Goal: Task Accomplishment & Management: Complete application form

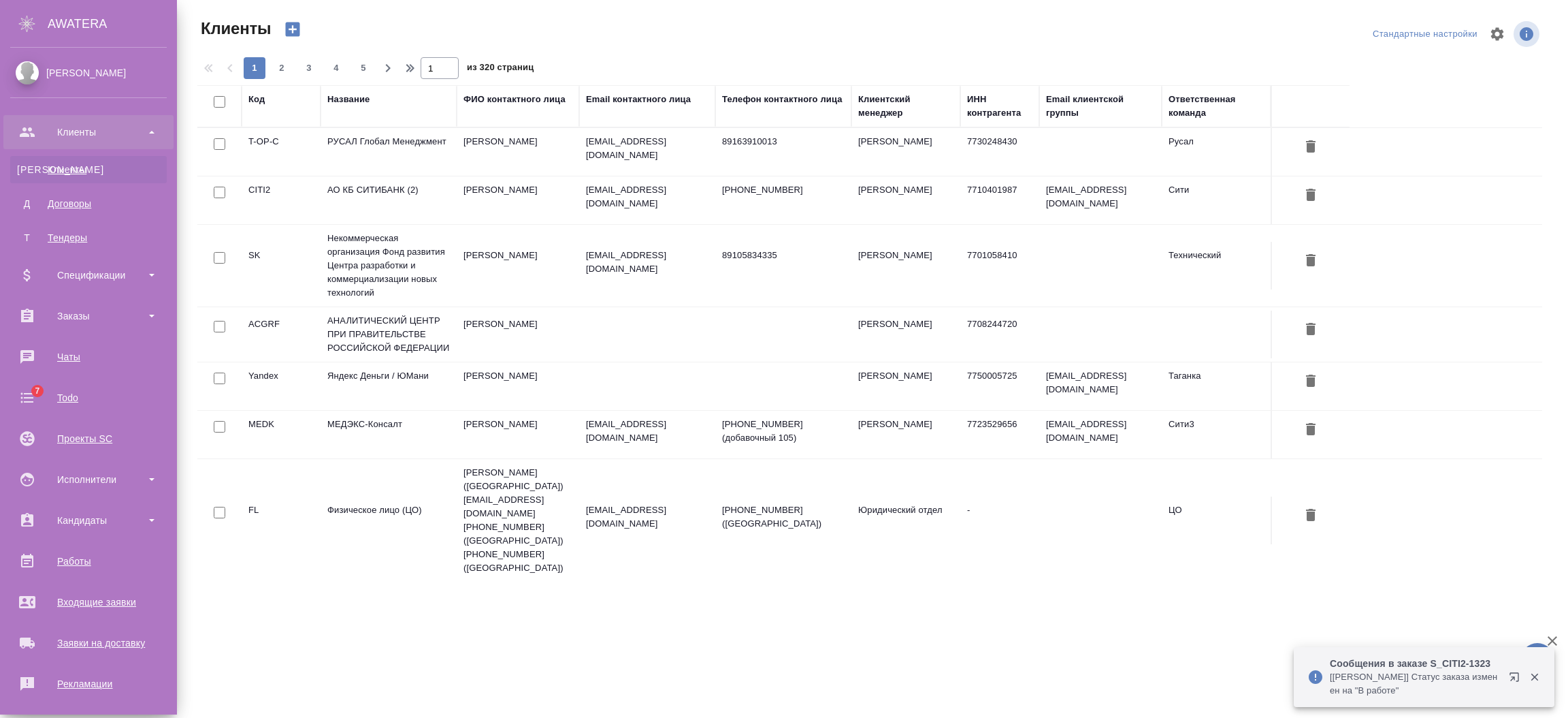
select select "RU"
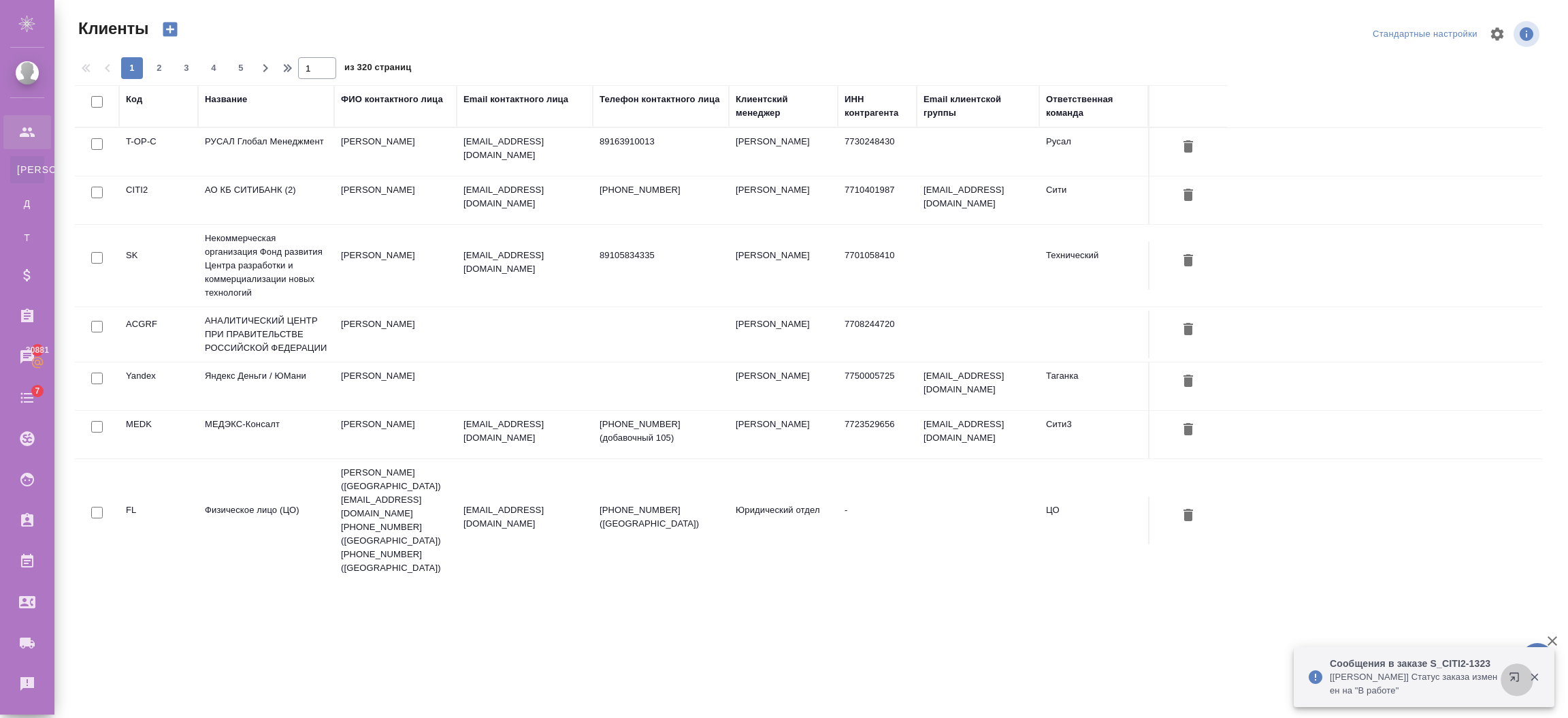
click at [1516, 681] on icon "button" at bounding box center [1514, 676] width 9 height 9
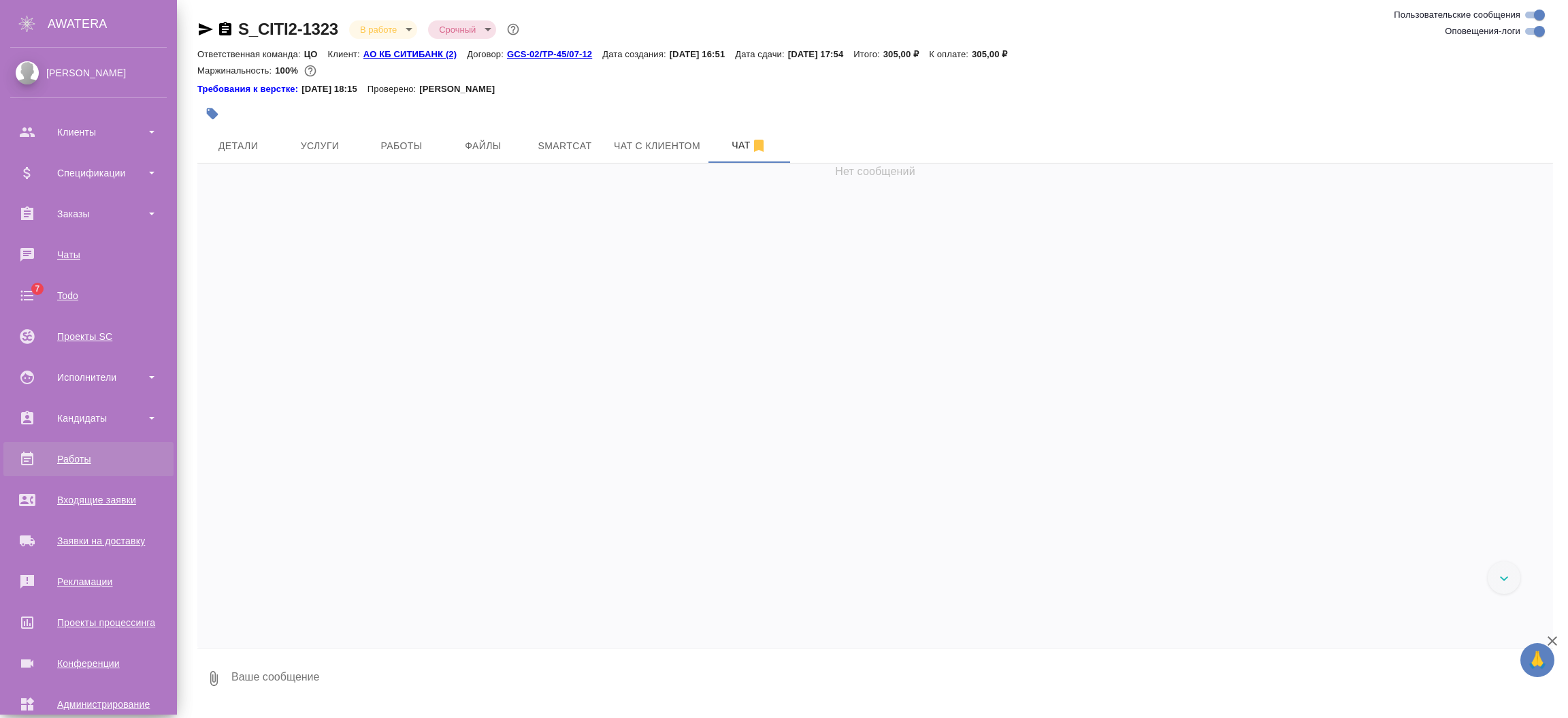
scroll to position [67, 0]
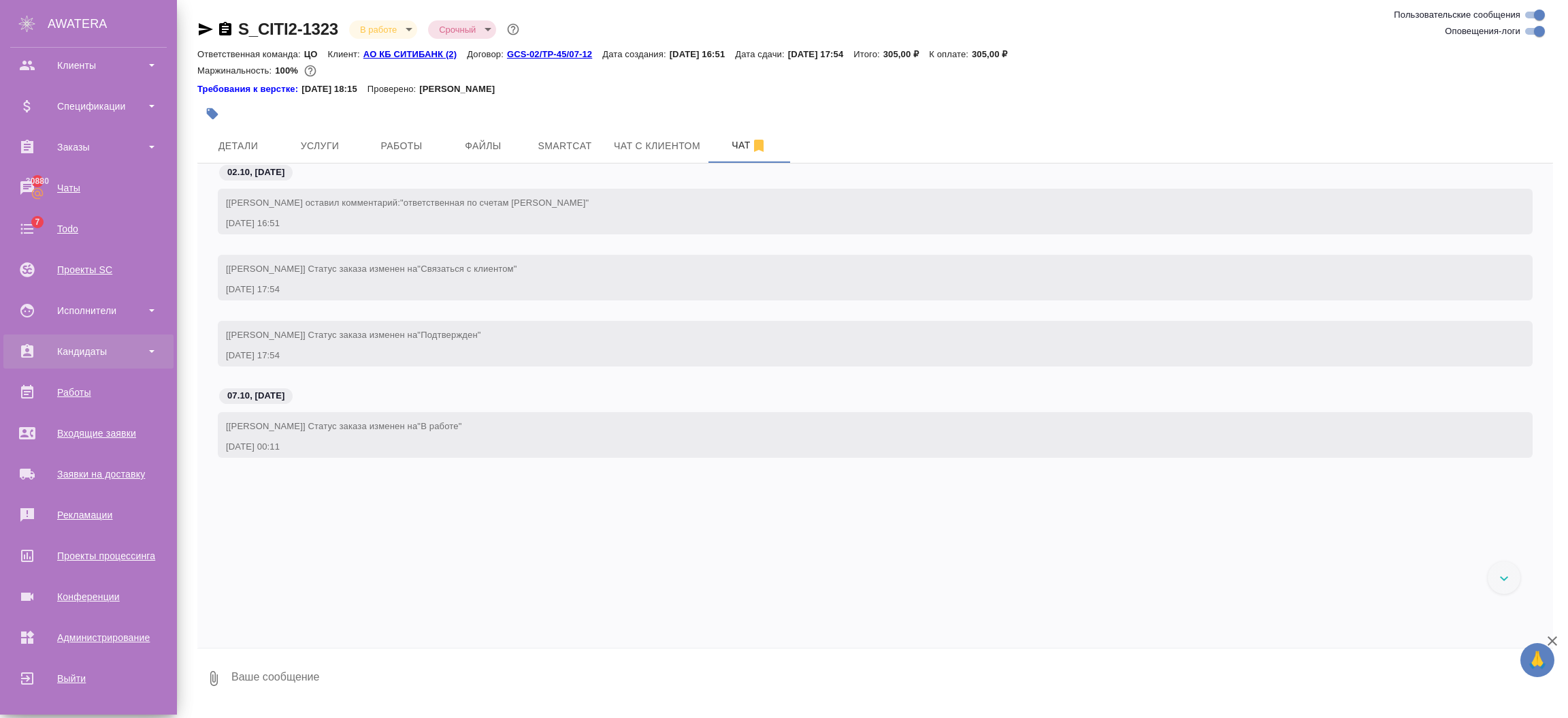
click at [121, 360] on div "Кандидаты" at bounding box center [89, 352] width 157 height 21
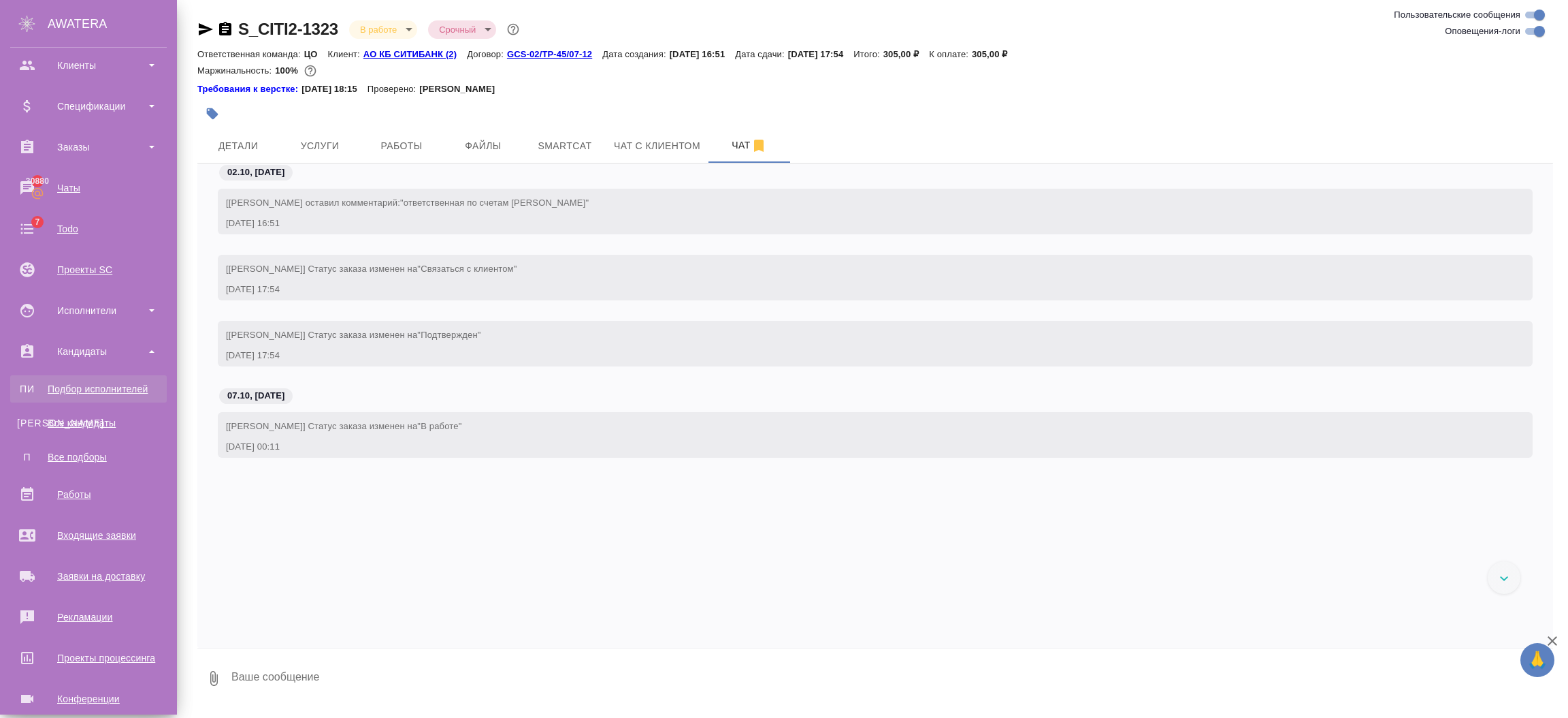
click at [108, 383] on div "Подбор исполнителей" at bounding box center [88, 388] width 143 height 14
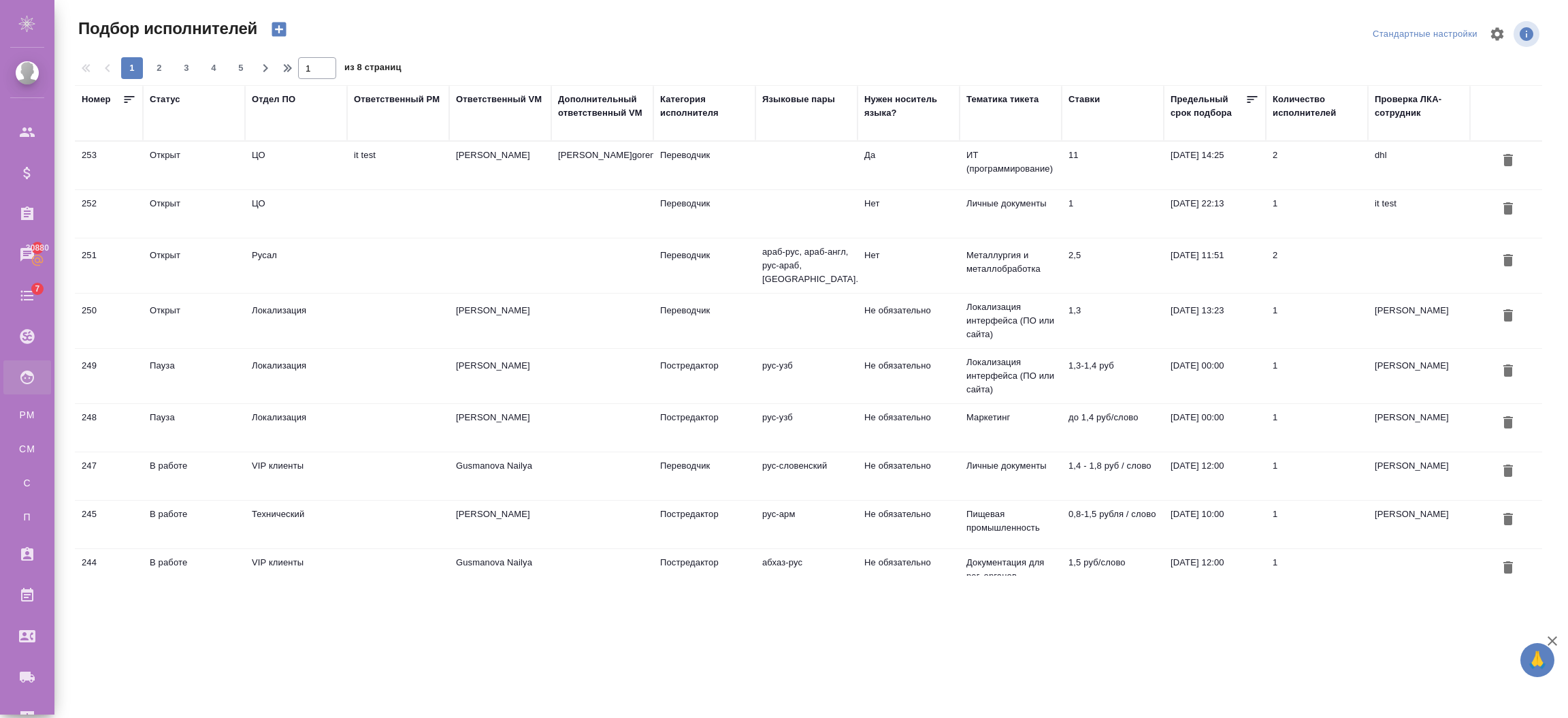
click at [440, 169] on td "it test" at bounding box center [398, 165] width 102 height 48
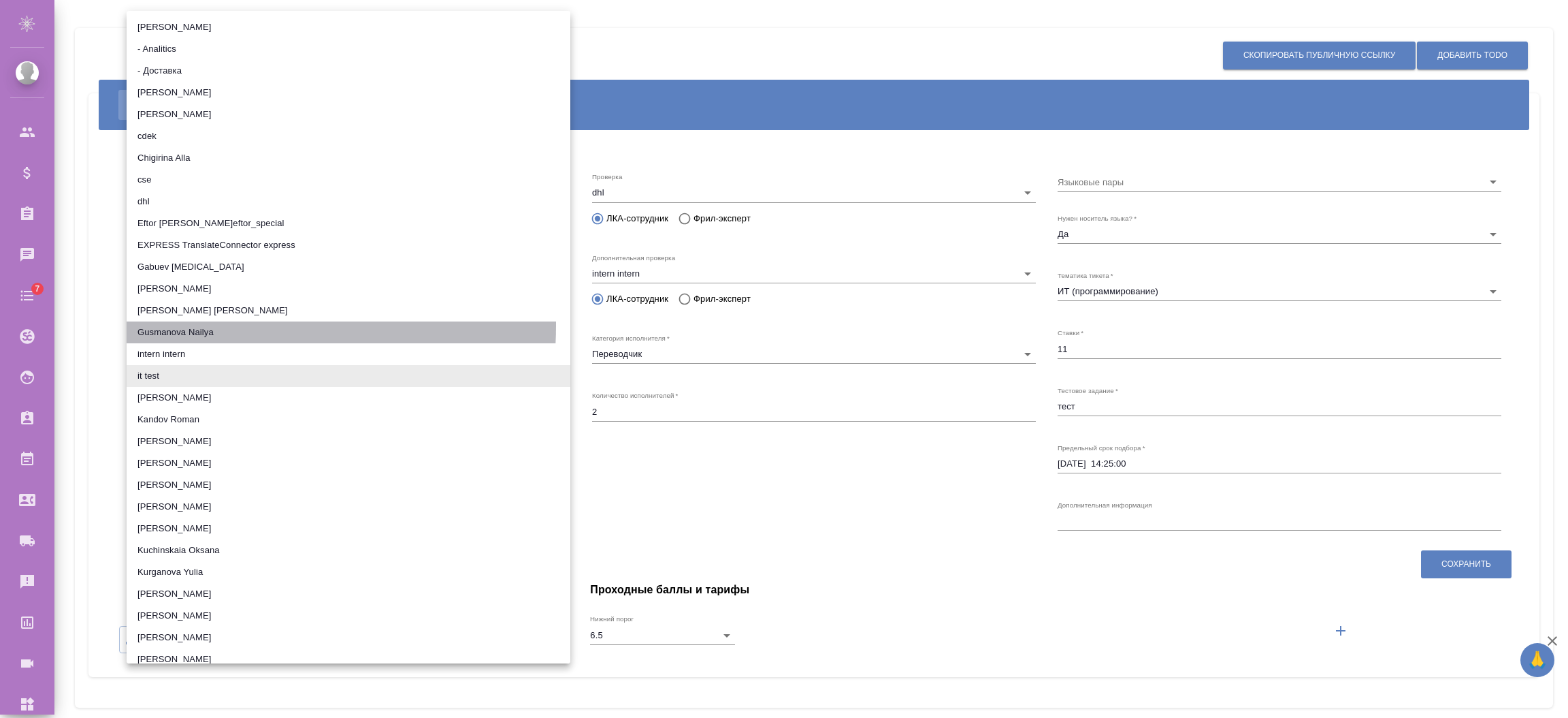
click at [195, 325] on li "Gusmanova Nailya" at bounding box center [349, 333] width 444 height 22
type input "6564608fd30827464f129b9a"
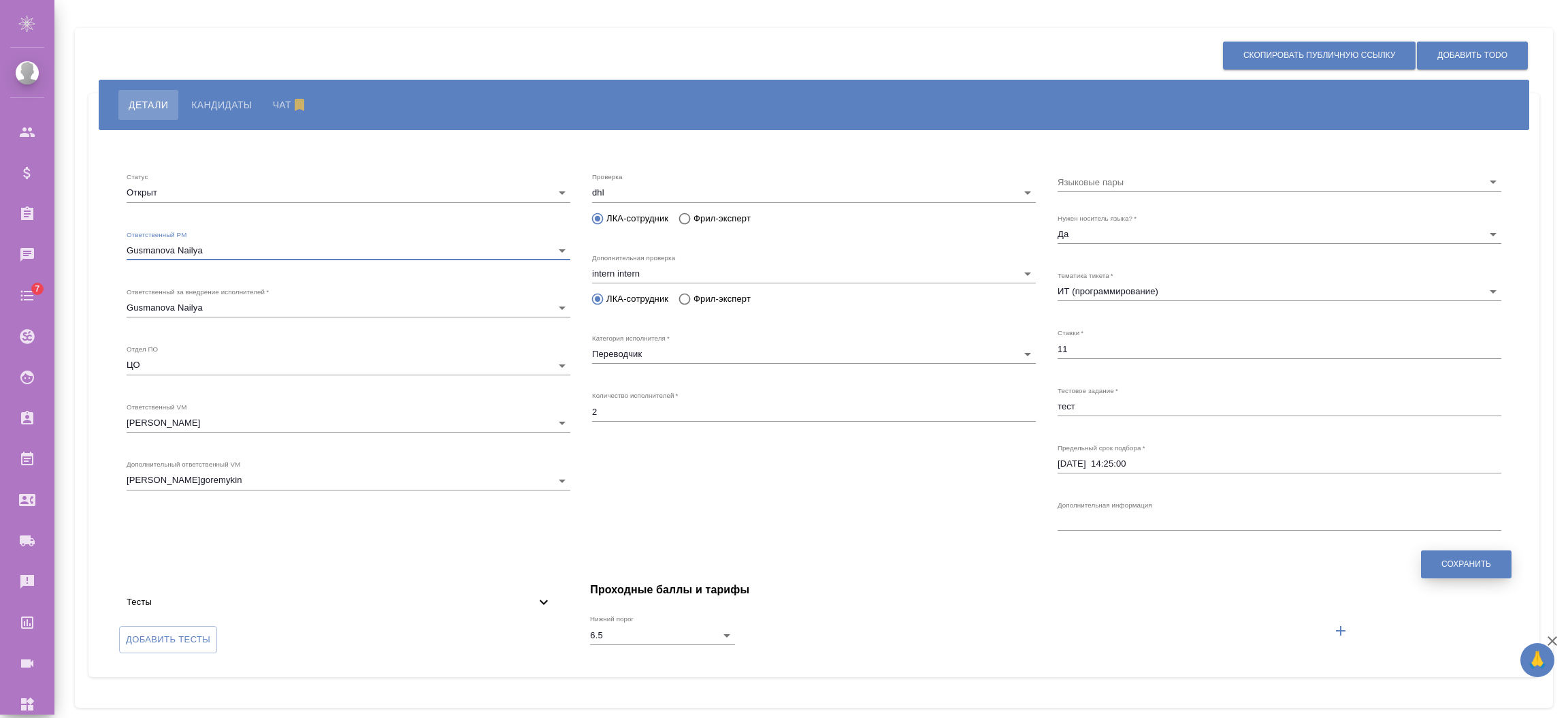
click at [1460, 566] on span "Сохранить" at bounding box center [1466, 564] width 50 height 12
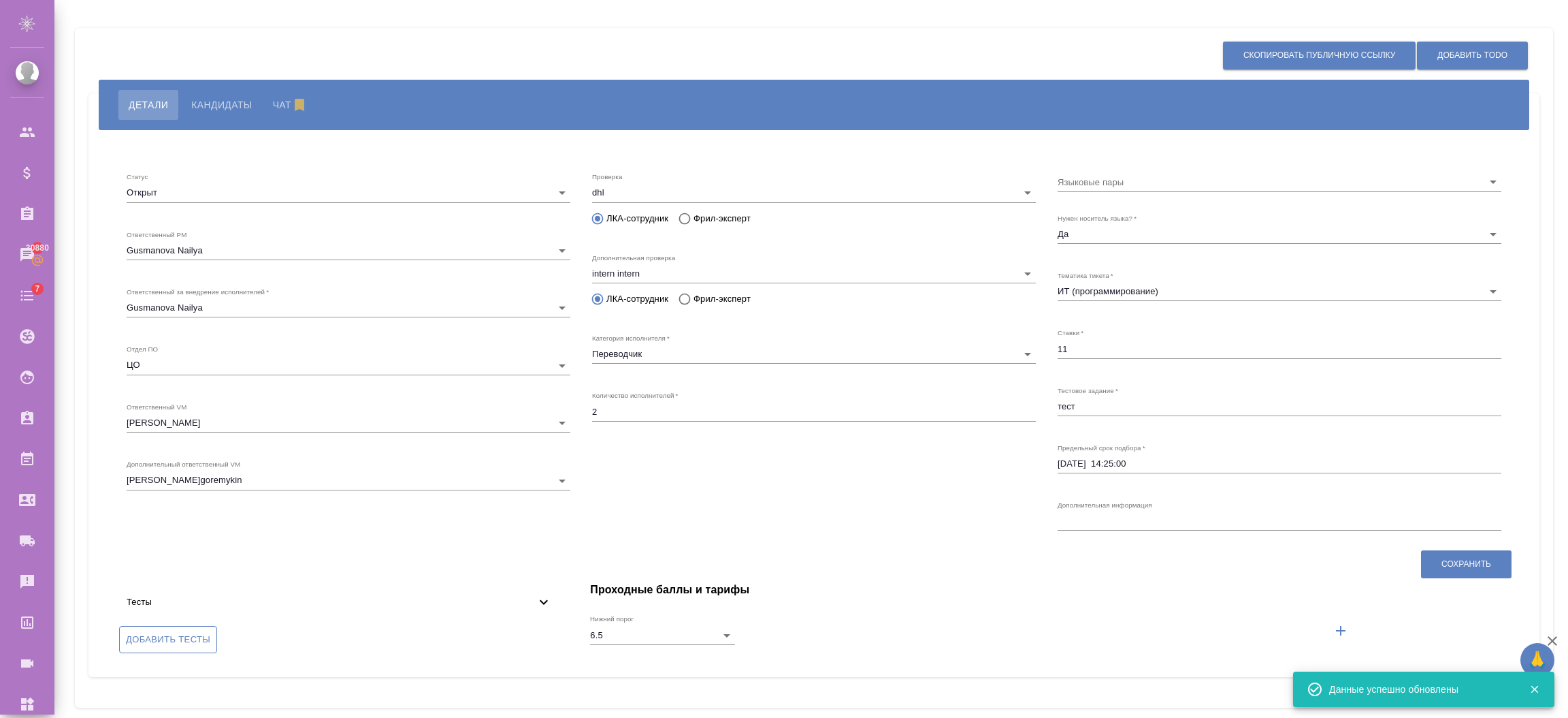
click at [175, 637] on span "Добавить тесты" at bounding box center [168, 639] width 84 height 15
click at [0, 0] on input "Добавить тесты" at bounding box center [0, 0] width 0 height 0
click at [519, 610] on div "Тесты" at bounding box center [339, 602] width 447 height 30
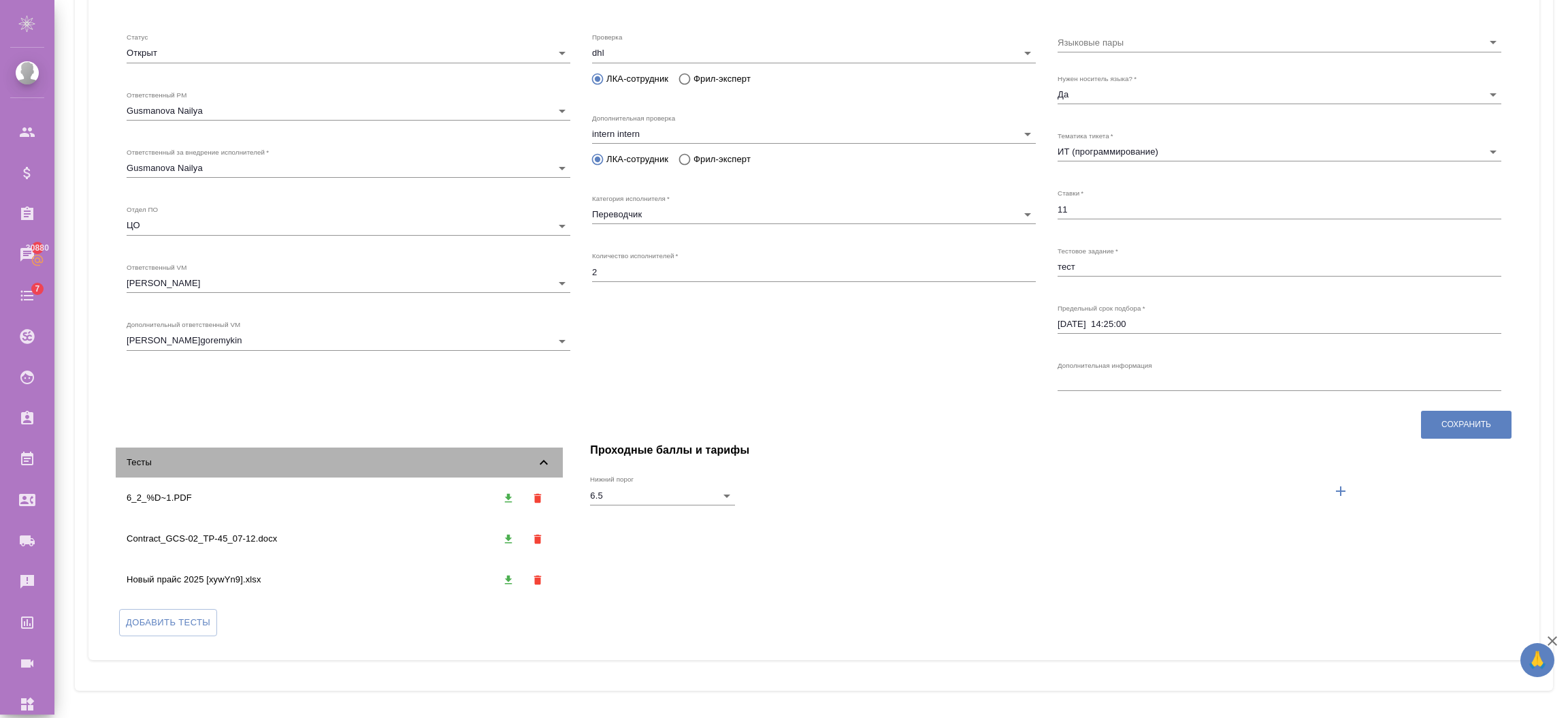
click at [535, 461] on span "Тесты" at bounding box center [331, 462] width 409 height 14
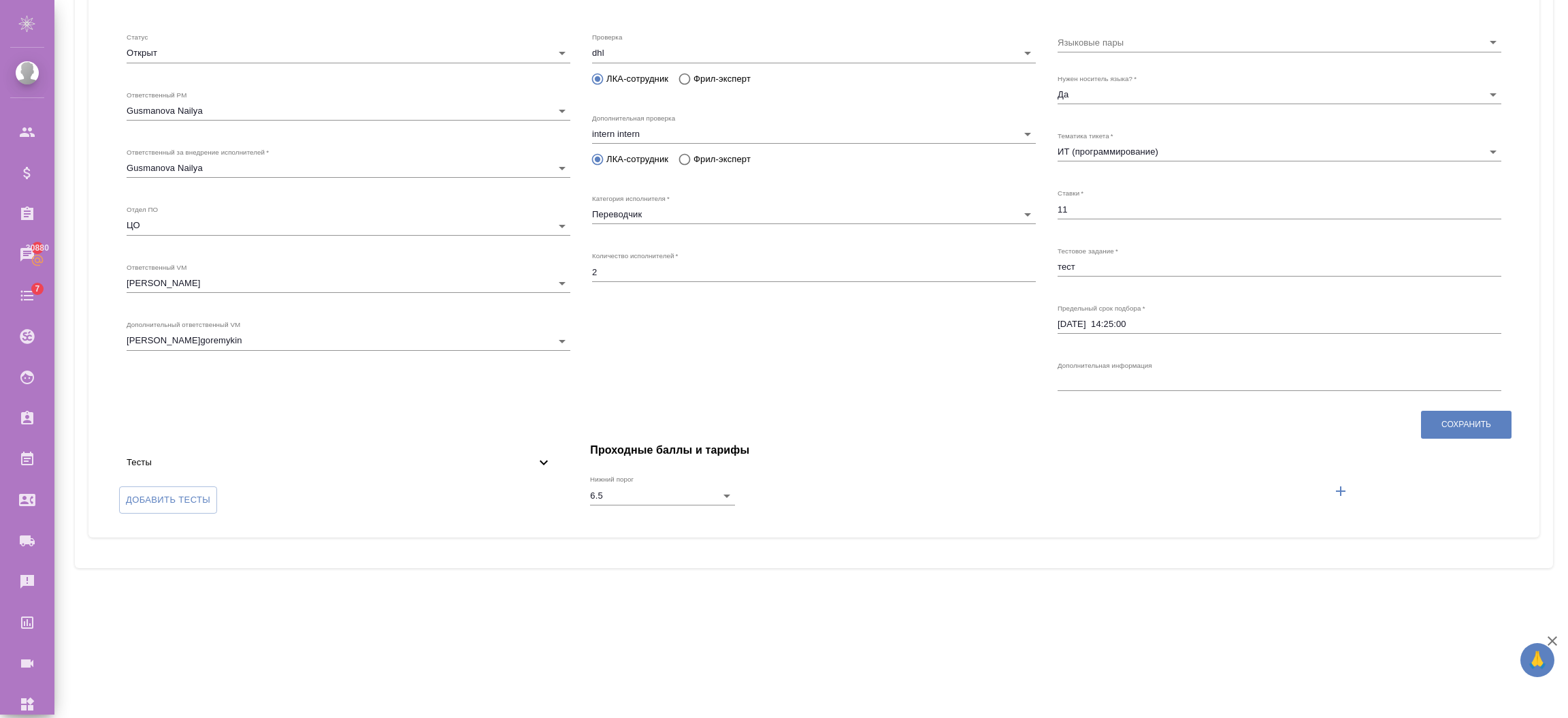
click at [1227, 371] on div "x" at bounding box center [1279, 381] width 444 height 19
type textarea "test"
click at [1487, 440] on div "Проходные баллы и тарифы Нижний порог 6.5" at bounding box center [1051, 479] width 949 height 102
click at [1474, 429] on span "Сохранить" at bounding box center [1466, 425] width 50 height 12
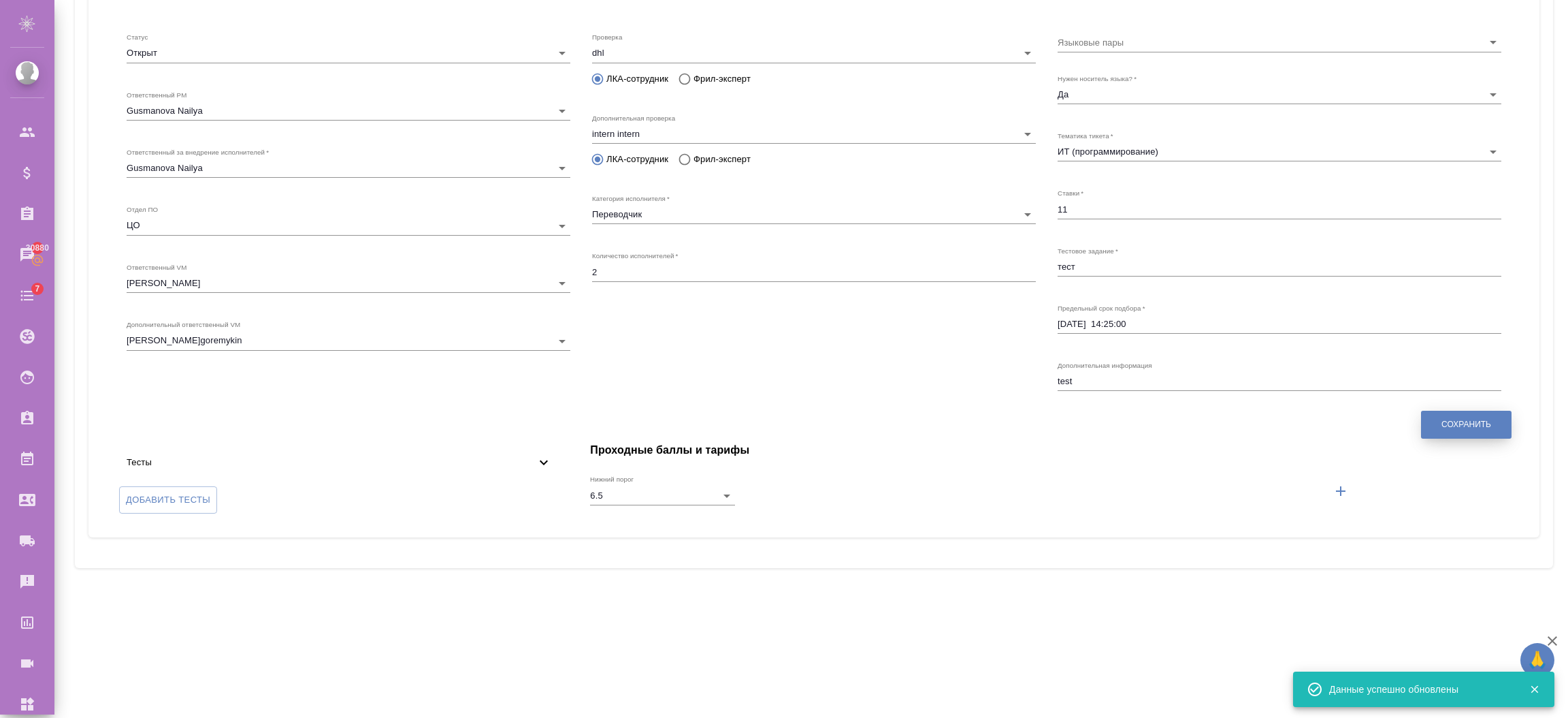
scroll to position [0, 0]
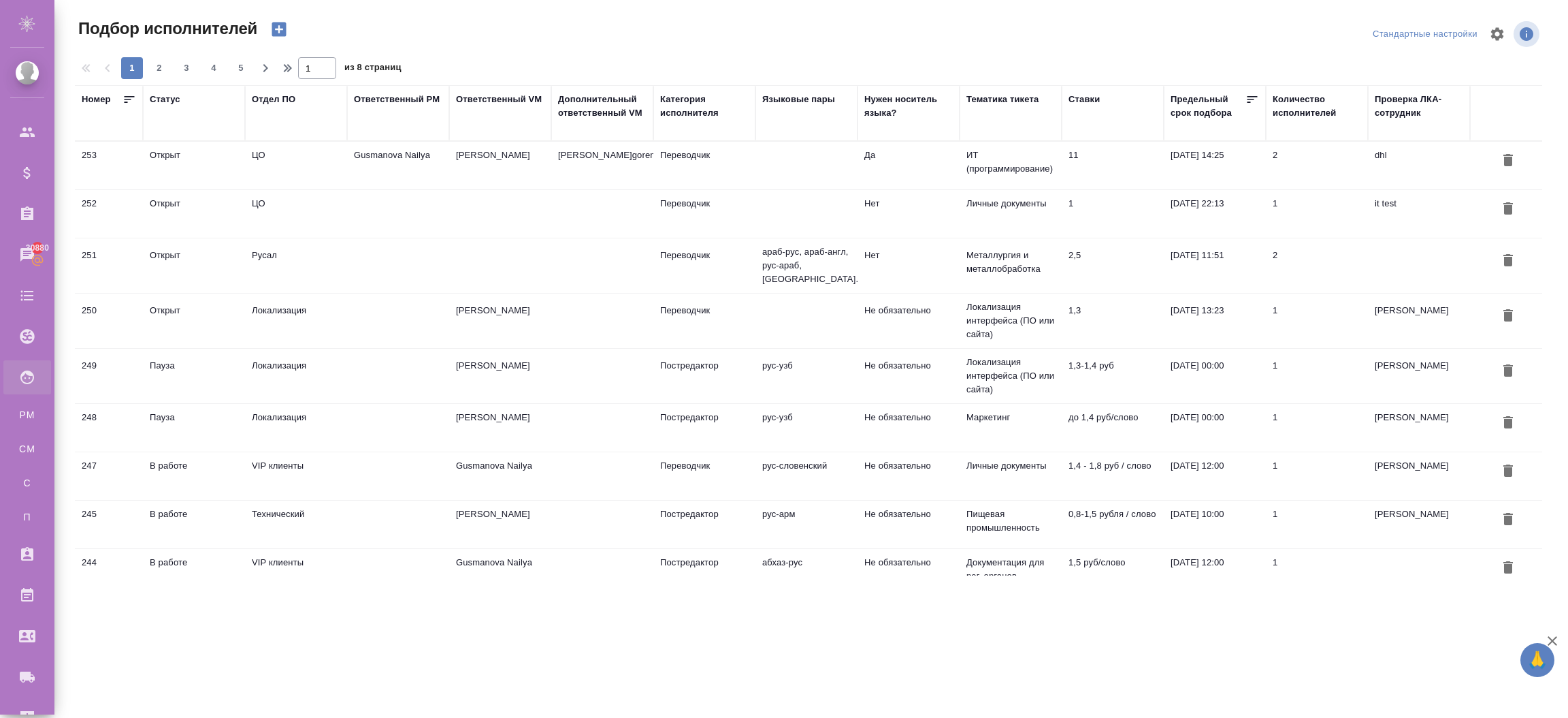
click at [311, 223] on td "ЦО" at bounding box center [296, 213] width 102 height 48
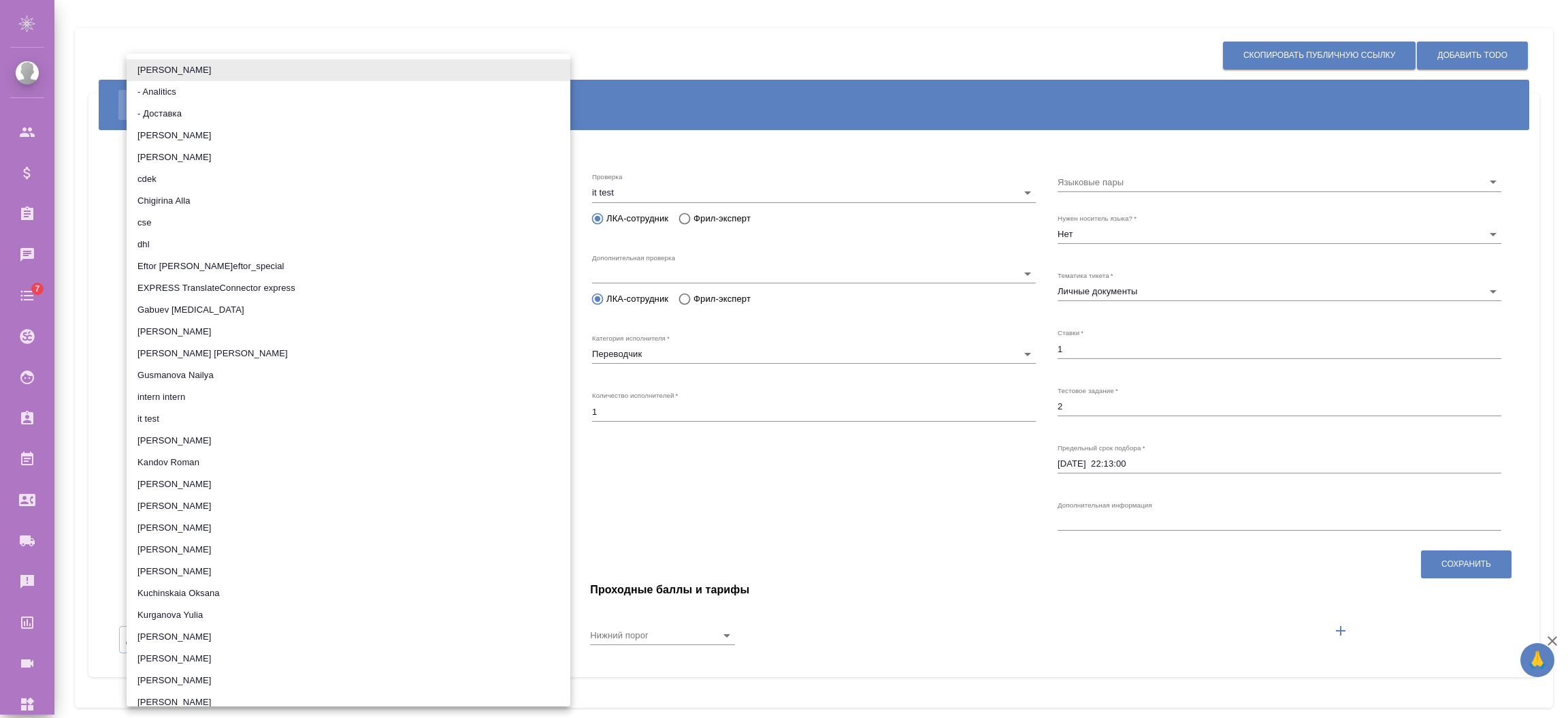
click at [286, 281] on li "EXPRESS TranslateConnector express" at bounding box center [349, 288] width 444 height 22
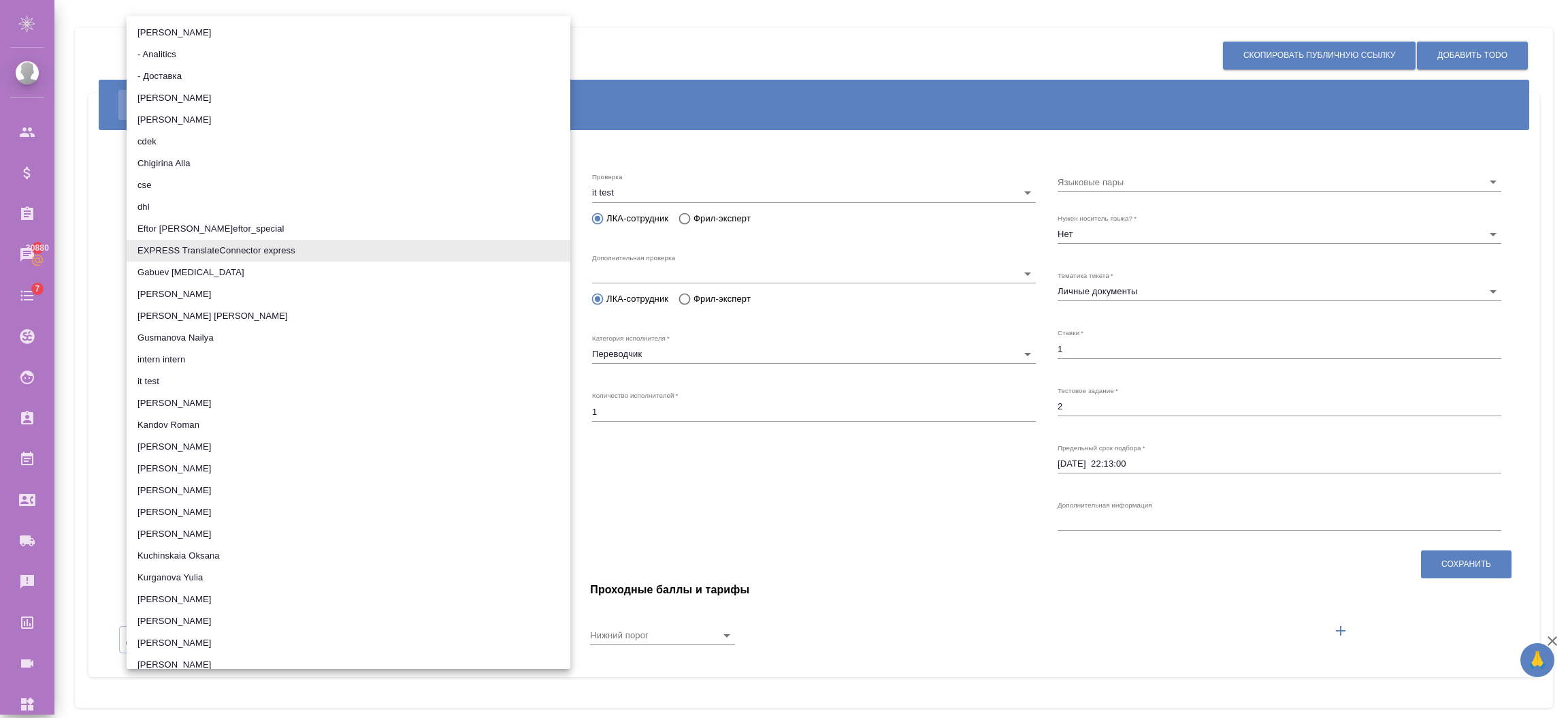
click at [169, 377] on li "it test" at bounding box center [349, 382] width 444 height 22
type input "5ee1e3ffd1b18641fc845ea2"
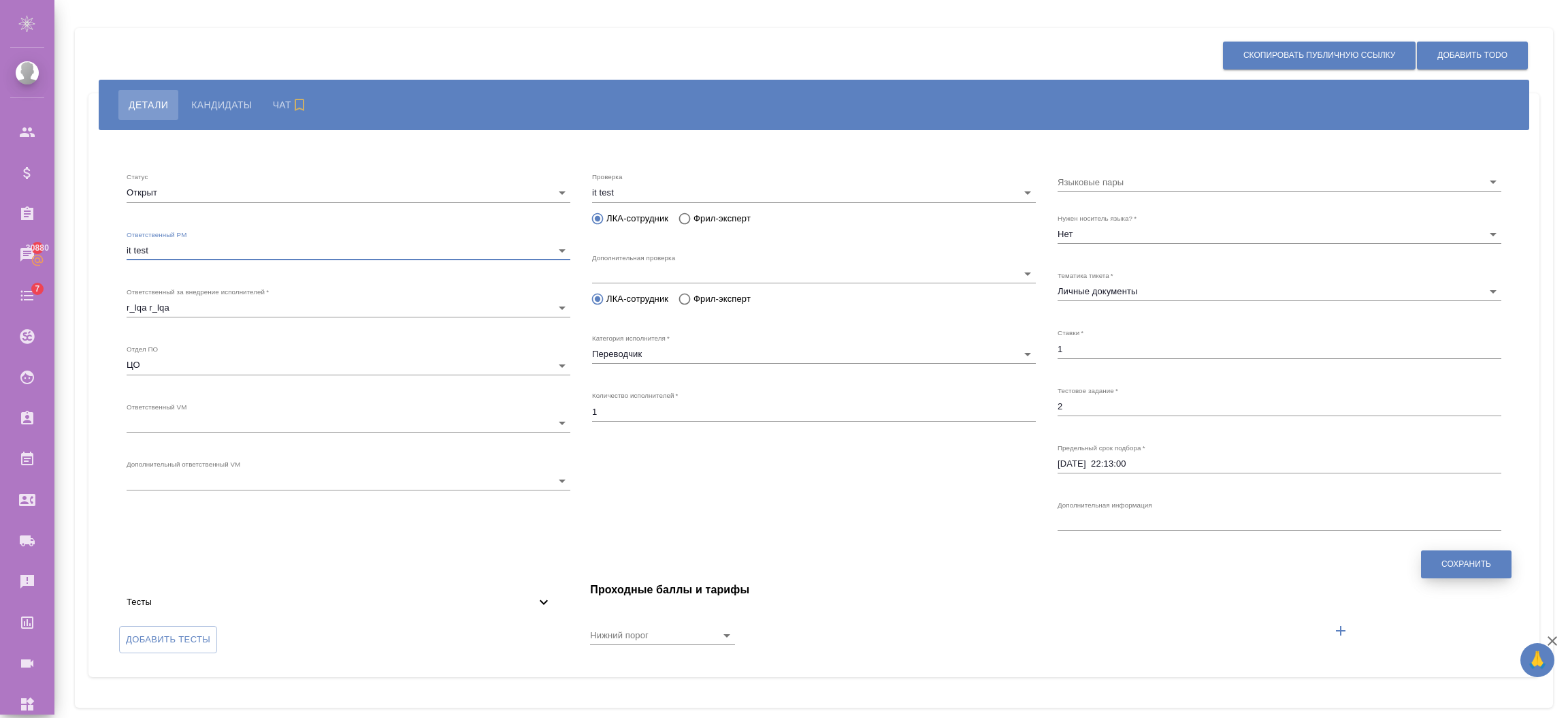
click at [1459, 570] on button "Сохранить" at bounding box center [1467, 564] width 91 height 28
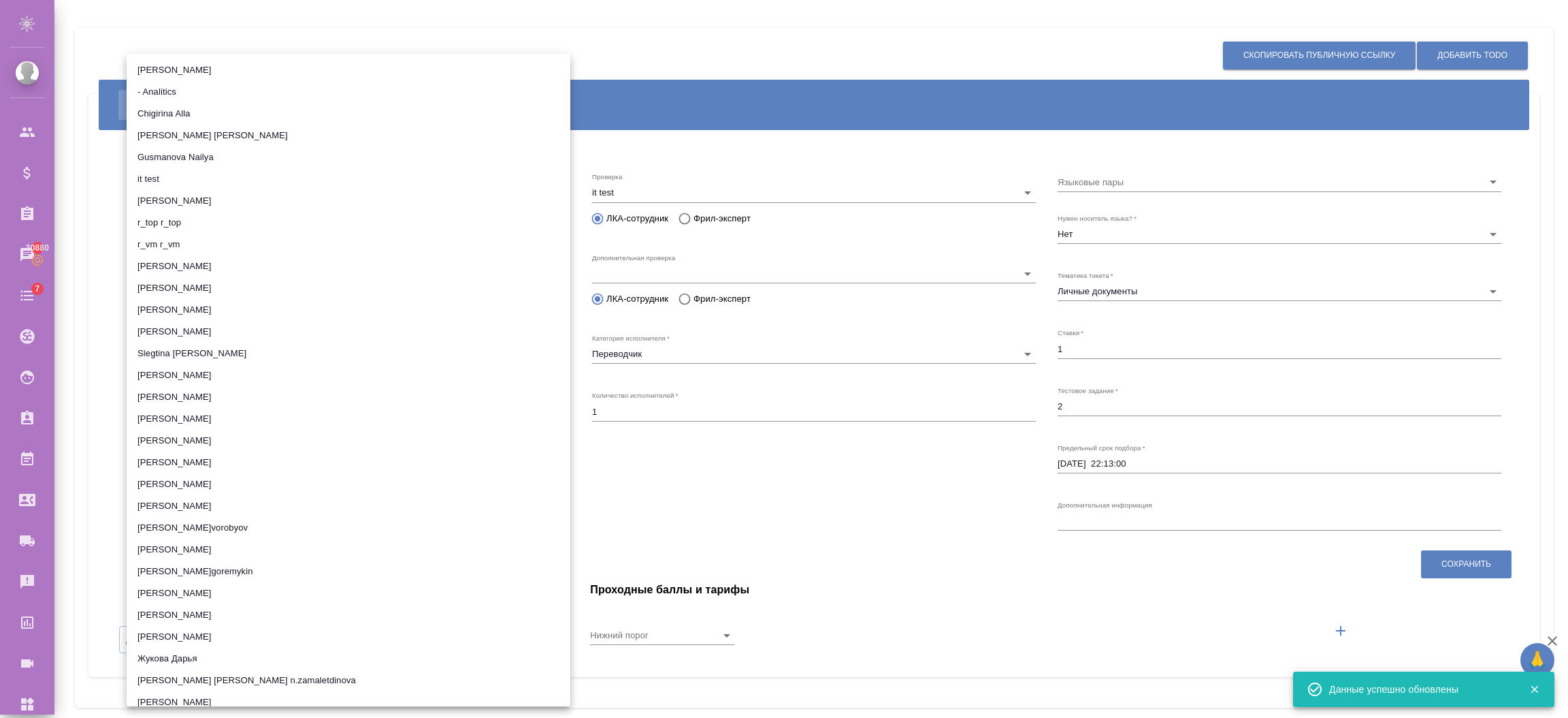
click at [256, 371] on li "Авдеев Алексей" at bounding box center [349, 375] width 444 height 22
type input "5da5b5cf72cc5454ce377db9"
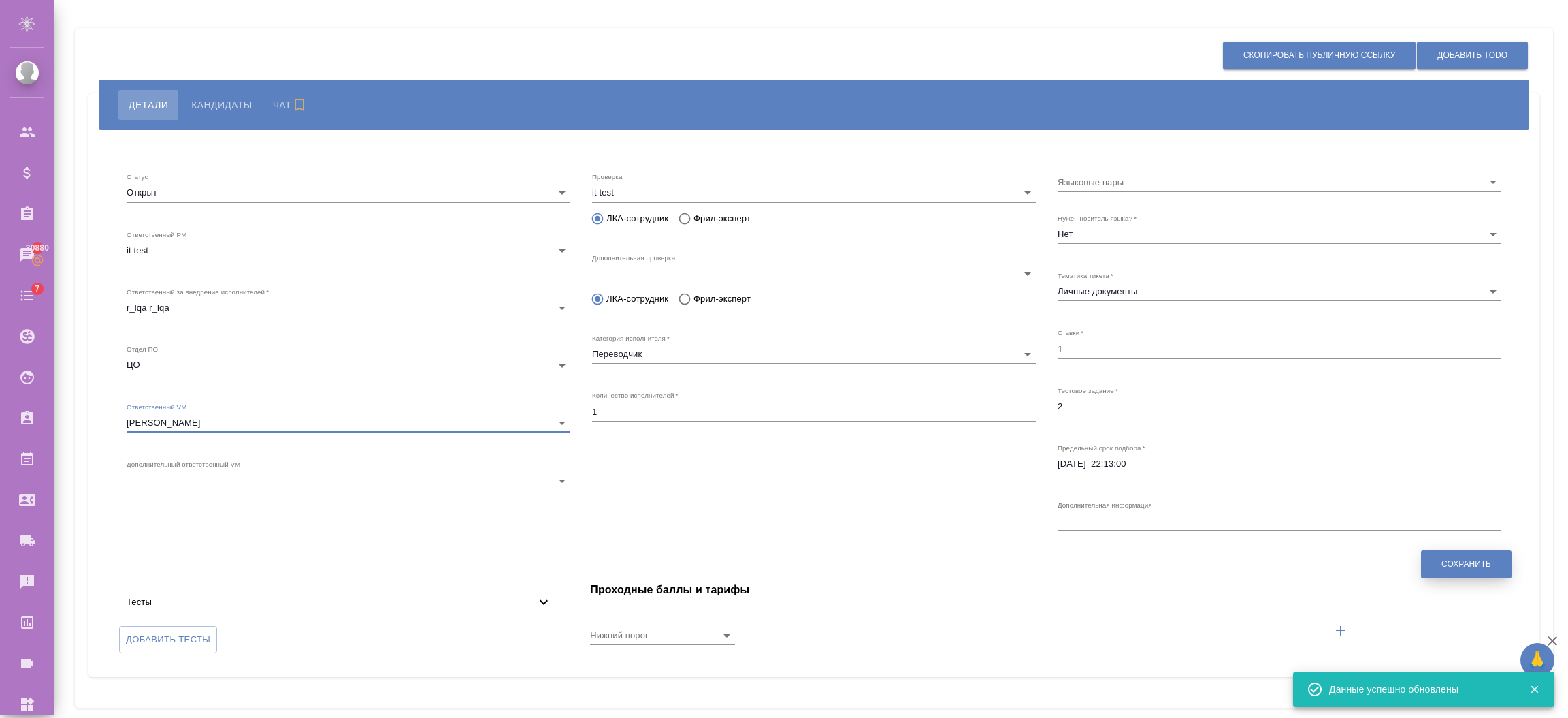
click at [1443, 568] on span "Сохранить" at bounding box center [1466, 564] width 50 height 12
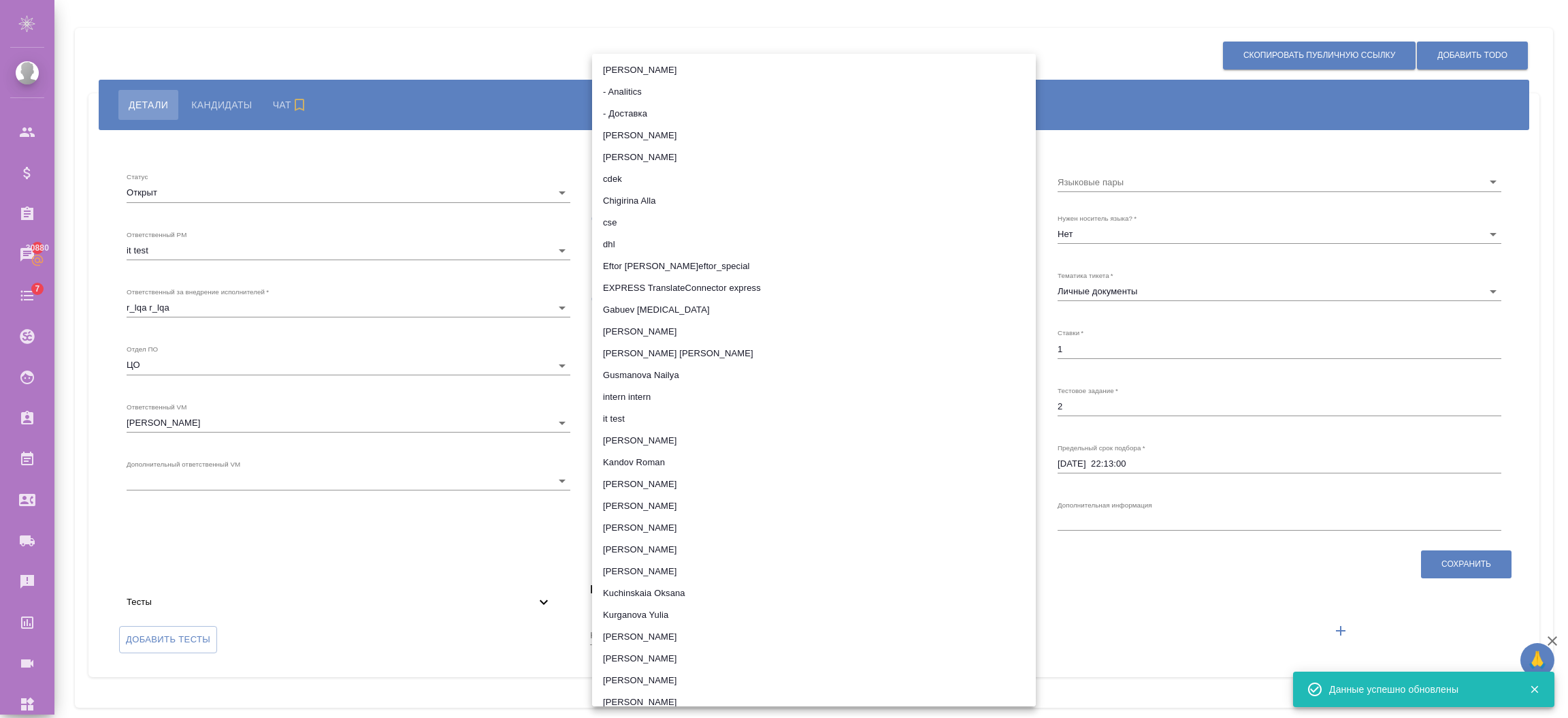
click at [664, 269] on li "Eftor Olga o.eftor_special" at bounding box center [814, 267] width 444 height 22
type input "5cdde5cc52f0d77b7202c5c3"
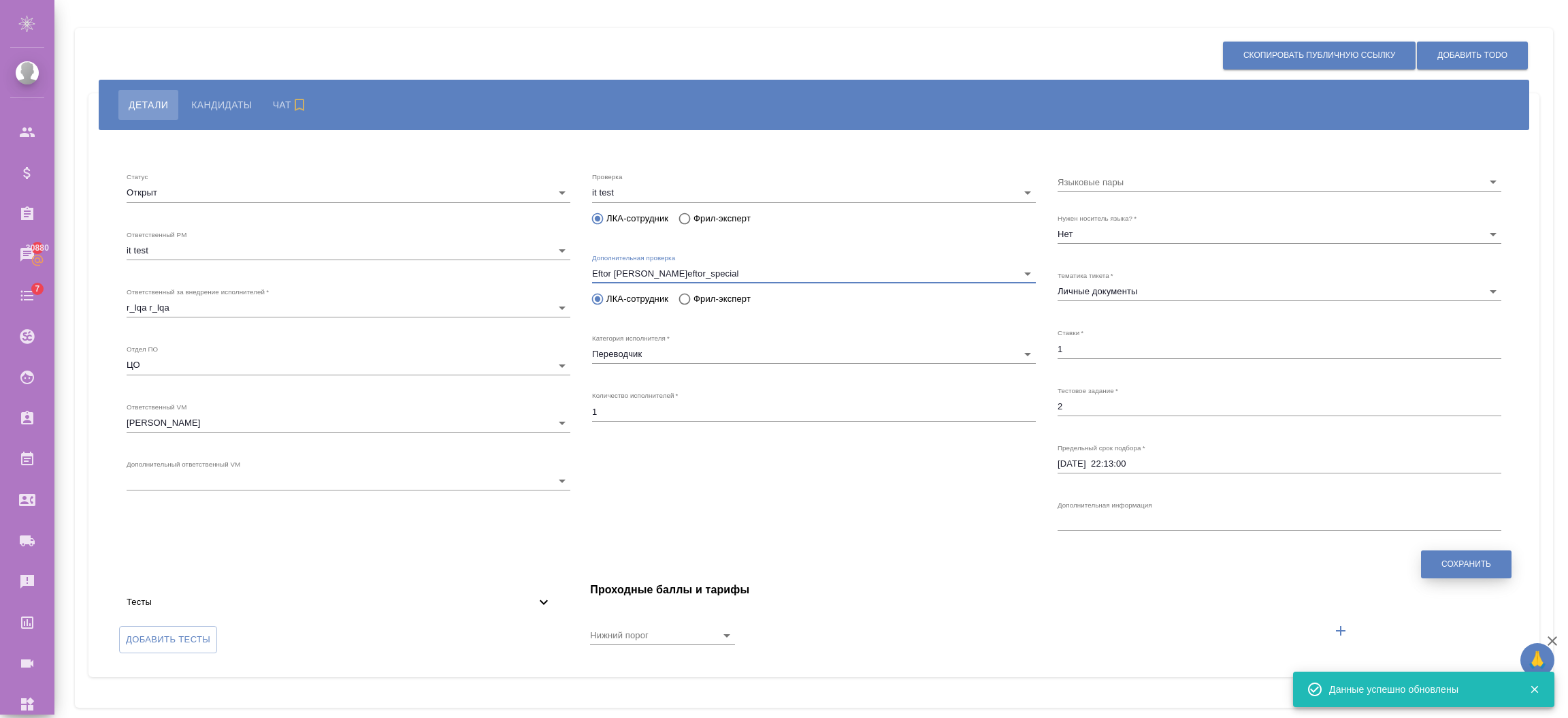
click at [1453, 574] on button "Сохранить" at bounding box center [1467, 564] width 91 height 28
click at [1142, 183] on input "Языковые пары" at bounding box center [1257, 181] width 400 height 18
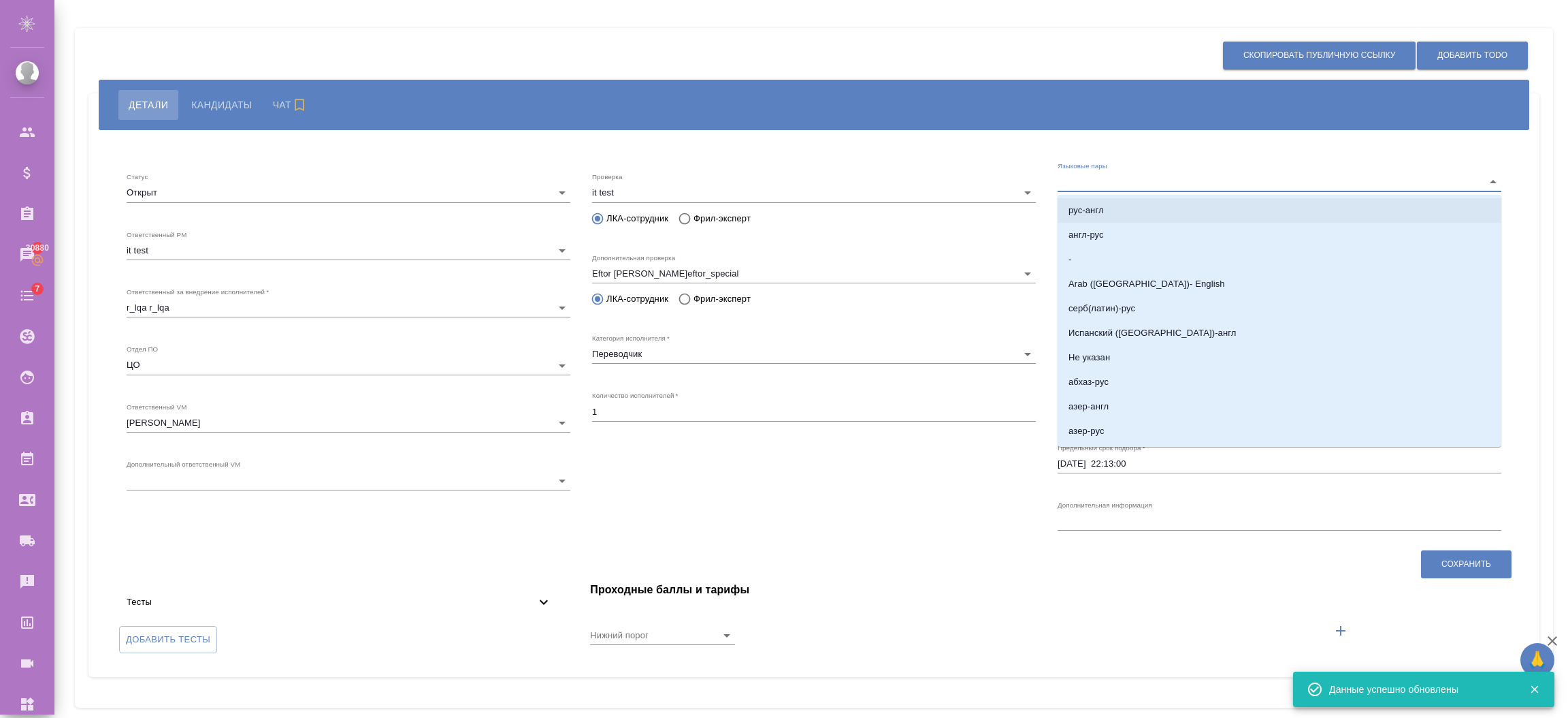
click at [1110, 203] on li "рус-англ" at bounding box center [1279, 210] width 444 height 24
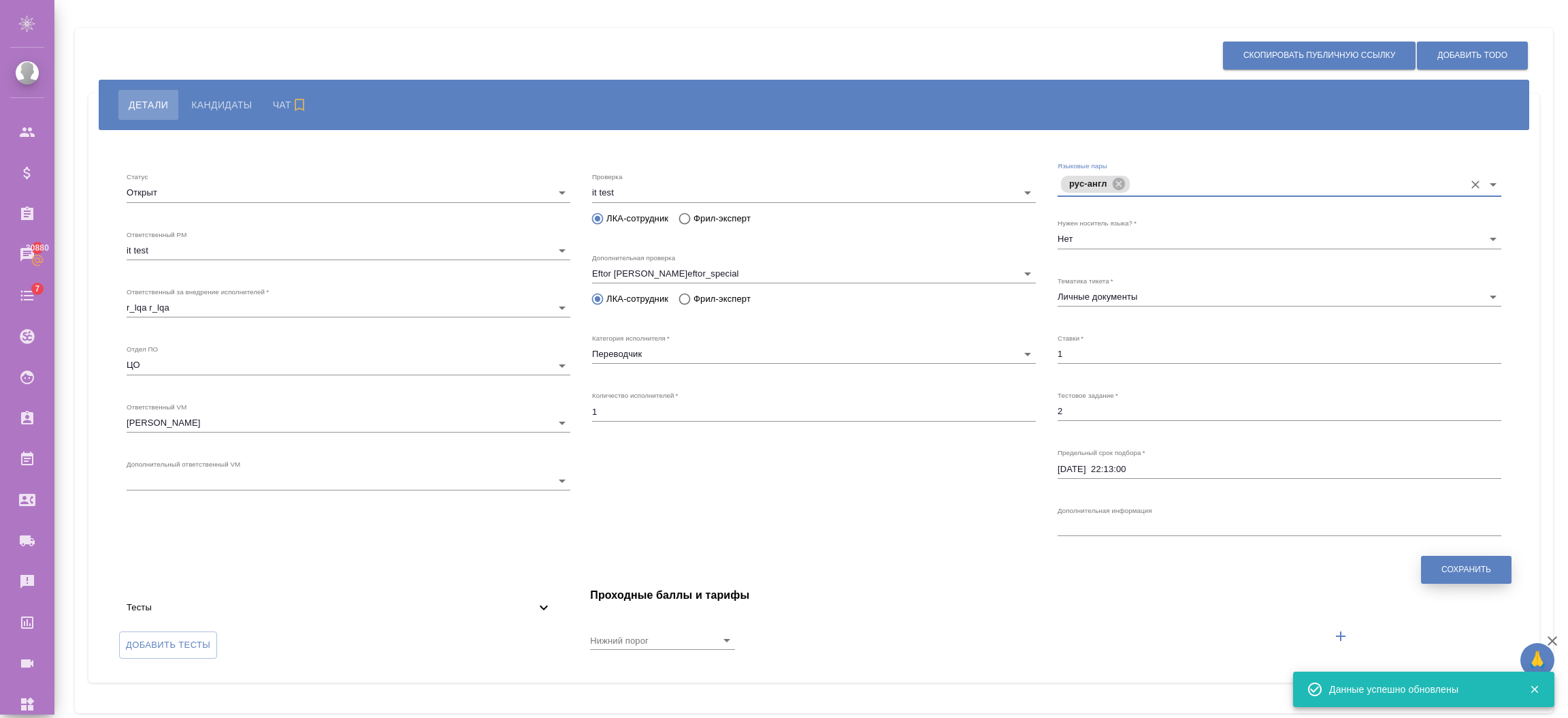
click at [1446, 564] on span "Сохранить" at bounding box center [1466, 570] width 50 height 12
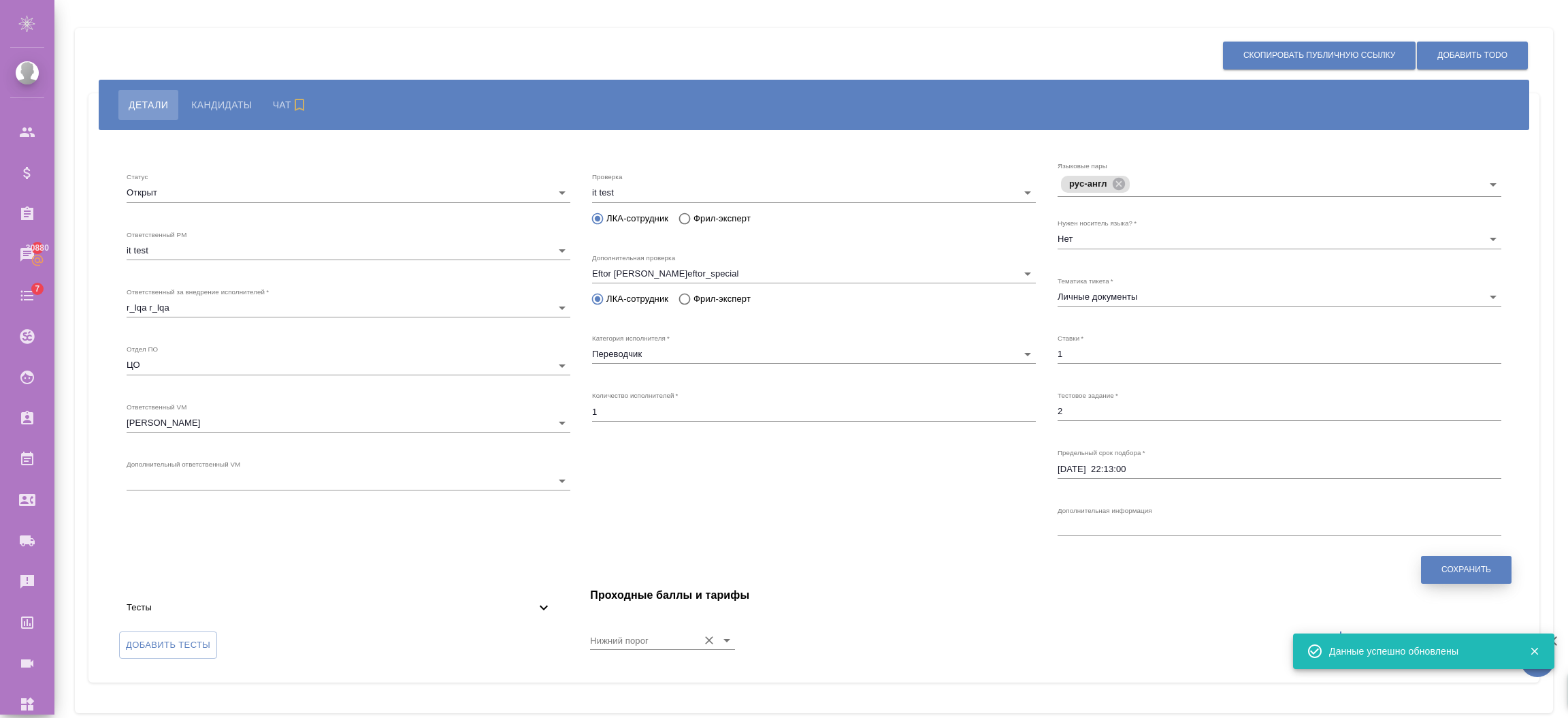
click at [623, 627] on div "Нижний порог" at bounding box center [662, 634] width 144 height 30
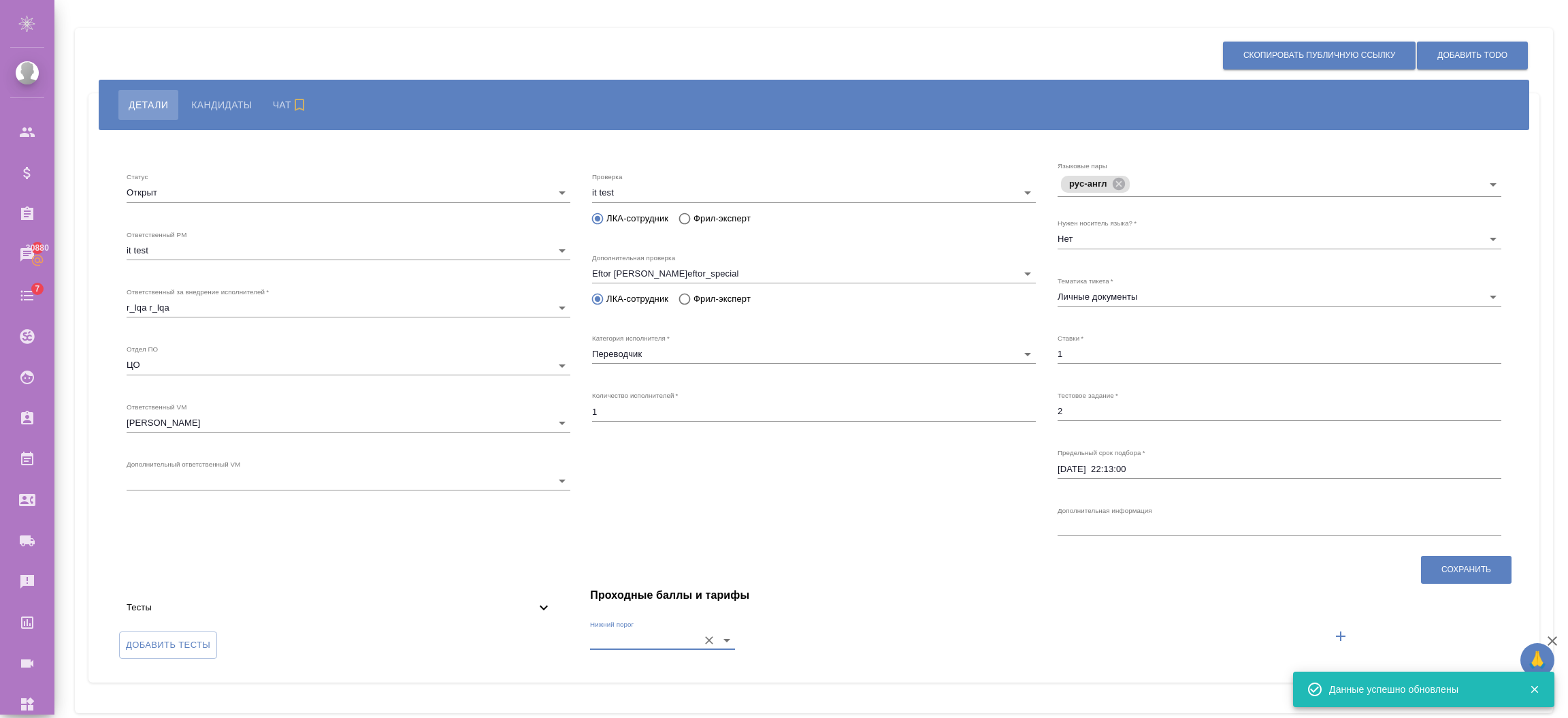
click at [644, 632] on input "Нижний порог" at bounding box center [641, 640] width 101 height 18
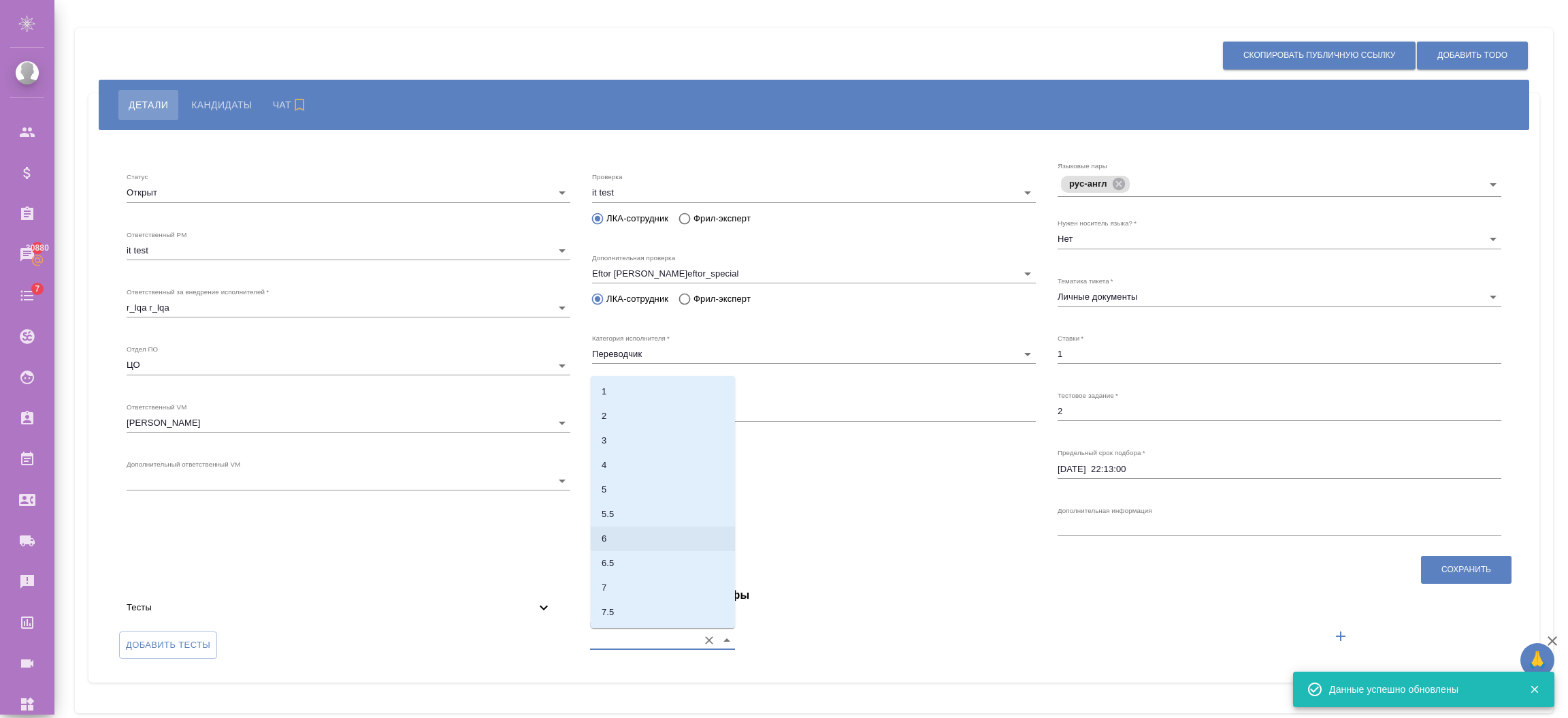
click at [636, 544] on li "6" at bounding box center [663, 538] width 144 height 24
type input "6"
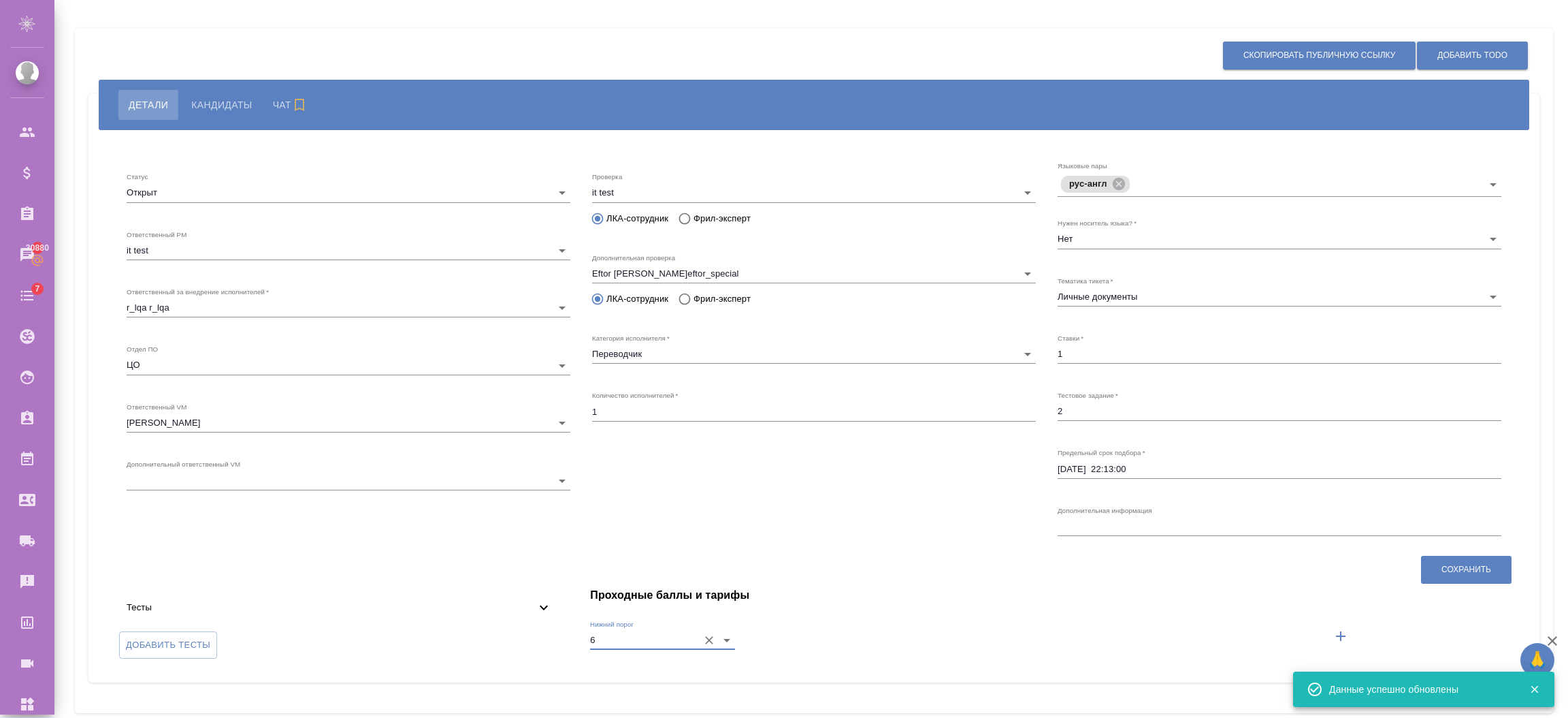
click at [1419, 695] on div "Данные успешно обновлены" at bounding box center [1419, 689] width 179 height 14
drag, startPoint x: 1527, startPoint y: 692, endPoint x: 1512, endPoint y: 692, distance: 15.0
click at [1527, 693] on button "button" at bounding box center [1534, 689] width 28 height 12
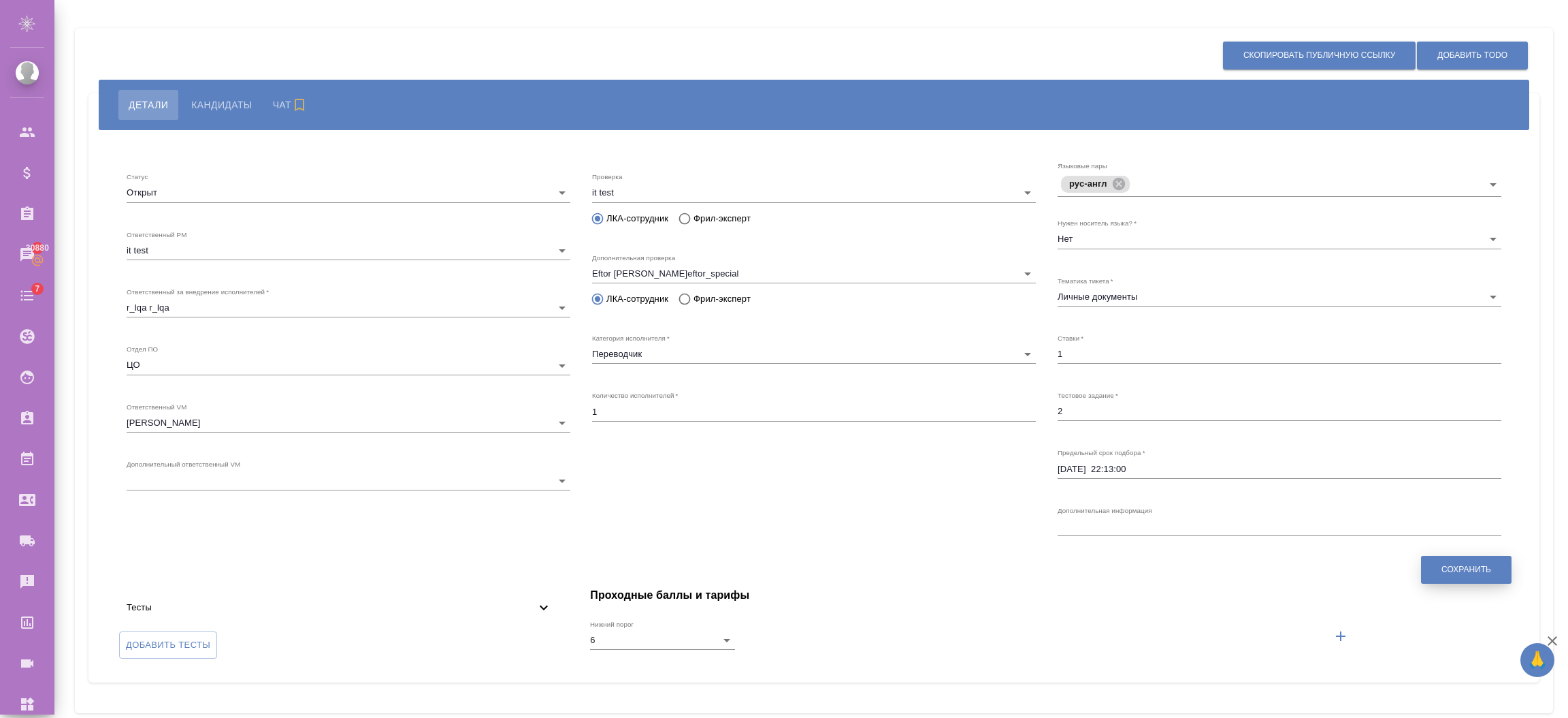
drag, startPoint x: 1484, startPoint y: 549, endPoint x: 1465, endPoint y: 560, distance: 22.0
click at [1482, 549] on div "Языковые пары рус-англ Нужен носитель языка?   * Нет Нет Тематика тикета   * Ли…" at bounding box center [1279, 351] width 466 height 401
click at [1463, 566] on span "Сохранить" at bounding box center [1466, 570] width 50 height 12
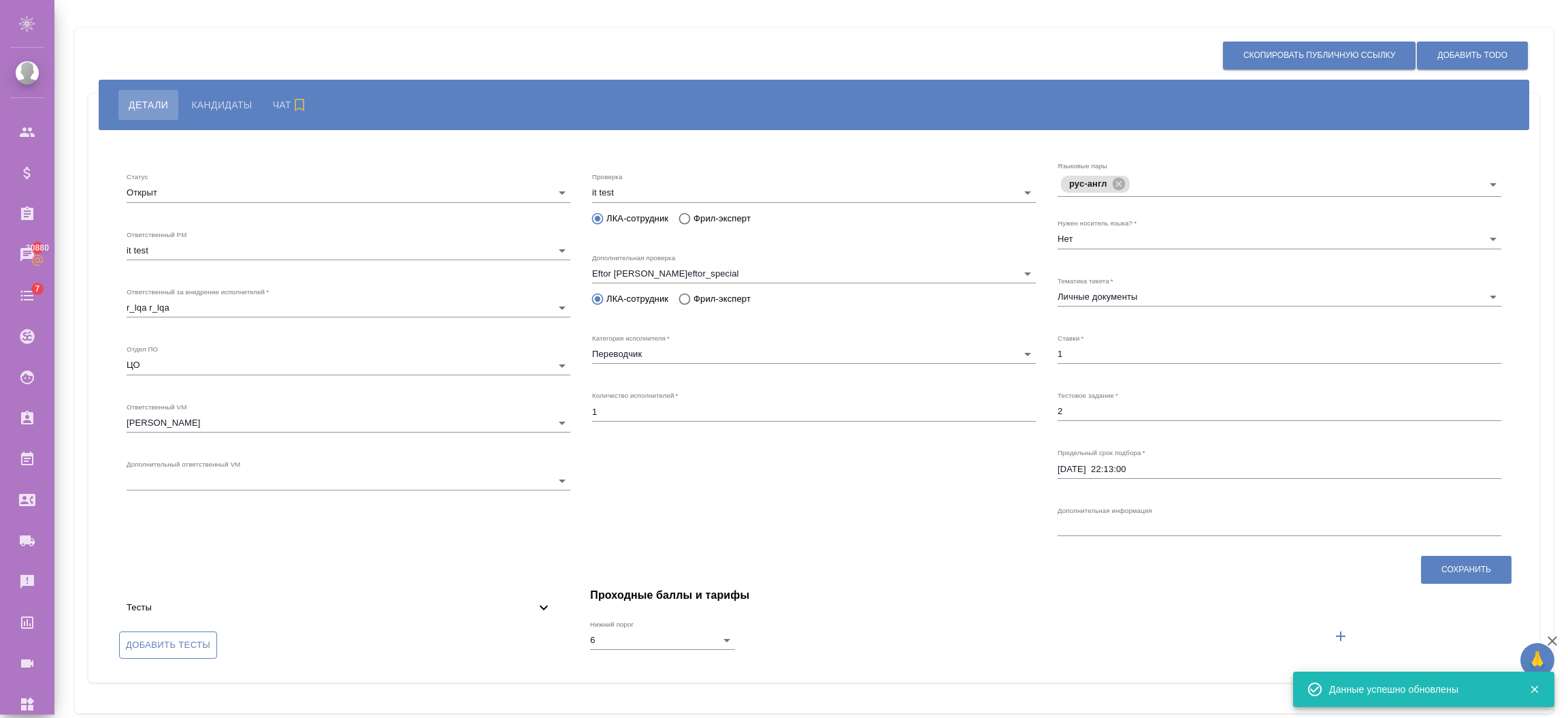
click at [160, 643] on span "Добавить тесты" at bounding box center [168, 645] width 84 height 15
click at [0, 0] on input "Добавить тесты" at bounding box center [0, 0] width 0 height 0
click at [1448, 564] on span "Сохранить" at bounding box center [1466, 570] width 50 height 12
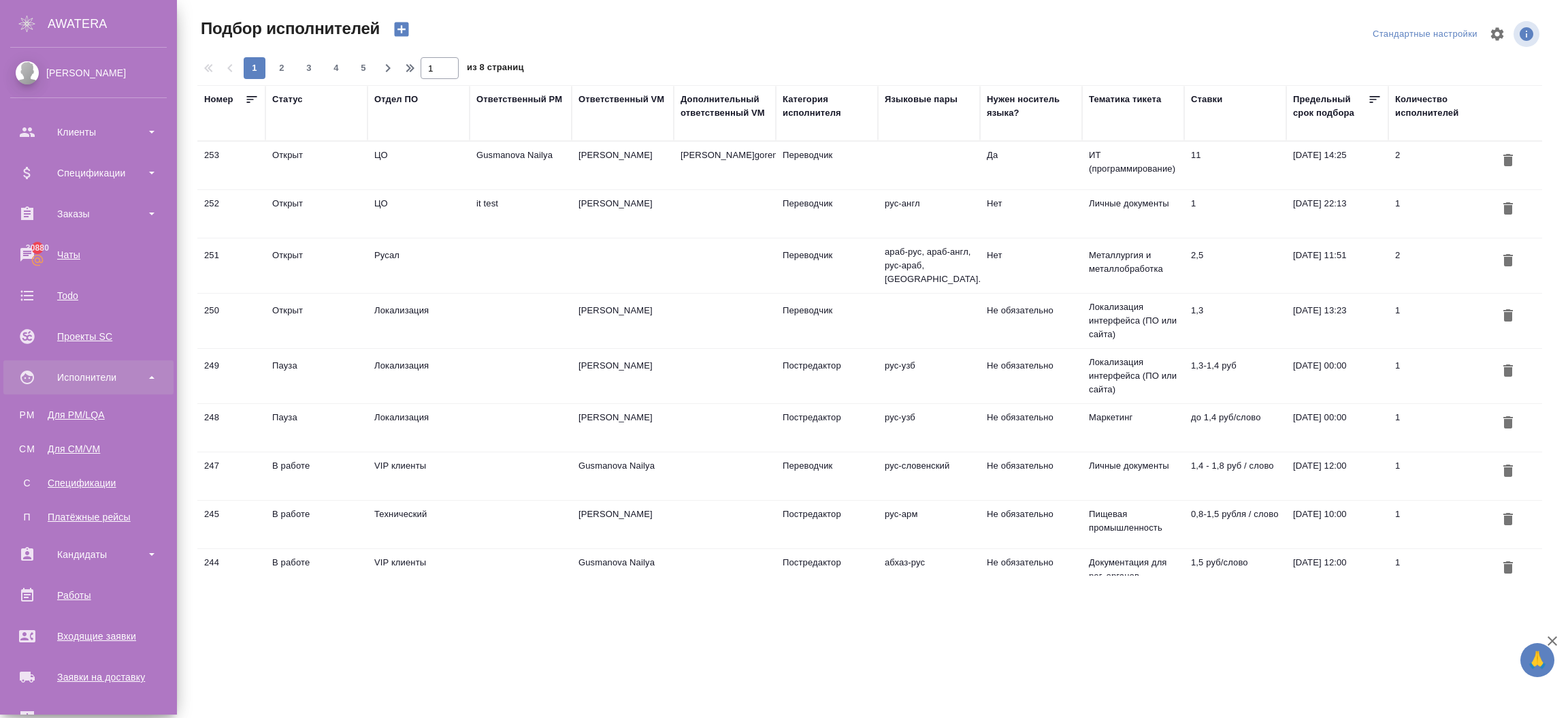
scroll to position [203, 0]
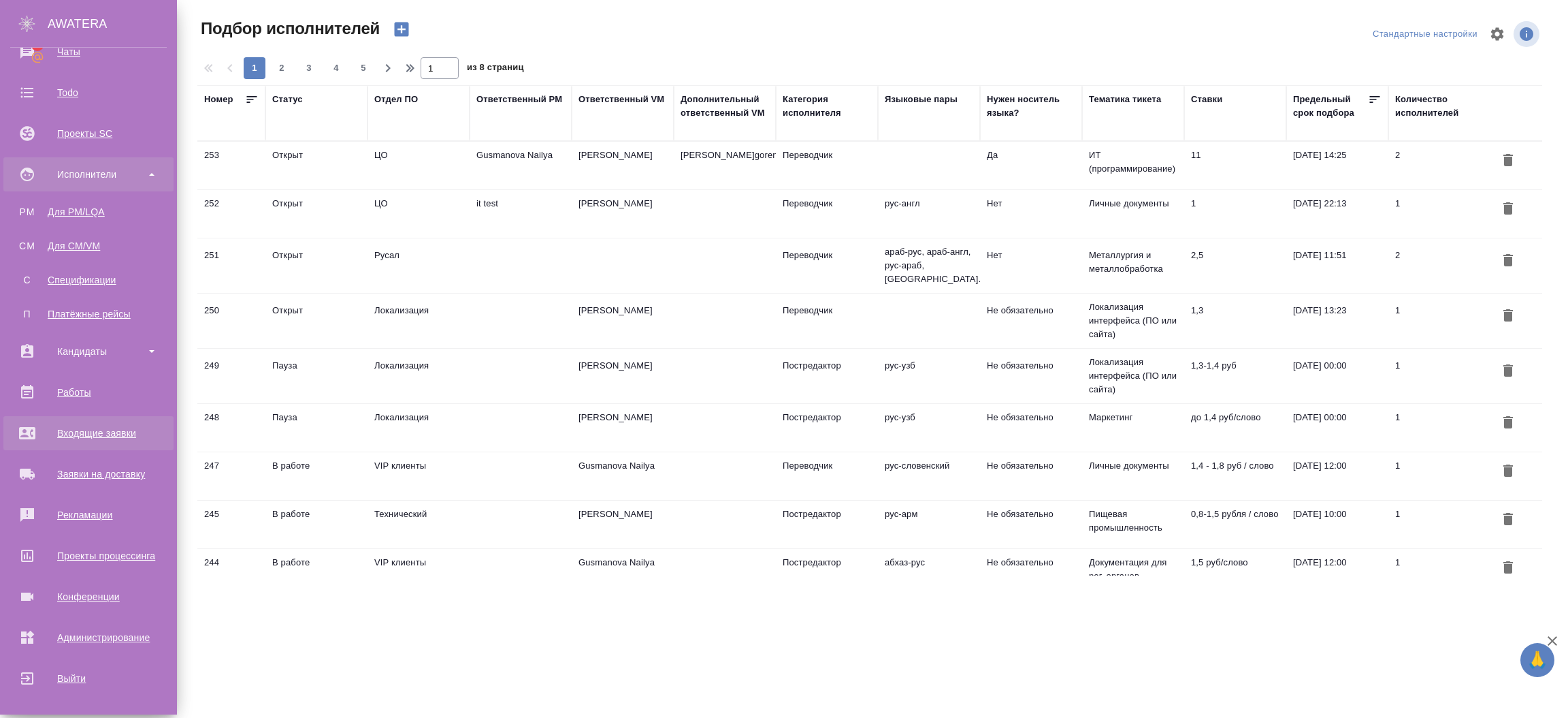
click at [107, 437] on div "Входящие заявки" at bounding box center [89, 433] width 157 height 21
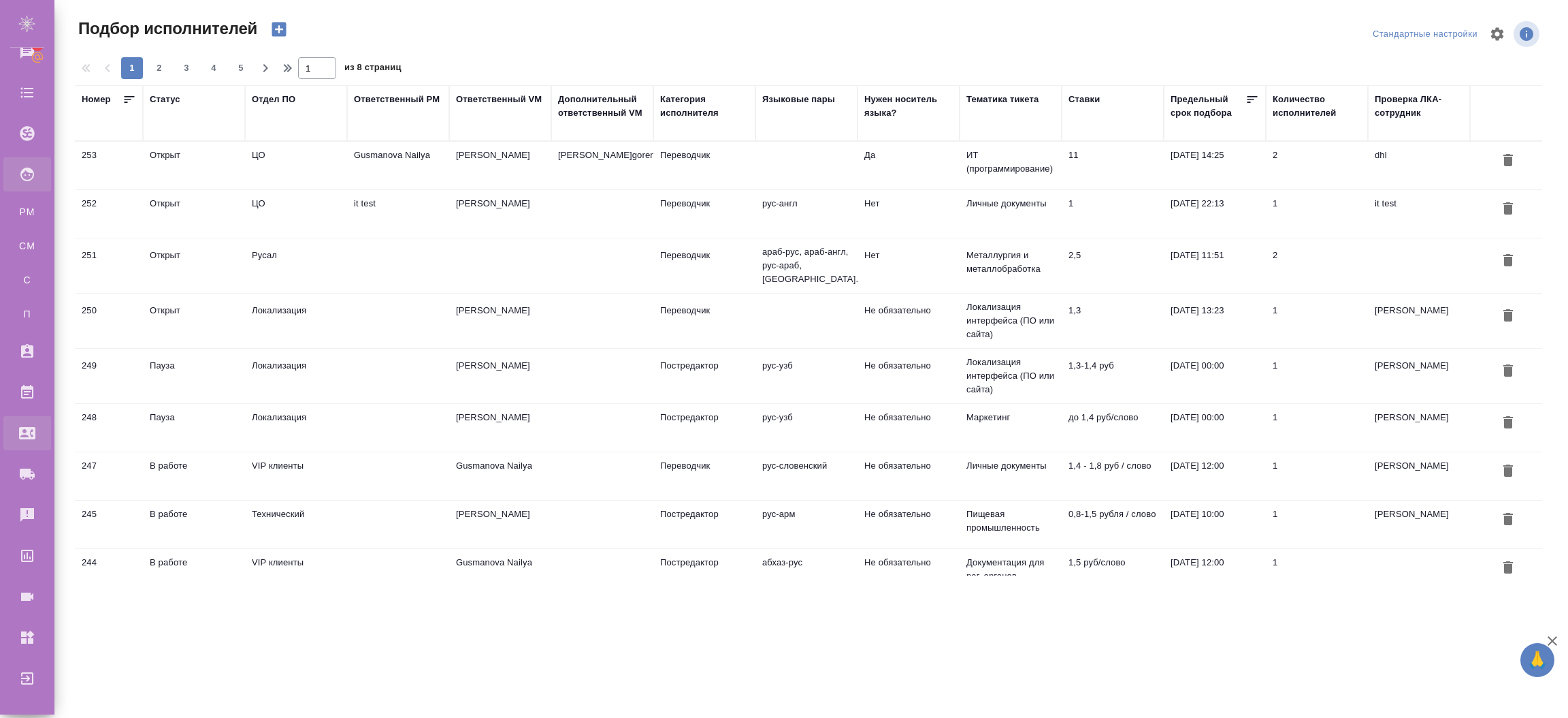
select select "RU"
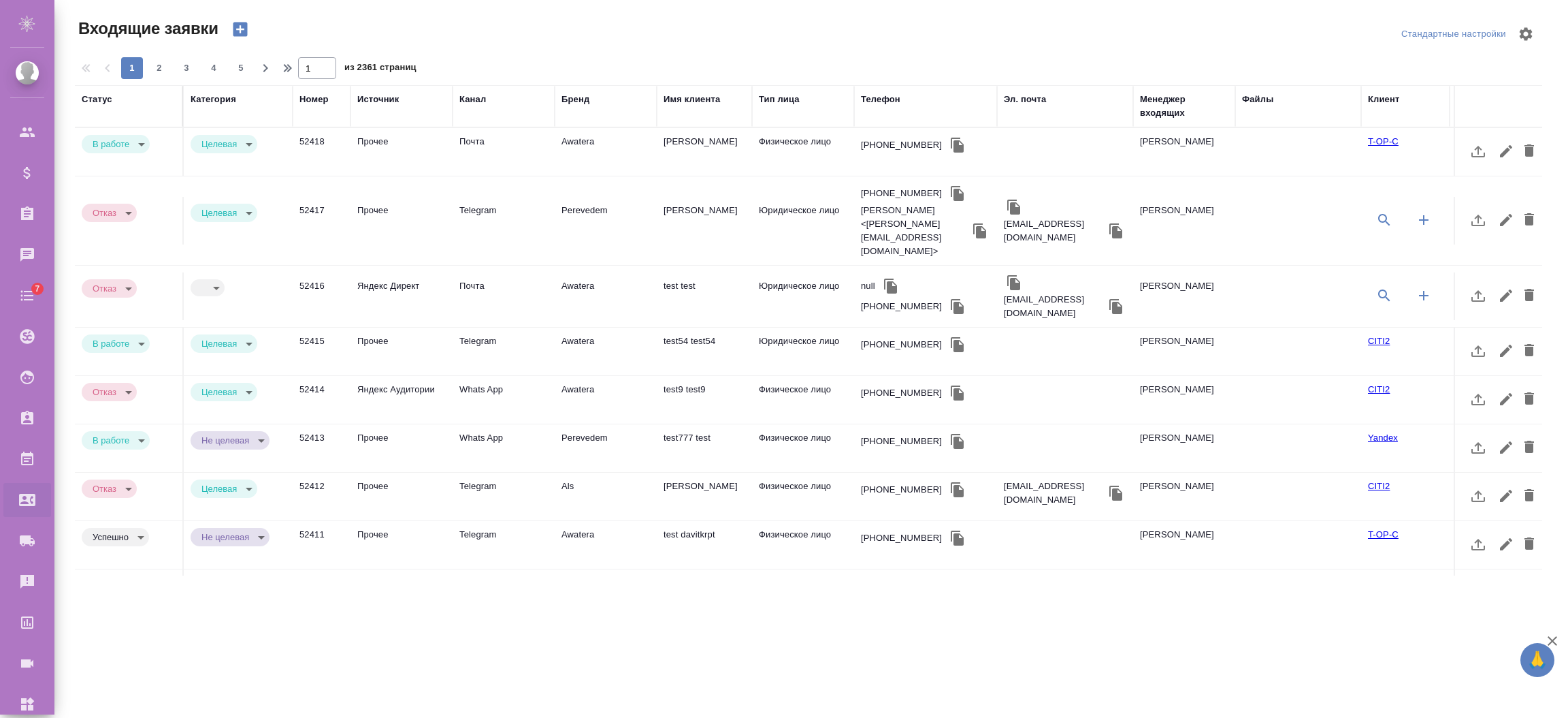
click at [246, 30] on icon "button" at bounding box center [240, 30] width 15 height 15
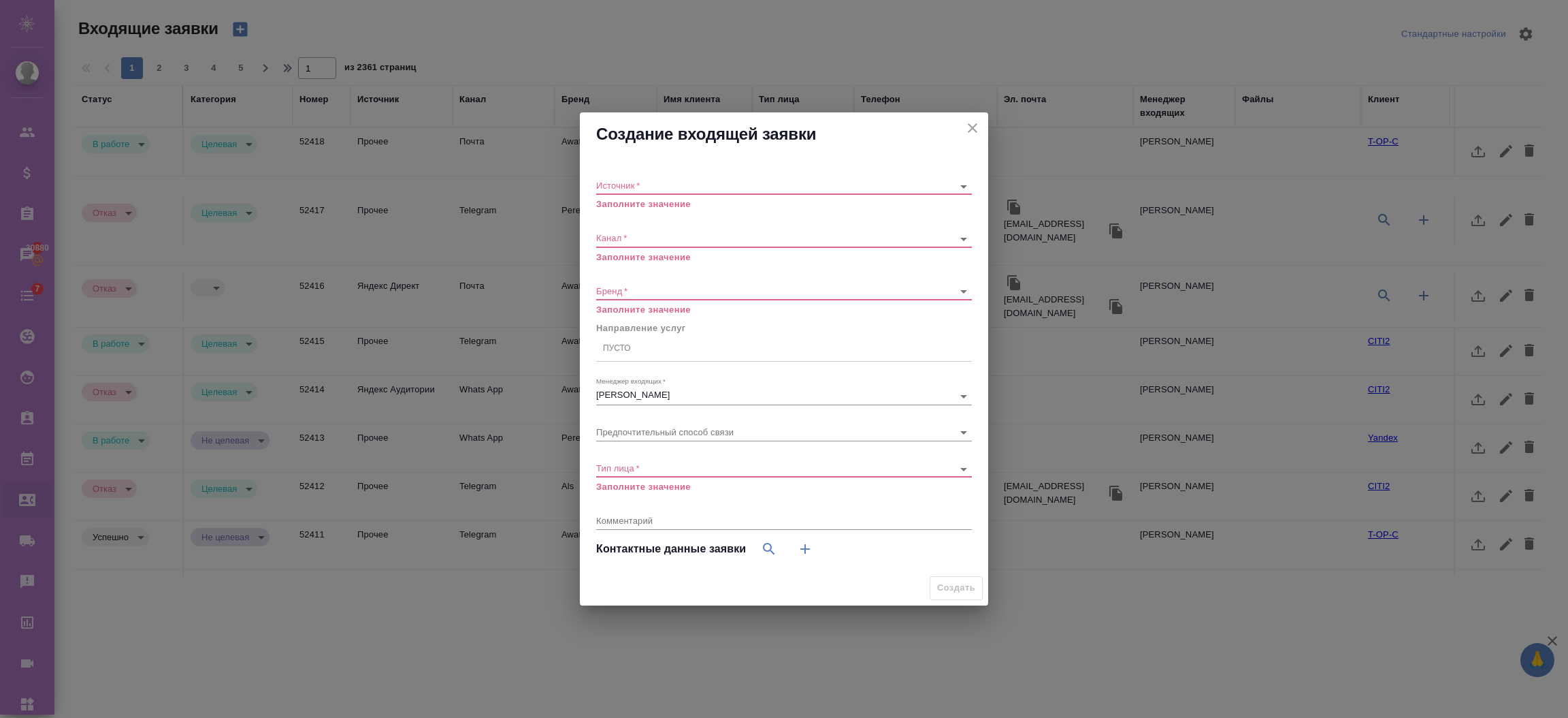
click at [729, 192] on div "​" at bounding box center [784, 186] width 376 height 17
click at [721, 188] on body "🙏 .cls-1 fill:#fff; AWATERA Semenets Irina Клиенты Спецификации Заказы 30880 Ча…" at bounding box center [784, 413] width 1568 height 827
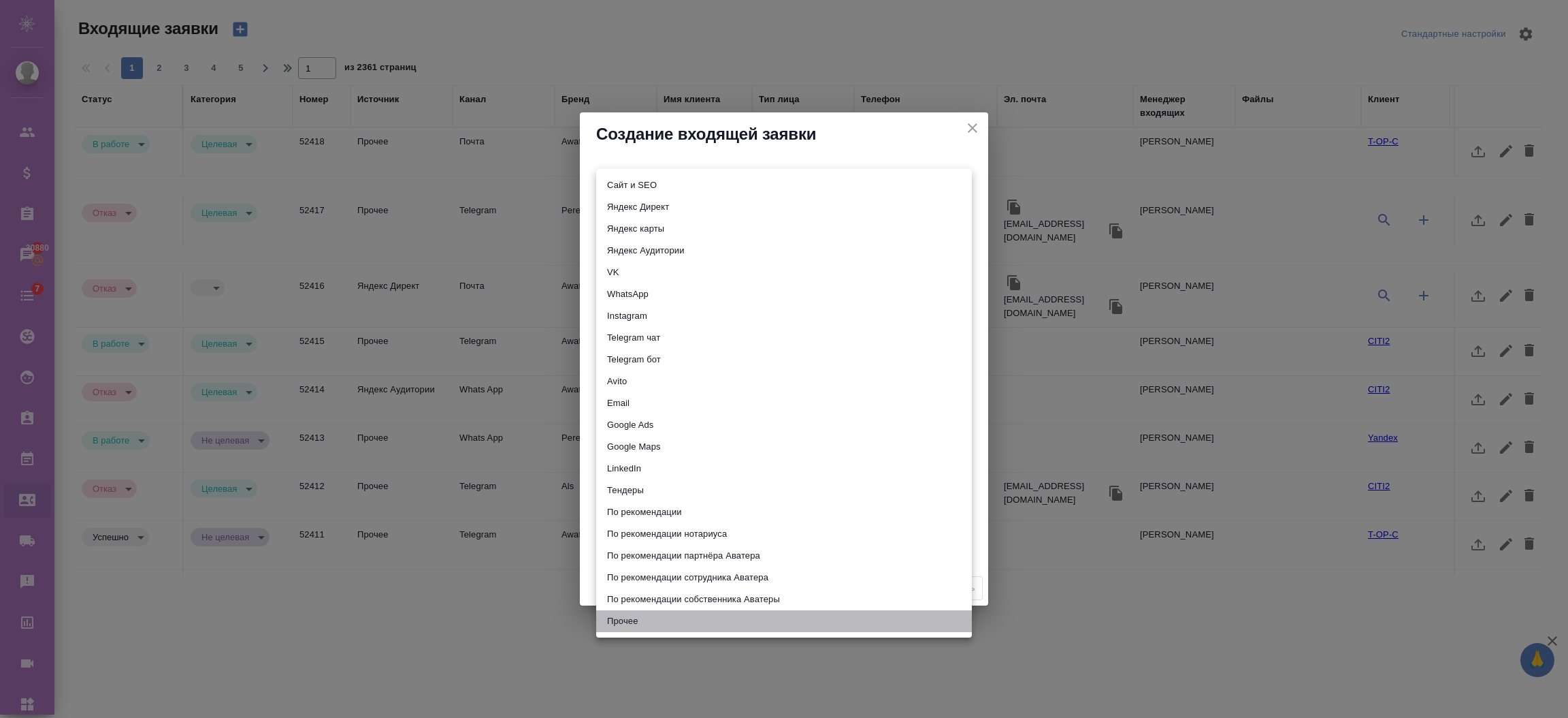
click at [614, 617] on li "Прочее" at bounding box center [784, 621] width 376 height 22
type input "other"
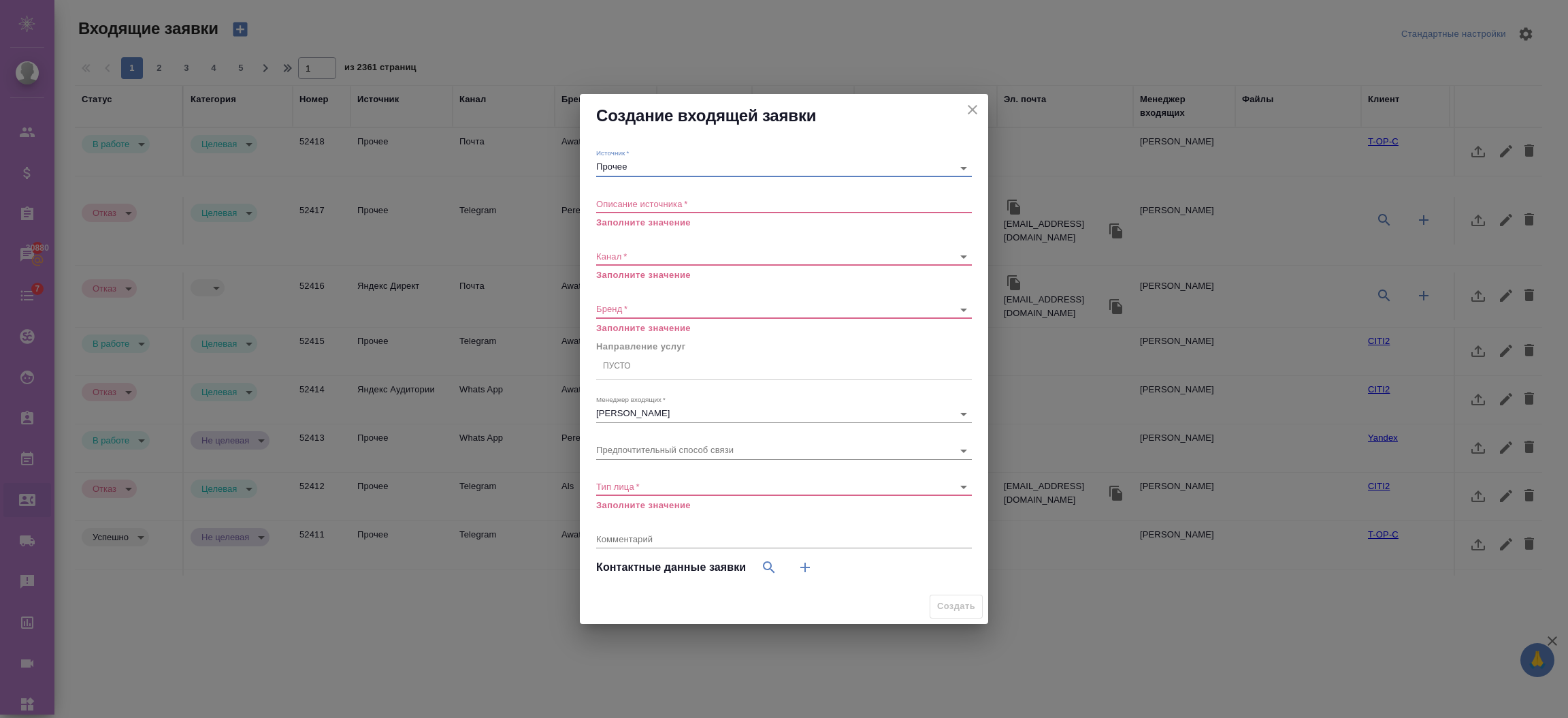
click at [667, 204] on textarea at bounding box center [784, 203] width 376 height 10
click at [650, 214] on div "Описание источника   * x Заполните значение" at bounding box center [784, 207] width 376 height 44
click at [647, 207] on textarea at bounding box center [784, 203] width 376 height 10
click at [649, 203] on textarea at bounding box center [784, 203] width 376 height 10
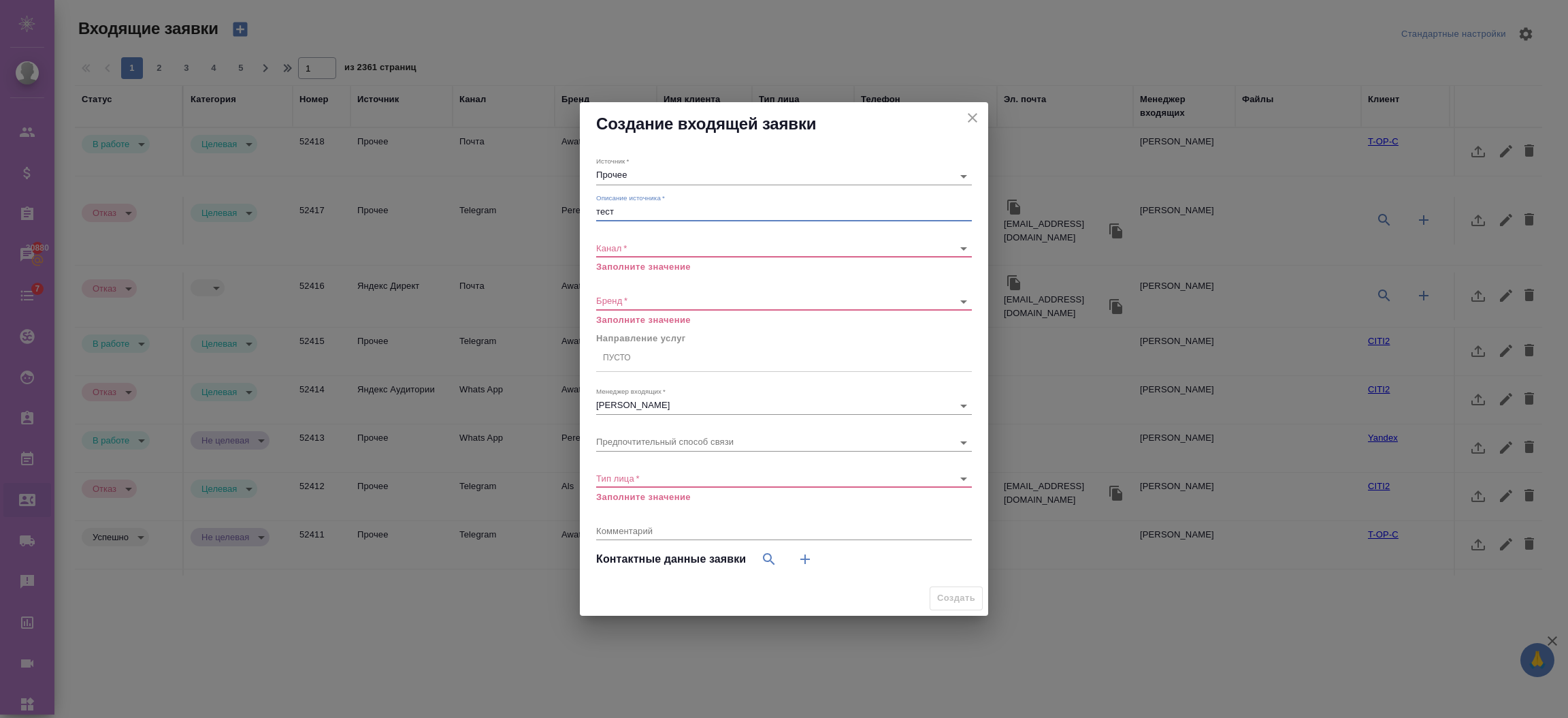
type textarea "тест"
click at [717, 240] on div "​" at bounding box center [784, 248] width 376 height 17
click at [703, 251] on div "​" at bounding box center [784, 248] width 376 height 17
click at [684, 237] on div "Канал   * ​ Заполните значение" at bounding box center [784, 251] width 376 height 44
click at [675, 247] on body "🙏 .cls-1 fill:#fff; AWATERA Semenets Irina Клиенты Спецификации Заказы 30880 Ча…" at bounding box center [784, 413] width 1568 height 827
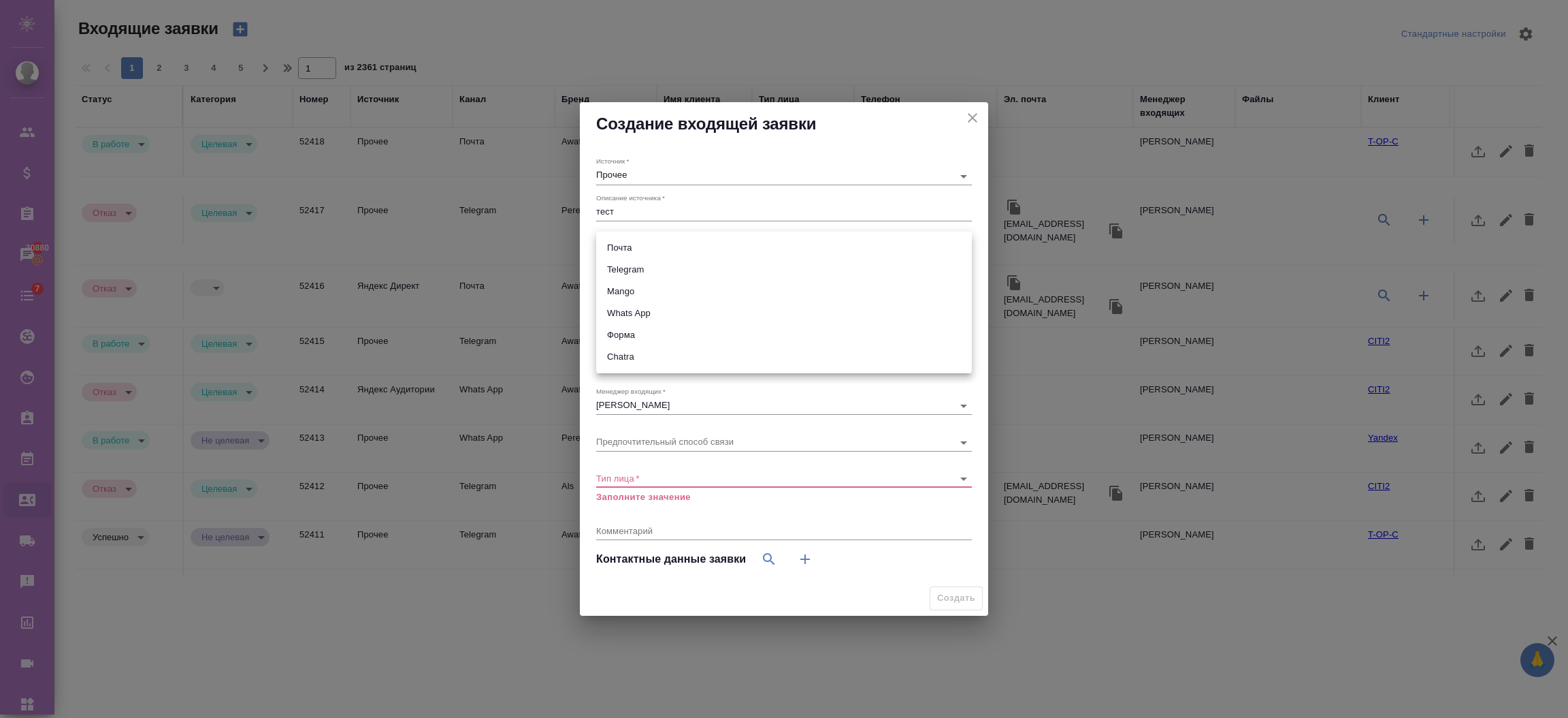
click at [654, 290] on li "Mango" at bounding box center [784, 292] width 376 height 22
type input "6374e594cd4a952bacdba9aa"
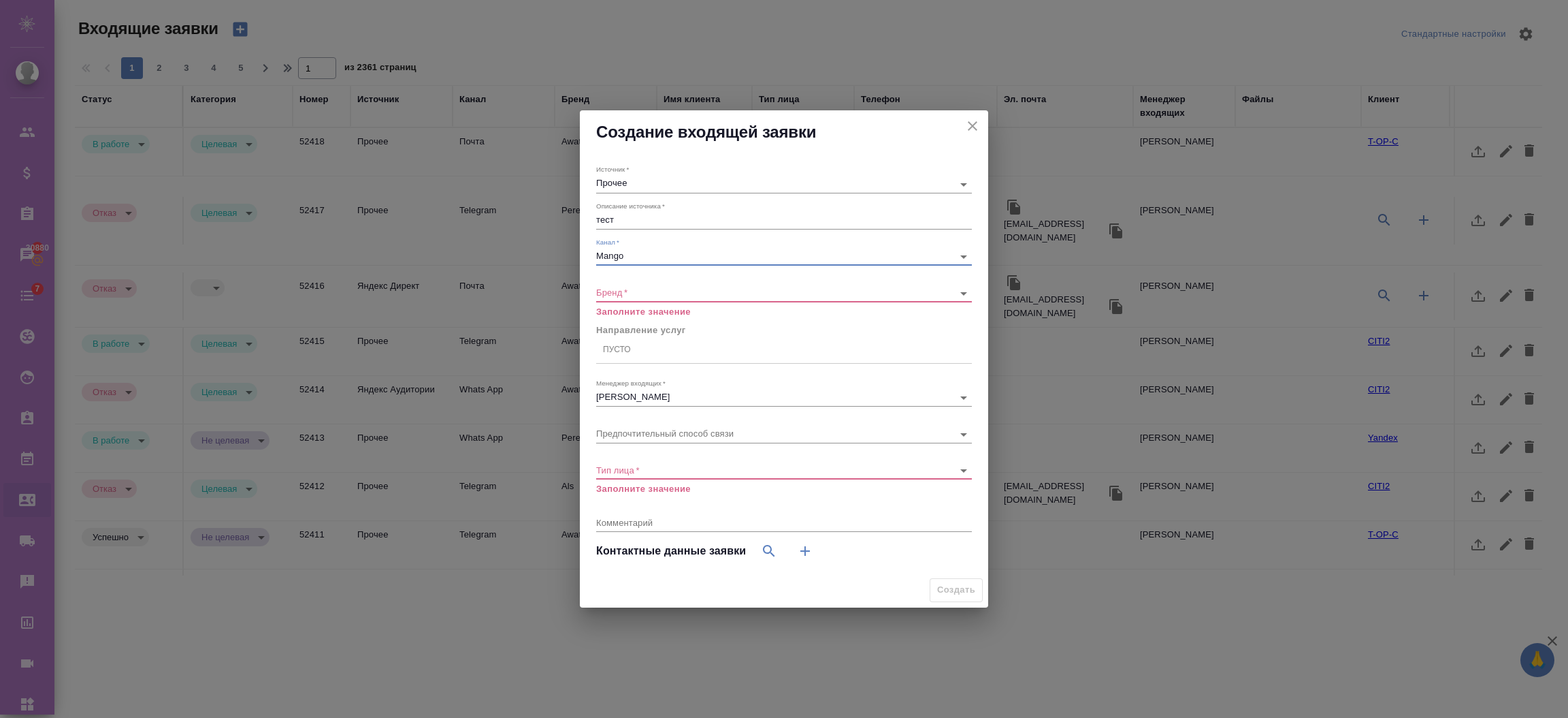
click at [654, 300] on div "​" at bounding box center [784, 292] width 376 height 17
click at [652, 305] on p "Заполните значение" at bounding box center [784, 311] width 376 height 14
click at [648, 297] on body "🙏 .cls-1 fill:#fff; AWATERA Semenets Irina Клиенты Спецификации Заказы 30880 Ча…" at bounding box center [784, 413] width 1568 height 827
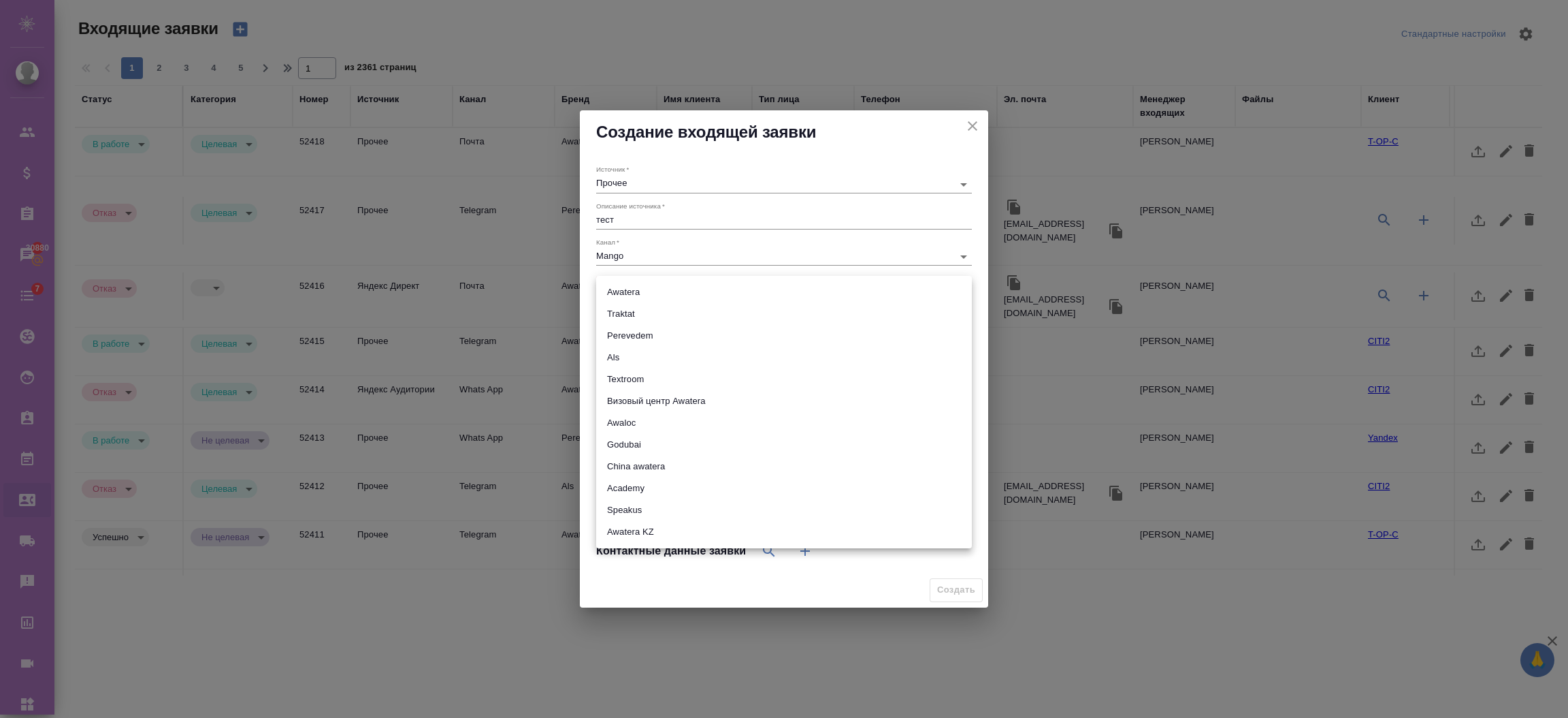
click at [649, 357] on li "Als" at bounding box center [784, 358] width 376 height 22
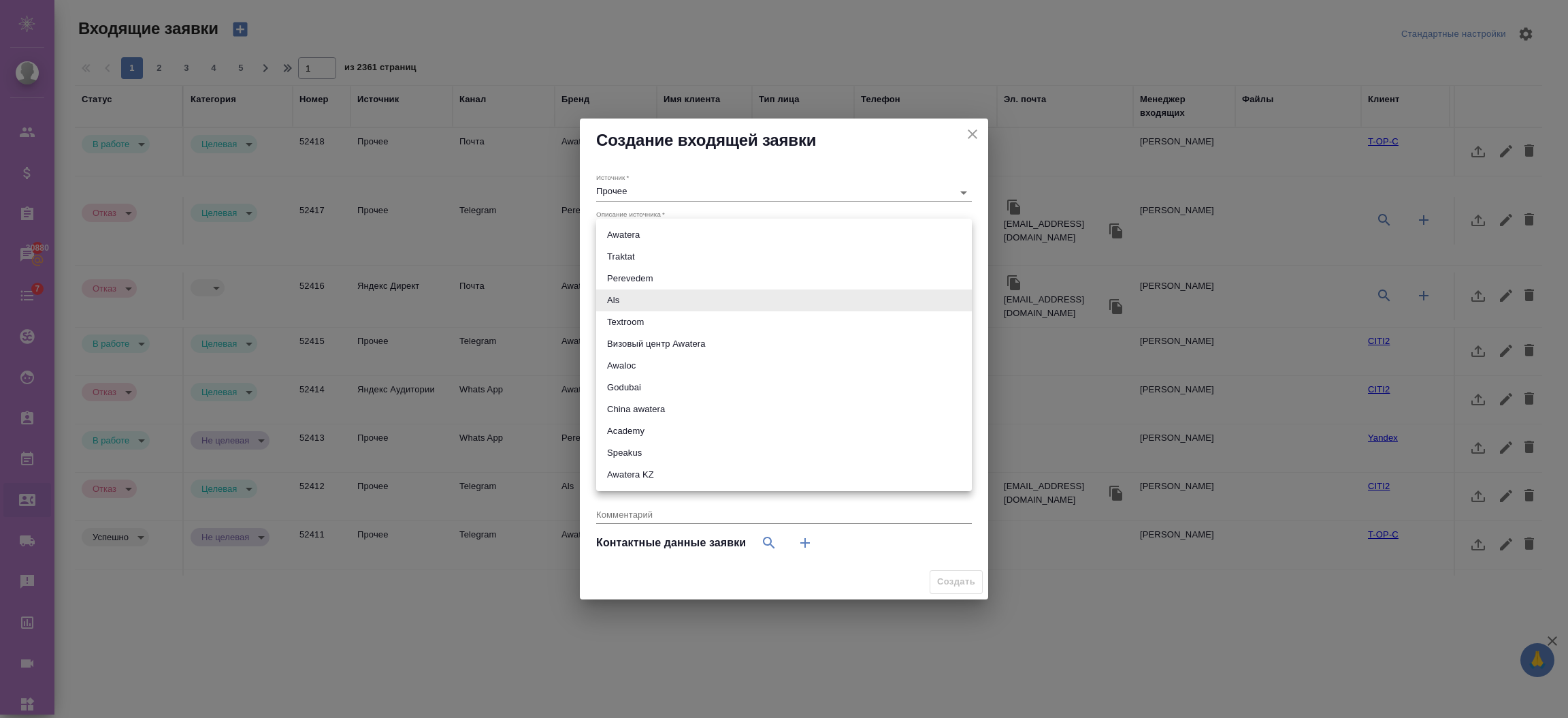
click at [639, 303] on body "🙏 .cls-1 fill:#fff; AWATERA Semenets Irina Клиенты Спецификации Заказы 30880 Ча…" at bounding box center [784, 413] width 1568 height 827
click at [636, 259] on li "Traktat" at bounding box center [784, 257] width 376 height 22
type input "traktat"
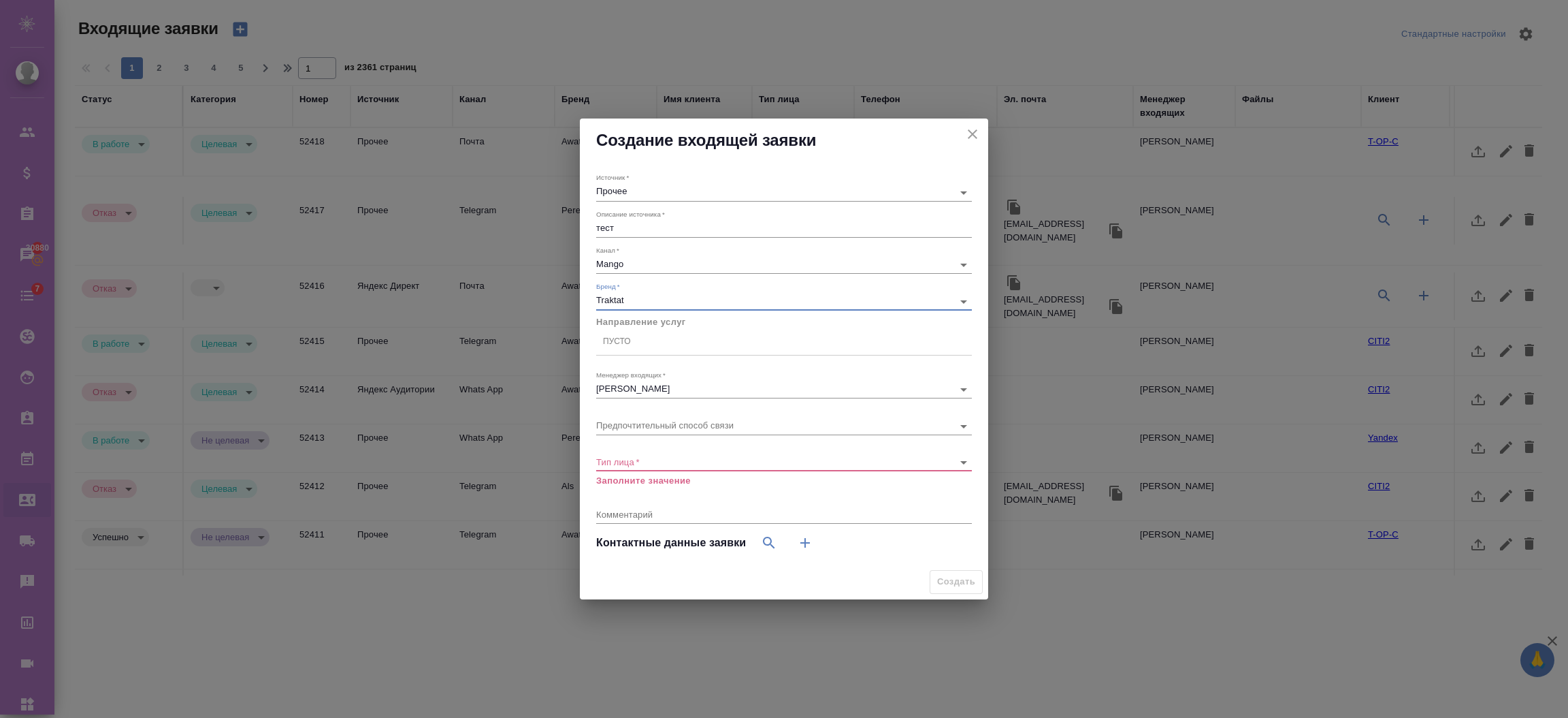
click at [661, 343] on div "Пусто" at bounding box center [784, 342] width 376 height 20
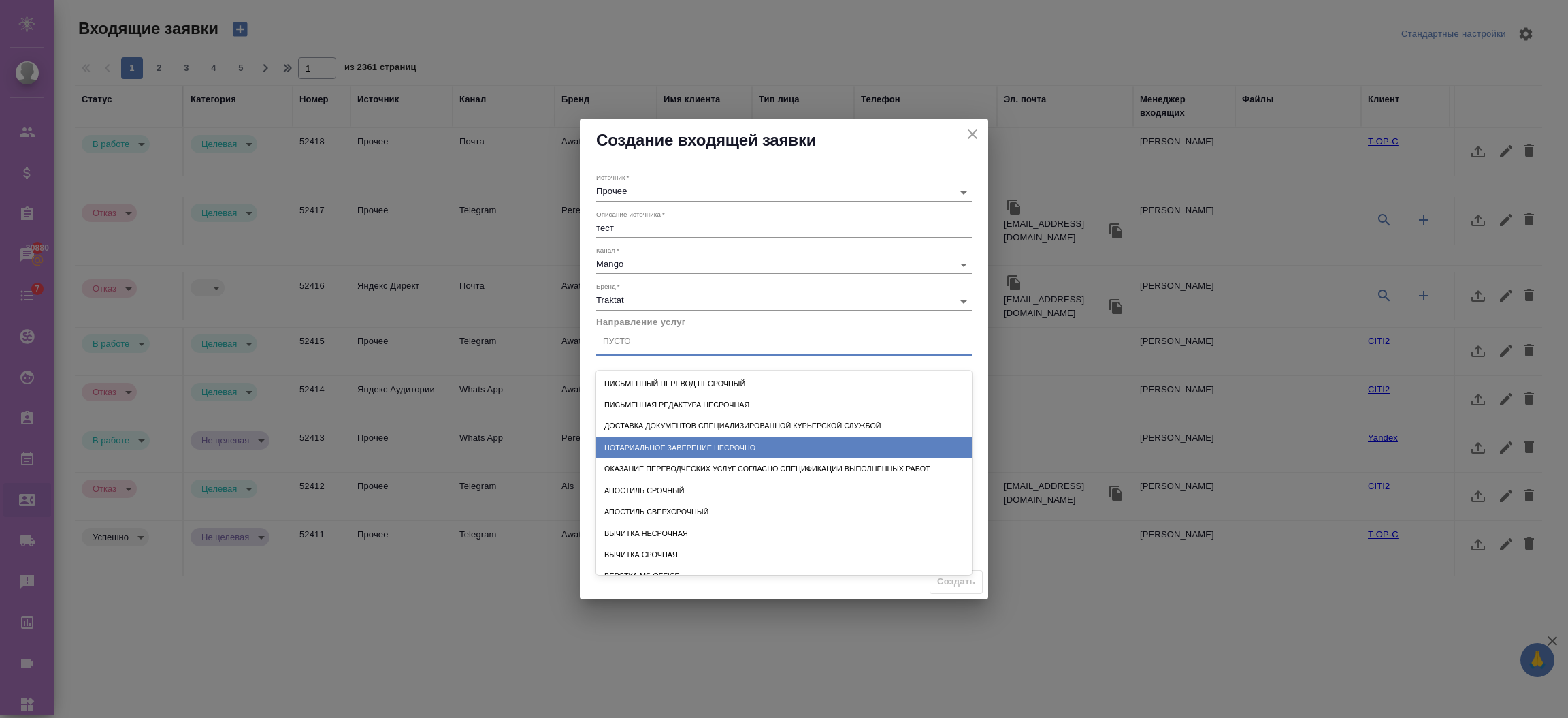
click at [655, 443] on div "Нотариальное заверение несрочно" at bounding box center [784, 448] width 376 height 21
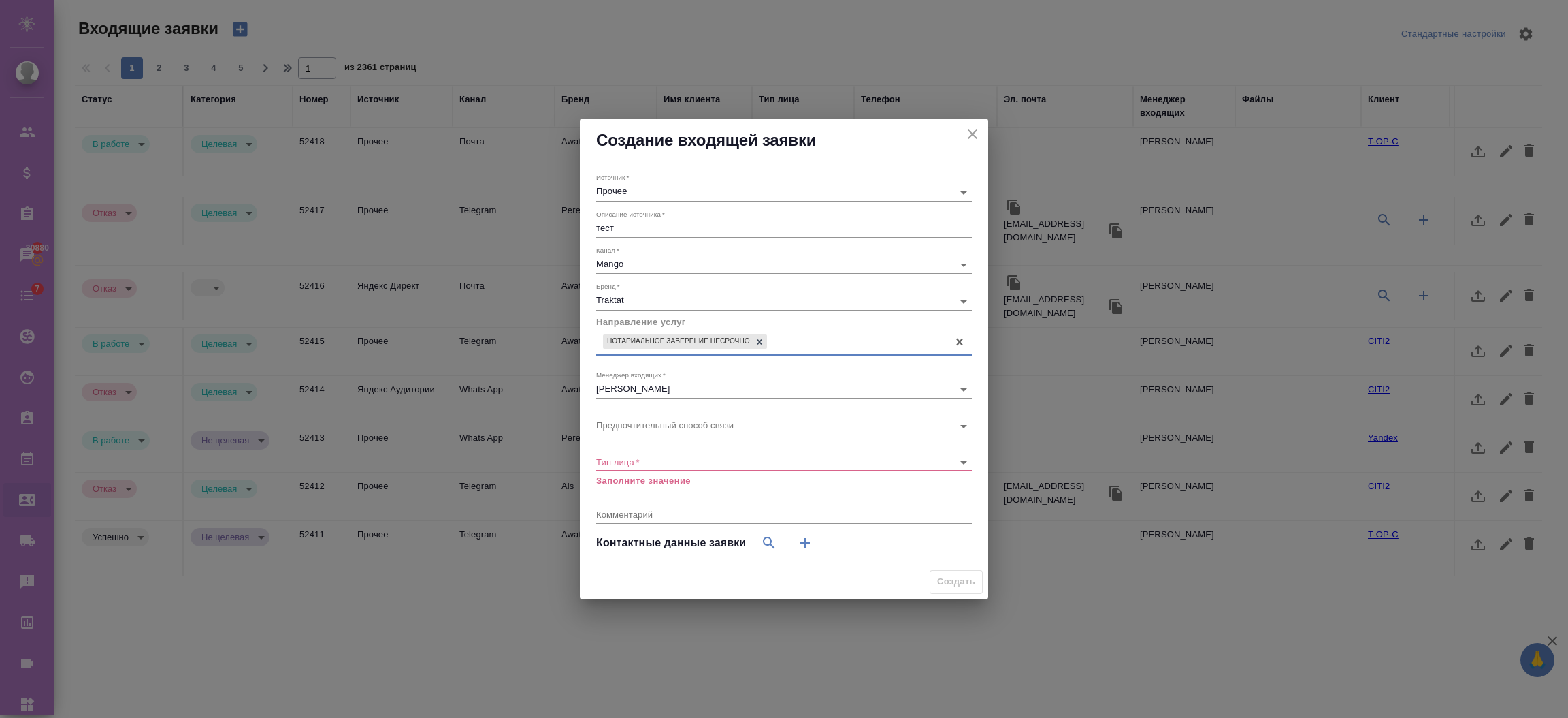
click at [646, 451] on div "Тип лица   * ​ Заполните значение" at bounding box center [784, 465] width 376 height 44
click at [639, 456] on body "🙏 .cls-1 fill:#fff; AWATERA Semenets Irina Клиенты Спецификации Заказы 30880 Ча…" at bounding box center [784, 413] width 1568 height 827
click at [631, 460] on li "Юридическое лицо" at bounding box center [784, 461] width 376 height 22
type input "company"
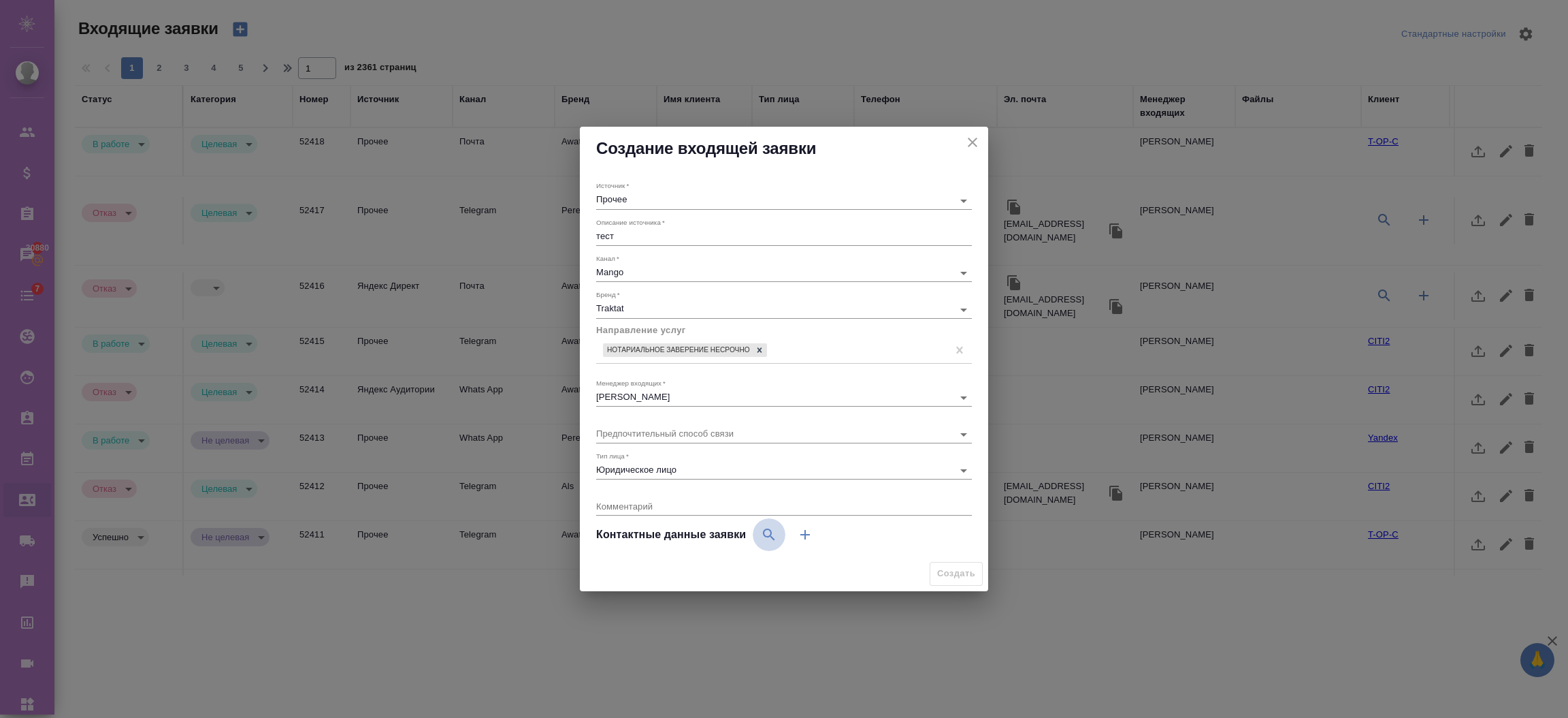
click at [763, 527] on icon "button" at bounding box center [769, 534] width 16 height 16
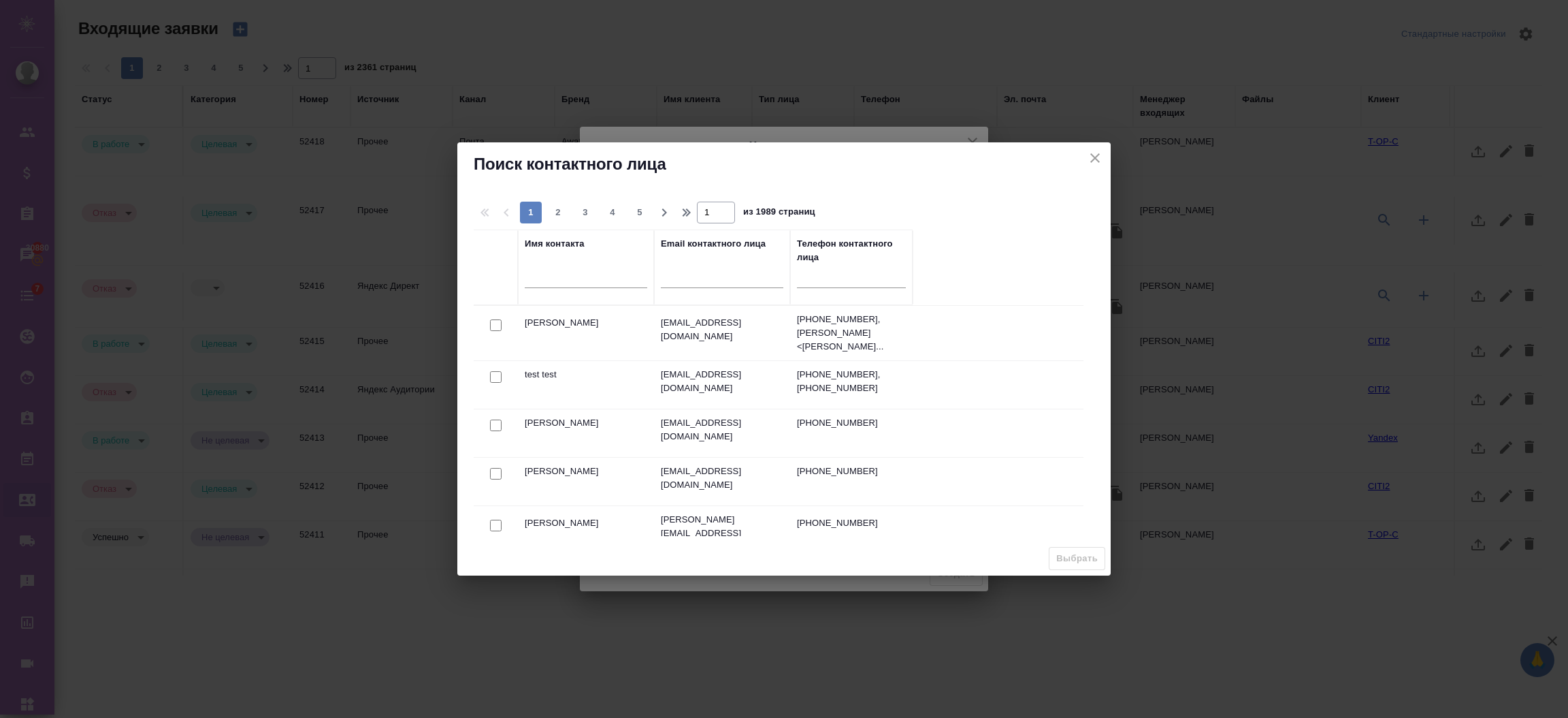
click at [1105, 161] on div "Поиск контактного лица" at bounding box center [784, 163] width 653 height 43
click at [490, 374] on input "checkbox" at bounding box center [496, 377] width 12 height 12
checkbox input "true"
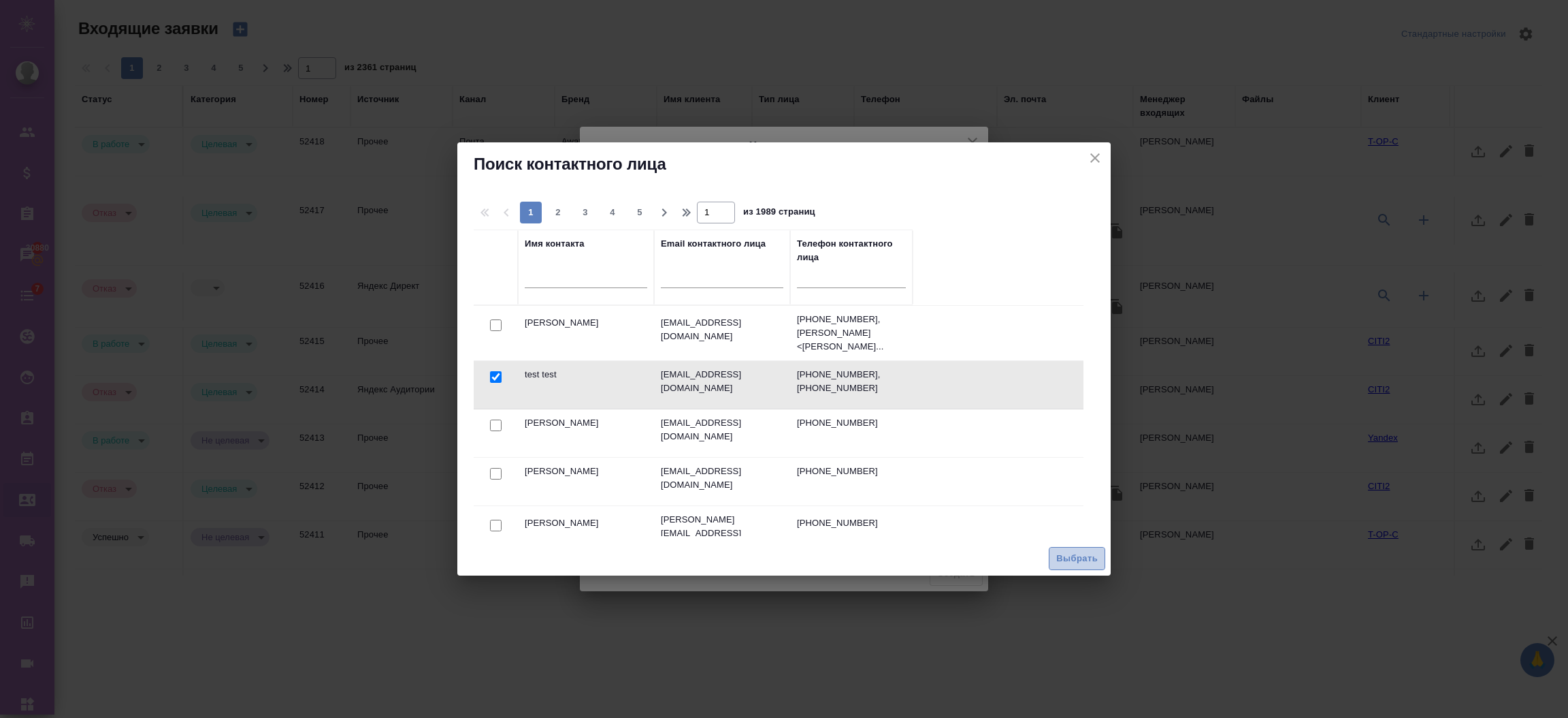
click at [1052, 552] on button "Выбрать" at bounding box center [1077, 558] width 56 height 24
select select "RU"
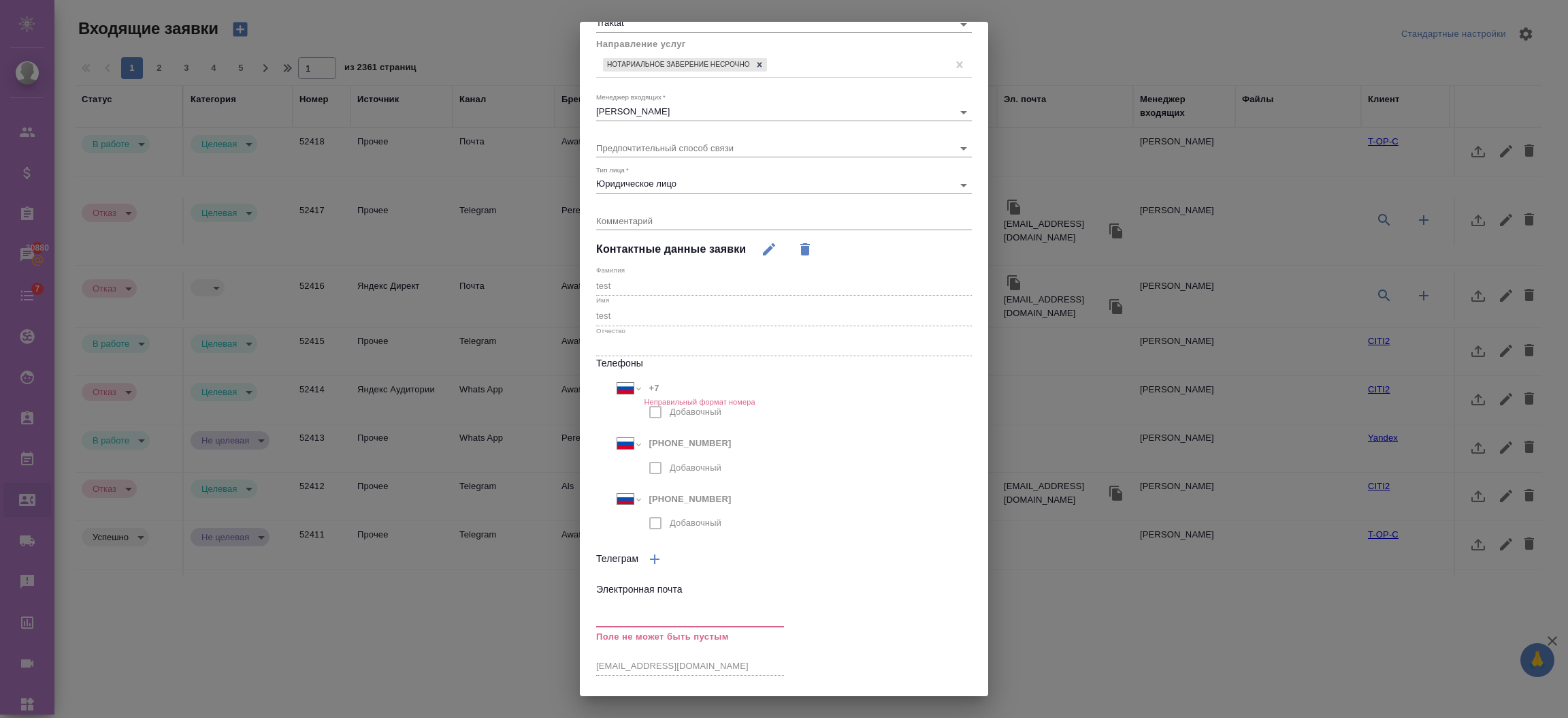
scroll to position [234, 0]
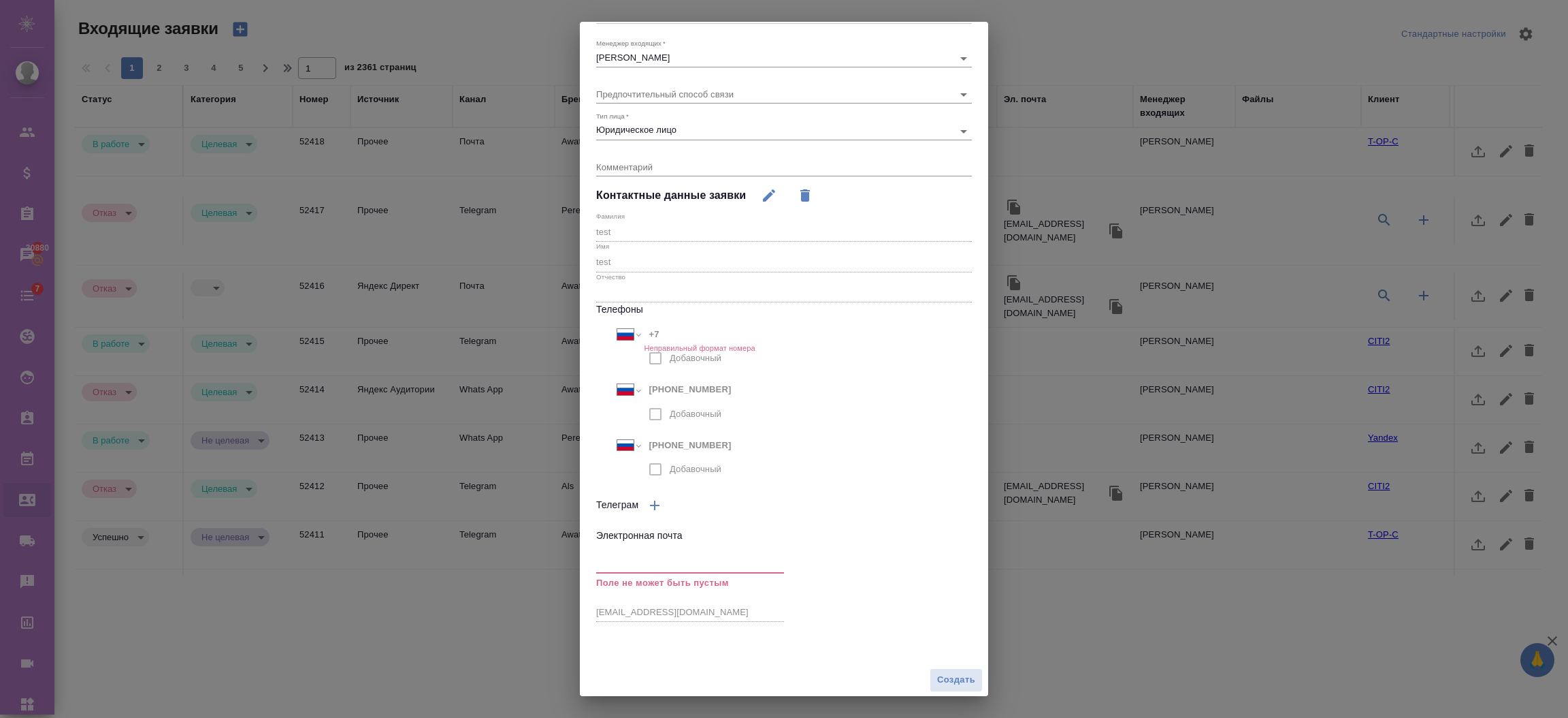
click at [761, 201] on icon "button" at bounding box center [769, 196] width 16 height 16
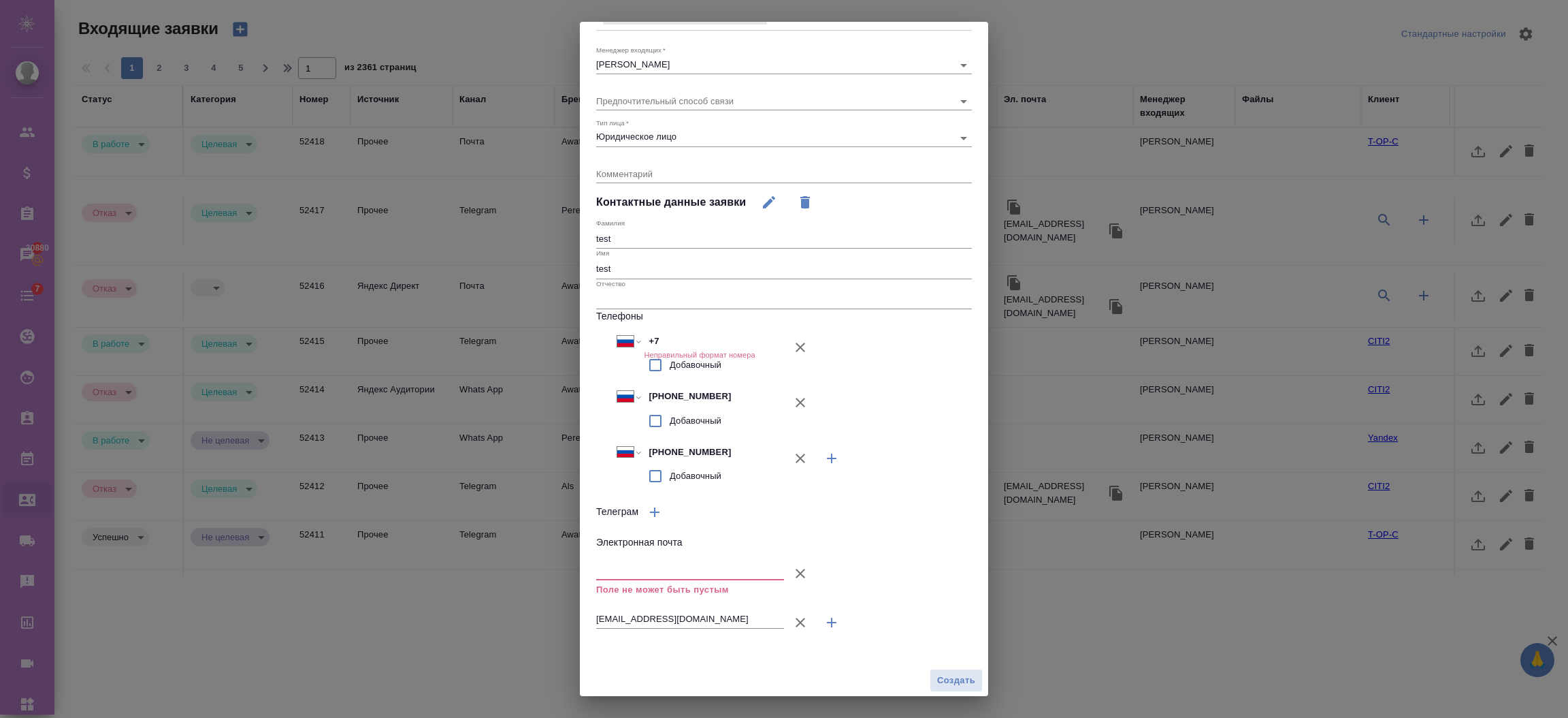
click at [784, 343] on button "Источник   *" at bounding box center [800, 347] width 33 height 33
type input "+7 926 654 88 73"
type input "+7 927 657 97 98"
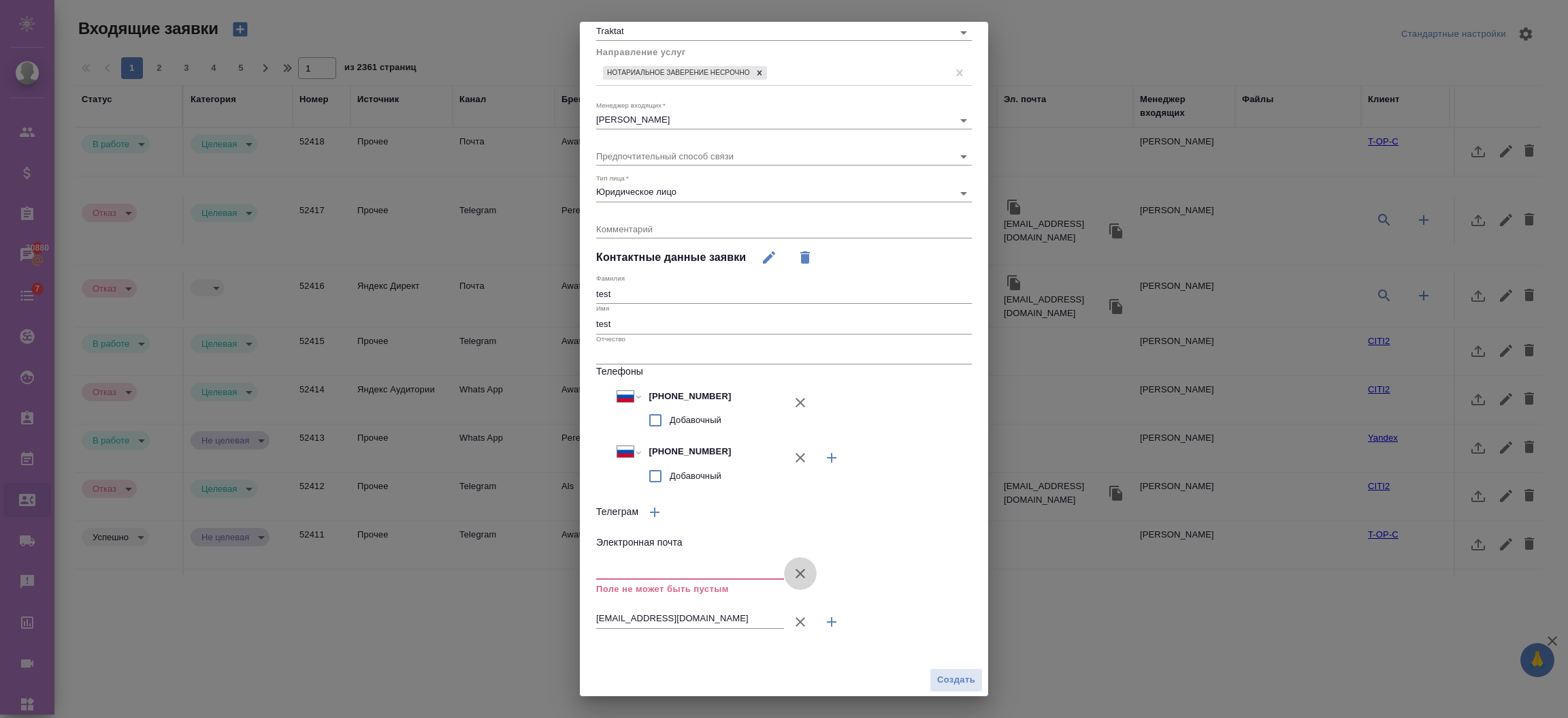
click at [786, 560] on button "Источник   *" at bounding box center [800, 573] width 33 height 33
type input "test@ail.ru"
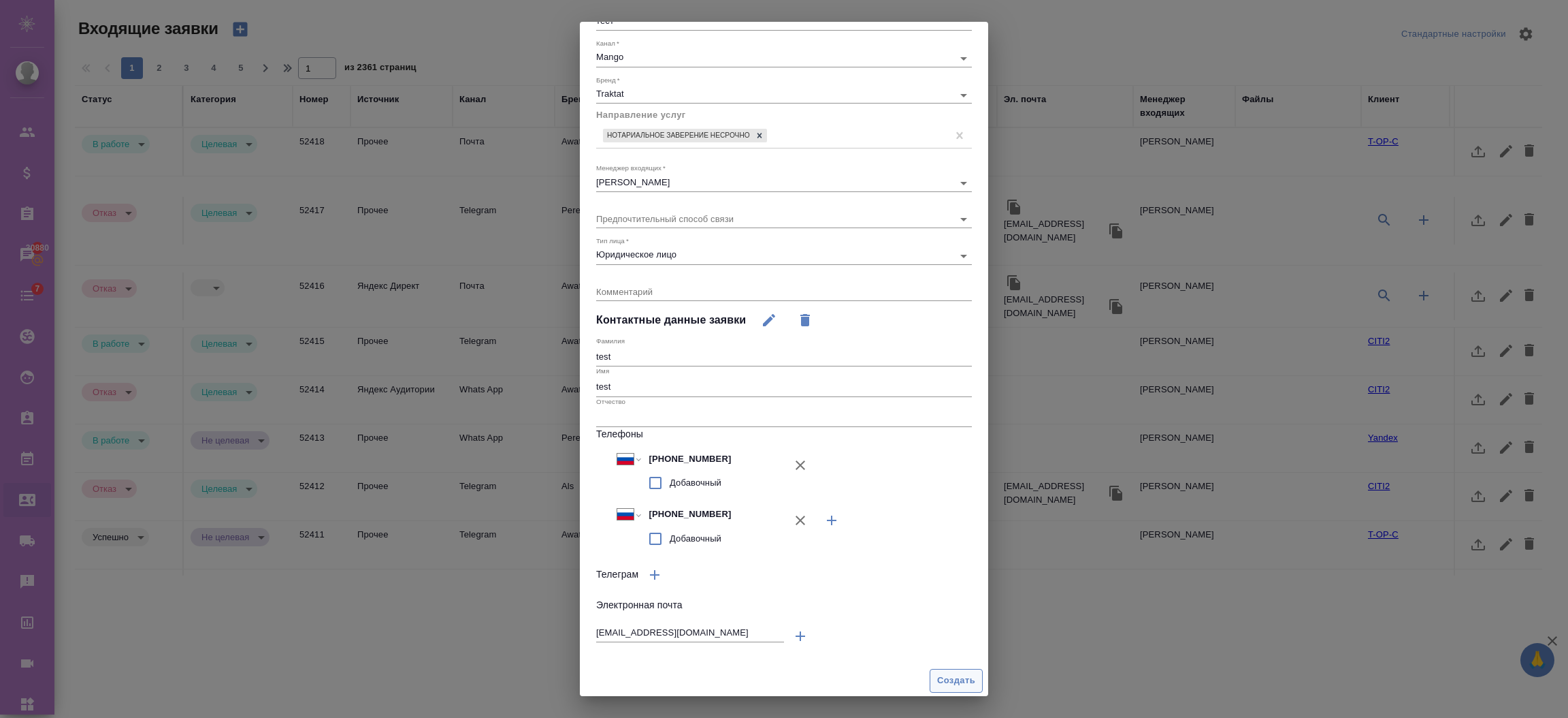
click at [932, 668] on div "Создать" at bounding box center [784, 680] width 409 height 34
click at [939, 678] on span "Создать" at bounding box center [956, 680] width 38 height 15
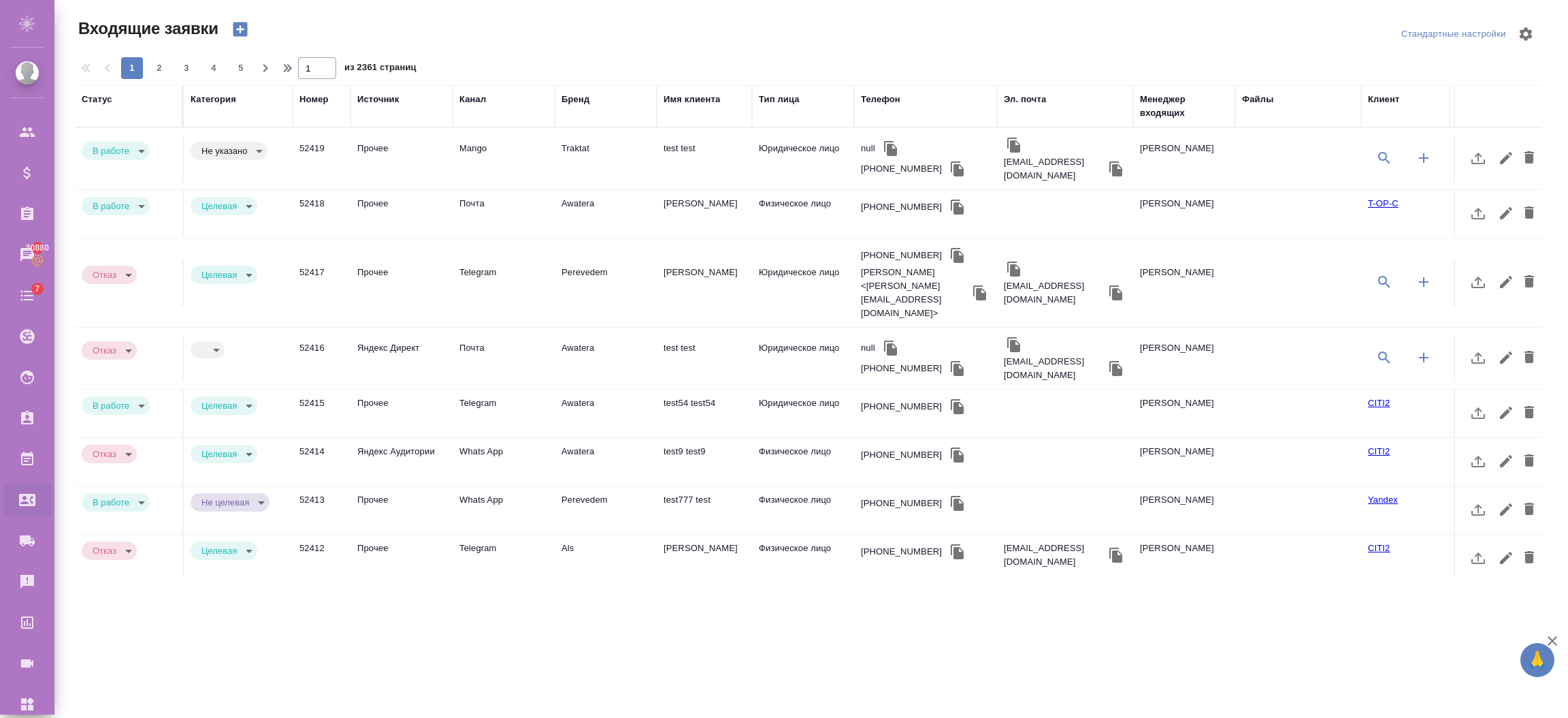
click at [418, 146] on td "Прочее" at bounding box center [401, 158] width 102 height 48
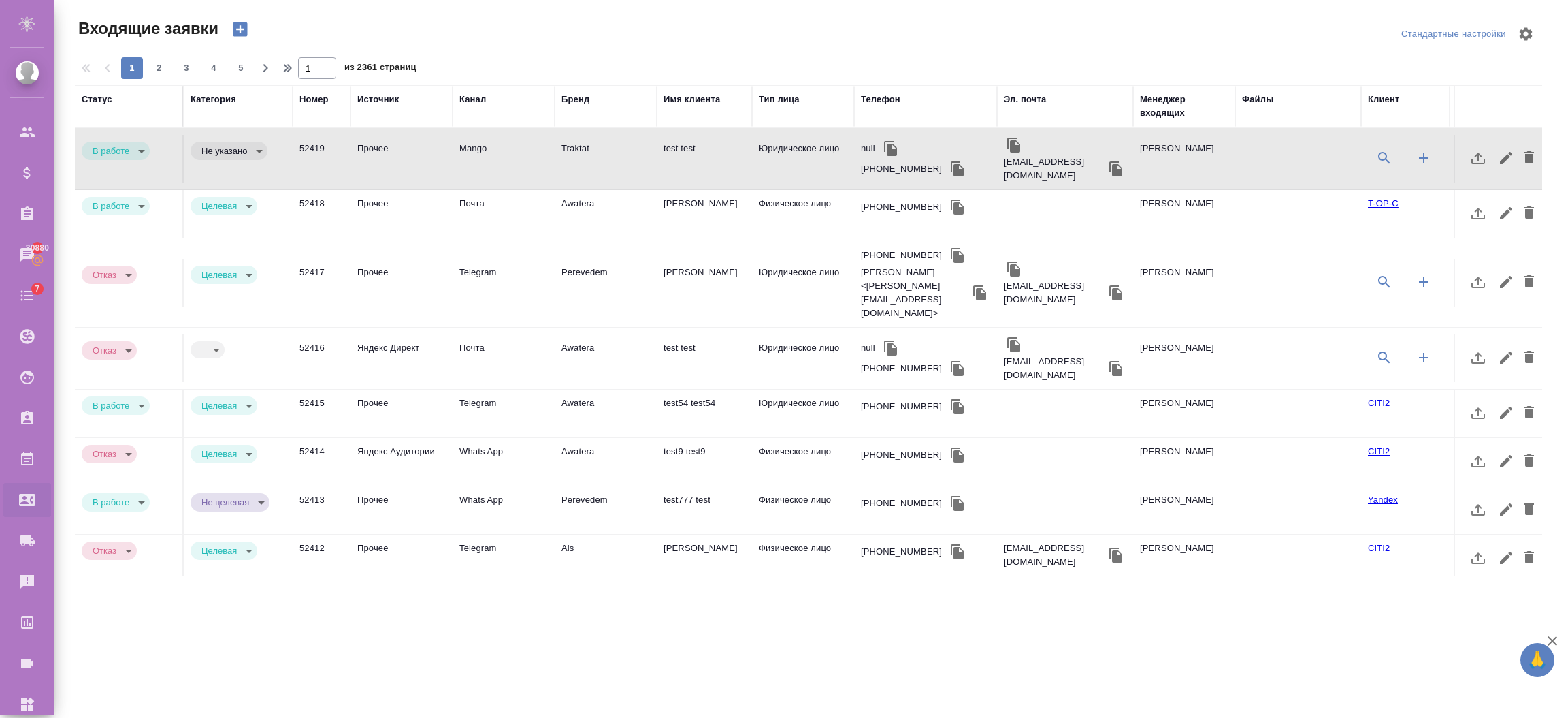
click at [239, 32] on icon "button" at bounding box center [240, 29] width 19 height 19
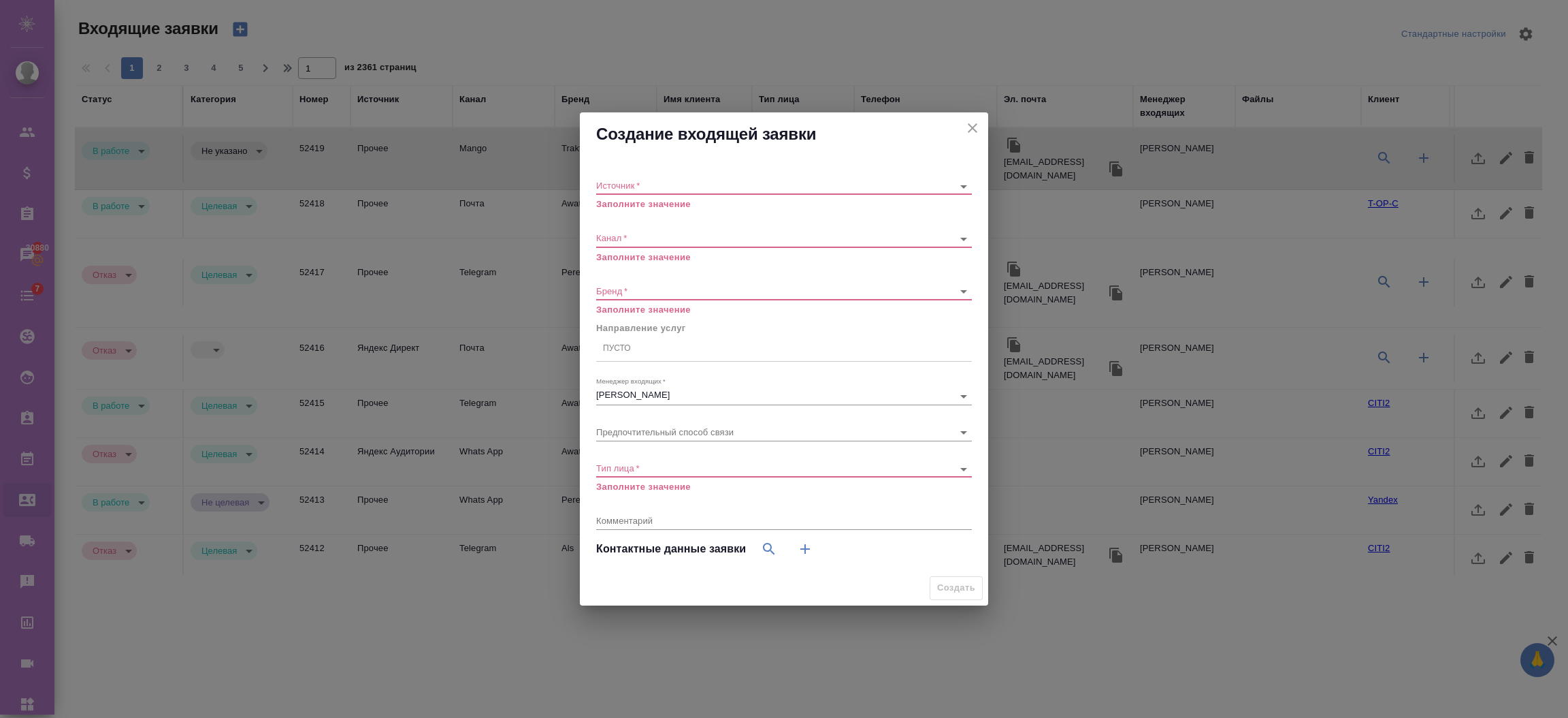
click at [664, 181] on body "🙏 .cls-1 fill:#fff; AWATERA Semenets Irina Клиенты Спецификации Заказы 30880 Ча…" at bounding box center [784, 413] width 1568 height 827
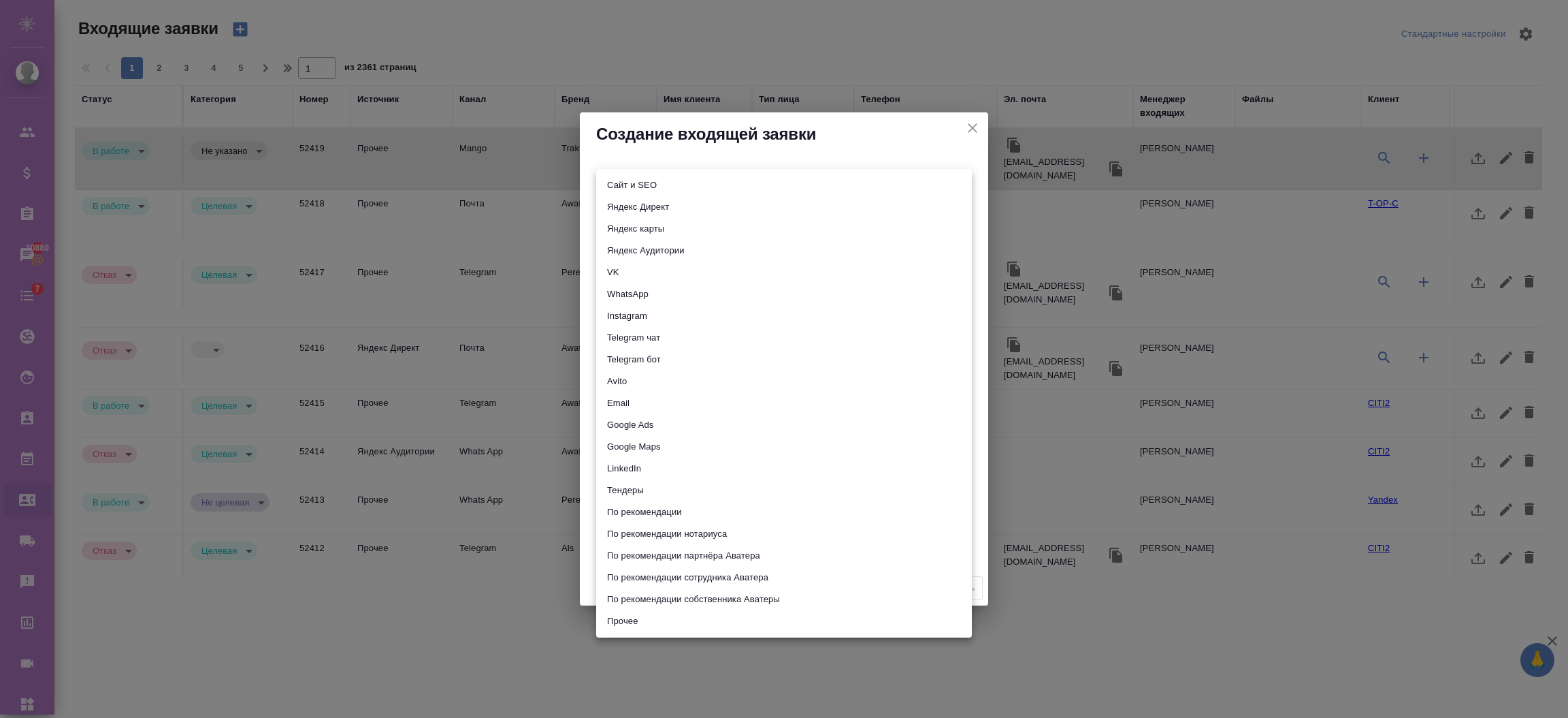
click at [625, 614] on li "Прочее" at bounding box center [784, 621] width 376 height 22
type input "other"
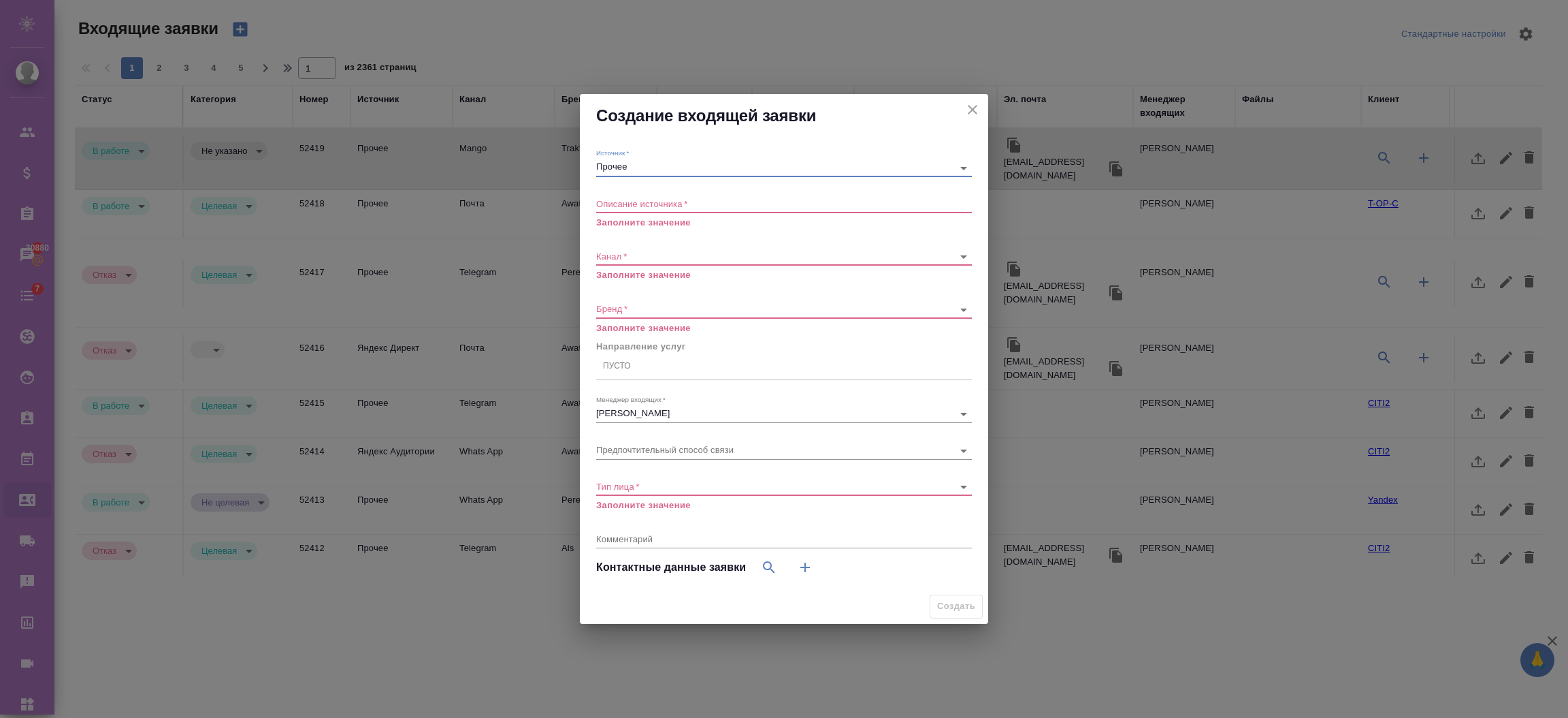
click at [666, 207] on textarea at bounding box center [784, 203] width 376 height 10
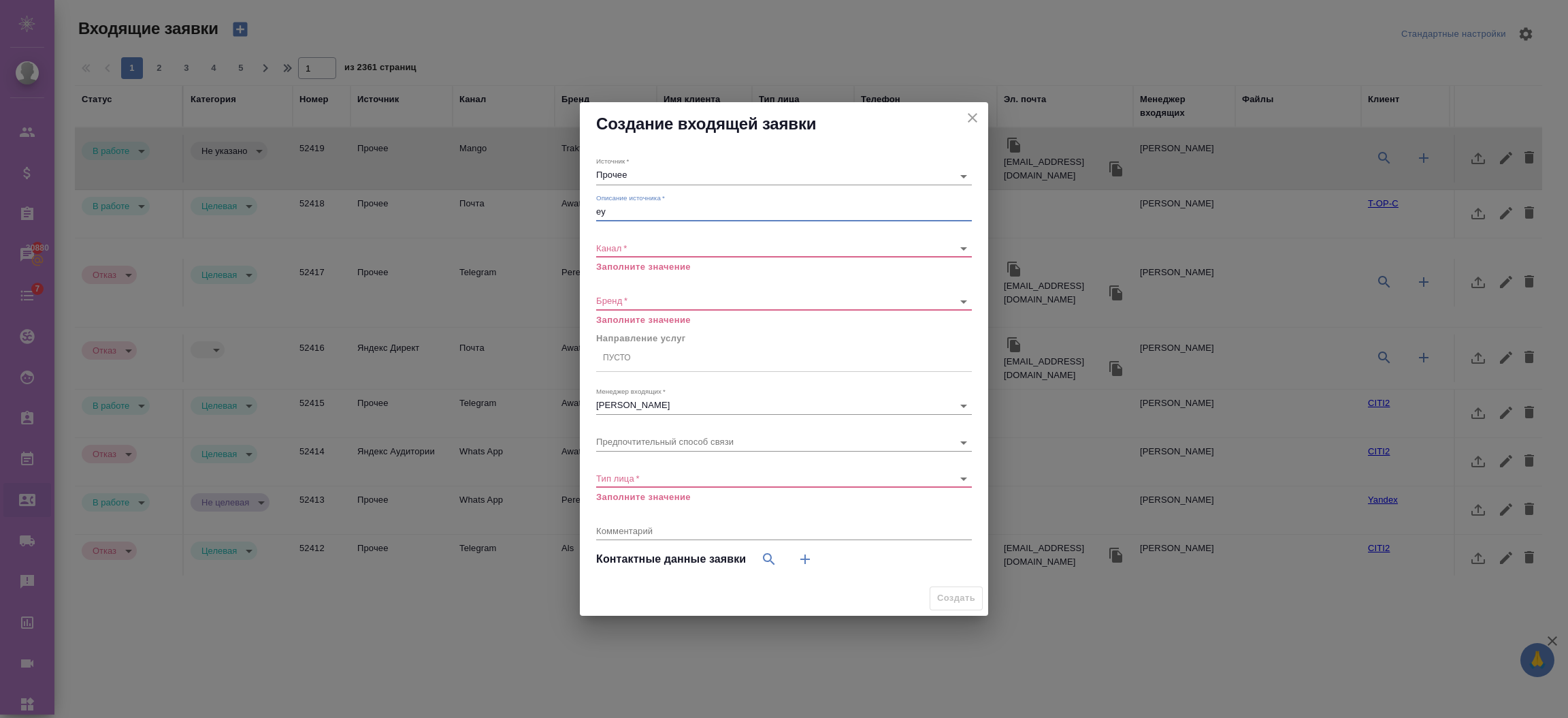
type textarea "е"
type textarea "тест"
click at [652, 246] on body "🙏 .cls-1 fill:#fff; AWATERA Semenets Irina Клиенты Спецификации Заказы 30880 Ча…" at bounding box center [784, 413] width 1568 height 827
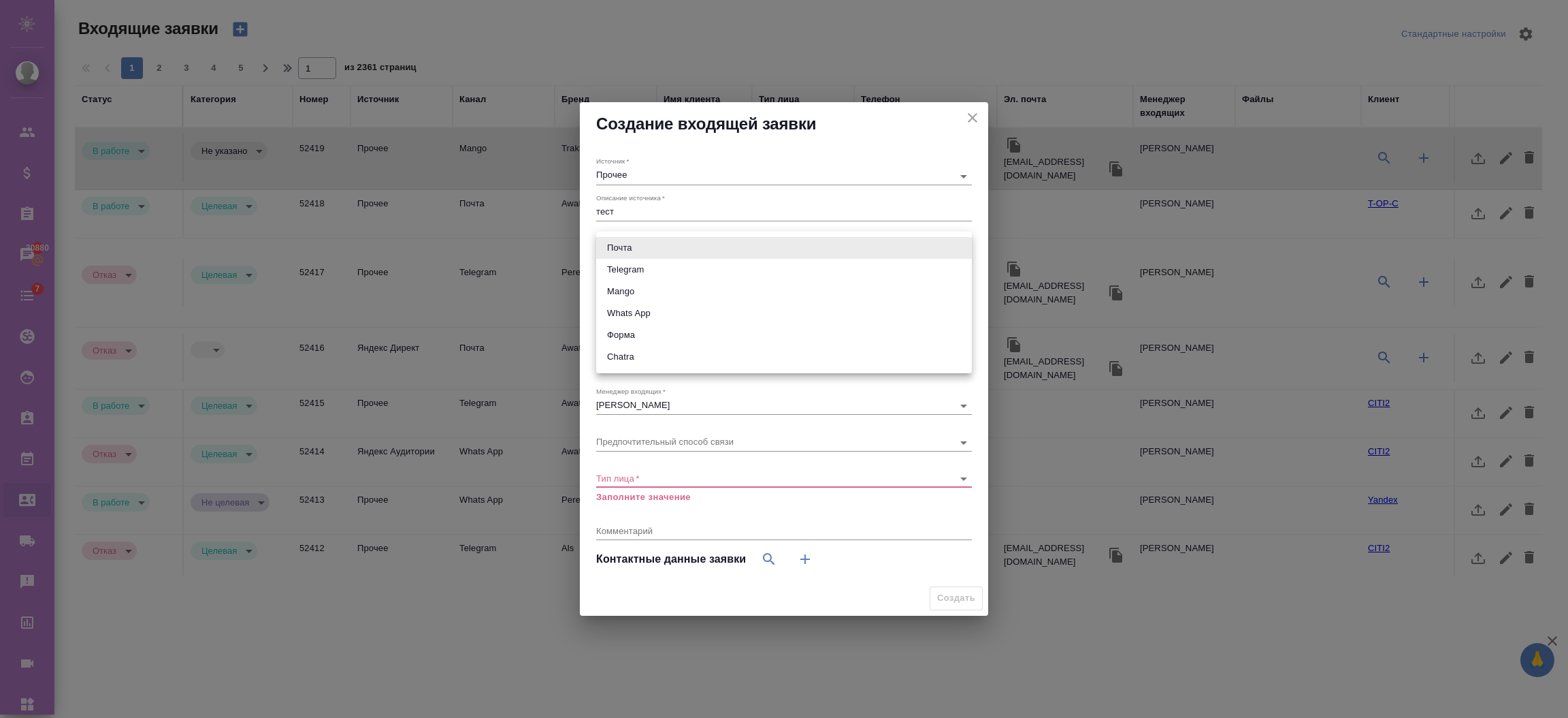
click at [644, 272] on li "Telegram" at bounding box center [784, 270] width 376 height 22
type input "66ac940615179ecd4145cc0f"
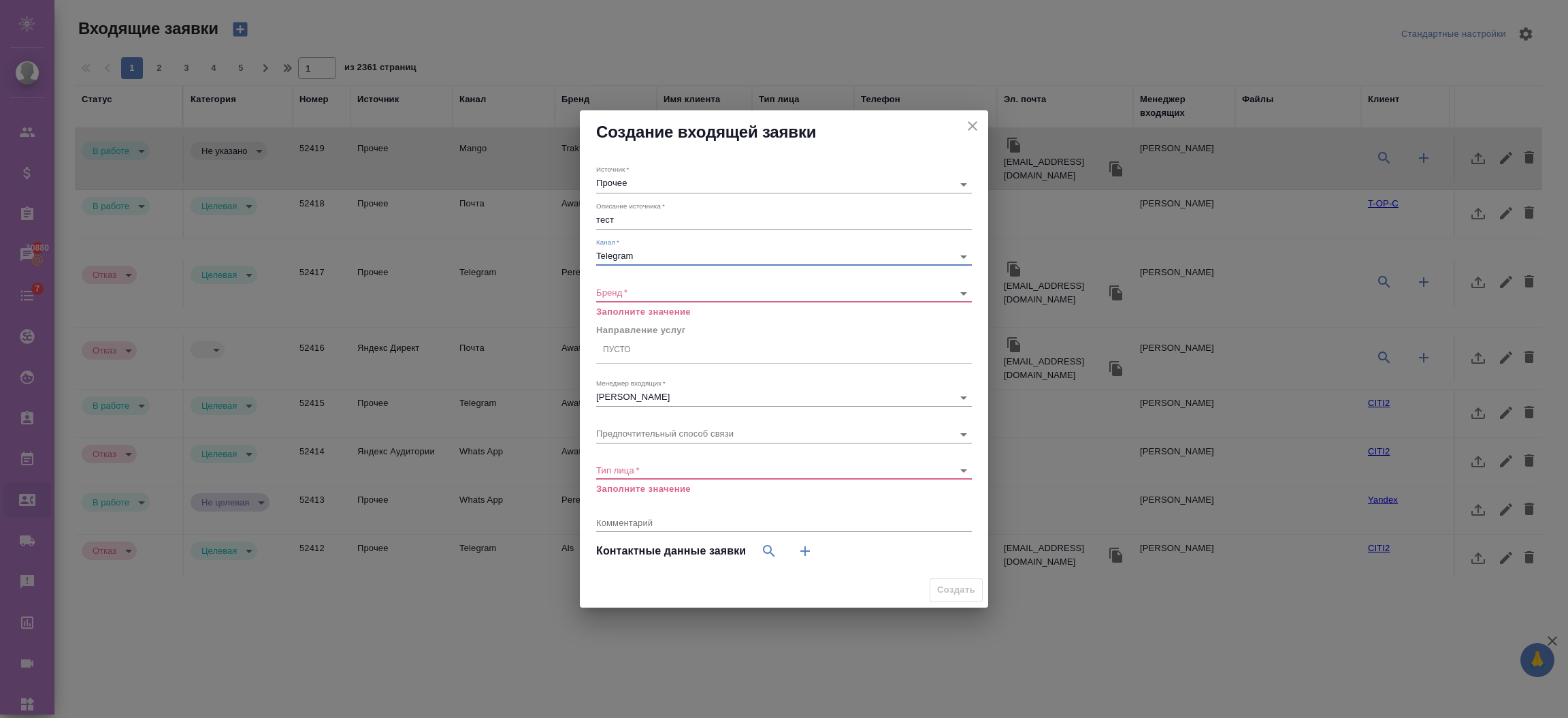
click at [662, 297] on body "🙏 .cls-1 fill:#fff; AWATERA Semenets Irina Клиенты Спецификации Заказы 30880 Ча…" at bounding box center [784, 413] width 1568 height 827
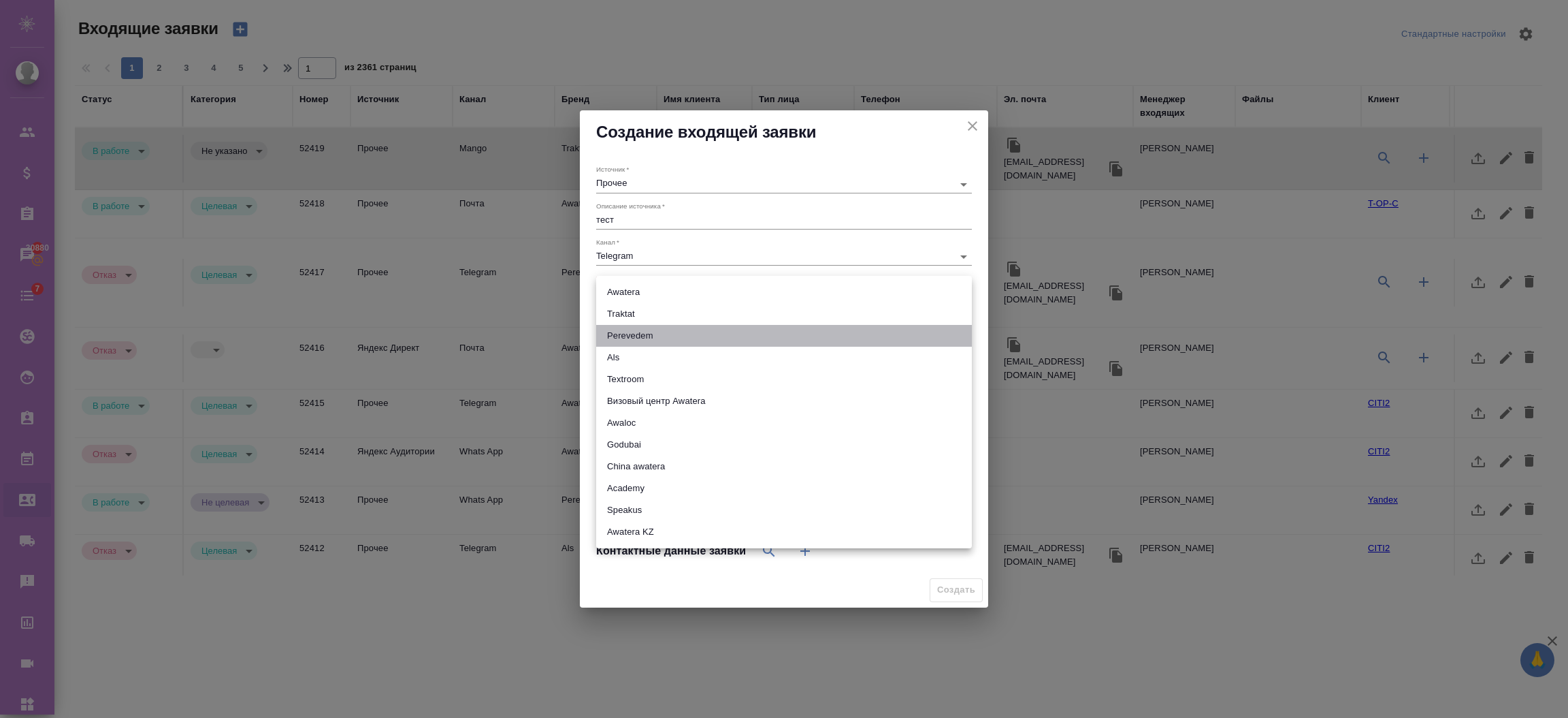
click at [642, 330] on li "Perevedem" at bounding box center [784, 336] width 376 height 22
type input "perevedem"
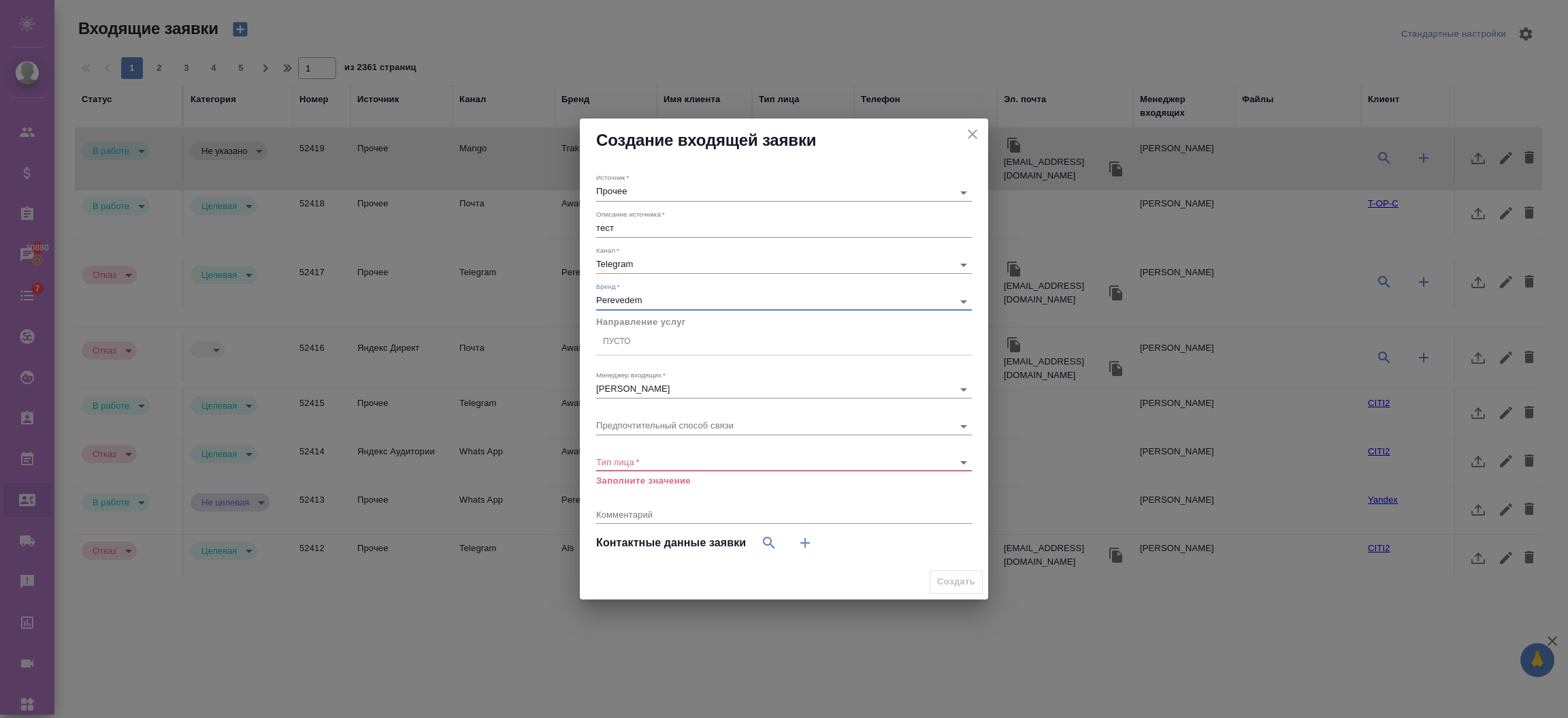
click at [701, 346] on div "Пусто" at bounding box center [784, 342] width 376 height 20
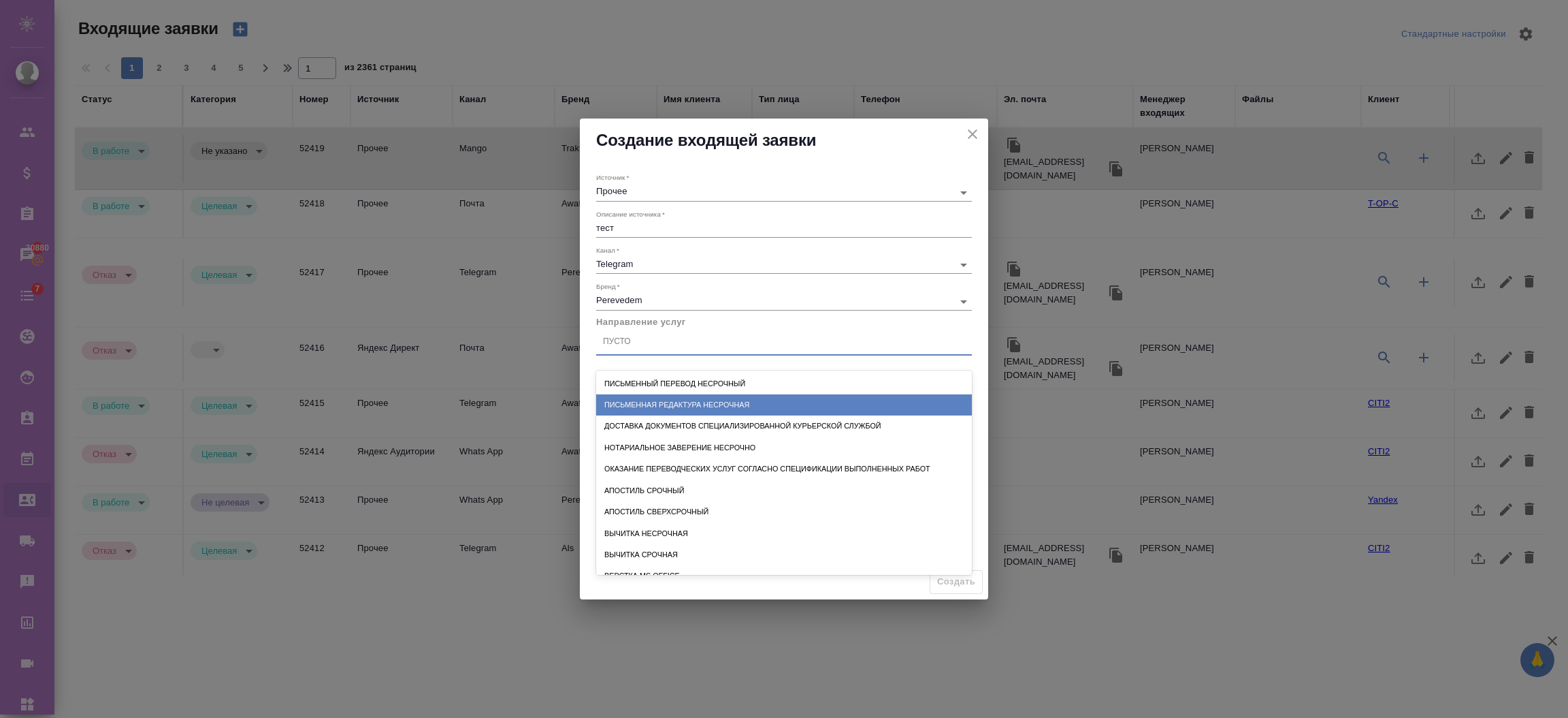
click at [703, 400] on div "Письменная редактура несрочная" at bounding box center [784, 404] width 376 height 21
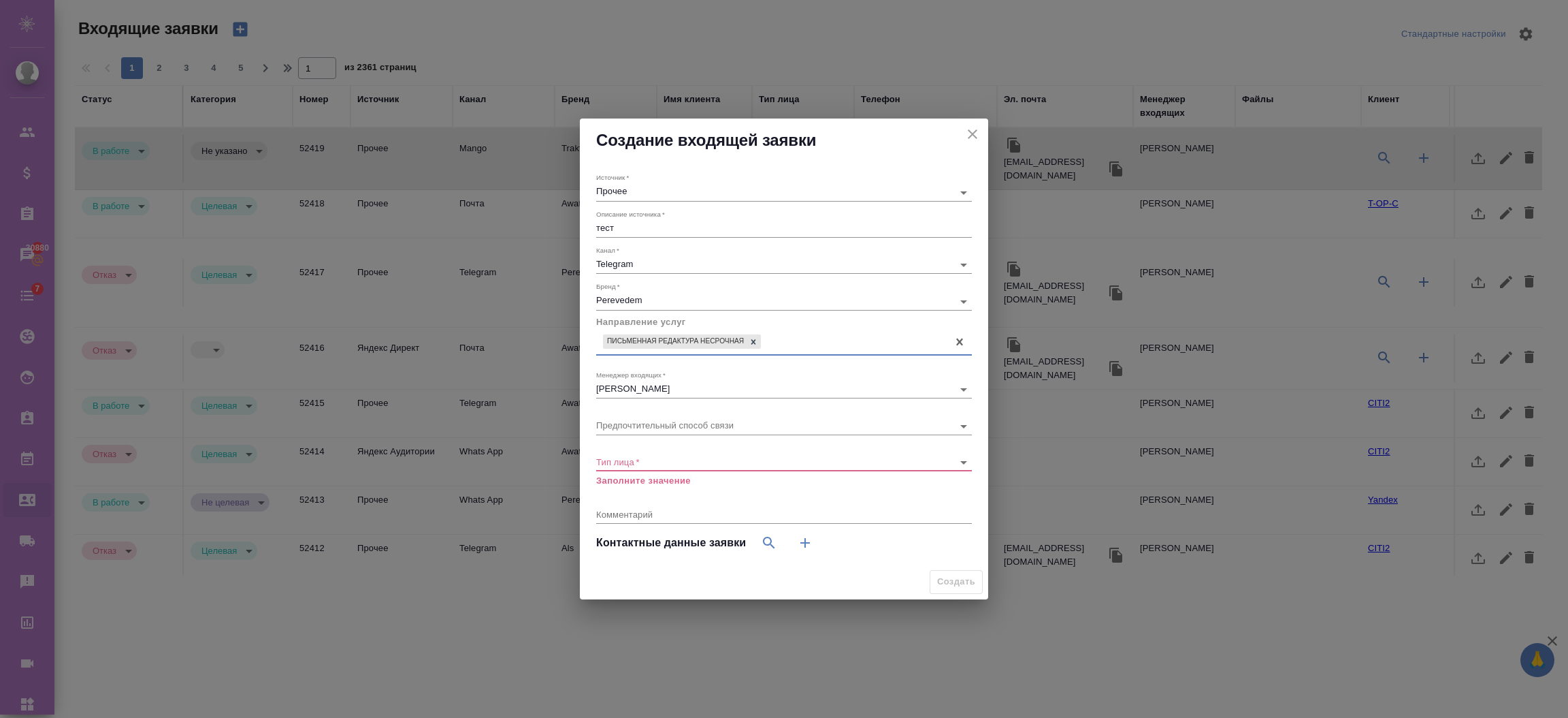
click at [662, 462] on body "🙏 .cls-1 fill:#fff; AWATERA Semenets Irina Клиенты Спецификации Заказы 30880 Ча…" at bounding box center [784, 413] width 1568 height 827
click at [655, 478] on li "Физическое лицо" at bounding box center [784, 483] width 376 height 22
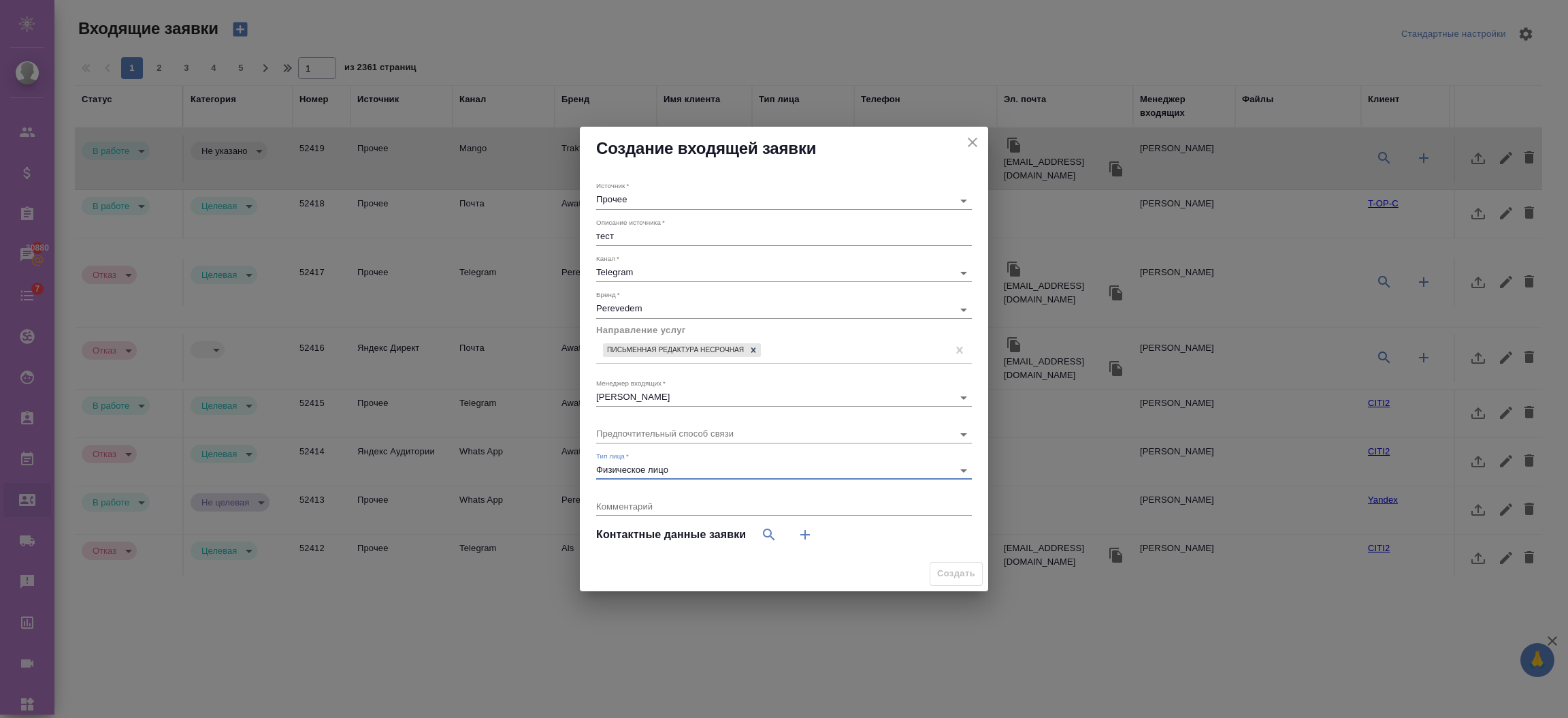
click at [668, 476] on div "Физическое лицо private" at bounding box center [784, 470] width 376 height 17
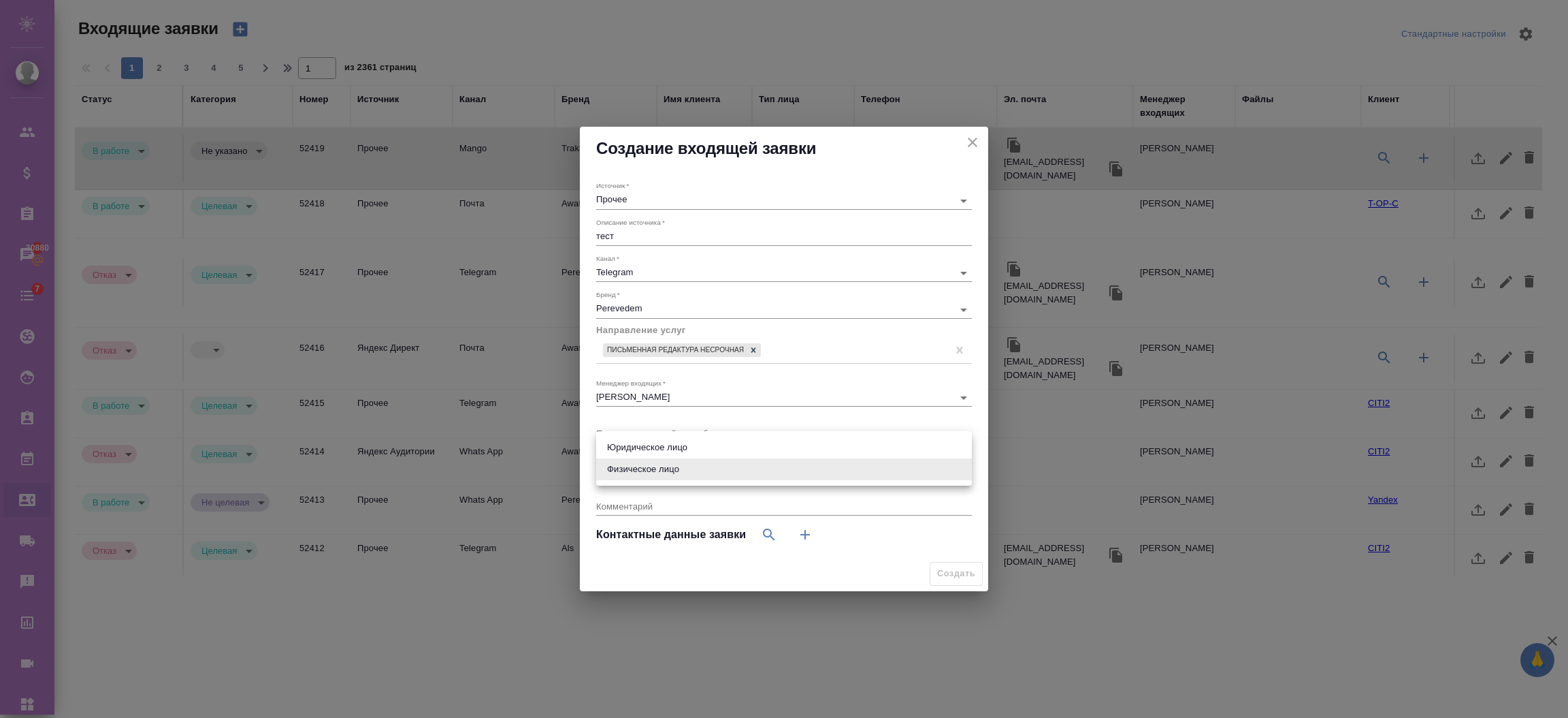
click at [677, 472] on body "🙏 .cls-1 fill:#fff; AWATERA Semenets Irina Клиенты Спецификации Заказы 30880 Ча…" at bounding box center [784, 413] width 1568 height 827
click at [650, 449] on li "Юридическое лицо" at bounding box center [784, 448] width 376 height 22
type input "company"
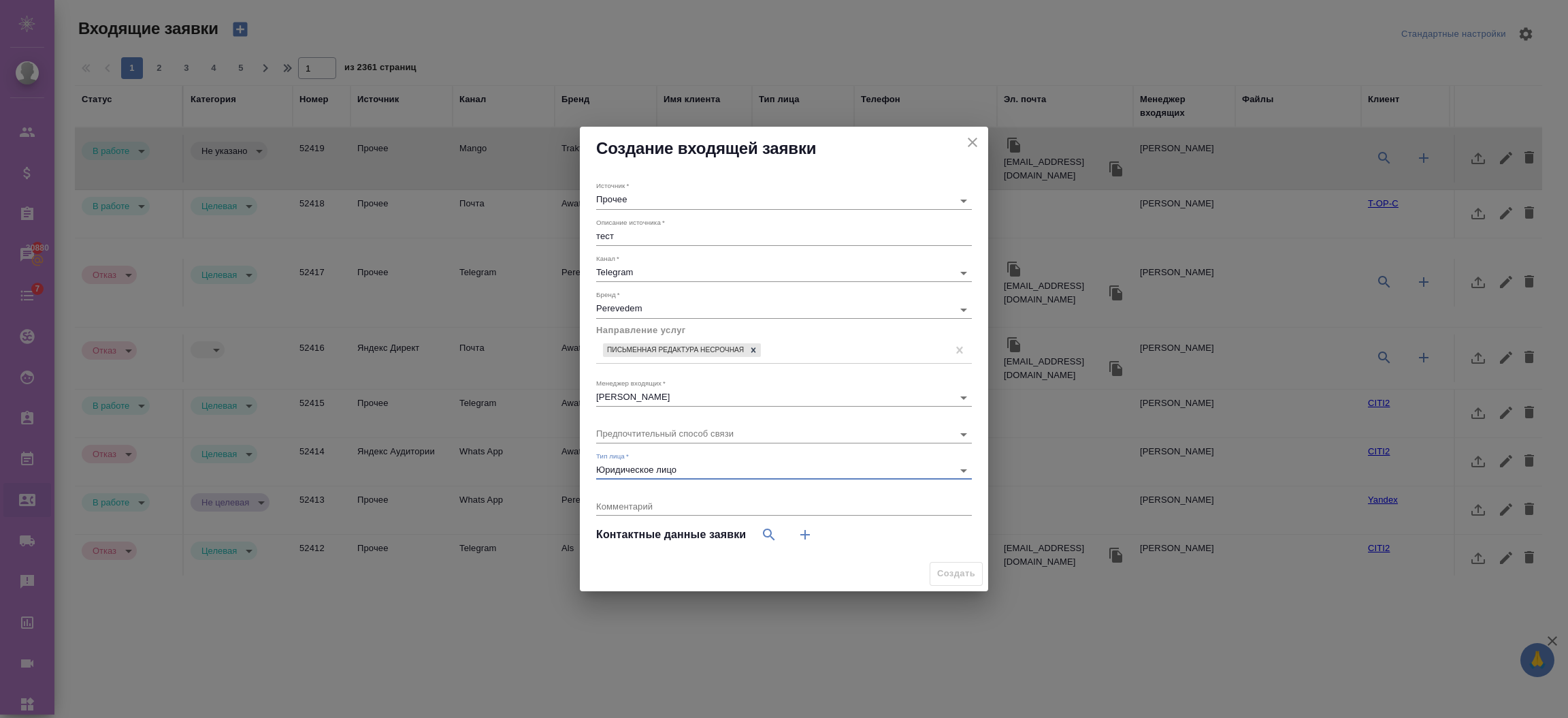
click at [800, 535] on icon "button" at bounding box center [805, 534] width 16 height 16
select select "RU"
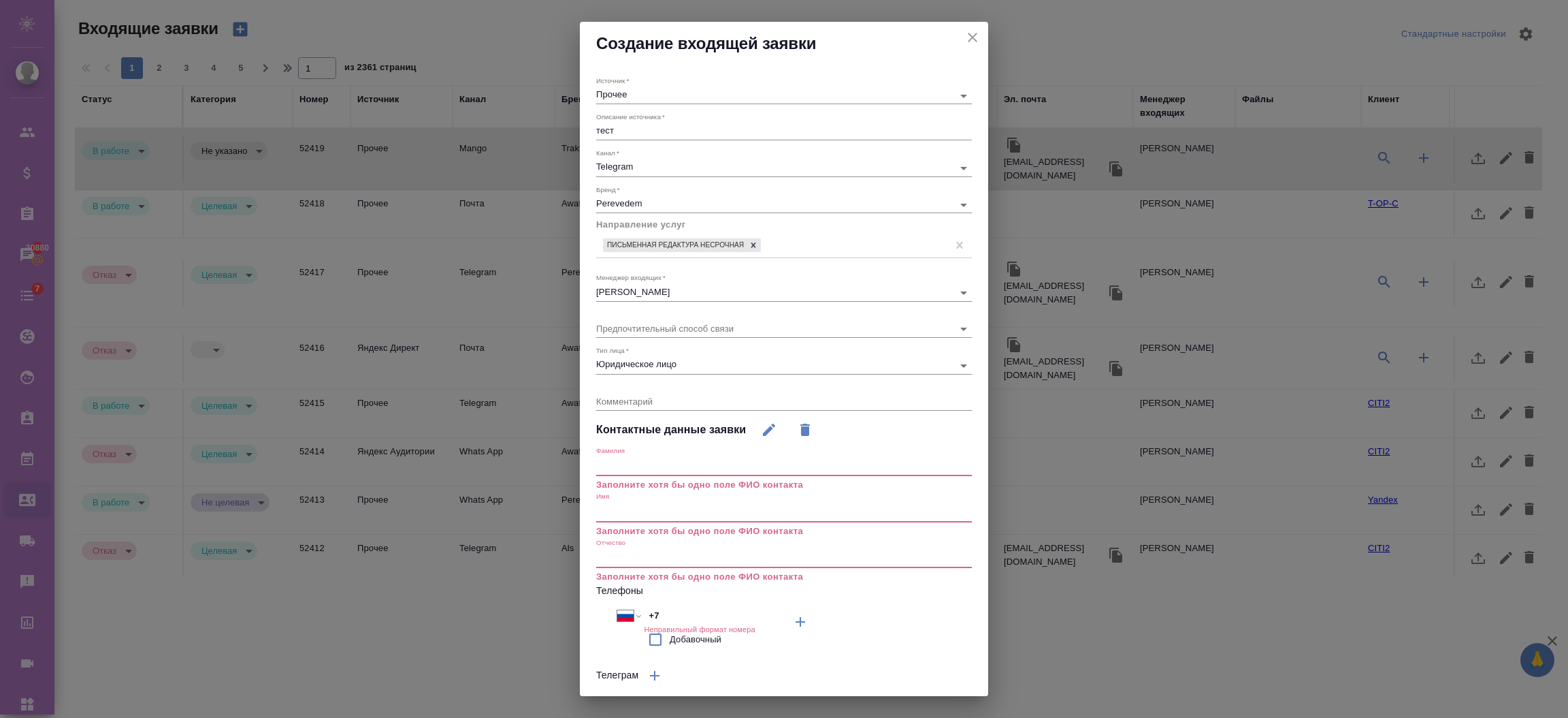
click at [635, 465] on input "text" at bounding box center [784, 467] width 376 height 19
type input "п"
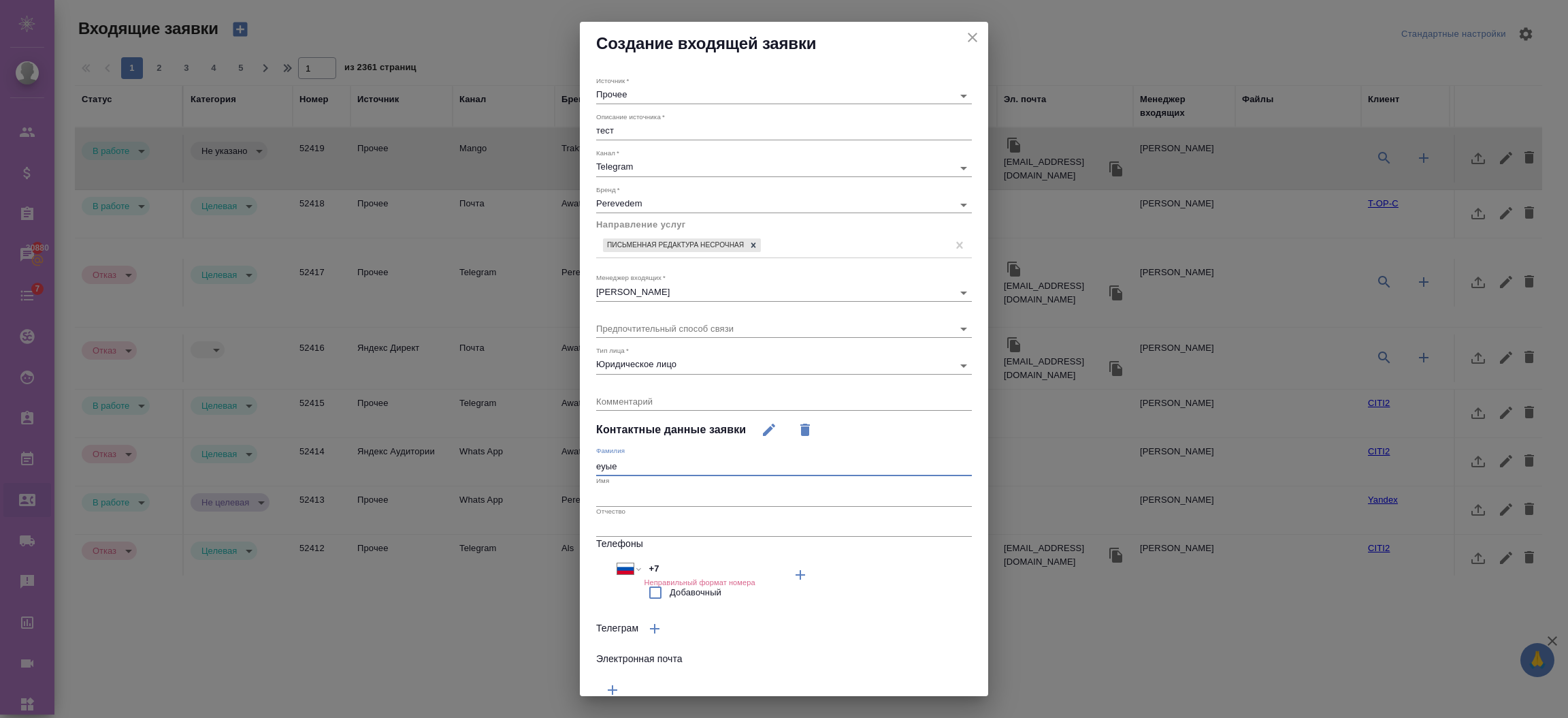
drag, startPoint x: 606, startPoint y: 470, endPoint x: 521, endPoint y: 470, distance: 85.0
click at [521, 470] on div "Создание входящей заявки Источник   * Прочее other Описание источника   * тест …" at bounding box center [784, 359] width 1568 height 718
drag, startPoint x: 640, startPoint y: 466, endPoint x: 565, endPoint y: 465, distance: 75.0
click at [565, 465] on div "Создание входящей заявки Источник   * Прочее other Описание источника   * тест …" at bounding box center [784, 359] width 1568 height 718
drag, startPoint x: 636, startPoint y: 473, endPoint x: 529, endPoint y: 473, distance: 107.0
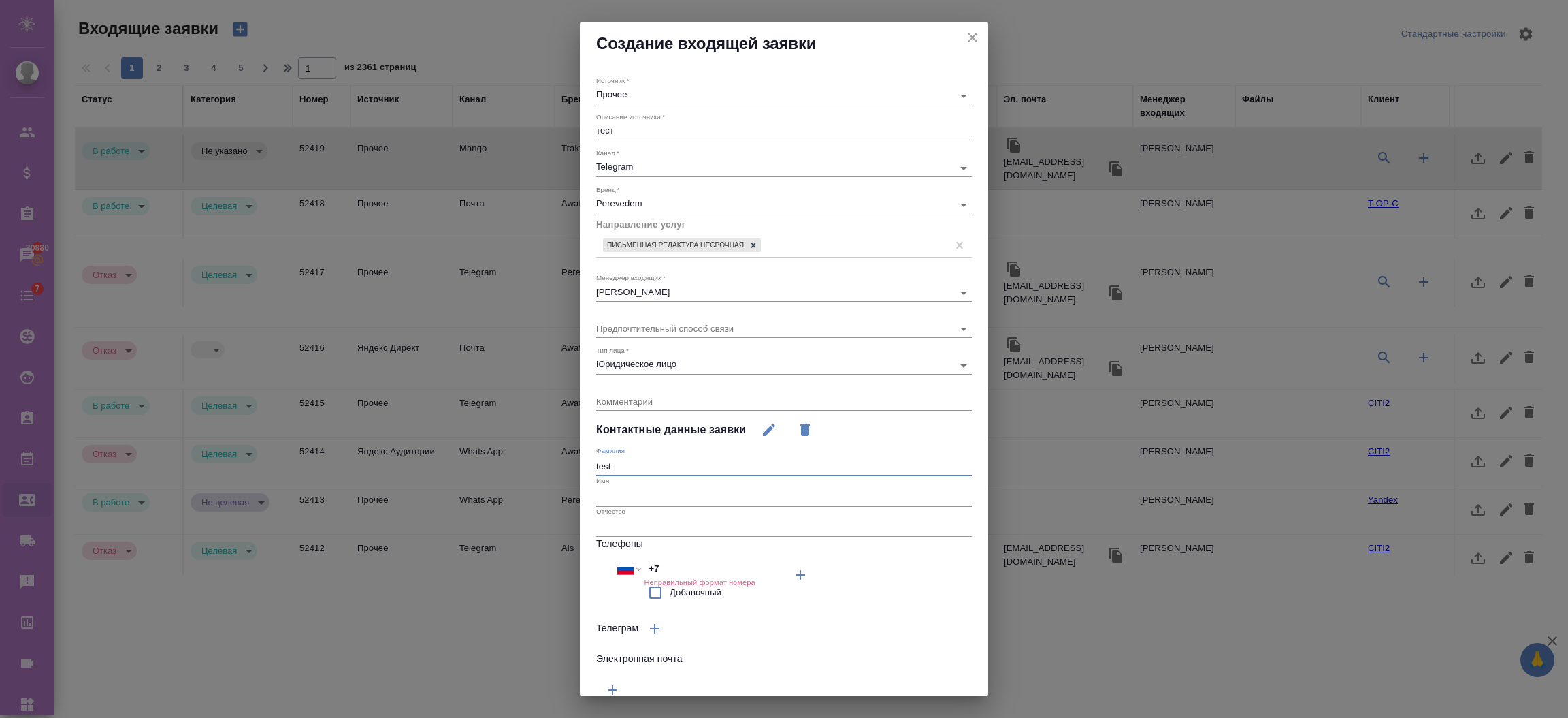
click at [529, 473] on div "Создание входящей заявки Источник   * Прочее other Описание источника   * тест …" at bounding box center [784, 359] width 1568 height 718
click at [630, 473] on input "test" at bounding box center [784, 467] width 376 height 19
click at [630, 472] on input "test" at bounding box center [784, 467] width 376 height 19
drag, startPoint x: 628, startPoint y: 469, endPoint x: 544, endPoint y: 463, distance: 84.2
click at [544, 463] on div "Создание входящей заявки Источник   * Прочее other Описание источника   * тест …" at bounding box center [784, 359] width 1568 height 718
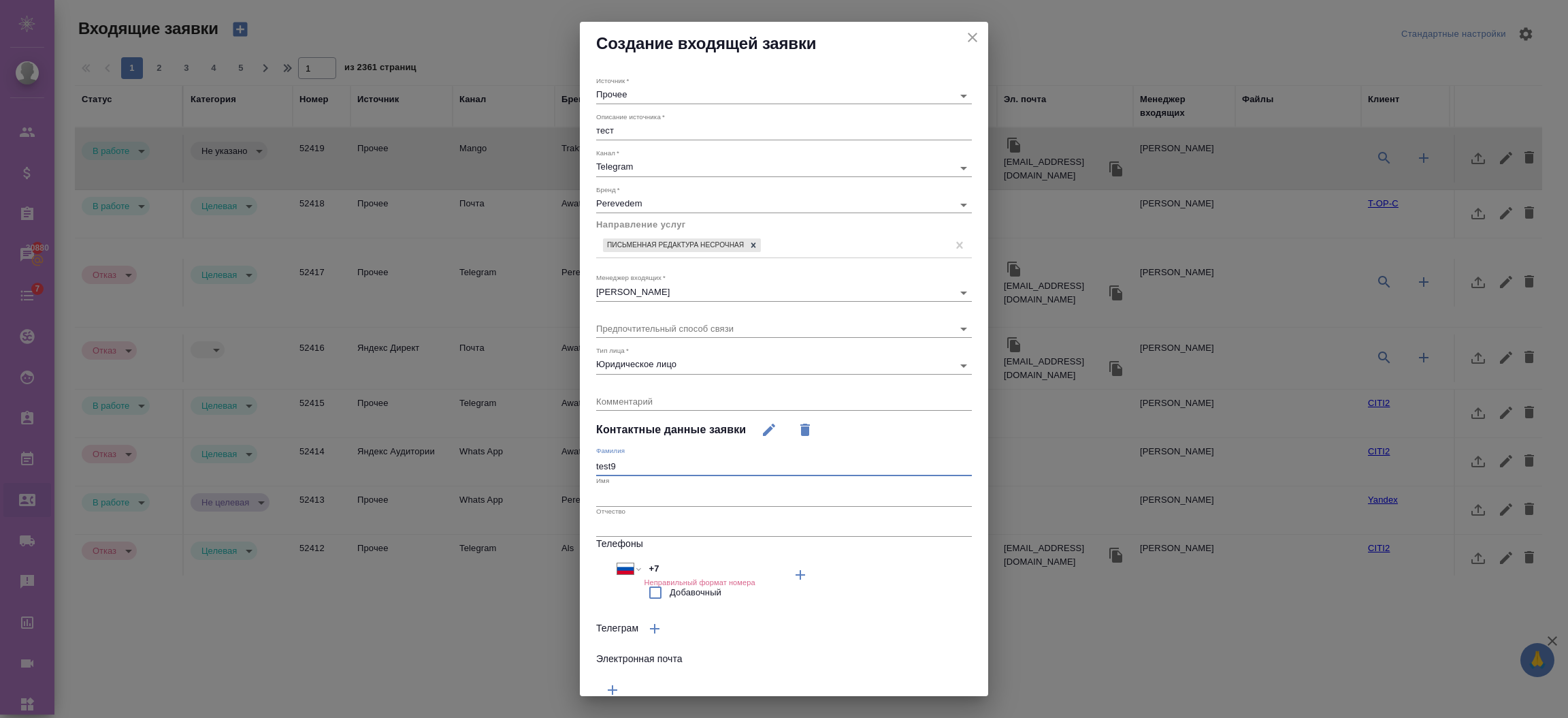
type input "test9"
click at [628, 492] on input "text" at bounding box center [784, 496] width 376 height 19
paste input "test9"
type input "test9"
click at [679, 563] on input "+7" at bounding box center [703, 569] width 119 height 20
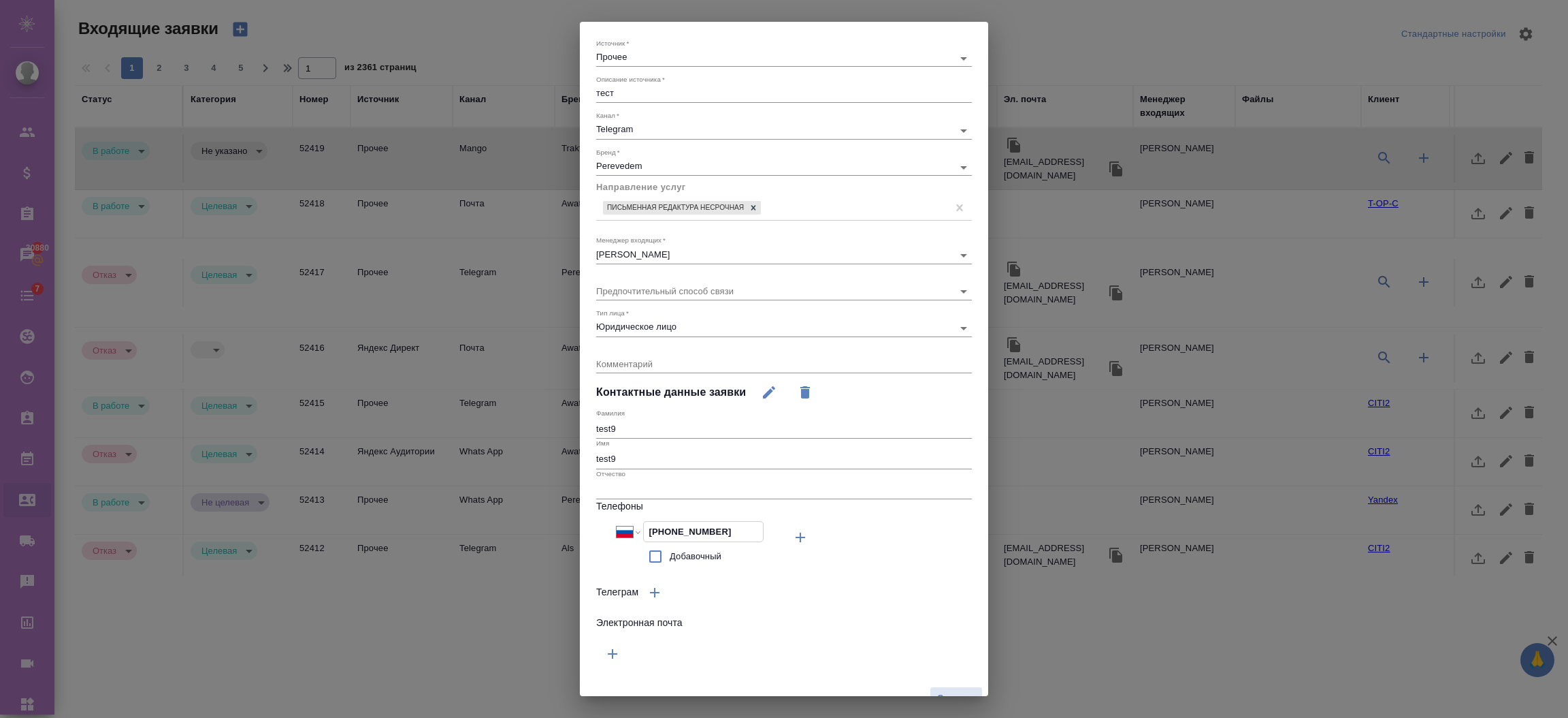
scroll to position [56, 0]
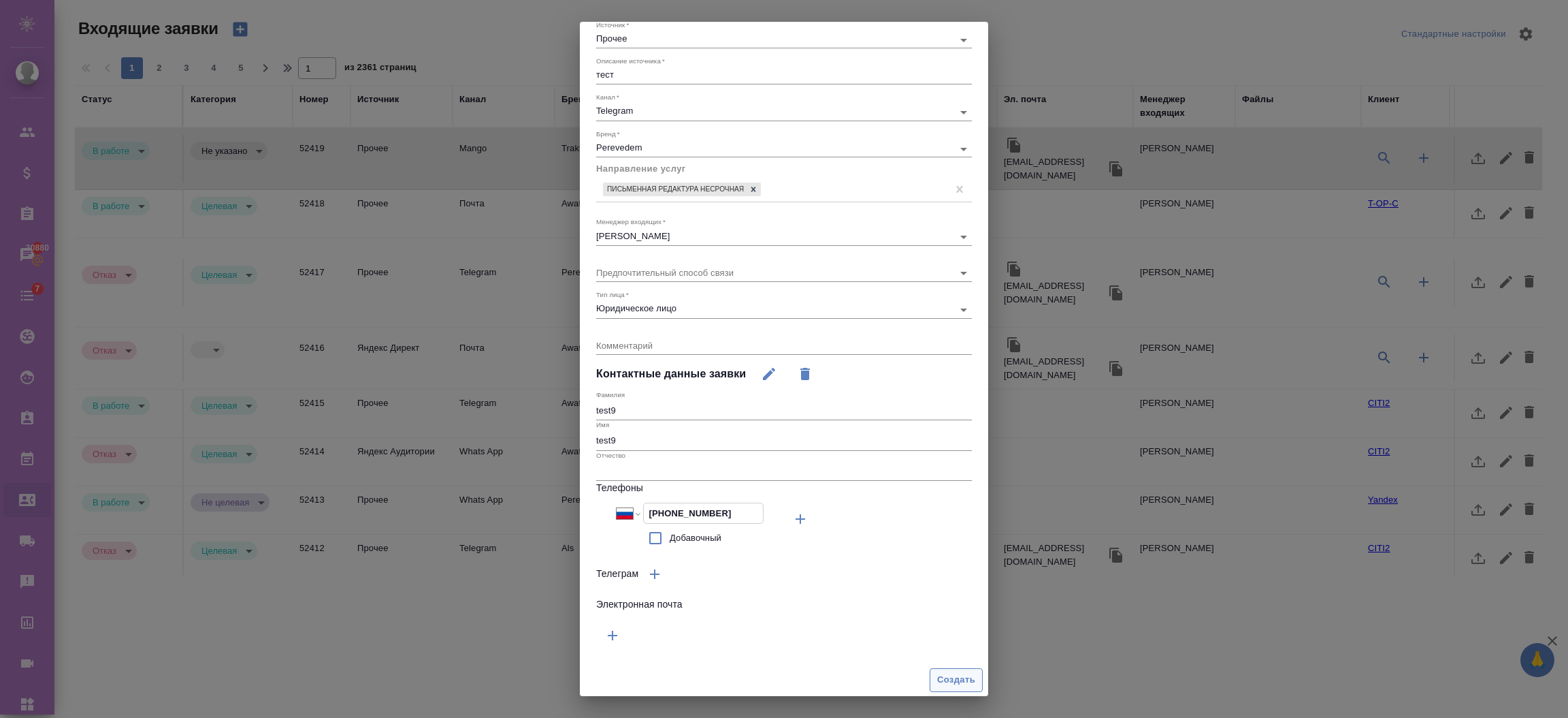
type input "+7 927 055 76 00"
click at [937, 674] on span "Создать" at bounding box center [956, 679] width 38 height 15
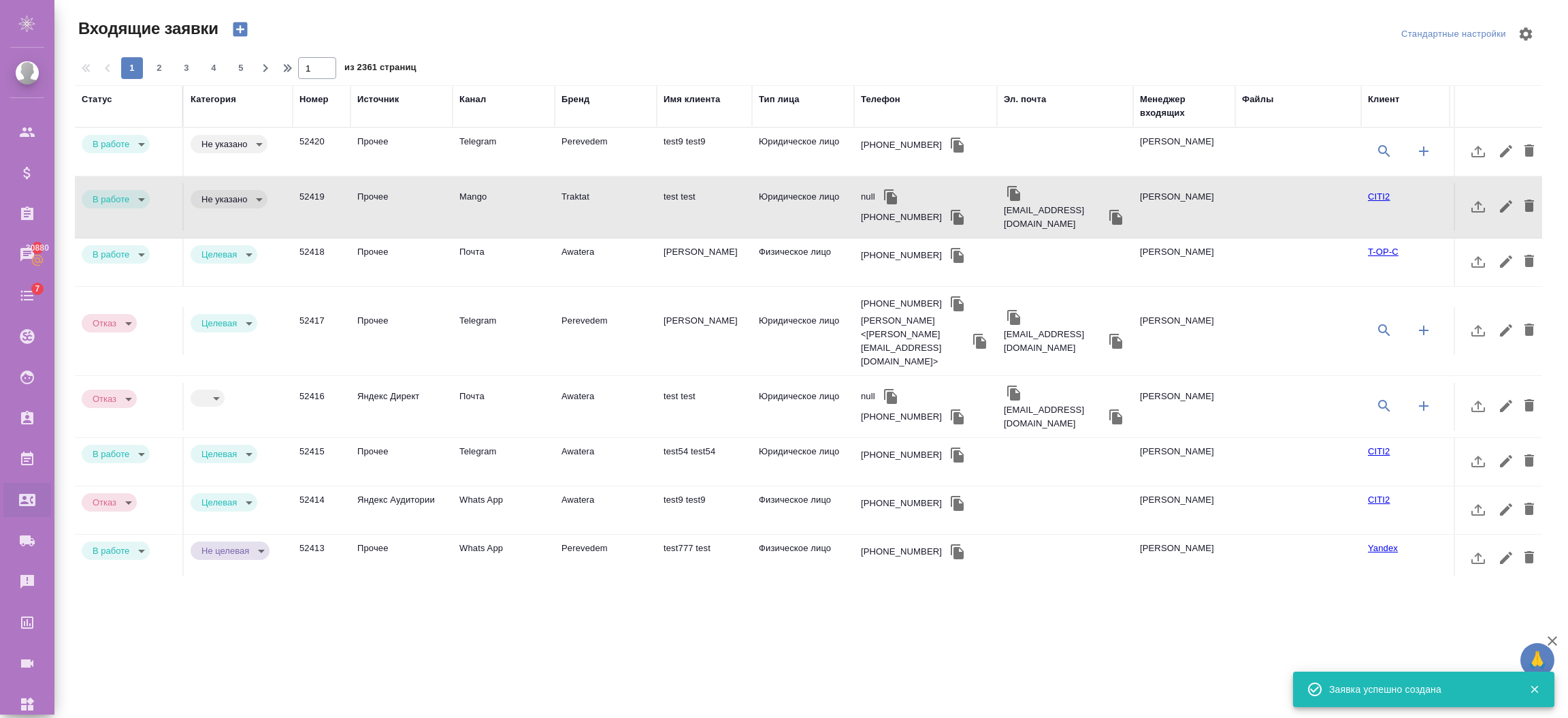
click at [415, 157] on td "Прочее" at bounding box center [401, 152] width 102 height 48
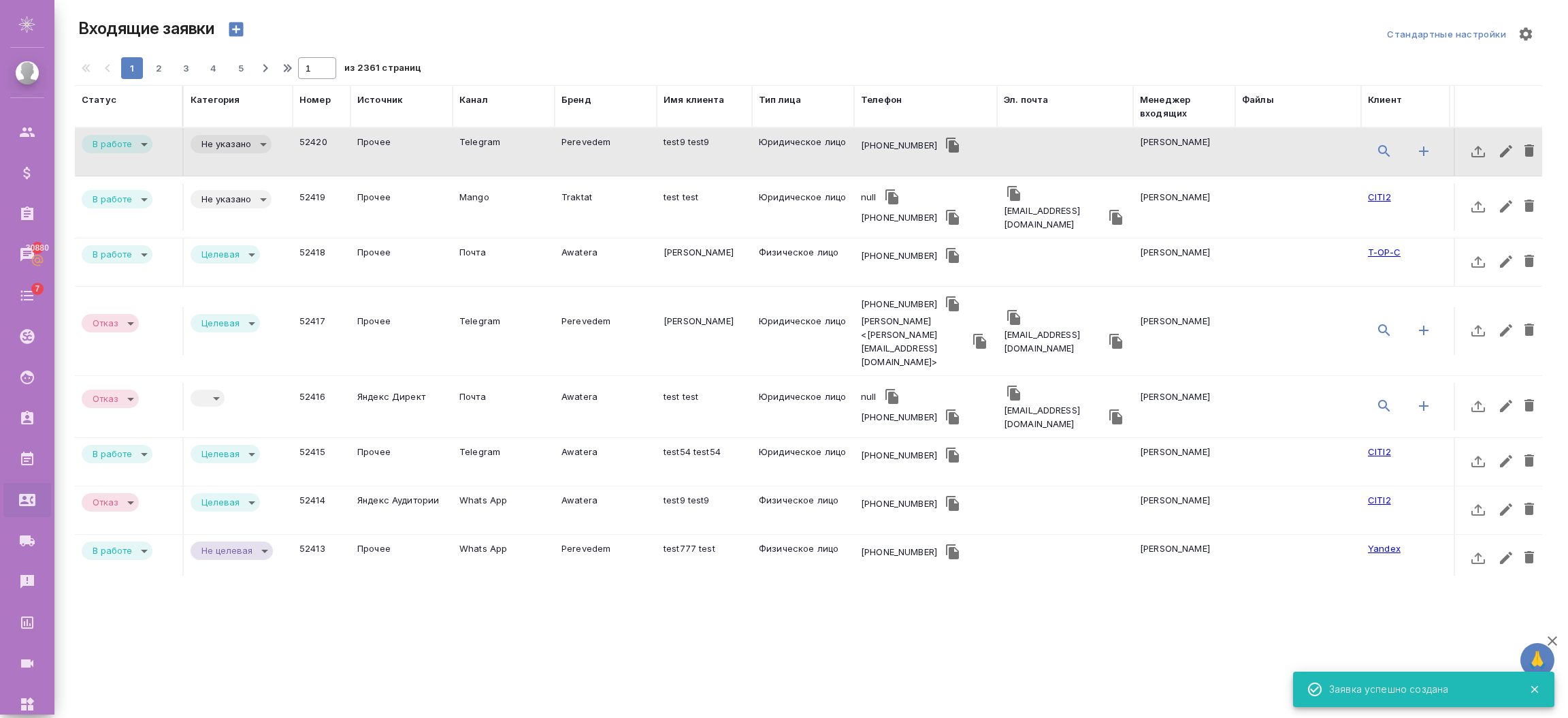
click at [379, 208] on td "Прочее" at bounding box center [401, 207] width 102 height 48
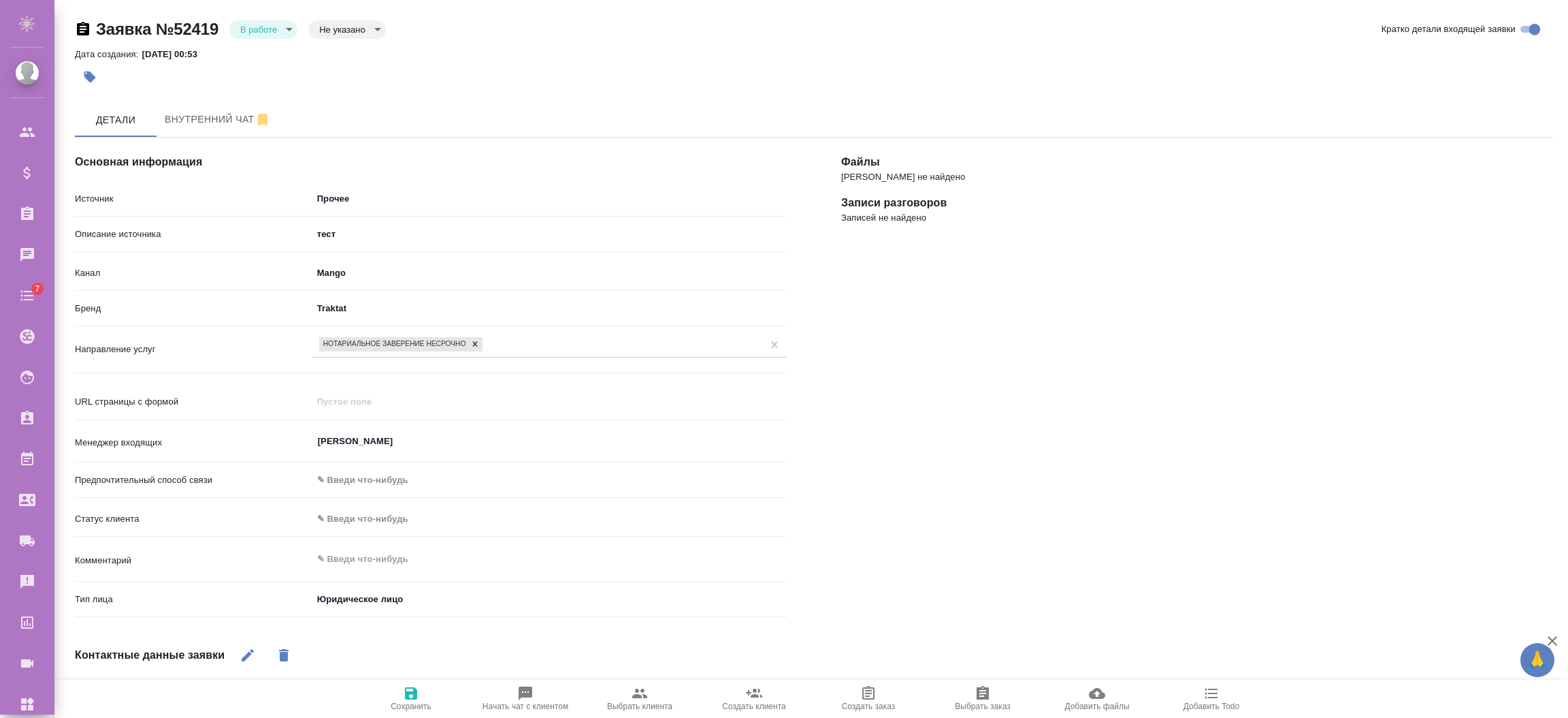
select select "RU"
click at [649, 706] on span "Выбрать клиента" at bounding box center [639, 706] width 65 height 10
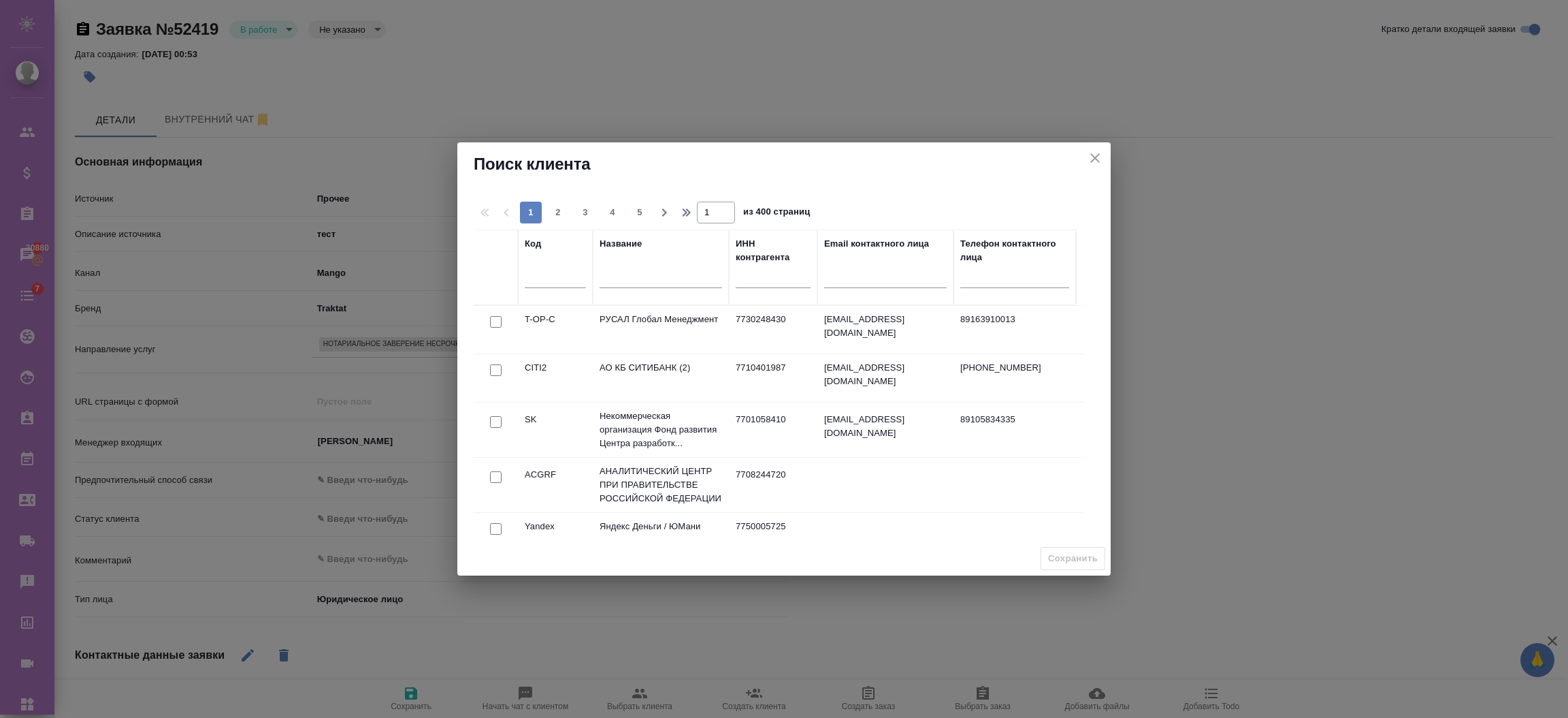
click at [488, 367] on div at bounding box center [496, 371] width 31 height 19
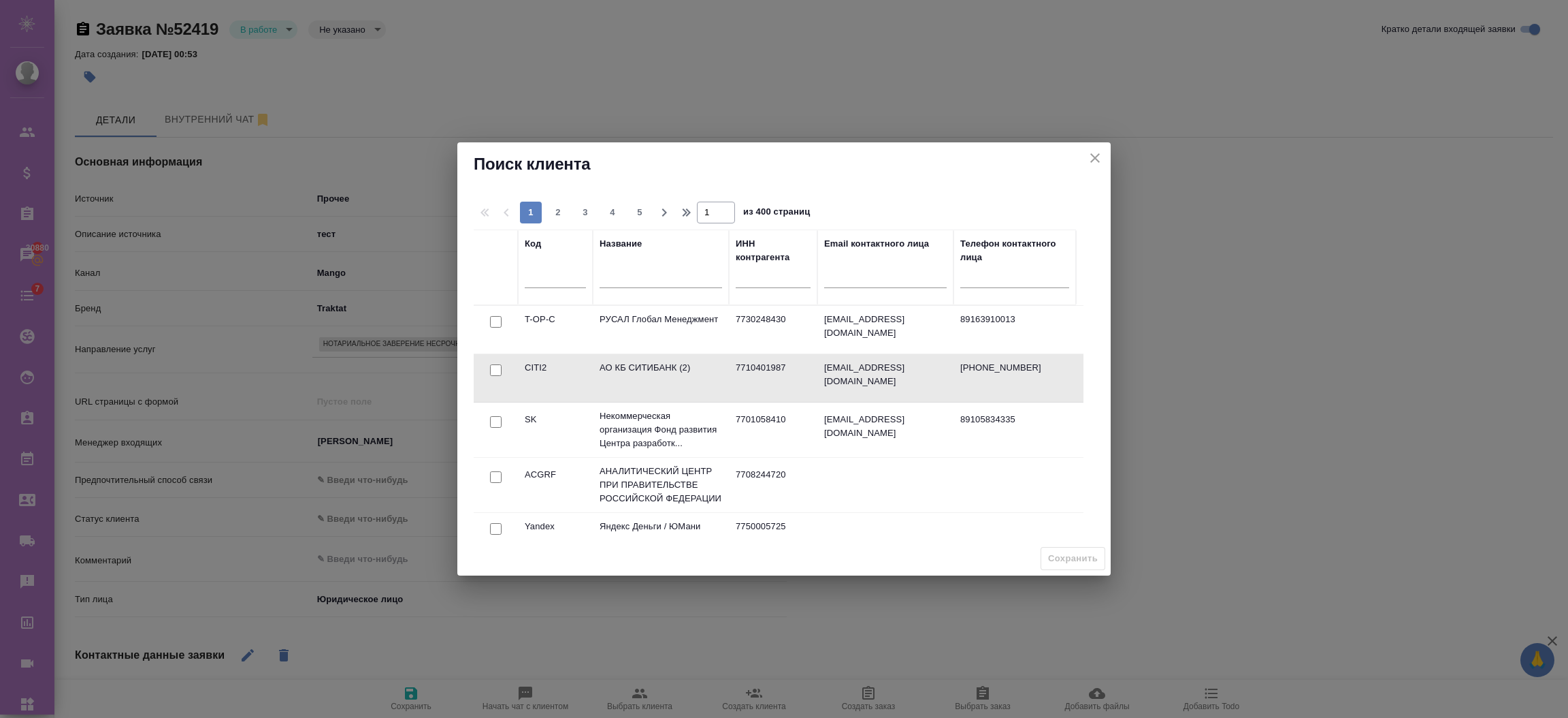
click at [494, 373] on input "checkbox" at bounding box center [496, 370] width 12 height 12
checkbox input "true"
click at [1089, 560] on span "Сохранить" at bounding box center [1073, 558] width 50 height 15
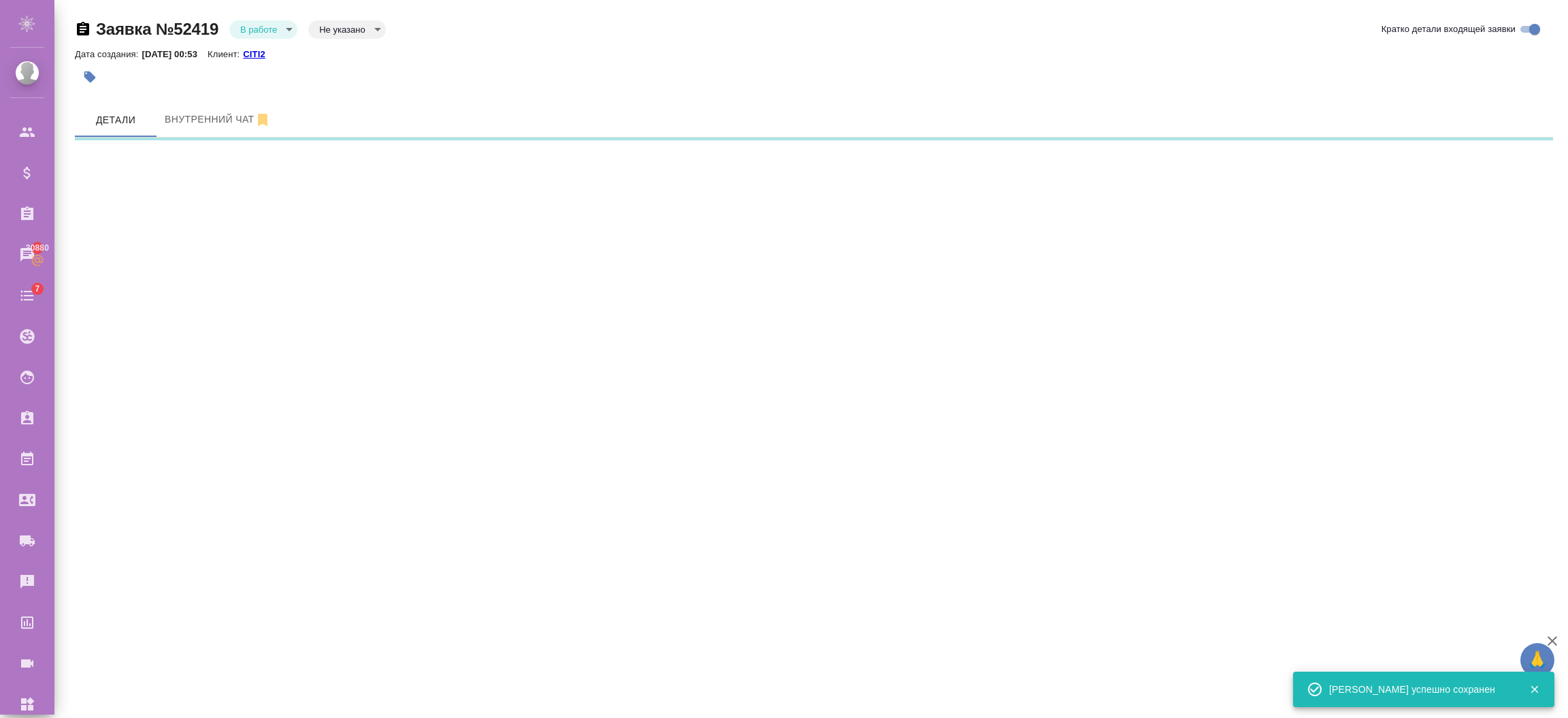
select select "RU"
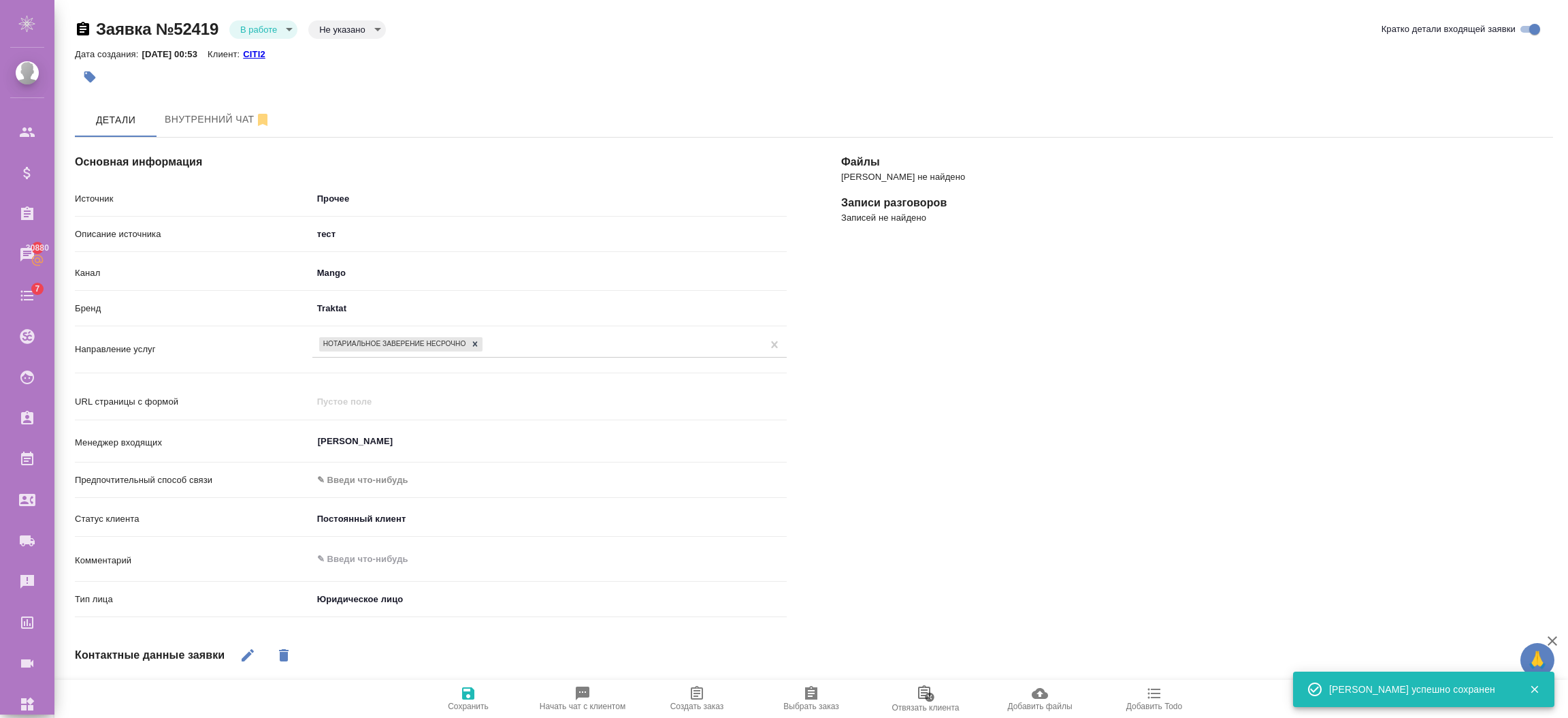
scroll to position [459, 0]
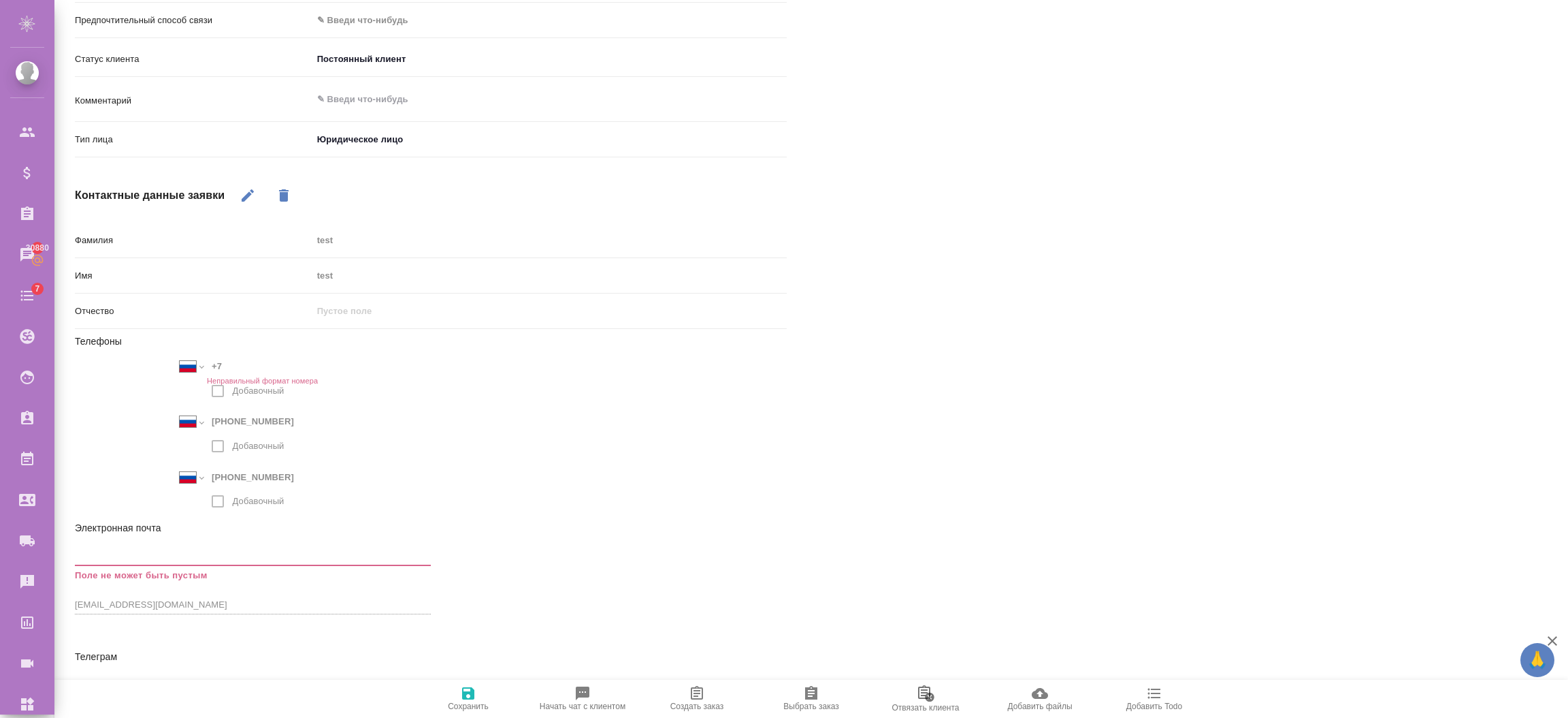
click at [258, 194] on button "button" at bounding box center [248, 195] width 33 height 33
click at [438, 370] on button "Рабочее наименование" at bounding box center [447, 372] width 33 height 33
type textarea "x"
type input "+7 926 654 88 73"
type input "+7 927 657 97 98"
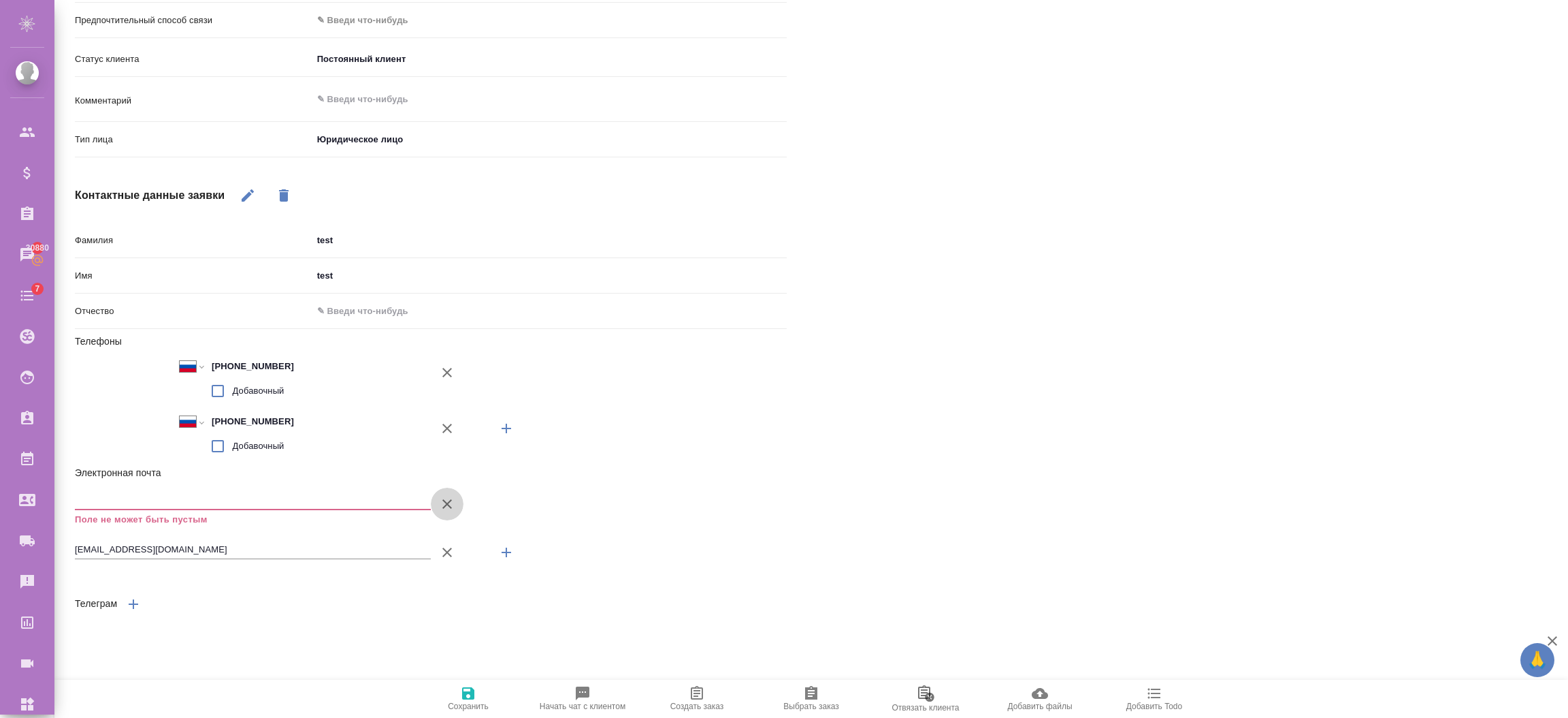
click at [444, 496] on icon "button" at bounding box center [447, 504] width 16 height 16
type textarea "x"
type input "test@ail.ru"
click at [251, 193] on icon "button" at bounding box center [248, 195] width 12 height 12
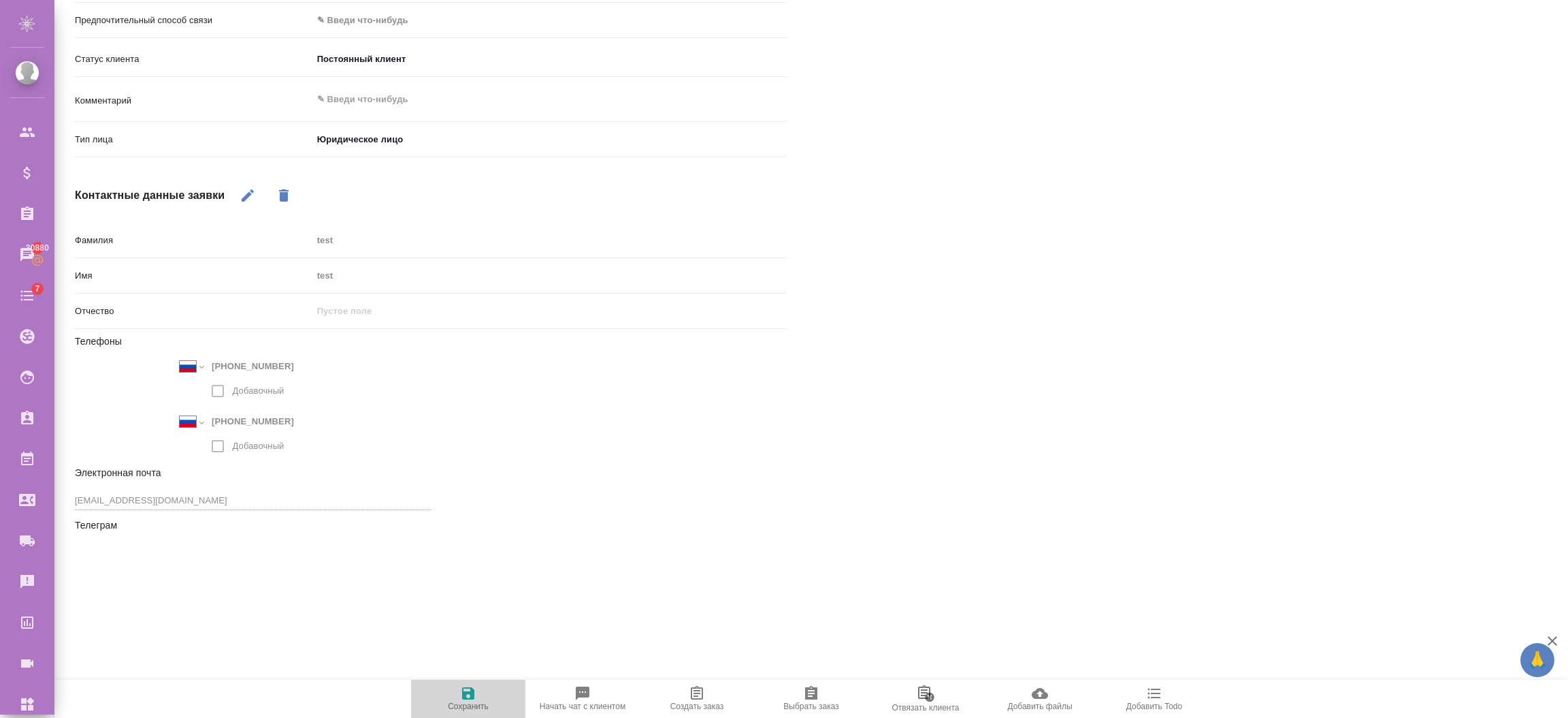
click at [457, 684] on button "Сохранить" at bounding box center [468, 699] width 114 height 38
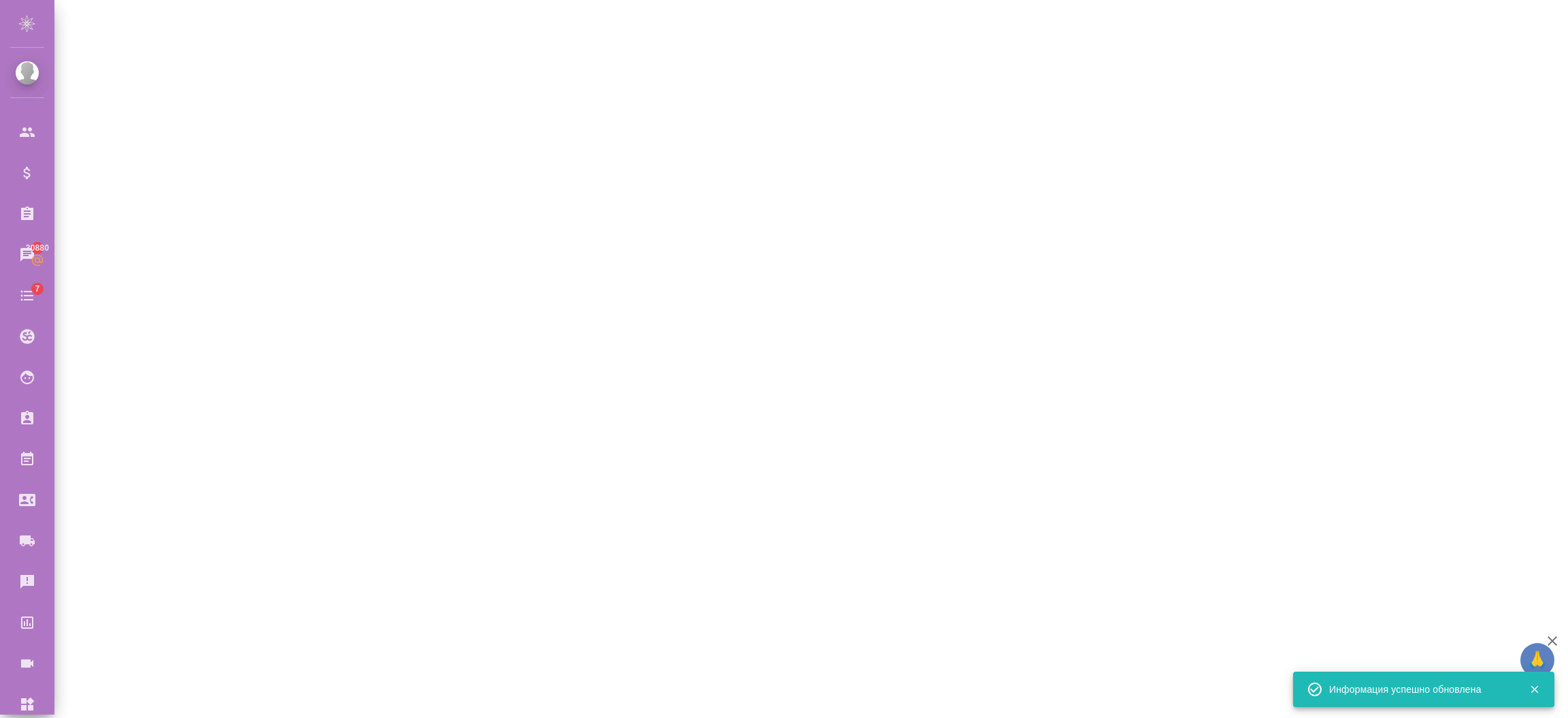
select select "RU"
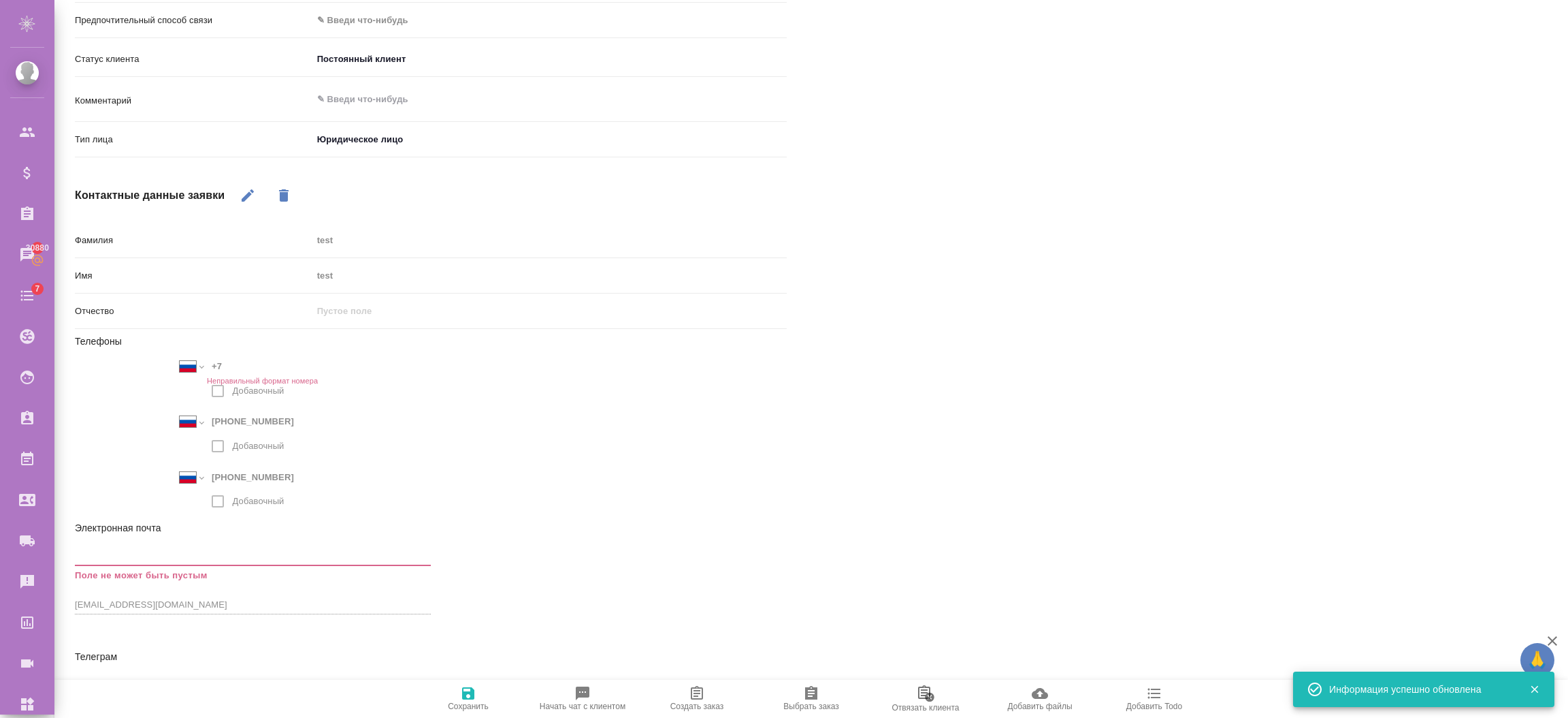
click at [824, 698] on span "Выбрать заказ" at bounding box center [811, 697] width 98 height 26
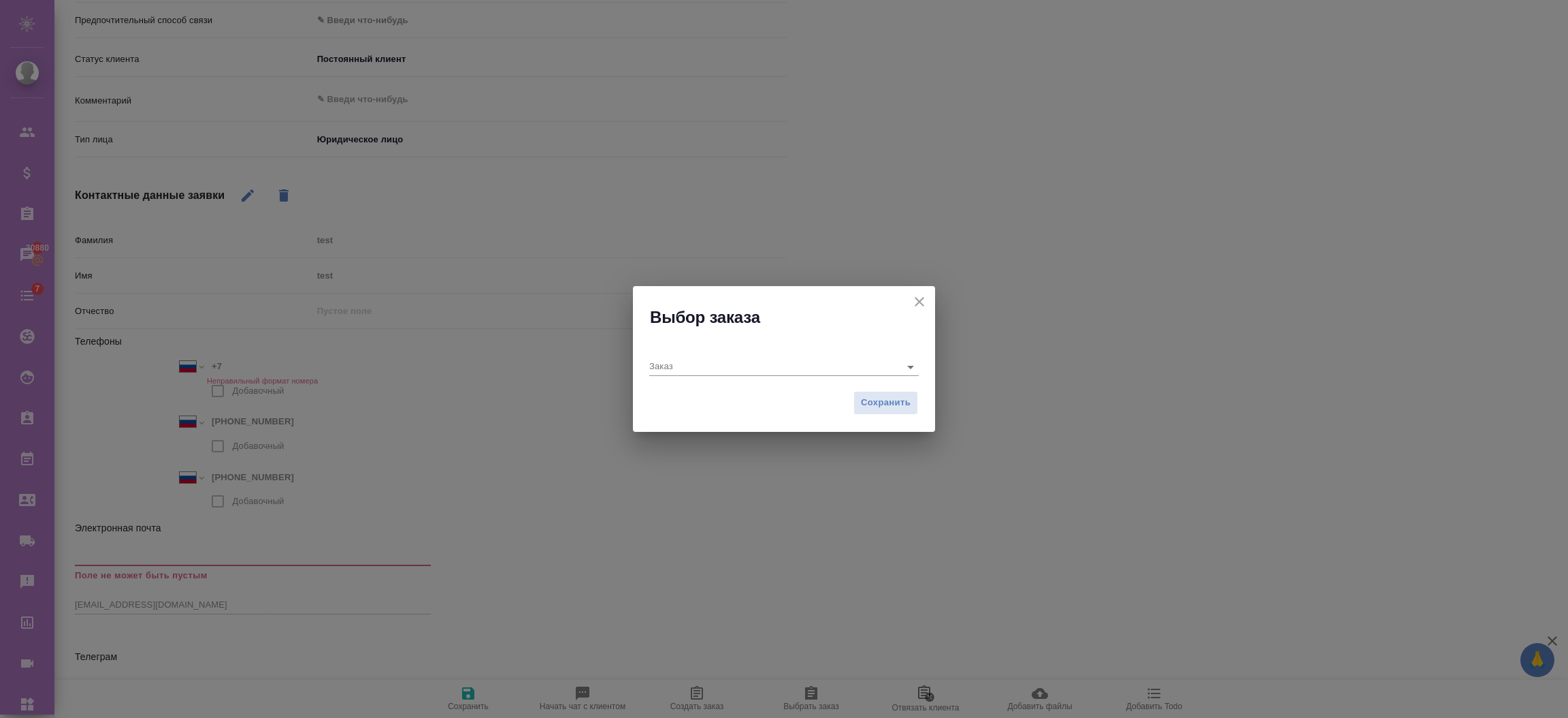
click at [925, 303] on icon "close" at bounding box center [919, 302] width 16 height 16
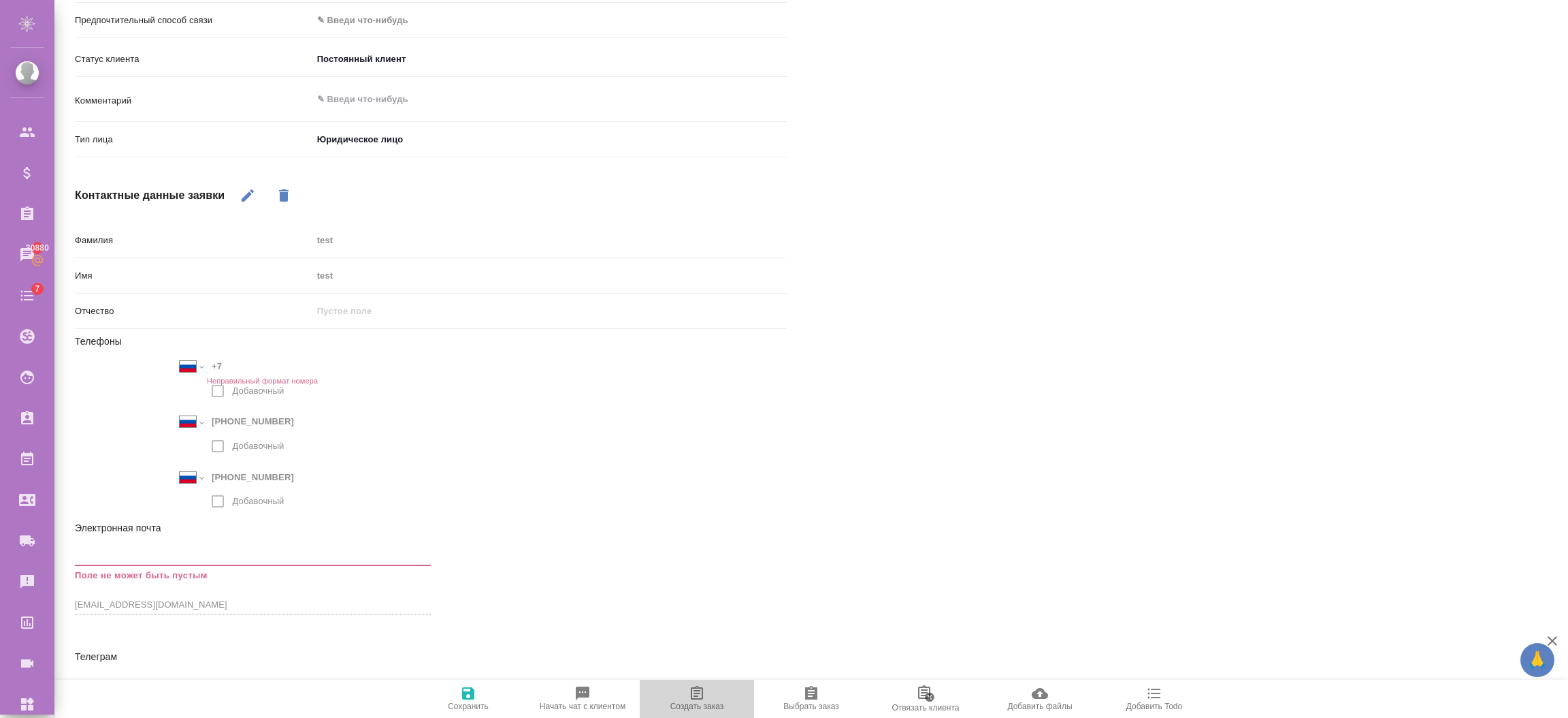
click at [703, 708] on span "Создать заказ" at bounding box center [696, 706] width 53 height 10
type textarea "x"
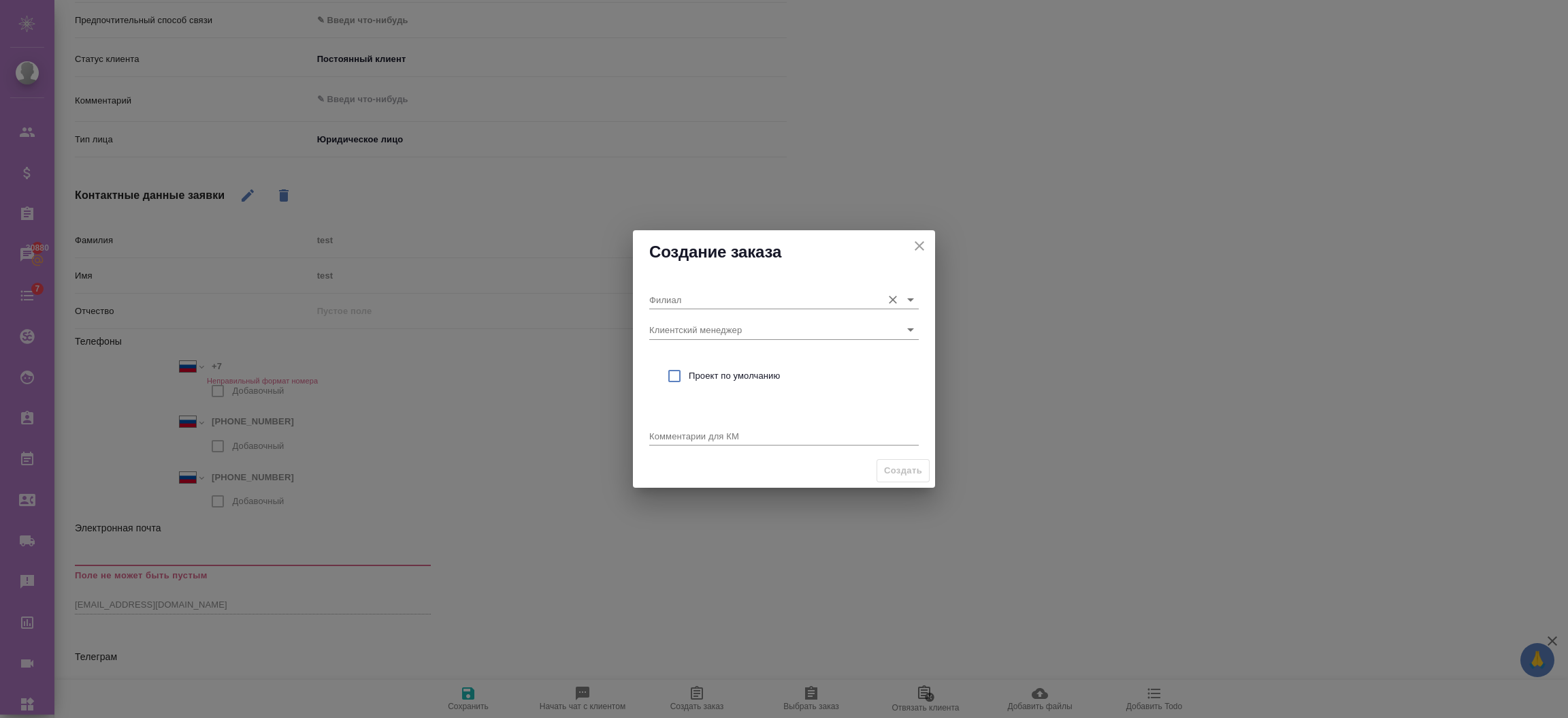
click at [718, 300] on input "Филиал" at bounding box center [762, 299] width 226 height 18
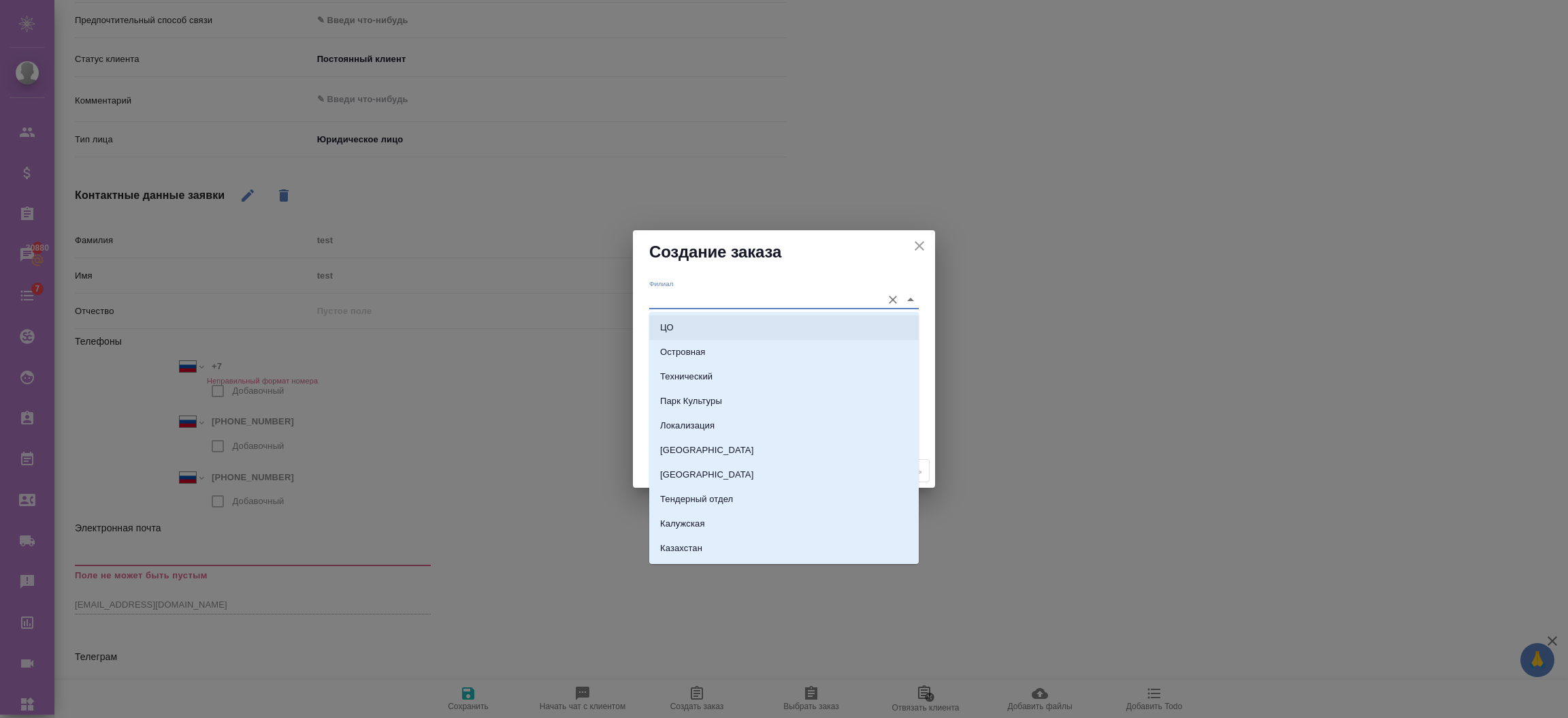
click at [689, 341] on li "Островная" at bounding box center [784, 352] width 270 height 24
type input "Островная"
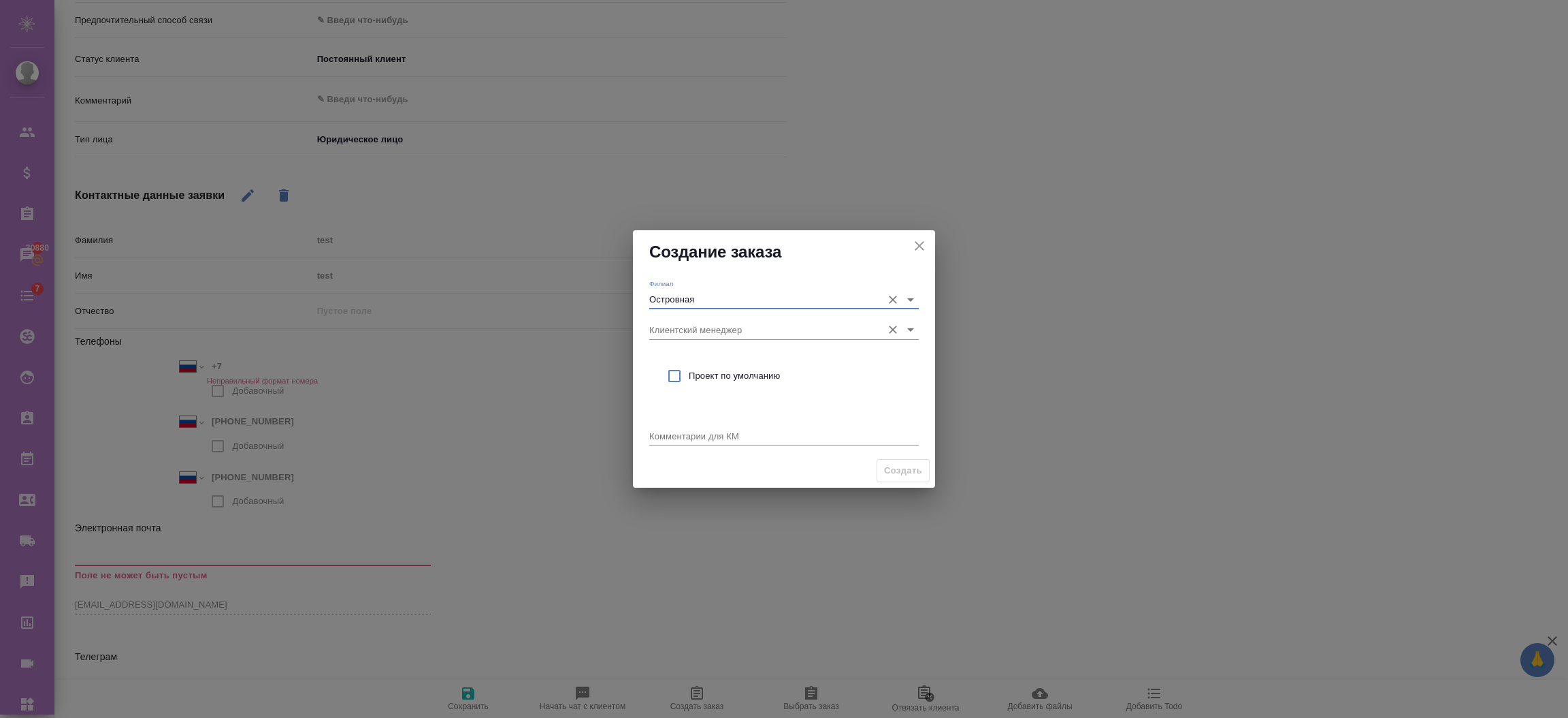
click at [679, 317] on div "Клиентский менеджер" at bounding box center [784, 324] width 270 height 30
click at [680, 325] on input "Клиентский менеджер" at bounding box center [762, 329] width 226 height 18
click at [695, 308] on input "Островная" at bounding box center [762, 299] width 226 height 18
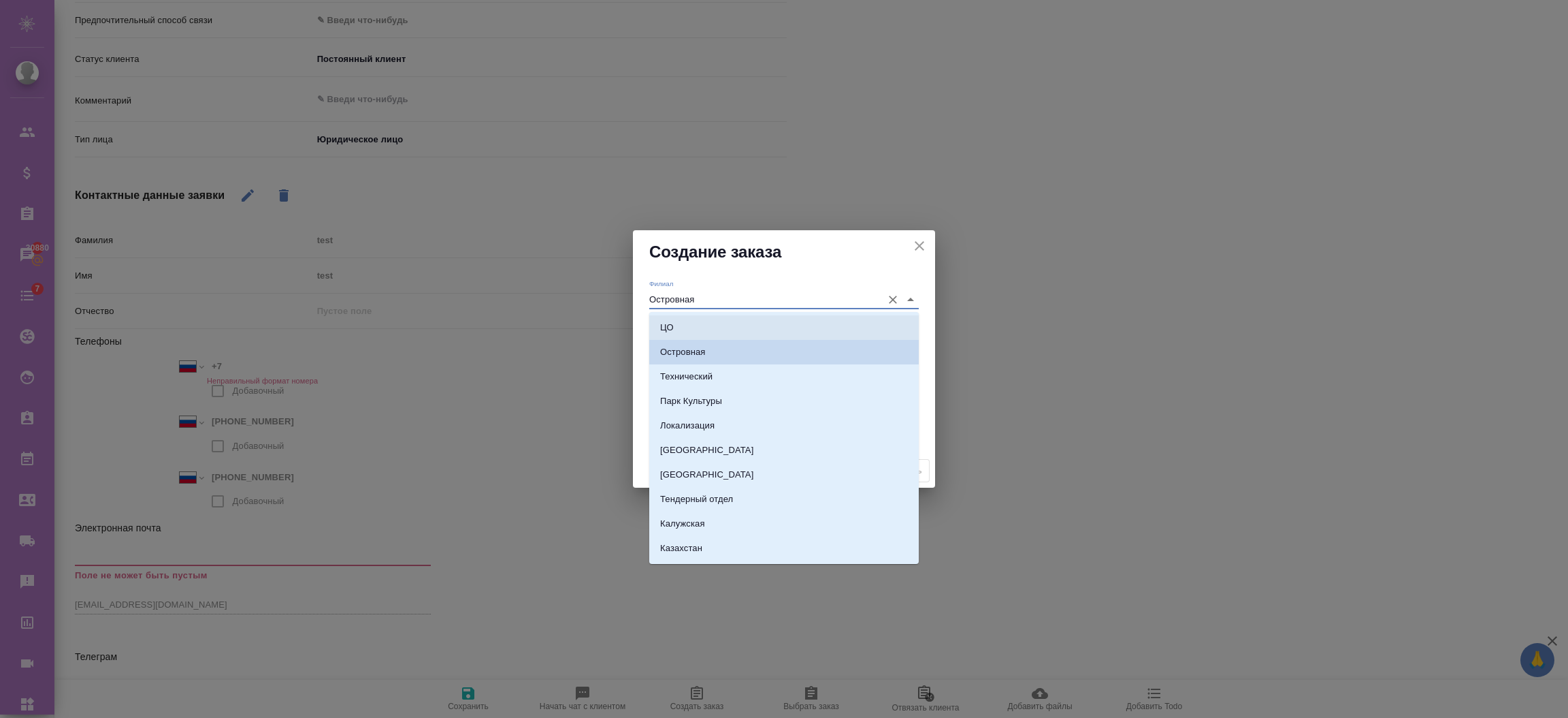
click at [689, 267] on div "Создание заказа" at bounding box center [784, 251] width 302 height 43
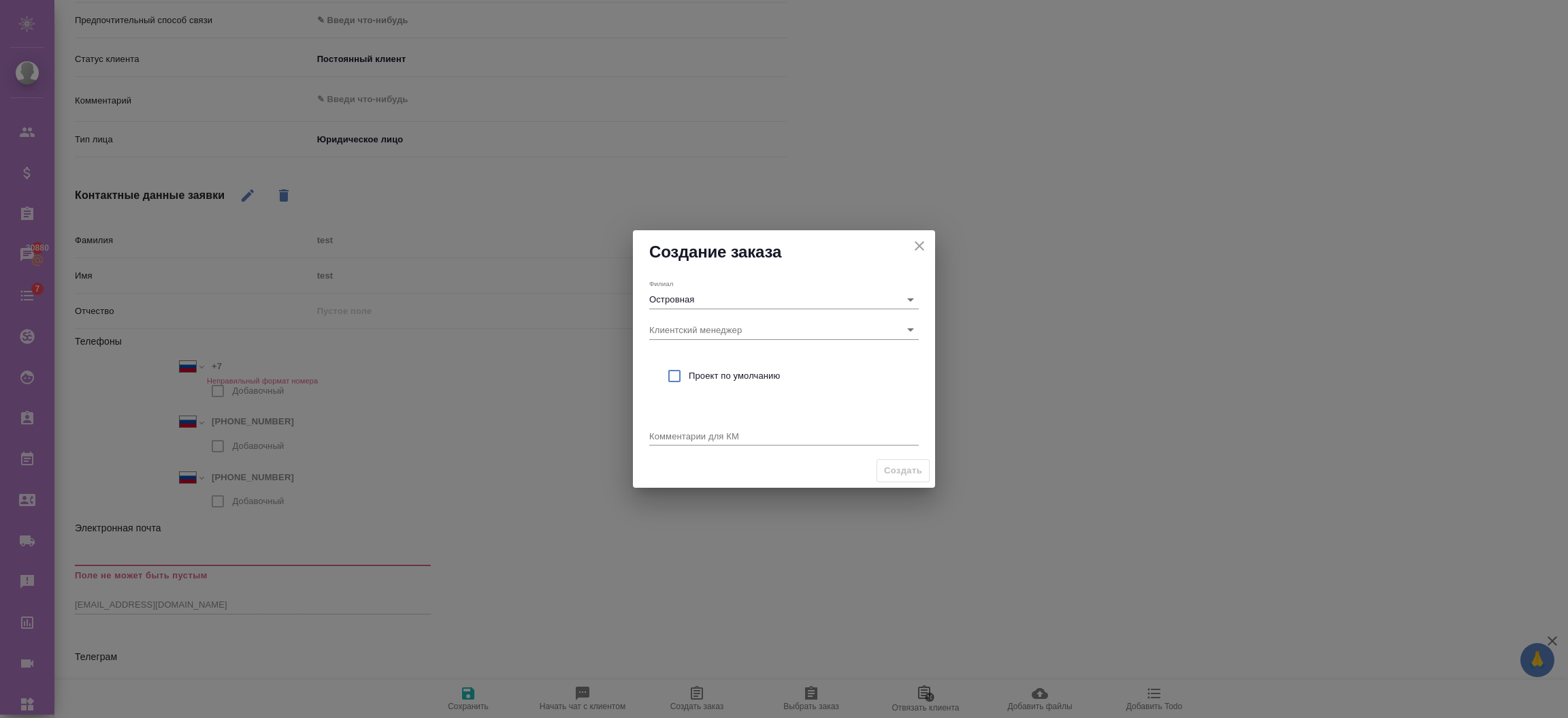
click at [677, 373] on input "checkbox" at bounding box center [674, 375] width 29 height 29
checkbox input "true"
click at [885, 468] on span "Создать" at bounding box center [903, 470] width 38 height 15
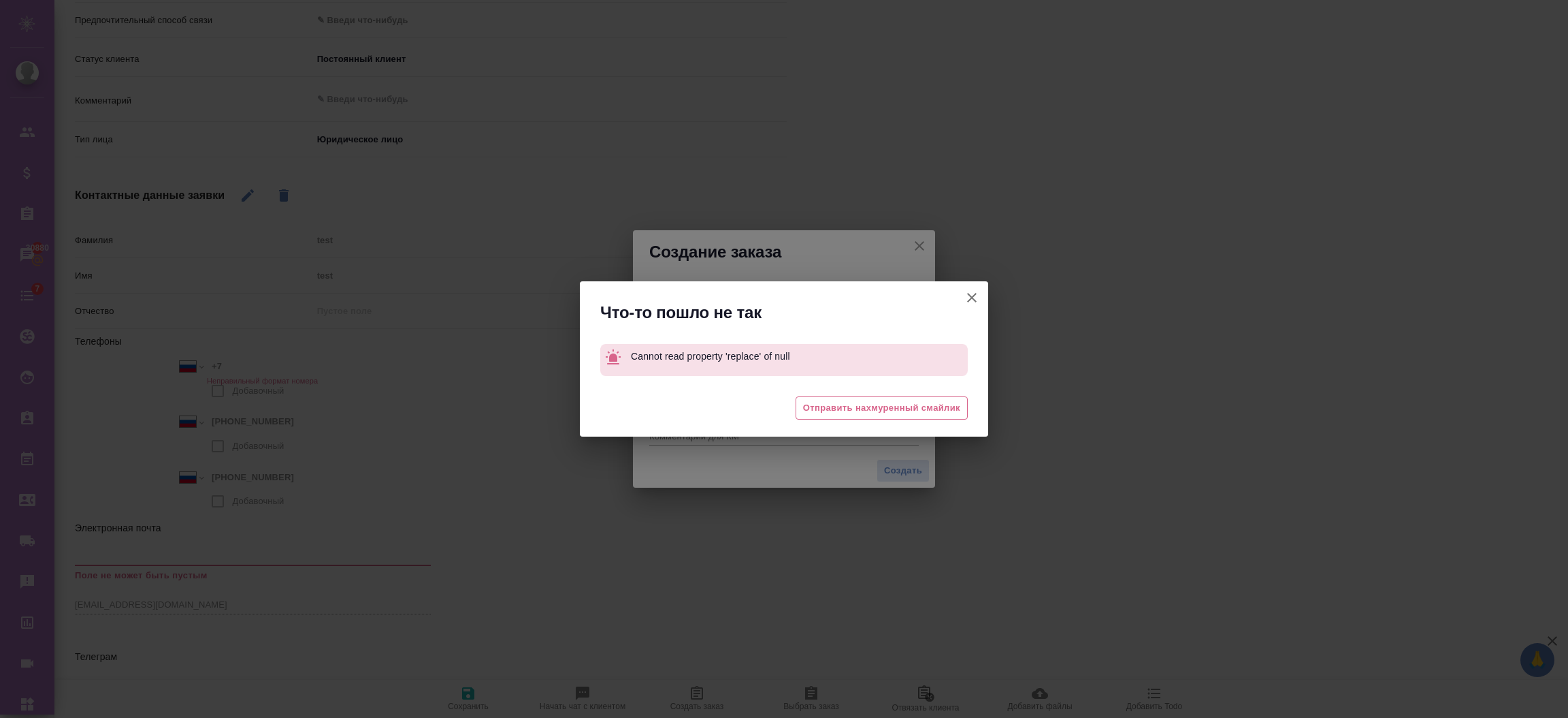
click at [977, 300] on icon "button" at bounding box center [972, 297] width 16 height 16
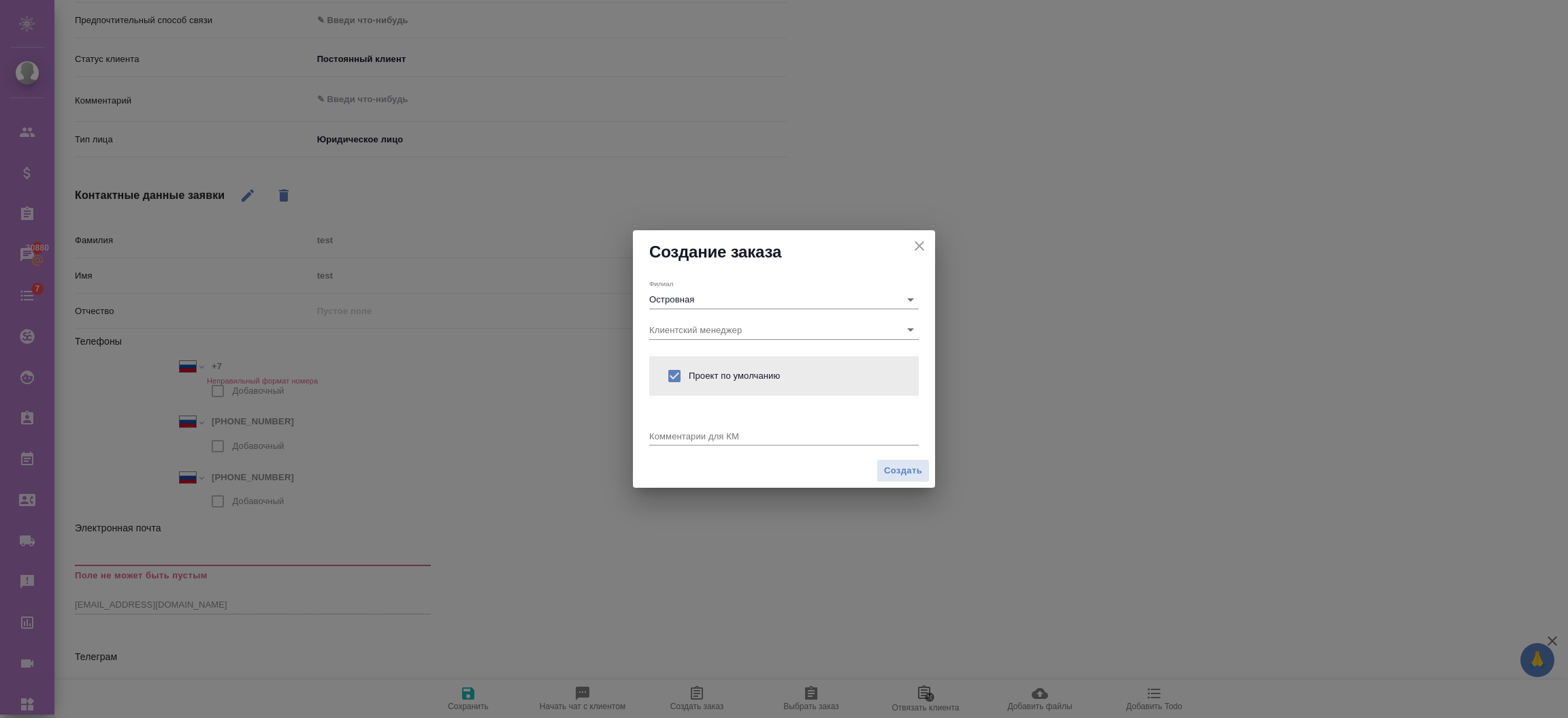
click at [917, 248] on icon "close" at bounding box center [919, 245] width 10 height 10
type textarea "x"
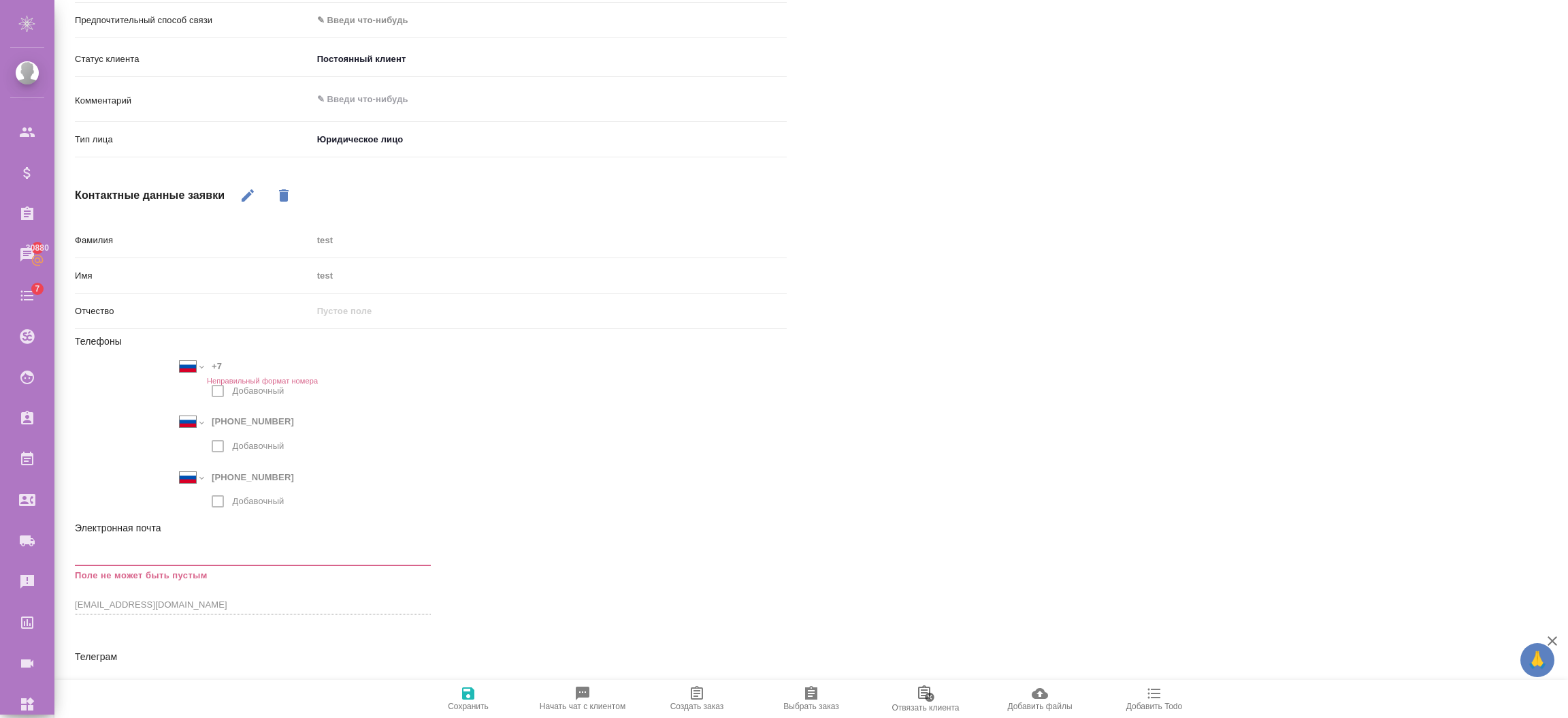
scroll to position [0, 0]
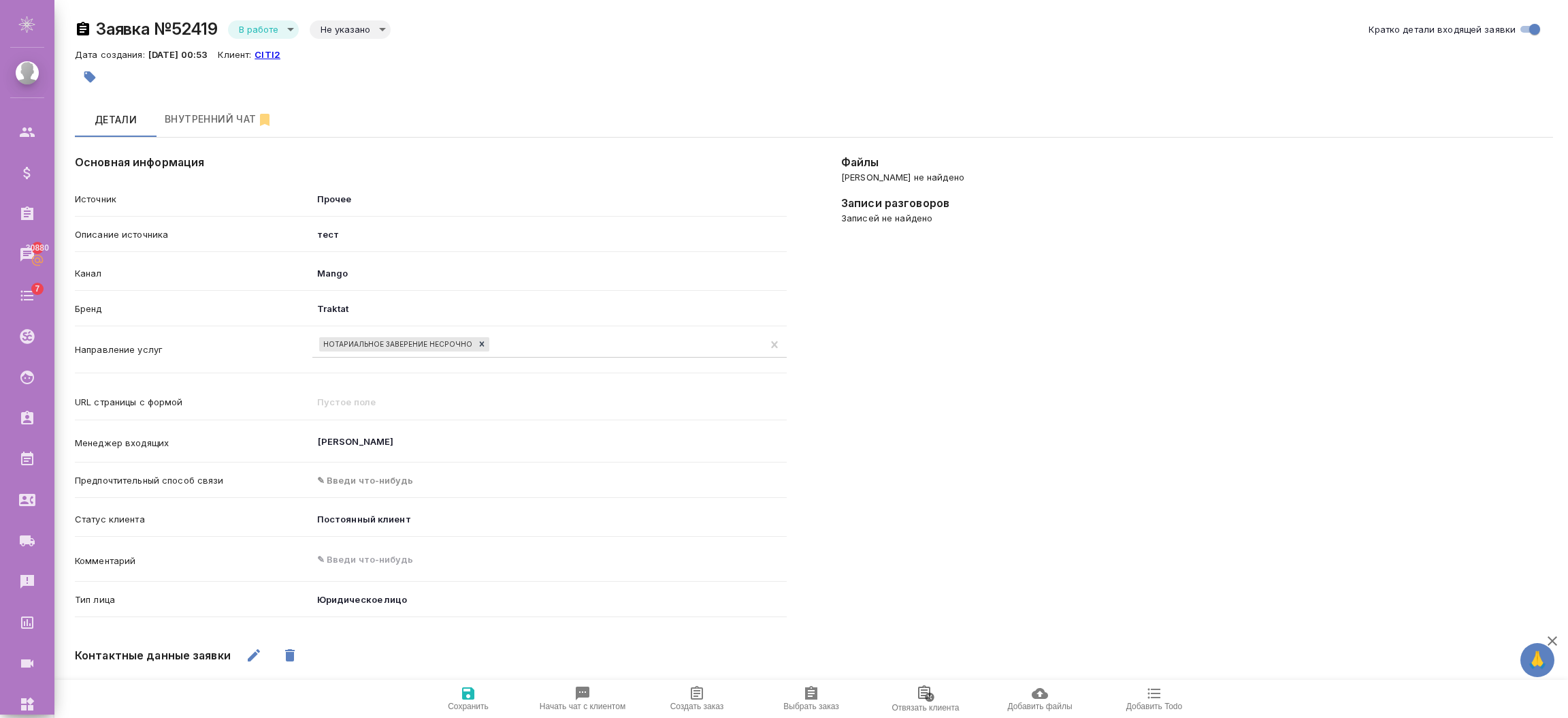
type textarea "x"
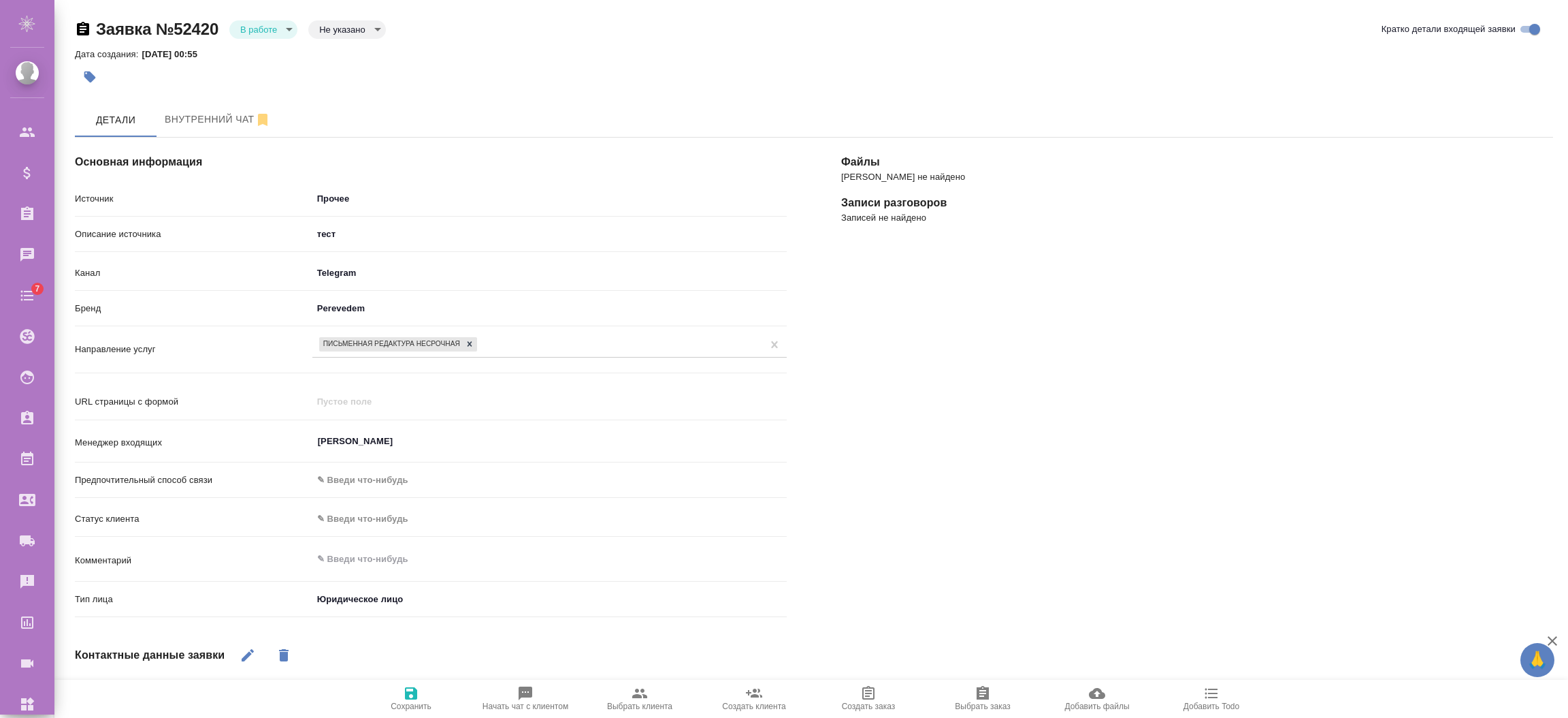
select select "RU"
click at [760, 699] on icon "button" at bounding box center [754, 693] width 16 height 16
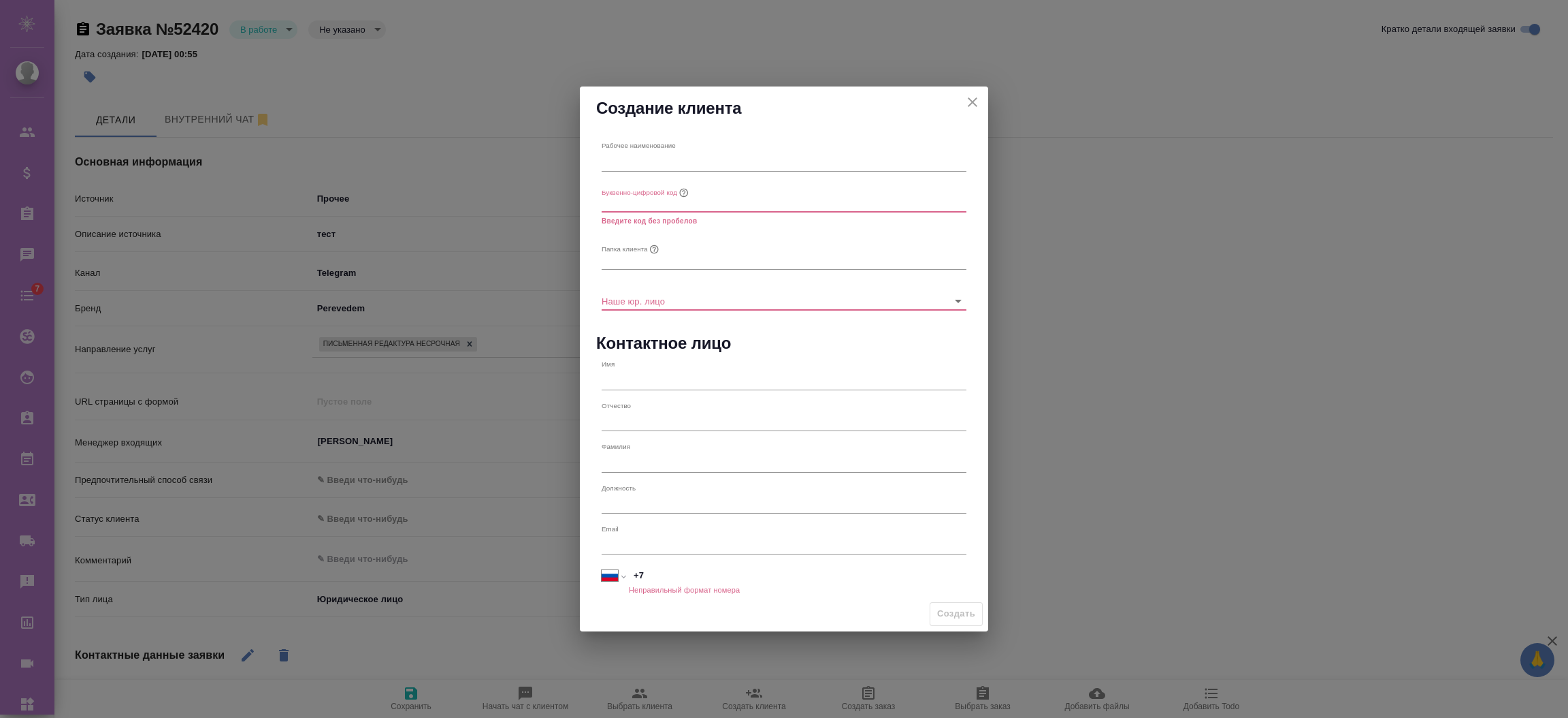
click at [970, 103] on icon "close" at bounding box center [973, 102] width 10 height 10
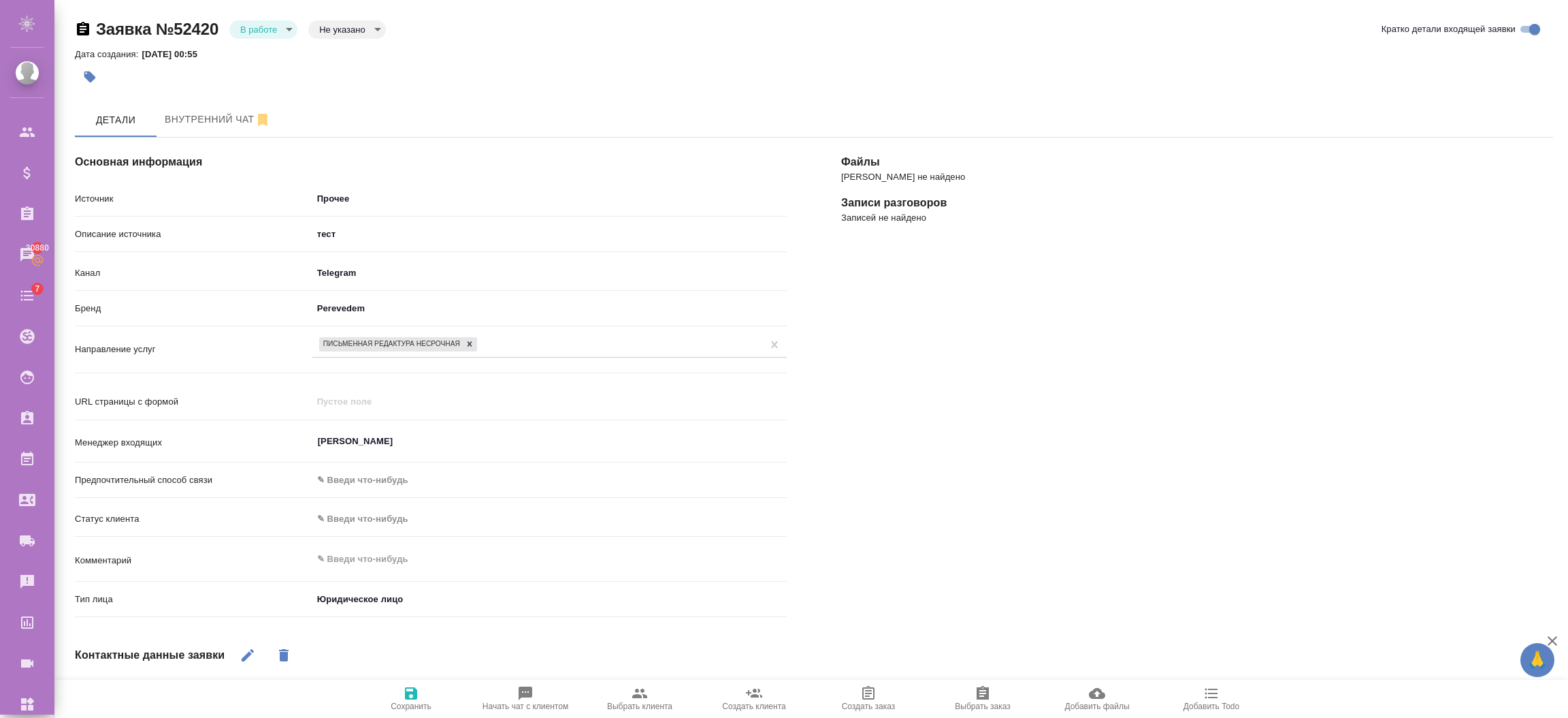
click at [650, 697] on span "Выбрать клиента" at bounding box center [640, 697] width 98 height 26
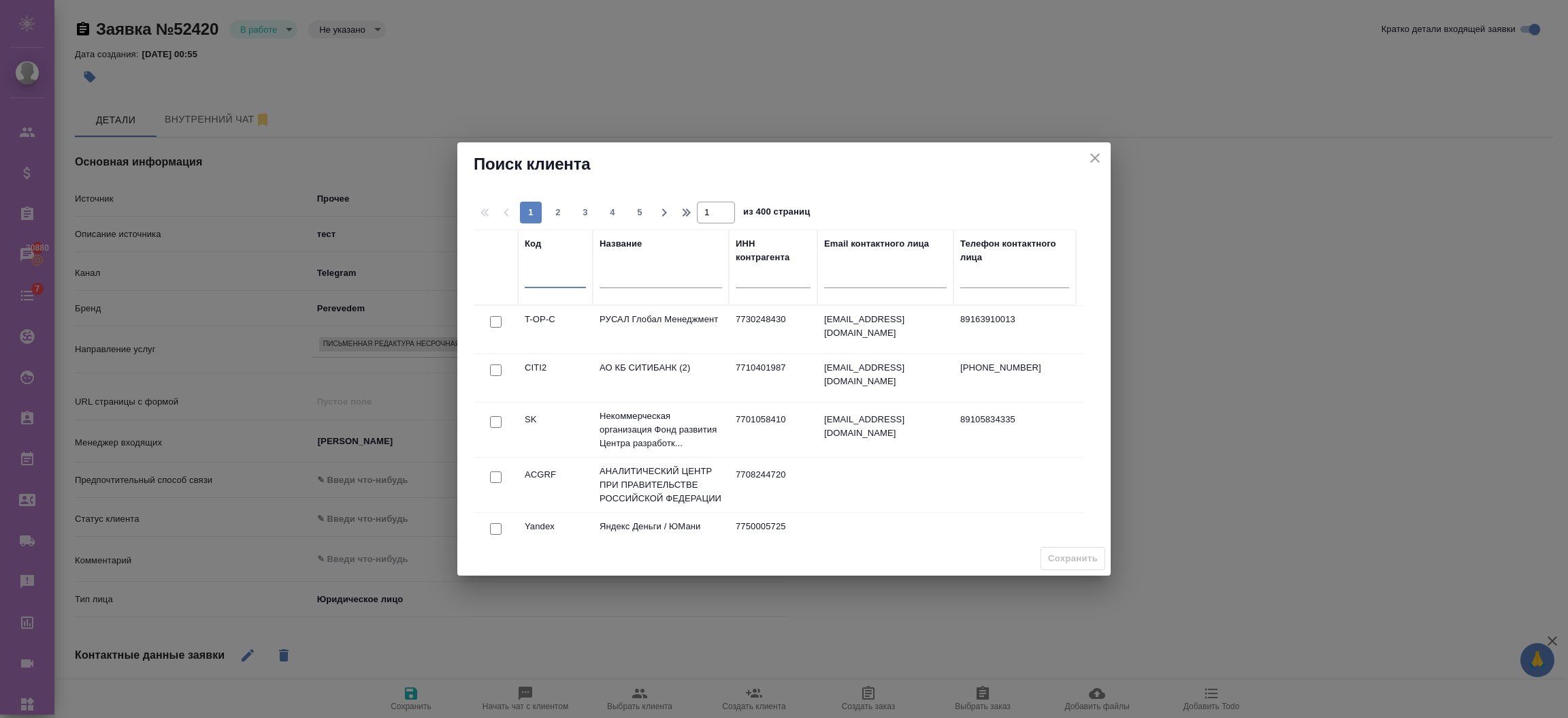
click at [564, 281] on input "text" at bounding box center [556, 279] width 62 height 17
click at [655, 289] on div at bounding box center [661, 281] width 122 height 34
click at [657, 288] on input "text" at bounding box center [661, 279] width 122 height 17
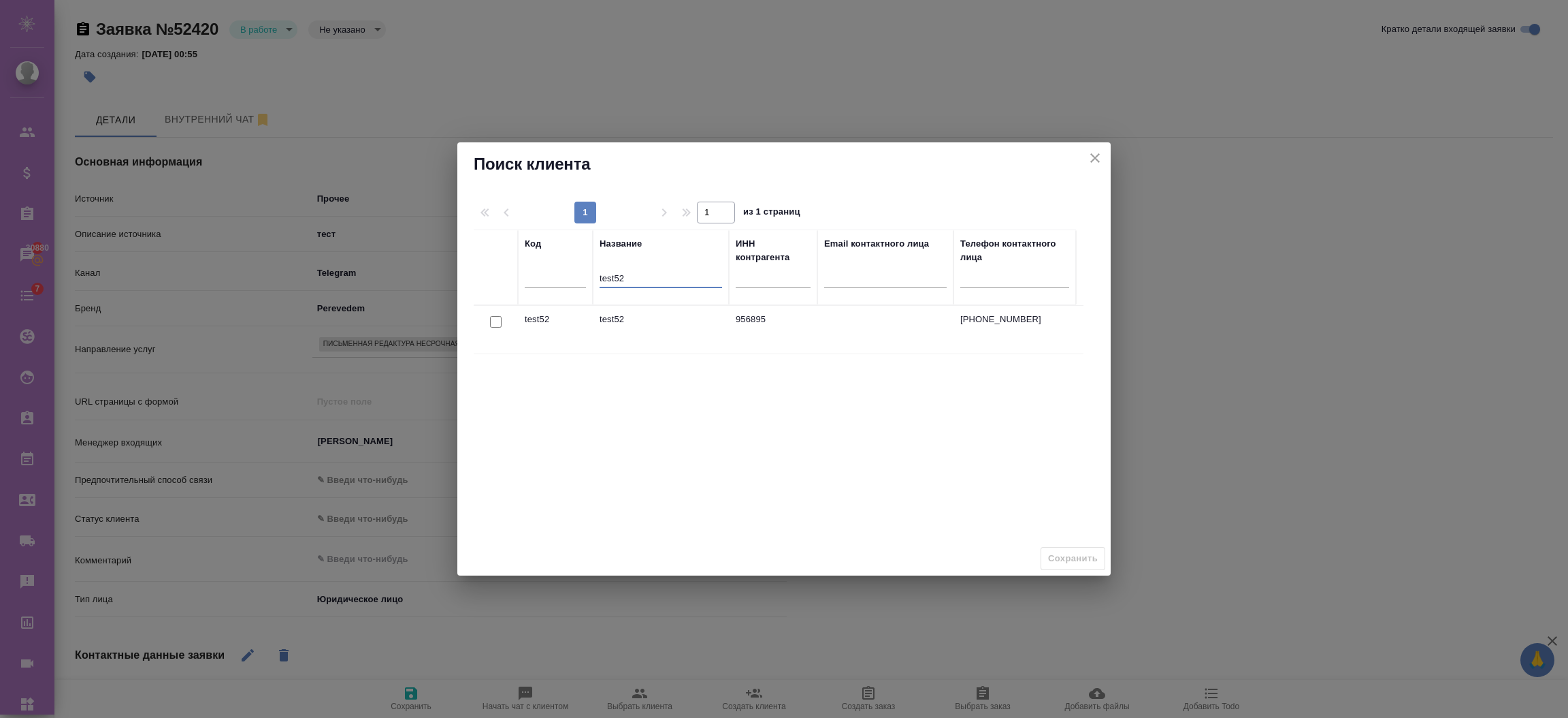
type input "test52"
click at [497, 322] on input "checkbox" at bounding box center [496, 322] width 12 height 12
checkbox input "true"
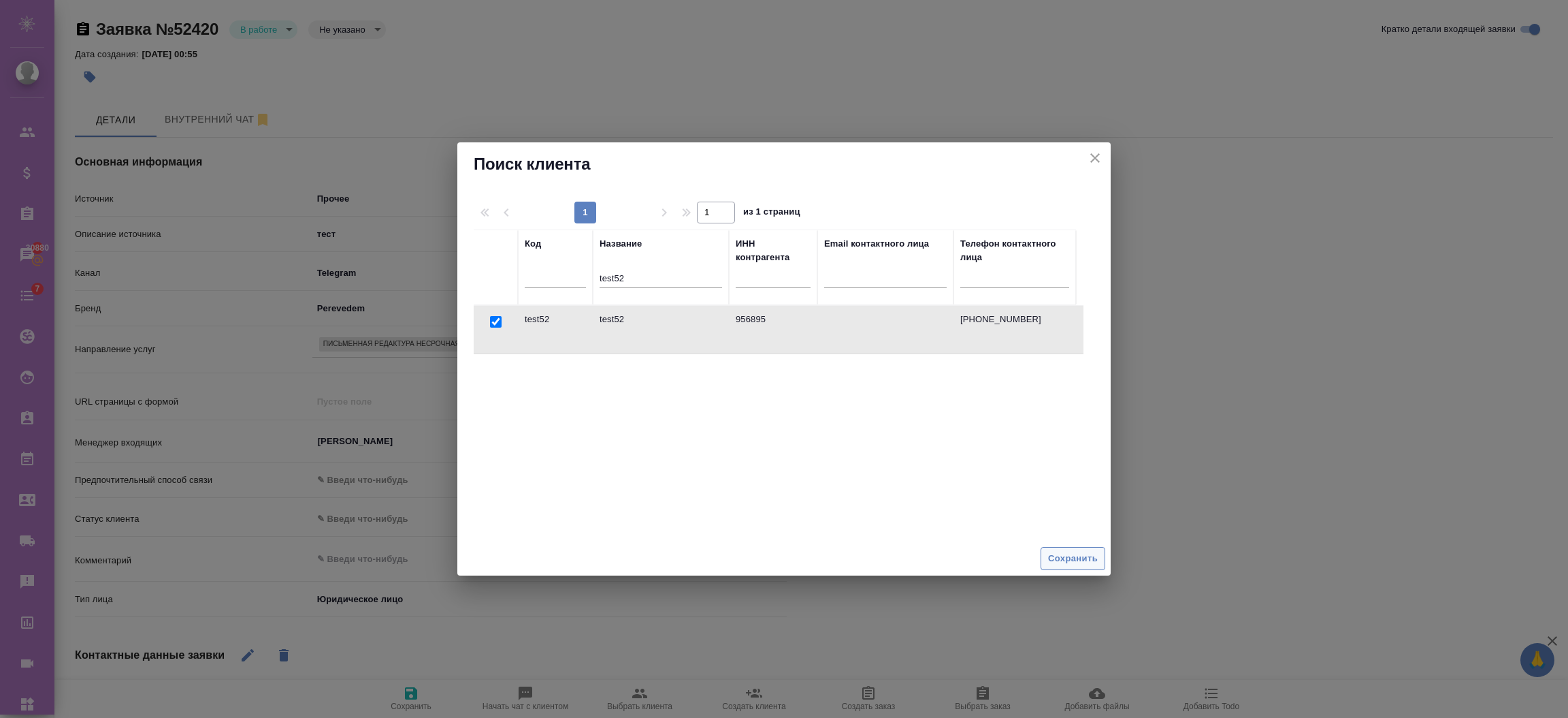
click at [1059, 558] on span "Сохранить" at bounding box center [1073, 558] width 50 height 15
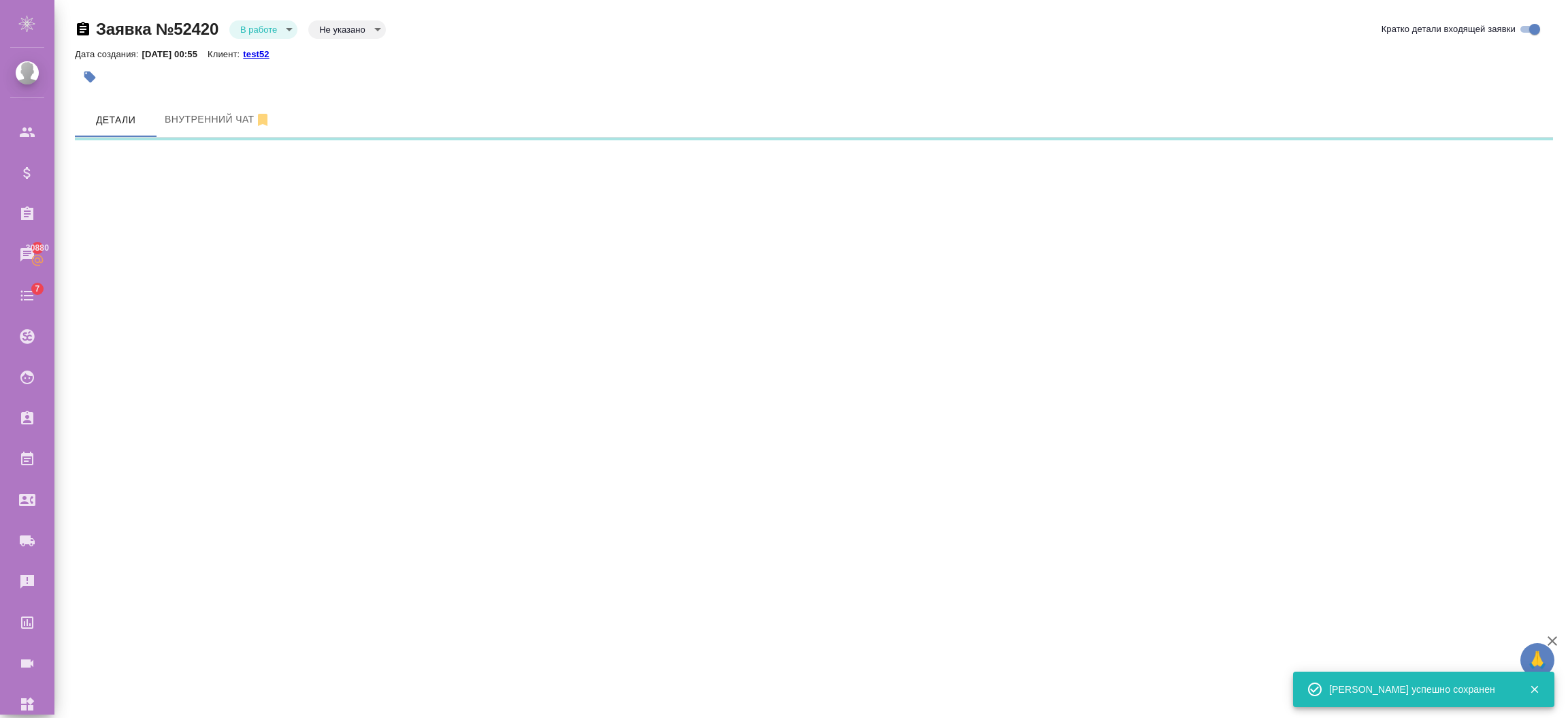
select select "RU"
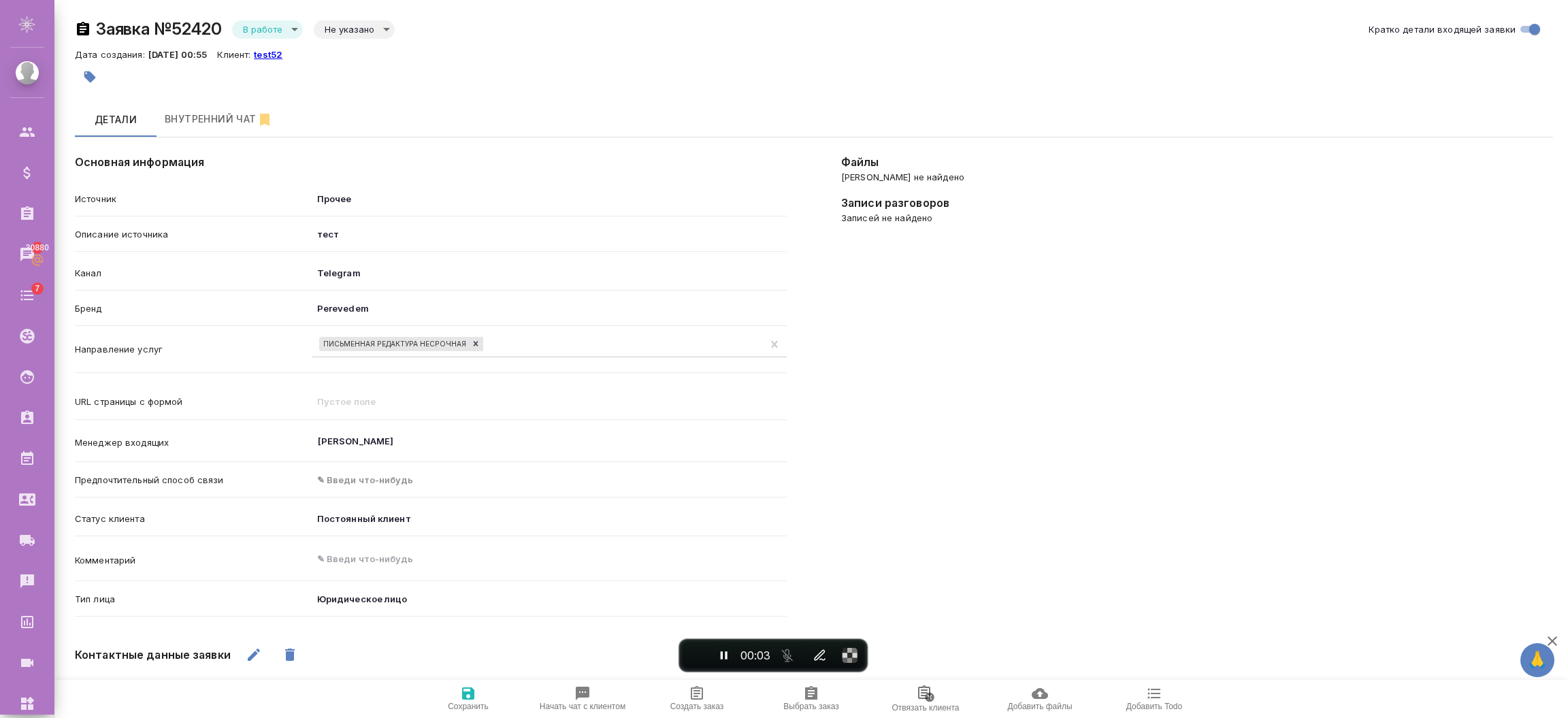
click at [697, 700] on icon "button" at bounding box center [697, 694] width 16 height 16
type textarea "x"
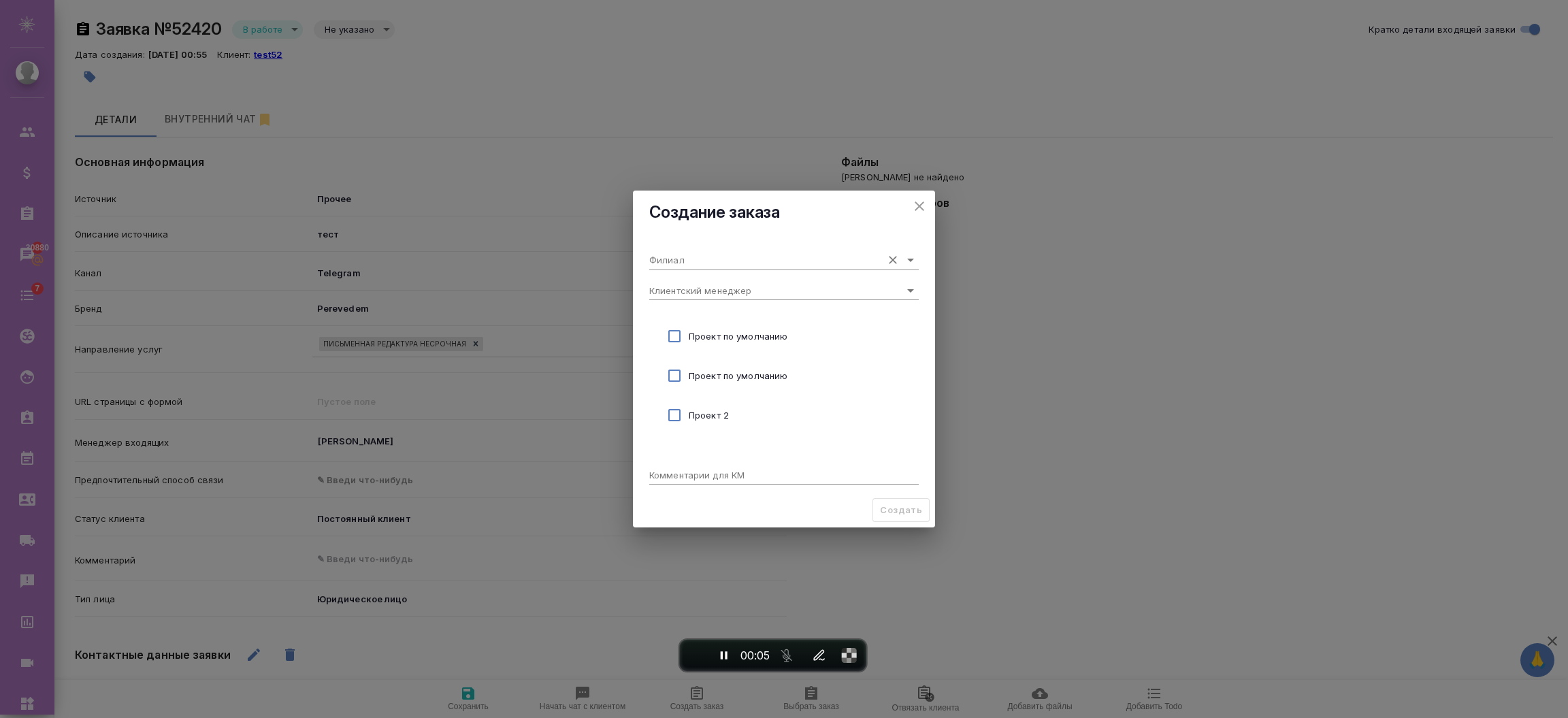
click at [698, 264] on input "Филиал" at bounding box center [762, 259] width 226 height 18
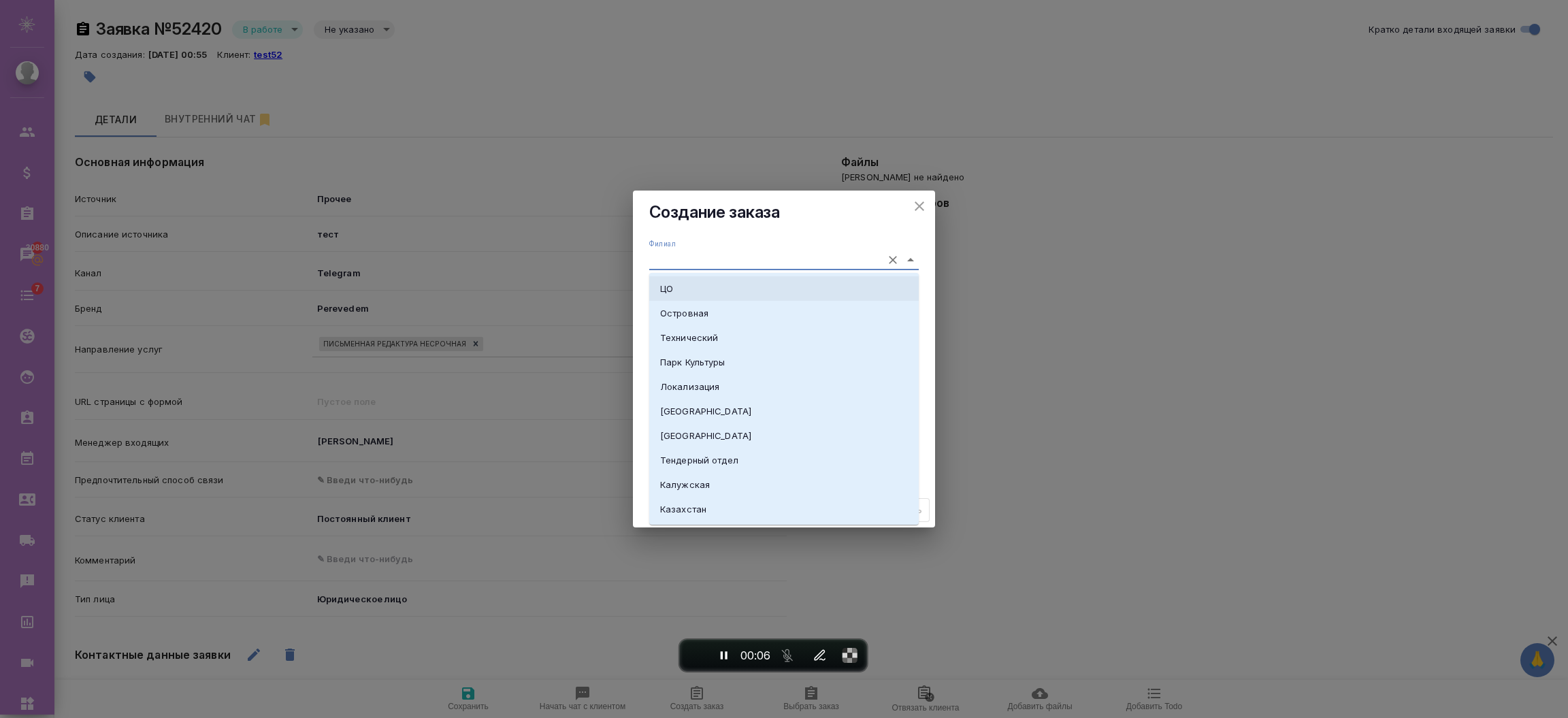
click at [675, 280] on li "ЦО" at bounding box center [784, 288] width 270 height 24
type input "ЦО"
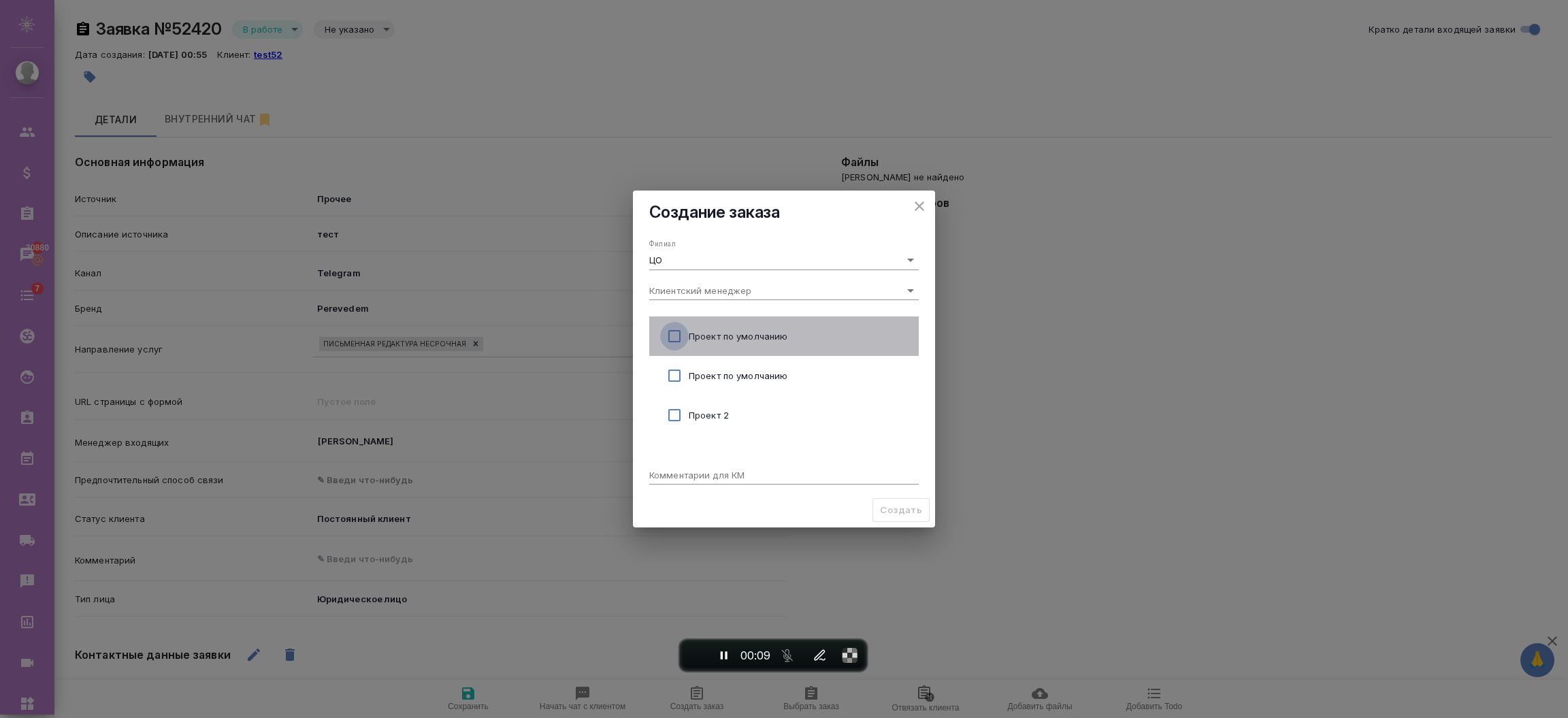
click at [676, 341] on input "checkbox" at bounding box center [674, 336] width 29 height 29
checkbox input "true"
click at [888, 508] on span "Создать" at bounding box center [902, 510] width 42 height 15
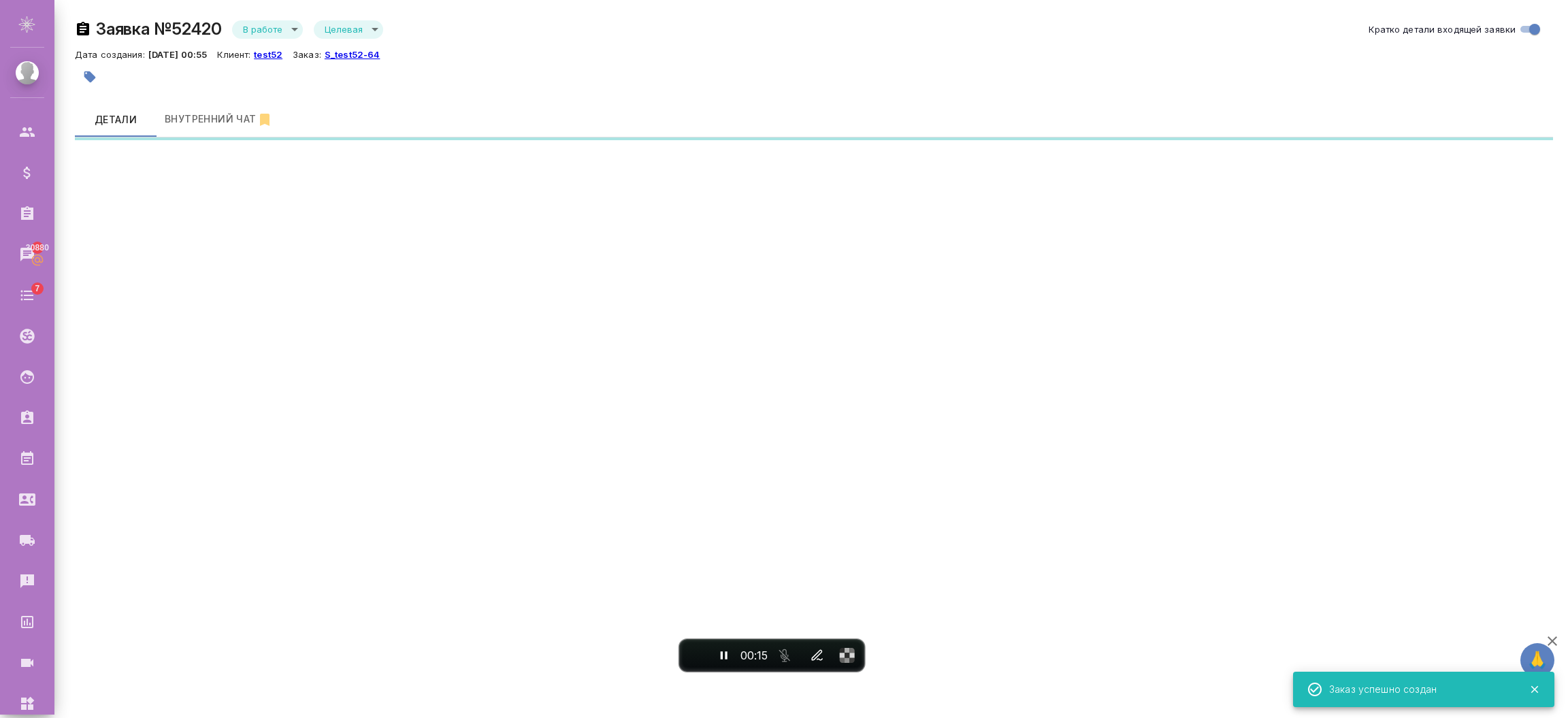
select select "RU"
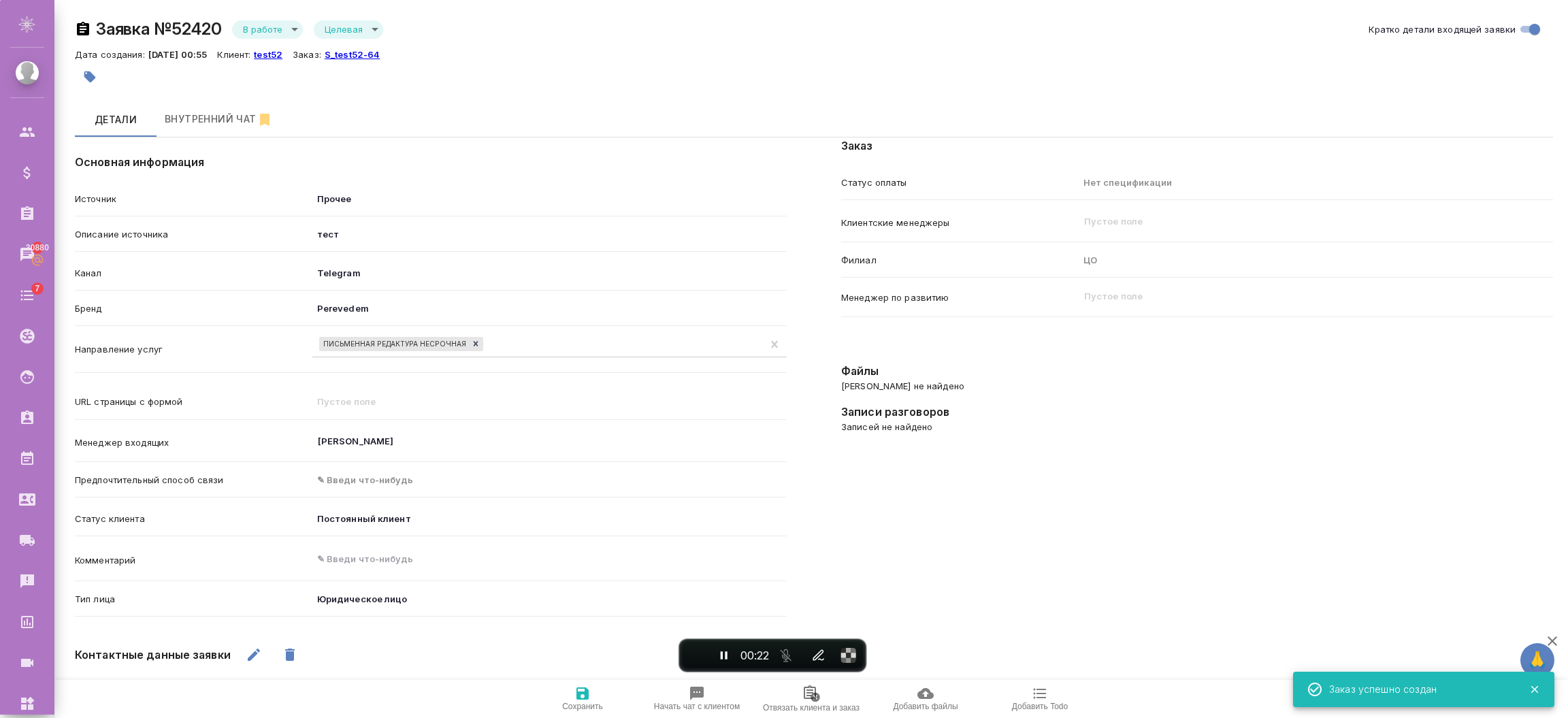
click at [687, 641] on div "00:22" at bounding box center [773, 656] width 187 height 33
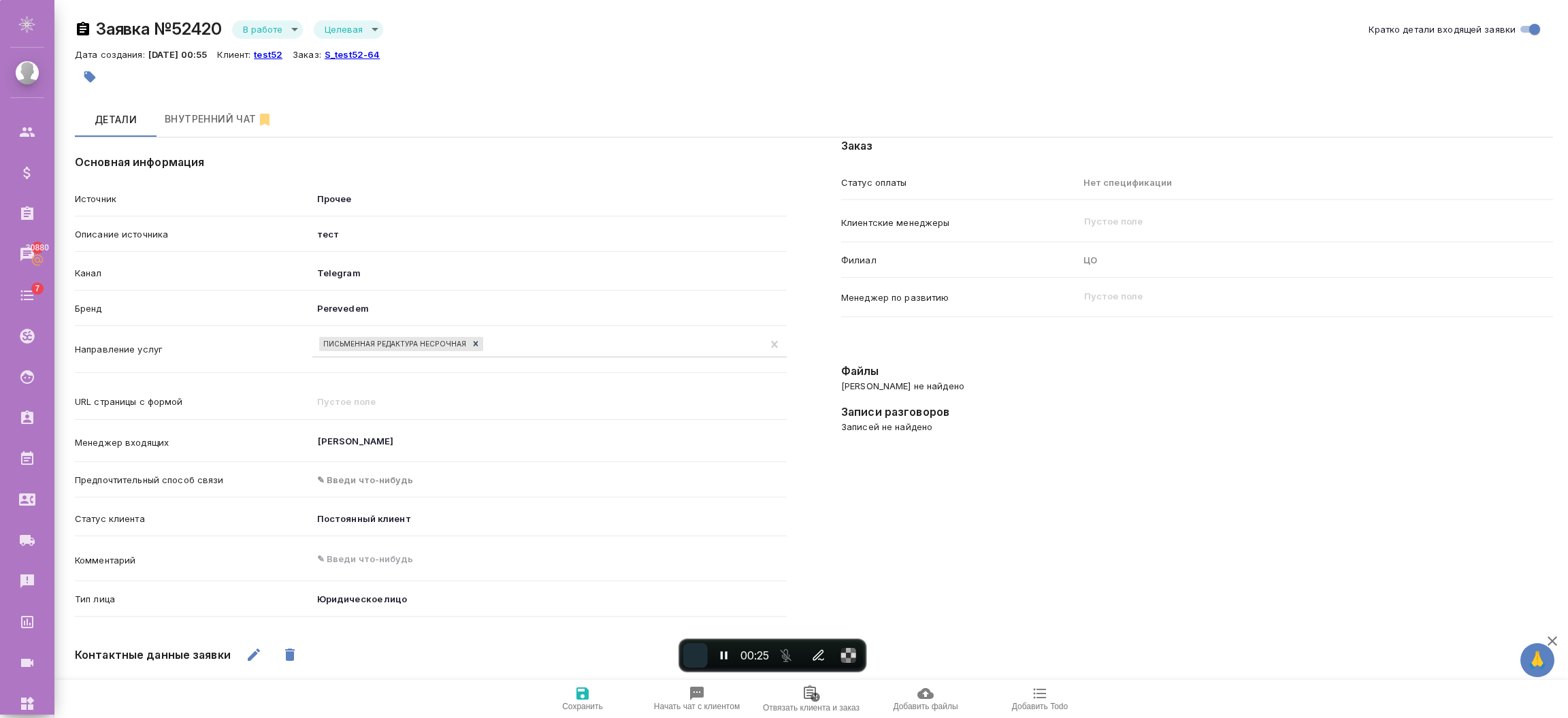
click at [701, 656] on button "End recording" at bounding box center [695, 655] width 24 height 24
type textarea "x"
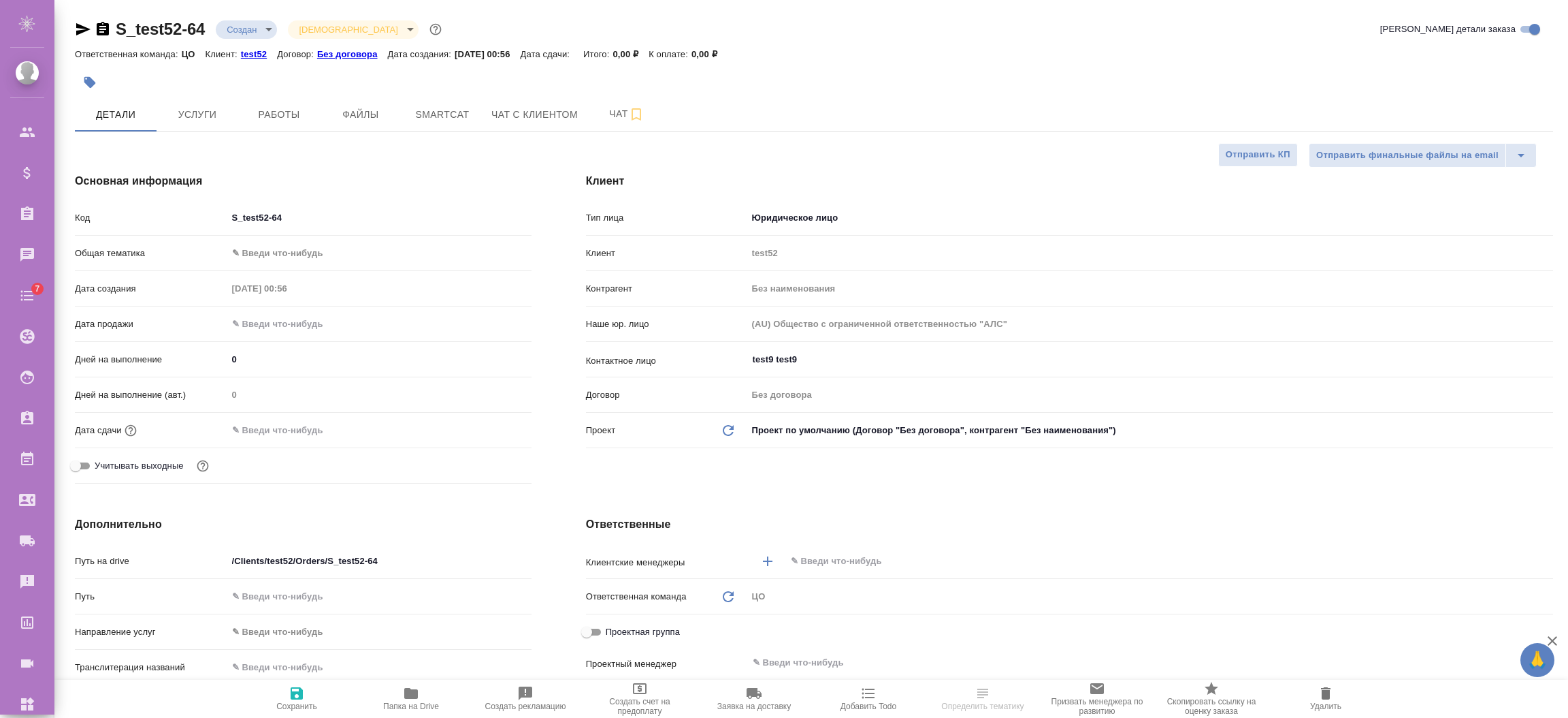
select select "RU"
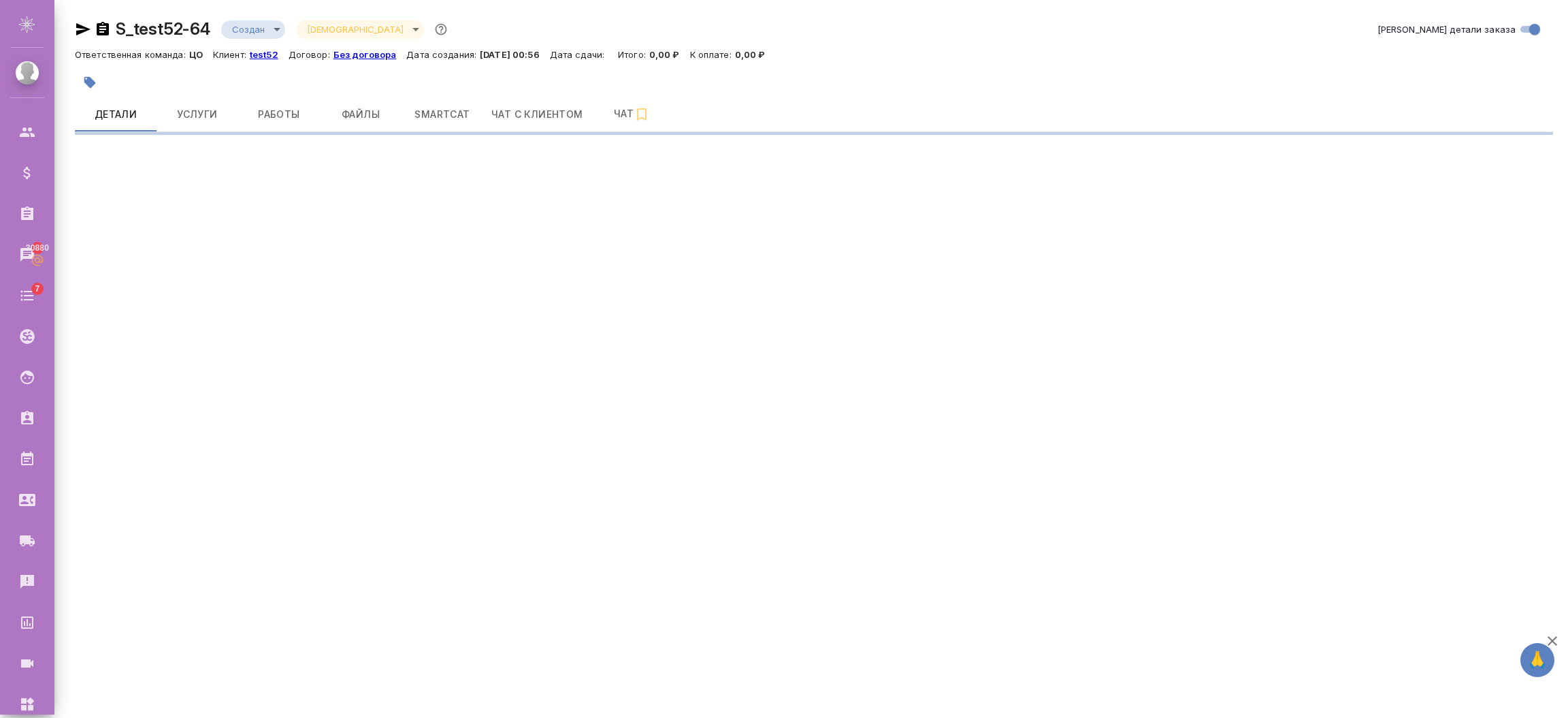
select select "RU"
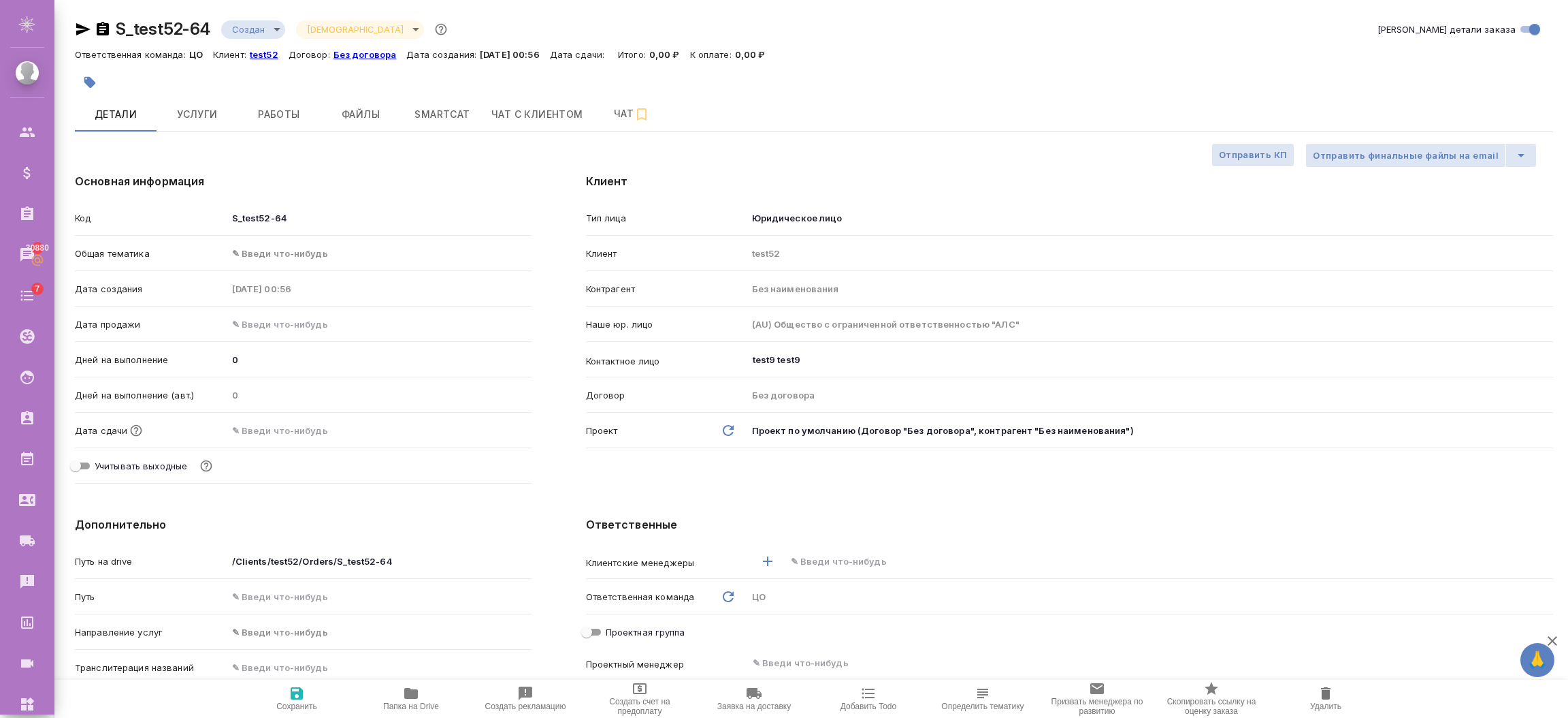
type textarea "x"
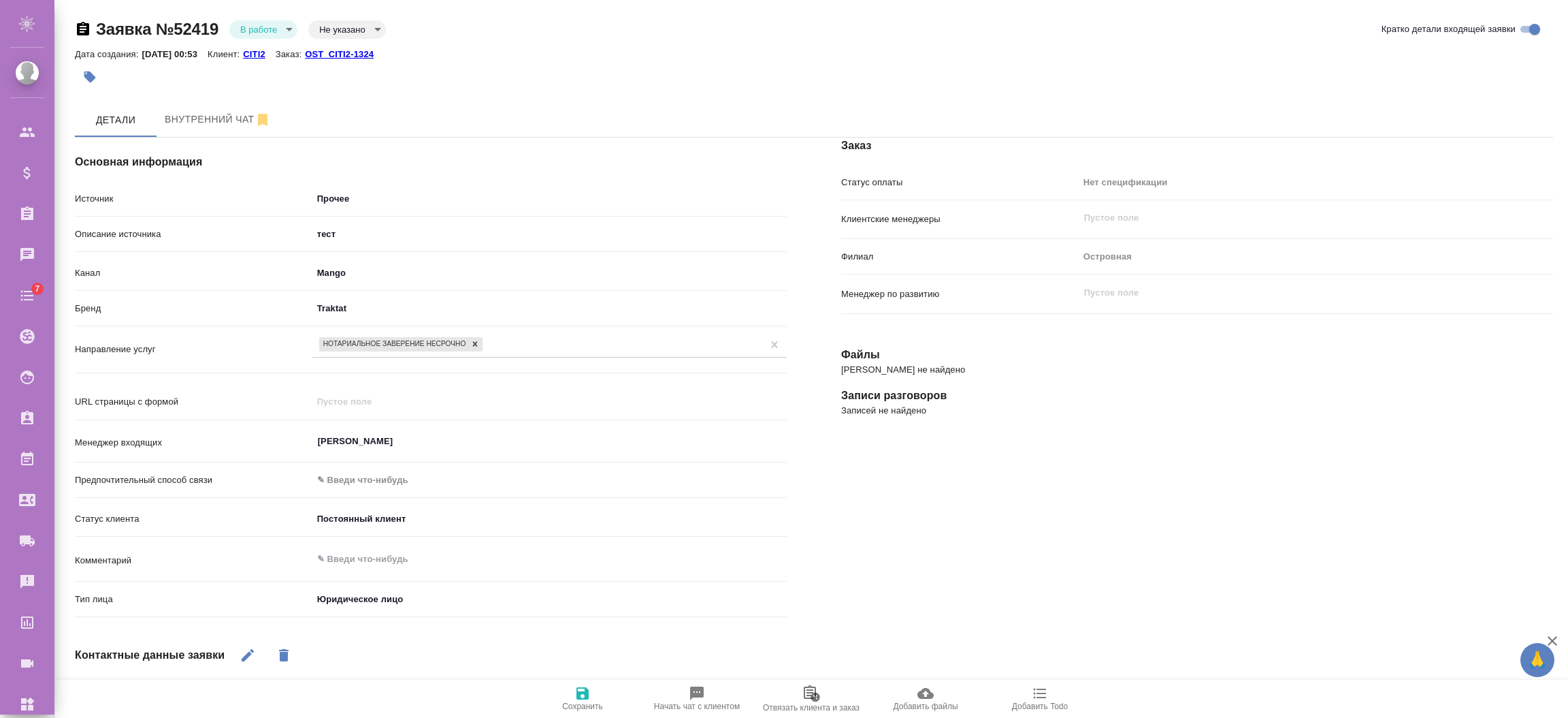
select select "RU"
click at [334, 53] on p "OST_CITI2-1324" at bounding box center [344, 54] width 79 height 10
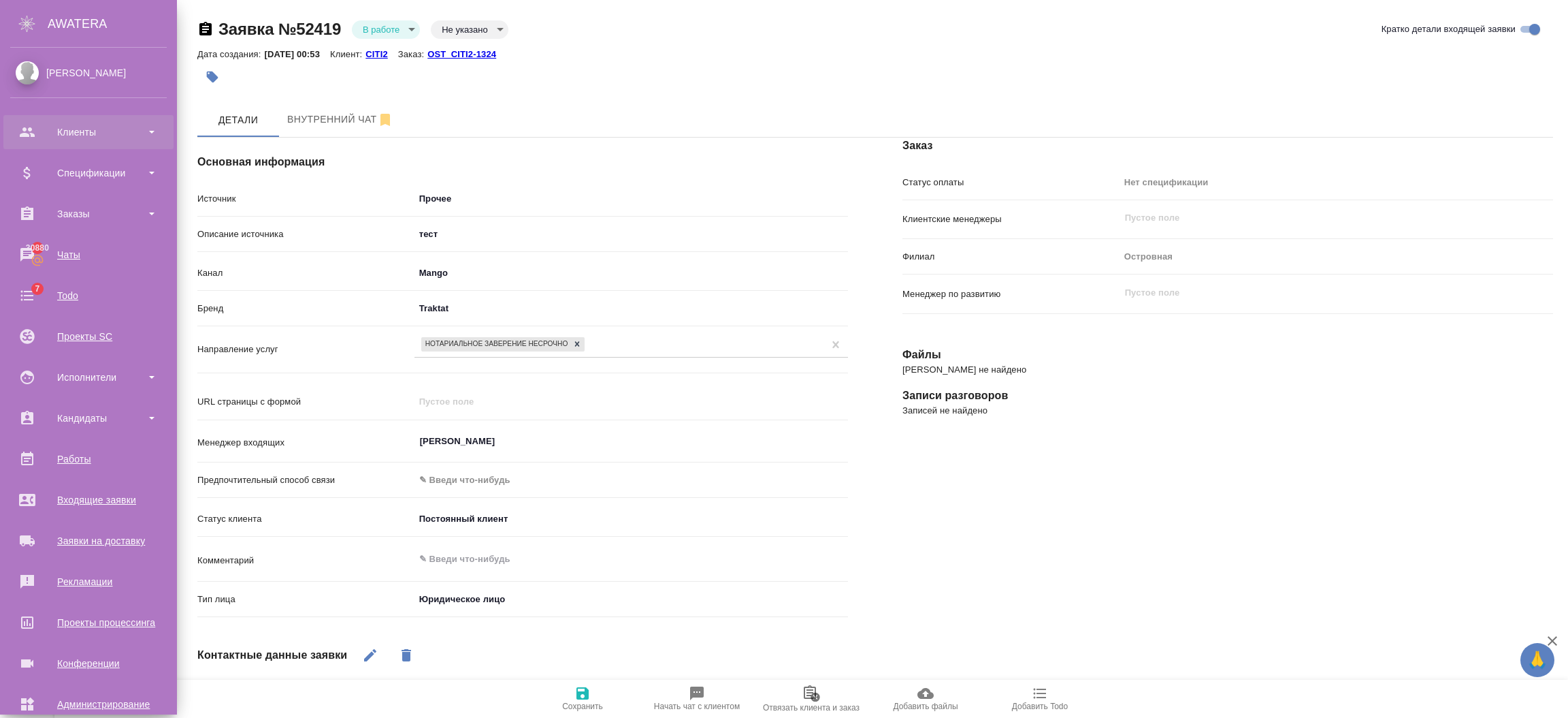
click at [38, 129] on div "Клиенты" at bounding box center [89, 132] width 157 height 21
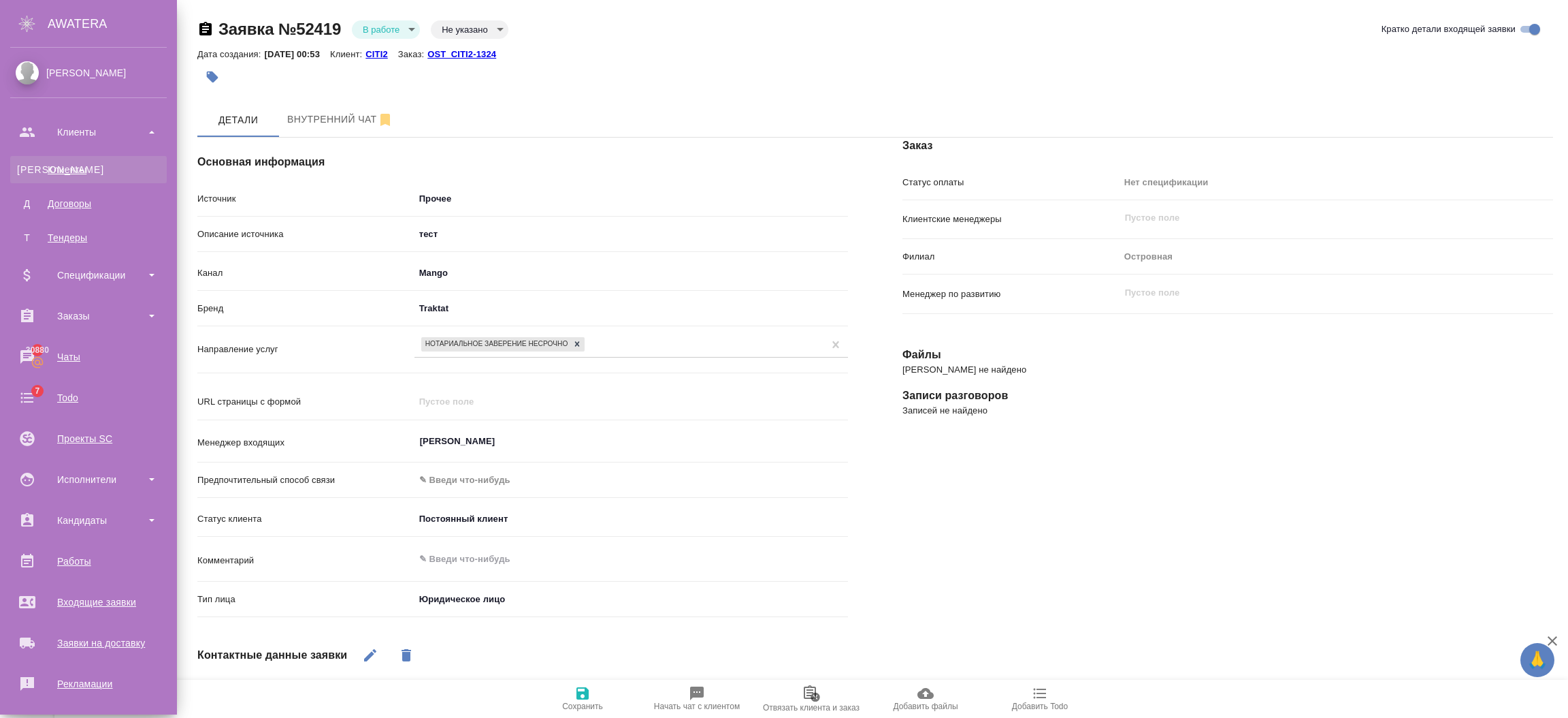
click at [63, 178] on link "К Клиенты" at bounding box center [89, 169] width 157 height 27
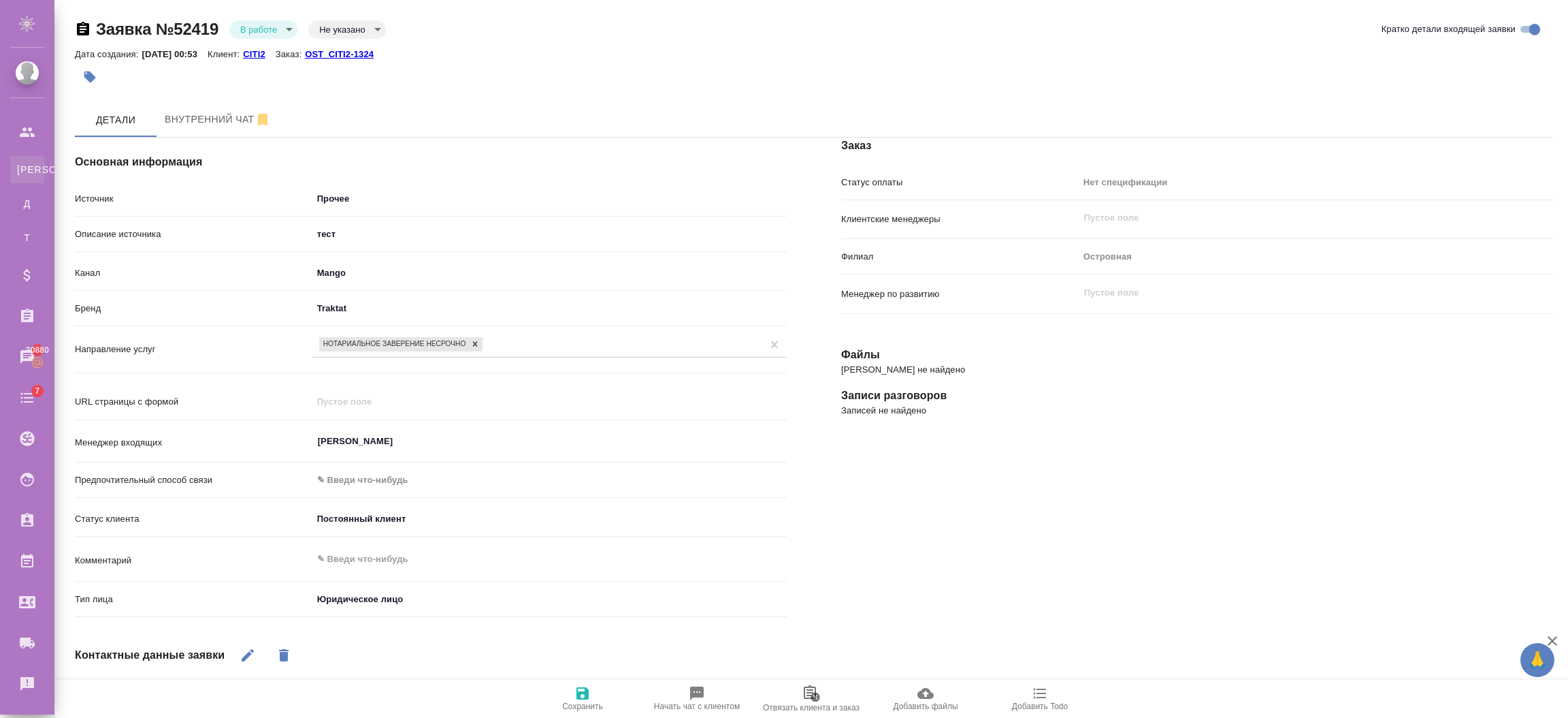
select select "RU"
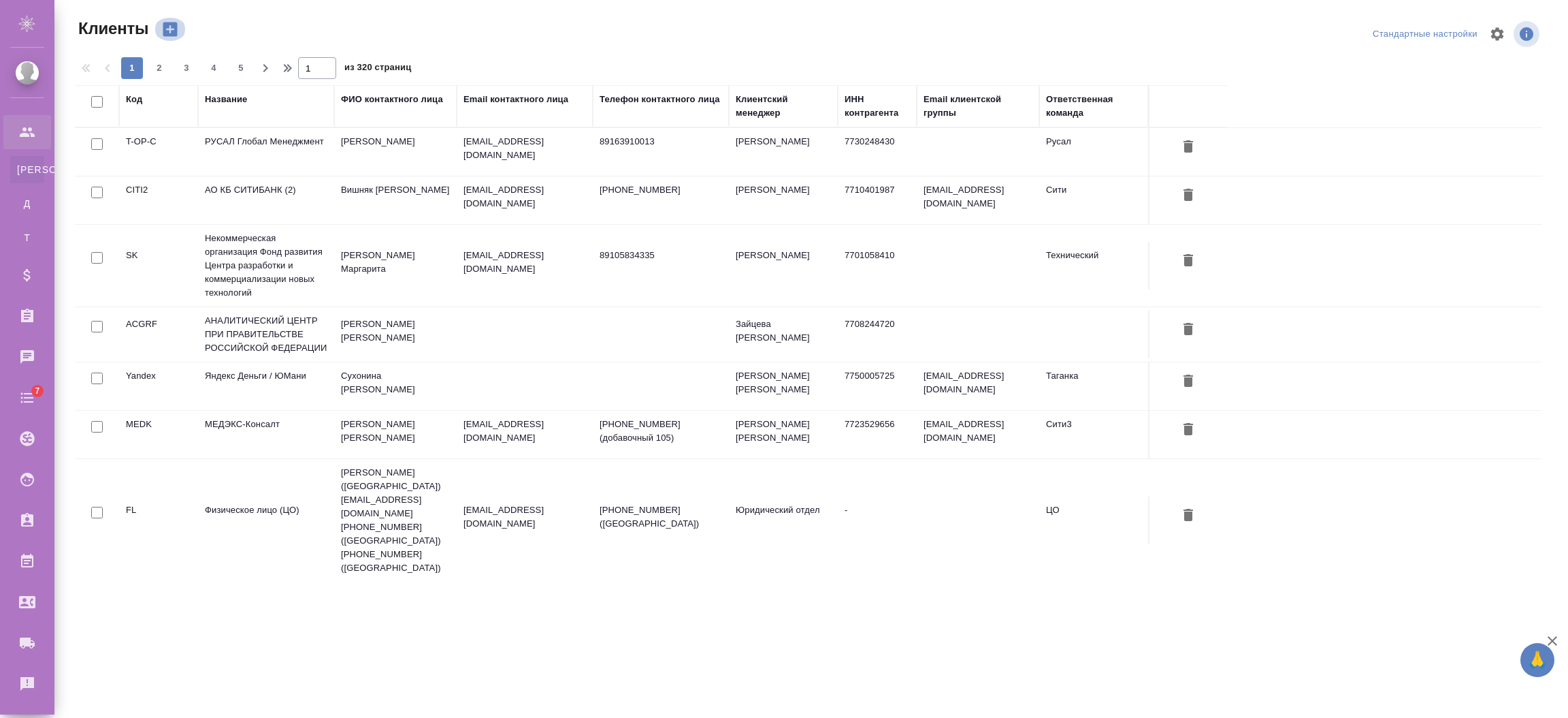
click at [178, 38] on icon "button" at bounding box center [170, 29] width 19 height 19
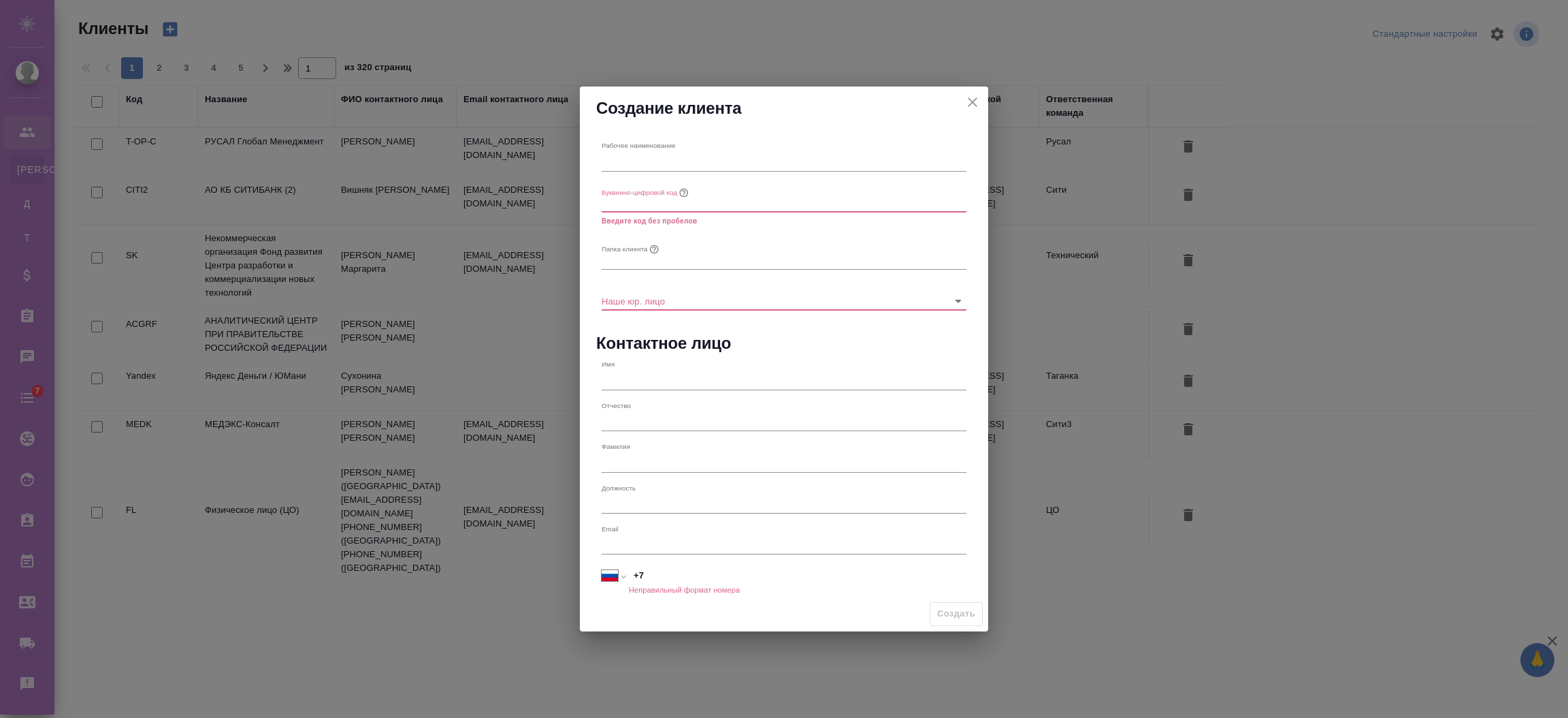
click at [664, 159] on input "text" at bounding box center [784, 161] width 365 height 19
paste input "test9"
type input "test9"
click at [708, 212] on input "text" at bounding box center [784, 203] width 365 height 19
paste input "test9"
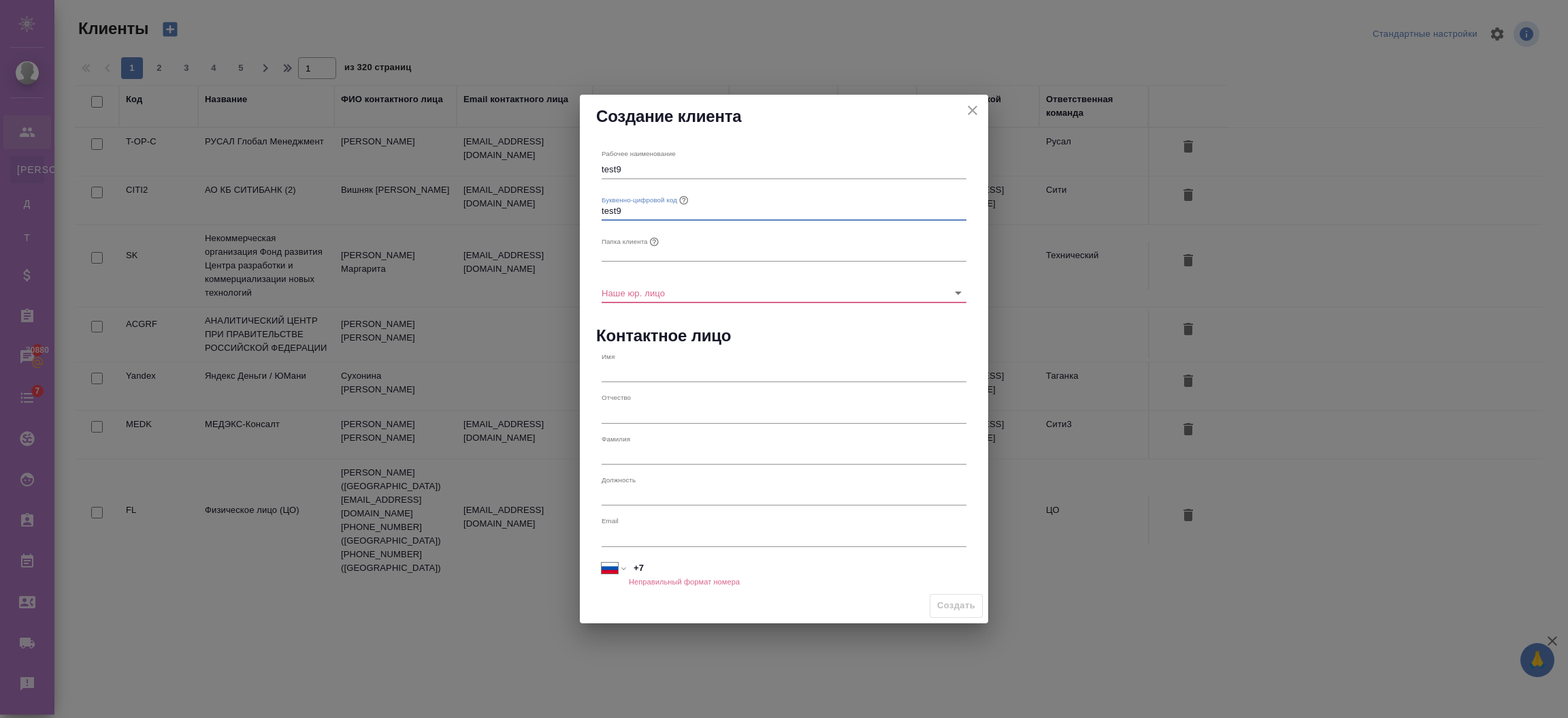
type input "test9"
click at [703, 256] on input "text" at bounding box center [784, 252] width 365 height 19
paste input "test9"
type input "test9"
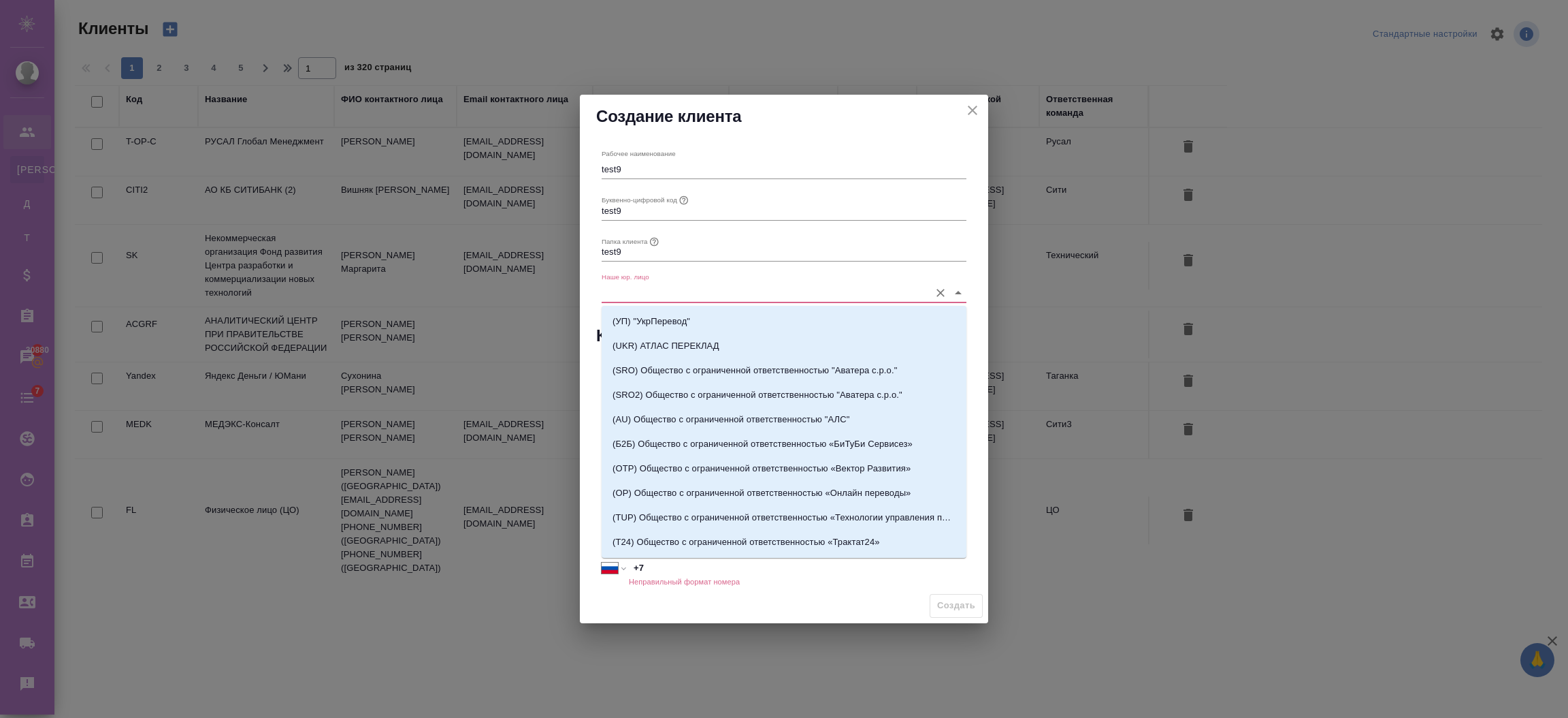
click at [691, 284] on input "Наше юр. лицо" at bounding box center [762, 292] width 322 height 18
click at [664, 374] on p "(SRO) Общество с ограниченной ответственностью "Аватера с.р.о."" at bounding box center [754, 370] width 284 height 14
type input "(SRO) Общество с ограниченной ответственностью "Аватера с.р.о.""
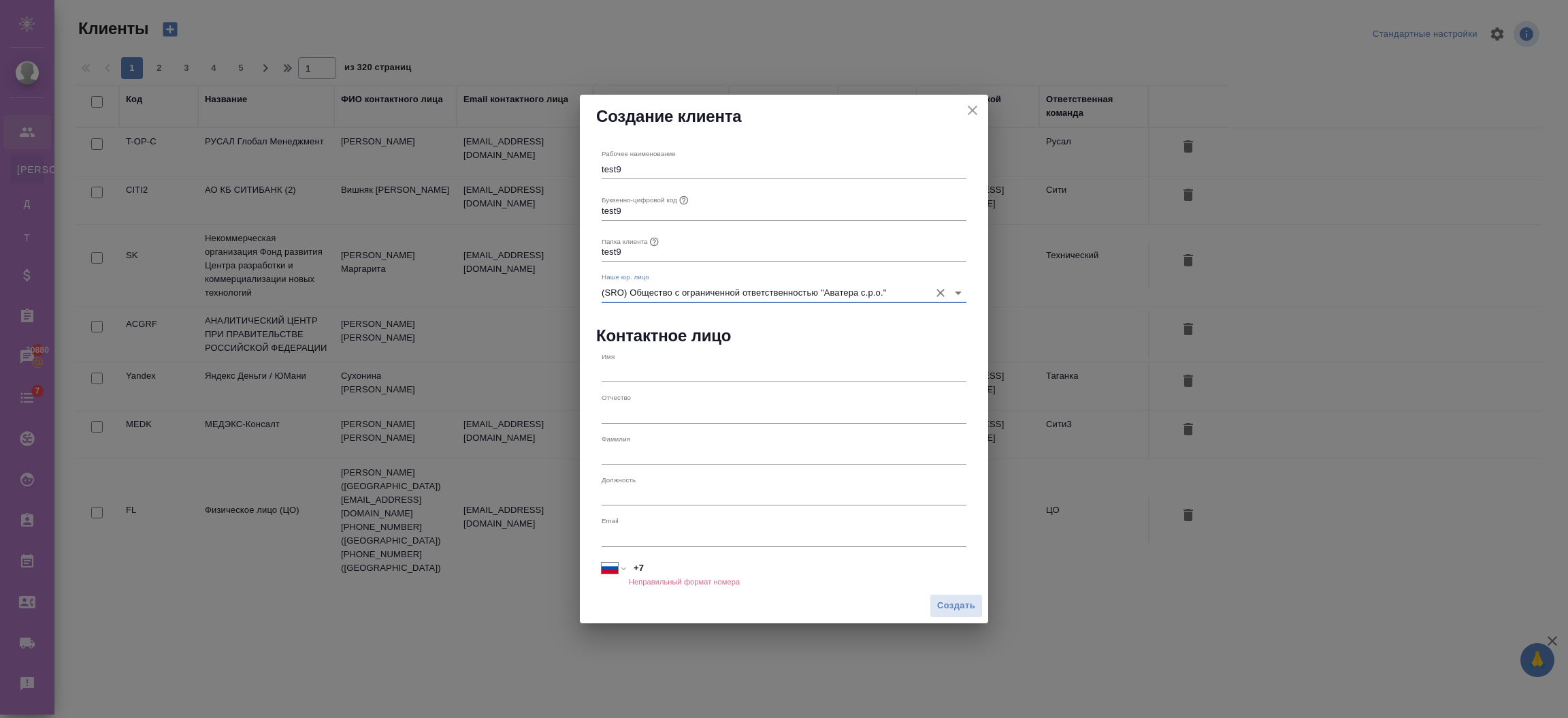
click at [669, 371] on input "text" at bounding box center [784, 372] width 365 height 19
paste input "test9"
type input "test9"
click at [664, 407] on input "text" at bounding box center [784, 413] width 365 height 19
paste input "test9"
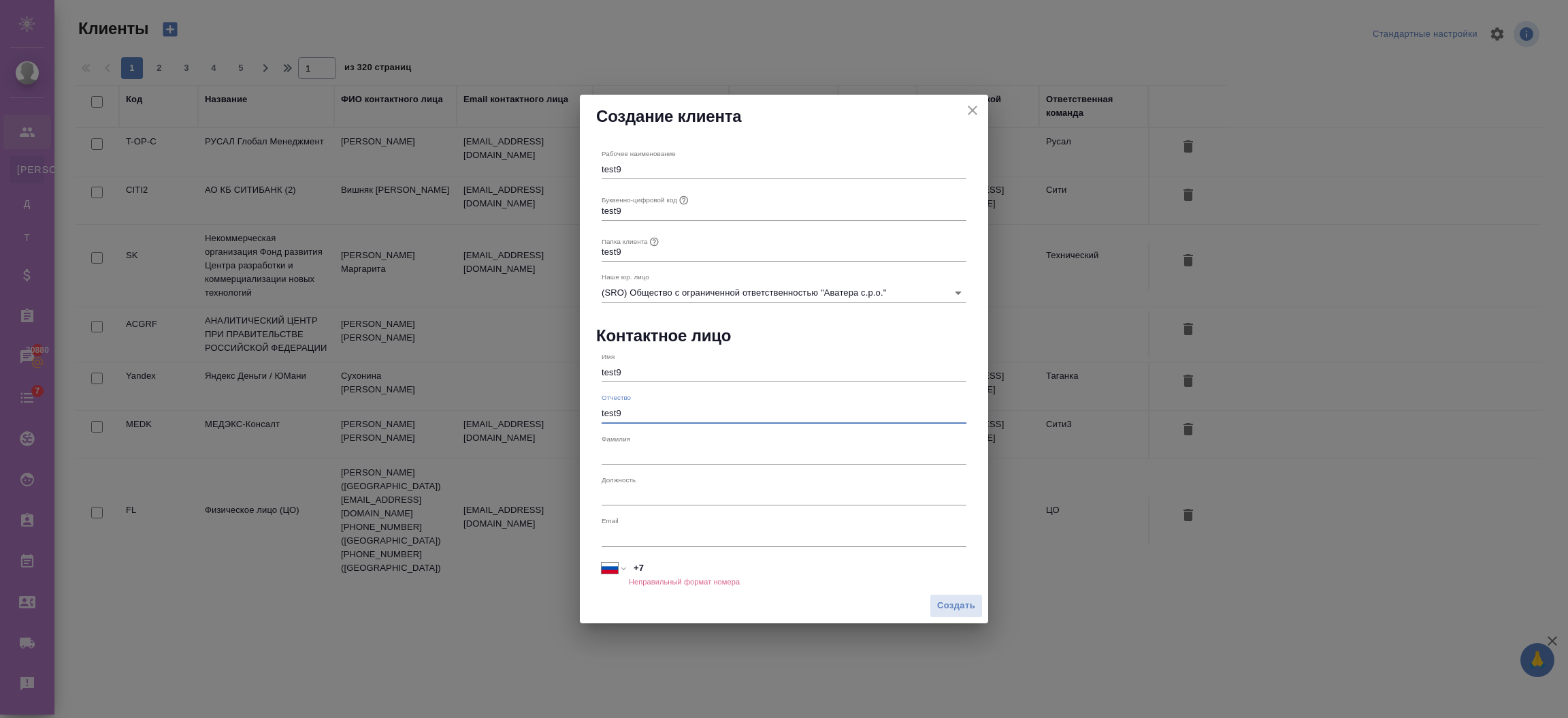
type input "test9"
click at [664, 564] on input "+7" at bounding box center [798, 567] width 336 height 20
click at [694, 569] on input "+7 926 779" at bounding box center [798, 567] width 336 height 20
drag, startPoint x: 724, startPoint y: 555, endPoint x: 611, endPoint y: 552, distance: 113.0
click at [611, 552] on div "Международный Австралия Австрия Азербайджан Албания Алжир Американское Самоа Ан…" at bounding box center [784, 568] width 376 height 31
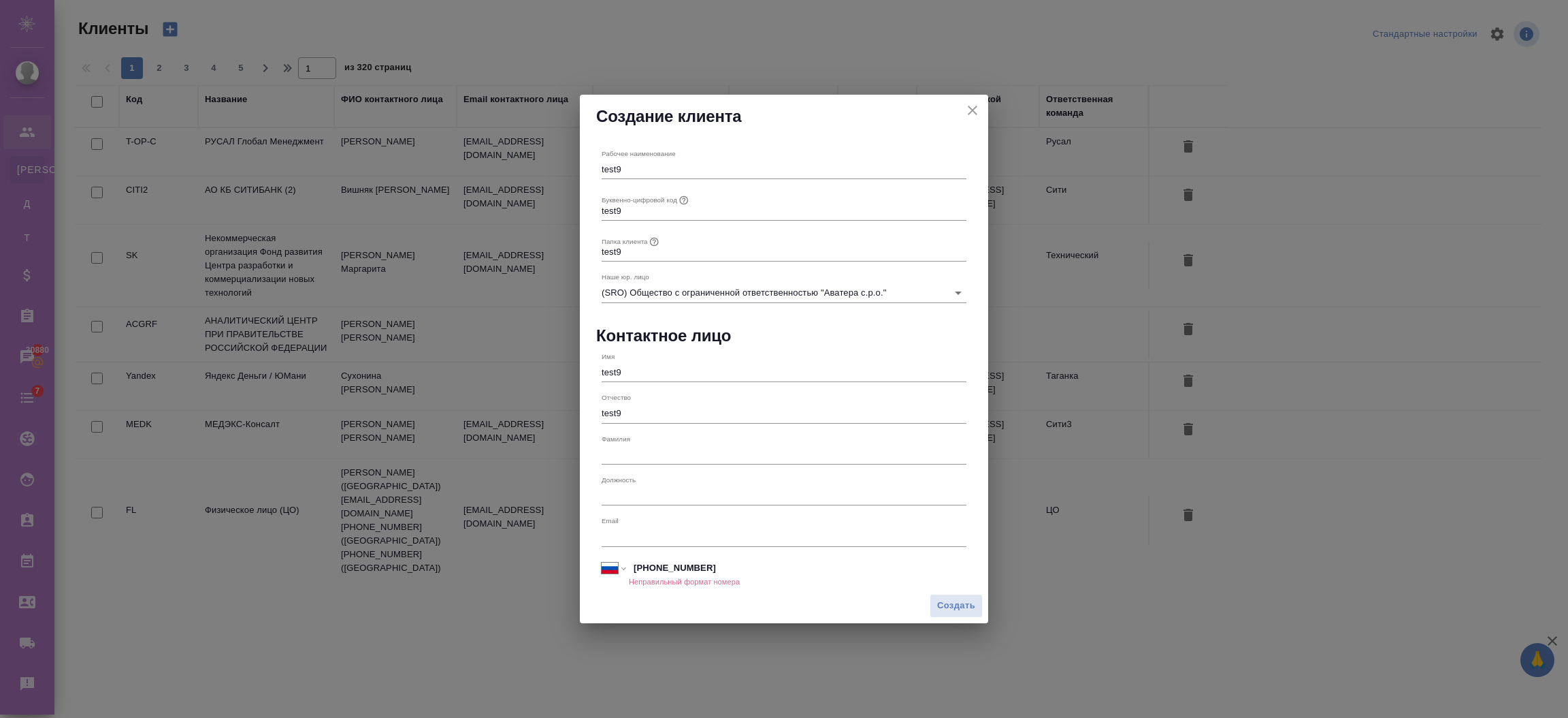
drag, startPoint x: 664, startPoint y: 558, endPoint x: 669, endPoint y: 565, distance: 8.6
click at [664, 560] on input "+7 926 779" at bounding box center [798, 567] width 338 height 20
click at [688, 566] on input "+7 926 779" at bounding box center [798, 567] width 336 height 20
type input "+7 926 700 00 00"
click at [937, 604] on span "Создать" at bounding box center [956, 606] width 38 height 15
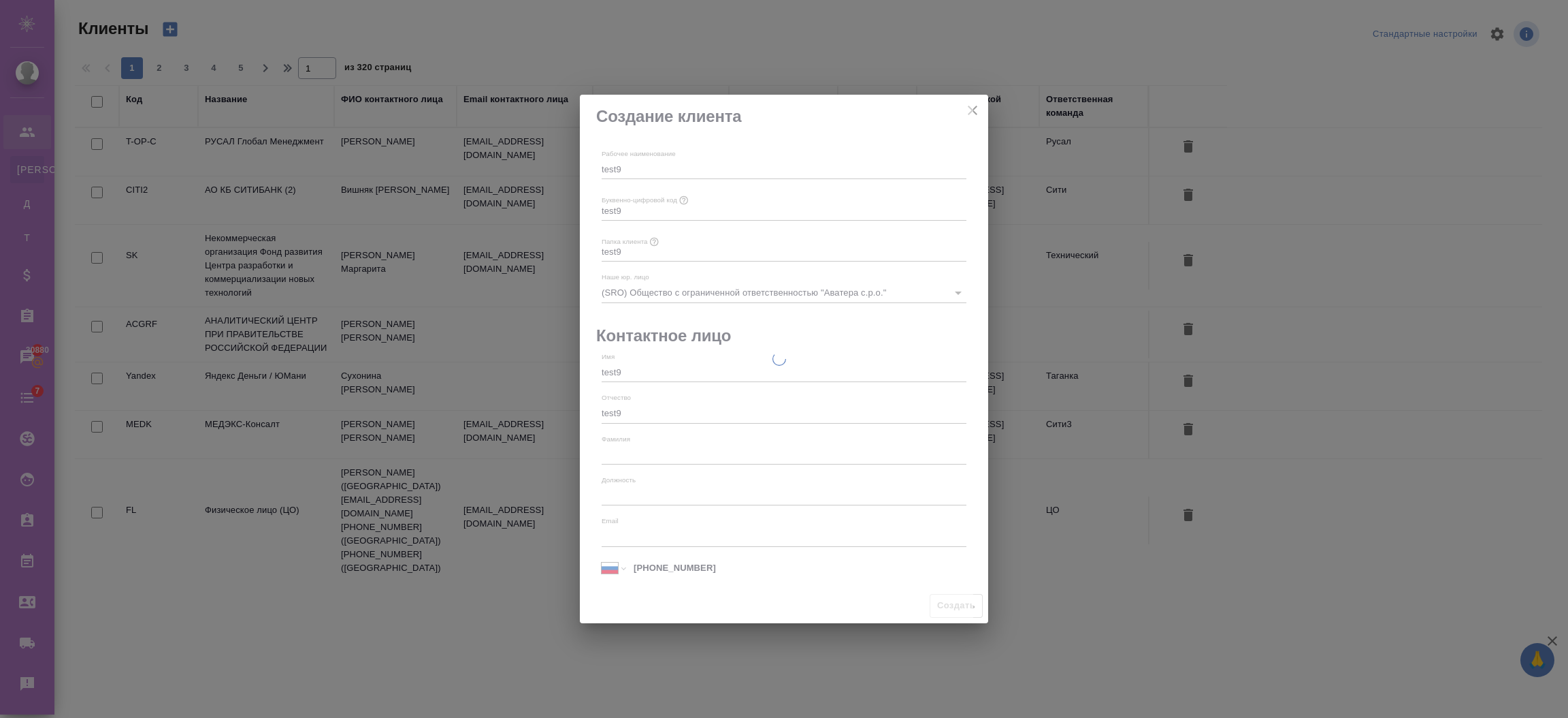
type input "+7"
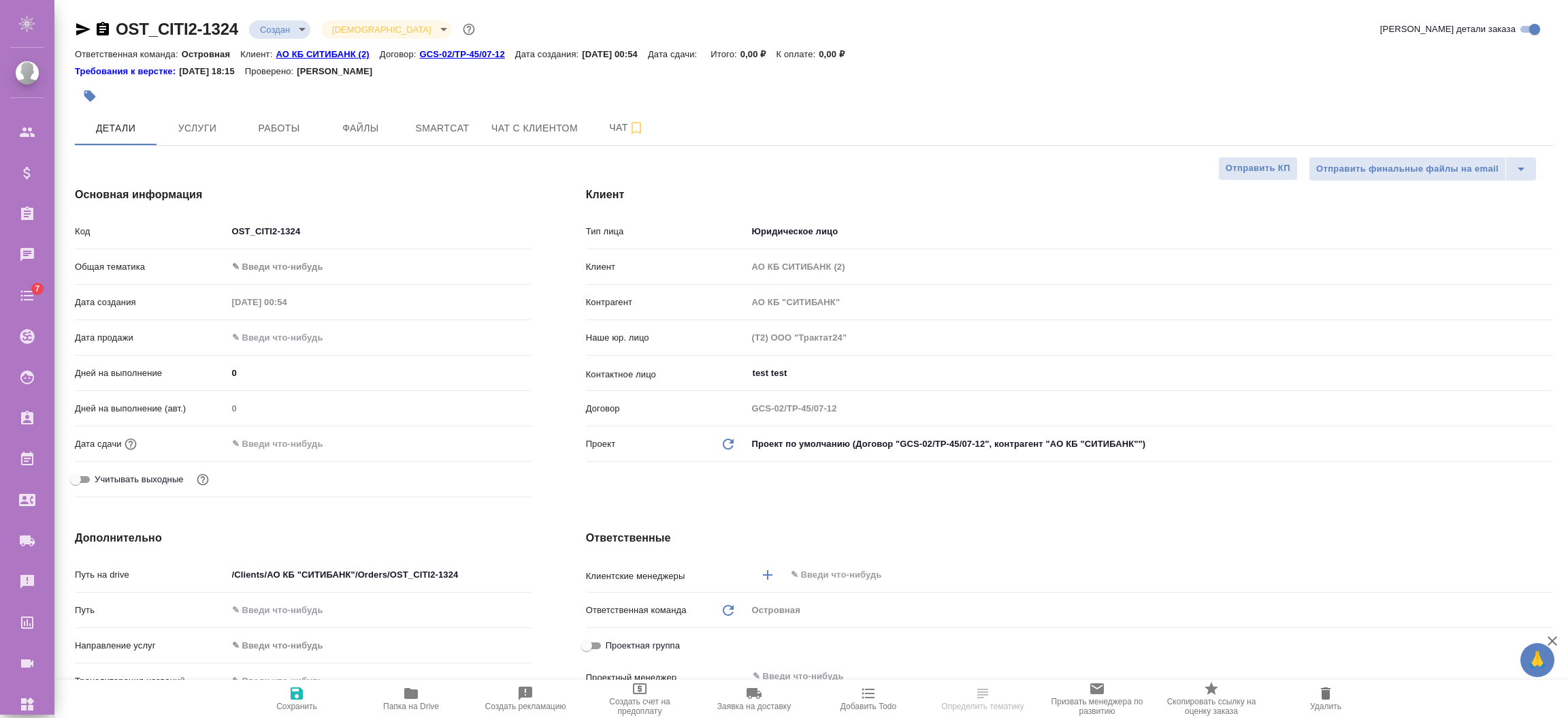
select select "RU"
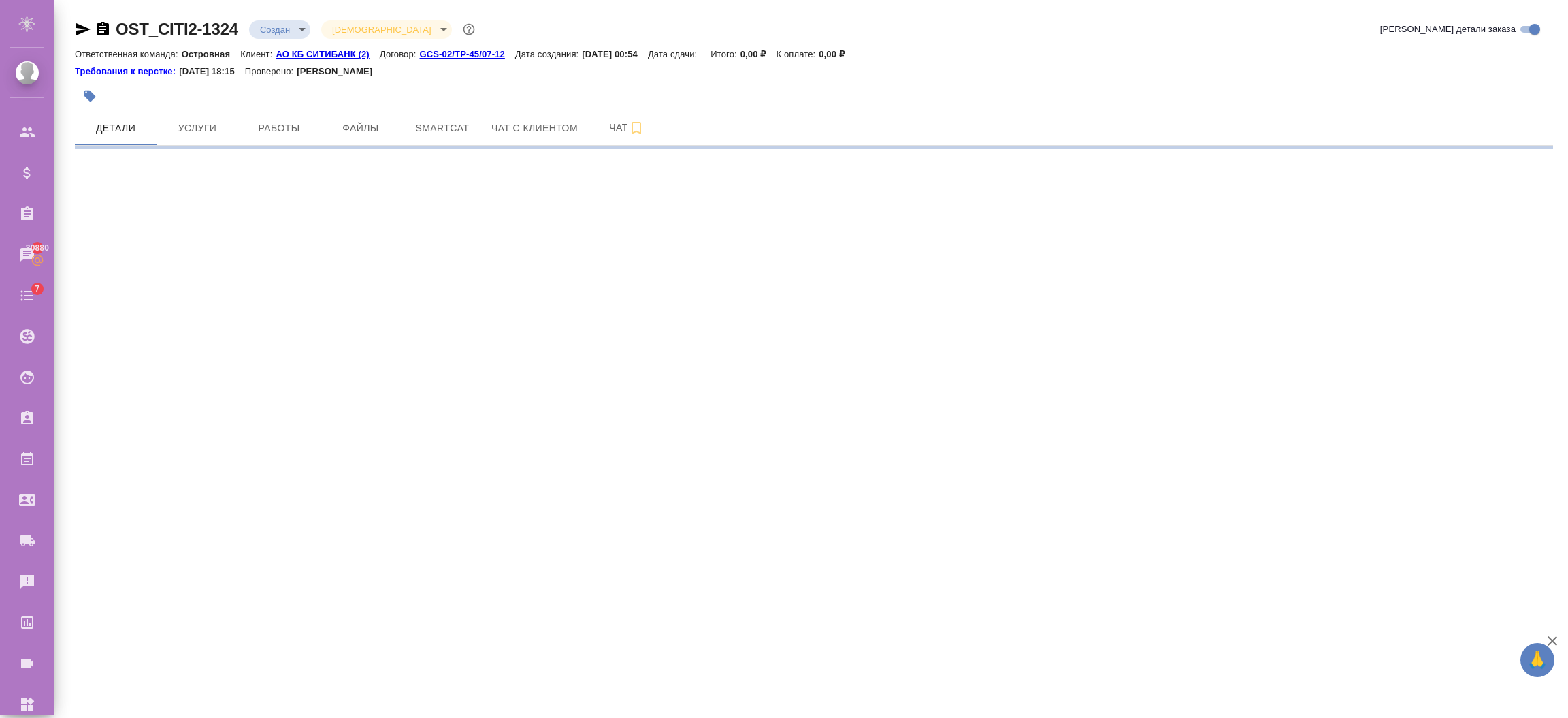
select select "RU"
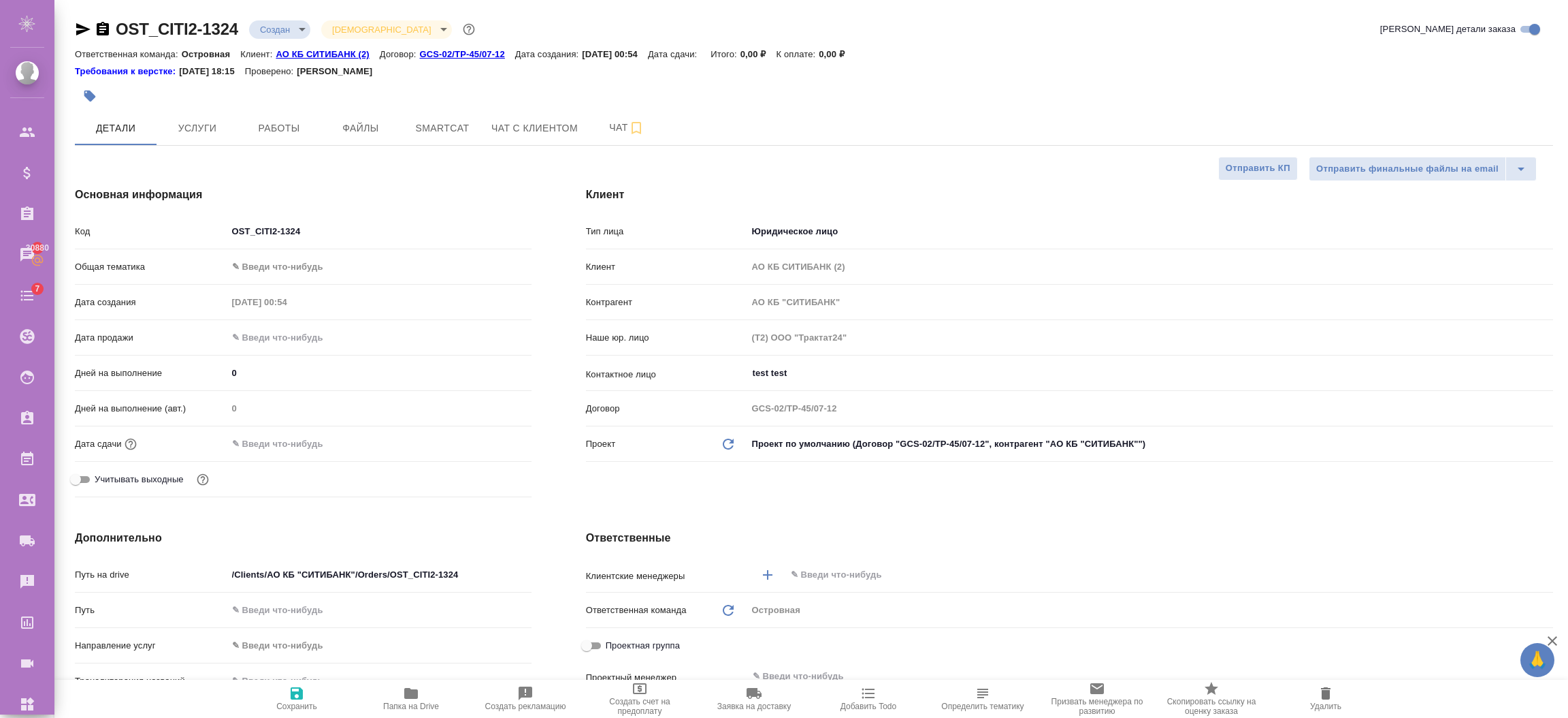
type textarea "x"
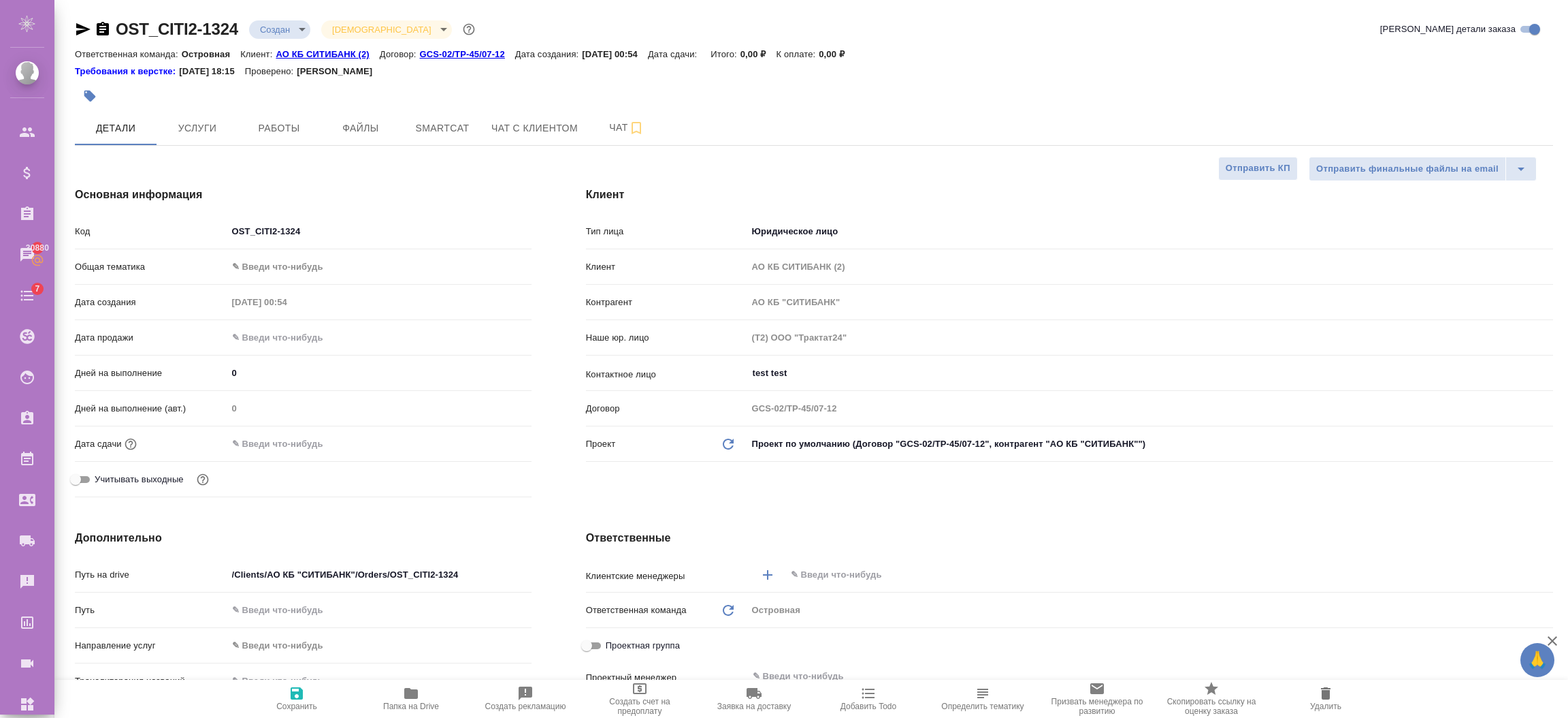
type textarea "x"
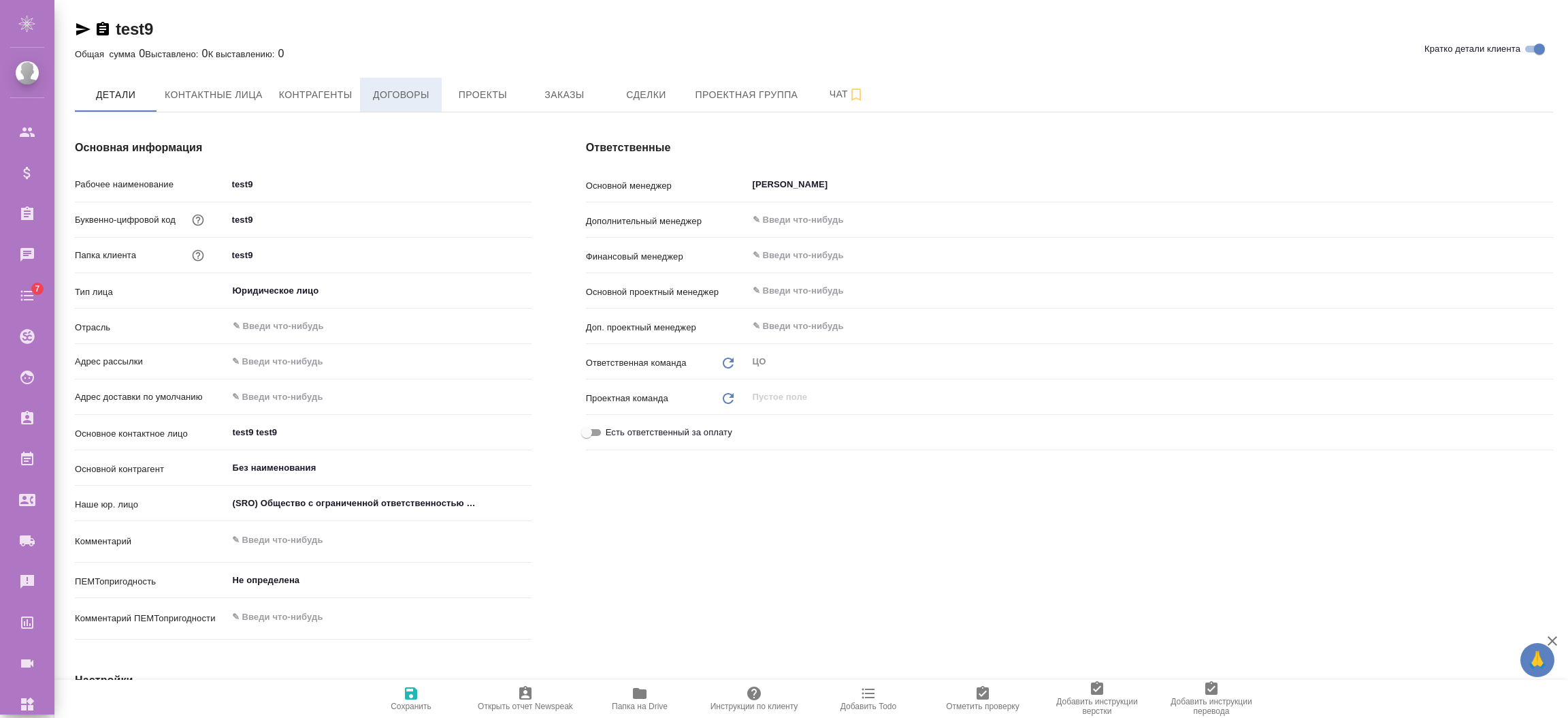
type textarea "x"
click at [419, 83] on button "Договоры" at bounding box center [401, 95] width 82 height 34
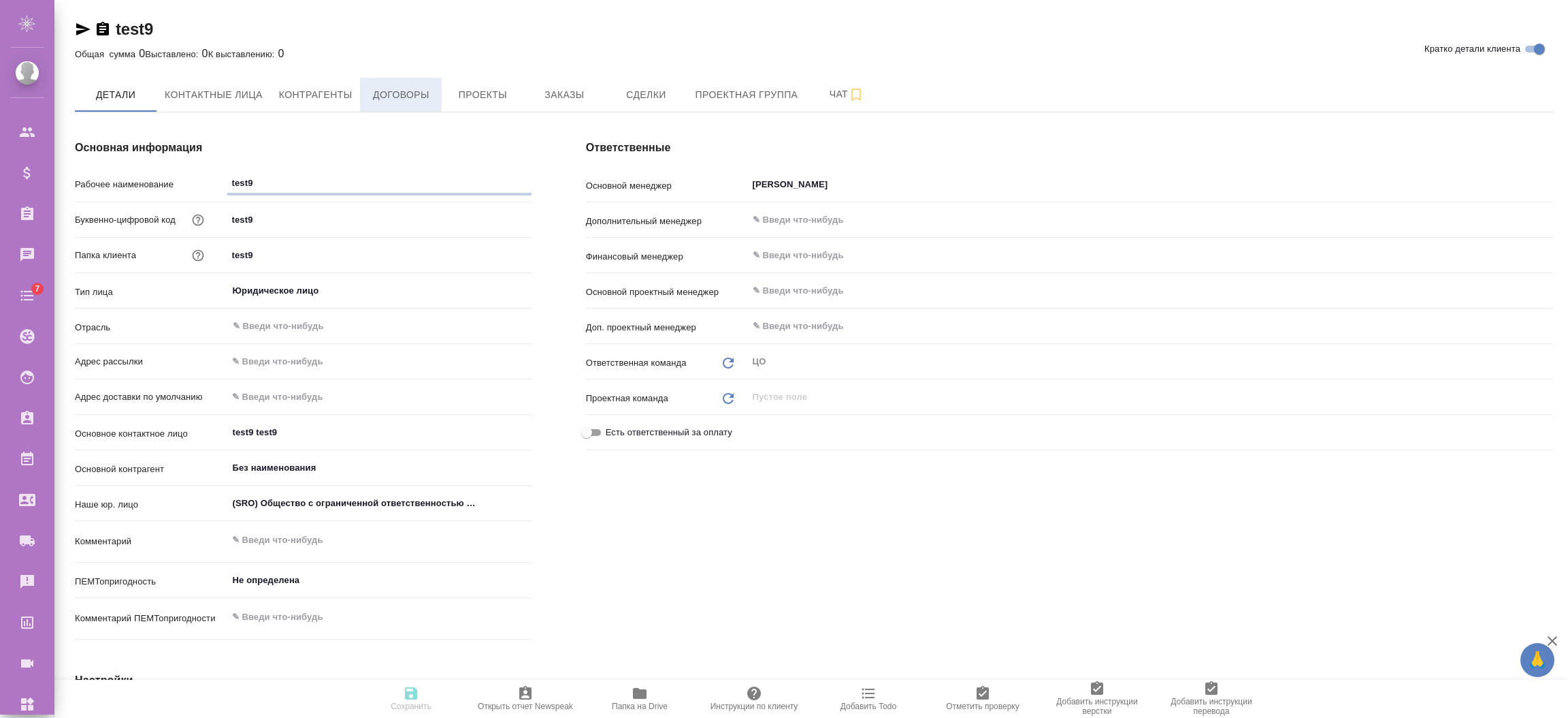
type textarea "x"
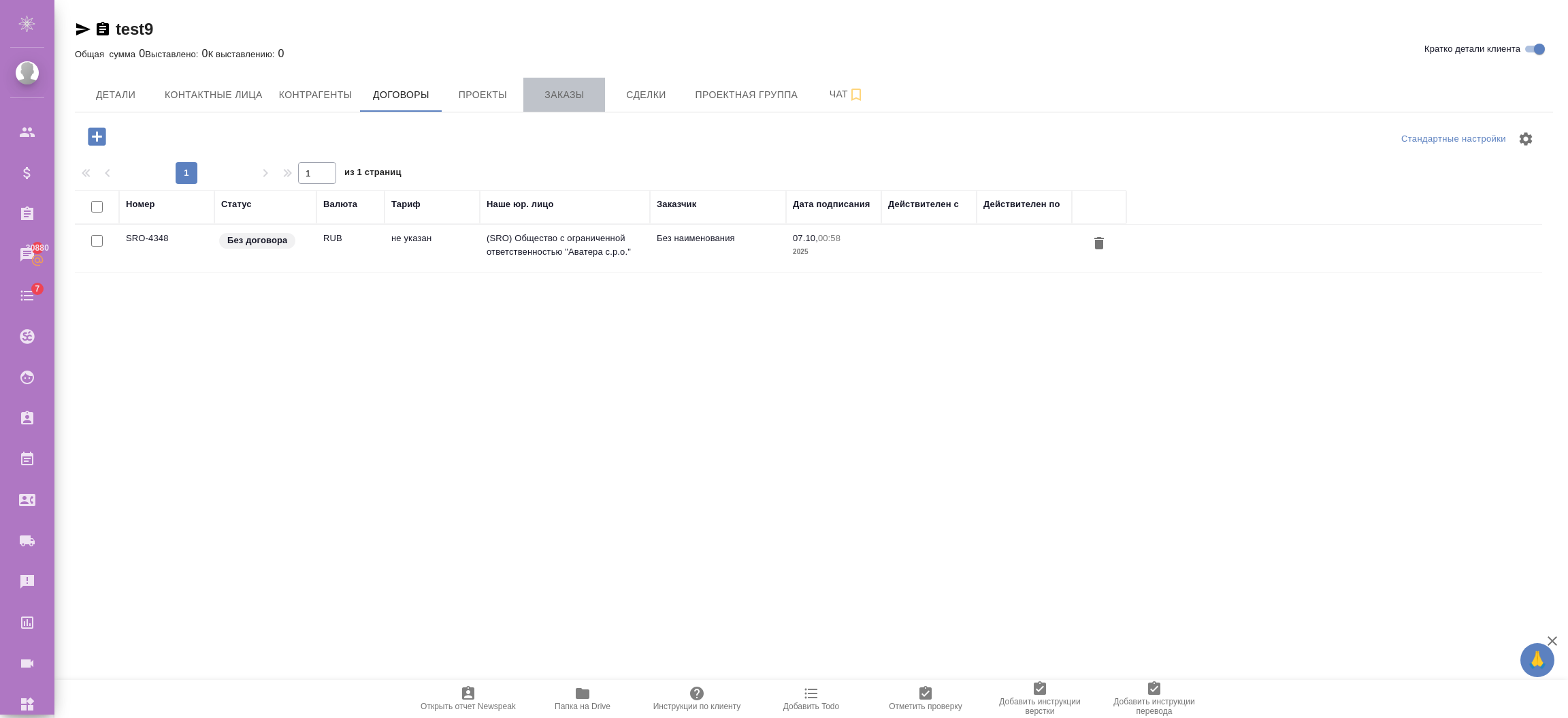
click at [568, 92] on span "Заказы" at bounding box center [564, 95] width 65 height 17
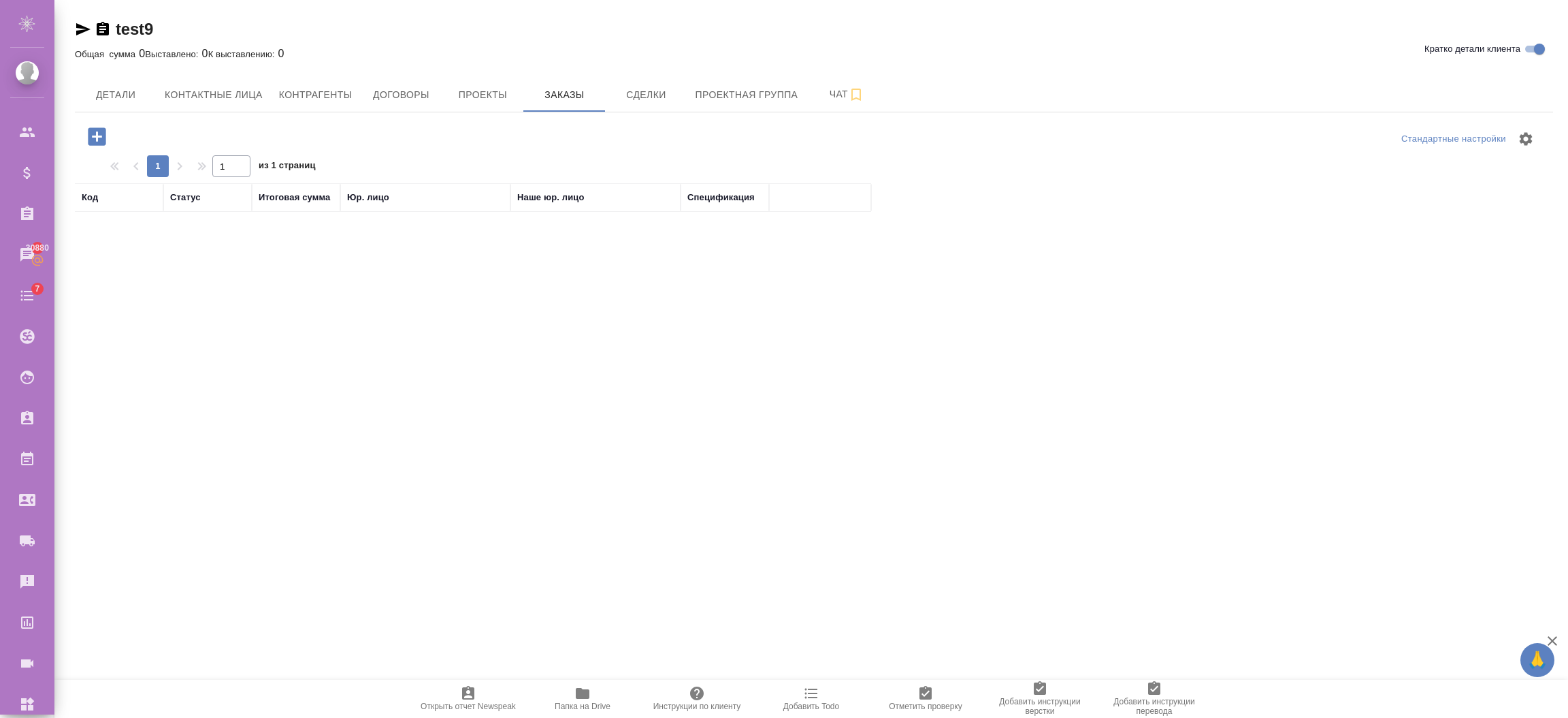
click at [97, 133] on icon "button" at bounding box center [97, 136] width 24 height 24
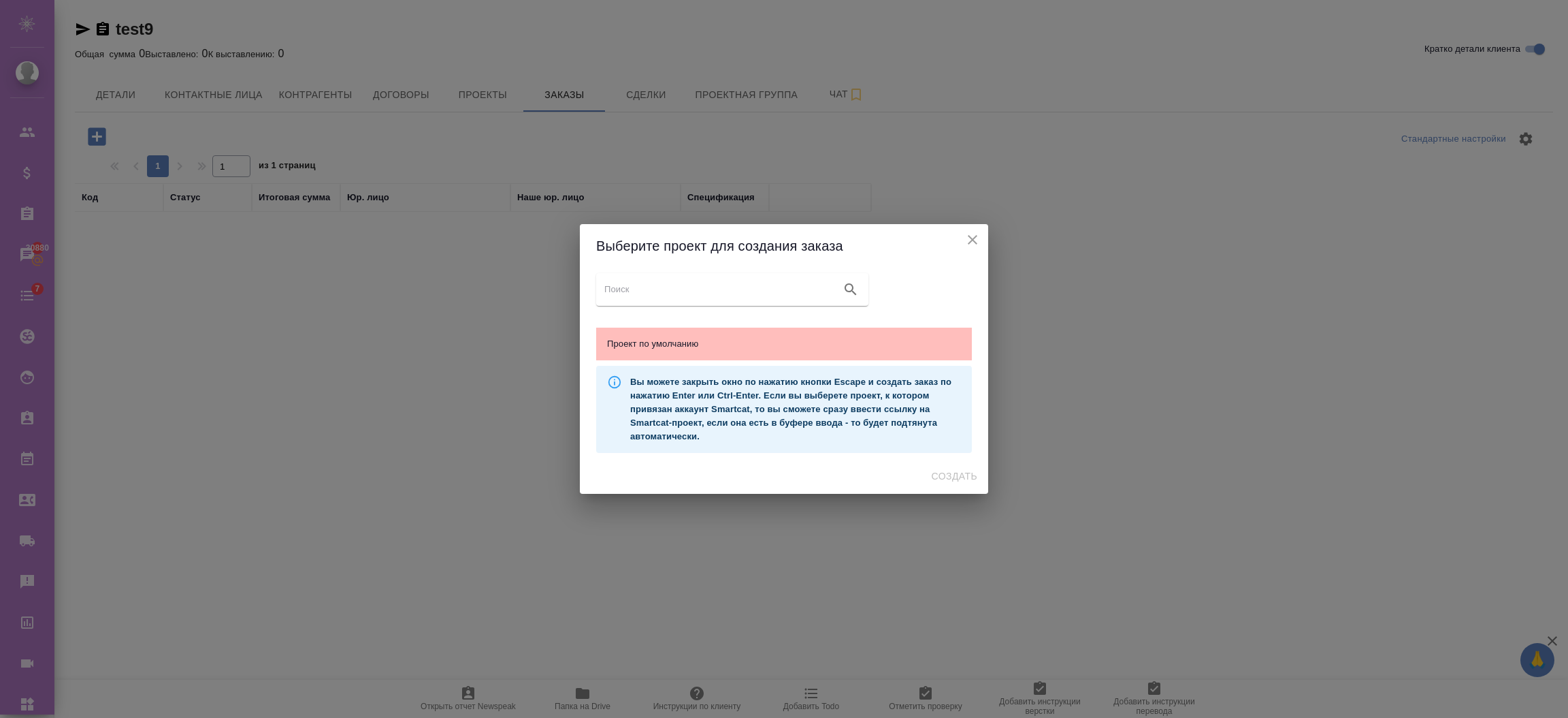
click at [689, 334] on div "Проект по умолчанию" at bounding box center [784, 344] width 376 height 33
click at [921, 476] on div "Создать" at bounding box center [784, 475] width 409 height 36
click at [936, 474] on span "Создать" at bounding box center [954, 475] width 45 height 17
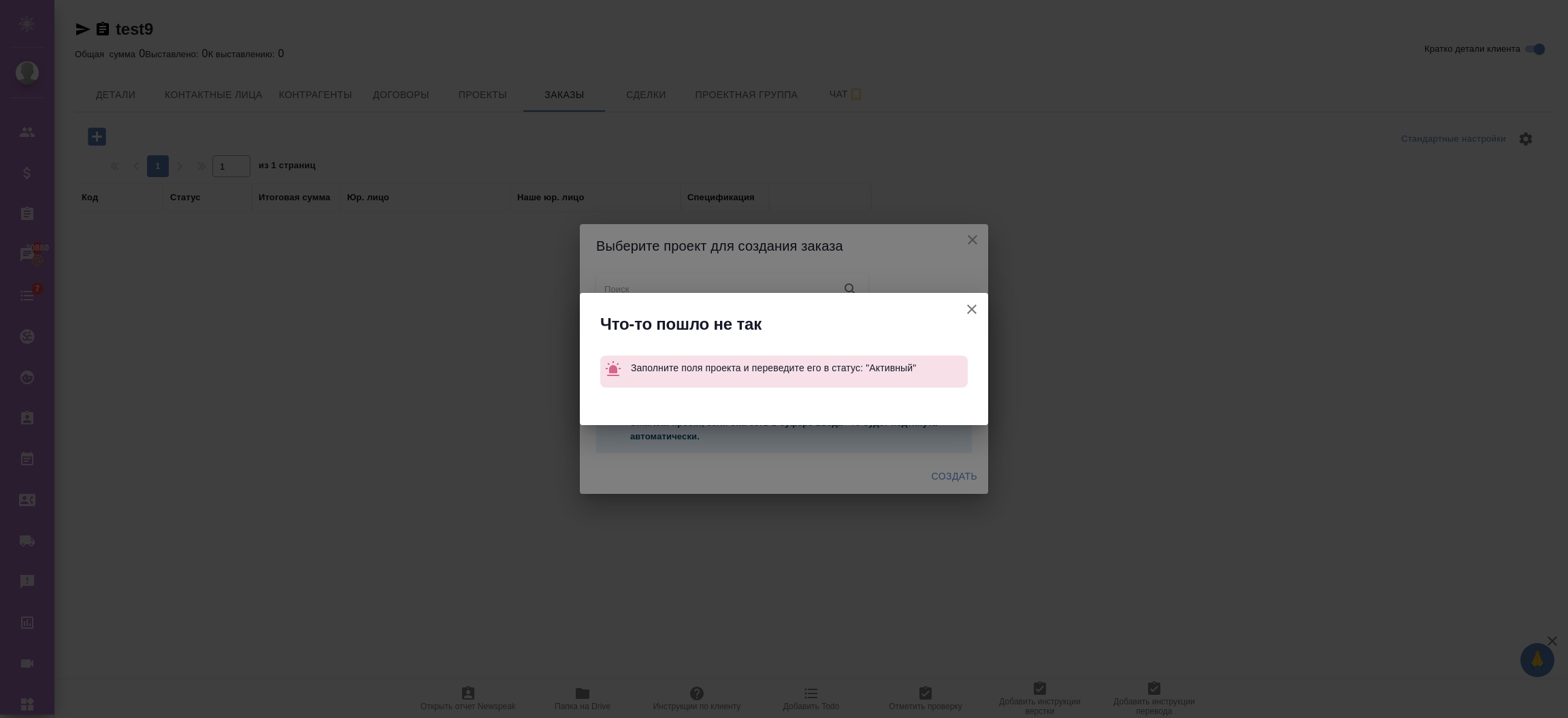
click at [964, 308] on icon "button" at bounding box center [972, 309] width 16 height 16
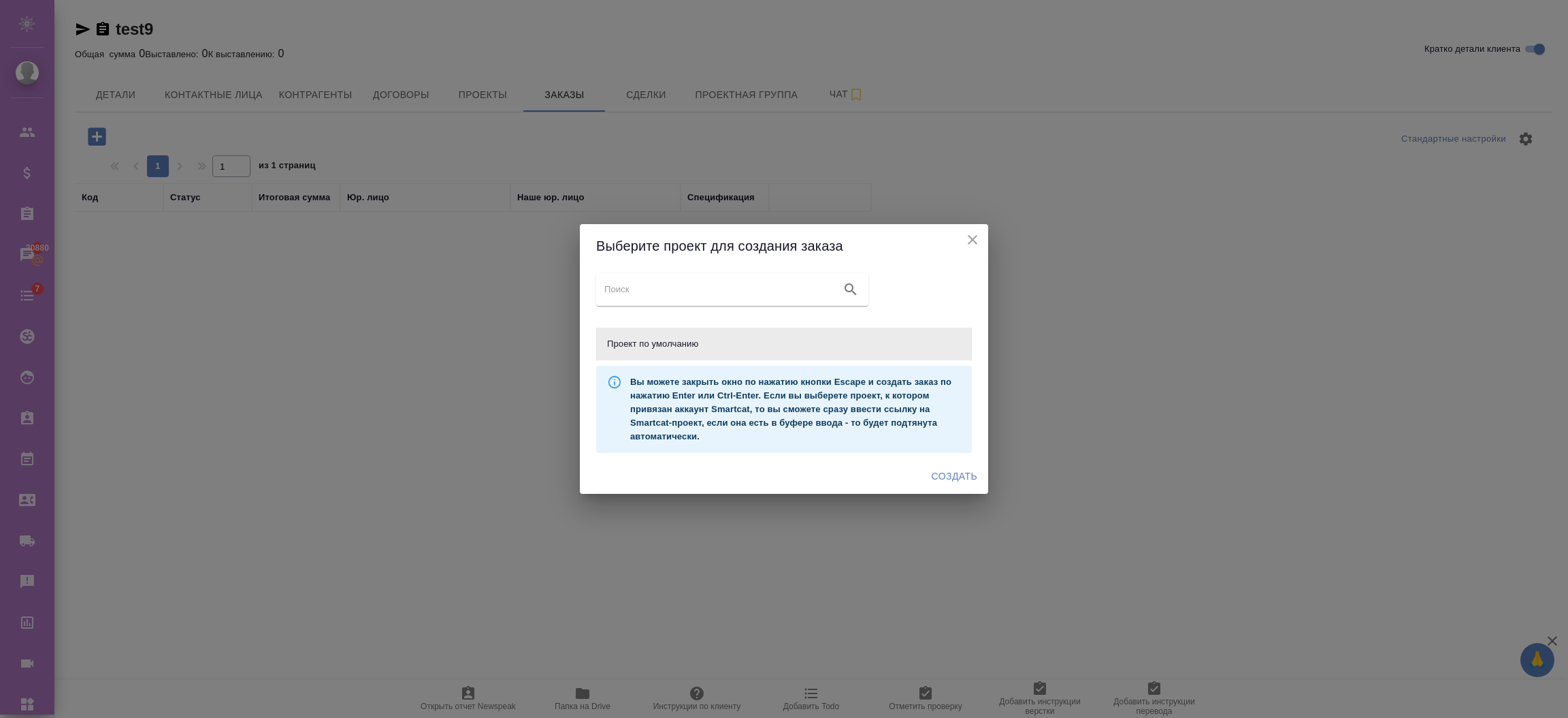
drag, startPoint x: 973, startPoint y: 243, endPoint x: 921, endPoint y: 220, distance: 56.9
click at [973, 243] on icon "close" at bounding box center [973, 240] width 16 height 16
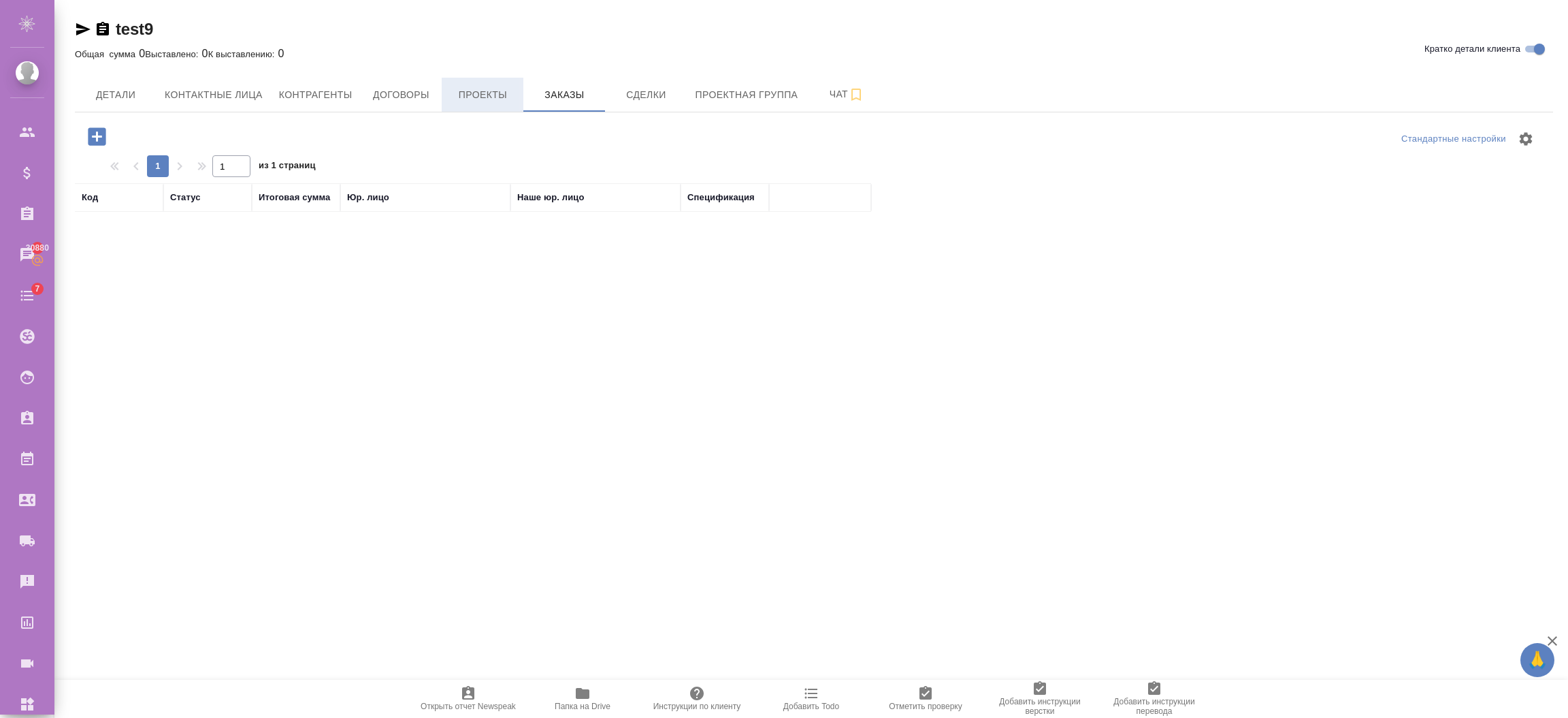
click at [472, 97] on span "Проекты" at bounding box center [482, 95] width 65 height 17
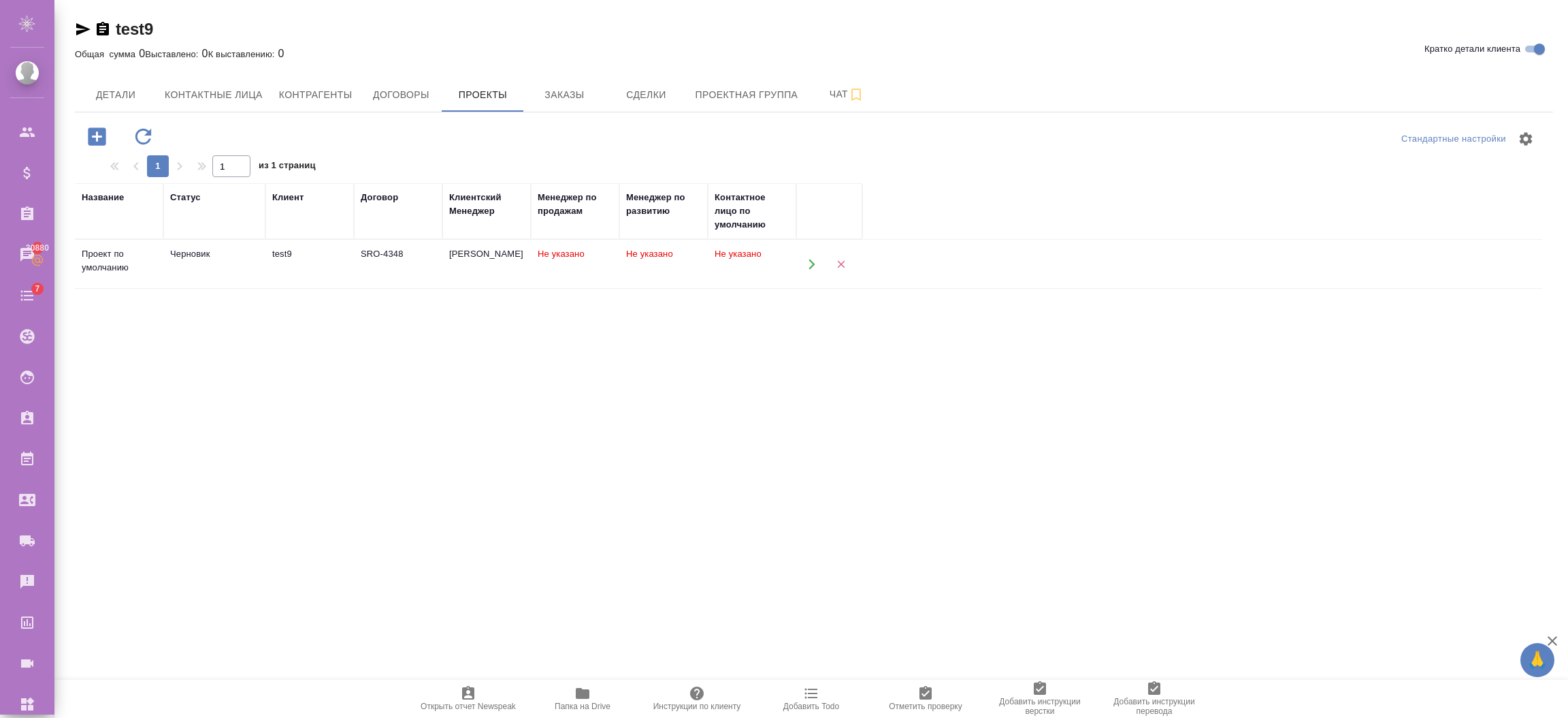
click at [354, 255] on td "SRO-4348" at bounding box center [398, 264] width 89 height 48
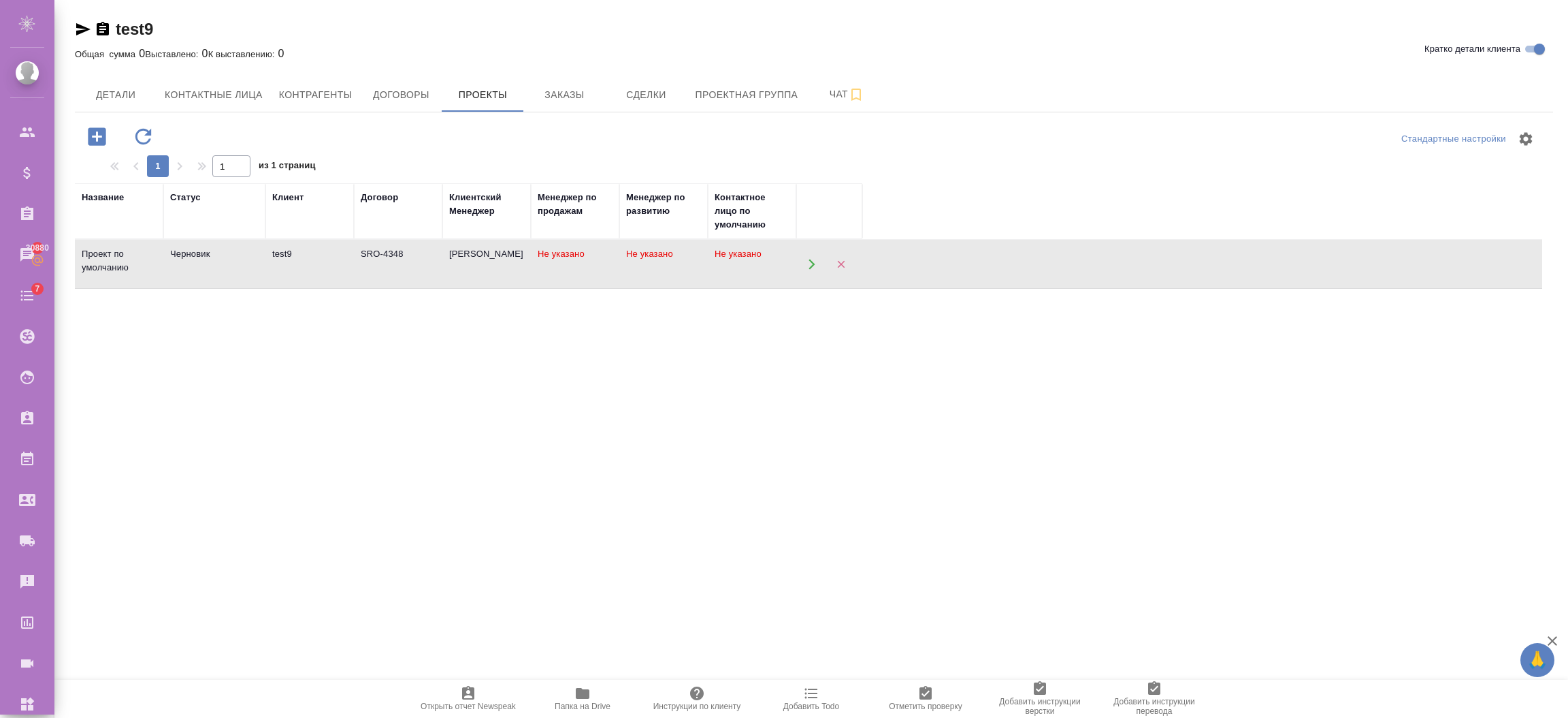
click at [153, 130] on icon "button" at bounding box center [143, 136] width 24 height 24
click at [577, 95] on span "Заказы" at bounding box center [564, 95] width 65 height 17
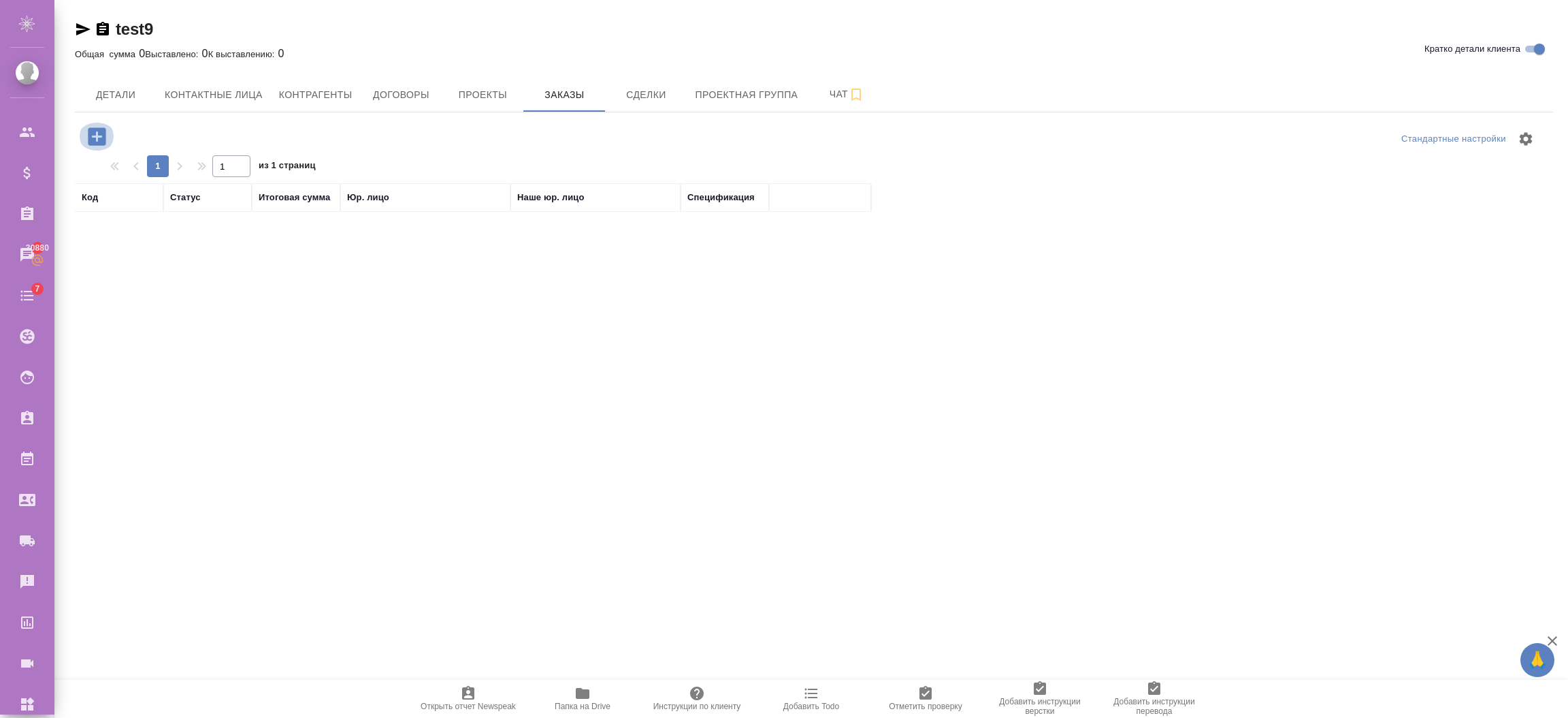
click at [105, 130] on icon "button" at bounding box center [97, 136] width 18 height 18
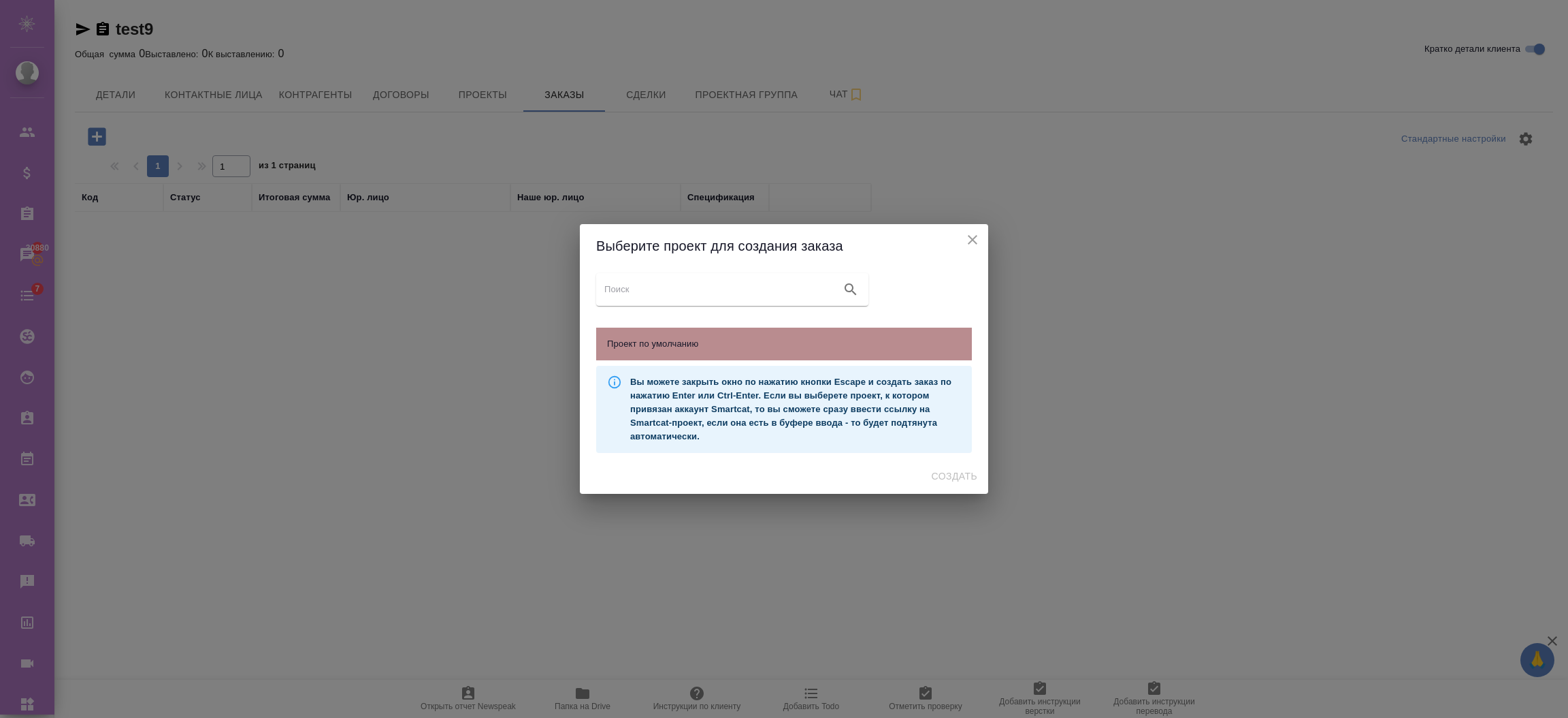
click at [807, 335] on div "Проект по умолчанию" at bounding box center [784, 344] width 376 height 33
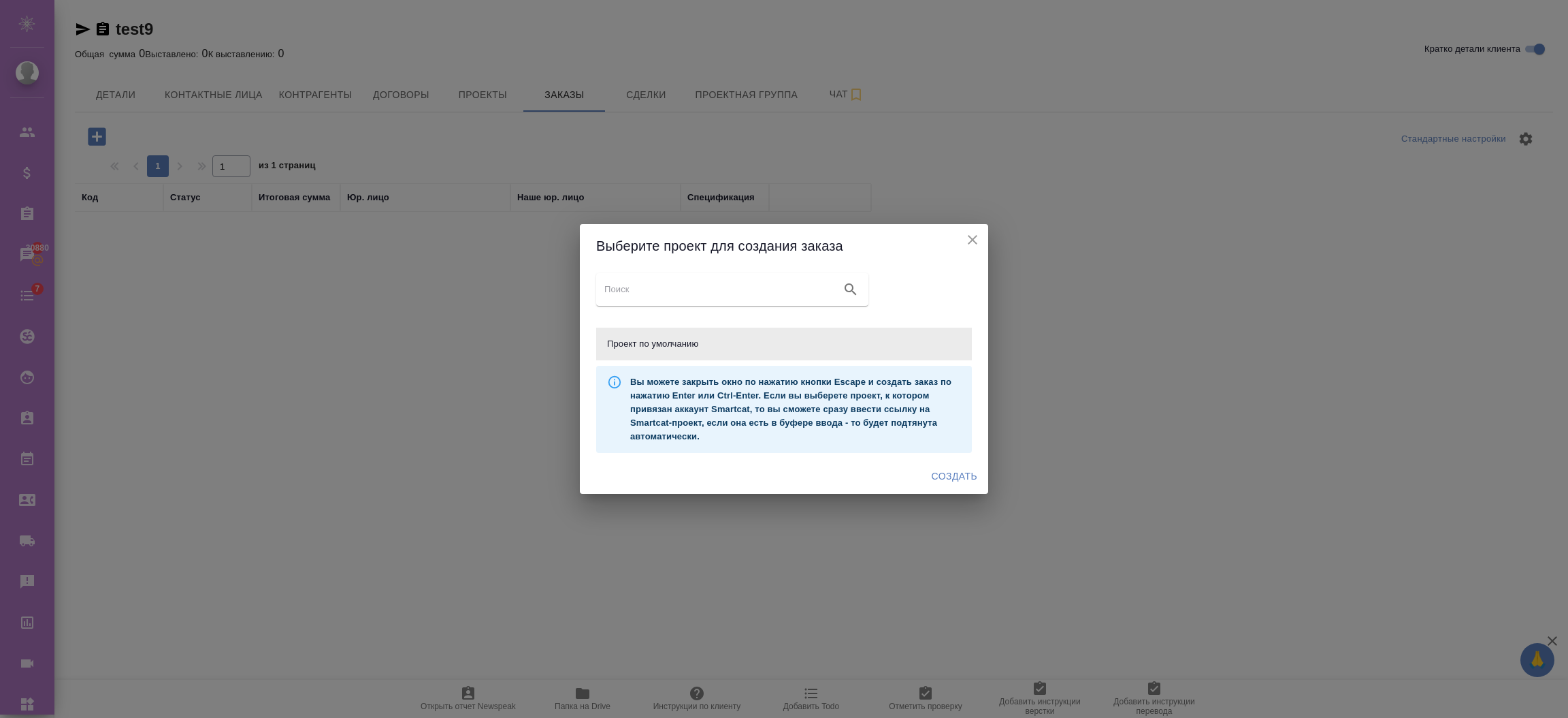
click at [953, 463] on div "Создать" at bounding box center [784, 475] width 409 height 36
click at [953, 473] on span "Создать" at bounding box center [954, 475] width 45 height 17
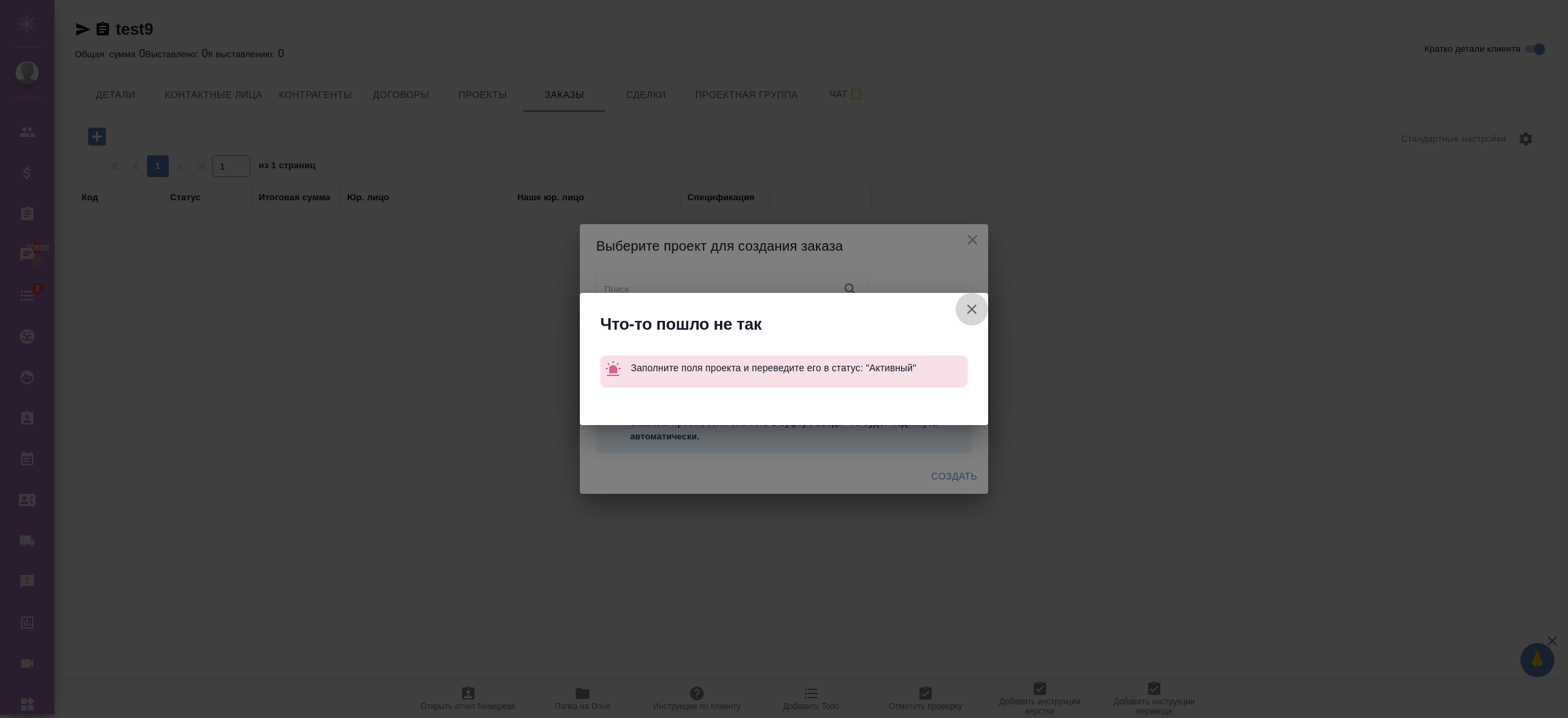
click at [970, 318] on button "Кратко детали клиента" at bounding box center [972, 309] width 33 height 33
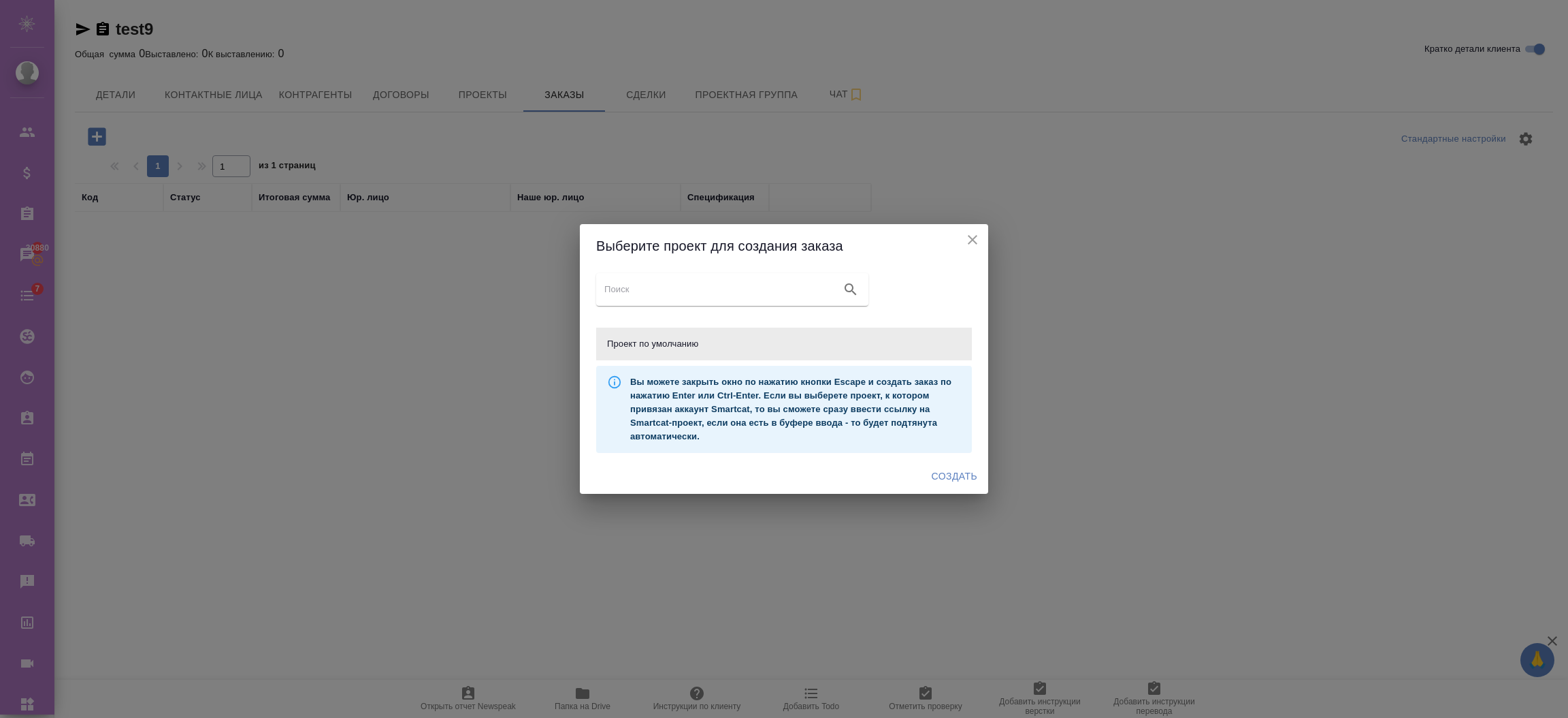
click at [975, 245] on icon "close" at bounding box center [973, 240] width 16 height 16
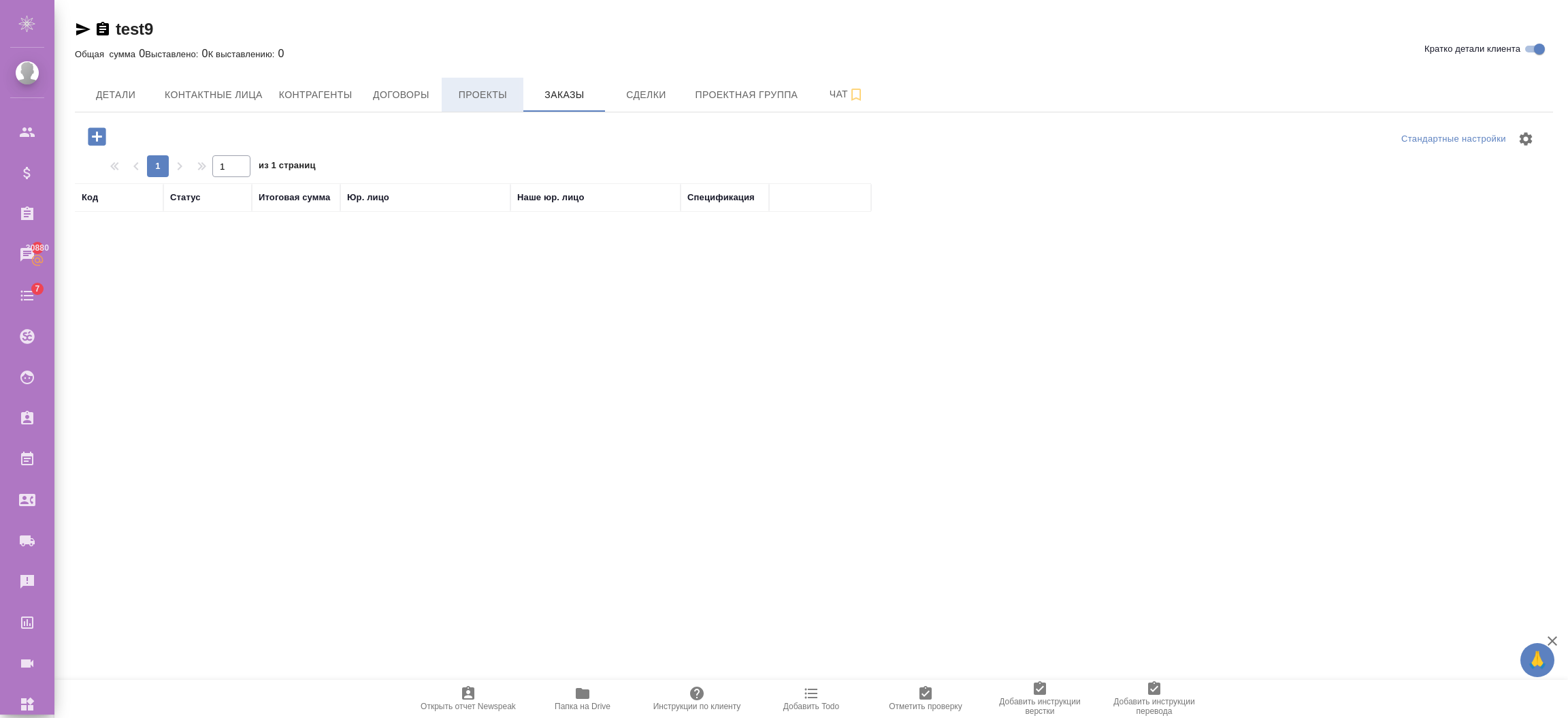
click at [506, 83] on button "Проекты" at bounding box center [483, 95] width 82 height 34
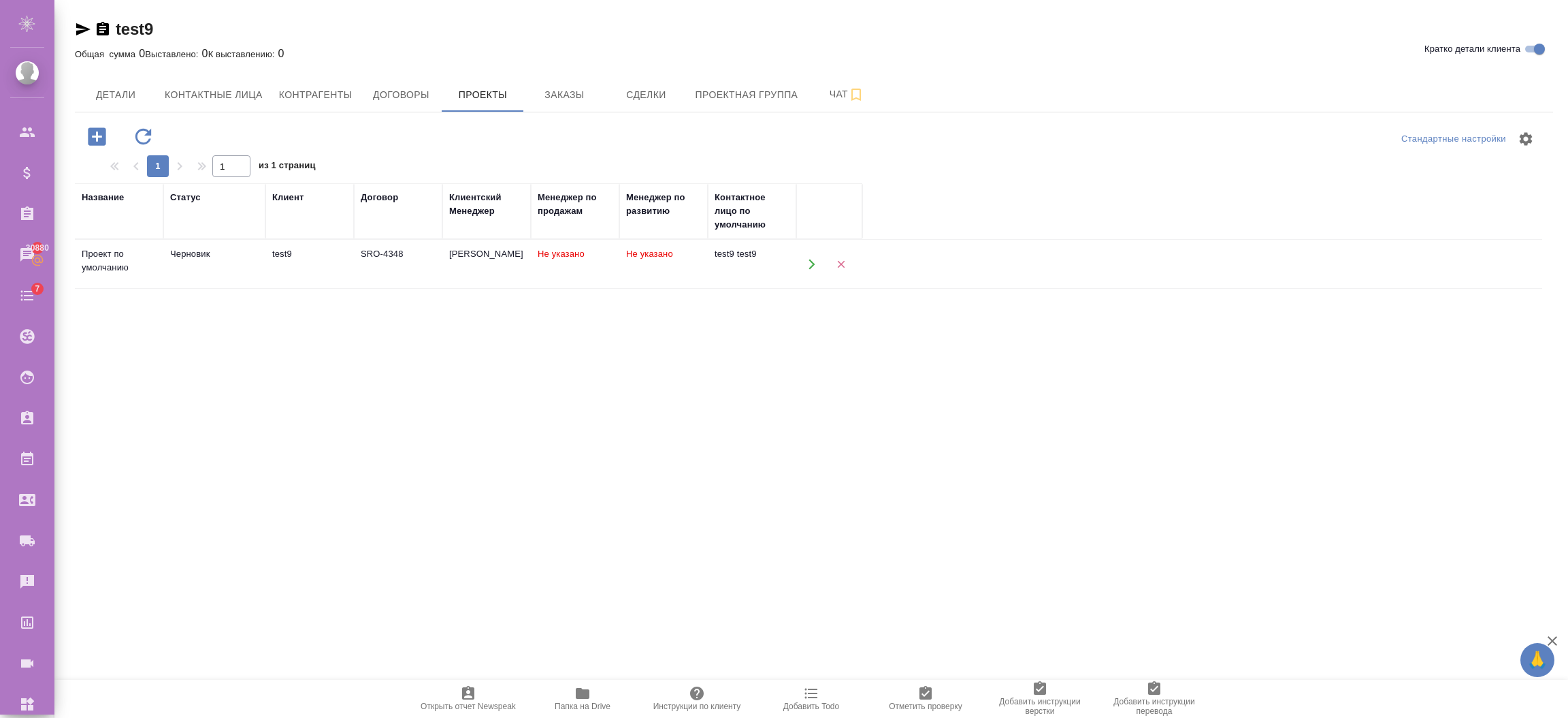
click at [193, 257] on div "Черновик" at bounding box center [214, 253] width 89 height 14
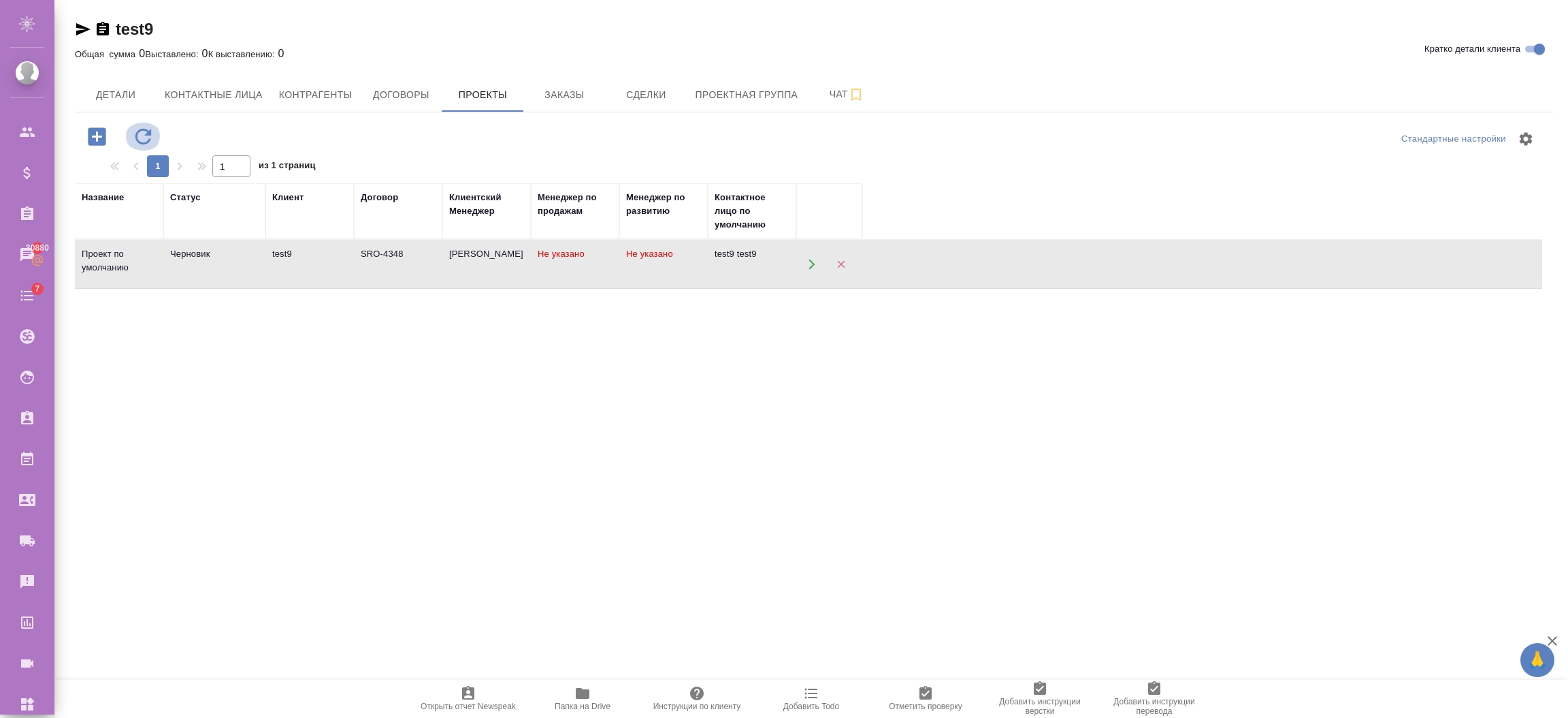
click at [156, 137] on button "button" at bounding box center [143, 136] width 37 height 28
click at [576, 98] on span "Заказы" at bounding box center [564, 95] width 65 height 17
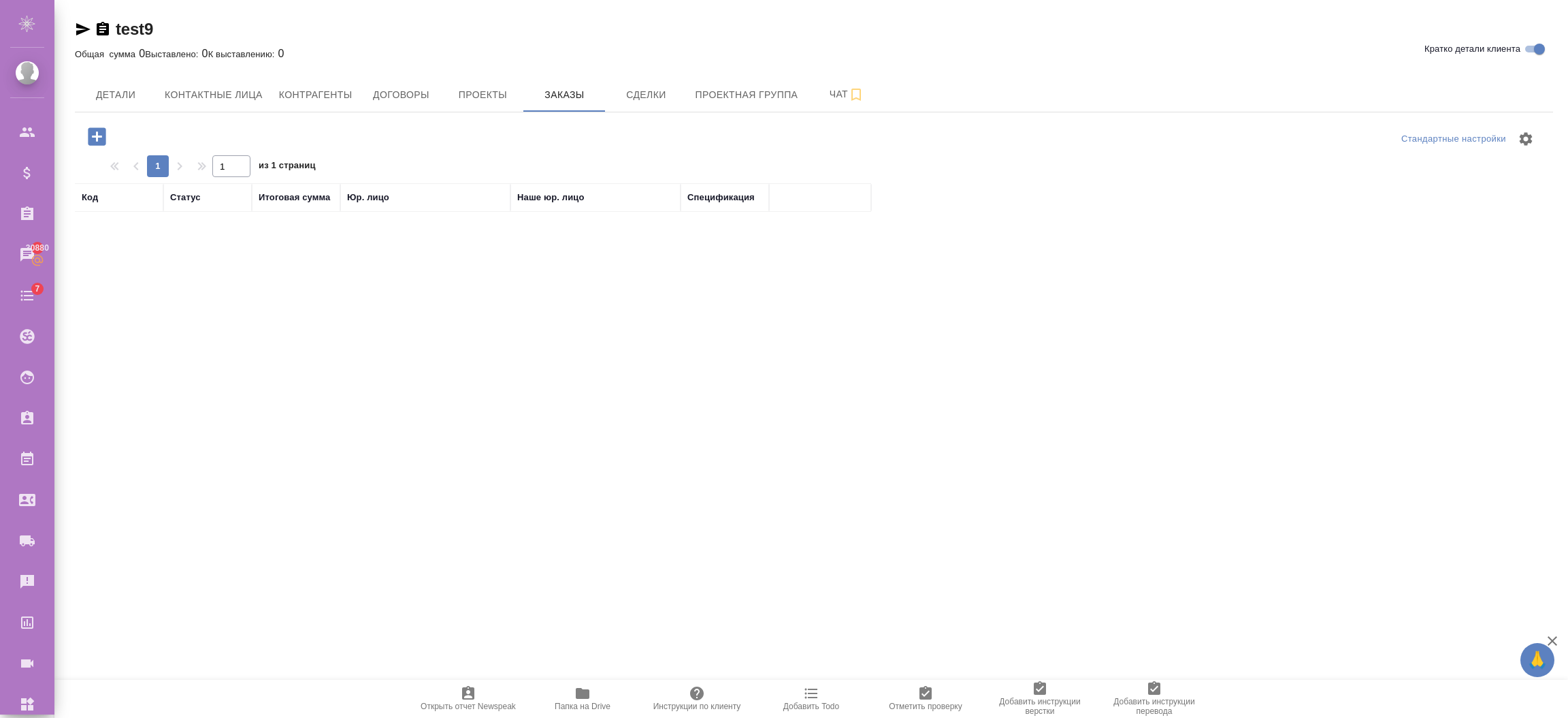
click at [101, 133] on icon "button" at bounding box center [97, 136] width 18 height 18
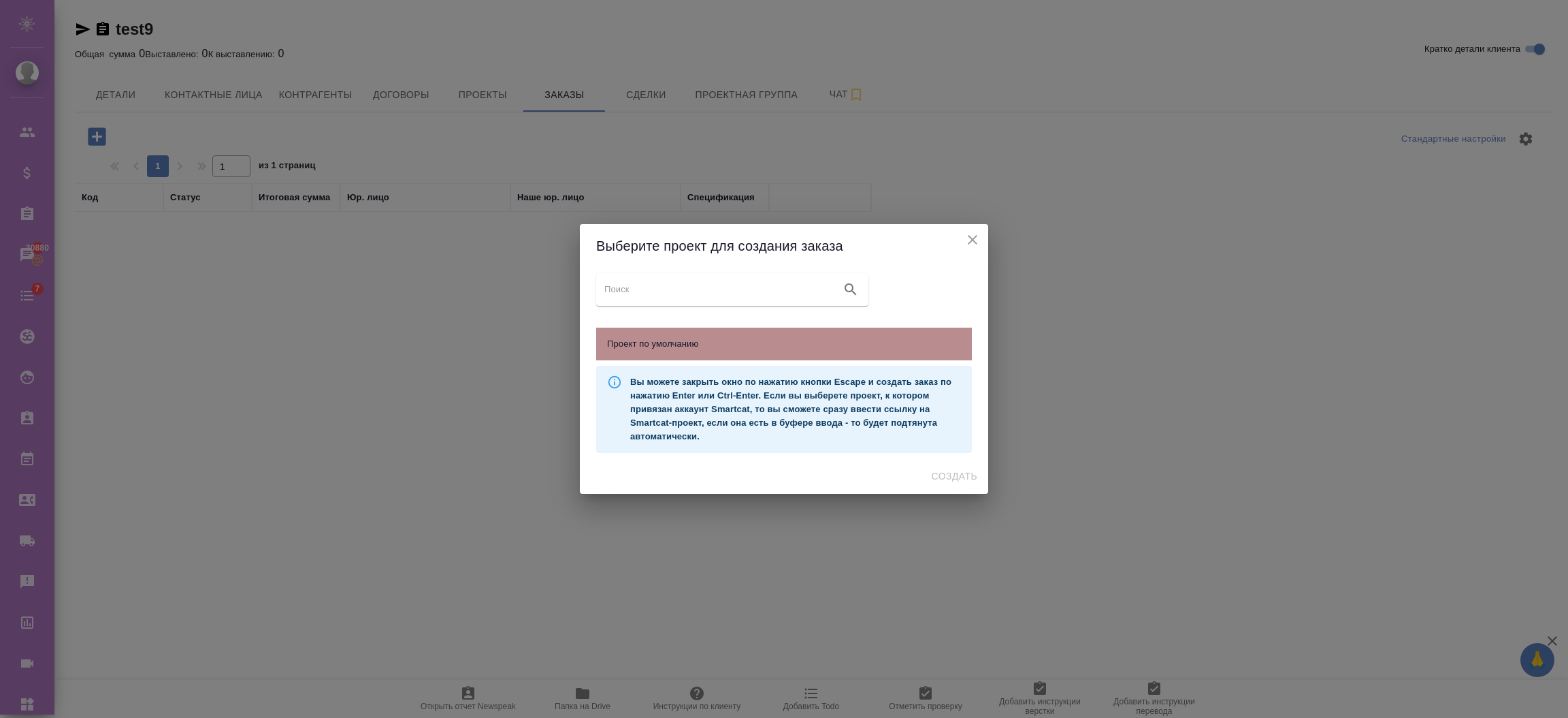
click at [828, 342] on span "Проект по умолчанию" at bounding box center [784, 344] width 354 height 14
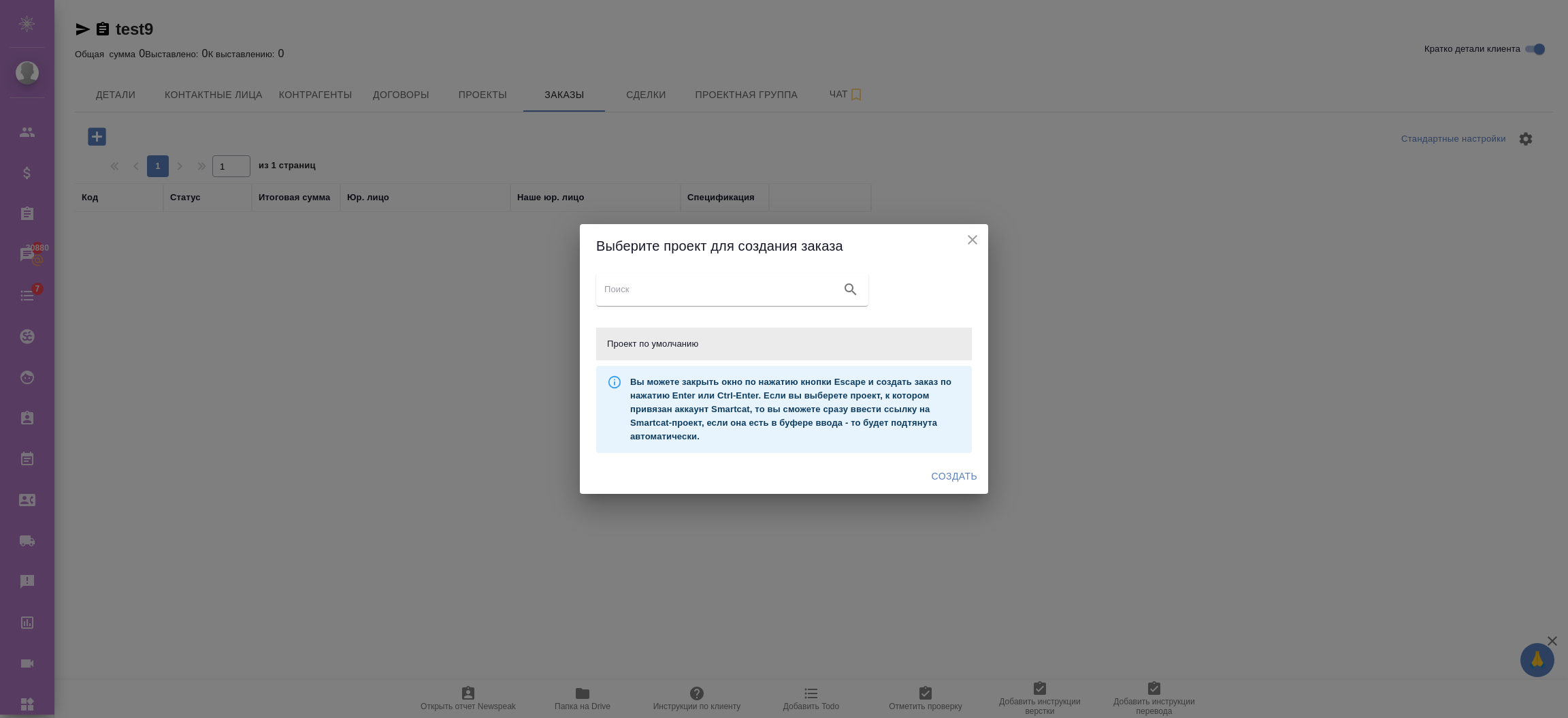
click at [960, 478] on span "Создать" at bounding box center [954, 475] width 45 height 17
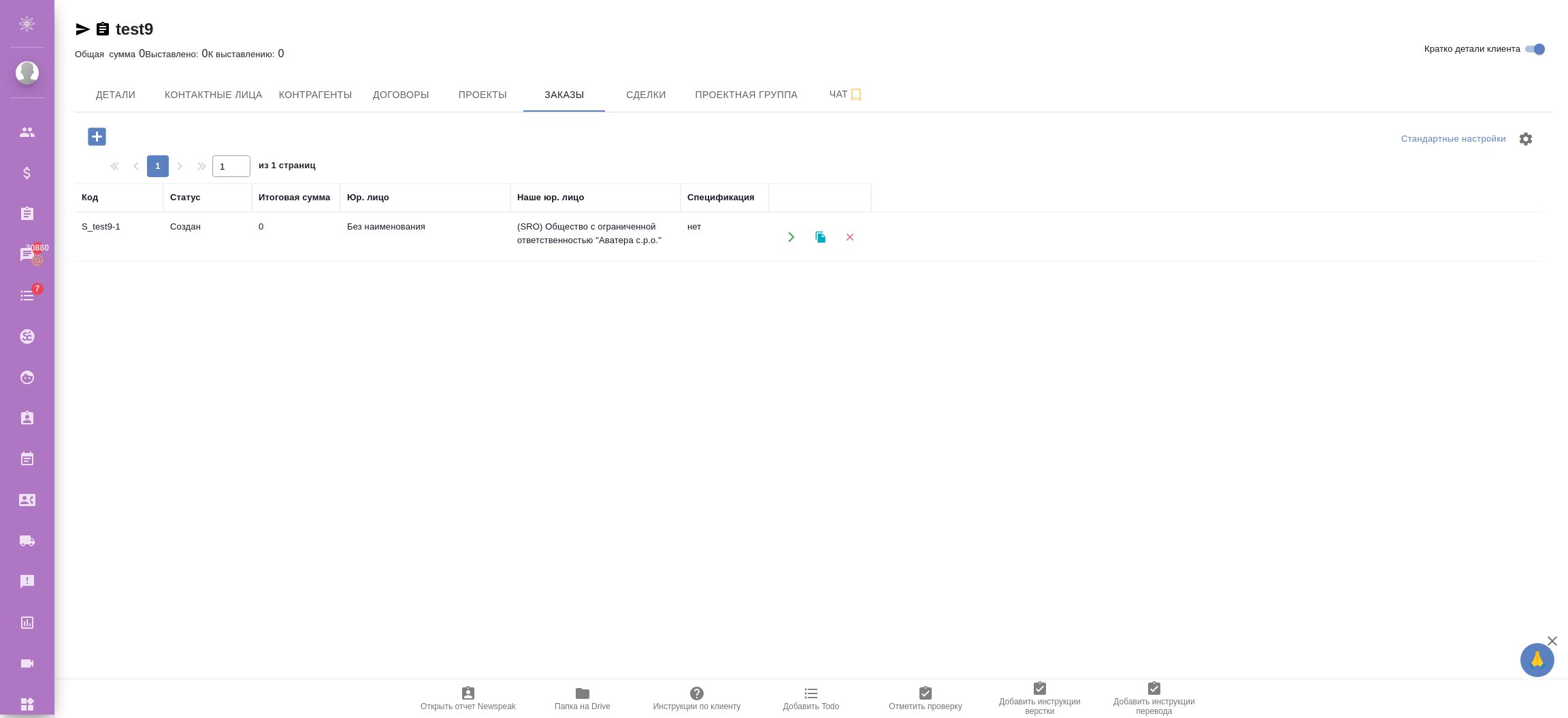
click at [227, 474] on div "Код Статус Итоговая сумма Юр. лицо Наше юр. лицо Спецификация S_test9-1 Создан …" at bounding box center [809, 448] width 1468 height 531
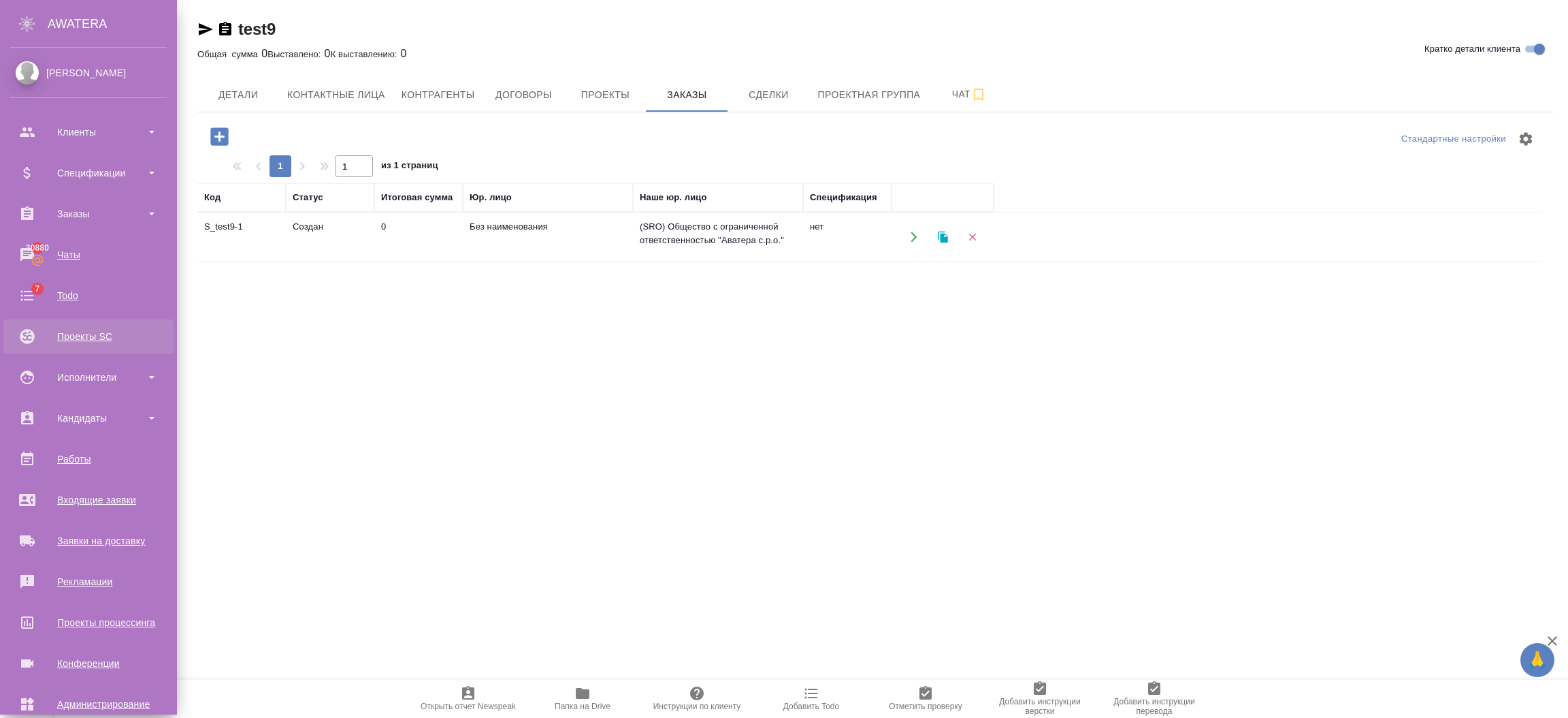
click at [81, 339] on div "Проекты SC" at bounding box center [89, 336] width 157 height 21
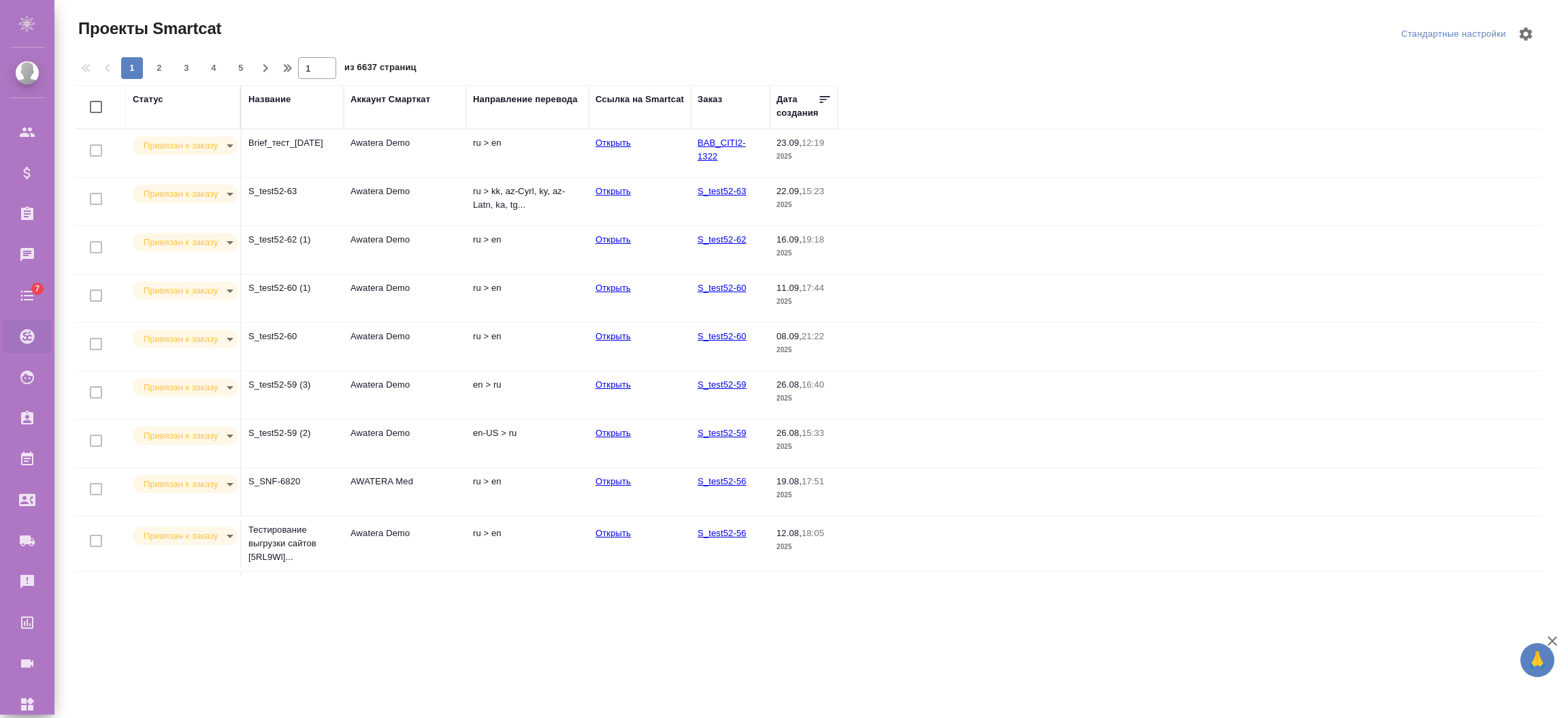
click at [446, 163] on td "Awatera Demo" at bounding box center [404, 153] width 122 height 48
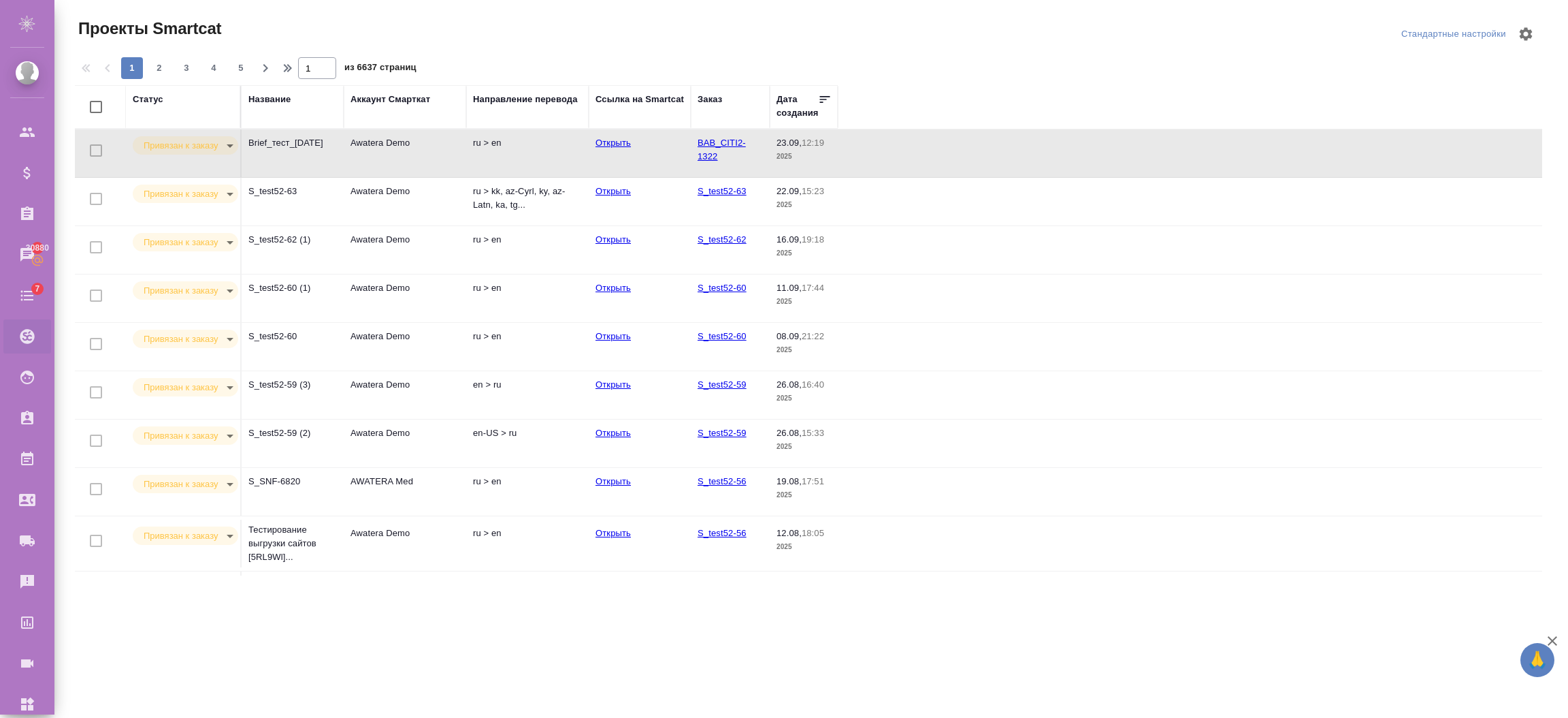
click at [310, 256] on td "S_test52-62 (1)" at bounding box center [292, 250] width 102 height 48
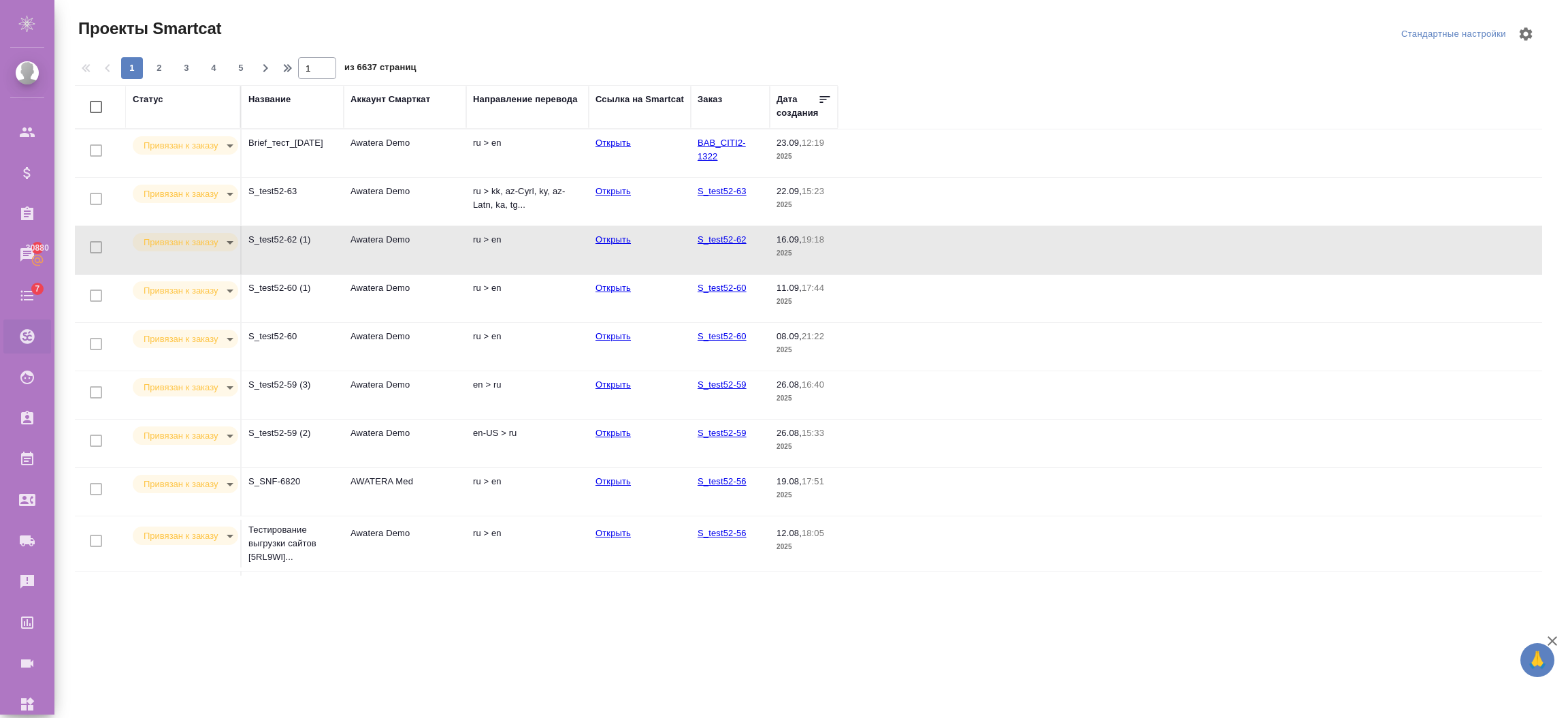
click at [310, 256] on td "S_test52-62 (1)" at bounding box center [292, 250] width 102 height 48
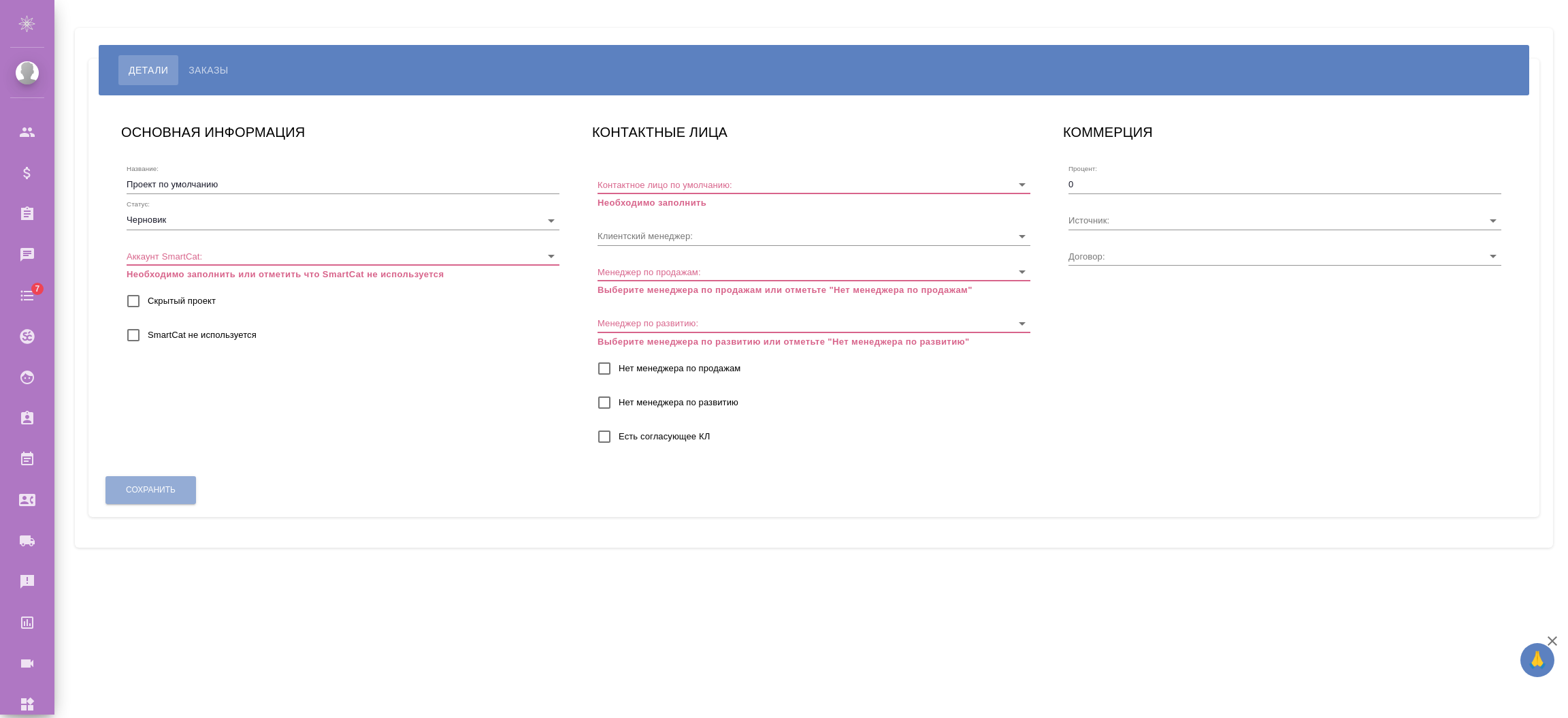
type input "SRO-4348"
type input "[PERSON_NAME]"
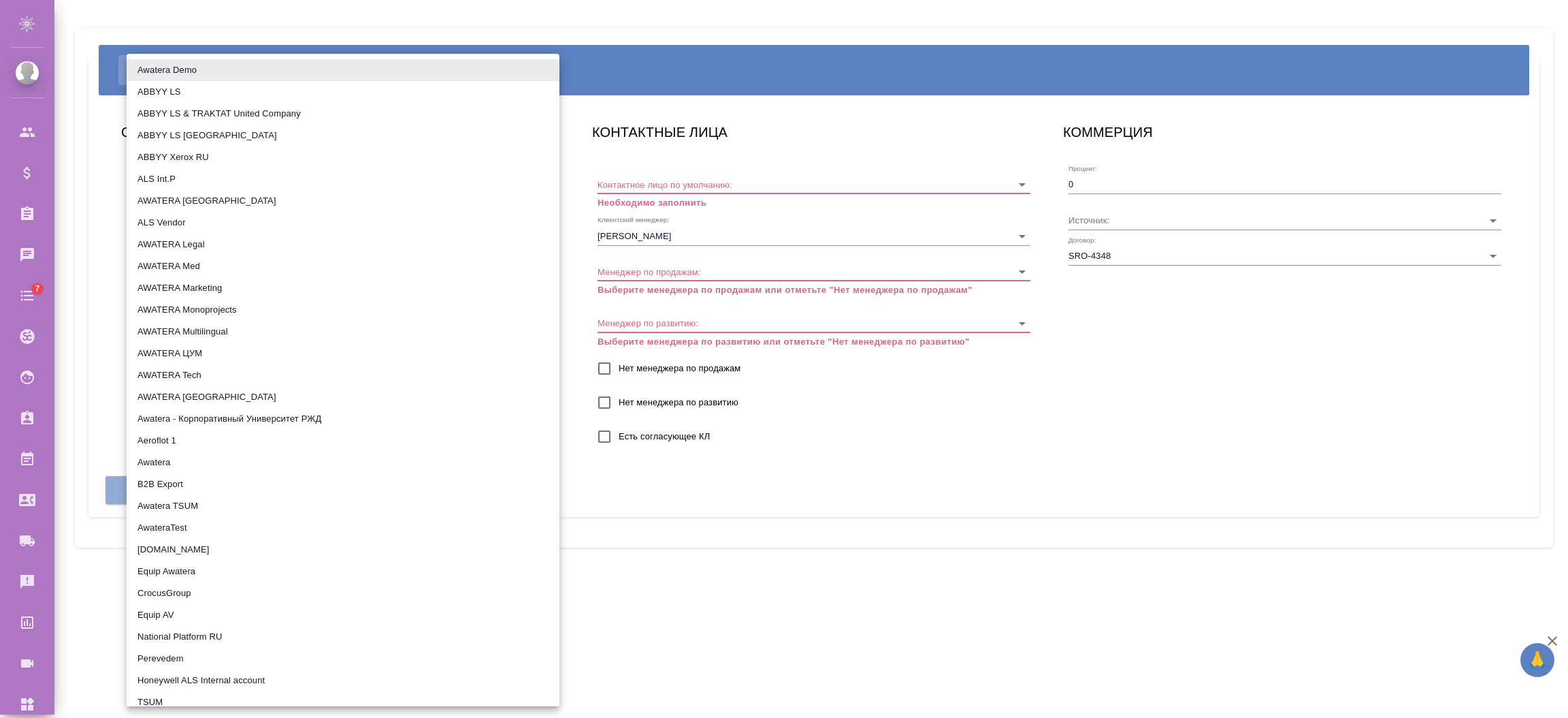
click at [219, 252] on body "🙏 .cls-1 fill:#fff; AWATERA [PERSON_NAME] Спецификации Заказы Чаты 7 Todo Проек…" at bounding box center [784, 413] width 1568 height 827
click at [196, 75] on li "Awatera Demo" at bounding box center [343, 70] width 433 height 22
type input "5edf3738bd274f397ed57cb4"
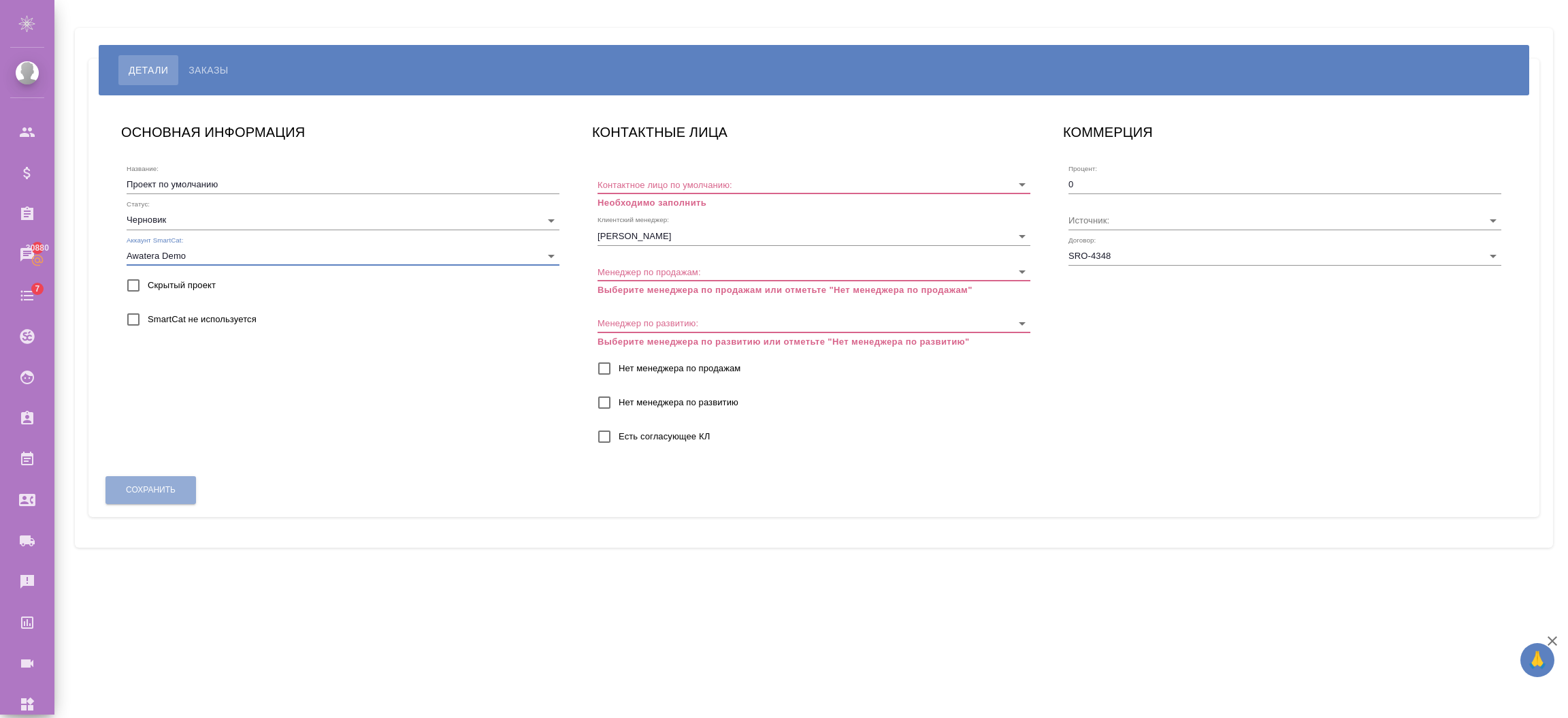
click at [141, 322] on input "SmartCat не используется" at bounding box center [133, 319] width 29 height 29
checkbox input "true"
click at [663, 182] on input "Контактное лицо по умолчанию:" at bounding box center [792, 184] width 390 height 18
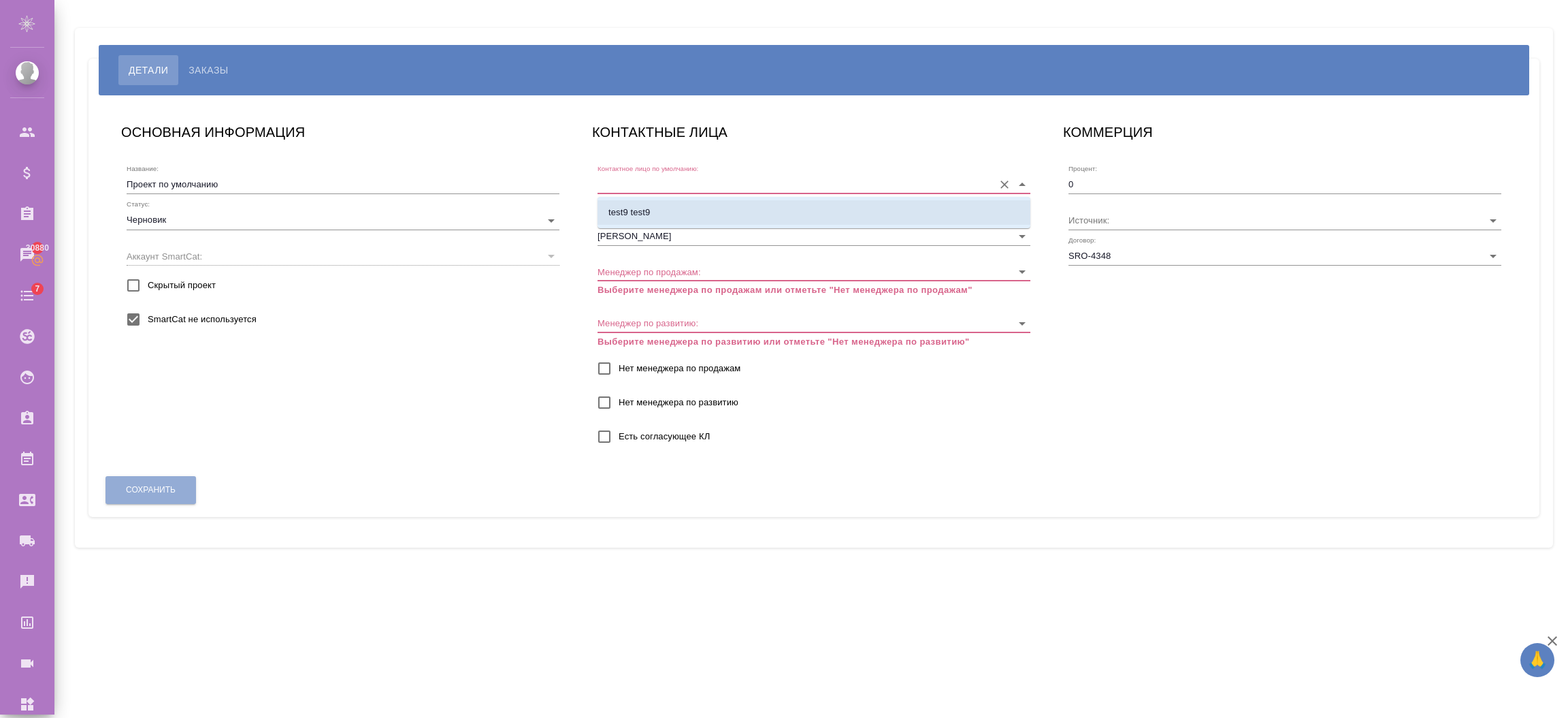
click at [657, 218] on li "test9 test9" at bounding box center [814, 212] width 433 height 24
type input "test9 test9"
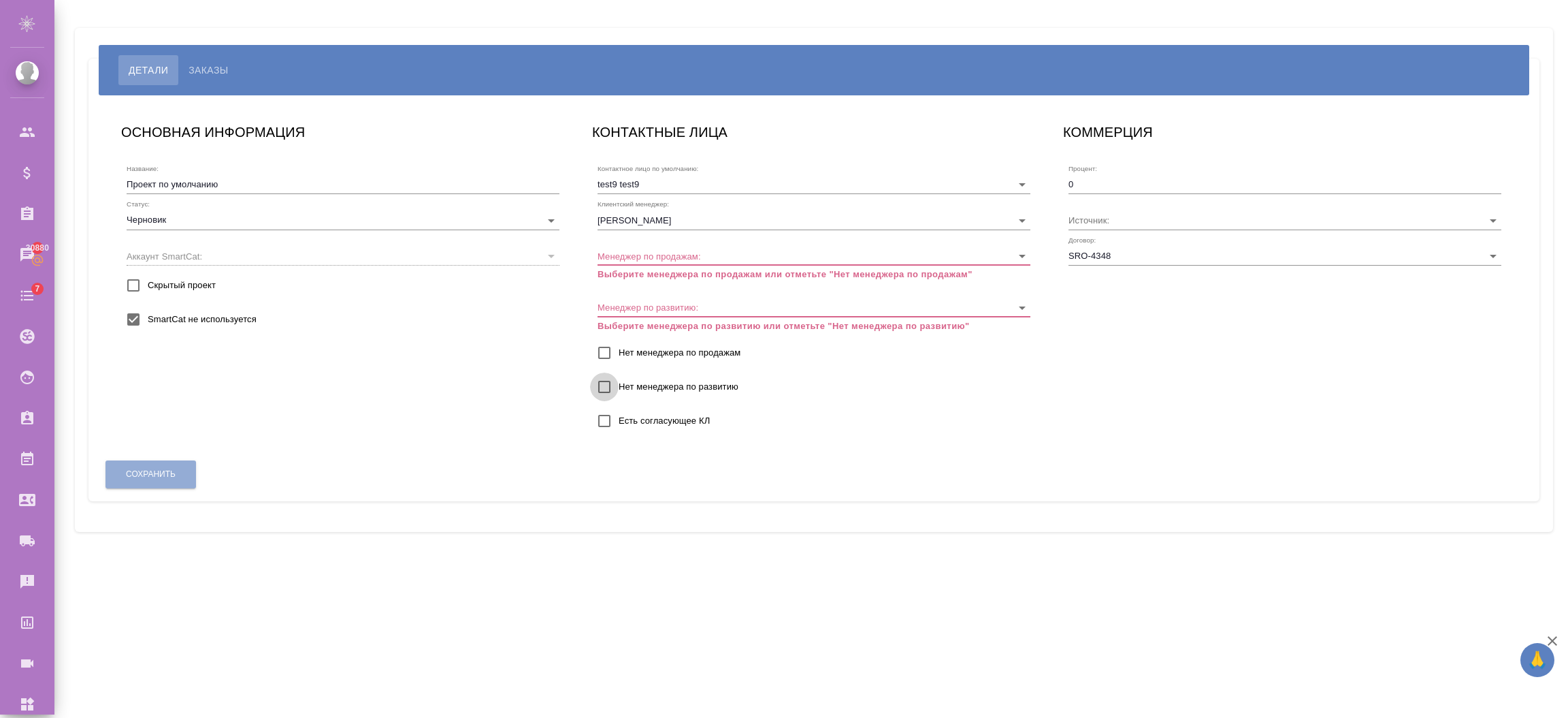
click at [608, 375] on input "Нет менеджера по развитию" at bounding box center [604, 386] width 29 height 29
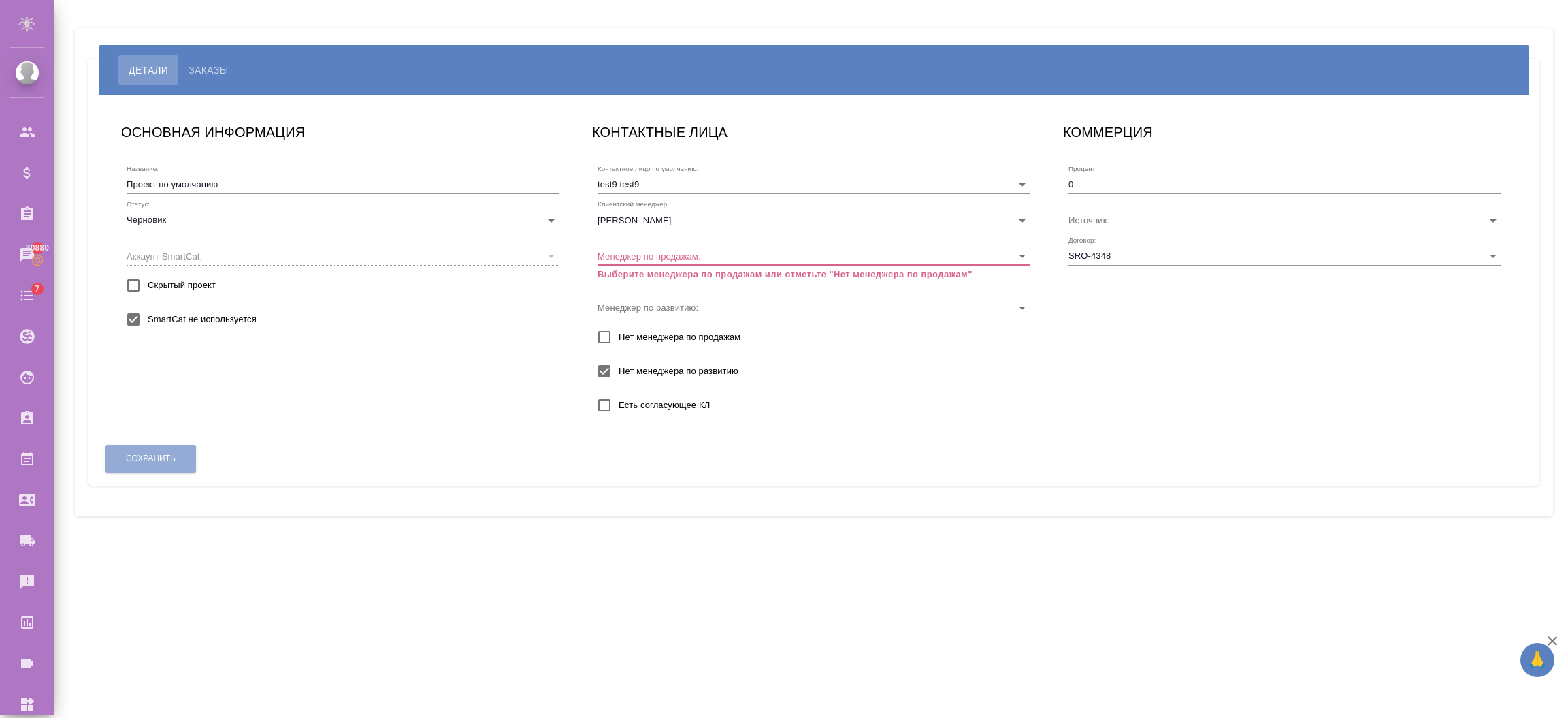
click at [606, 347] on input "Нет менеджера по продажам" at bounding box center [604, 337] width 29 height 29
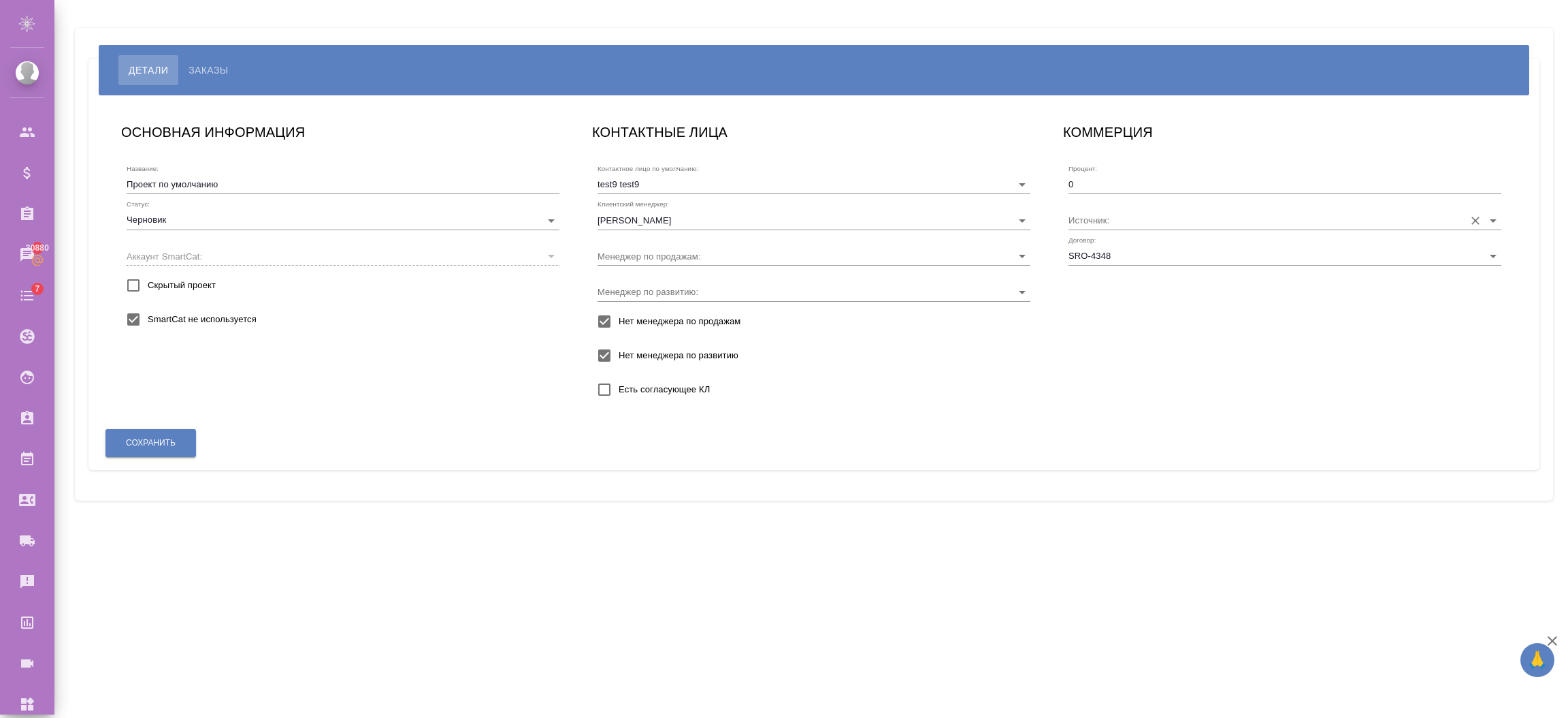
click at [1129, 223] on input "Источник:" at bounding box center [1263, 219] width 390 height 18
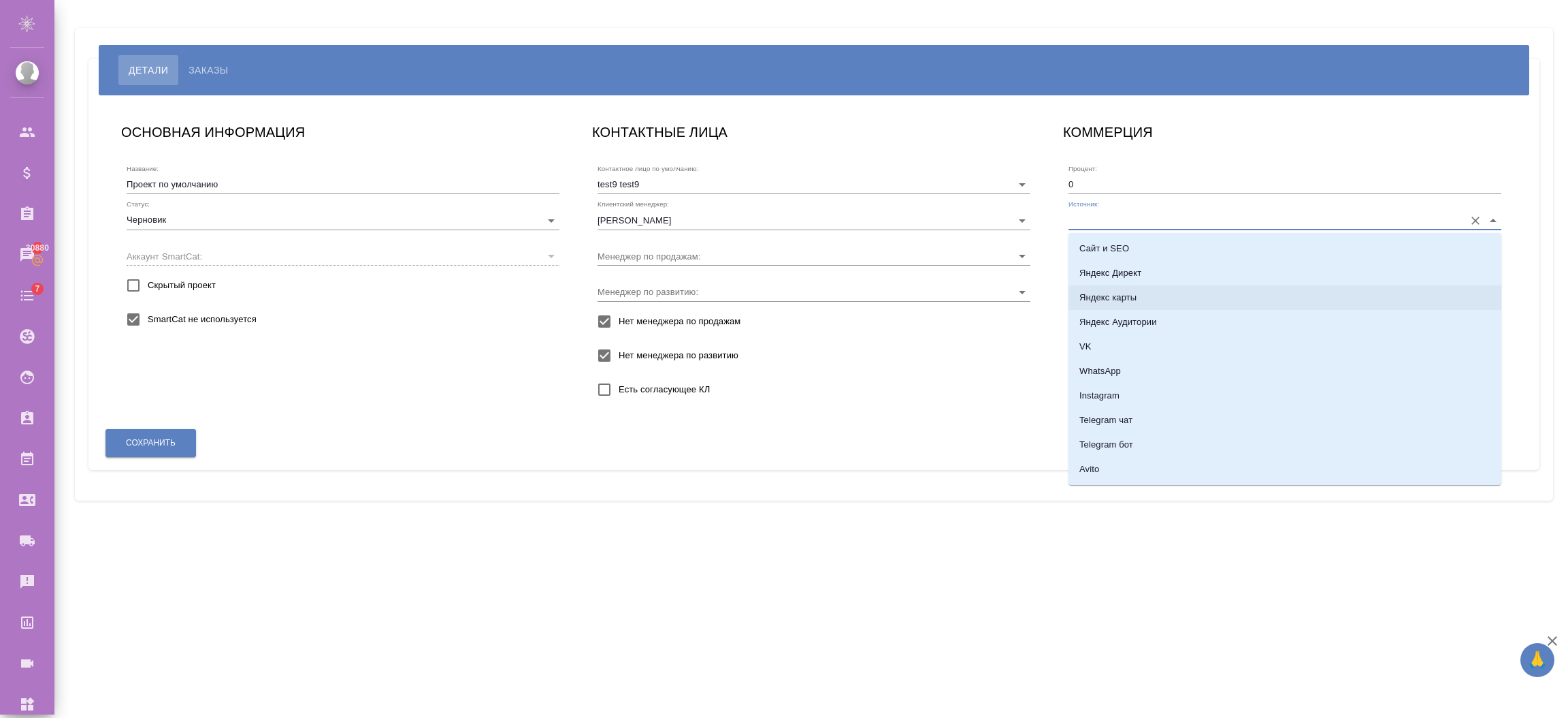
click at [1118, 302] on p "Яндекс карты" at bounding box center [1108, 297] width 57 height 14
type input "Яндекс карты"
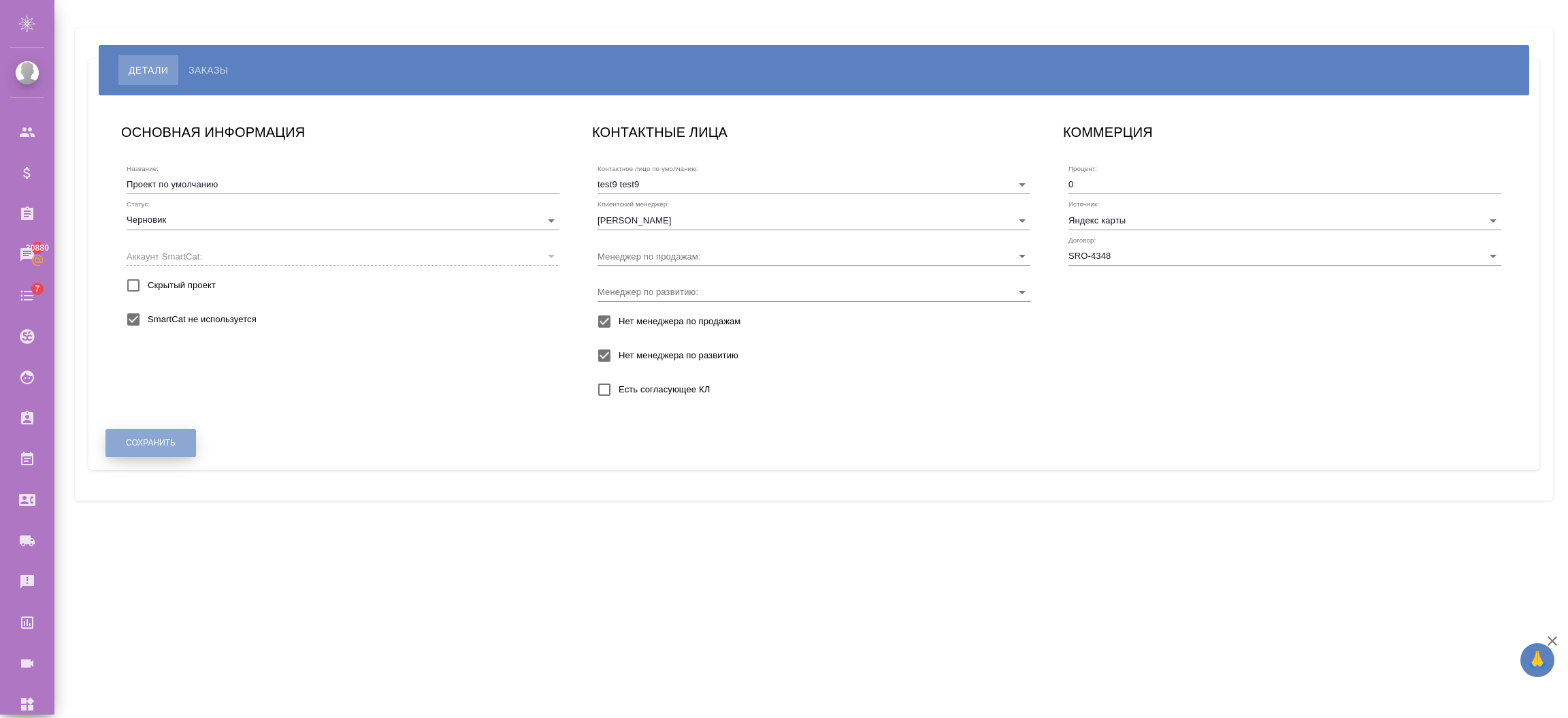
click at [175, 435] on button "Сохранить" at bounding box center [151, 443] width 91 height 28
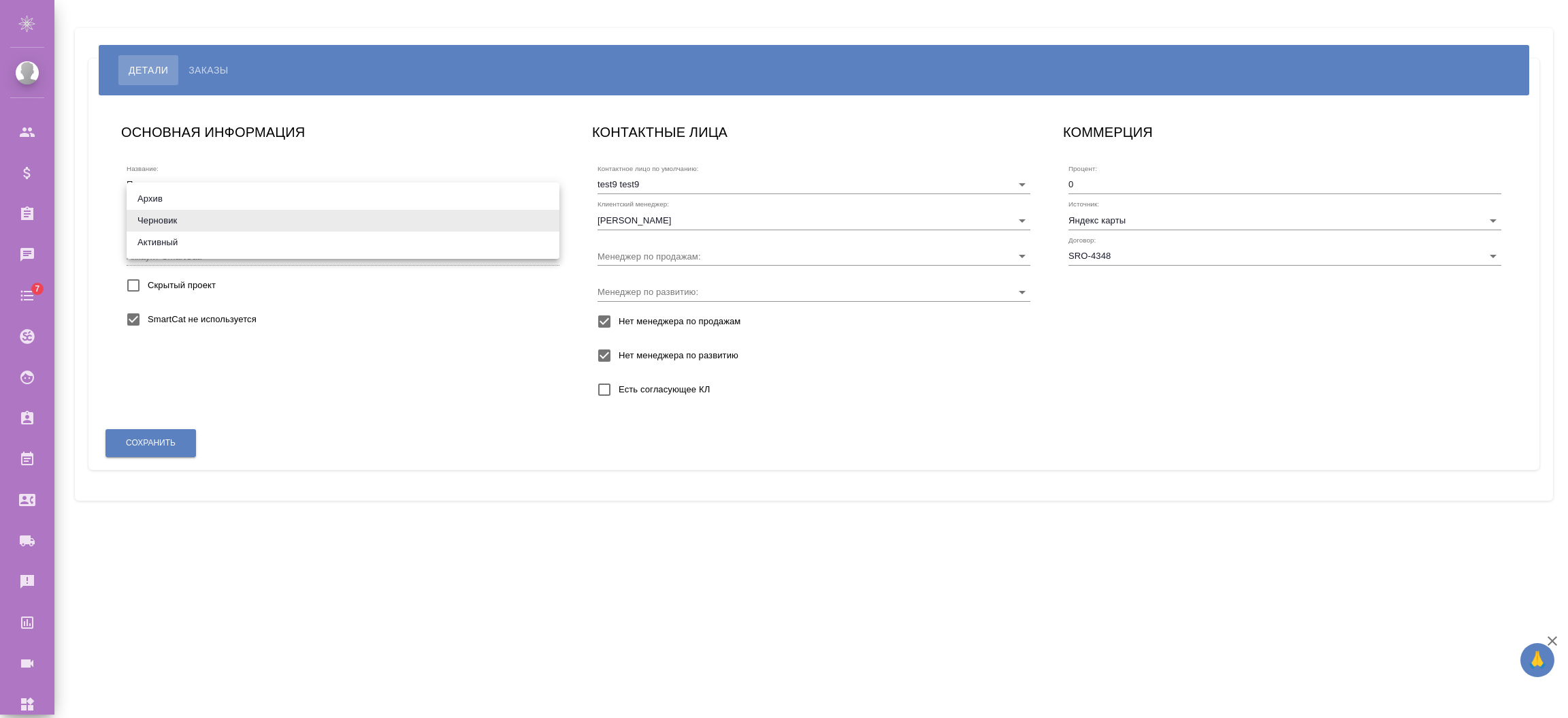
click at [179, 218] on body "🙏 .cls-1 fill:#fff; AWATERA [PERSON_NAME] Спецификации Заказы Чаты 7 Todo Проек…" at bounding box center [784, 413] width 1568 height 827
click at [166, 240] on li "Активный" at bounding box center [343, 243] width 433 height 22
type input "active"
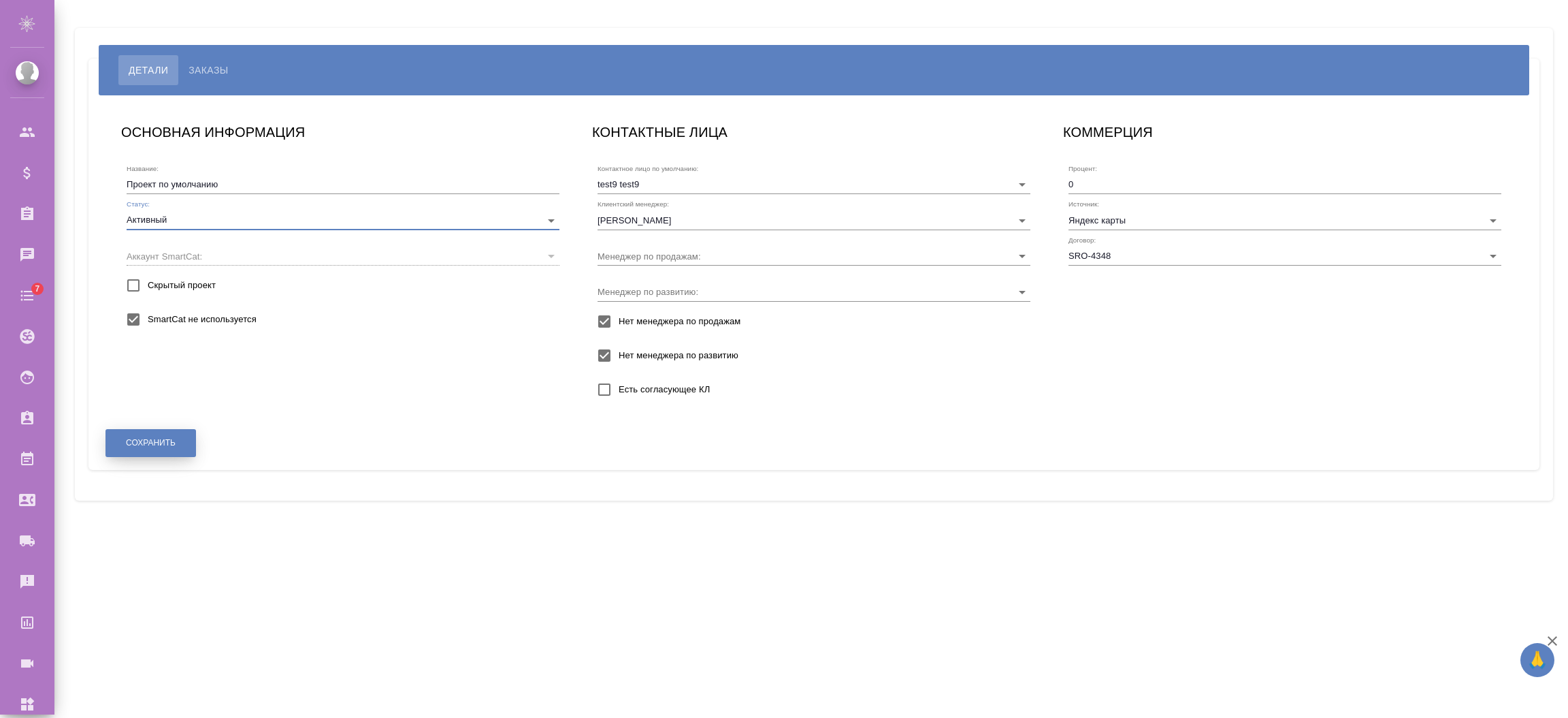
click at [177, 439] on button "Сохранить" at bounding box center [151, 443] width 91 height 28
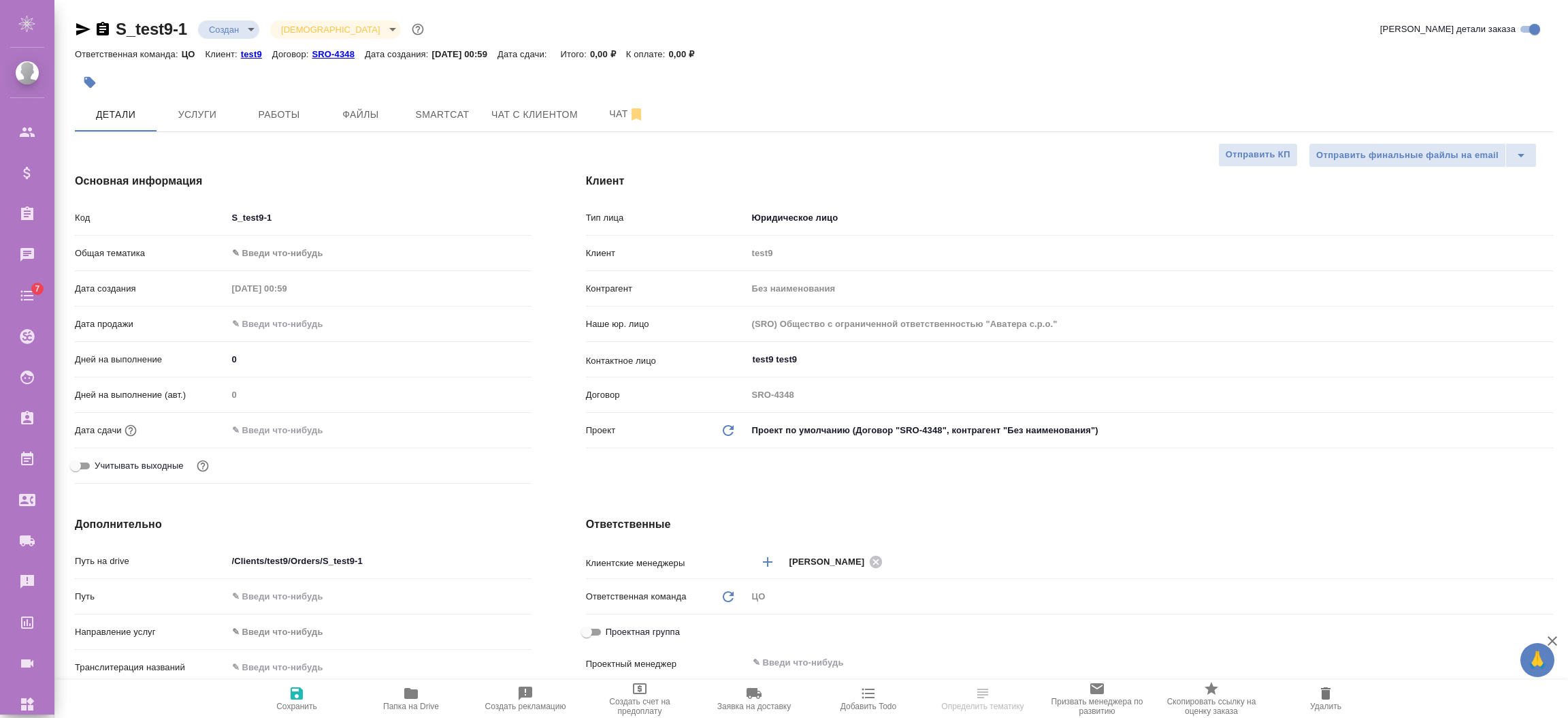
select select "RU"
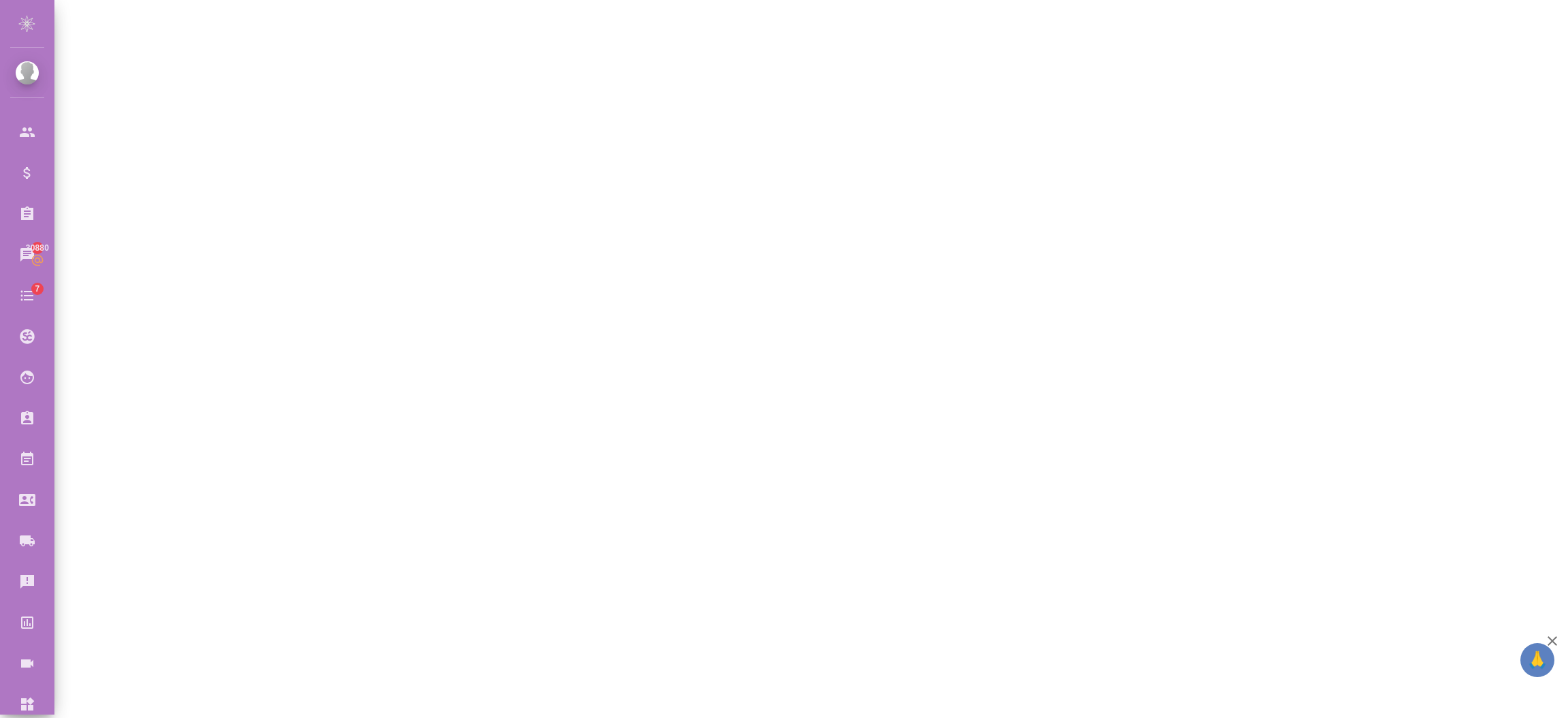
select select "RU"
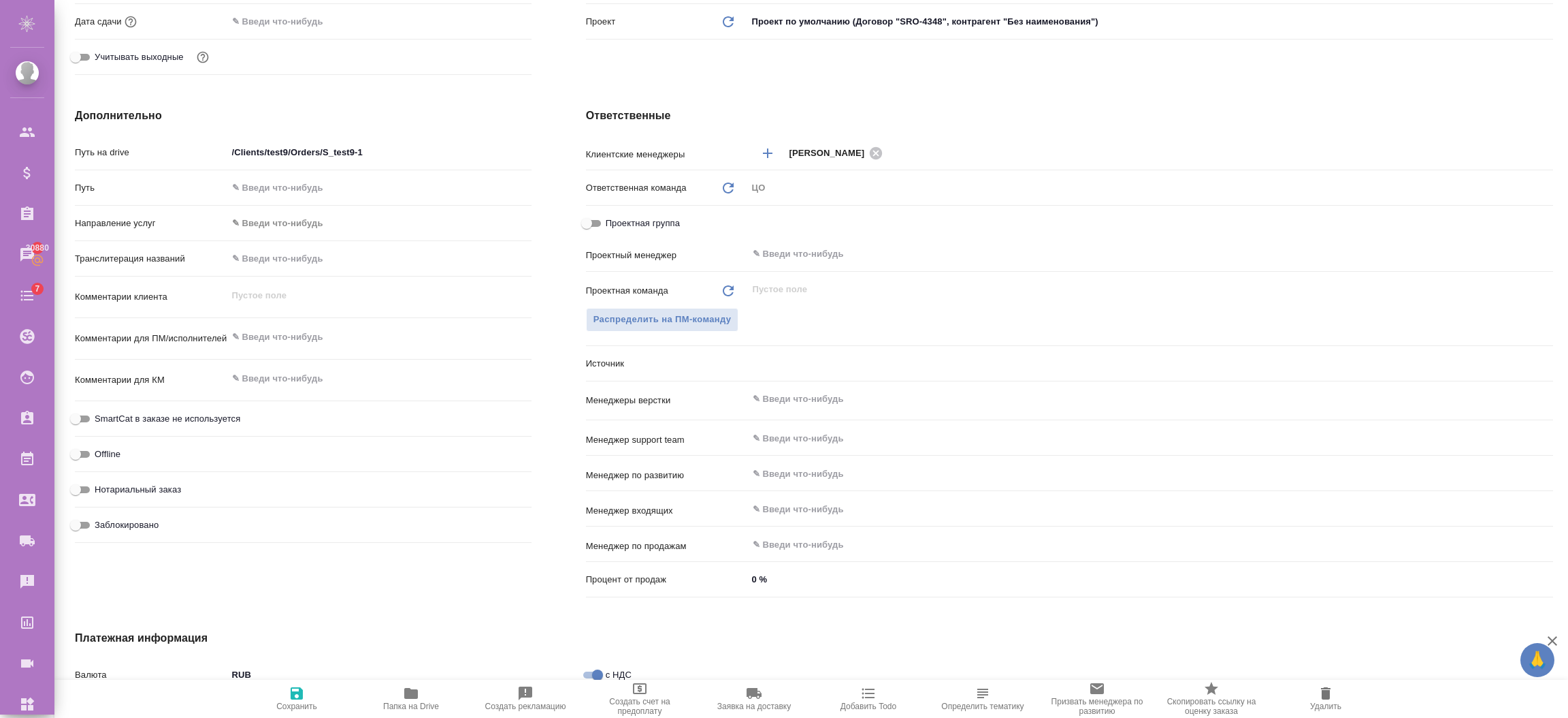
type textarea "x"
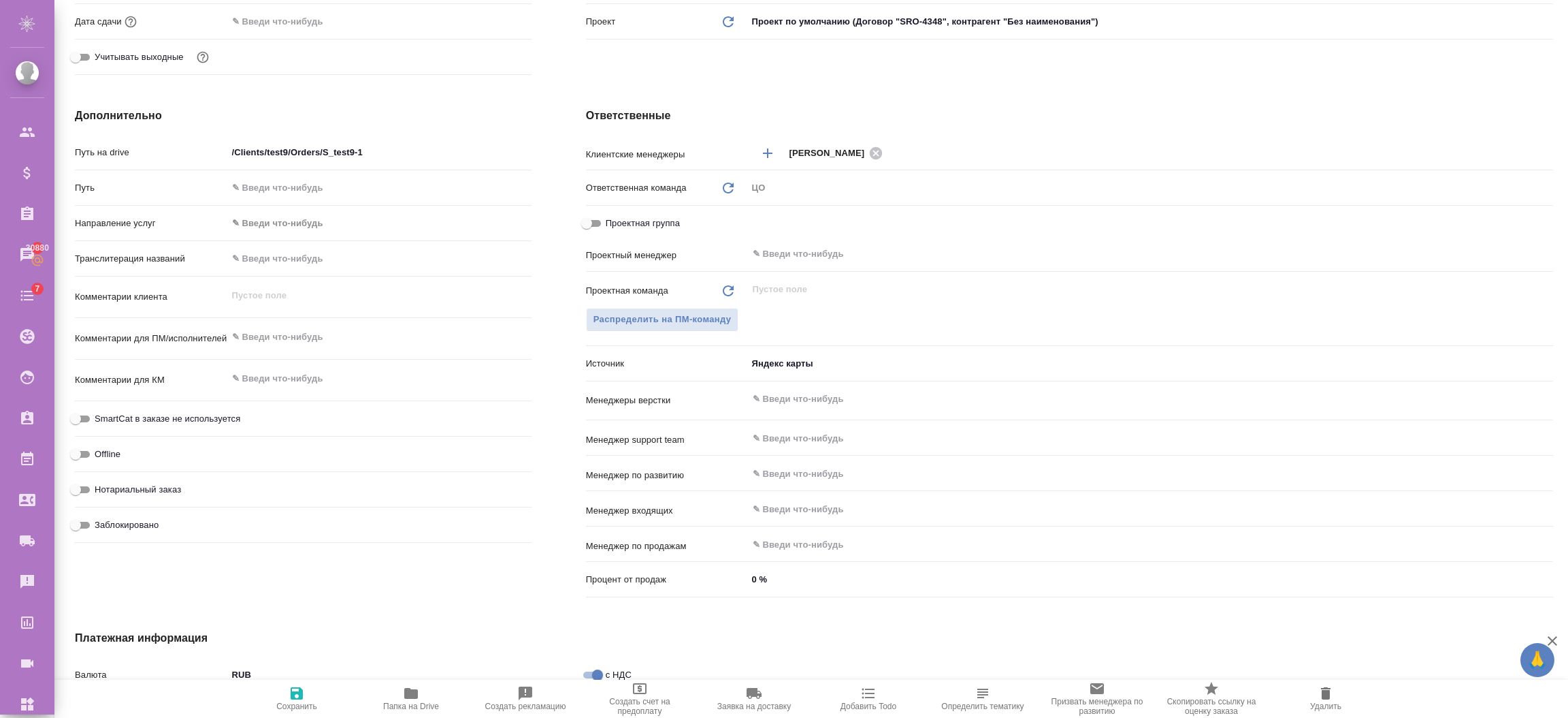
type textarea "x"
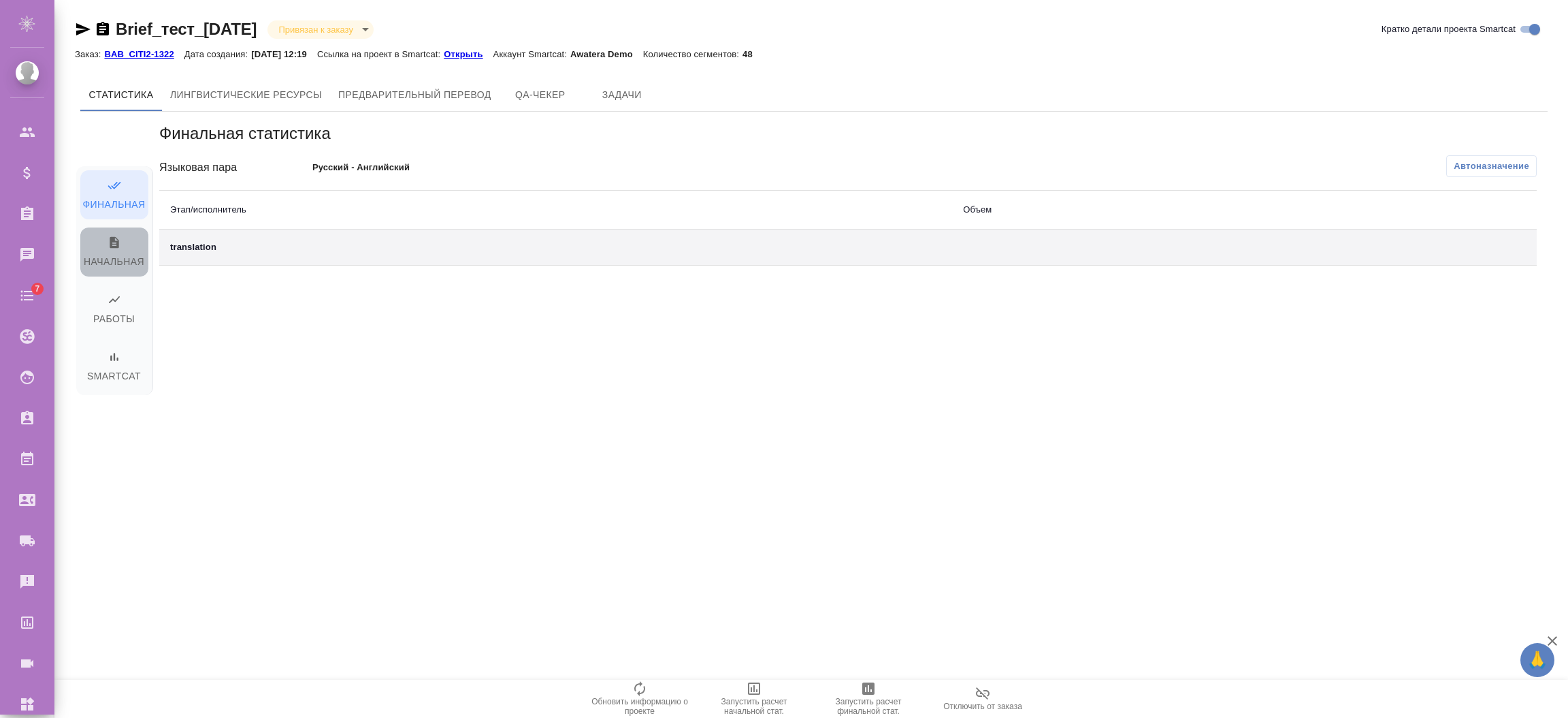
click at [114, 256] on span "Начальная" at bounding box center [114, 253] width 52 height 34
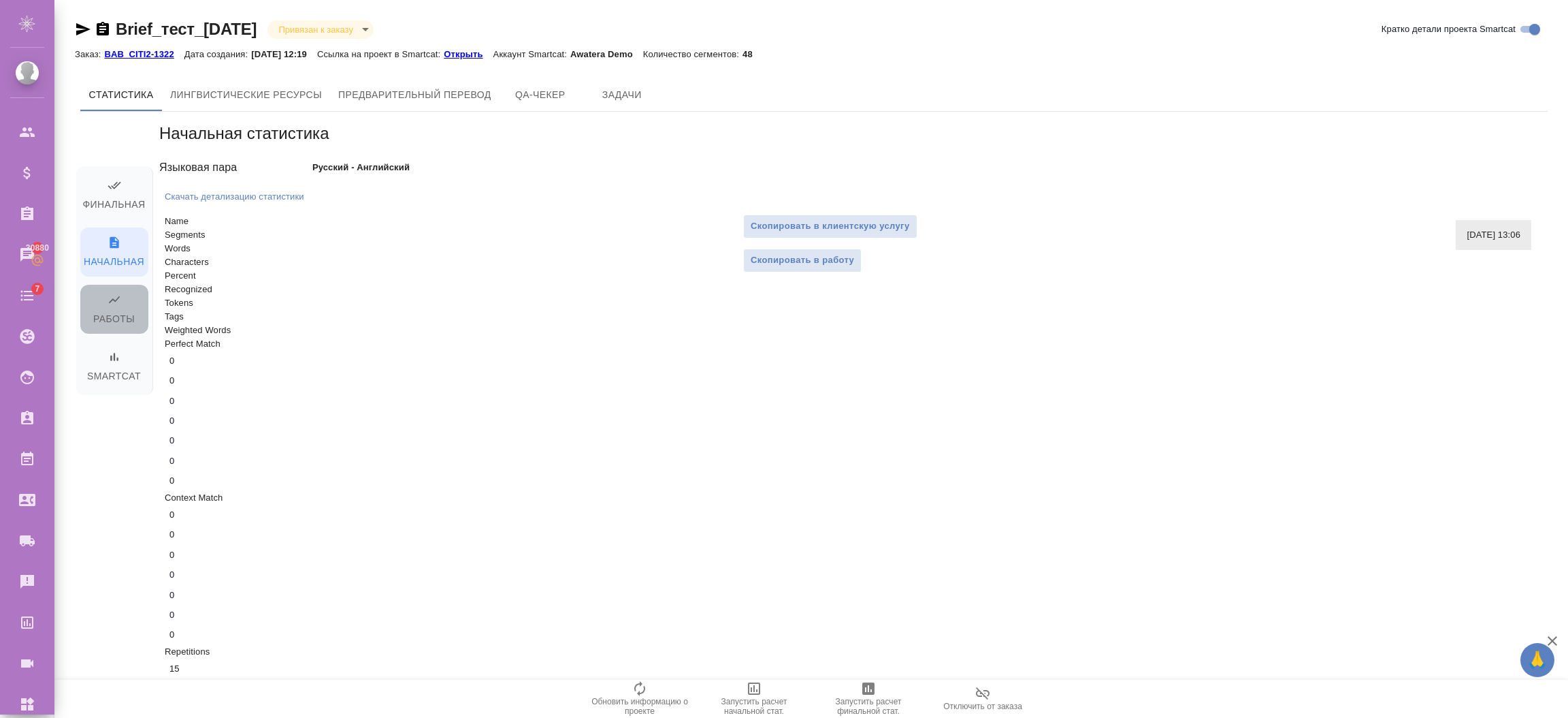
click at [100, 313] on span "Работы" at bounding box center [114, 310] width 52 height 34
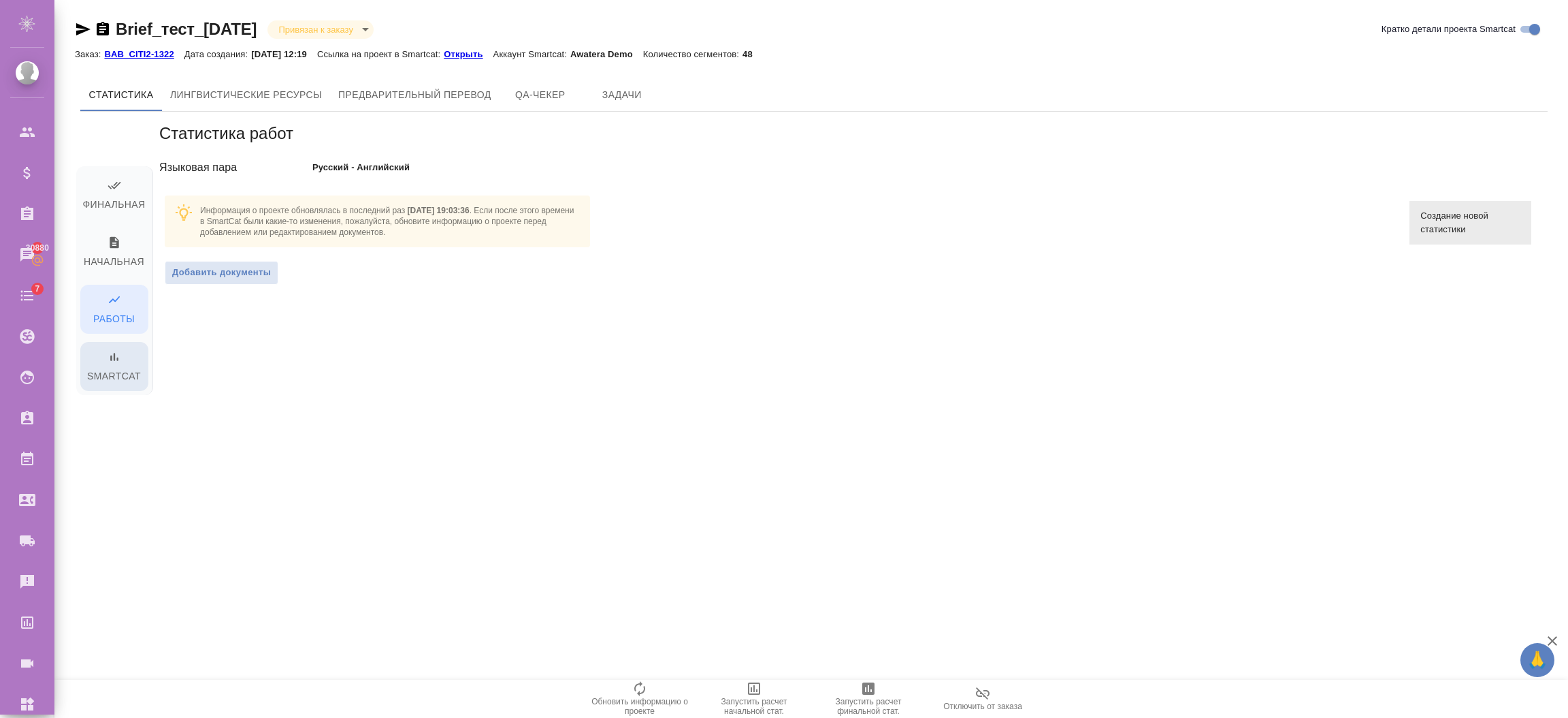
click at [92, 363] on span "Smartcat" at bounding box center [114, 367] width 52 height 34
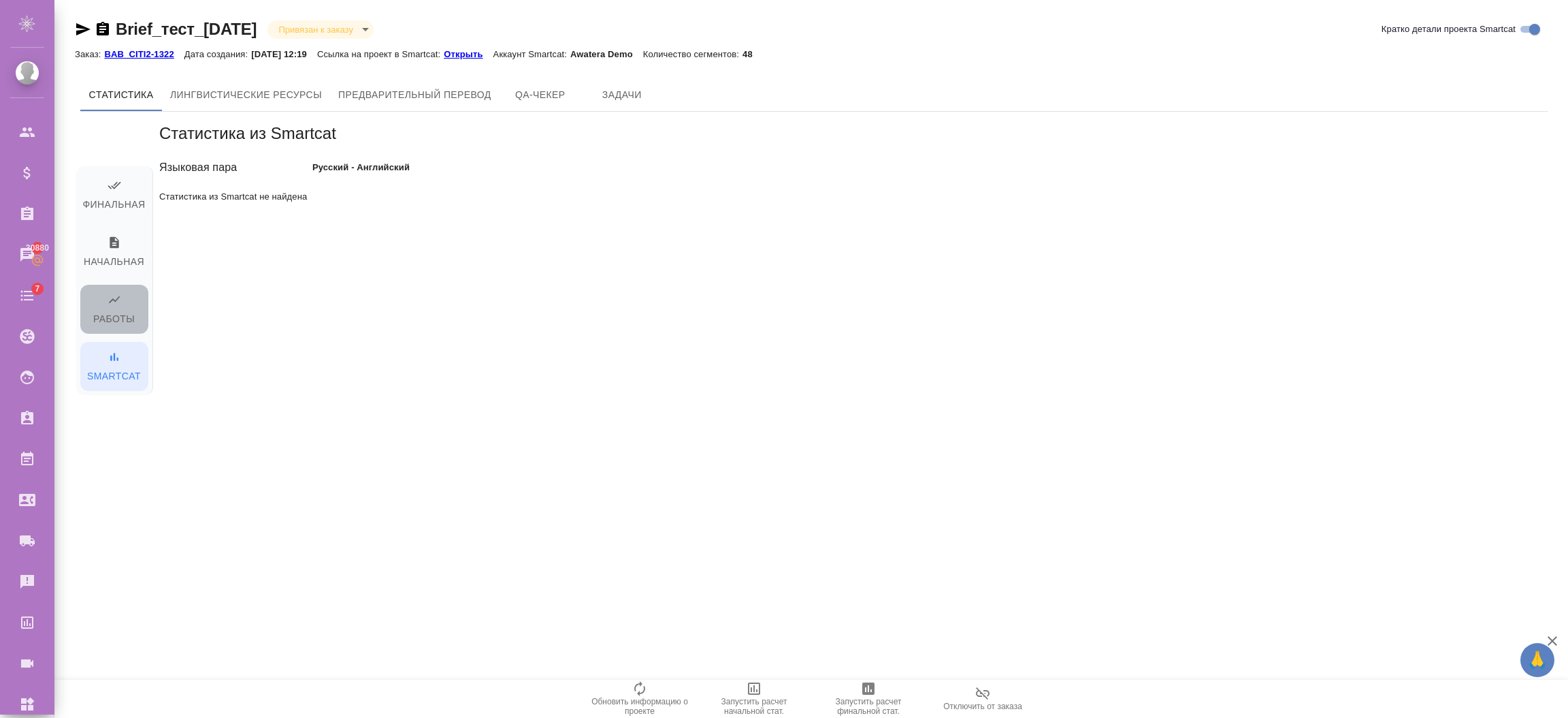
click at [100, 308] on span "Работы" at bounding box center [114, 310] width 52 height 34
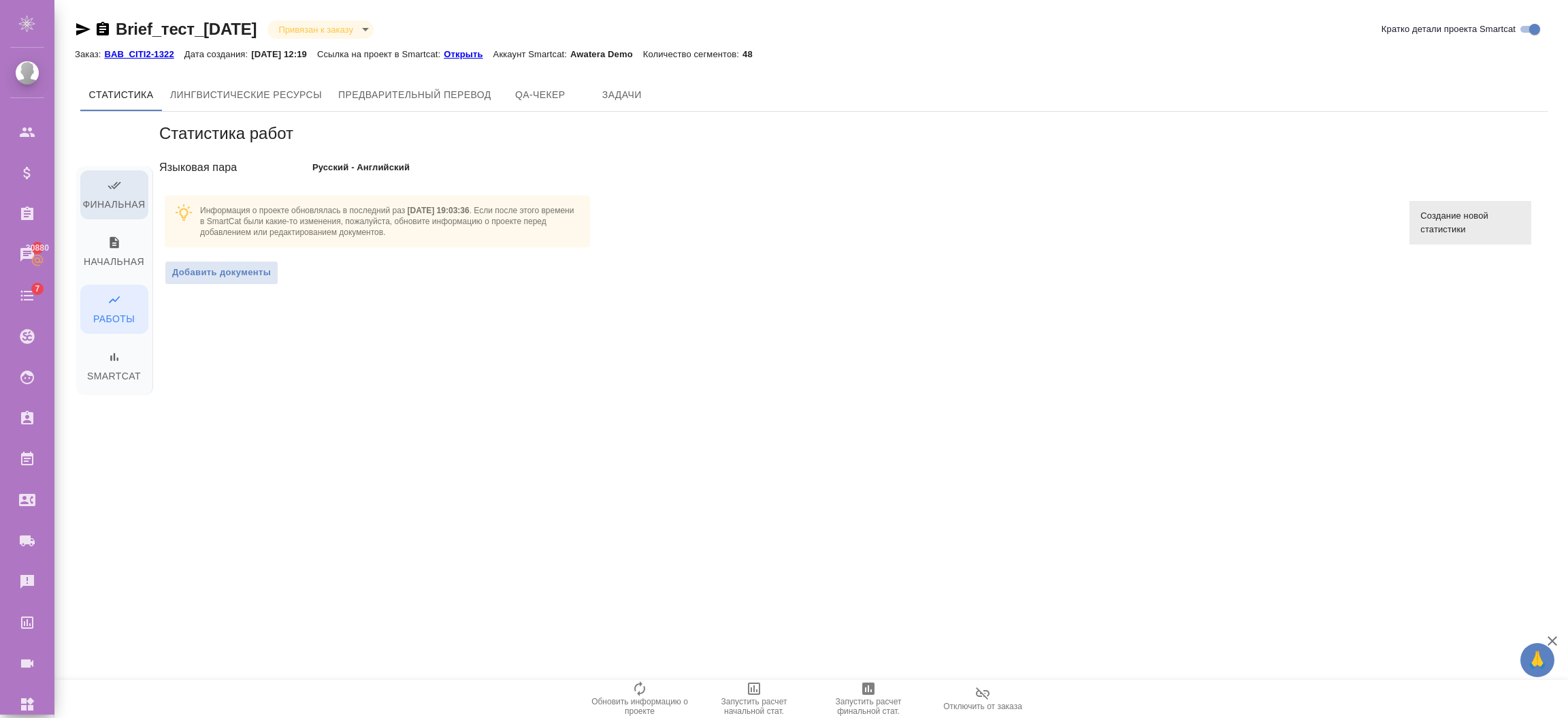
click at [104, 199] on span "Финальная" at bounding box center [114, 195] width 52 height 34
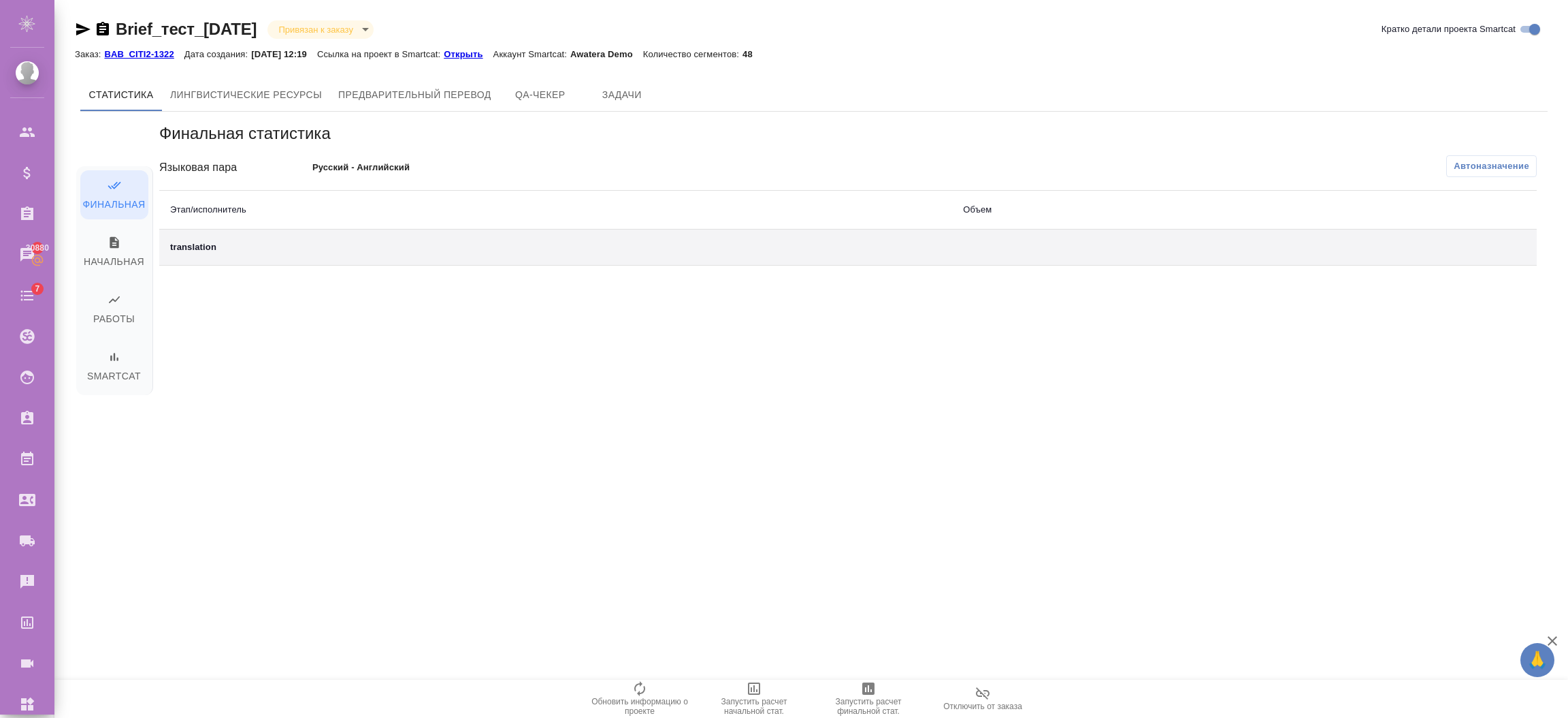
click at [1515, 155] on button "Автоназначение" at bounding box center [1492, 166] width 91 height 22
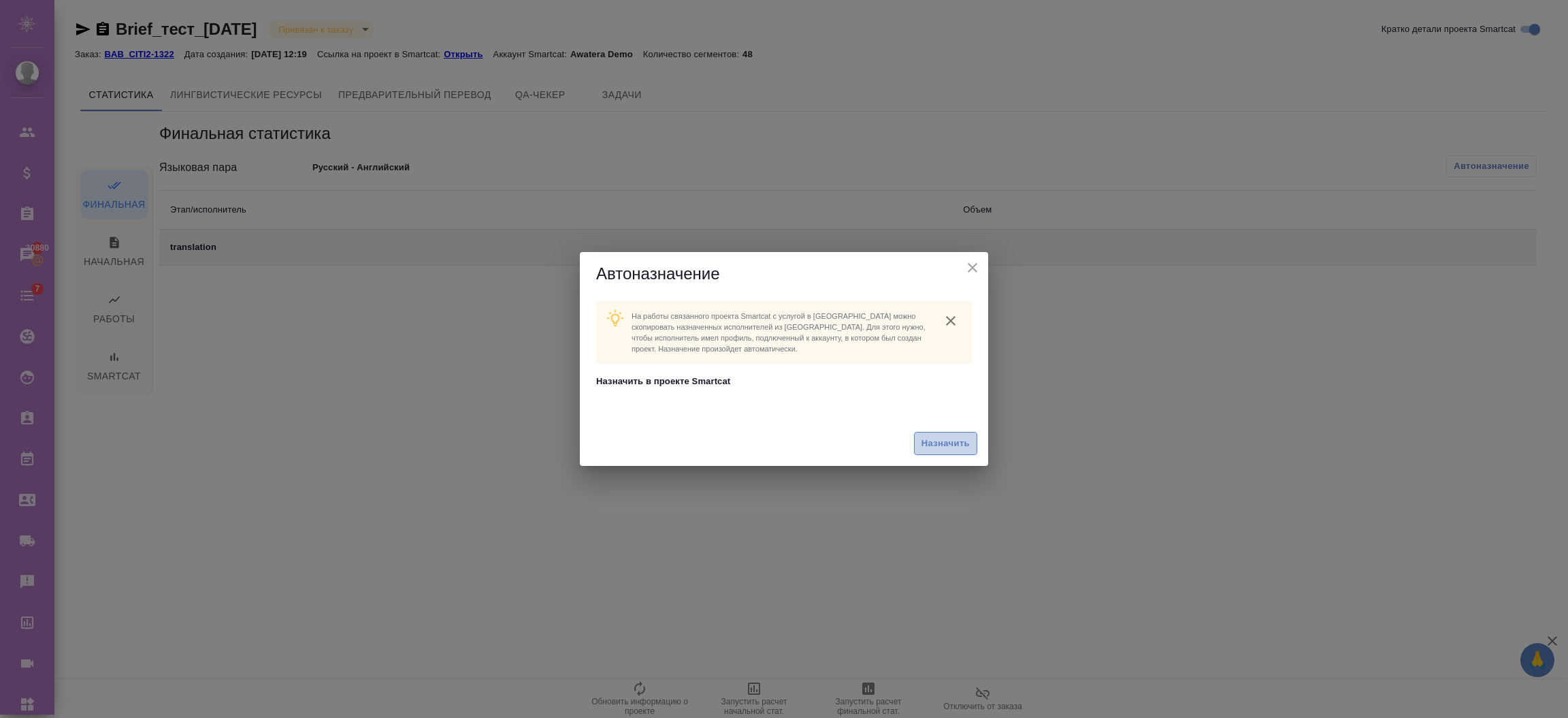
click at [941, 443] on span "Назначить" at bounding box center [945, 443] width 48 height 15
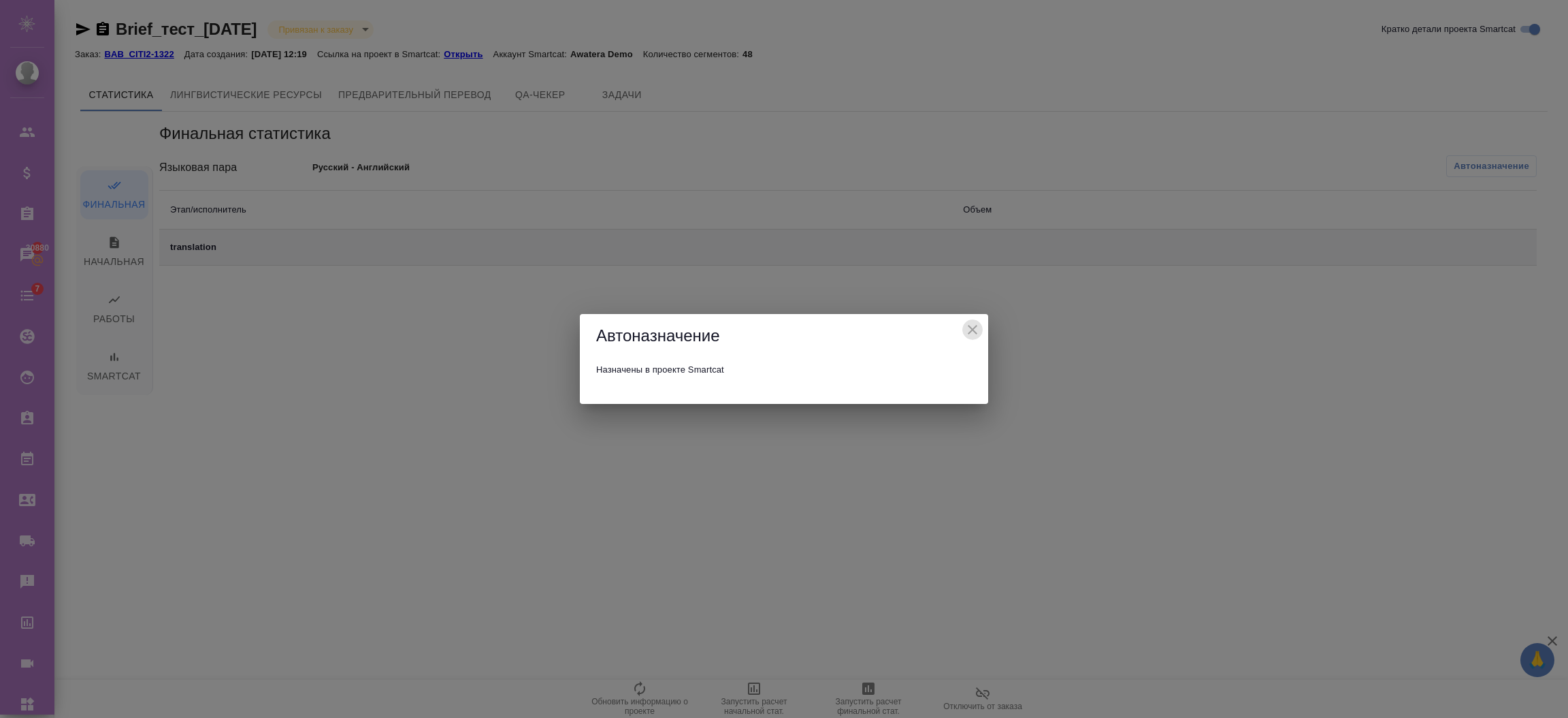
click at [973, 323] on icon "close" at bounding box center [973, 330] width 16 height 16
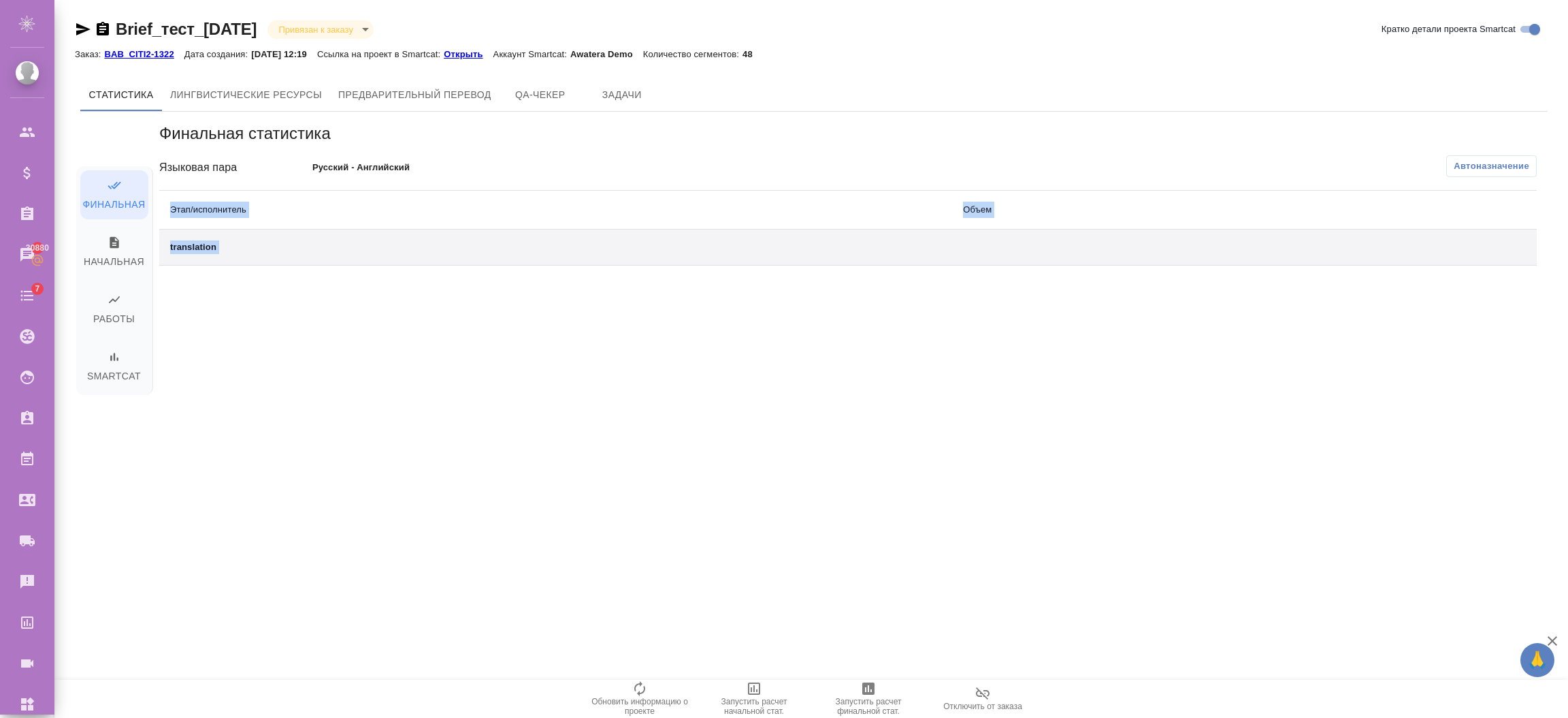
click at [639, 681] on div ".cls-1 fill:#fff; AWATERA Semenets Irina Клиенты Спецификации Заказы 30880 Чаты…" at bounding box center [784, 359] width 1568 height 718
click at [639, 681] on icon "button" at bounding box center [639, 688] width 16 height 16
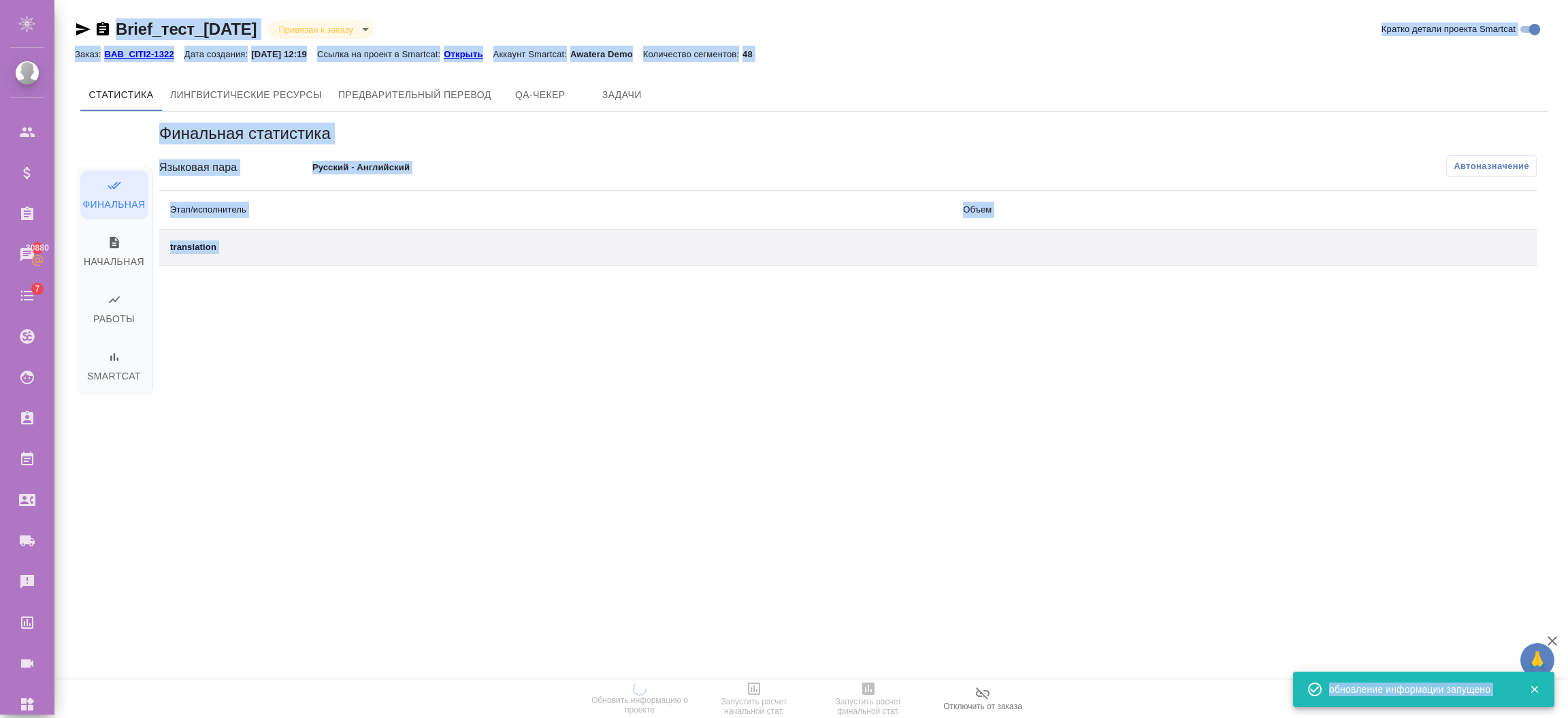
click at [469, 466] on div "Финальная статистика Языковая пара Русский - Английский Автоназначение Этап/исп…" at bounding box center [848, 326] width 1400 height 430
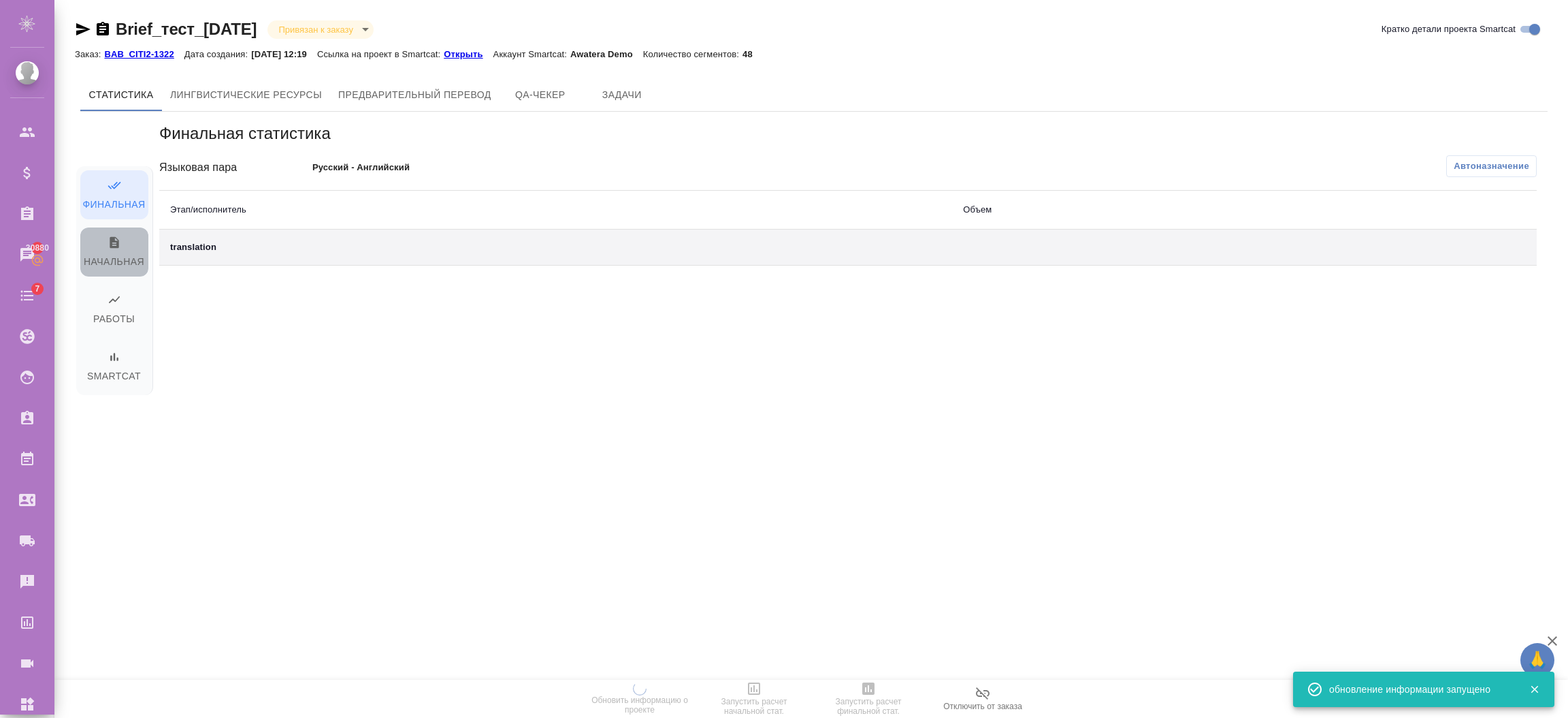
click at [131, 252] on span "Начальная" at bounding box center [114, 253] width 52 height 34
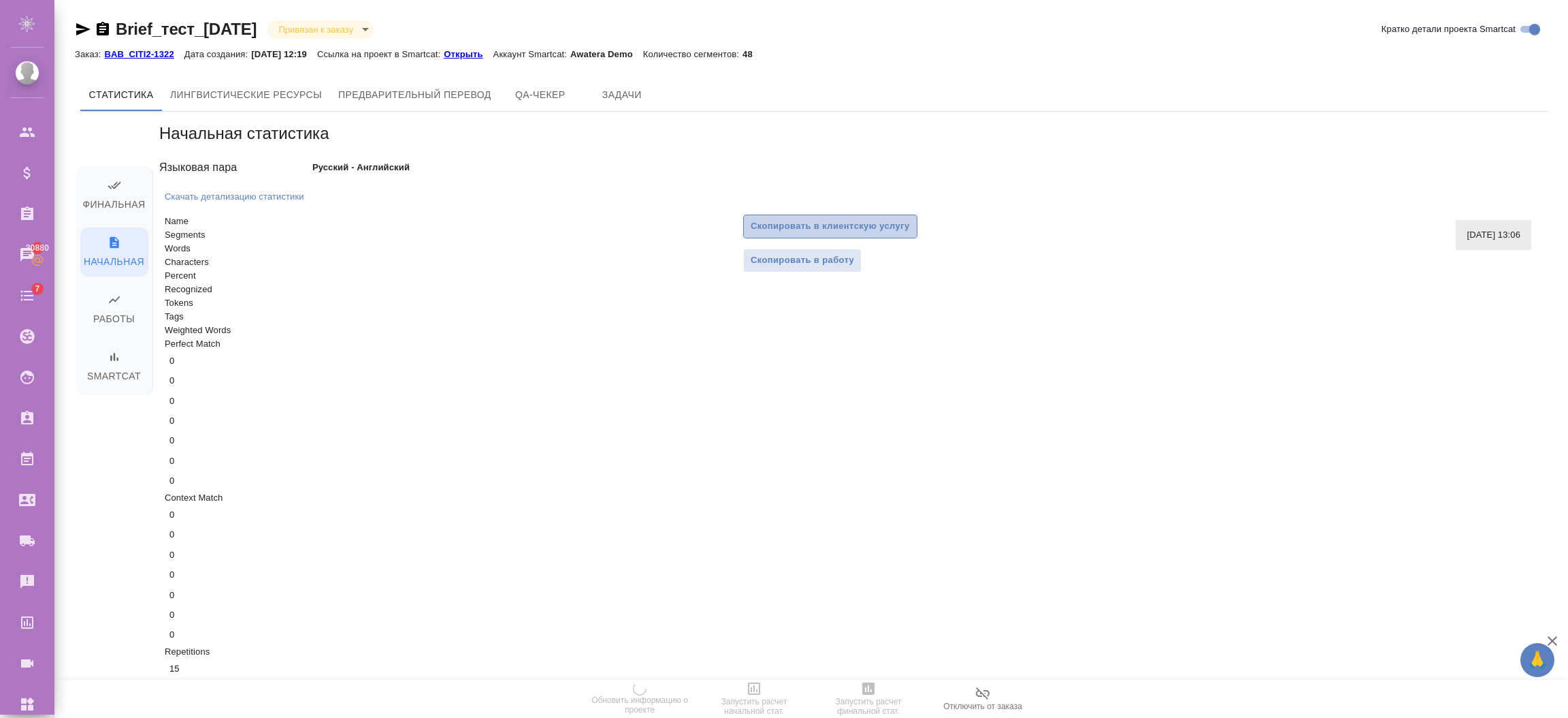
click at [855, 226] on span "Скопировать в клиентскую услугу" at bounding box center [830, 226] width 159 height 15
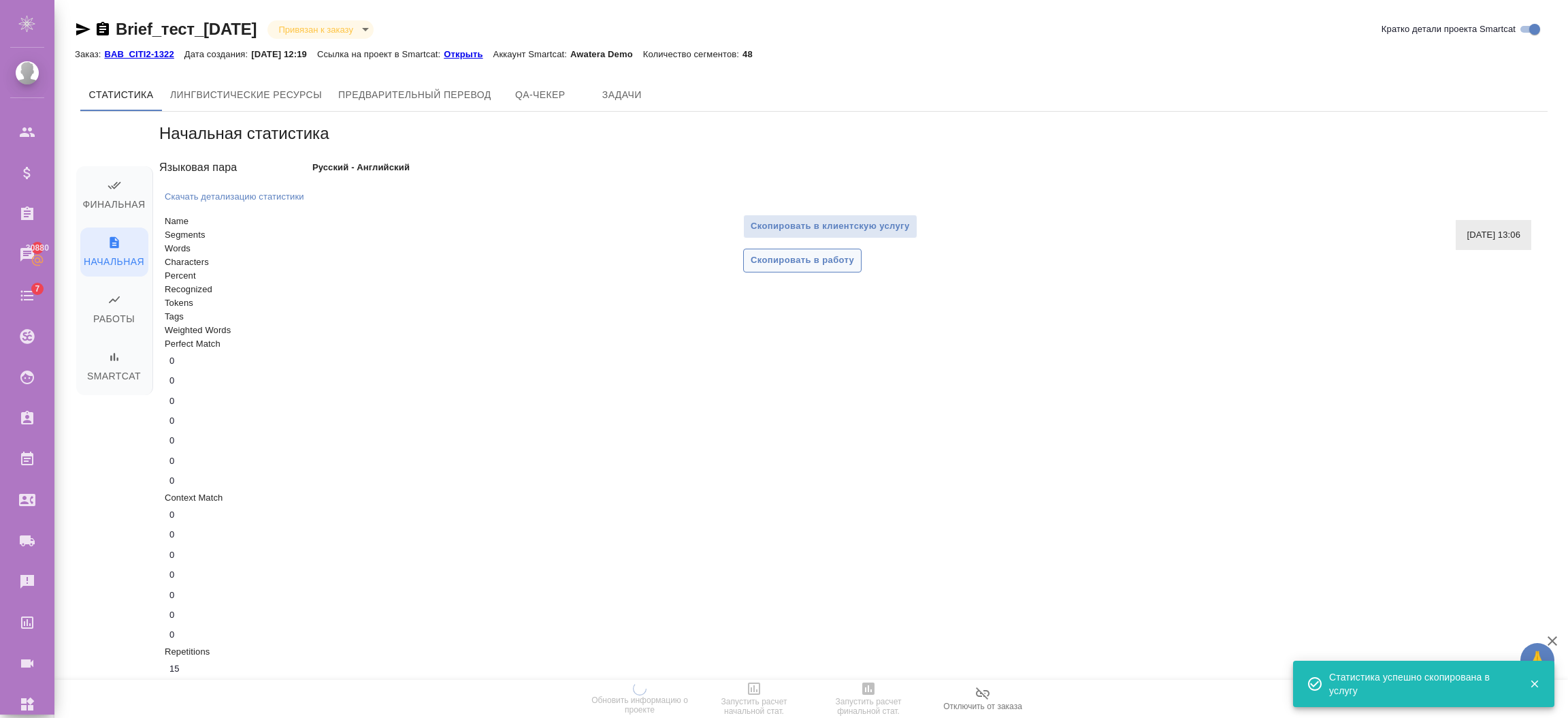
click at [783, 264] on span "Скопировать в работу" at bounding box center [802, 260] width 103 height 15
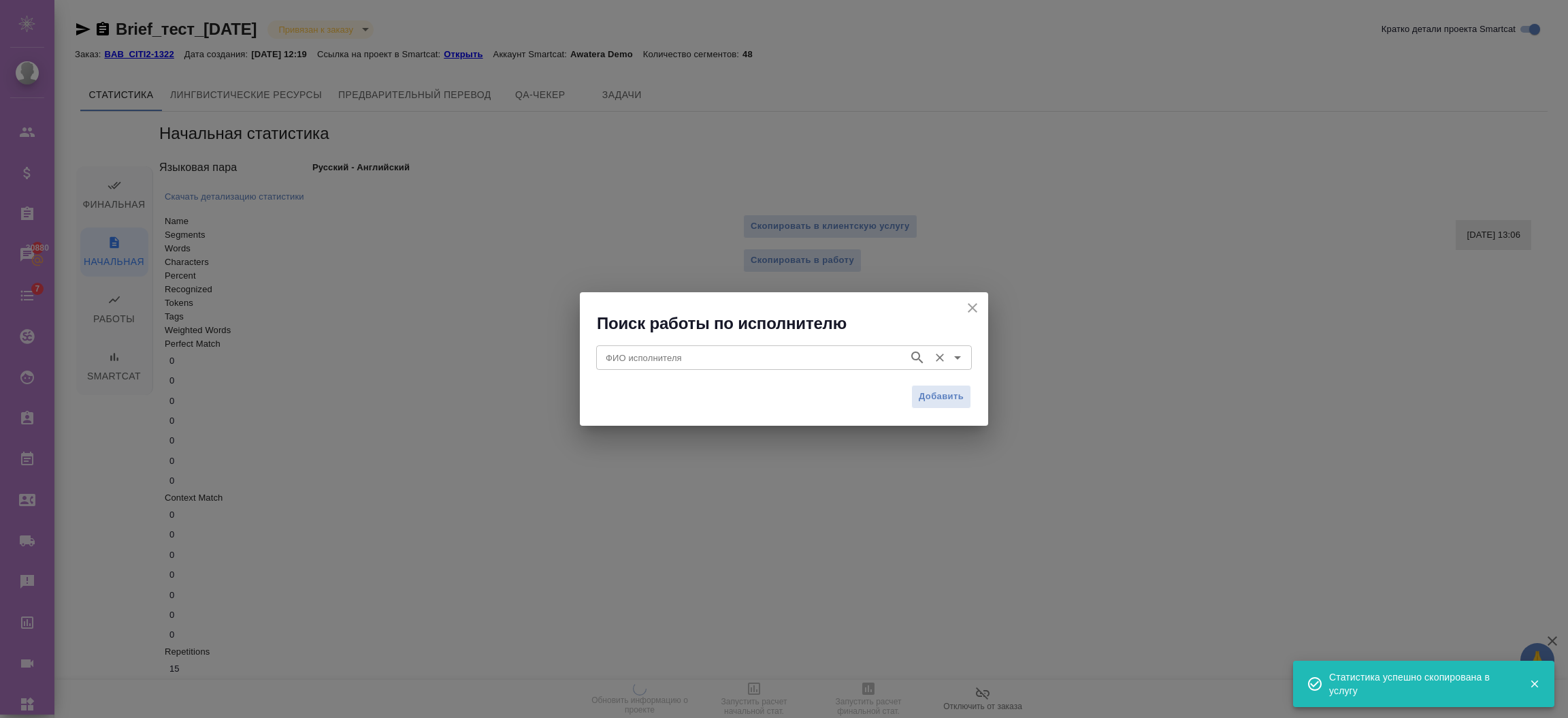
click at [844, 347] on div "ФИО исполнителя" at bounding box center [784, 357] width 376 height 24
click at [975, 302] on icon "close" at bounding box center [973, 308] width 16 height 16
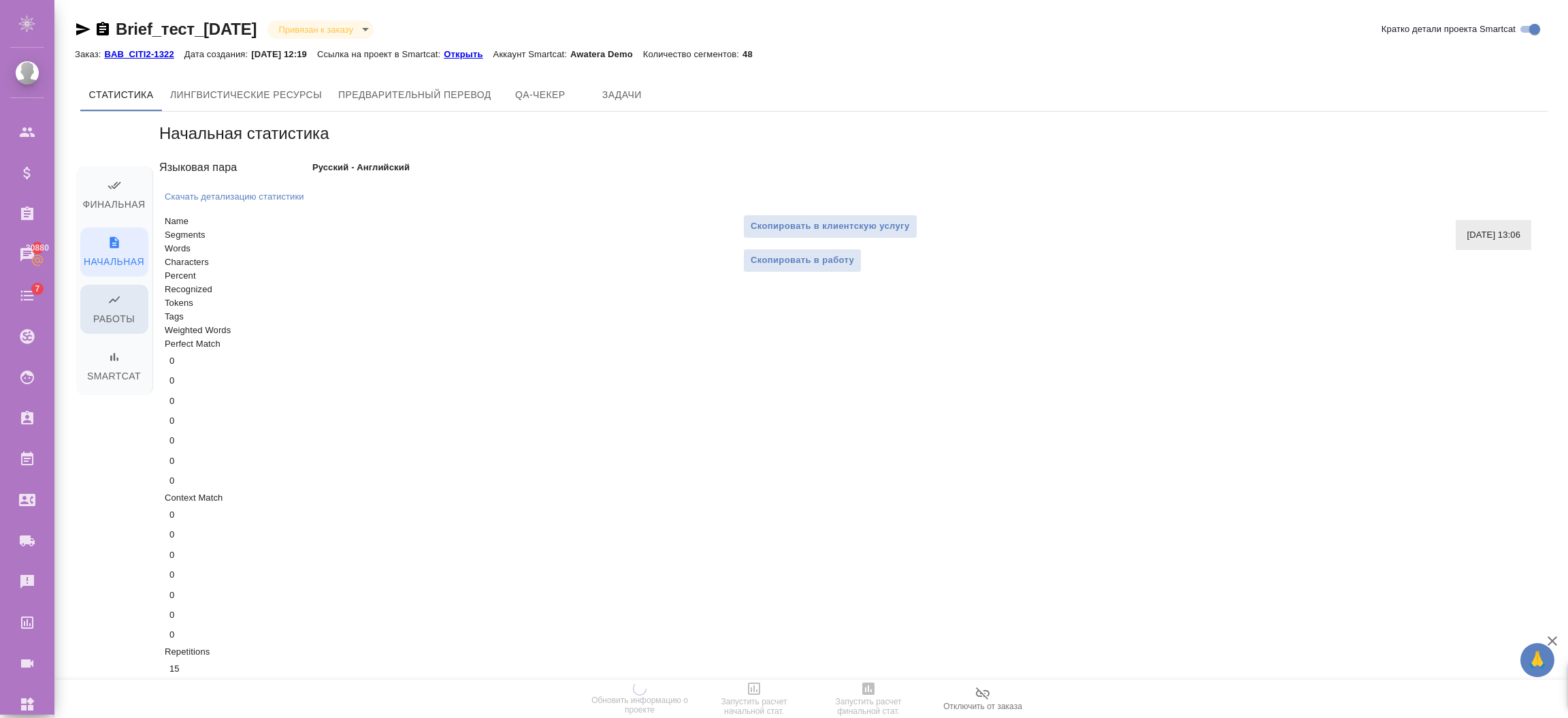
click at [105, 324] on span "Работы" at bounding box center [114, 310] width 52 height 34
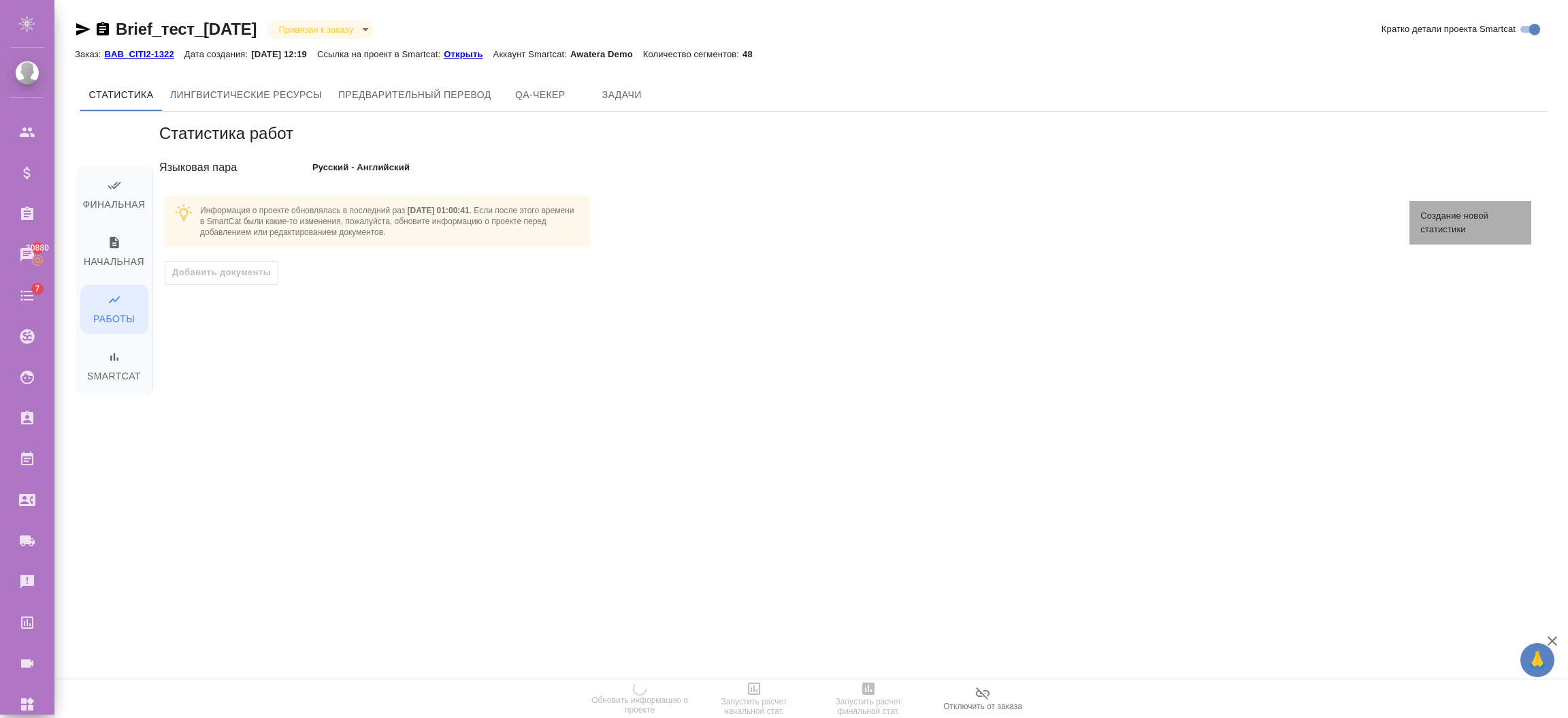
click at [1490, 236] on div "Создание новой статистики" at bounding box center [1471, 222] width 122 height 43
click at [1471, 229] on span "Создание новой статистики" at bounding box center [1471, 222] width 100 height 27
click at [112, 358] on icon "button" at bounding box center [114, 357] width 14 height 14
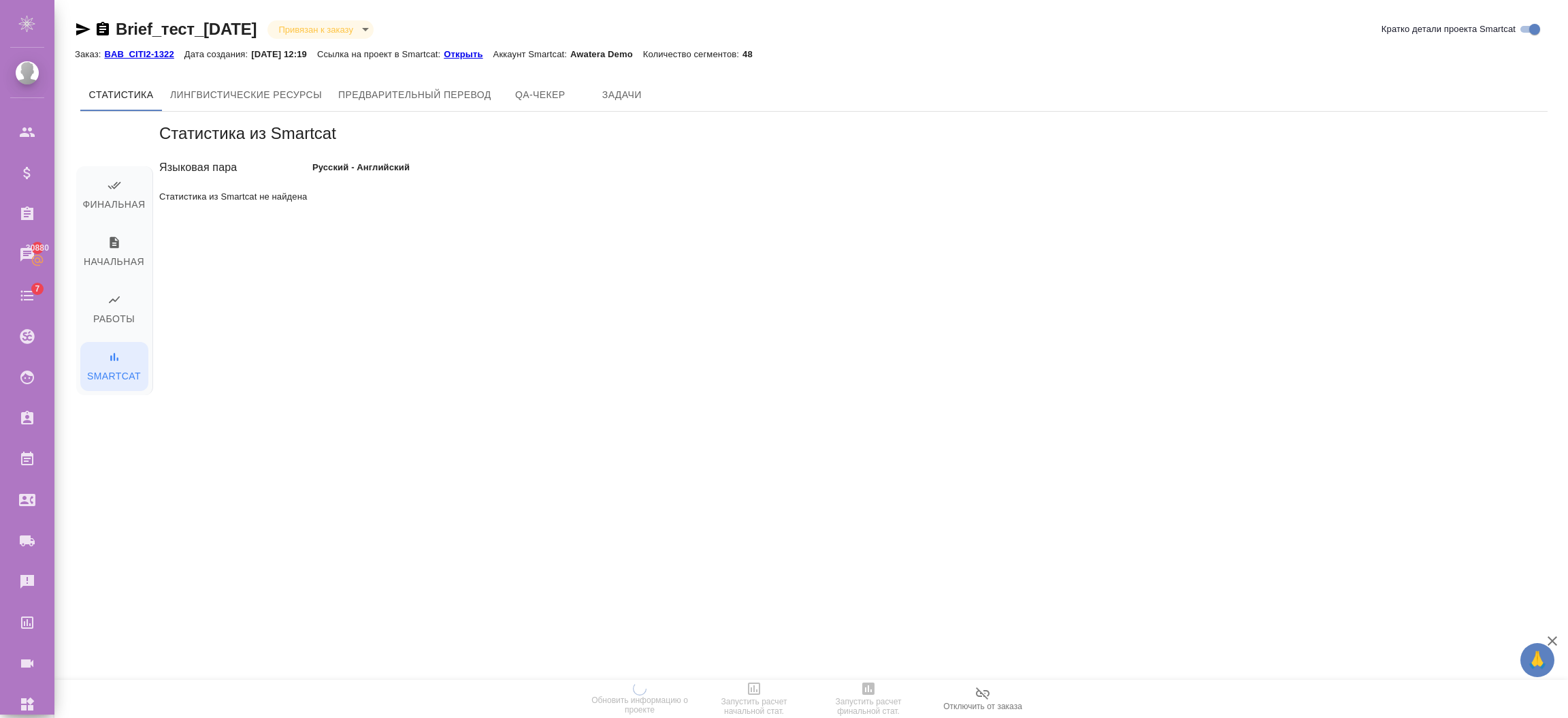
click at [316, 210] on div "Статистика из Smartcat Языковая пара Русский - Английский Статистика из Smartca…" at bounding box center [848, 326] width 1400 height 430
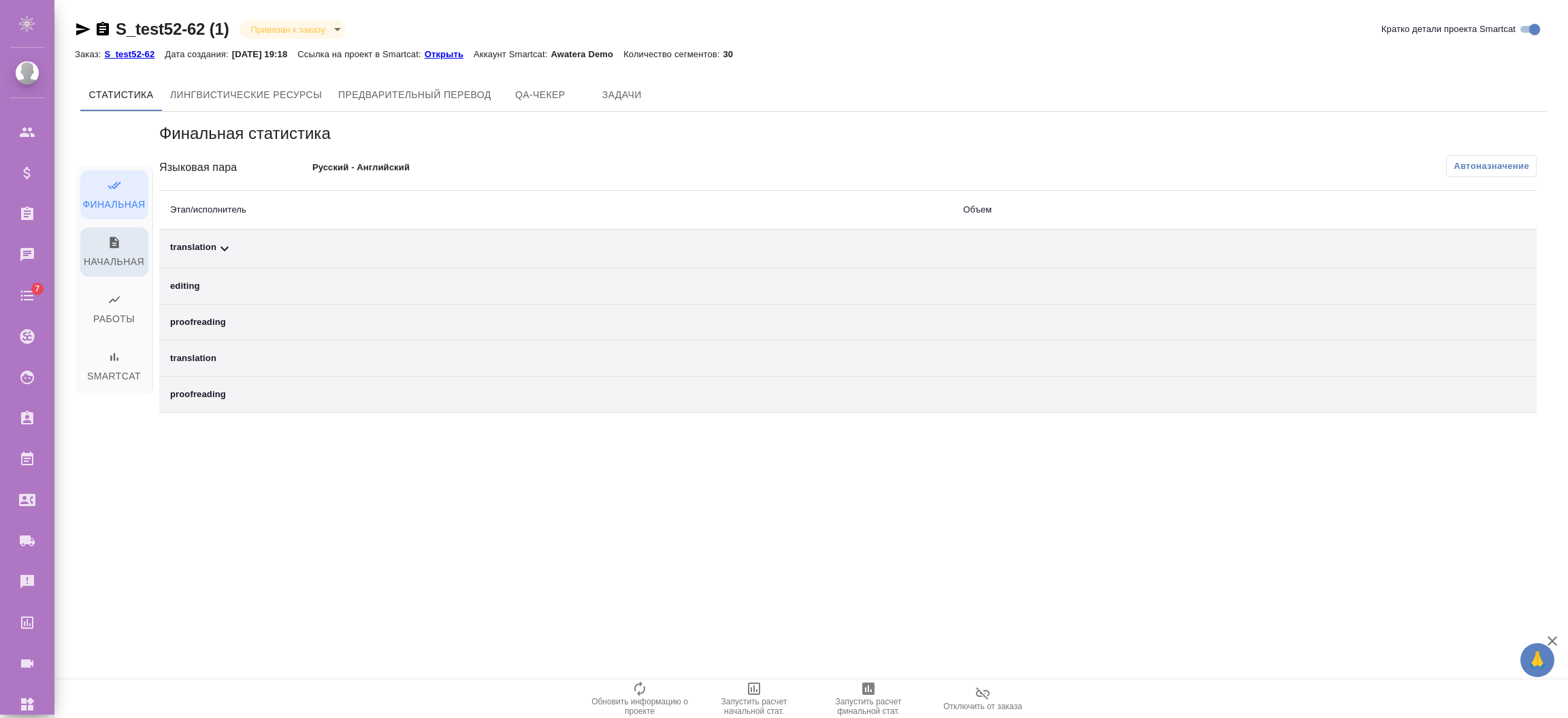
click at [86, 251] on button "Начальная" at bounding box center [114, 251] width 68 height 49
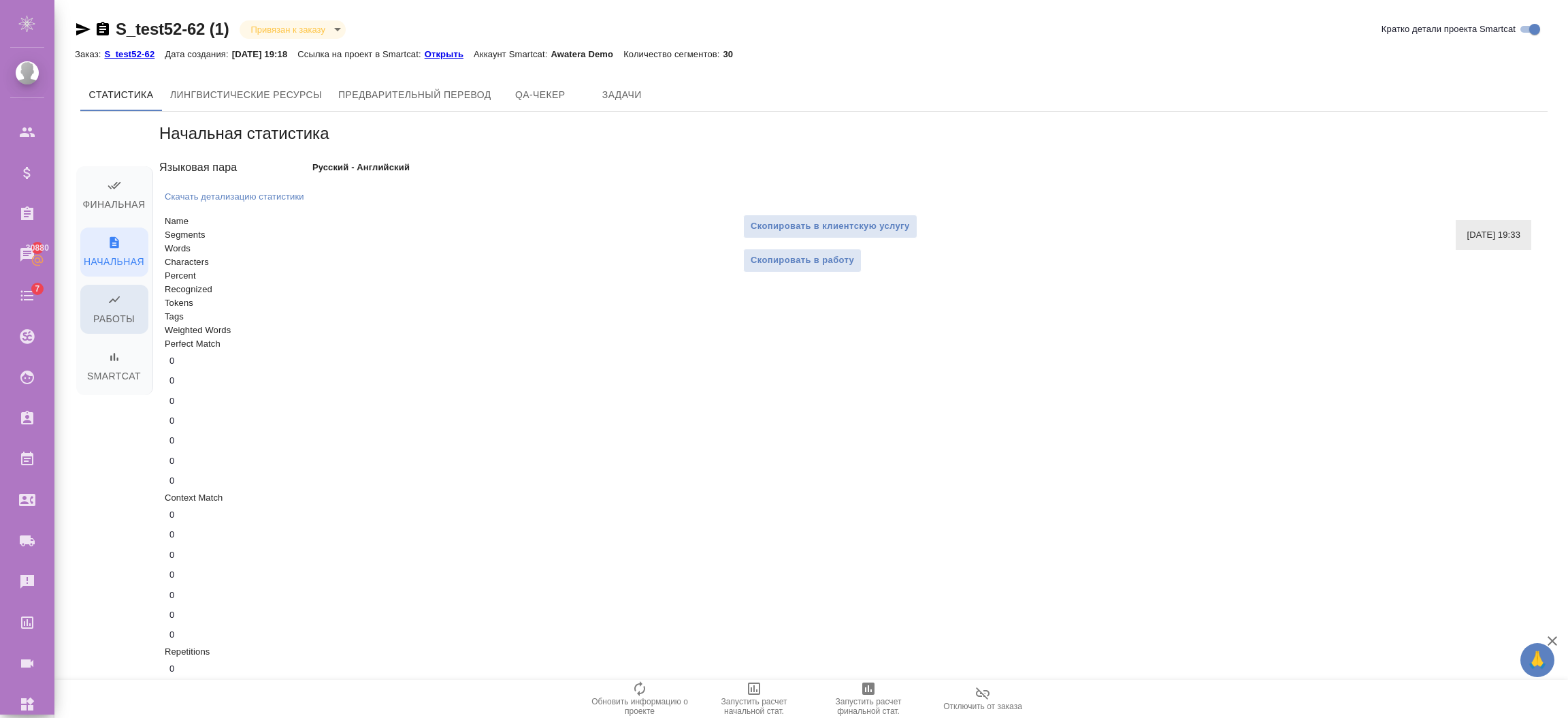
click at [137, 321] on span "Работы" at bounding box center [114, 310] width 52 height 34
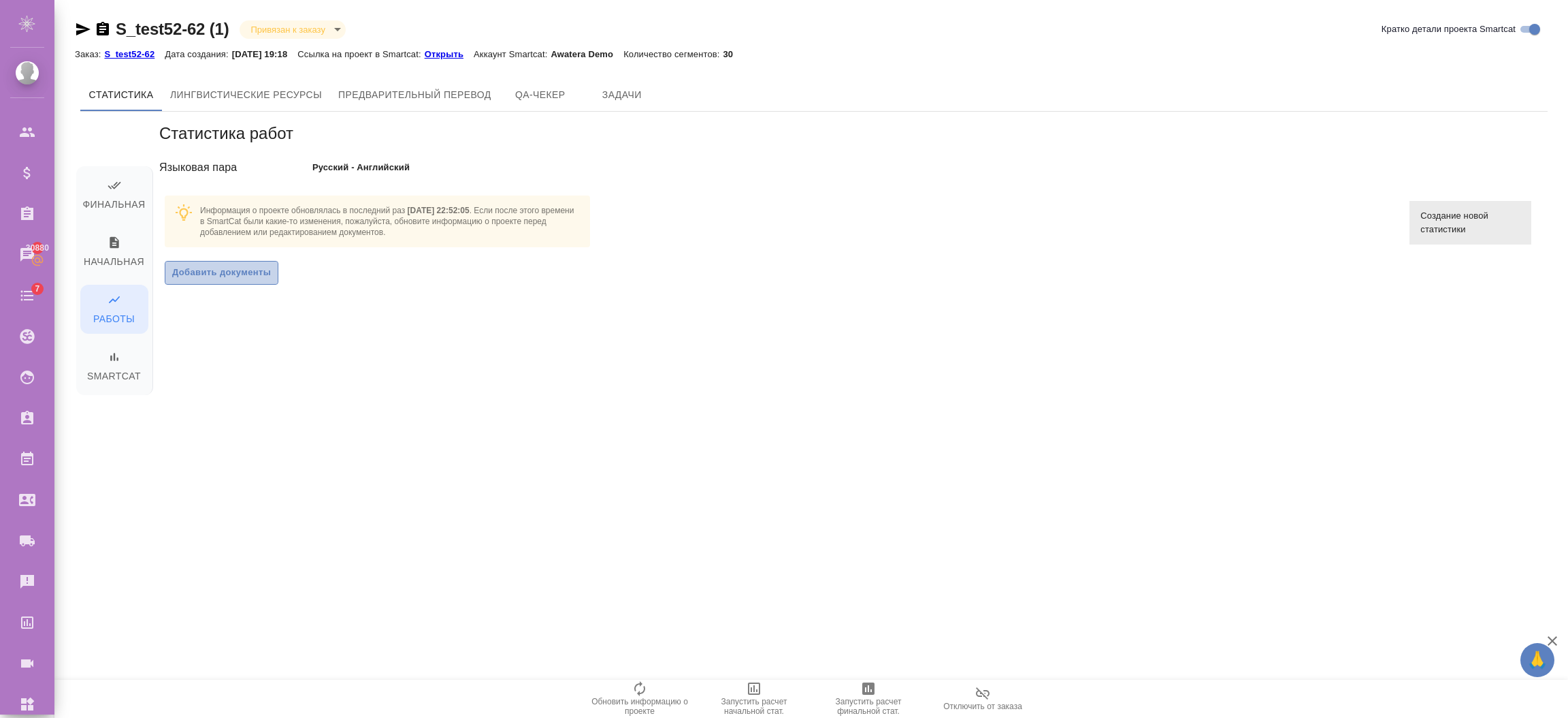
click at [246, 265] on span "Добавить документы" at bounding box center [221, 273] width 99 height 15
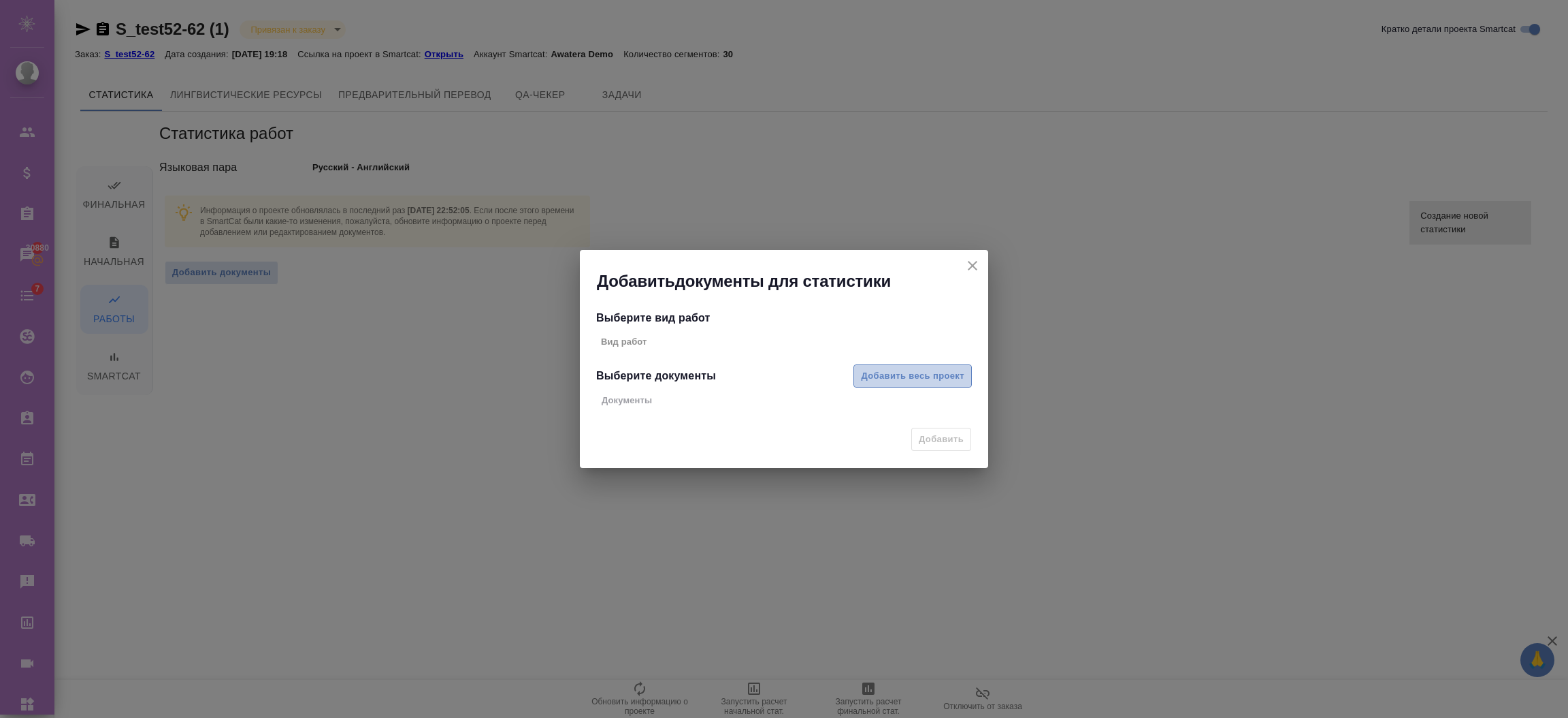
click at [872, 380] on span "Добавить весь проект" at bounding box center [913, 376] width 103 height 15
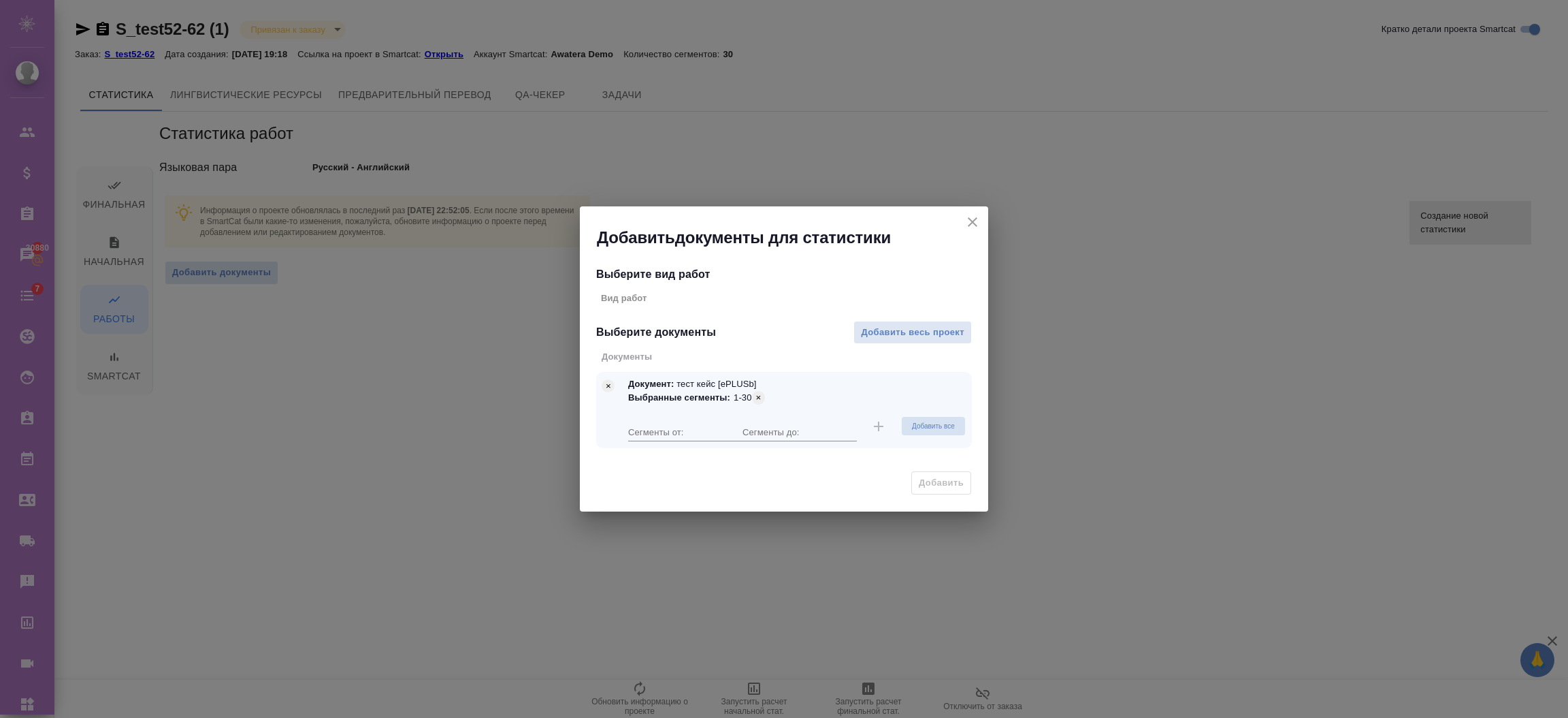
click at [660, 419] on div "Сегменты от:" at bounding box center [685, 426] width 114 height 30
click at [660, 428] on input "number" at bounding box center [685, 432] width 114 height 19
click at [973, 223] on icon "close" at bounding box center [973, 222] width 16 height 16
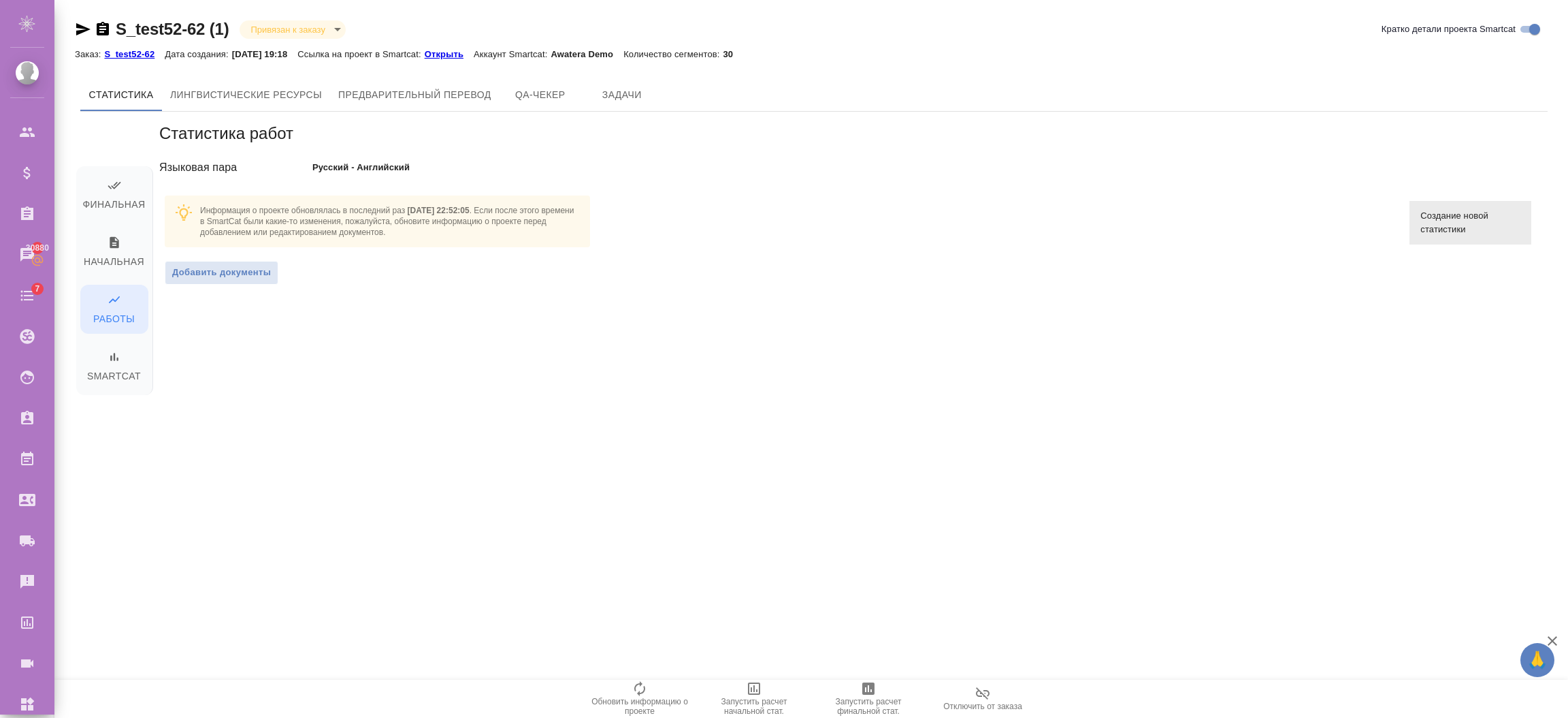
click at [1468, 230] on span "Создание новой статистики" at bounding box center [1471, 222] width 100 height 27
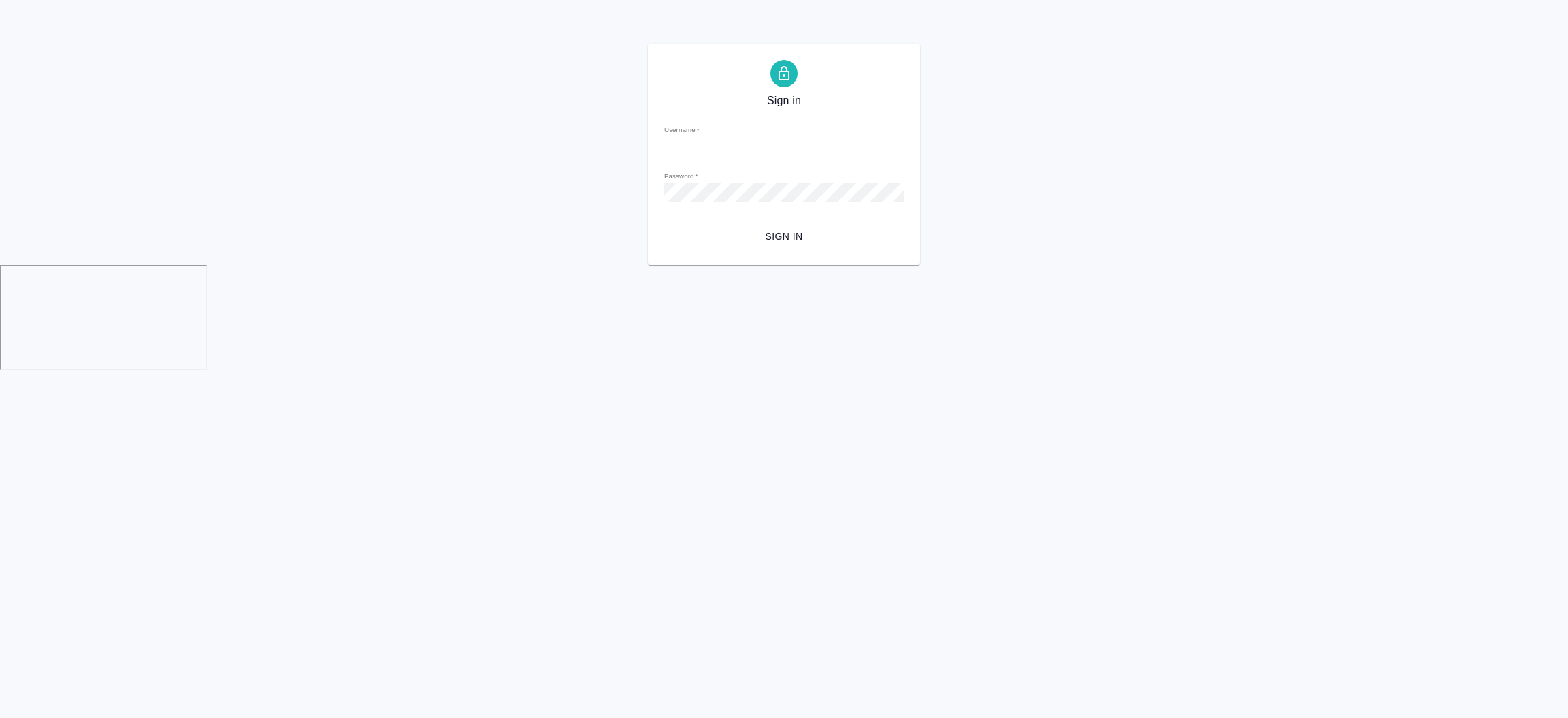
type input "[EMAIL_ADDRESS][DOMAIN_NAME]"
click at [767, 236] on span "Sign in" at bounding box center [784, 236] width 218 height 17
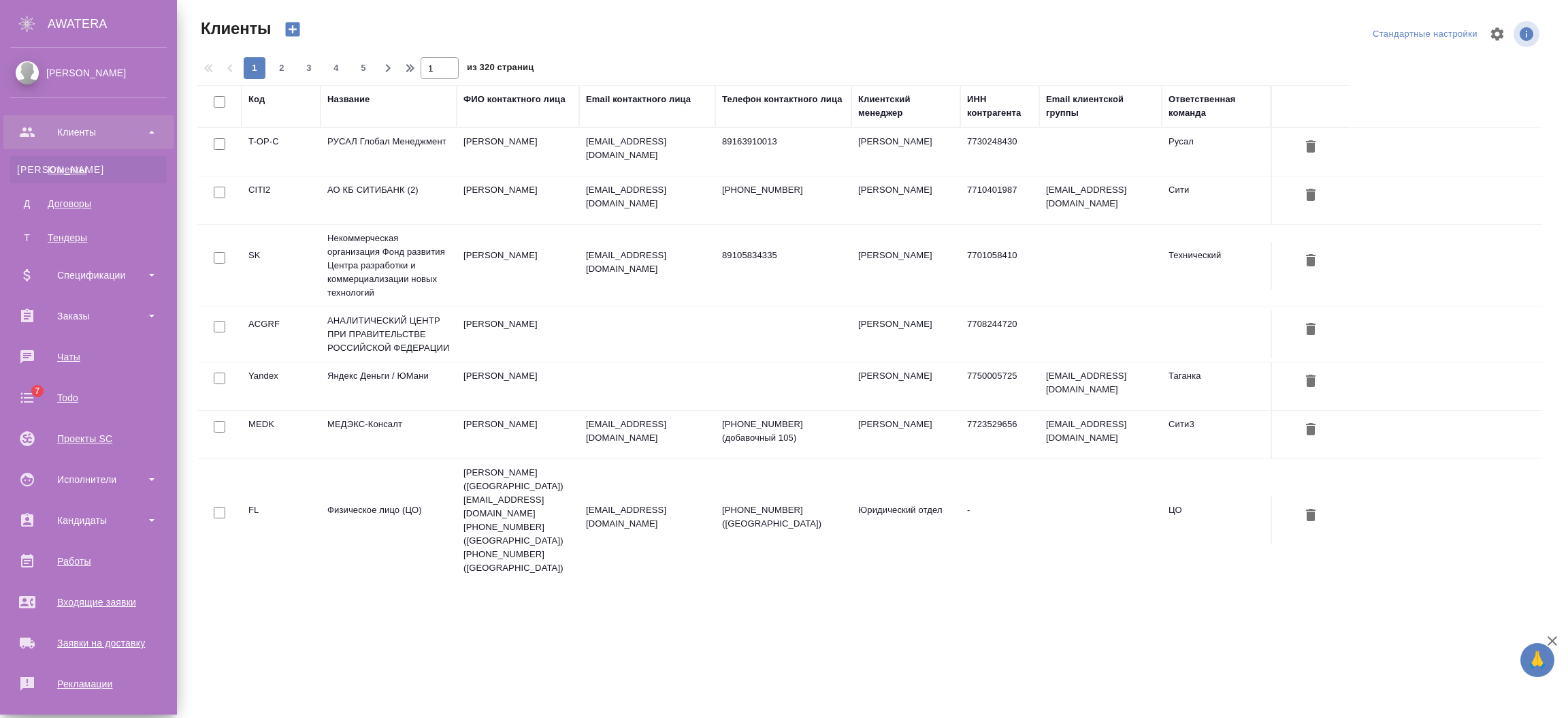
select select "RU"
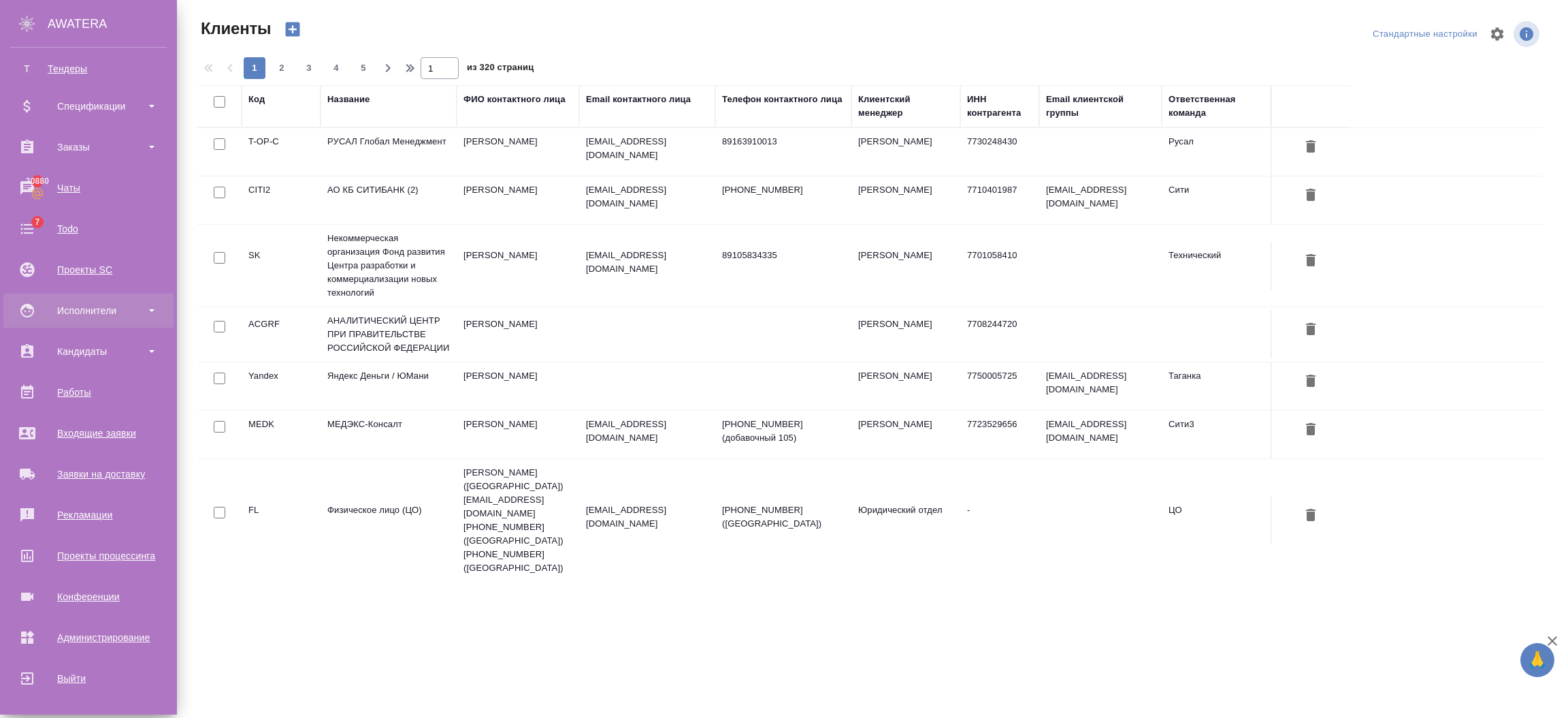
click at [100, 311] on div "Исполнители" at bounding box center [89, 311] width 157 height 21
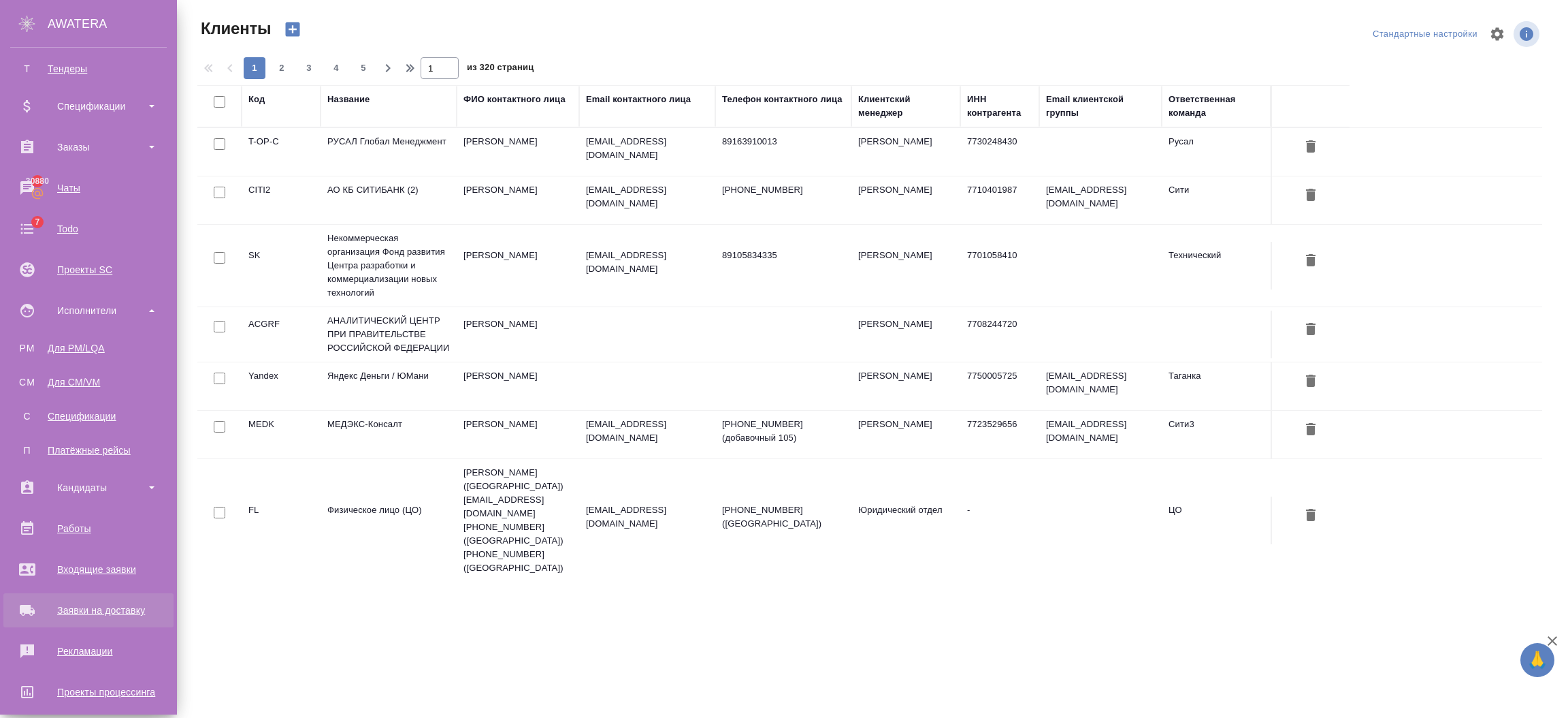
scroll to position [271, 0]
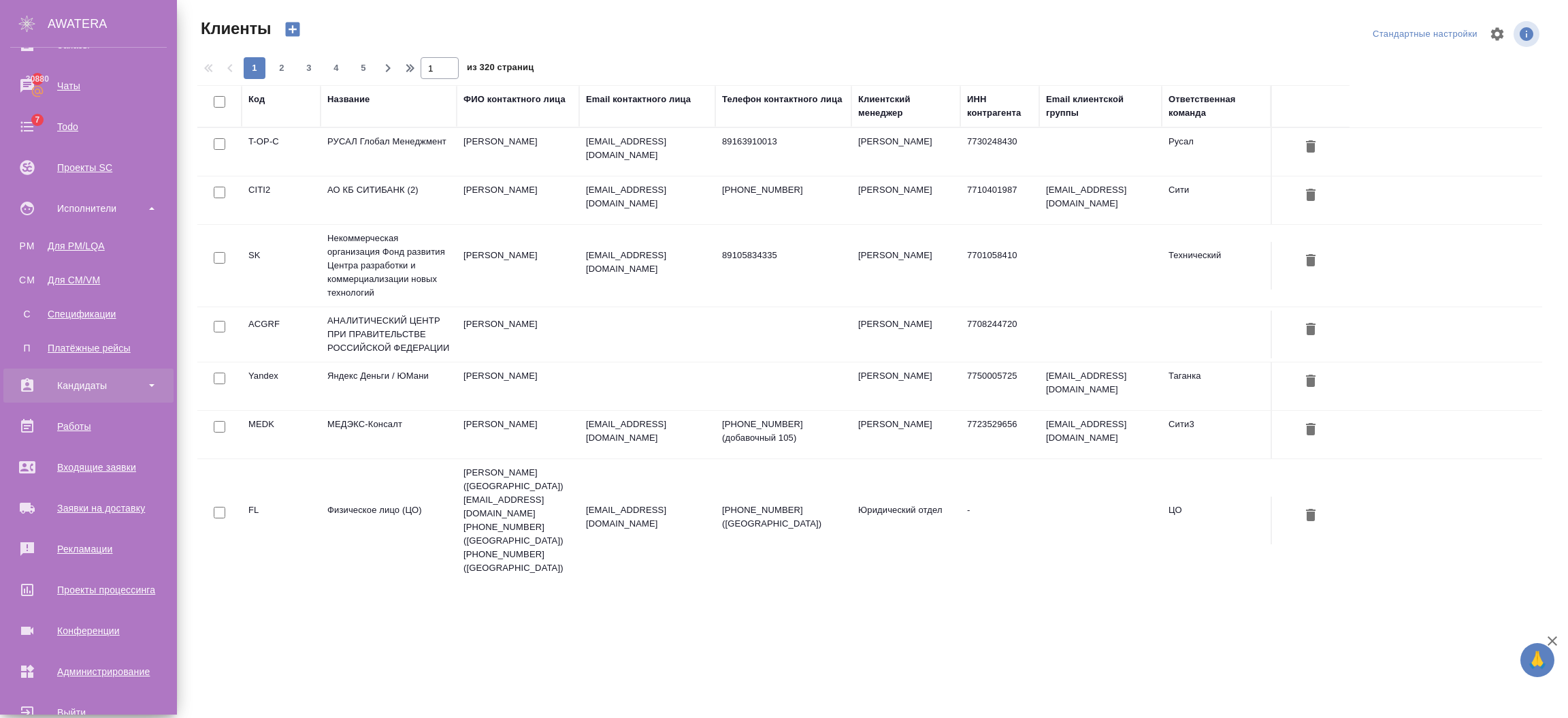
click at [73, 378] on div "Кандидаты" at bounding box center [89, 385] width 157 height 21
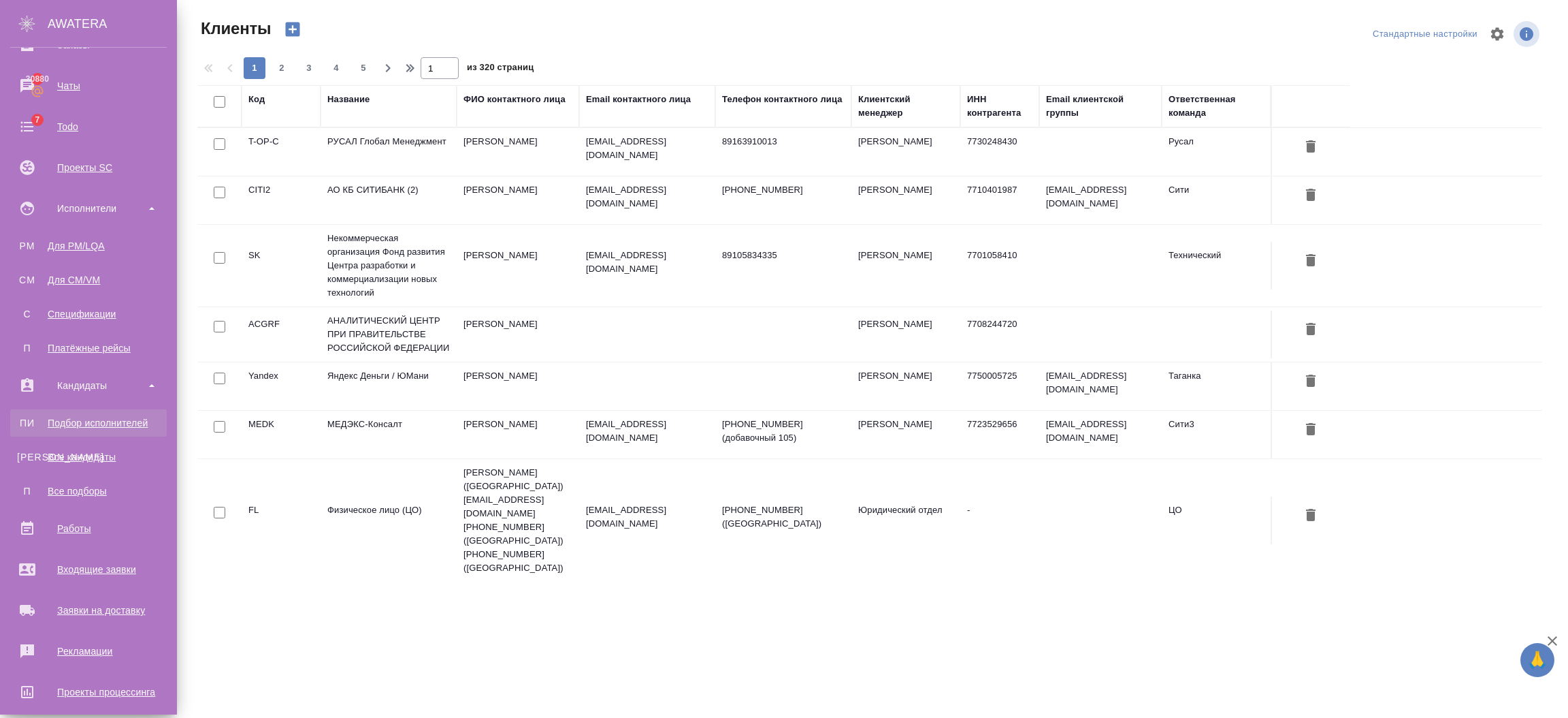
click at [83, 417] on div "Подбор исполнителей" at bounding box center [88, 423] width 143 height 14
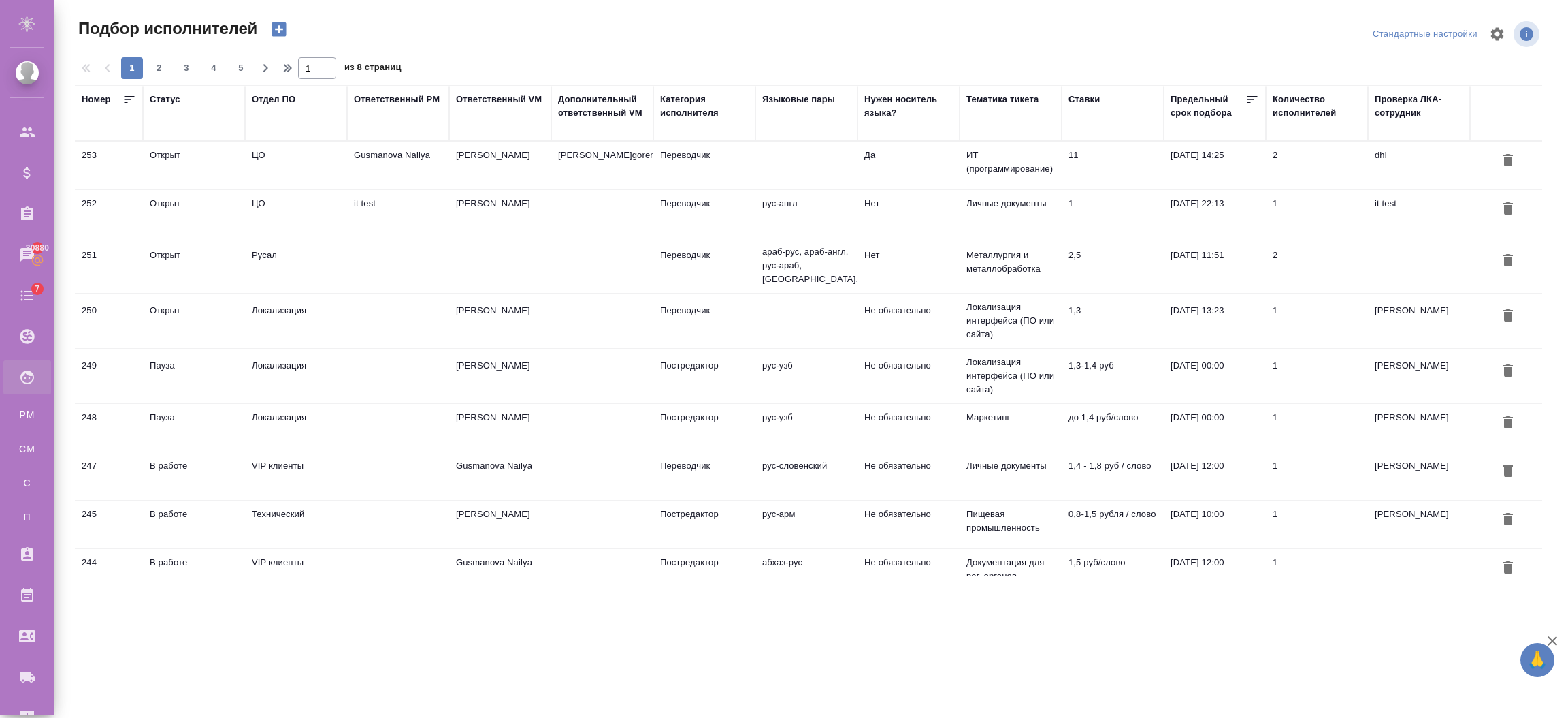
click at [313, 210] on td "ЦО" at bounding box center [296, 213] width 102 height 48
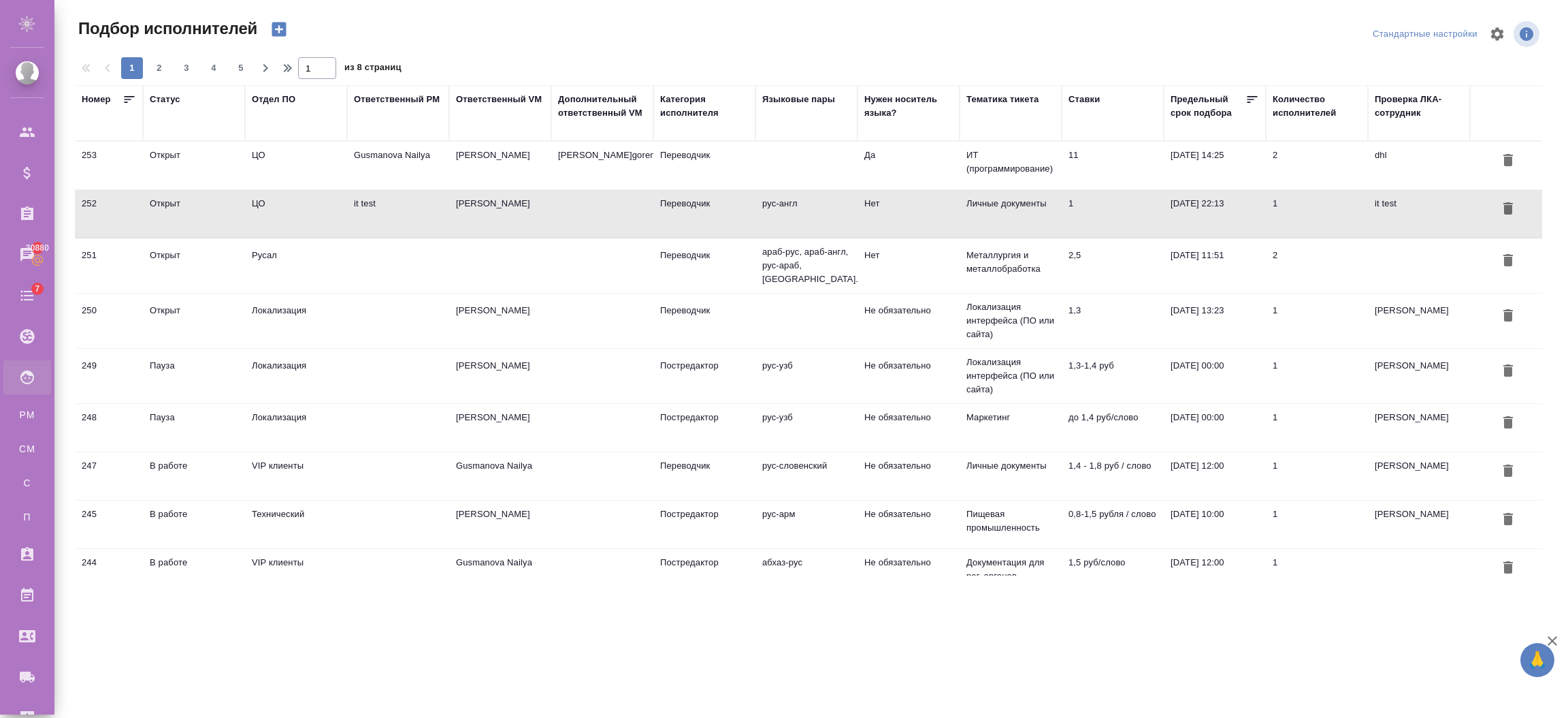
click at [313, 210] on td "ЦО" at bounding box center [296, 213] width 102 height 48
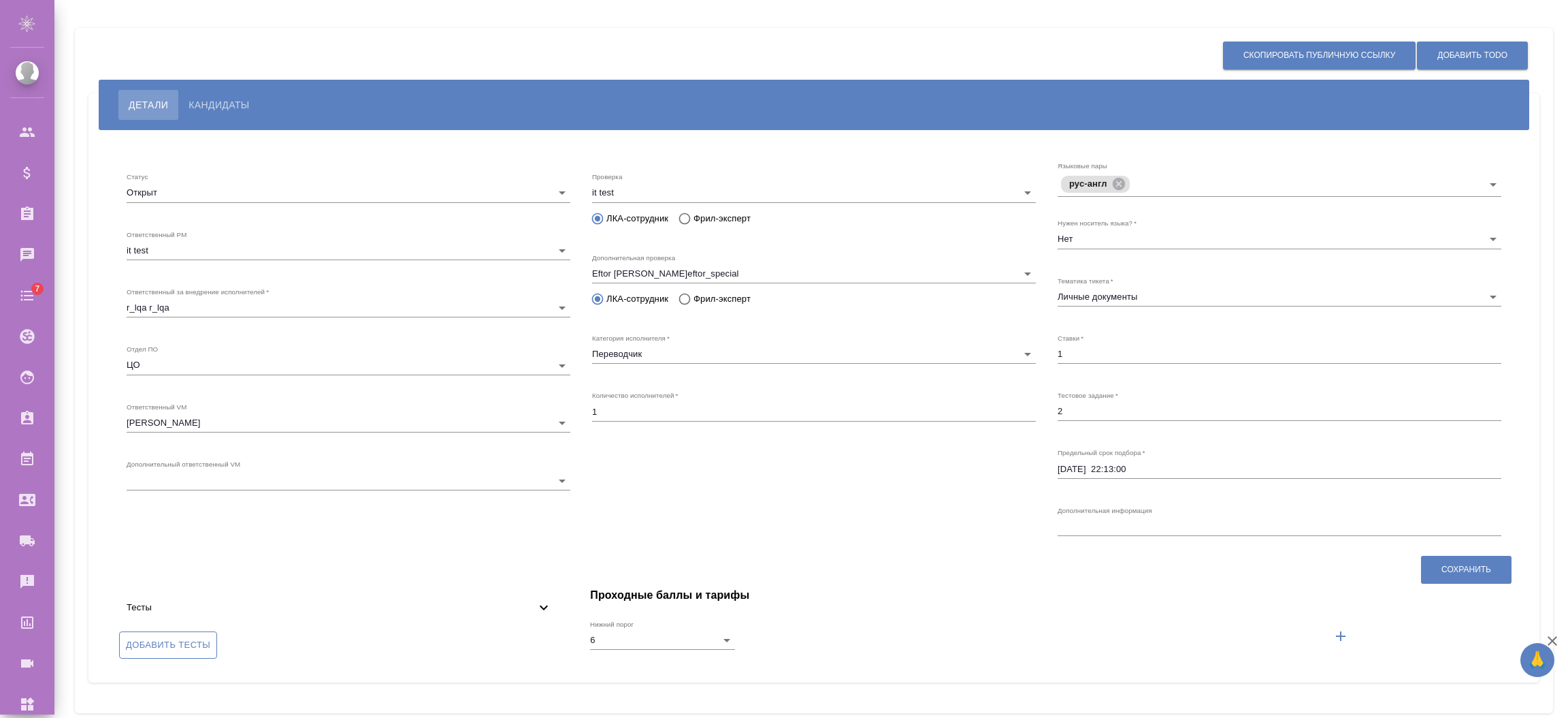
scroll to position [22, 0]
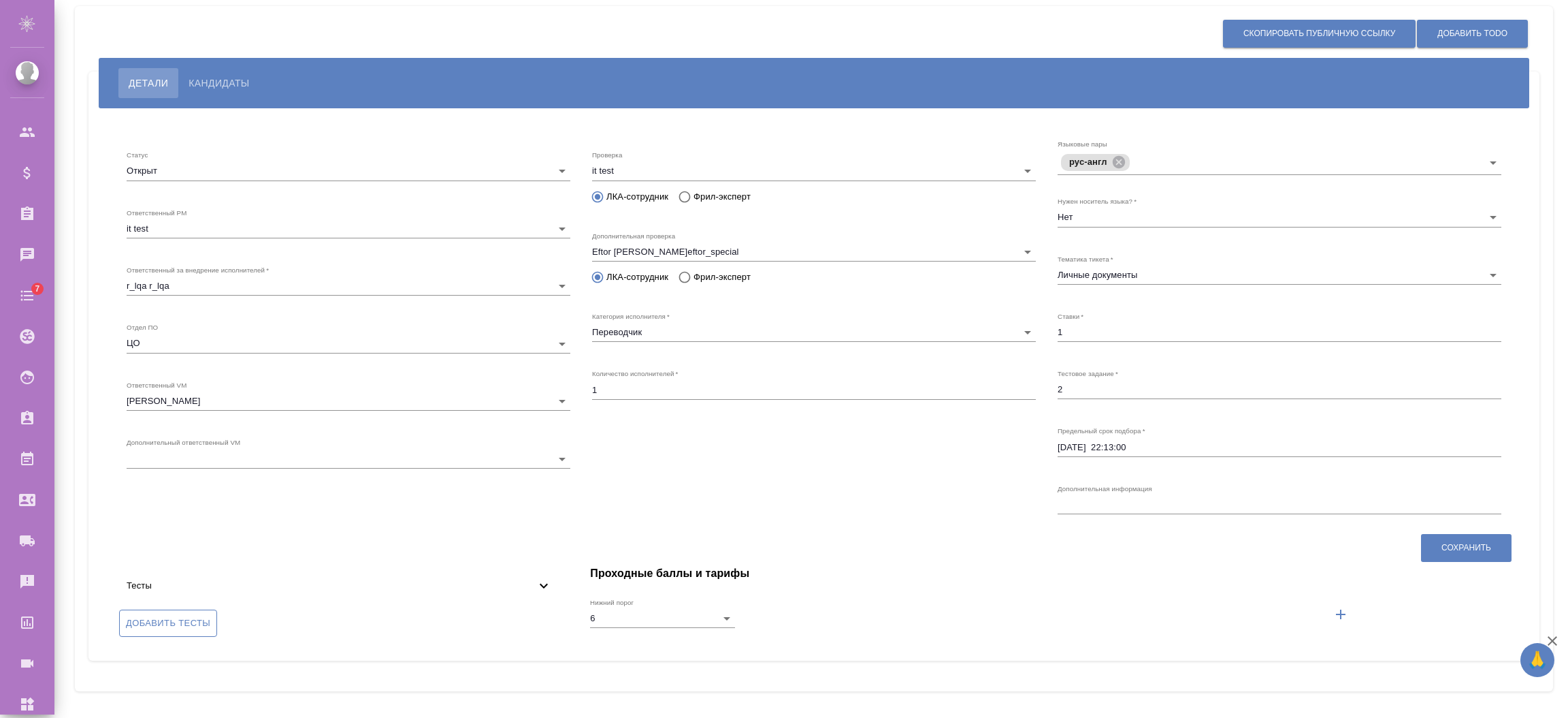
click at [191, 615] on span "Добавить тесты" at bounding box center [168, 623] width 84 height 15
click at [0, 0] on input "Добавить тесты" at bounding box center [0, 0] width 0 height 0
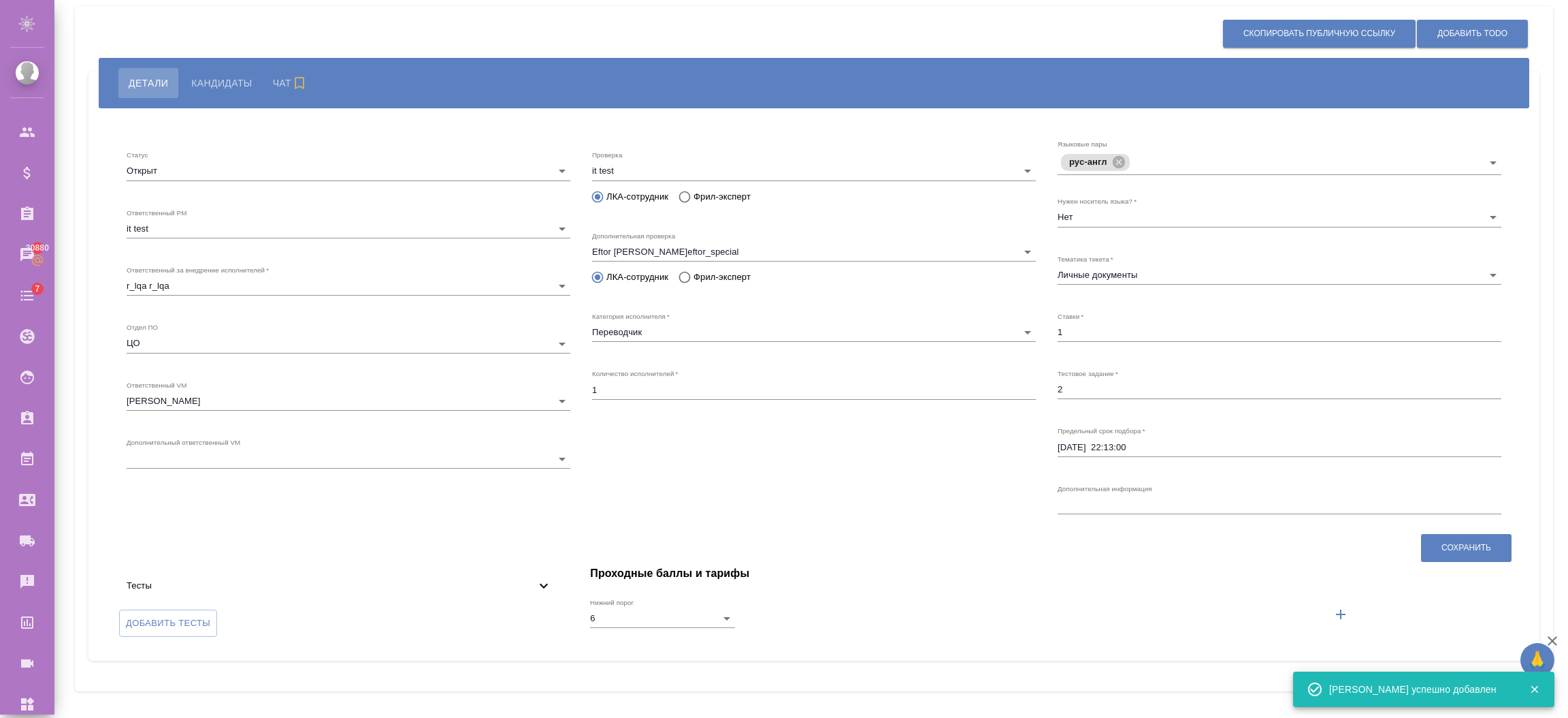
click at [209, 92] on button "Кандидаты" at bounding box center [221, 83] width 81 height 30
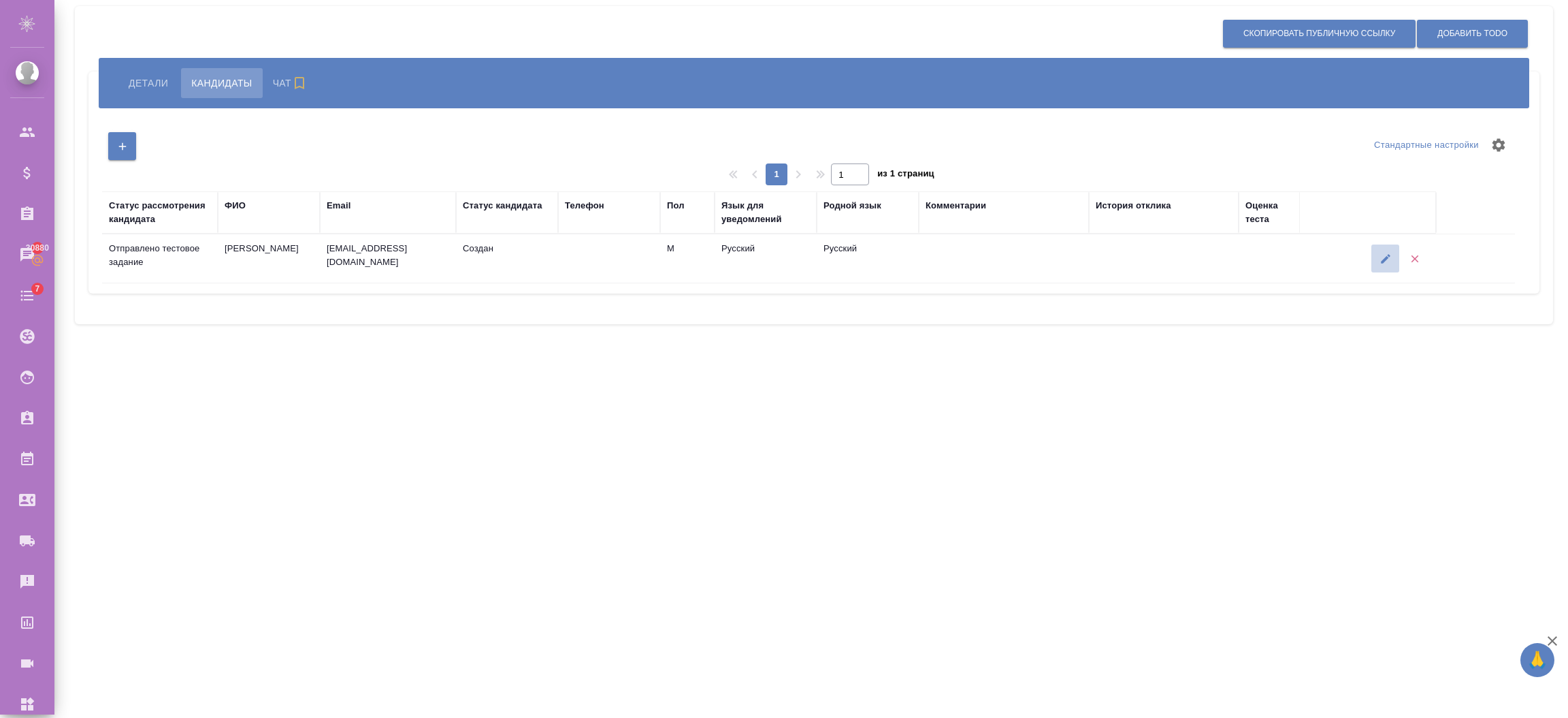
click at [1378, 259] on button "button" at bounding box center [1386, 259] width 28 height 28
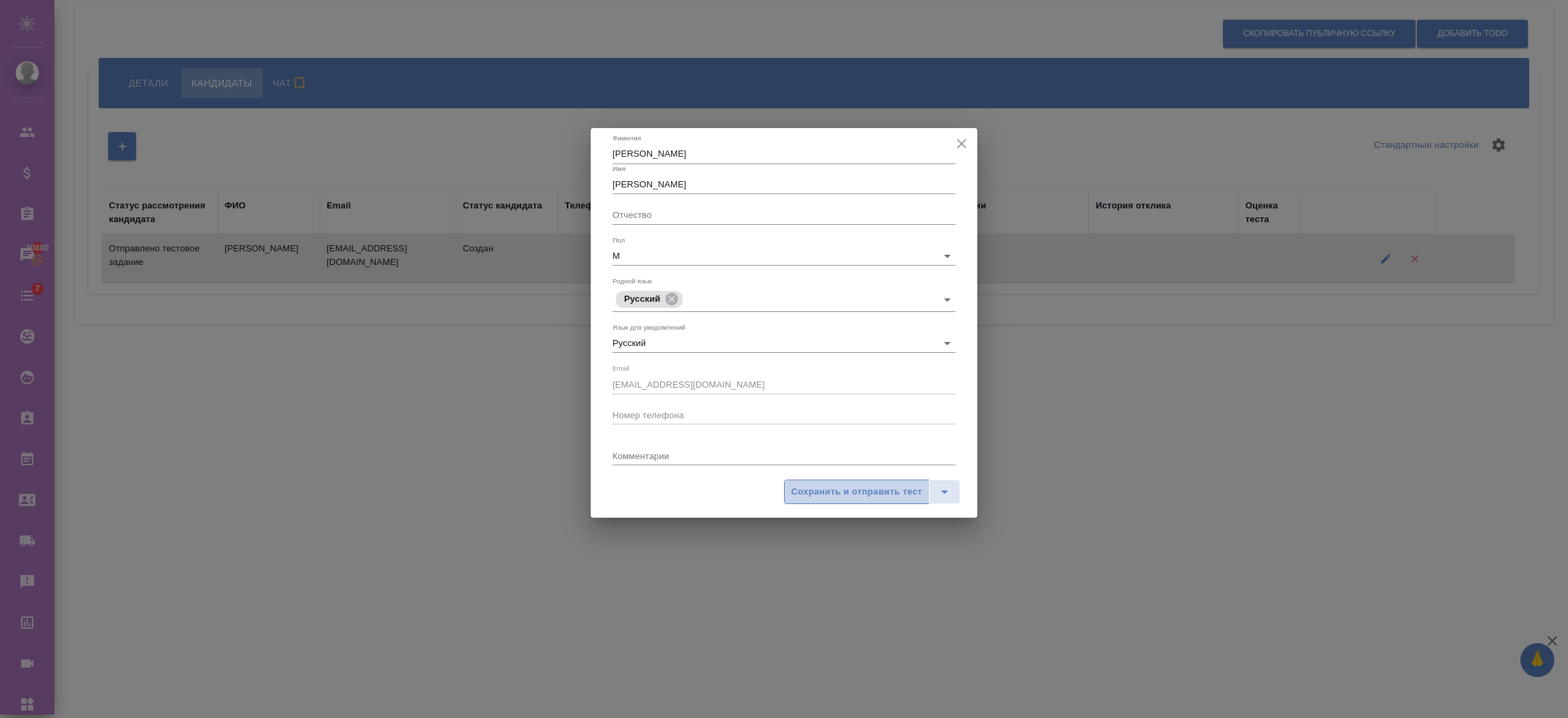
click at [792, 487] on span "Сохранить и отправить тест" at bounding box center [857, 492] width 130 height 15
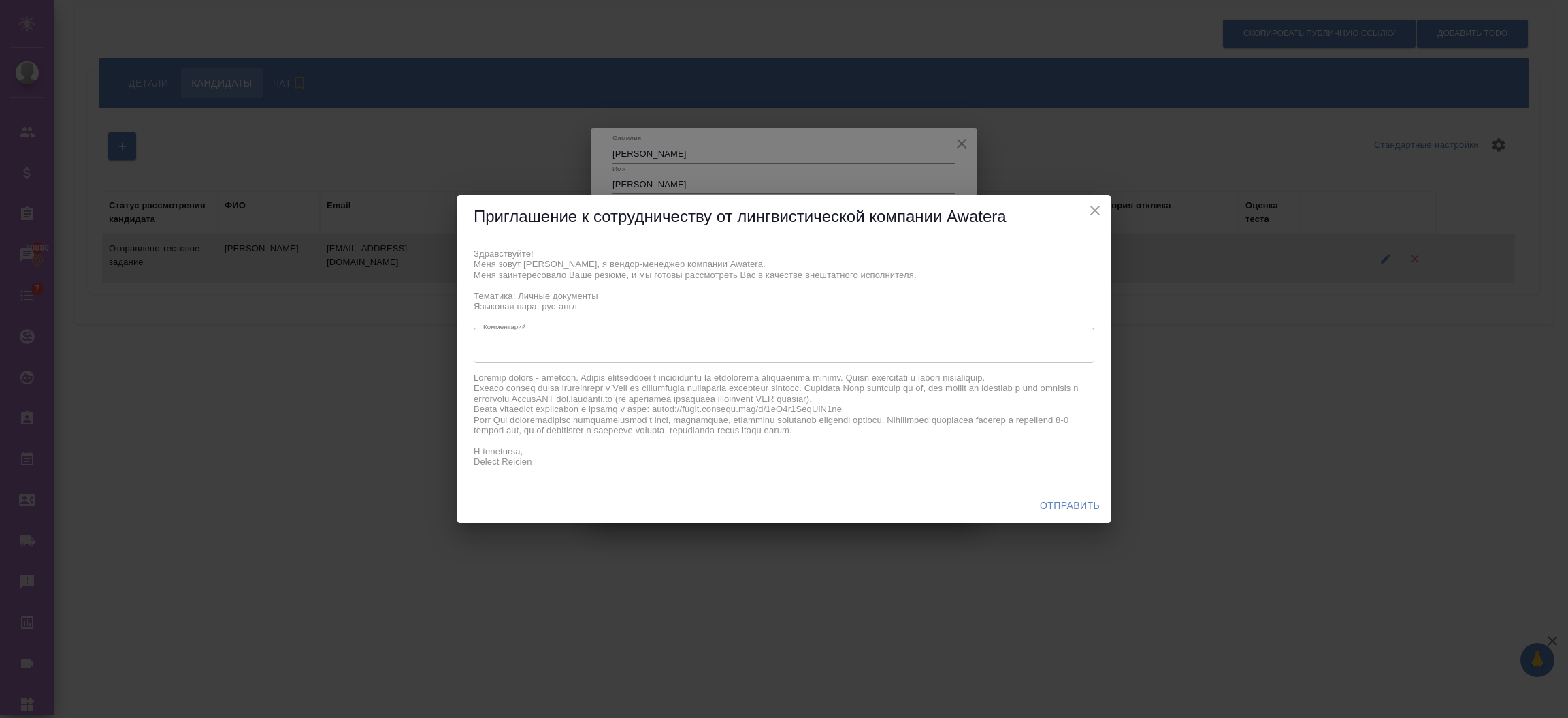
click at [1091, 502] on span "Отправить" at bounding box center [1070, 505] width 60 height 17
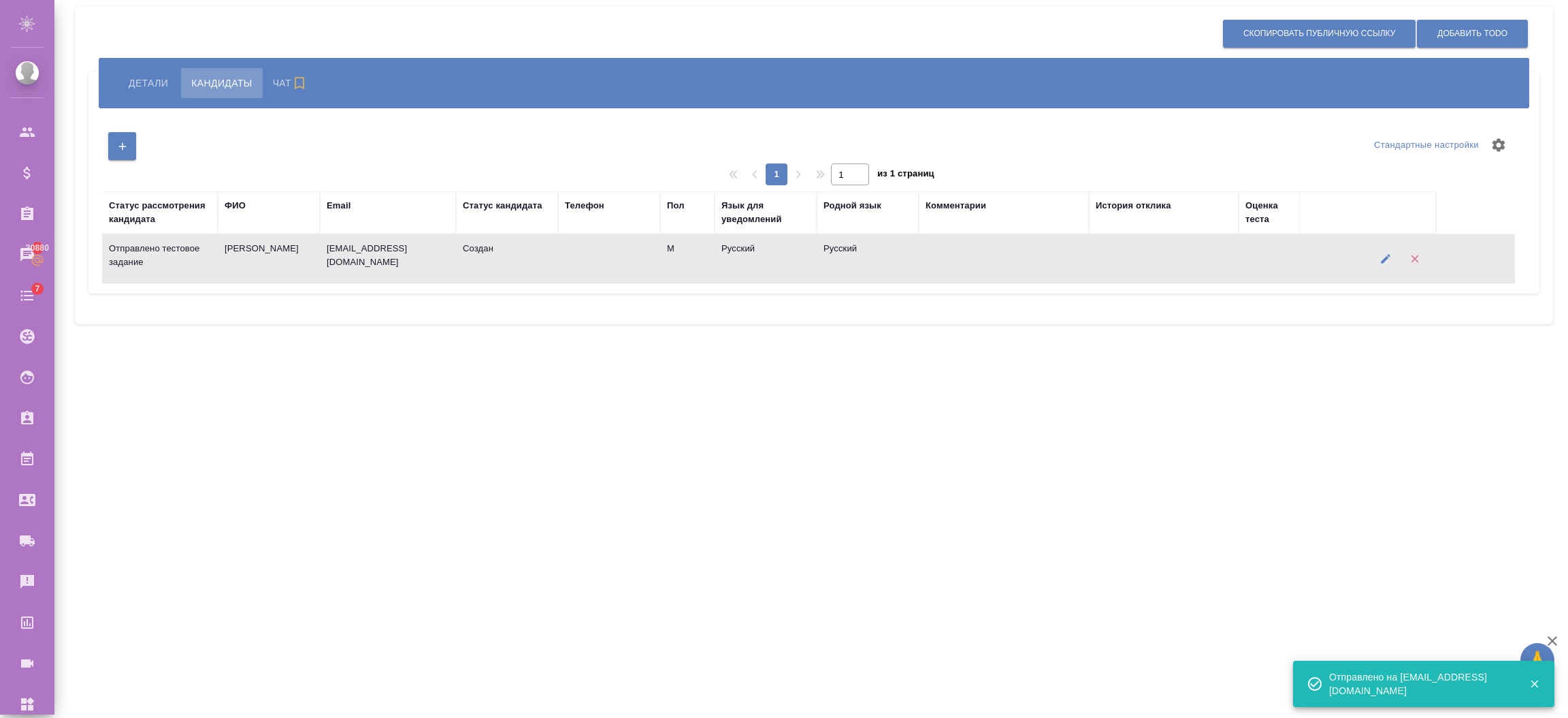
click at [161, 97] on button "Детали" at bounding box center [149, 83] width 60 height 30
click at [157, 85] on span "Детали" at bounding box center [149, 83] width 40 height 16
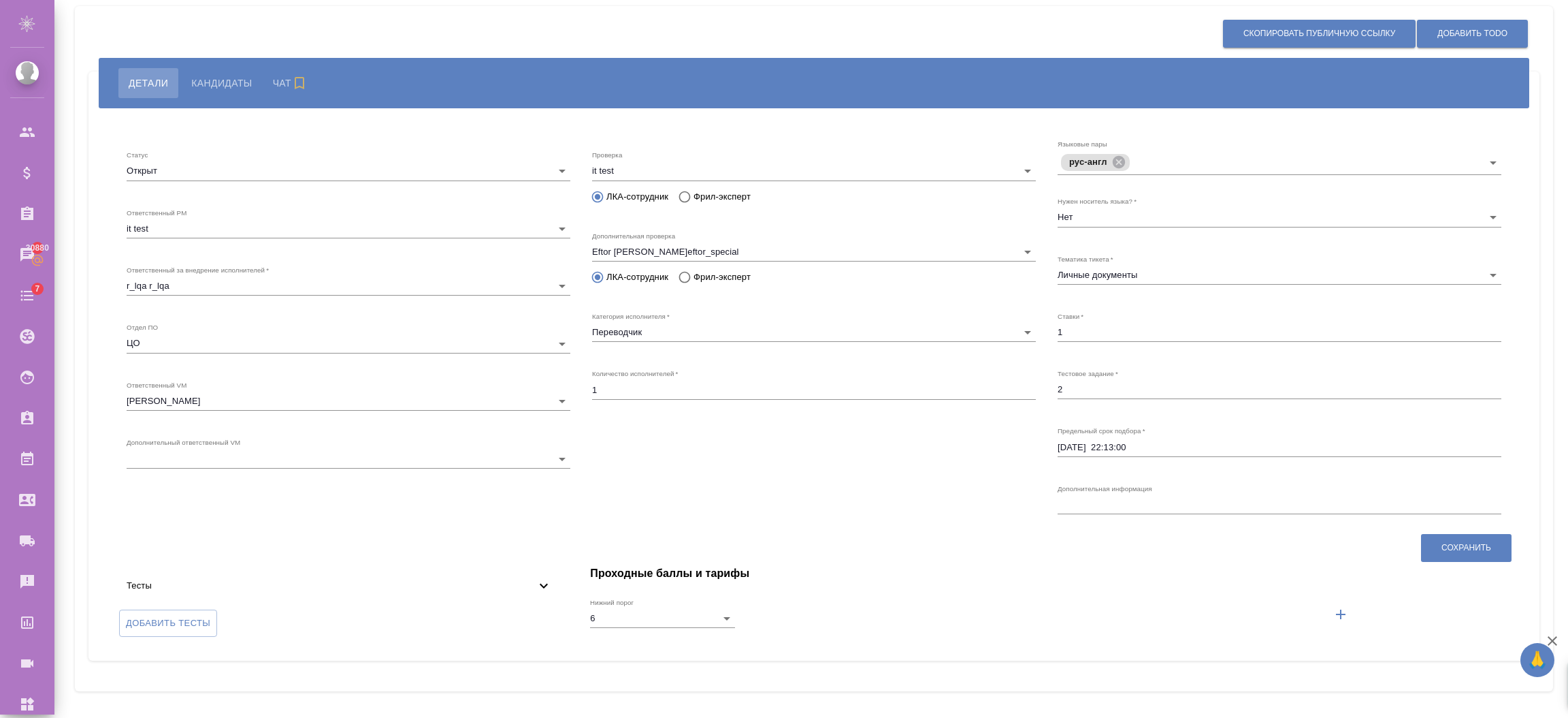
type input "6"
click at [538, 582] on icon at bounding box center [543, 585] width 16 height 16
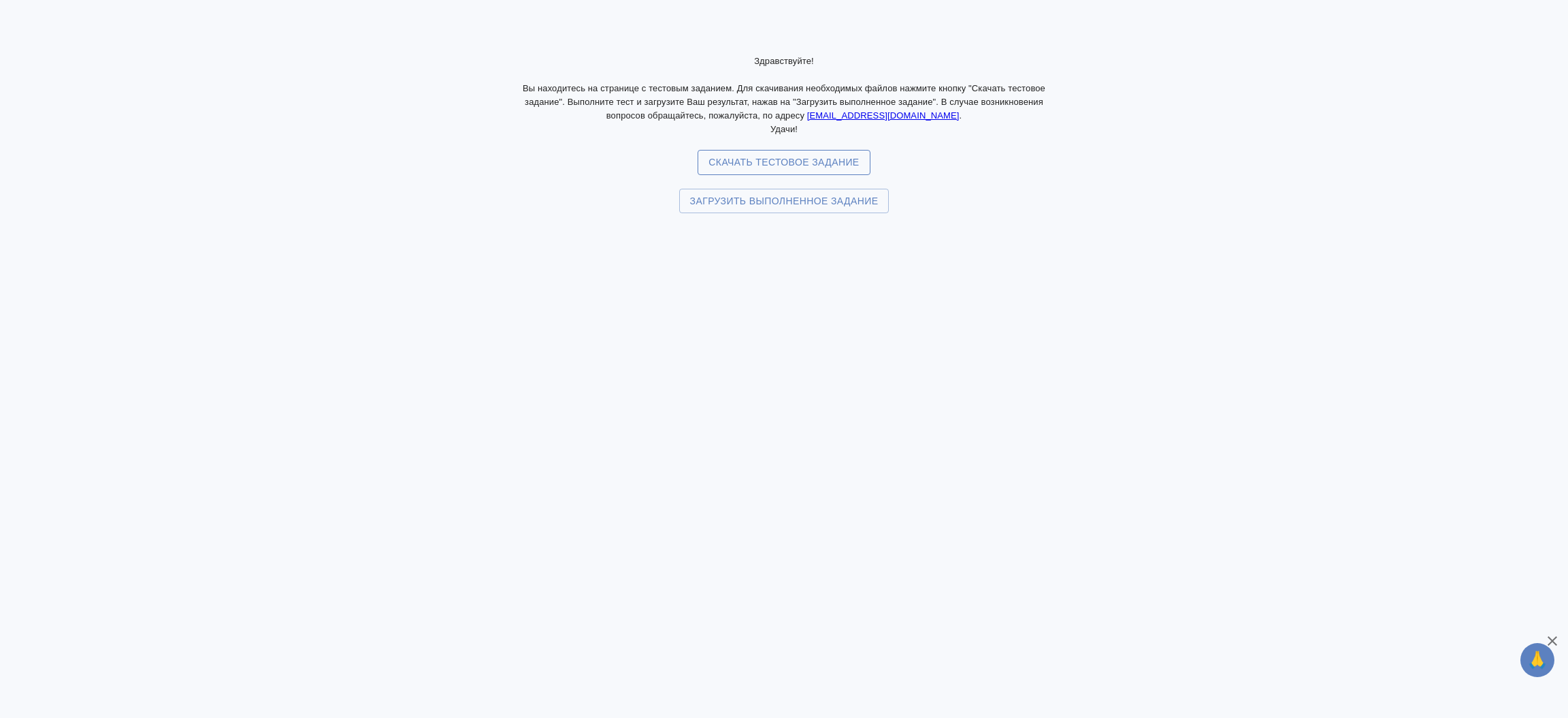
click at [737, 165] on span "Скачать тестовое задание" at bounding box center [783, 162] width 150 height 17
click at [708, 199] on span "Загрузить выполненное задание" at bounding box center [784, 201] width 188 height 17
click at [0, 0] on input "Загрузить выполненное задание" at bounding box center [0, 0] width 0 height 0
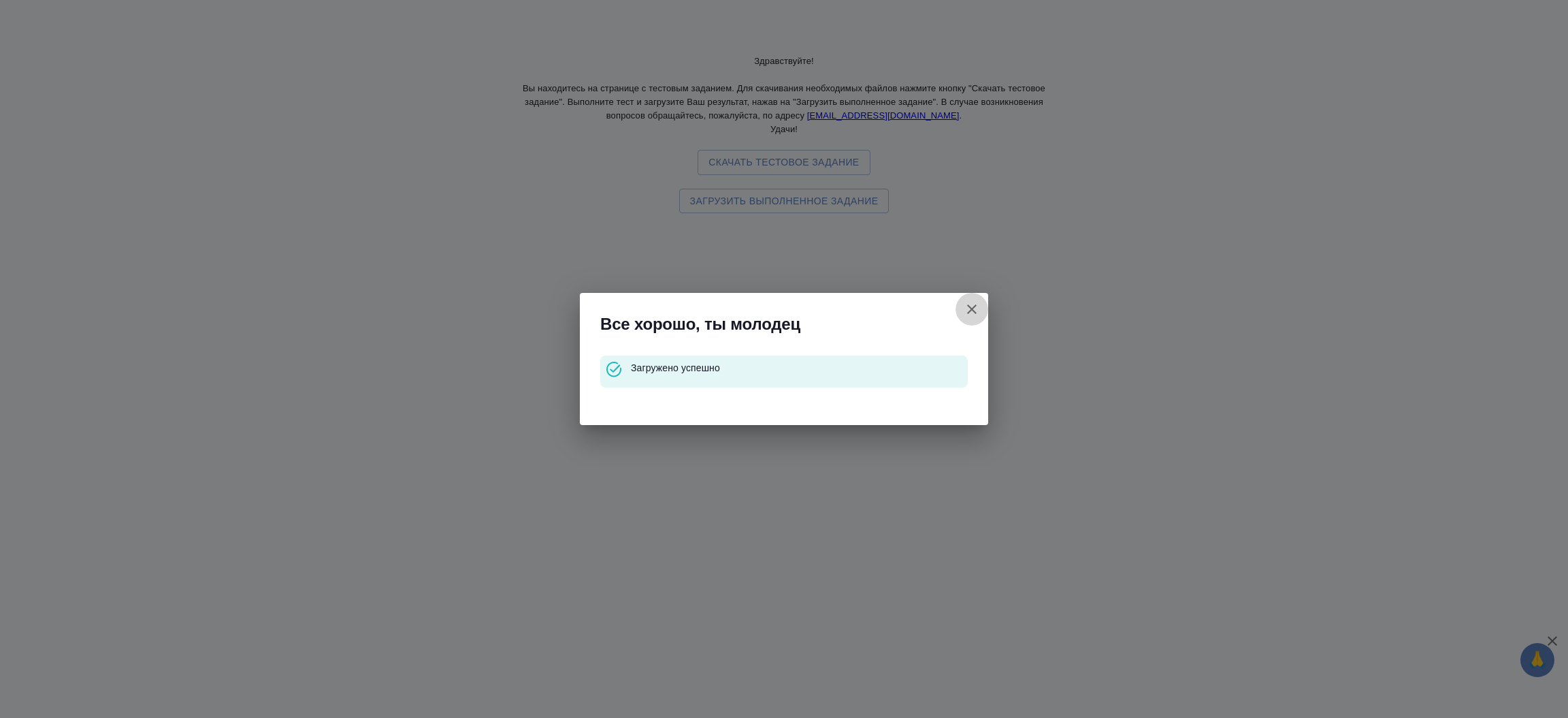
click at [969, 305] on icon "button" at bounding box center [972, 309] width 16 height 16
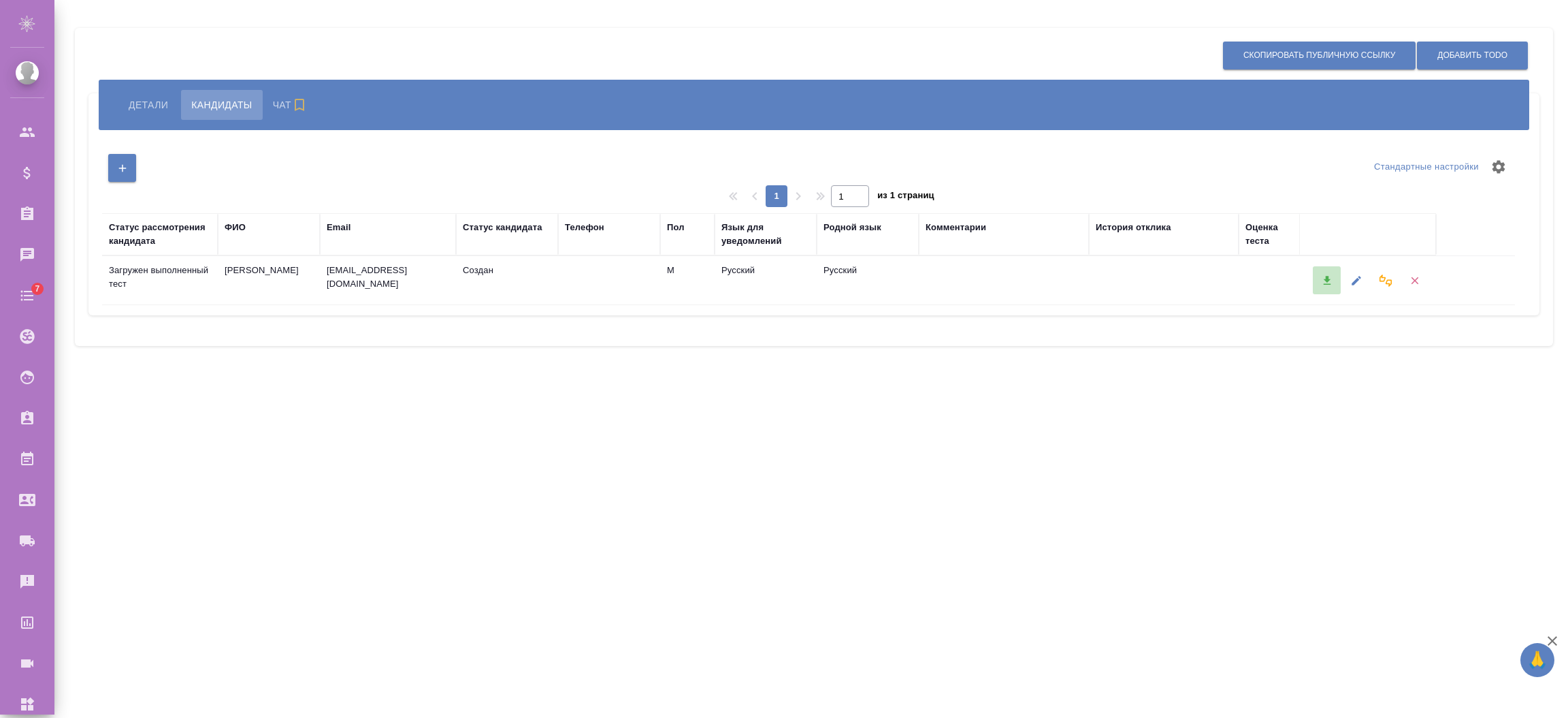
click at [1334, 284] on button "button" at bounding box center [1327, 280] width 28 height 28
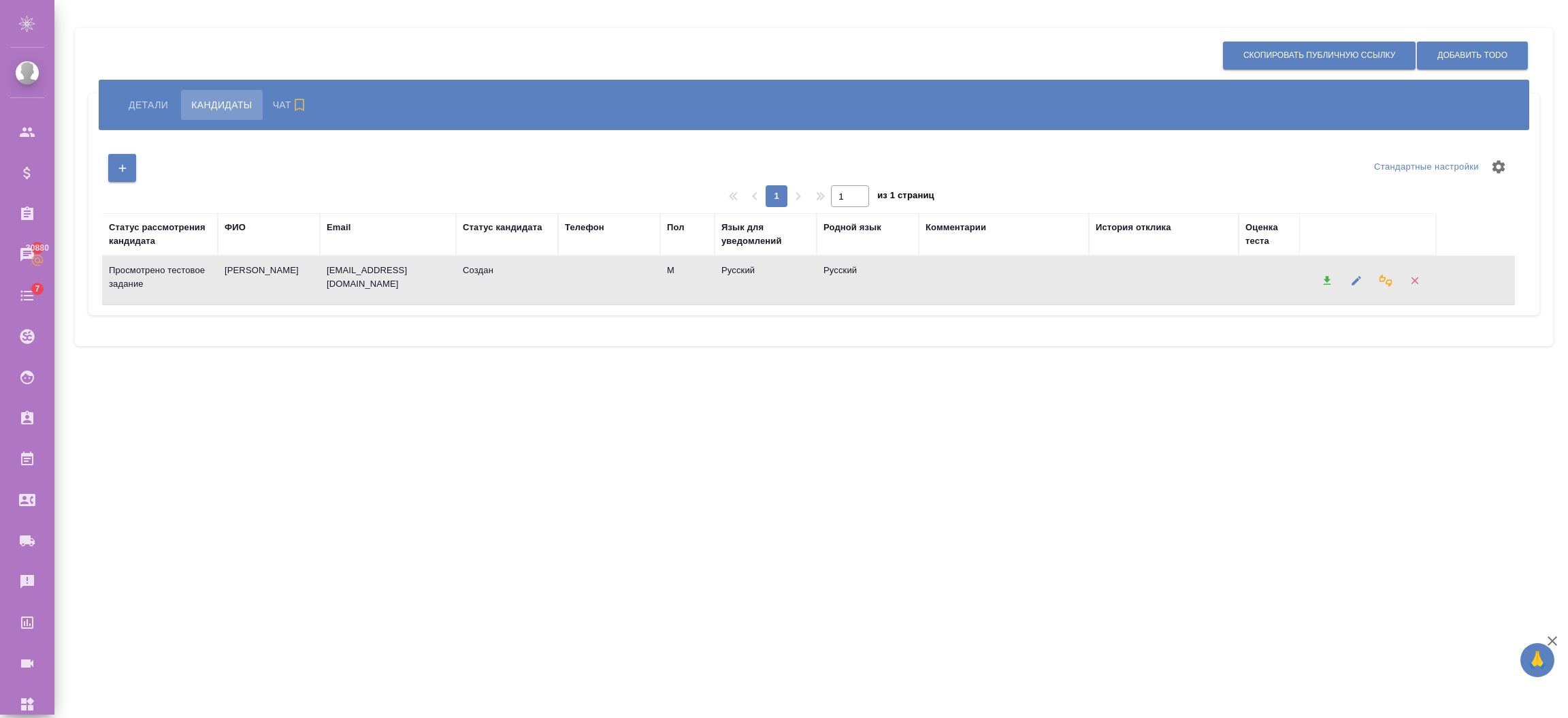
click at [1380, 284] on icon "button" at bounding box center [1386, 281] width 12 height 12
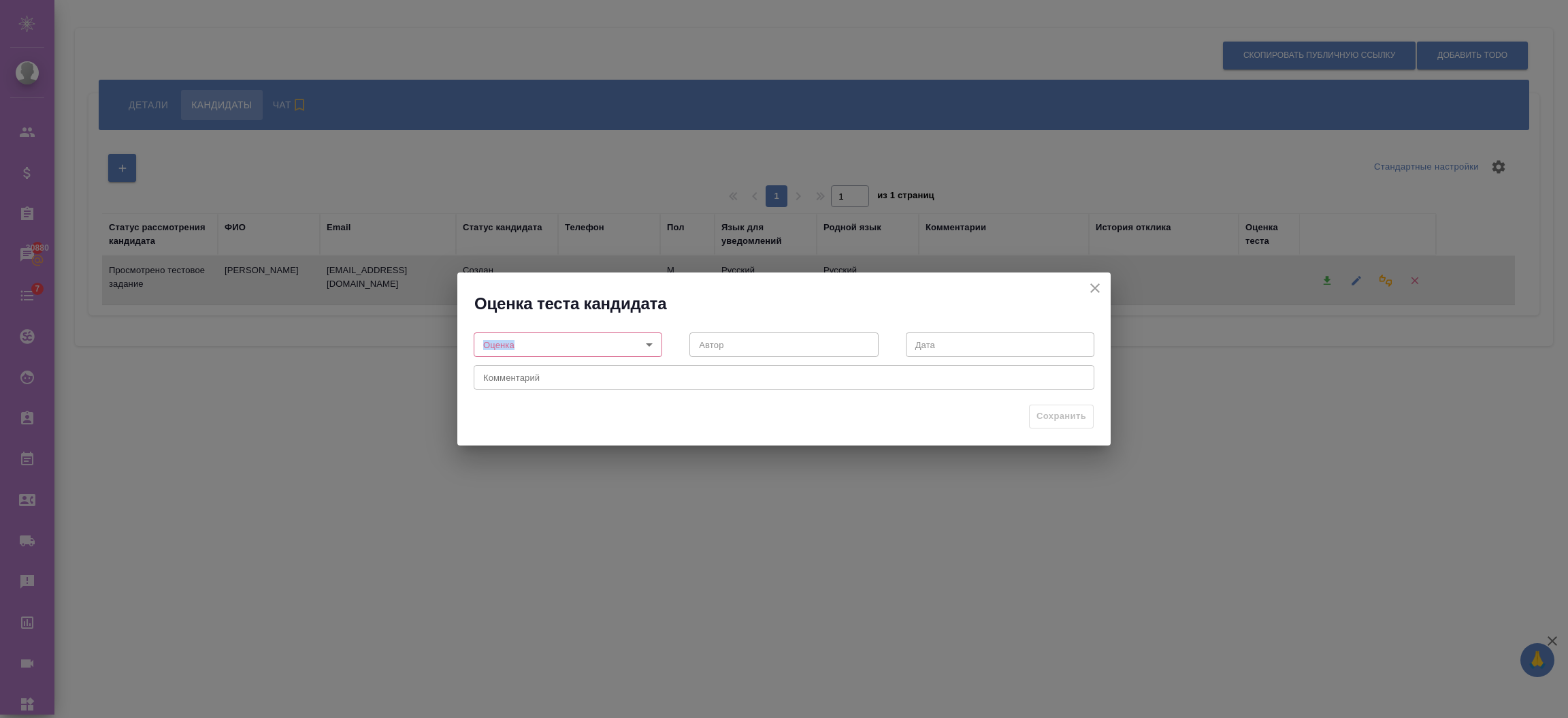
click at [559, 333] on div "Оценка ​ Оценка" at bounding box center [568, 344] width 216 height 60
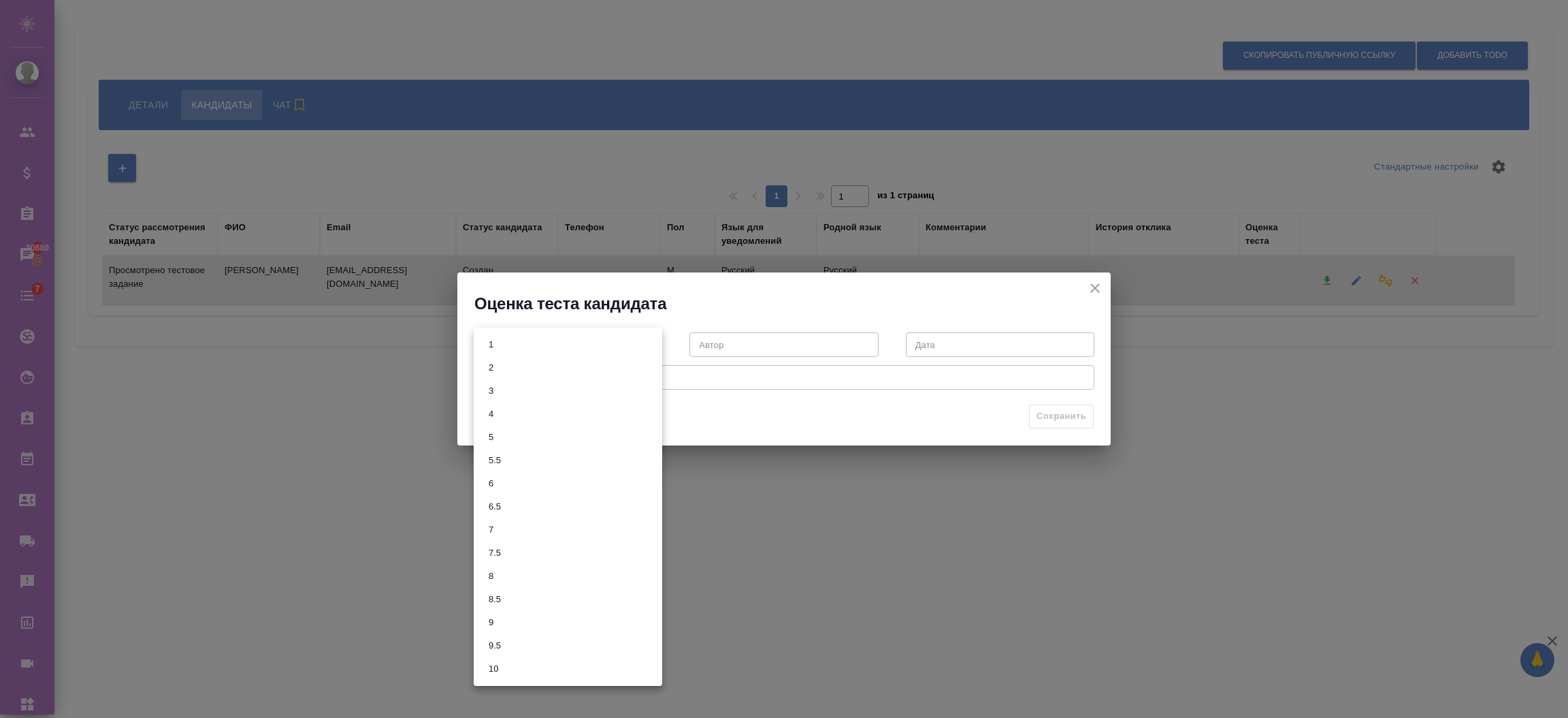
click at [546, 341] on body "🙏 .cls-1 fill:#fff; AWATERA [PERSON_NAME] Спецификации Заказы 30880 Чаты 7 Todo…" at bounding box center [784, 413] width 1568 height 827
click at [513, 525] on li "7" at bounding box center [568, 530] width 188 height 23
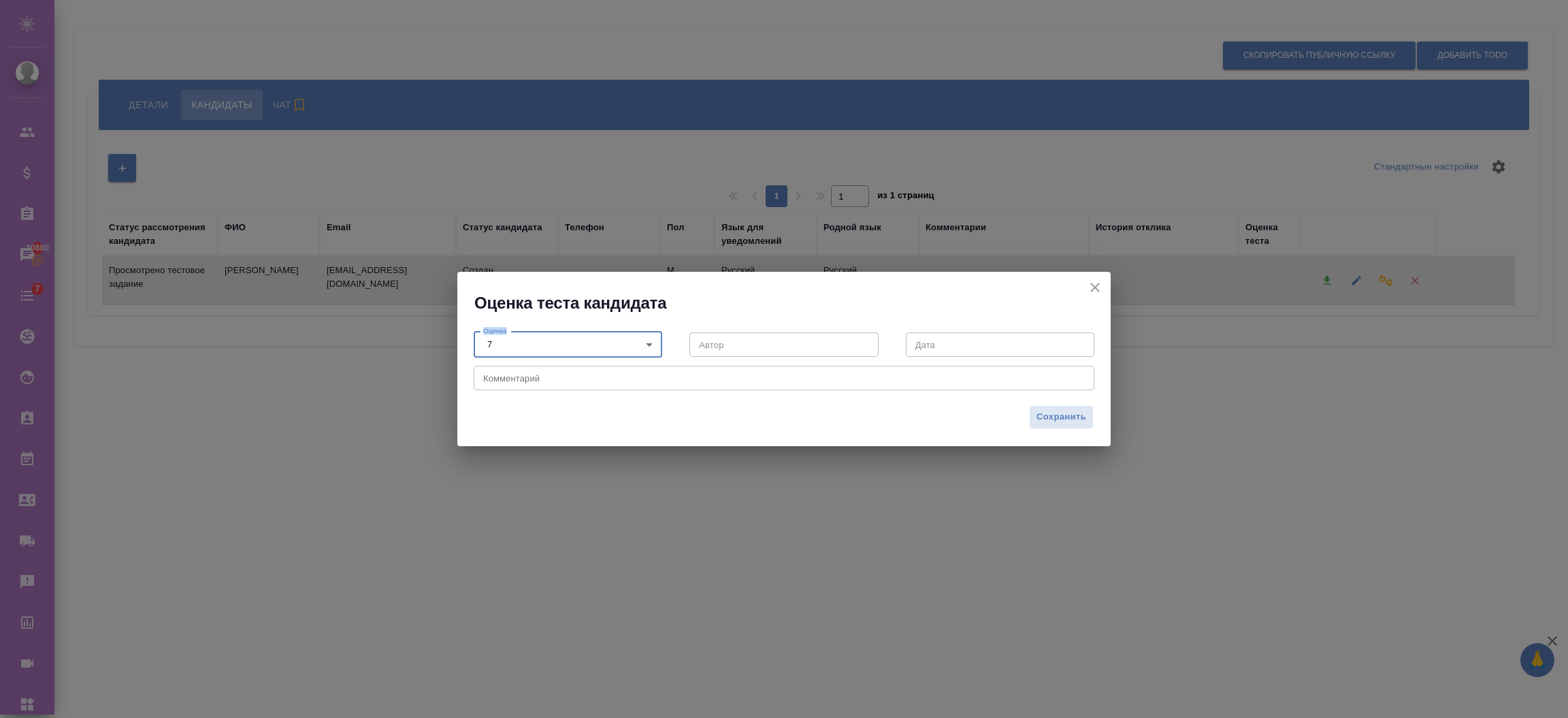
click at [606, 346] on body "🙏 .cls-1 fill:#fff; AWATERA Semenets Irina Клиенты Спецификации Заказы 30880 Ча…" at bounding box center [784, 413] width 1568 height 827
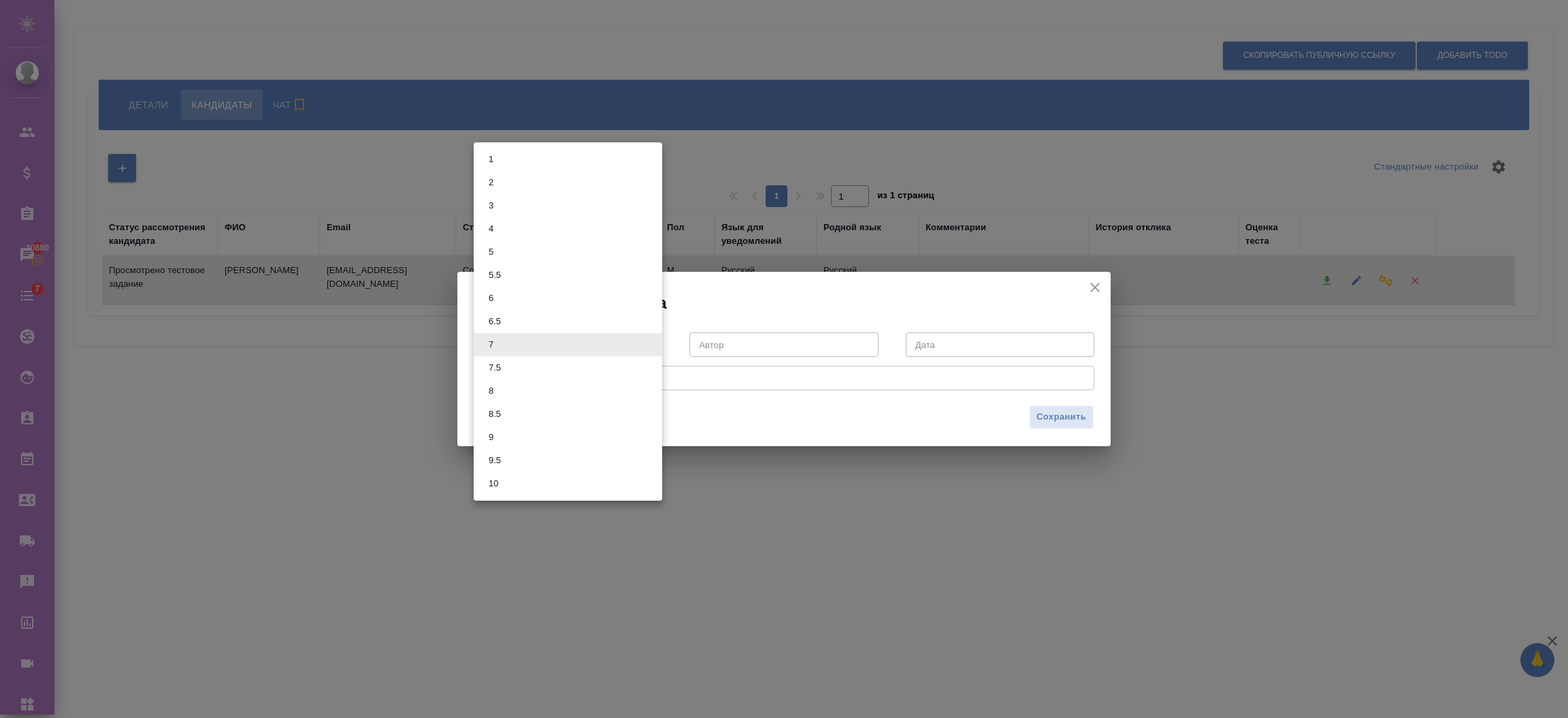
click at [554, 451] on li "9.5" at bounding box center [568, 460] width 188 height 23
type input "9.5"
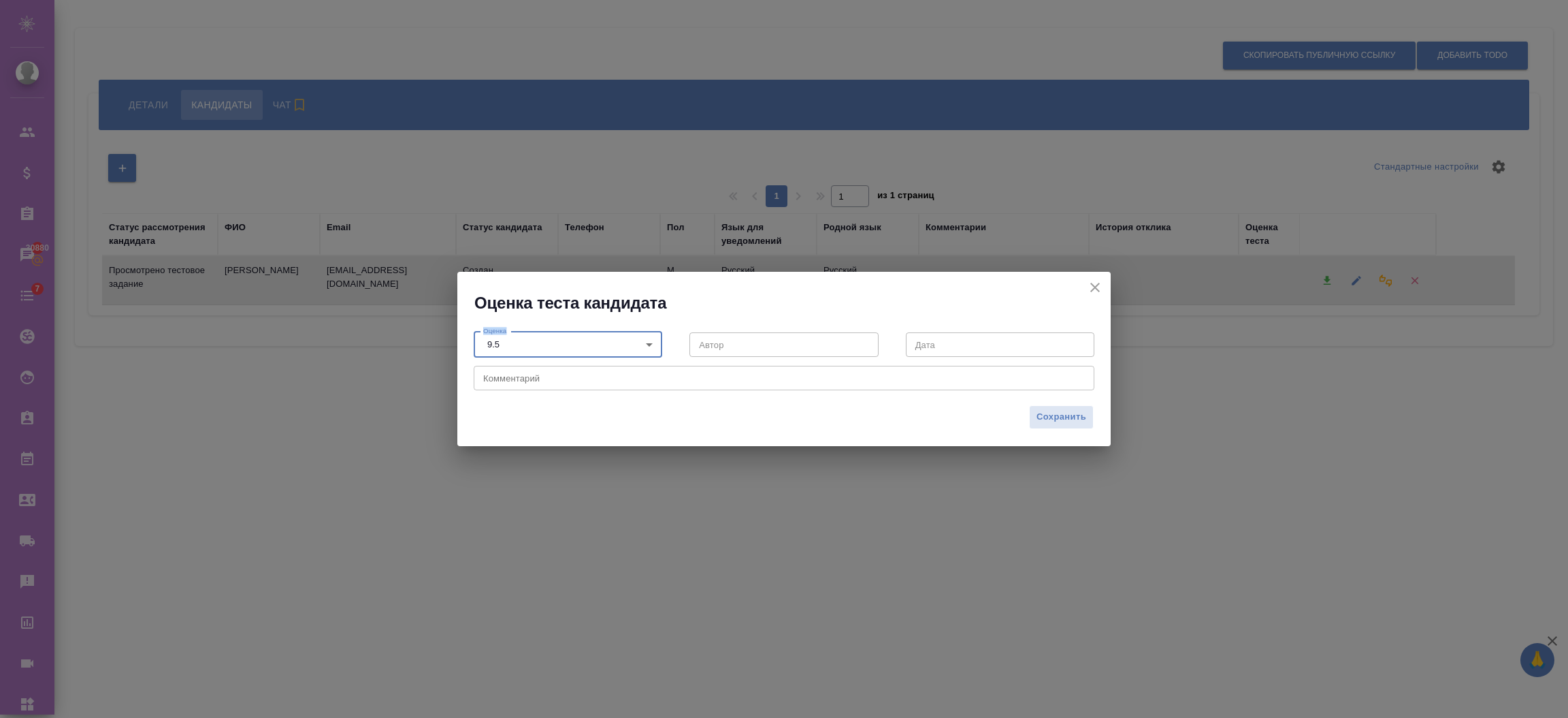
click at [1060, 415] on span "Сохранить" at bounding box center [1061, 417] width 50 height 15
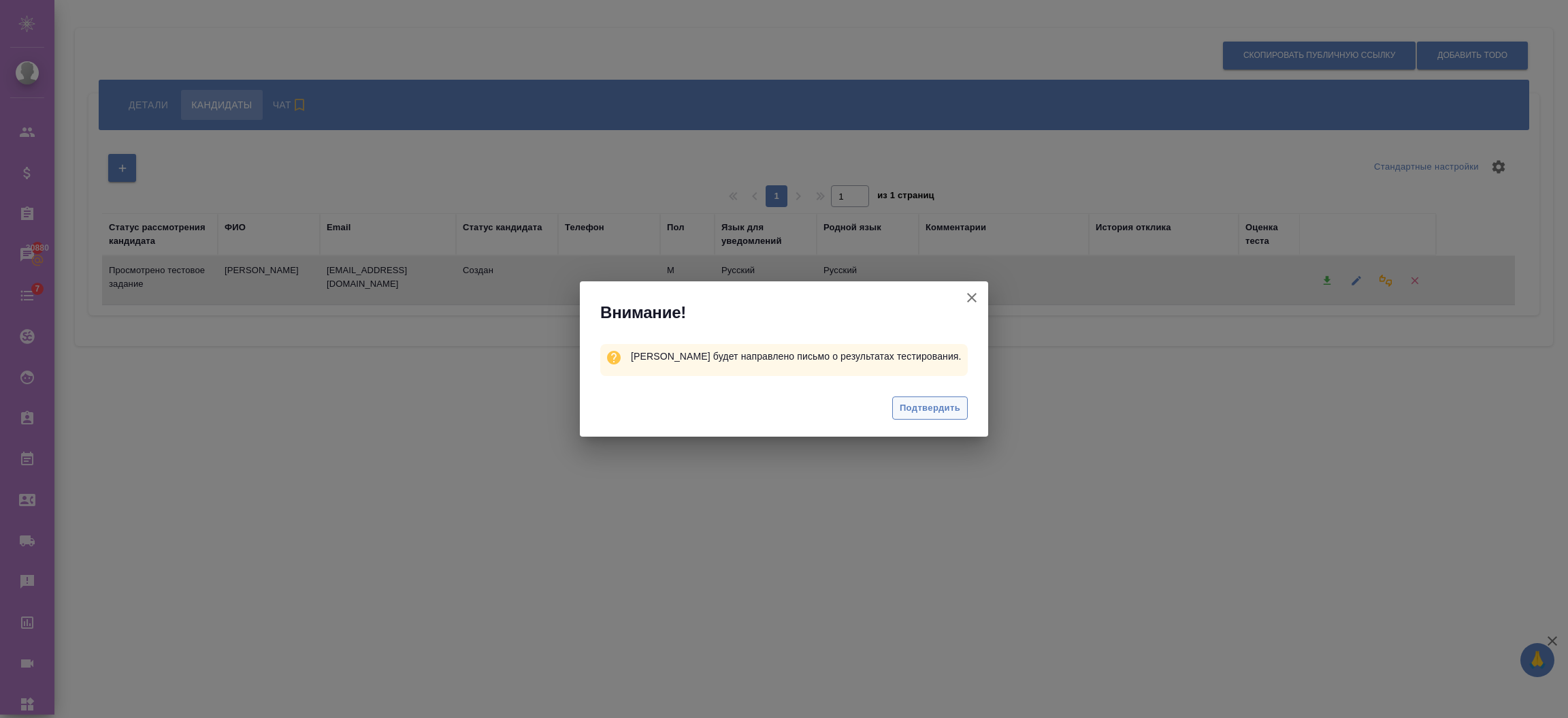
click at [939, 408] on span "Подтвердить" at bounding box center [930, 407] width 61 height 15
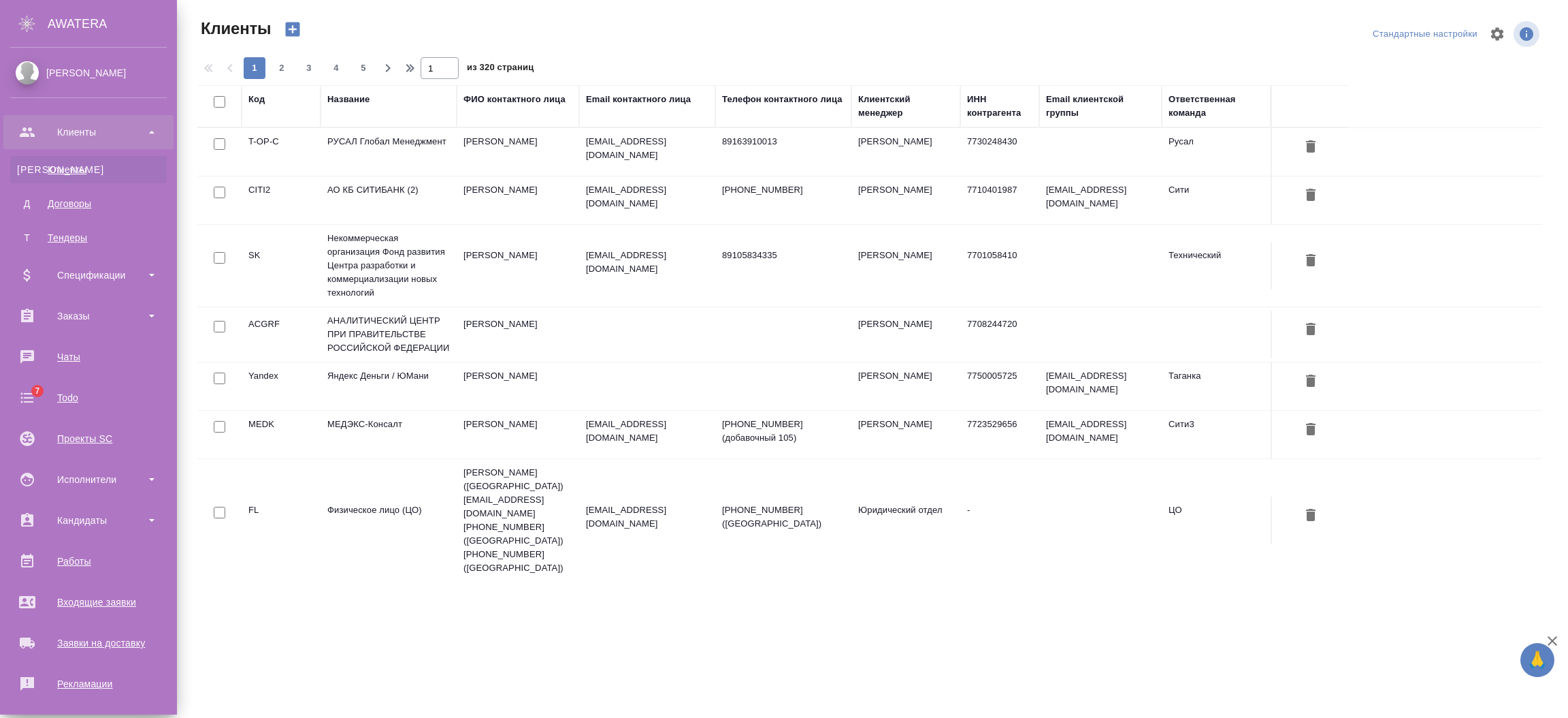
select select "RU"
click at [83, 599] on div "Входящие заявки" at bounding box center [89, 602] width 157 height 21
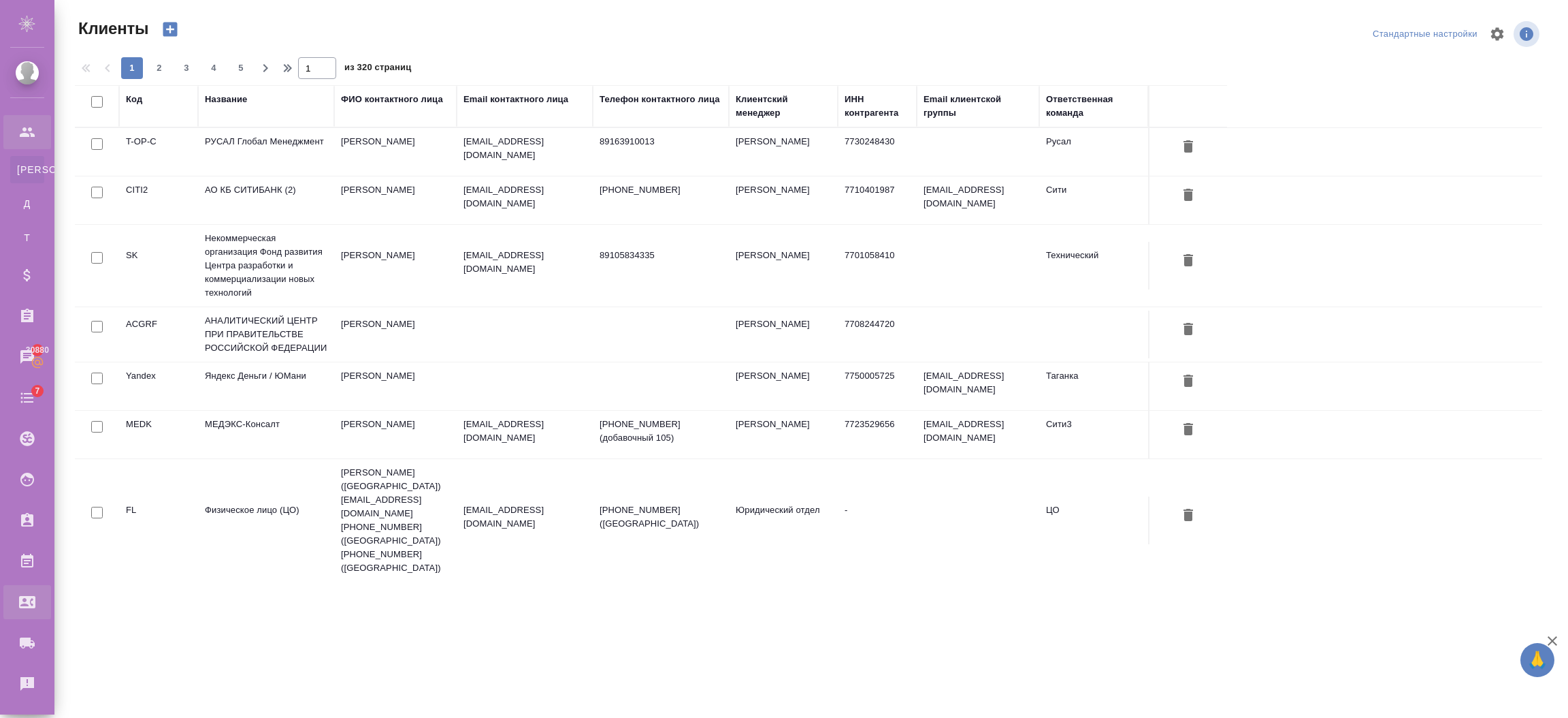
select select "RU"
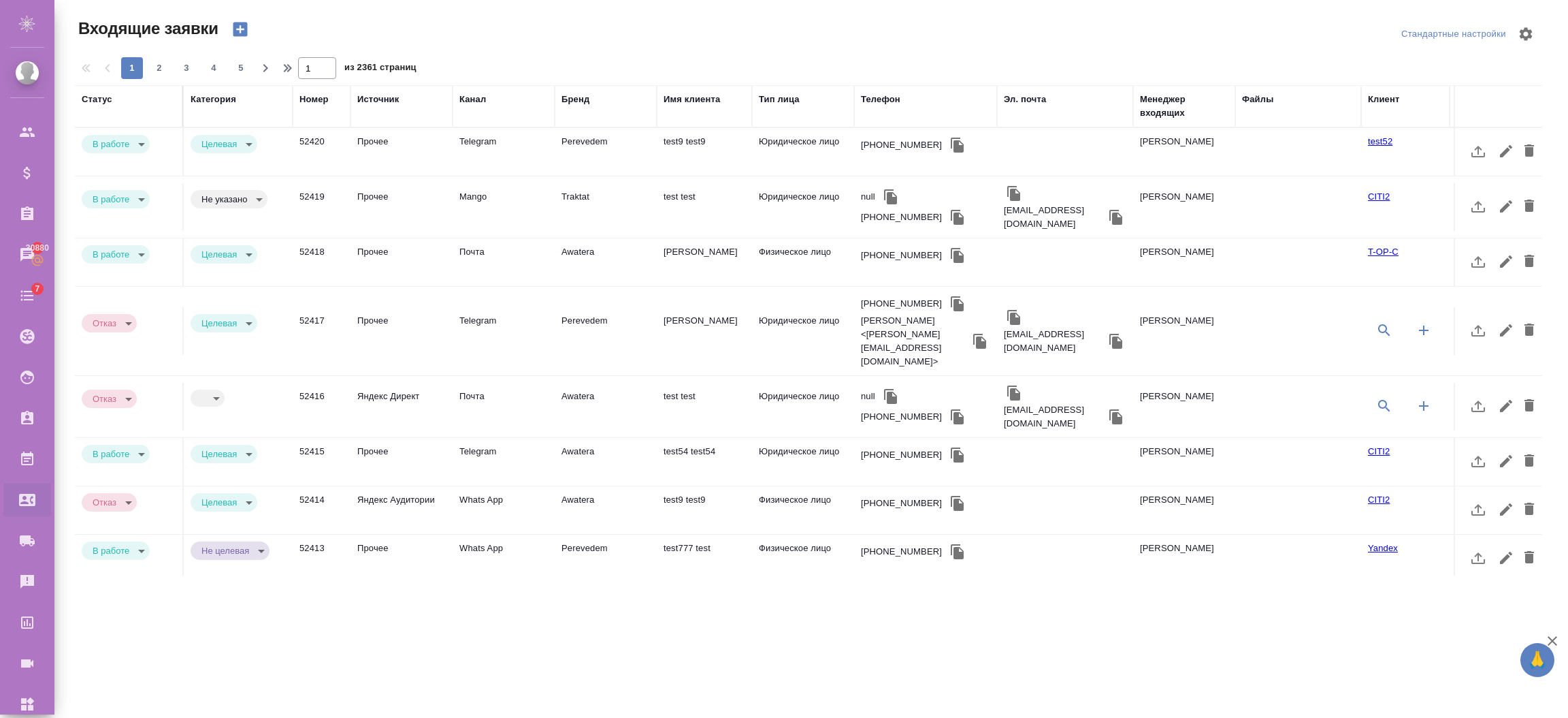
click at [356, 189] on td "Прочее" at bounding box center [401, 207] width 102 height 48
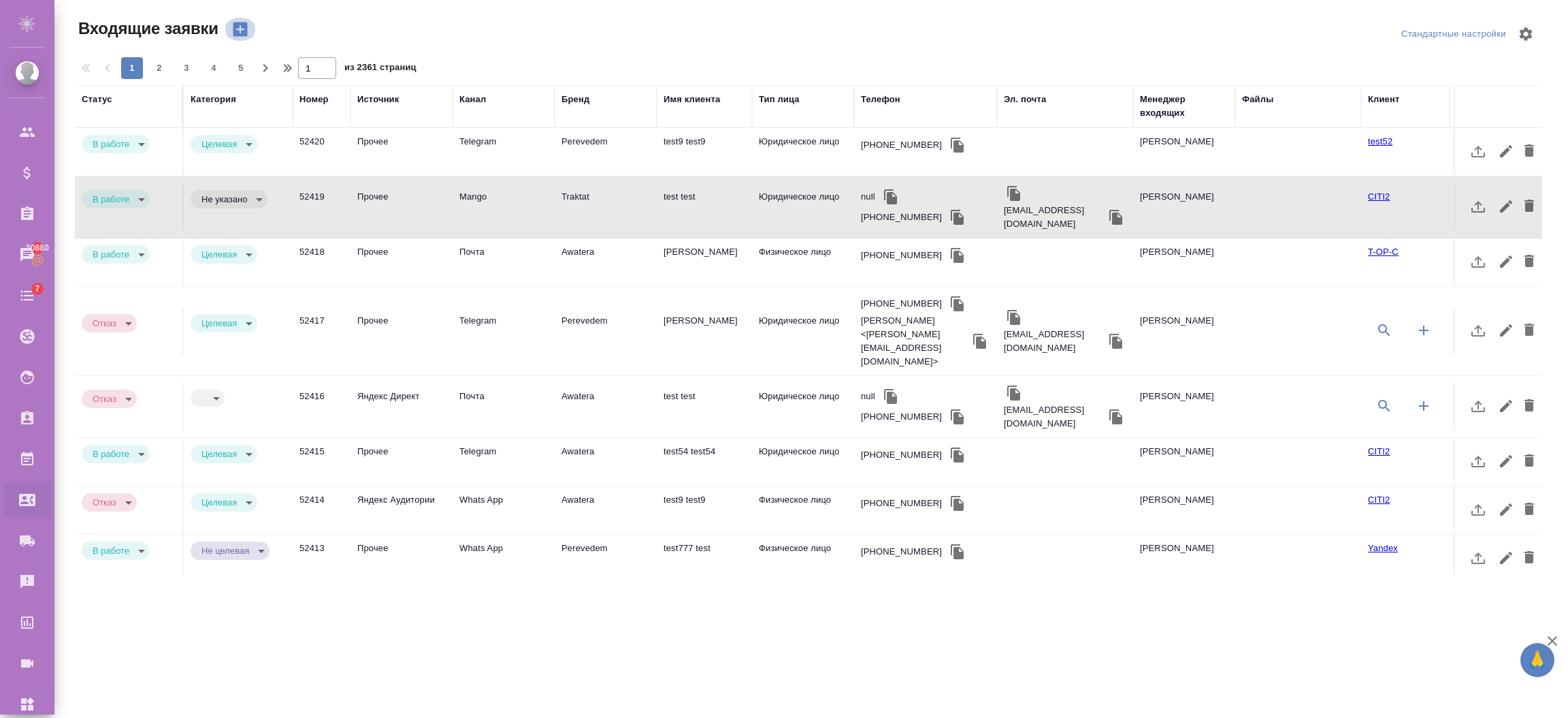
click at [242, 23] on icon "button" at bounding box center [240, 30] width 15 height 15
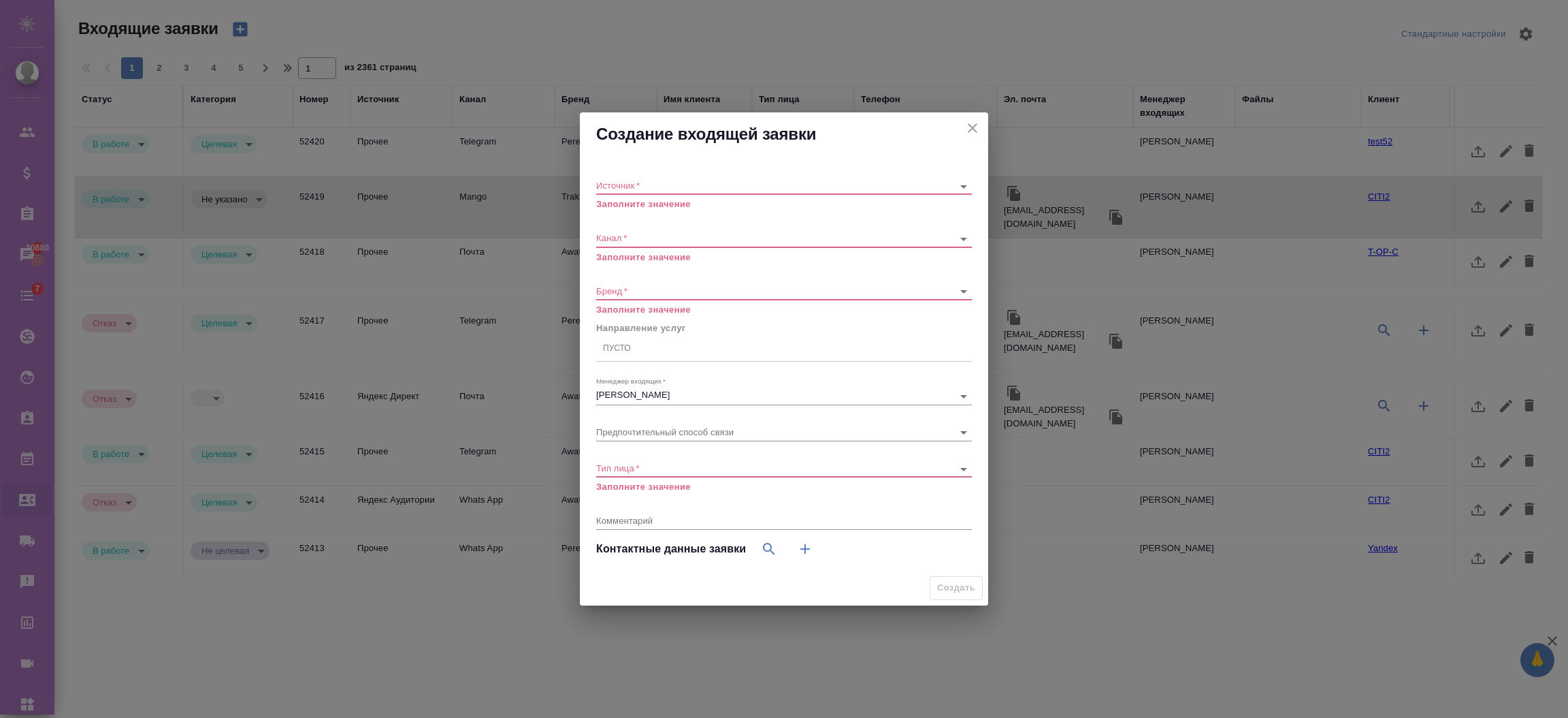
click at [685, 182] on body "🙏 .cls-1 fill:#fff; AWATERA Semenets Irina Клиенты Спецификации Заказы 30880 Ча…" at bounding box center [784, 413] width 1568 height 827
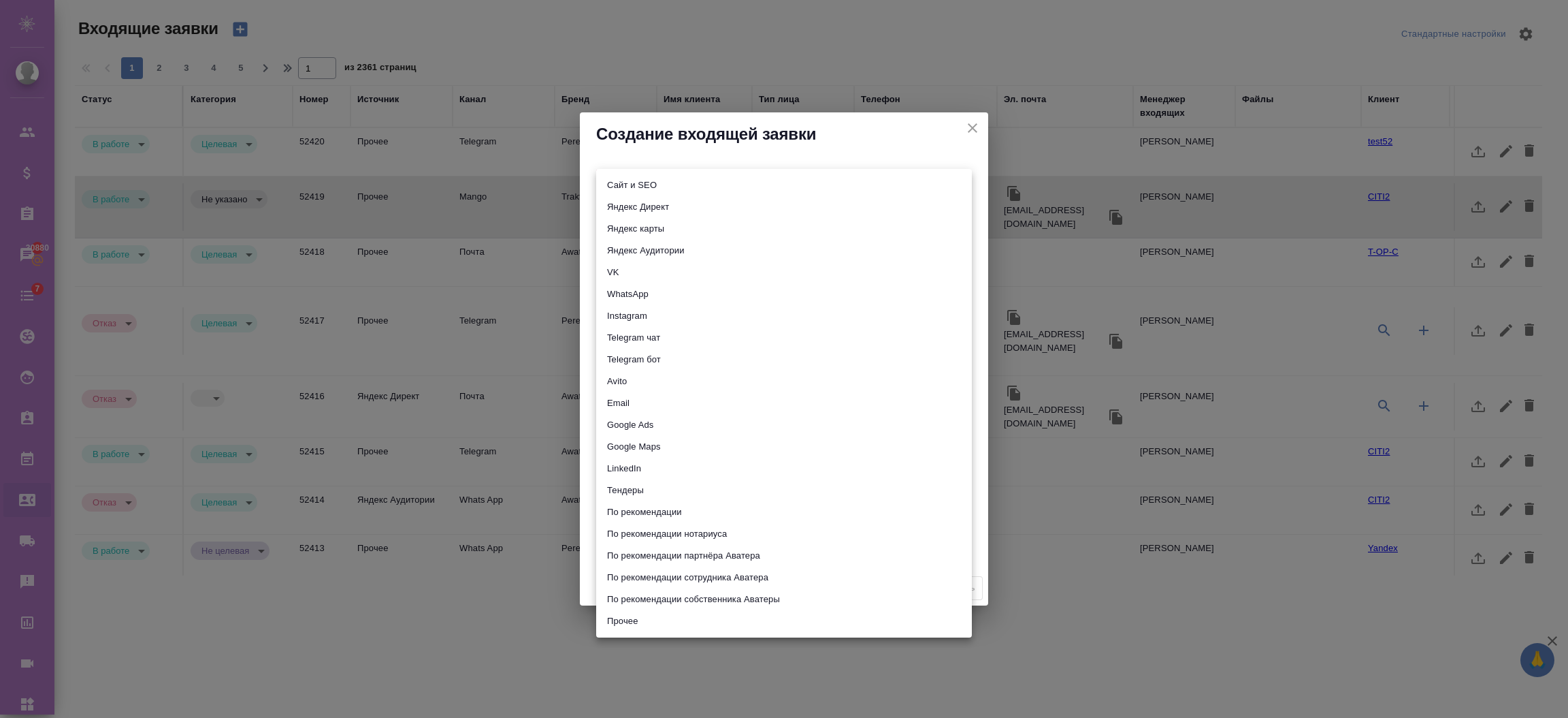
click at [636, 610] on li "Прочее" at bounding box center [784, 621] width 376 height 22
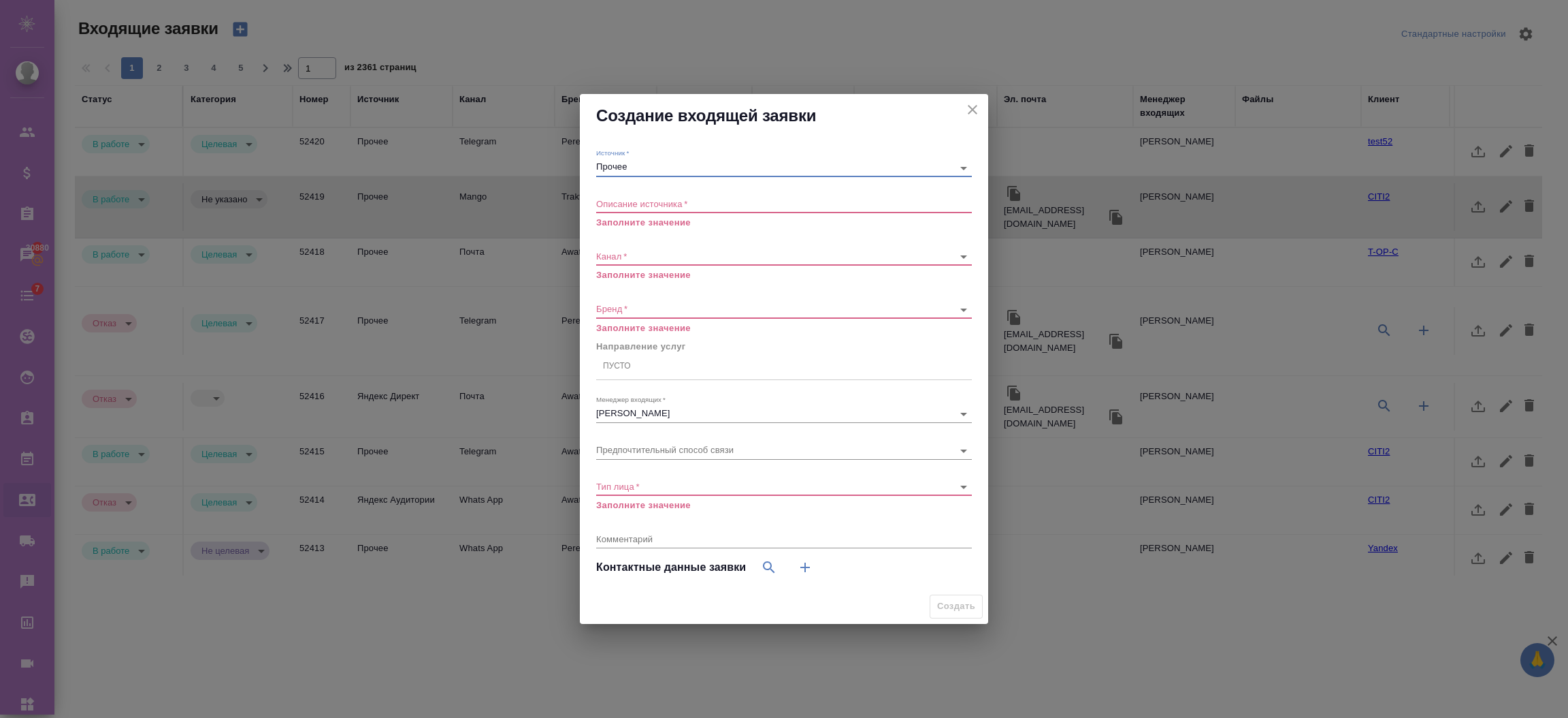
click at [664, 207] on textarea at bounding box center [784, 203] width 376 height 10
click at [659, 199] on textarea at bounding box center [784, 203] width 376 height 10
click at [661, 202] on textarea at bounding box center [784, 203] width 376 height 10
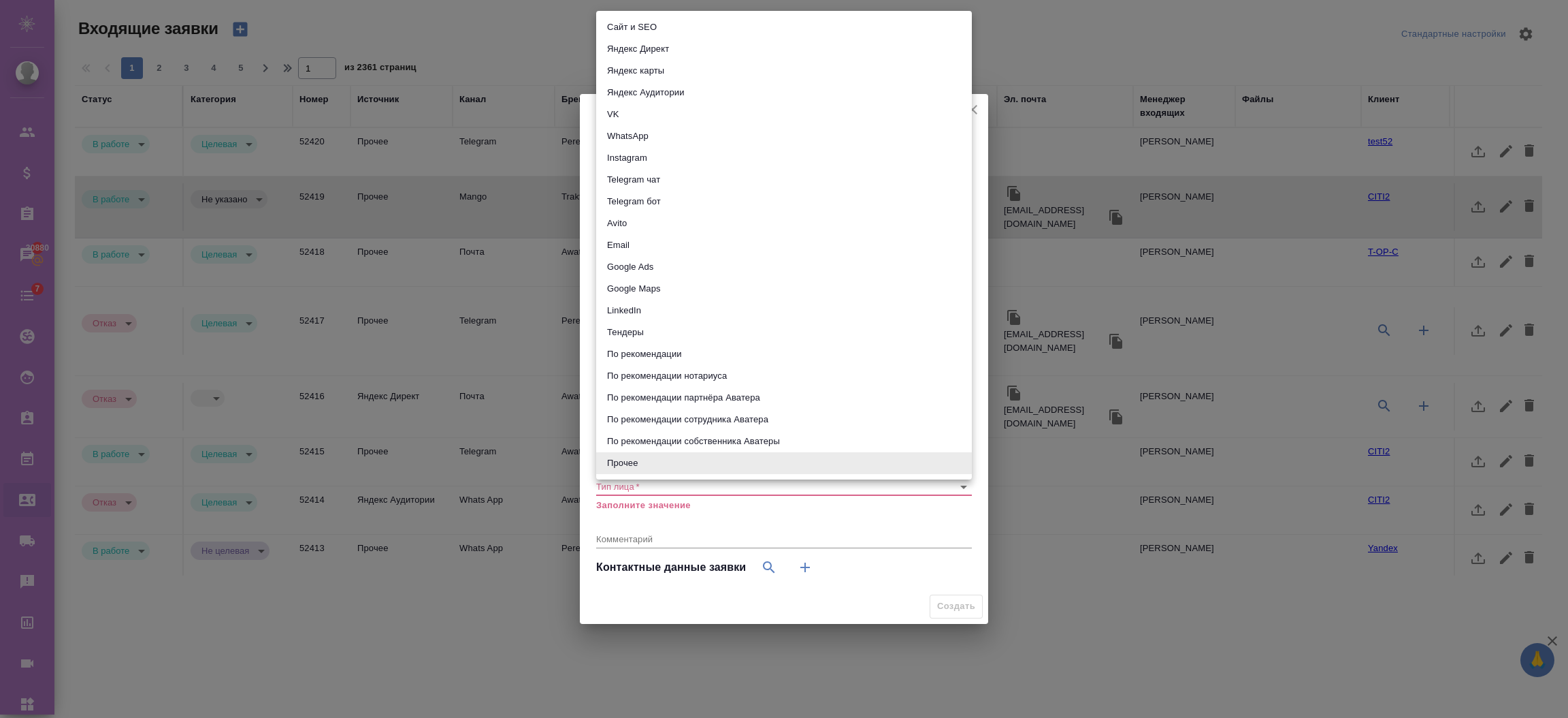
click at [644, 168] on body "🙏 .cls-1 fill:#fff; AWATERA Semenets Irina Клиенты Спецификации Заказы 30880 Ча…" at bounding box center [784, 413] width 1568 height 827
click at [644, 176] on li "Telegram чат" at bounding box center [784, 180] width 376 height 22
type input "telegram"
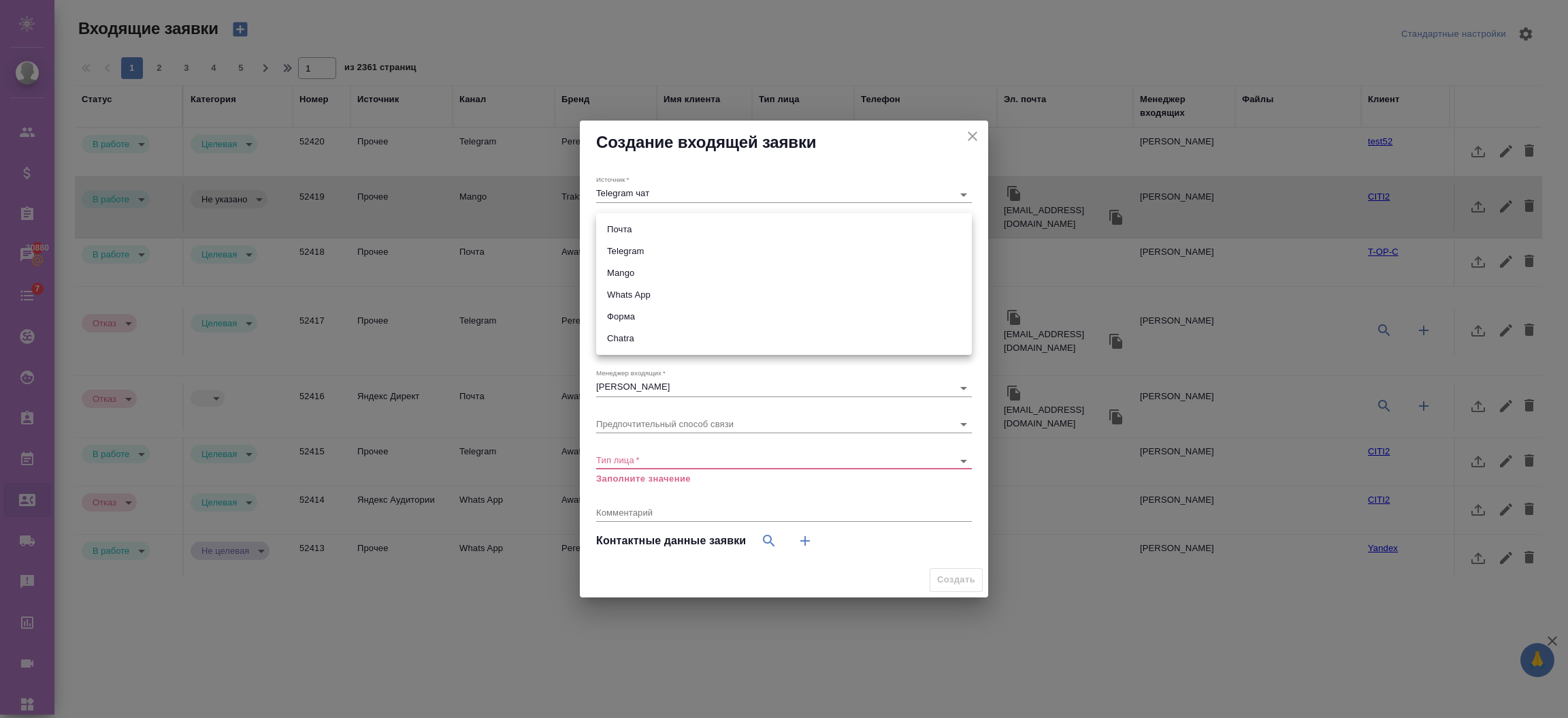
click at [657, 230] on body "🙏 .cls-1 fill:#fff; AWATERA Semenets Irina Клиенты Спецификации Заказы 30880 Ча…" at bounding box center [784, 413] width 1568 height 827
click at [647, 260] on li "Telegram" at bounding box center [784, 251] width 376 height 22
type input "66ac940615179ecd4145cc0f"
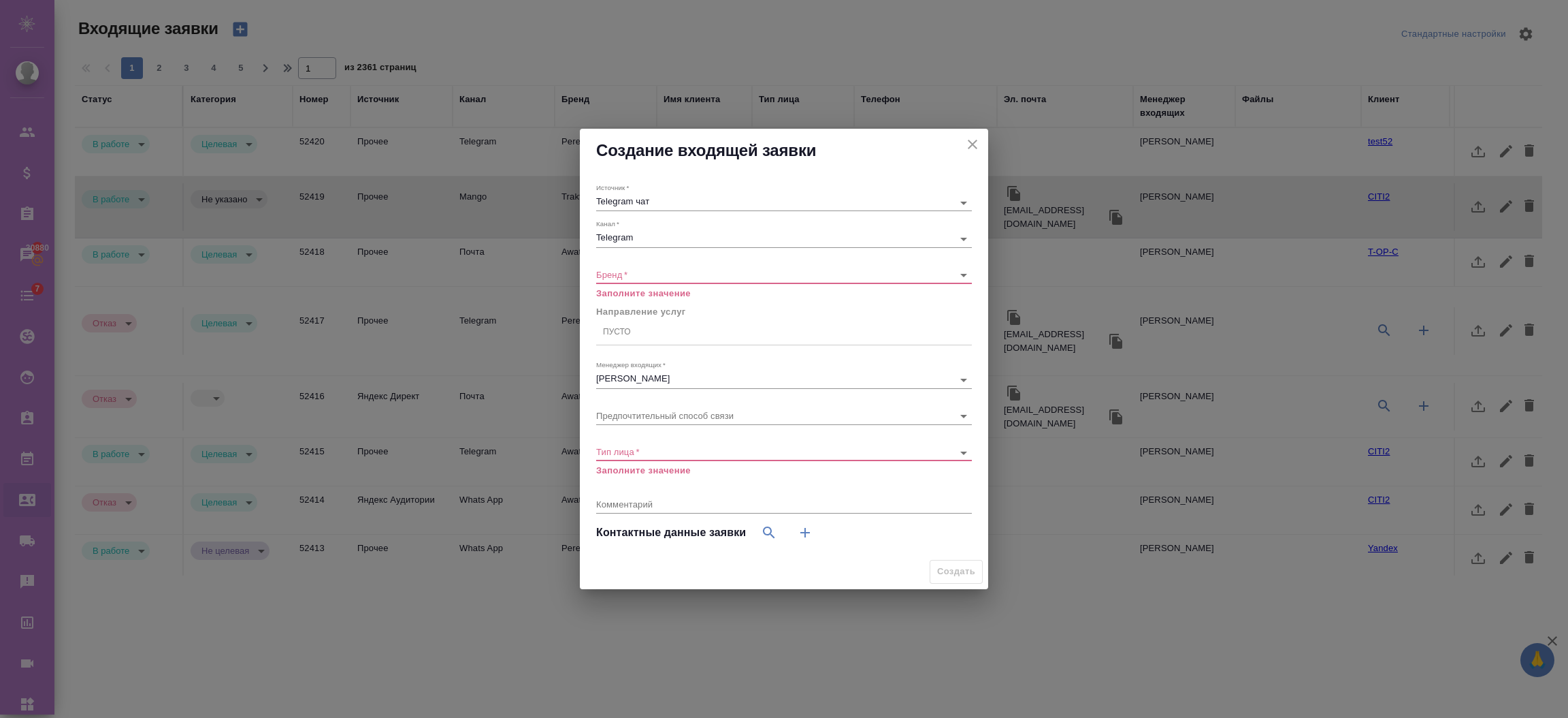
click at [634, 285] on div "Бренд   * ​ Заполните значение" at bounding box center [784, 278] width 376 height 44
click at [636, 281] on div "​" at bounding box center [784, 275] width 376 height 17
click at [656, 267] on div "​" at bounding box center [784, 275] width 376 height 17
click at [669, 275] on body "🙏 .cls-1 fill:#fff; AWATERA Semenets Irina Клиенты Спецификации Заказы 30880 Ча…" at bounding box center [784, 413] width 1568 height 827
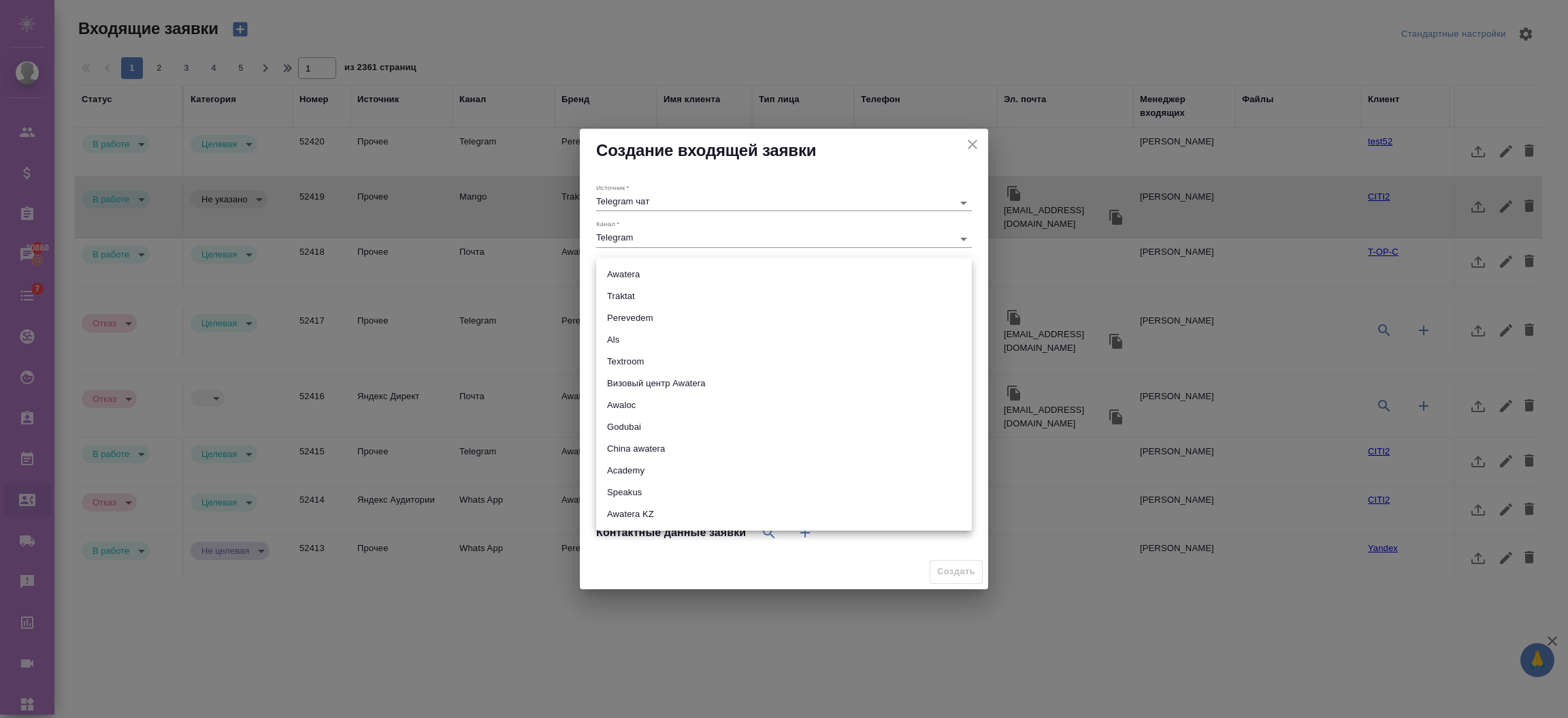
click at [676, 380] on li "Визовый центр Awatera" at bounding box center [784, 383] width 376 height 22
type input "visaCenterAwatera"
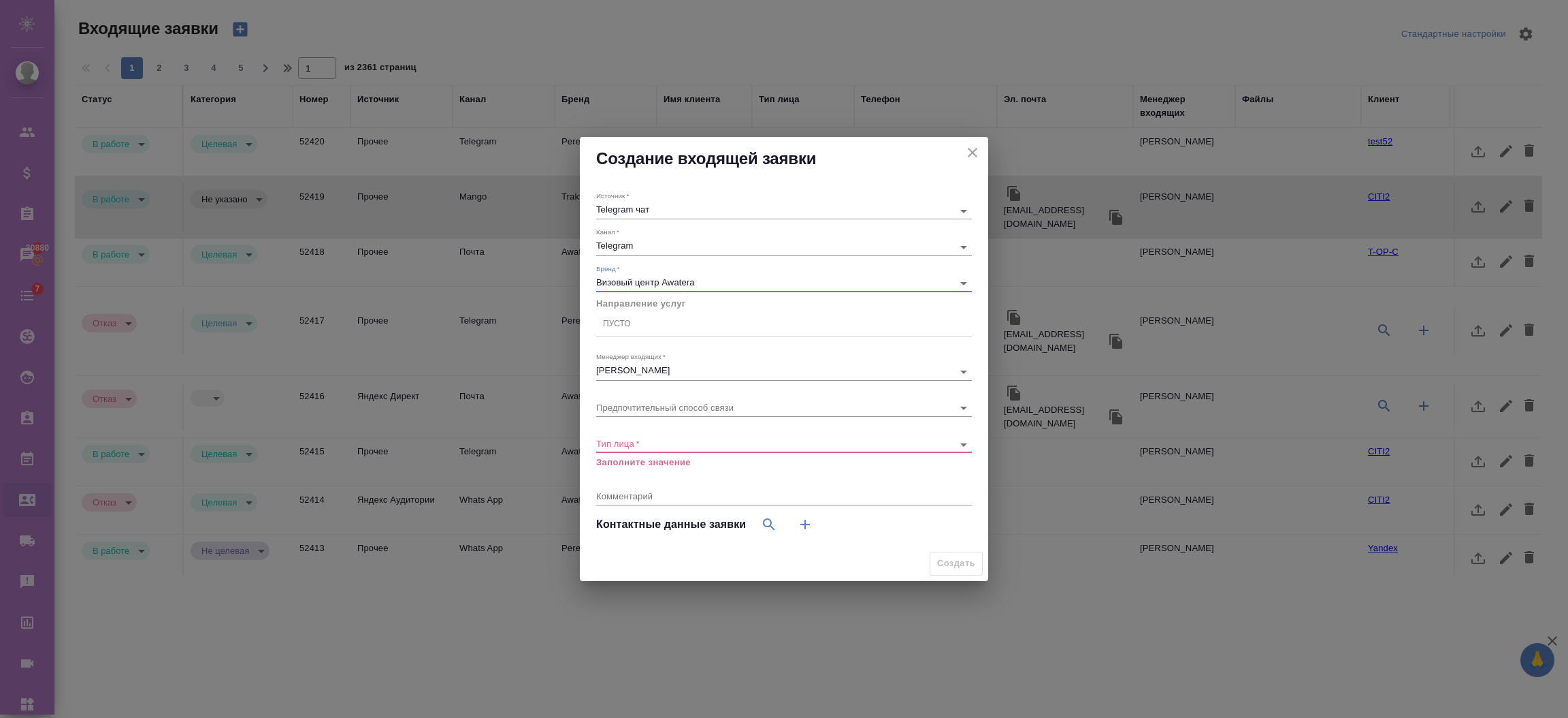
click at [639, 320] on div "Пусто" at bounding box center [784, 323] width 376 height 20
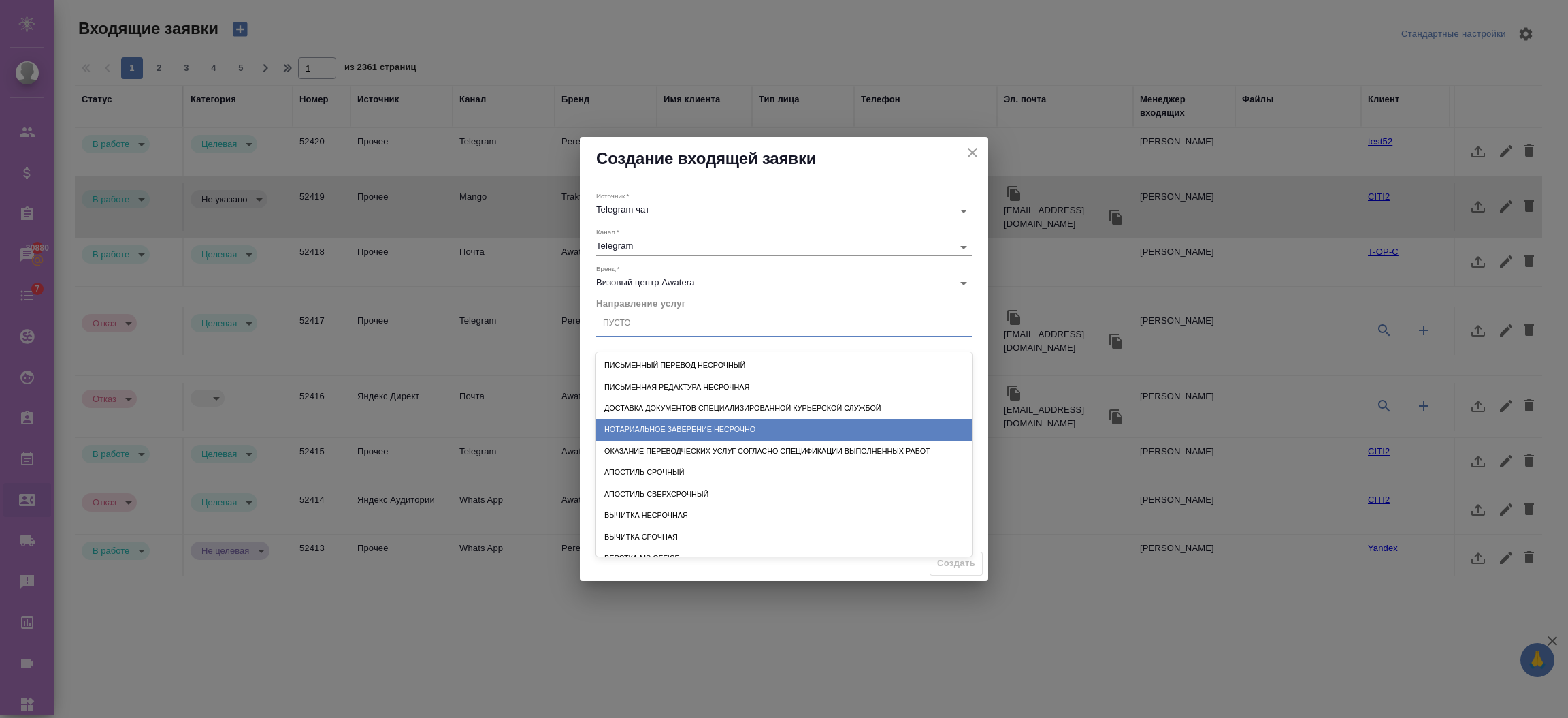
click at [659, 423] on div "Нотариальное заверение несрочно" at bounding box center [784, 429] width 376 height 21
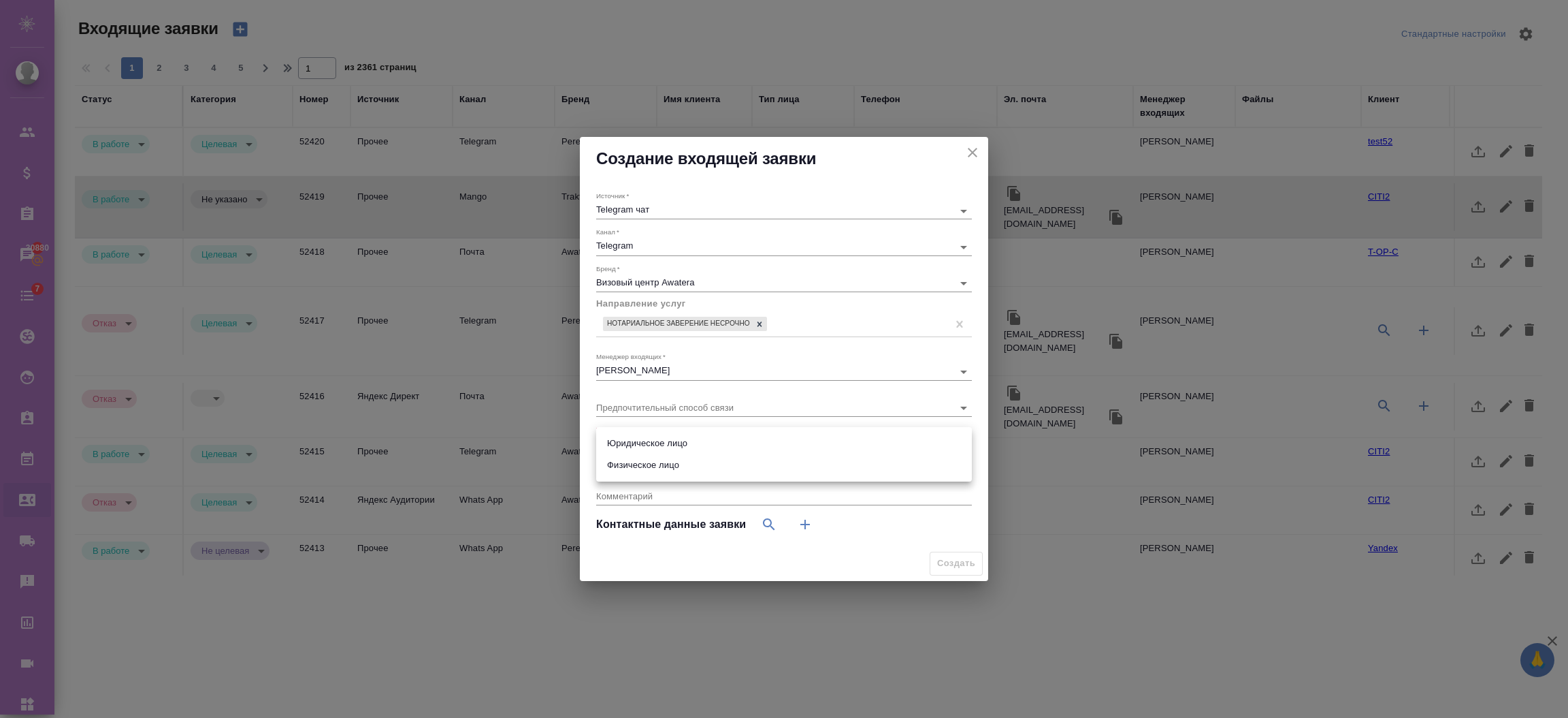
click at [659, 448] on body "🙏 .cls-1 fill:#fff; AWATERA Semenets Irina Клиенты Спецификации Заказы 30880 Ча…" at bounding box center [784, 413] width 1568 height 827
click at [656, 439] on li "Юридическое лицо" at bounding box center [784, 443] width 376 height 22
type input "company"
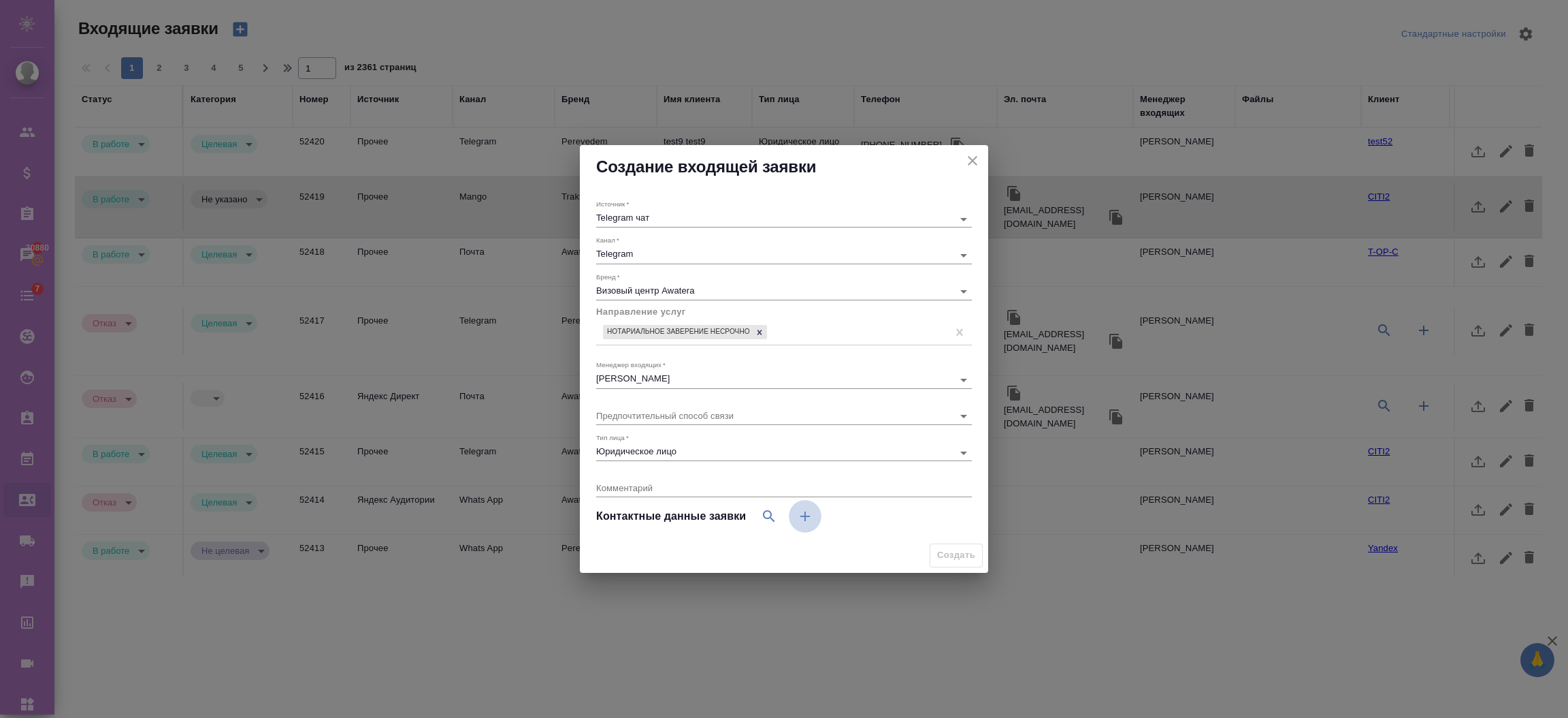
click at [801, 512] on icon "button" at bounding box center [805, 516] width 16 height 16
select select "RU"
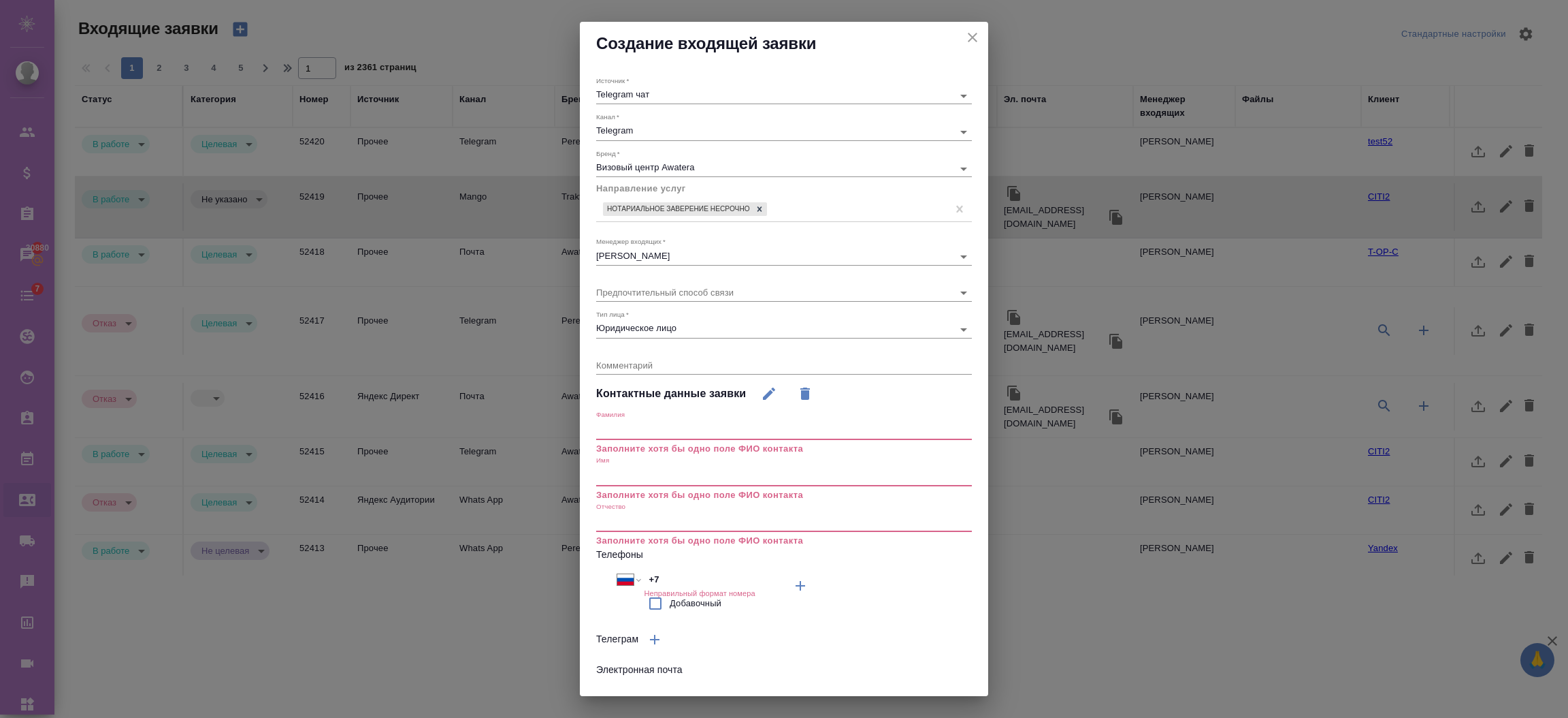
click at [655, 443] on p "Заполните хотя бы одно поле ФИО контакта" at bounding box center [784, 448] width 376 height 14
click at [652, 426] on input "text" at bounding box center [784, 430] width 376 height 19
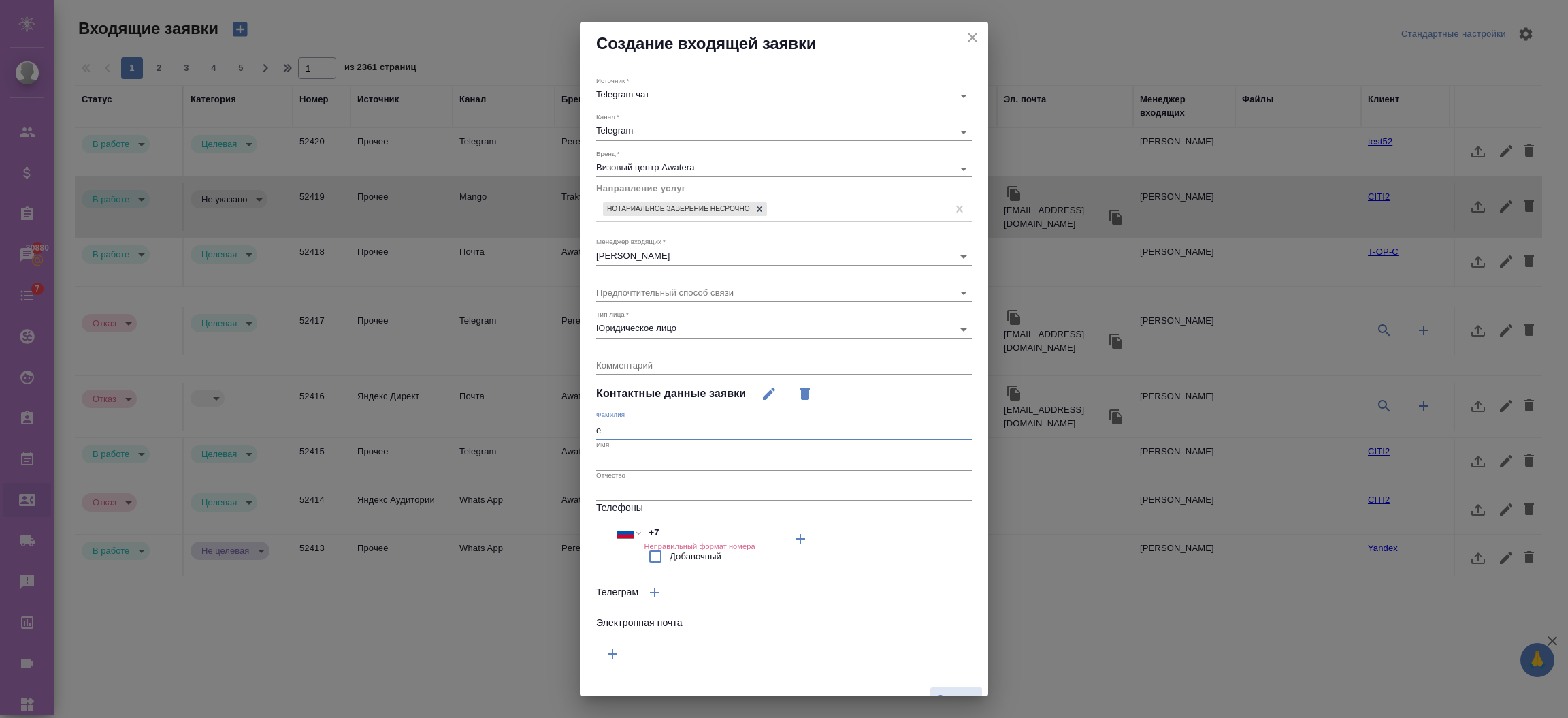
click at [652, 426] on input "е" at bounding box center [784, 430] width 376 height 19
drag, startPoint x: 639, startPoint y: 414, endPoint x: 587, endPoint y: 431, distance: 54.7
click at [587, 431] on div "Источник   * Telegram чат telegram Канал   * Telegram 66ac940615179ecd4145cc0f …" at bounding box center [784, 373] width 409 height 615
click at [865, 369] on textarea at bounding box center [784, 365] width 376 height 10
drag, startPoint x: 711, startPoint y: 423, endPoint x: 467, endPoint y: 424, distance: 244.0
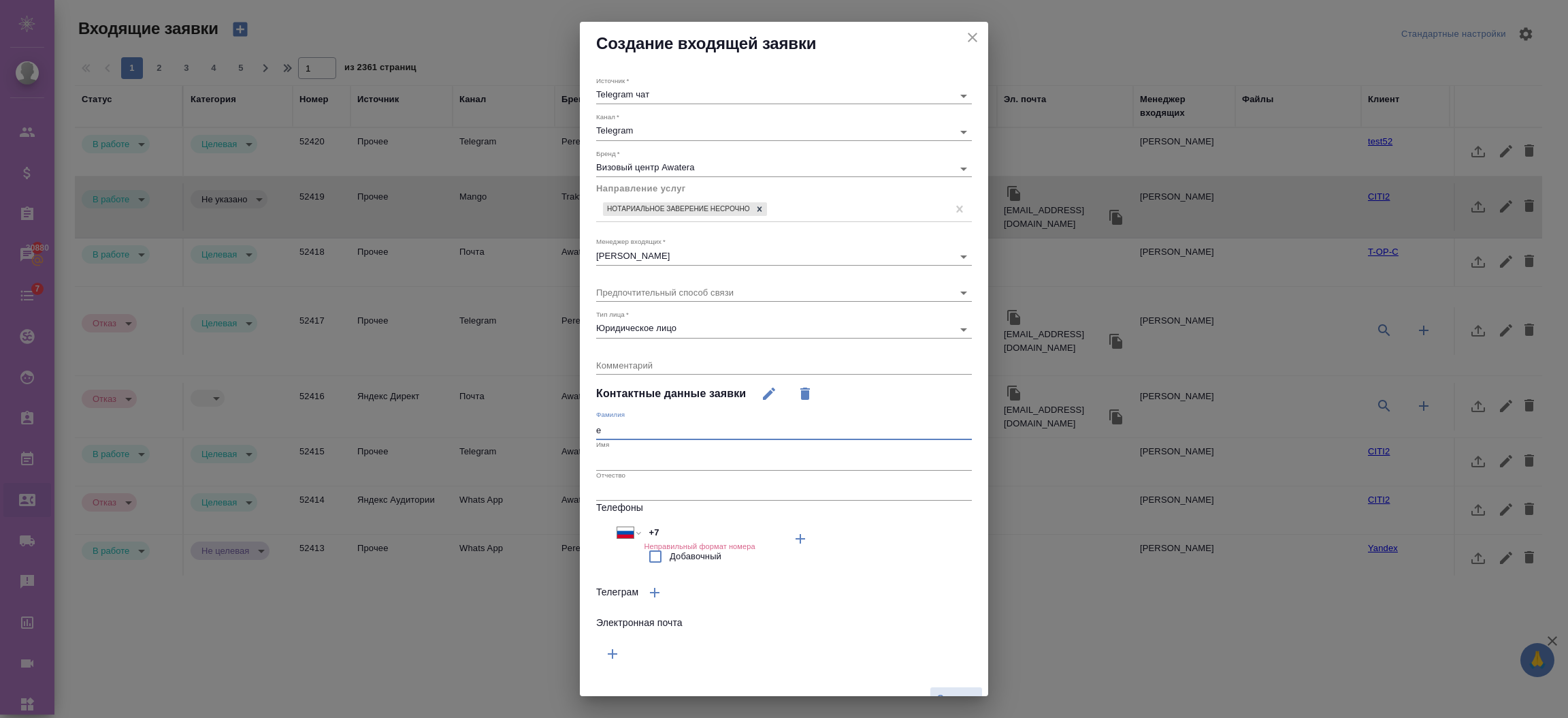
click at [467, 424] on div "Создание входящей заявки Источник   * Telegram чат telegram Канал   * Telegram …" at bounding box center [784, 359] width 1568 height 718
drag, startPoint x: 626, startPoint y: 432, endPoint x: 542, endPoint y: 433, distance: 84.0
click at [542, 433] on div "Создание входящей заявки Источник   * Telegram чат telegram Канал   * Telegram …" at bounding box center [784, 359] width 1568 height 718
type input "тест"
drag, startPoint x: 635, startPoint y: 484, endPoint x: 633, endPoint y: 477, distance: 7.3
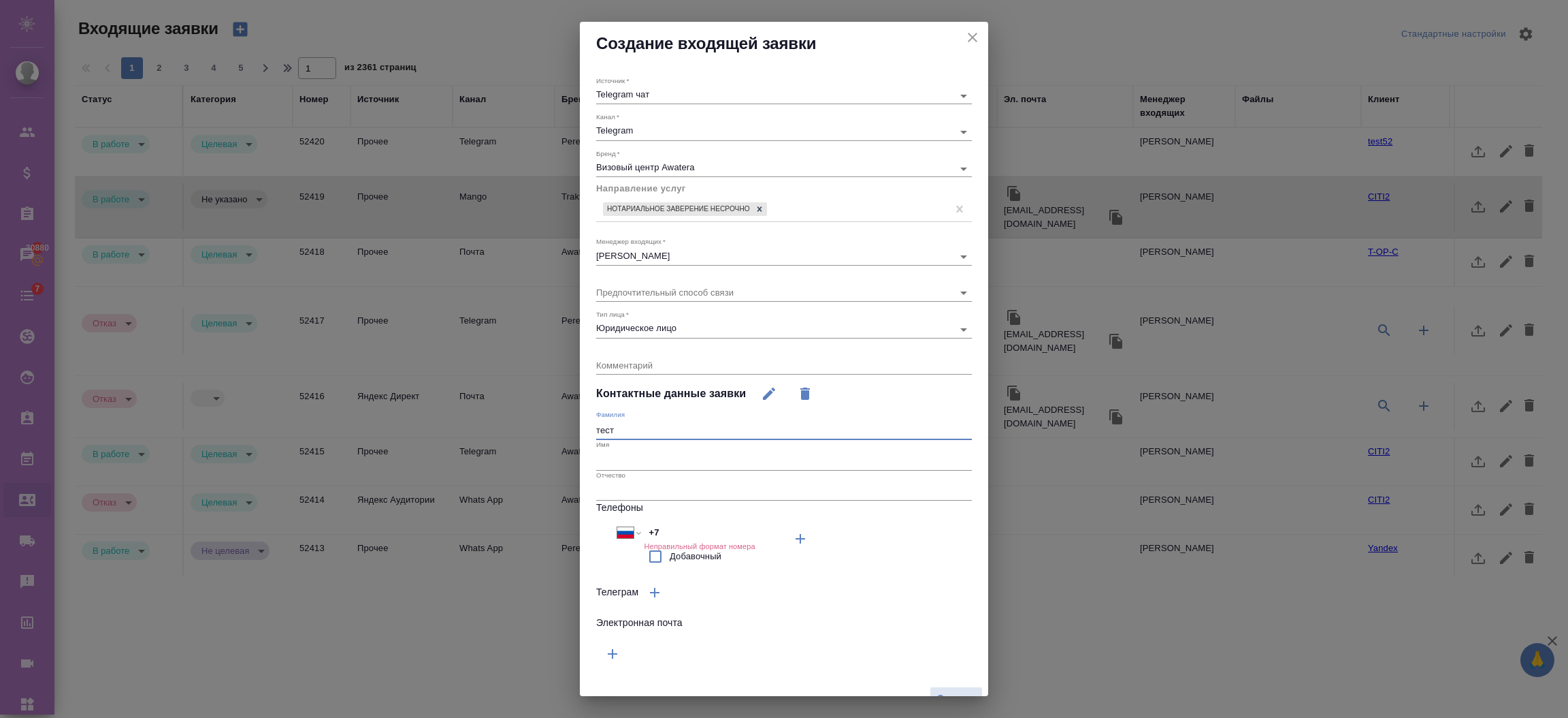
click at [635, 481] on input "text" at bounding box center [784, 491] width 376 height 19
click at [630, 466] on input "text" at bounding box center [784, 460] width 376 height 19
paste input "тест"
type input "тест2"
drag, startPoint x: 625, startPoint y: 444, endPoint x: 624, endPoint y: 436, distance: 8.1
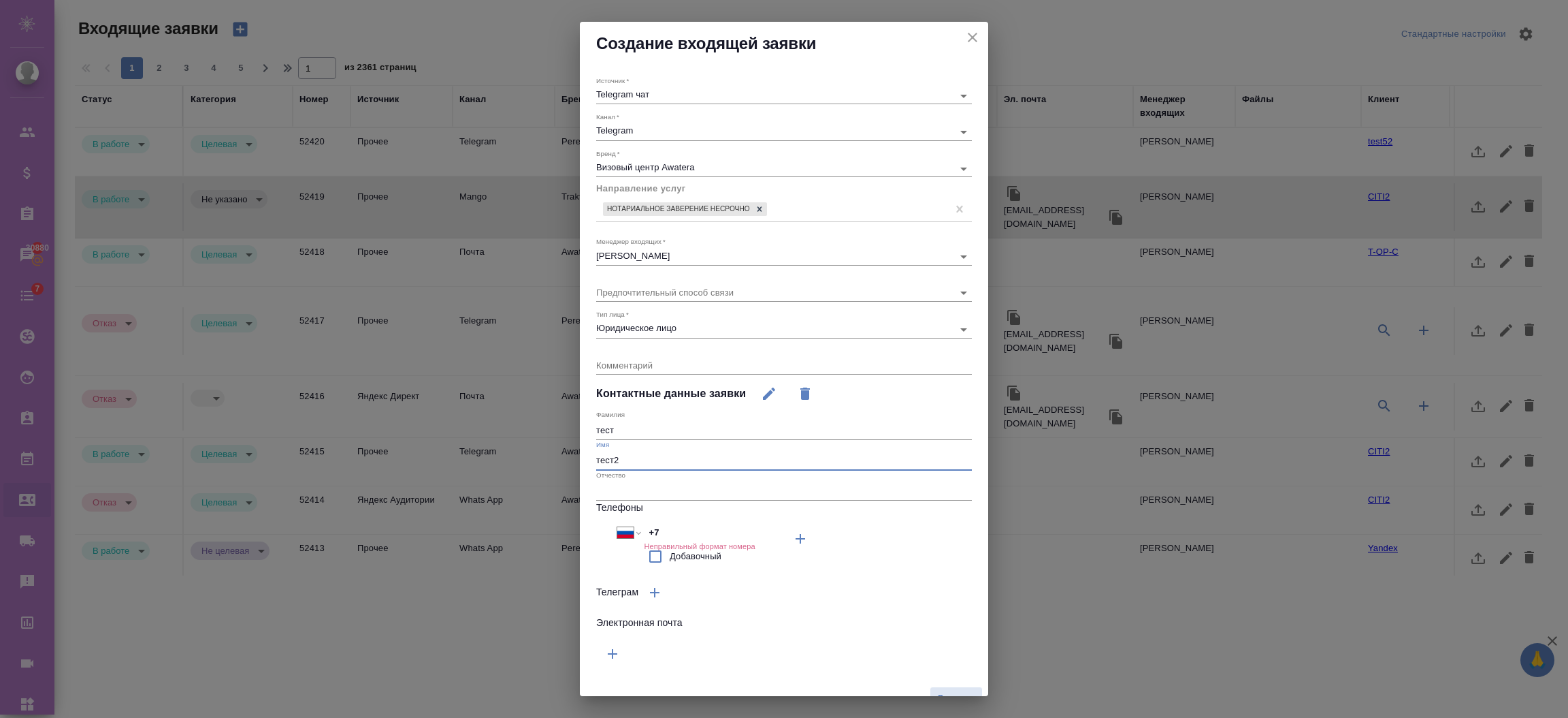
click at [624, 440] on div "Имя тест2" at bounding box center [784, 454] width 376 height 30
click at [624, 433] on input "тест" at bounding box center [784, 430] width 376 height 19
type input "тест2"
click at [671, 535] on input "+7" at bounding box center [703, 532] width 119 height 20
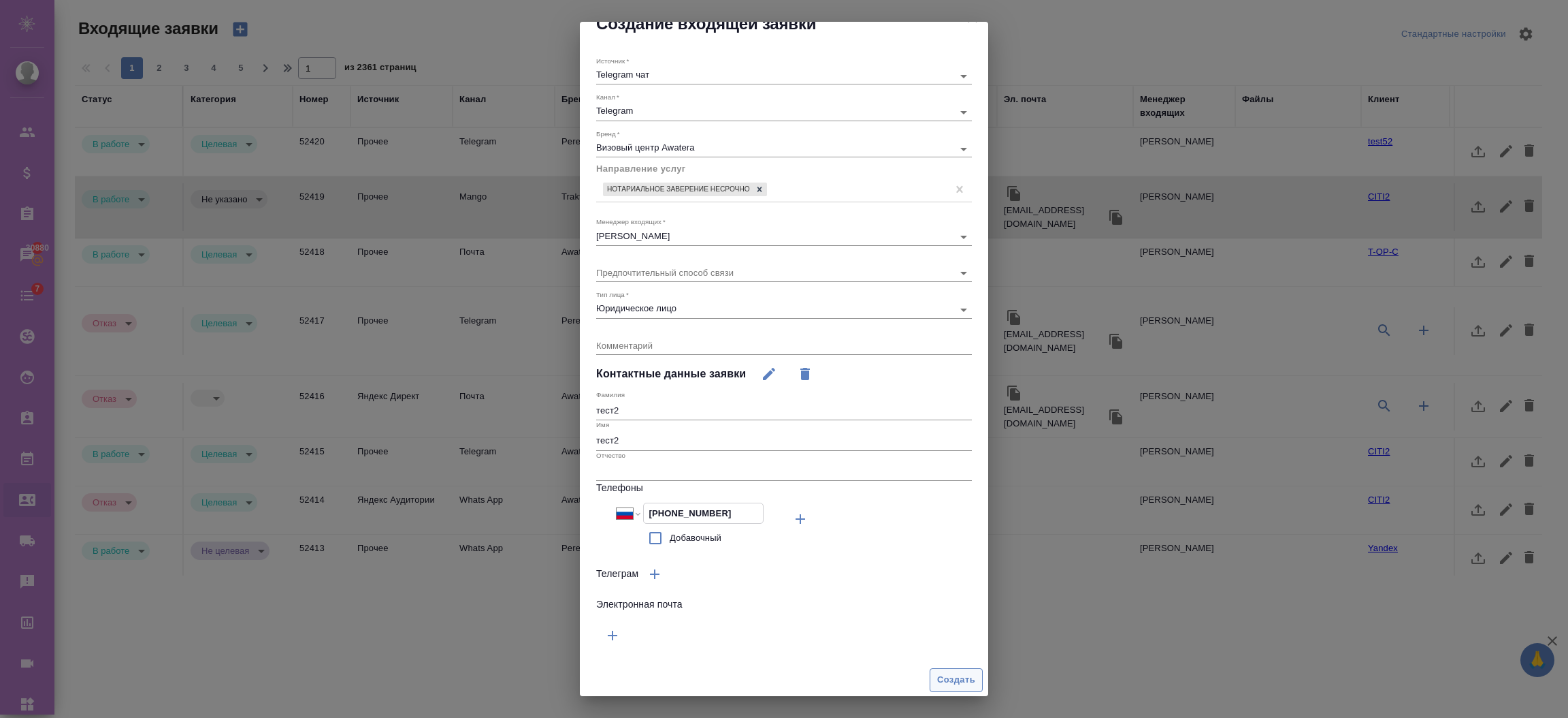
type input "+7 925 000 00 00"
click at [937, 676] on span "Создать" at bounding box center [956, 678] width 38 height 15
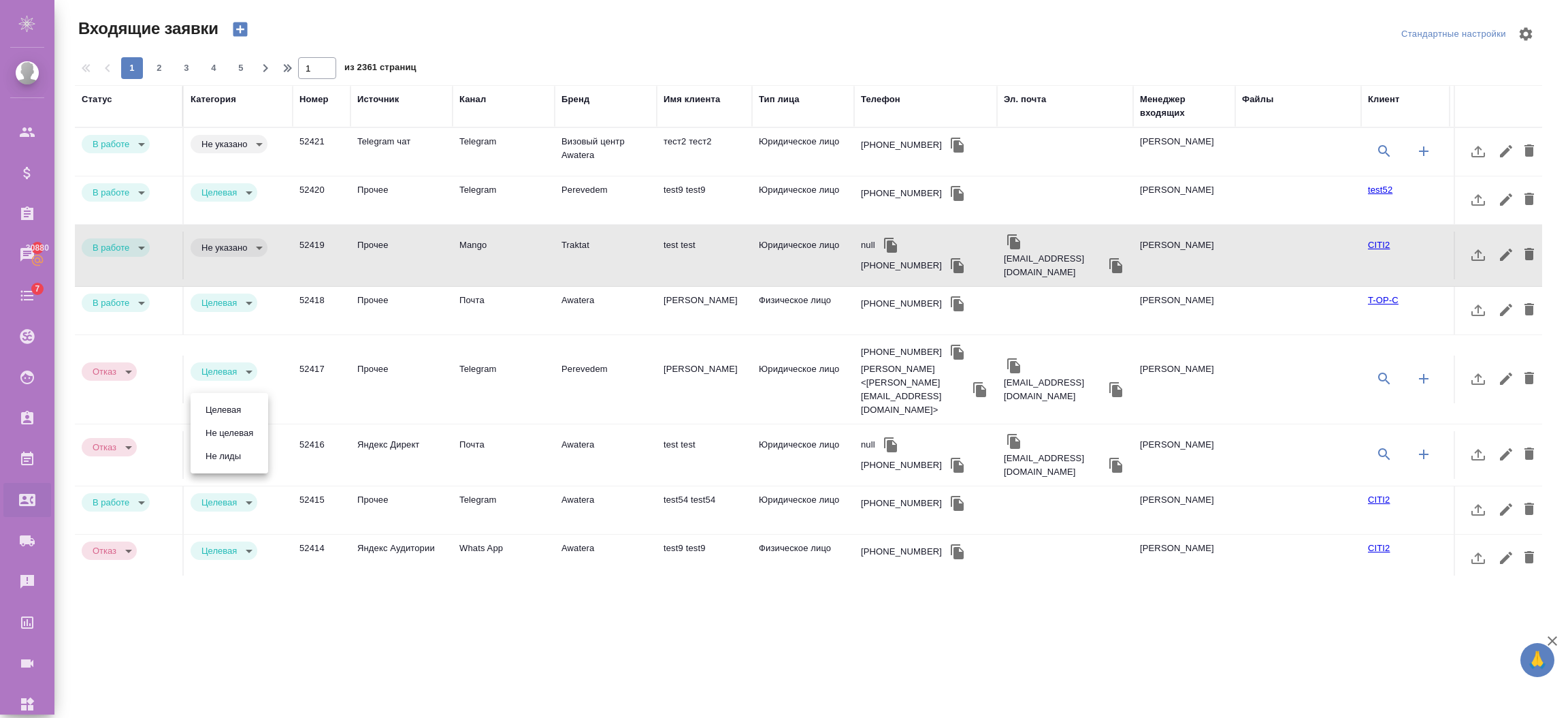
click at [220, 414] on body "🙏 .cls-1 fill:#fff; AWATERA Semenets Irina Клиенты Спецификации Заказы 30880 Ча…" at bounding box center [784, 413] width 1568 height 827
click at [226, 420] on li "Целевая" at bounding box center [229, 410] width 78 height 23
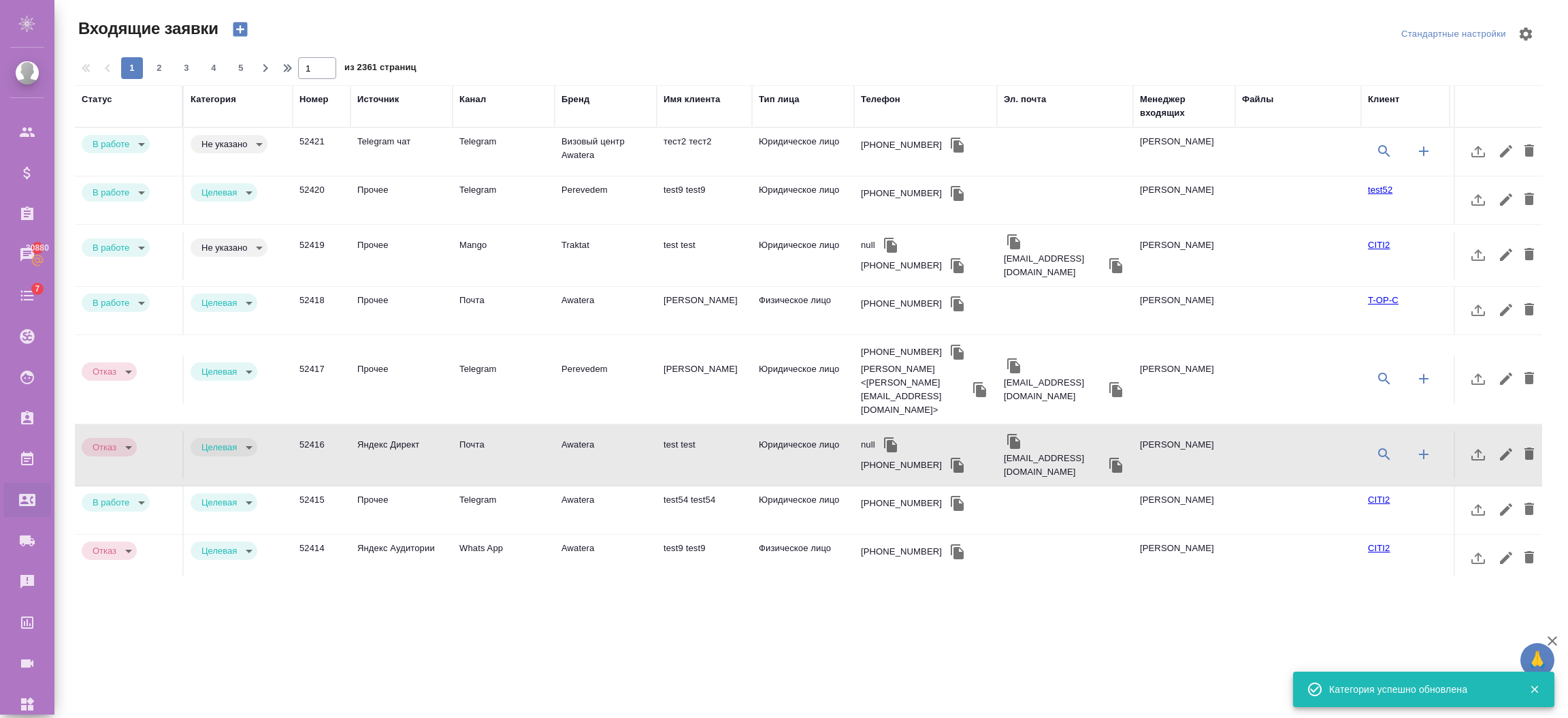
type input "target"
click at [329, 140] on td "52421" at bounding box center [322, 152] width 58 height 48
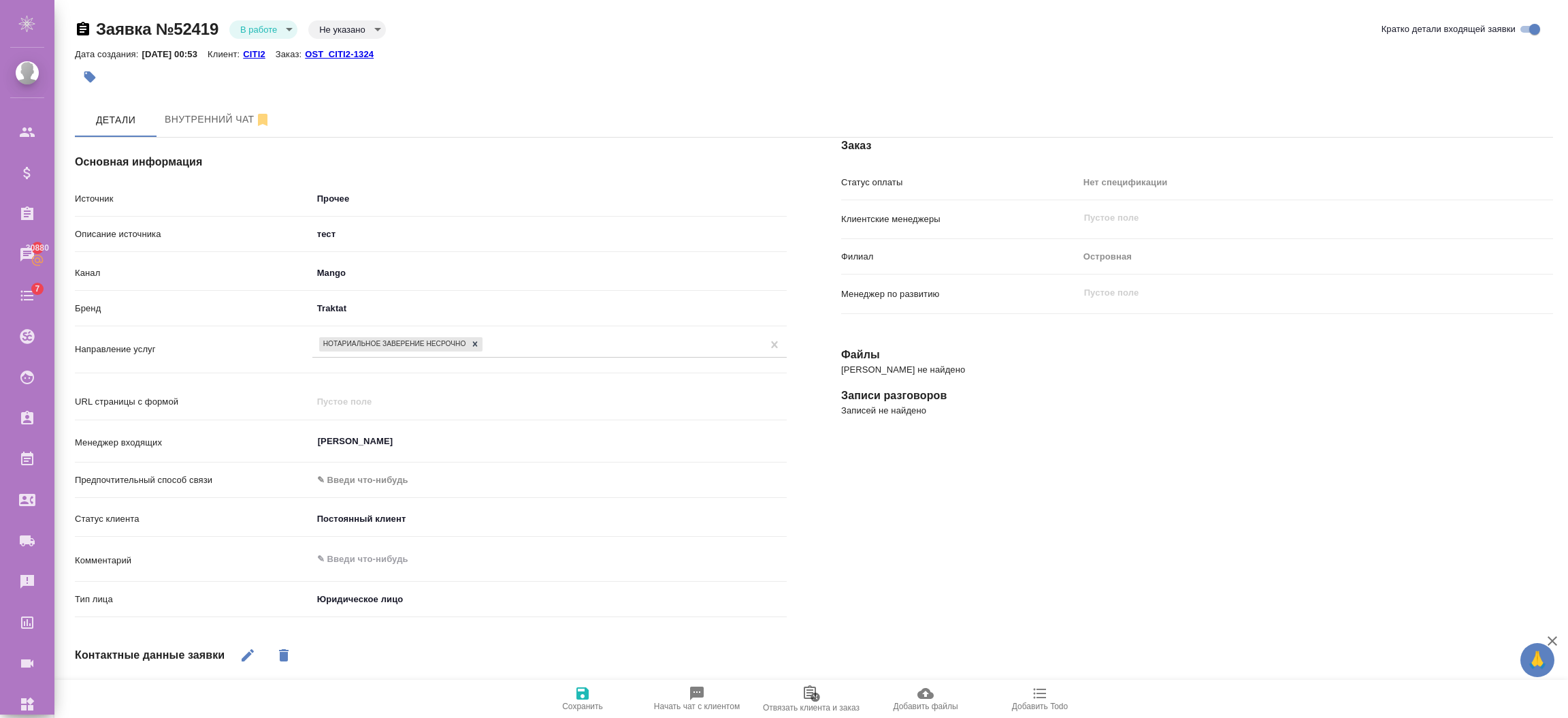
select select "RU"
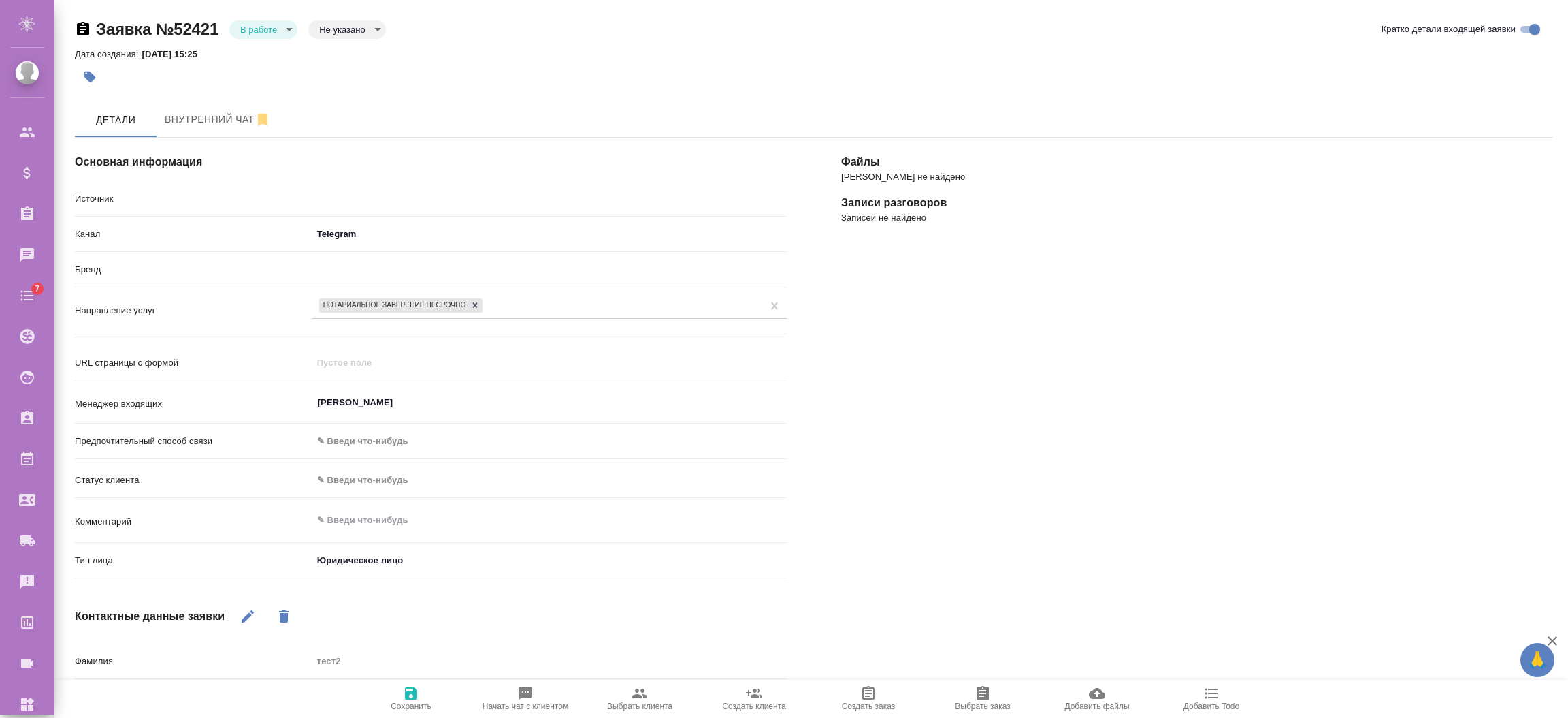
select select "RU"
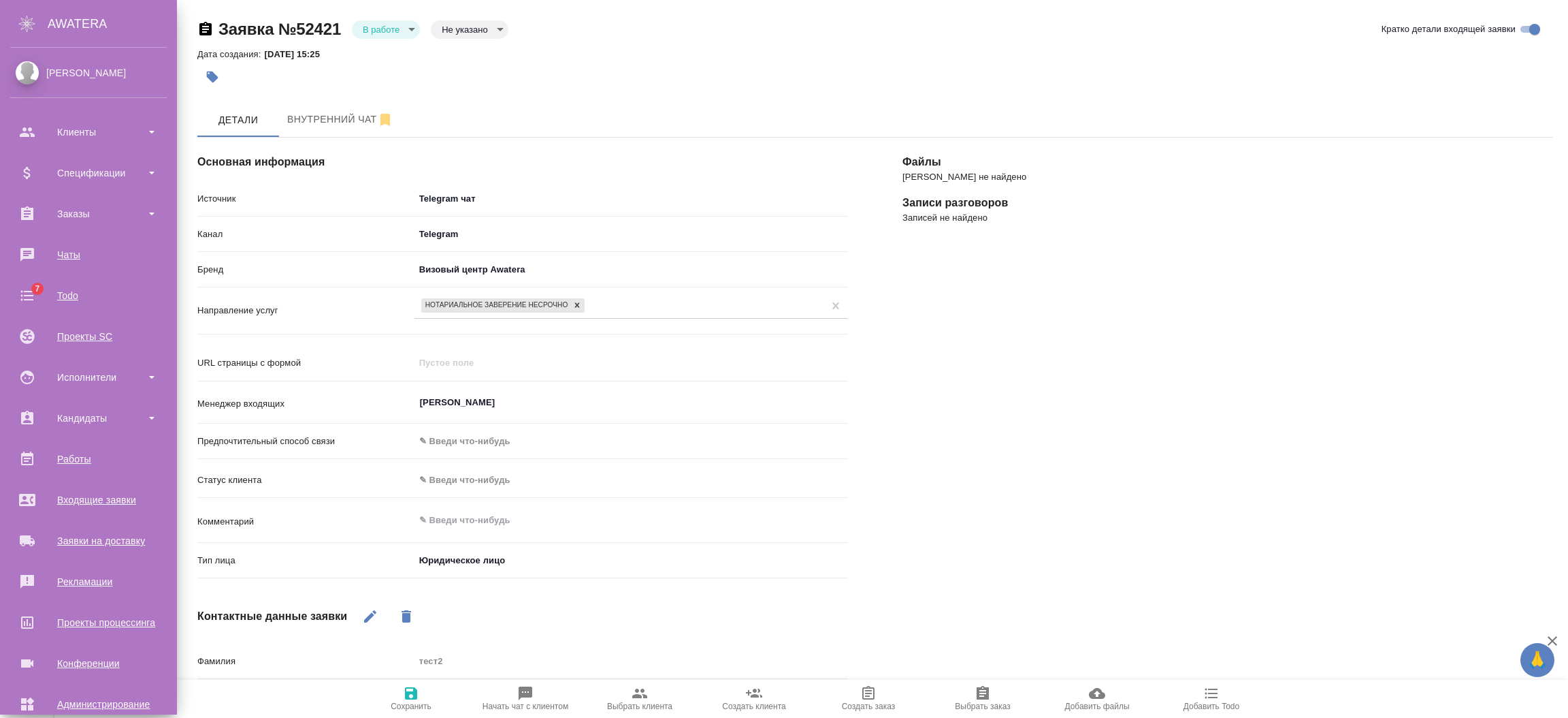
type textarea "x"
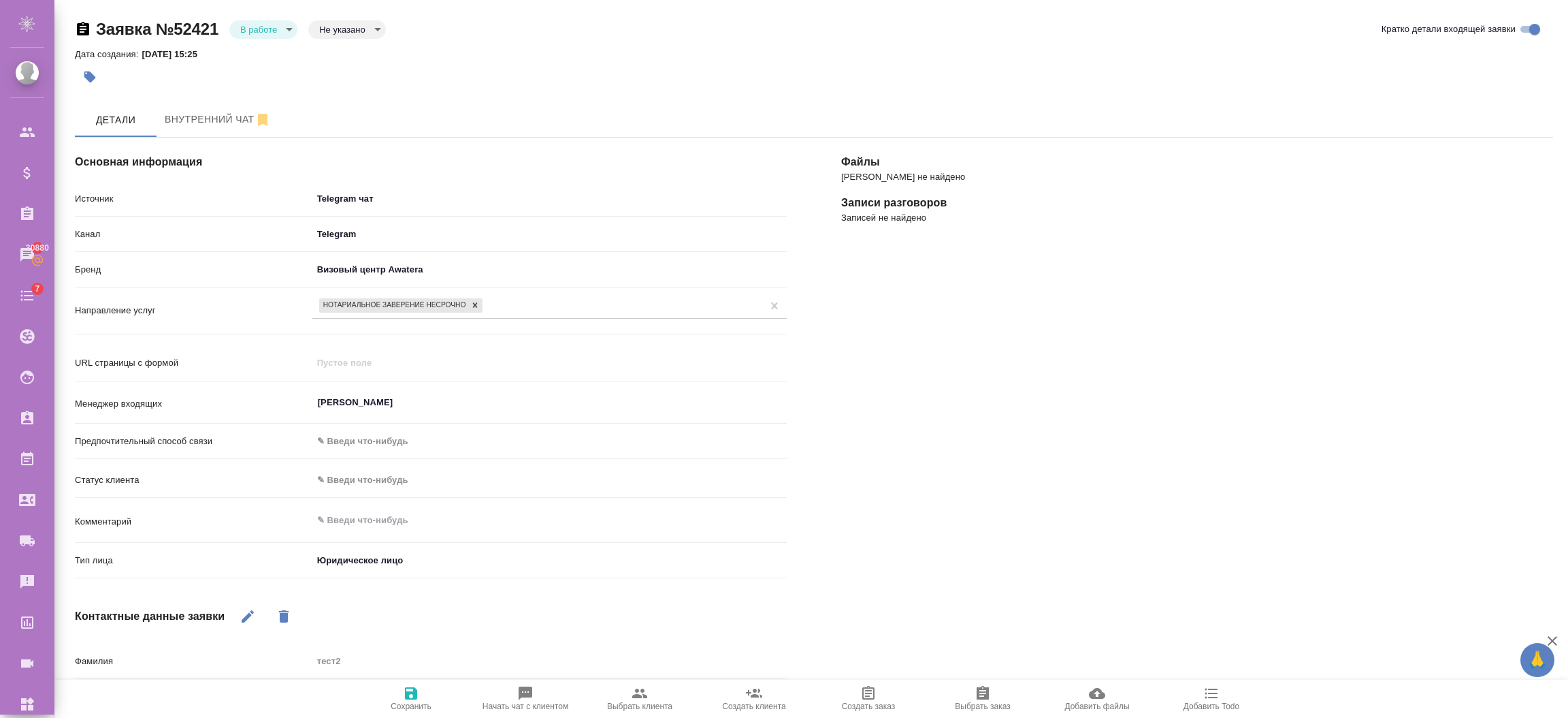
click at [374, 196] on body "🙏 .cls-1 fill:#fff; AWATERA [PERSON_NAME] Спецификации Заказы 30880 Чаты 7 Todo…" at bounding box center [784, 413] width 1568 height 827
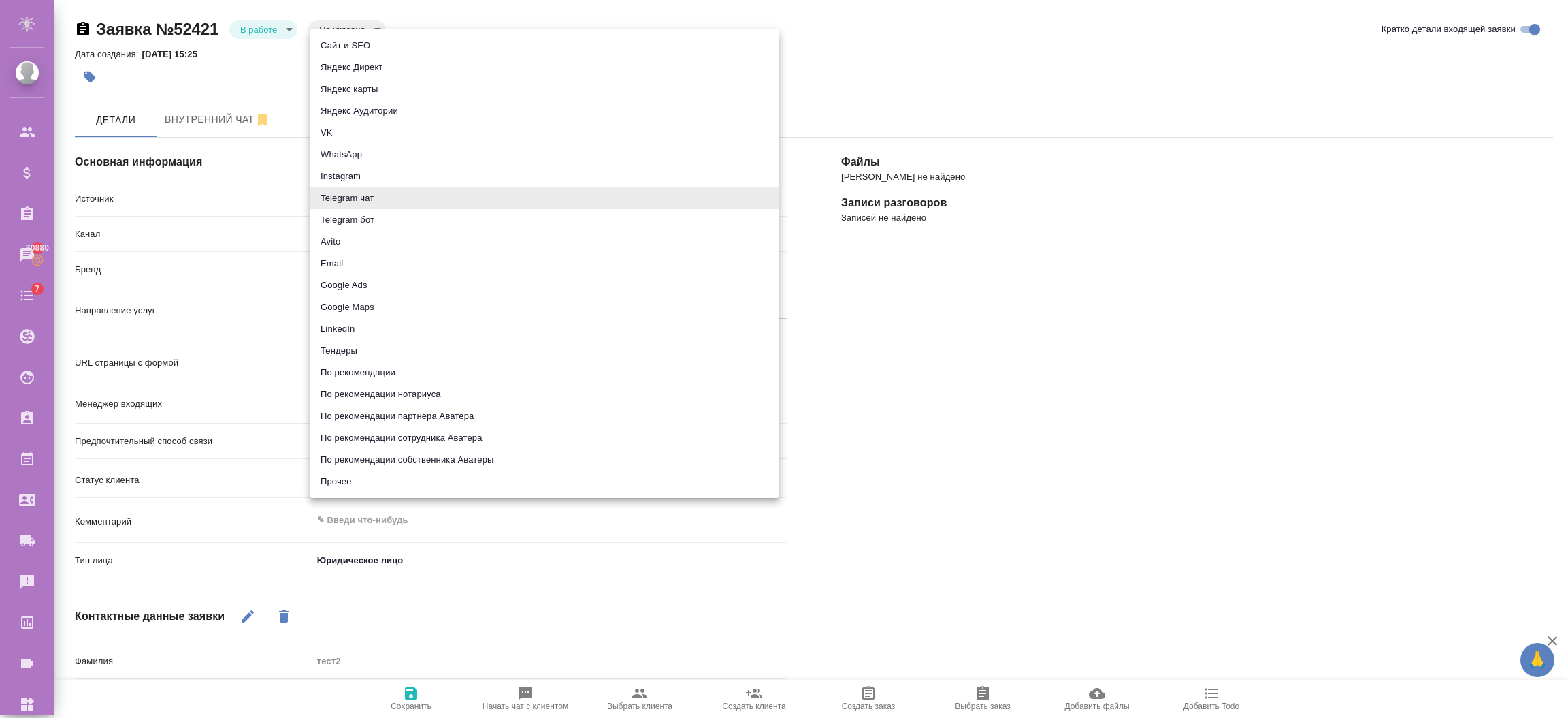
click at [342, 490] on li "Прочее" at bounding box center [544, 481] width 469 height 22
type input "other"
type textarea "x"
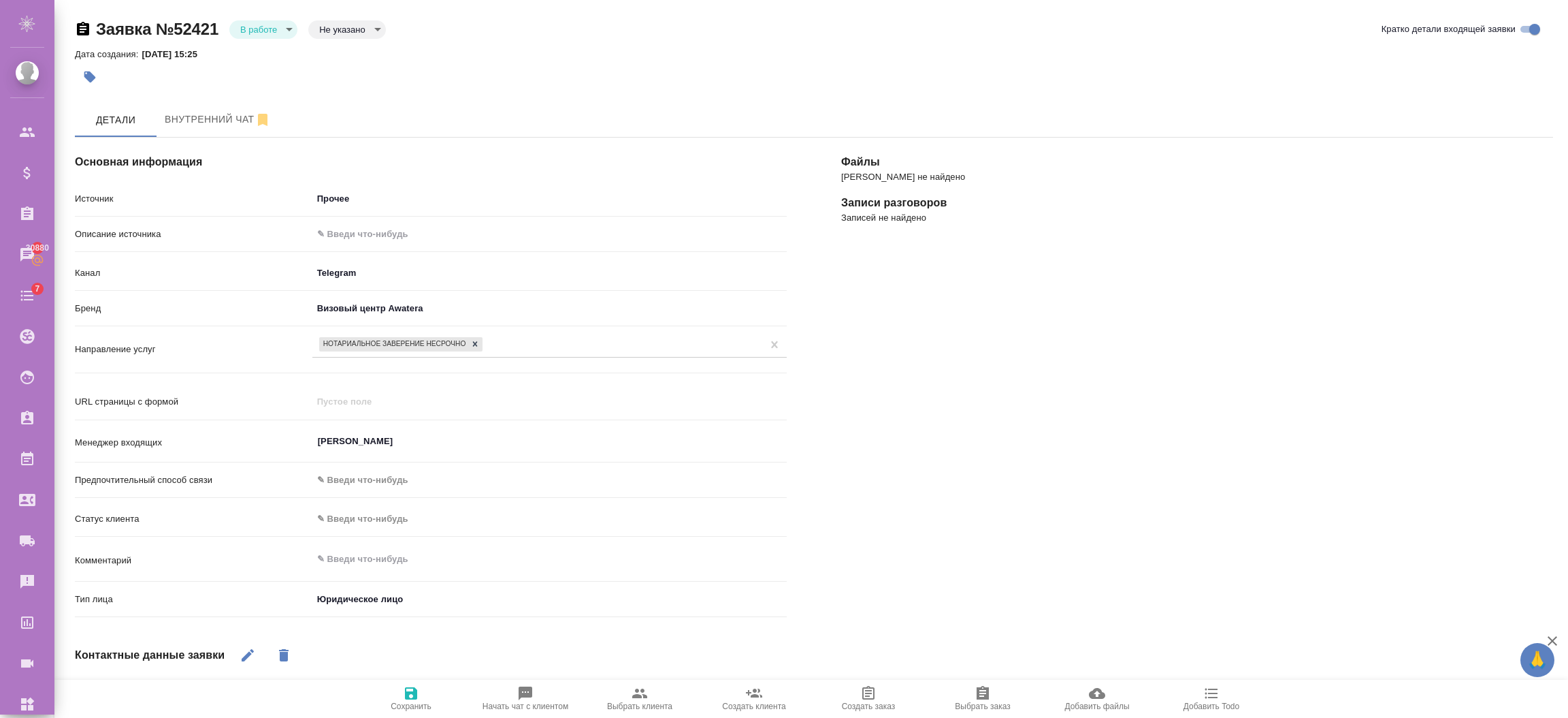
click at [370, 237] on input "text" at bounding box center [550, 234] width 475 height 20
click at [986, 596] on div "[PERSON_NAME] не найдено Записи разговоров Записей не найдено" at bounding box center [1197, 532] width 766 height 843
click at [412, 693] on icon "button" at bounding box center [411, 693] width 12 height 12
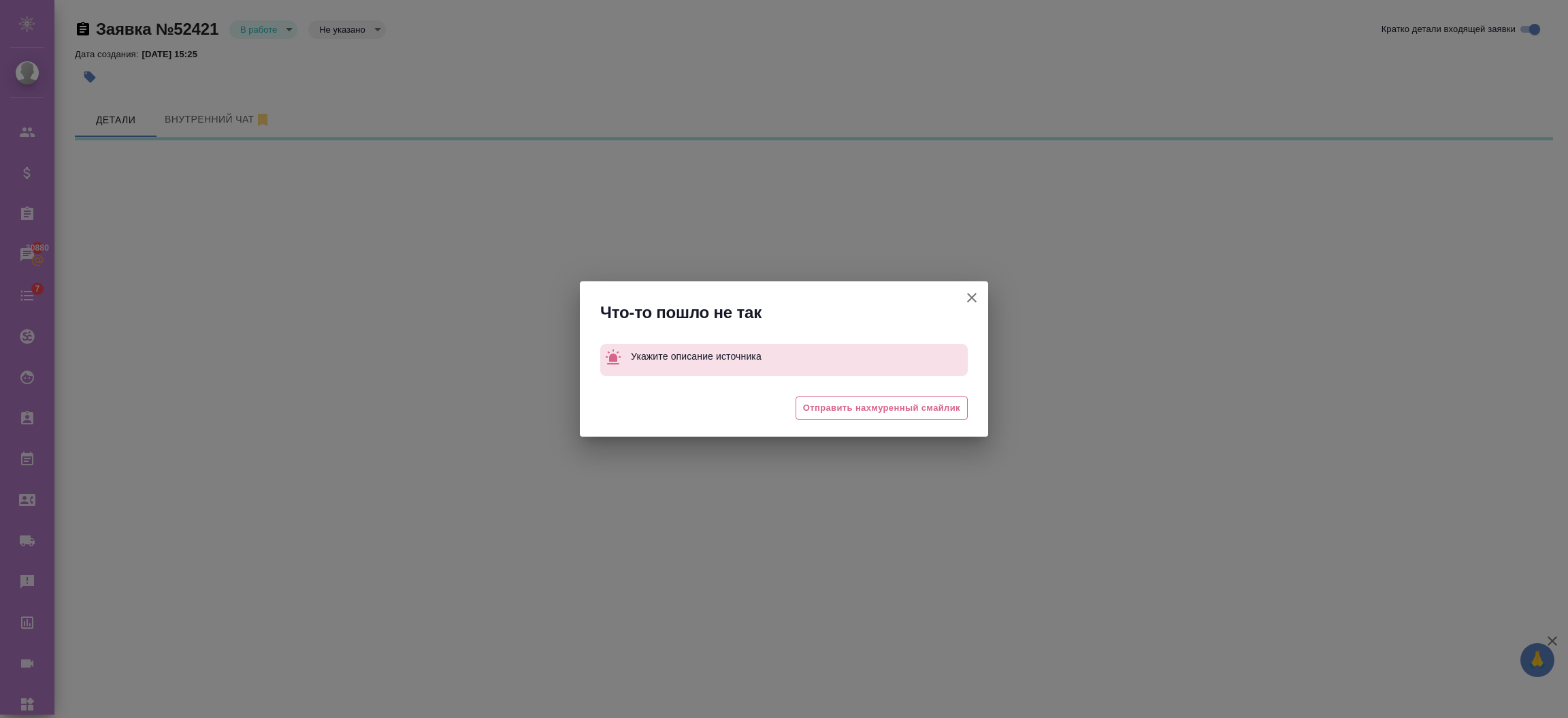
select select "RU"
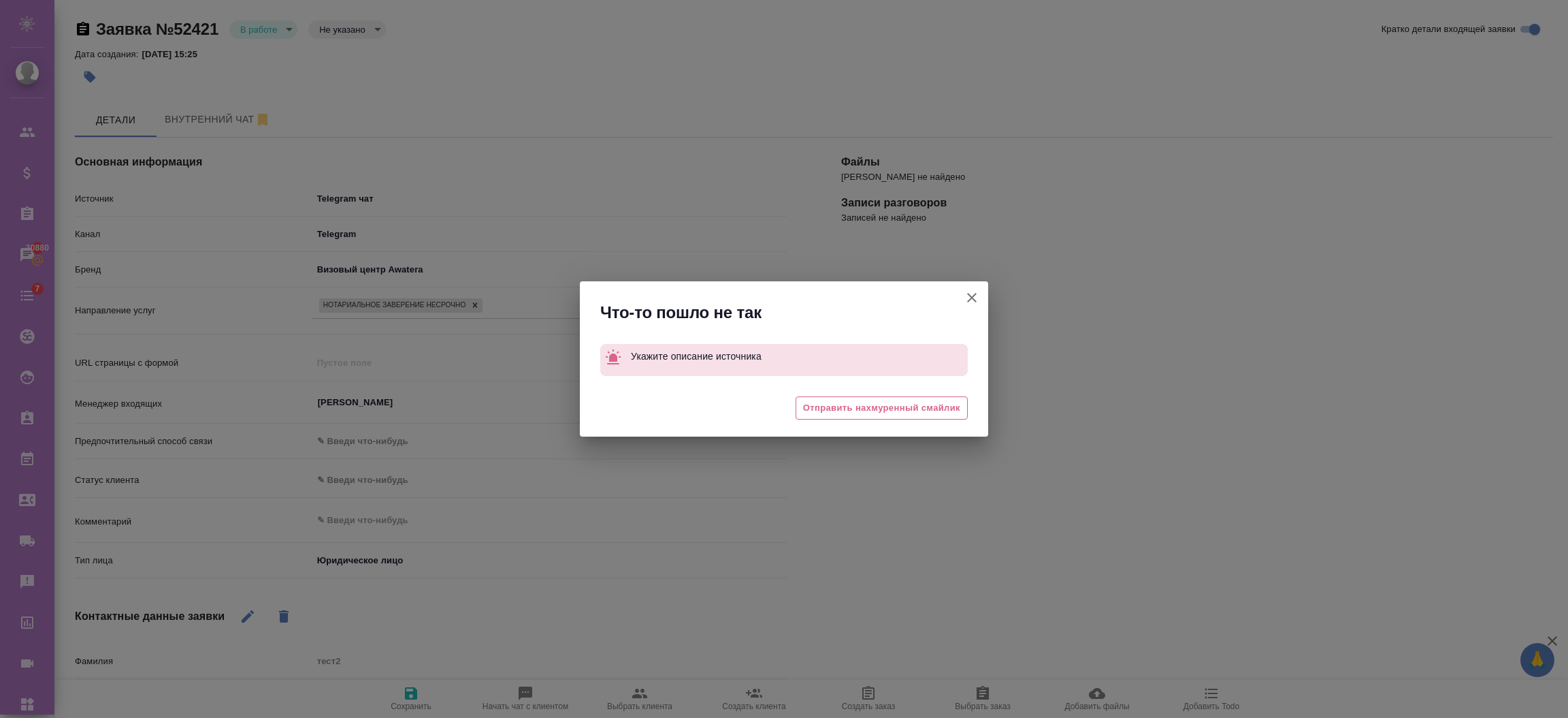
click at [960, 292] on button "Рабочее наименование" at bounding box center [972, 297] width 33 height 33
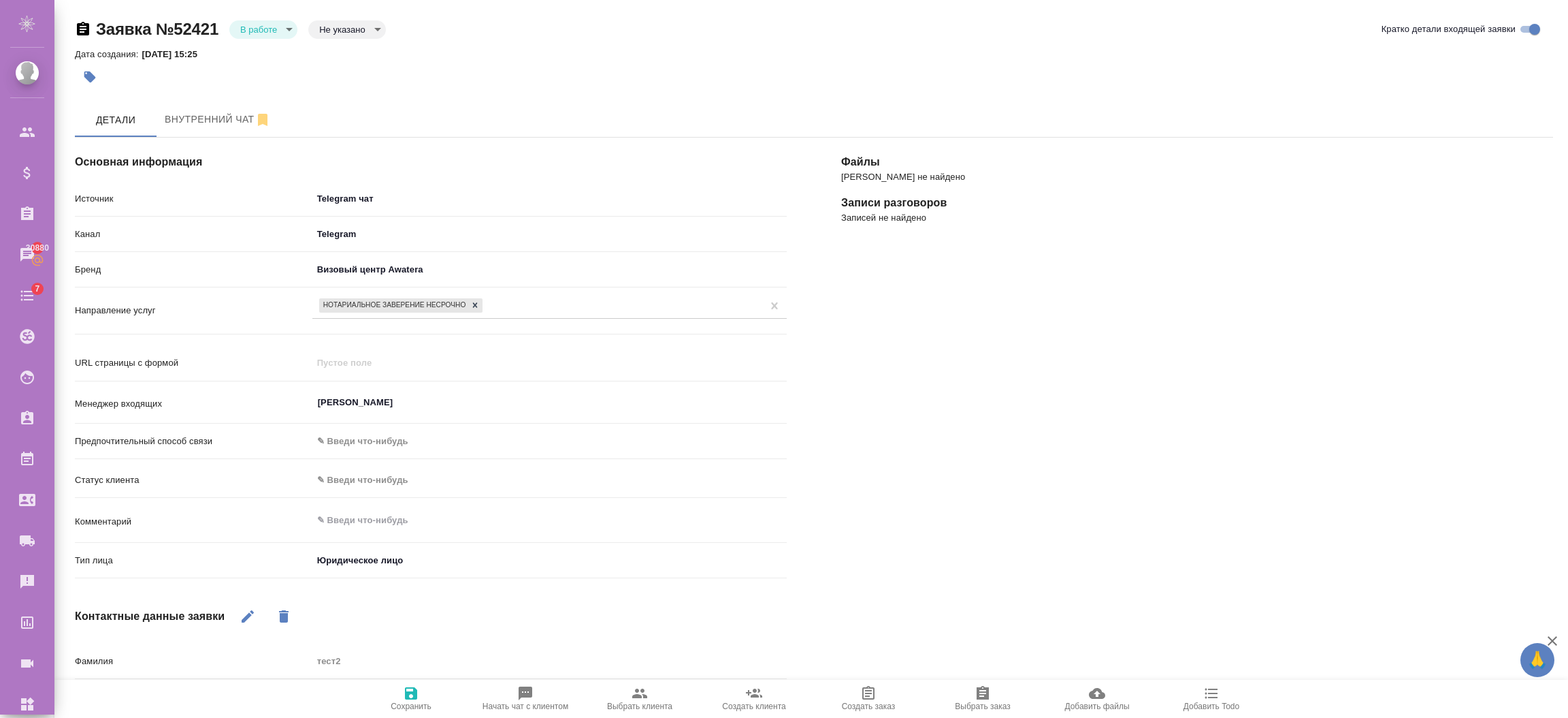
type textarea "x"
click at [378, 193] on body "🙏 .cls-1 fill:#fff; AWATERA [PERSON_NAME] Спецификации Заказы 30880 Чаты 7 Todo…" at bounding box center [784, 413] width 1568 height 827
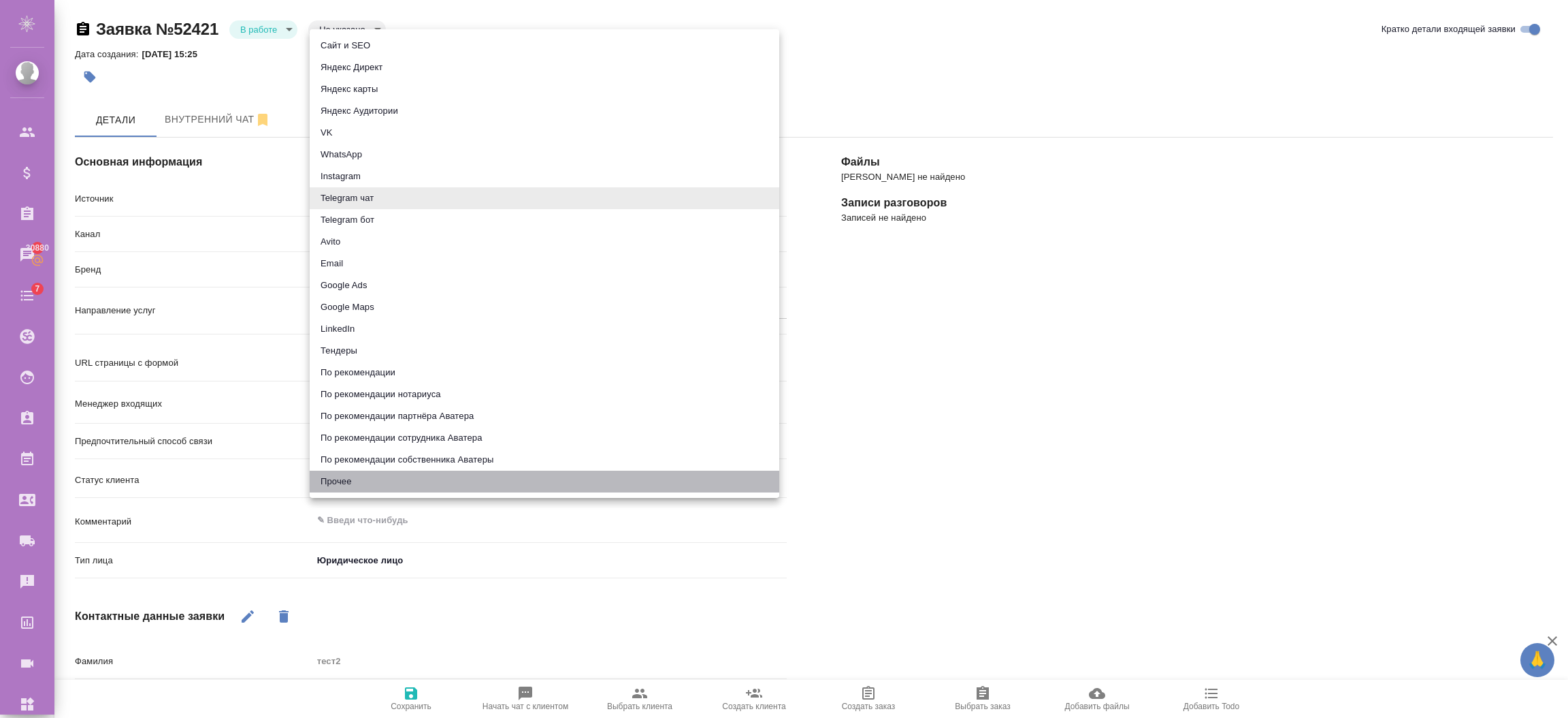
click at [320, 474] on li "Прочее" at bounding box center [544, 481] width 469 height 22
type input "other"
type textarea "x"
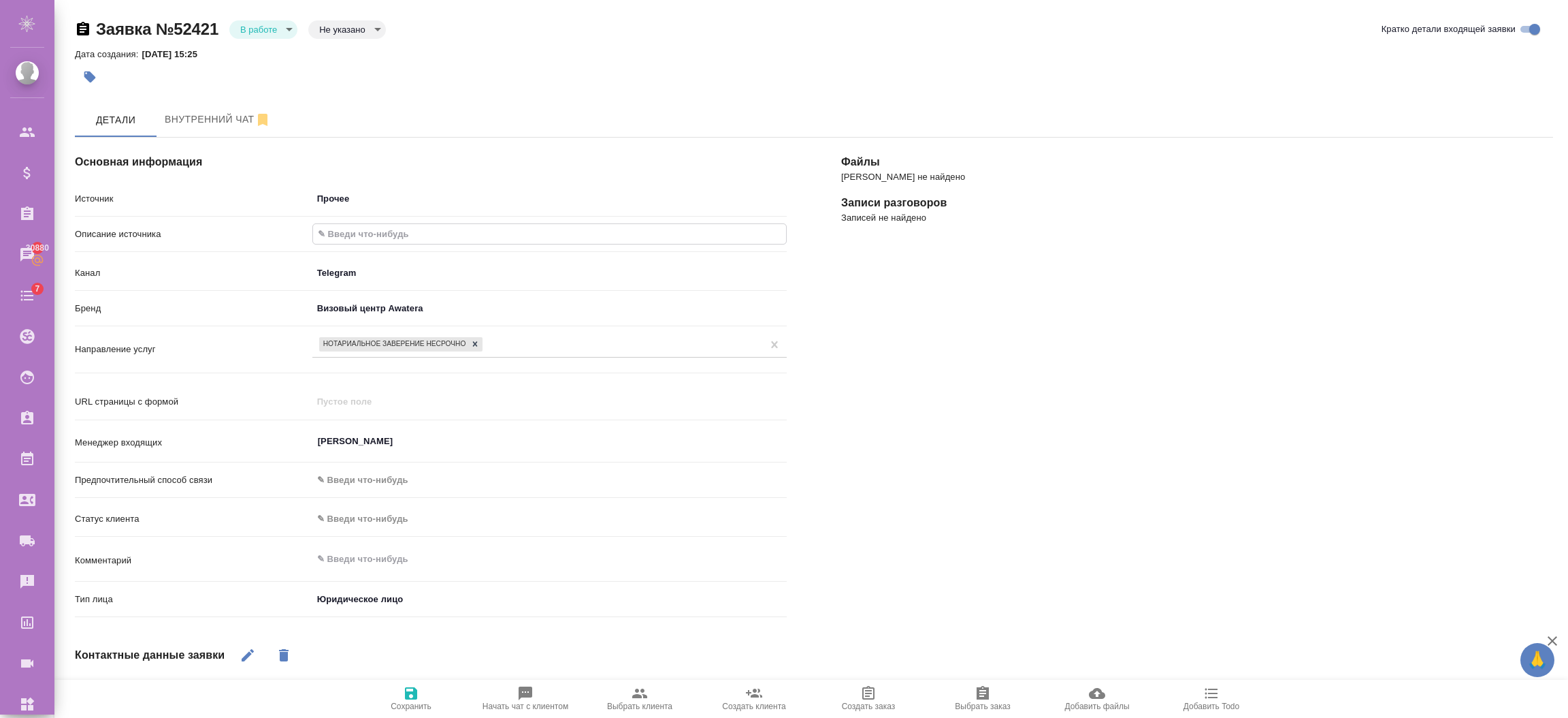
click at [352, 235] on input "text" at bounding box center [550, 234] width 473 height 20
type input "тест"
type textarea "x"
click at [408, 708] on span "Сохранить" at bounding box center [411, 706] width 41 height 10
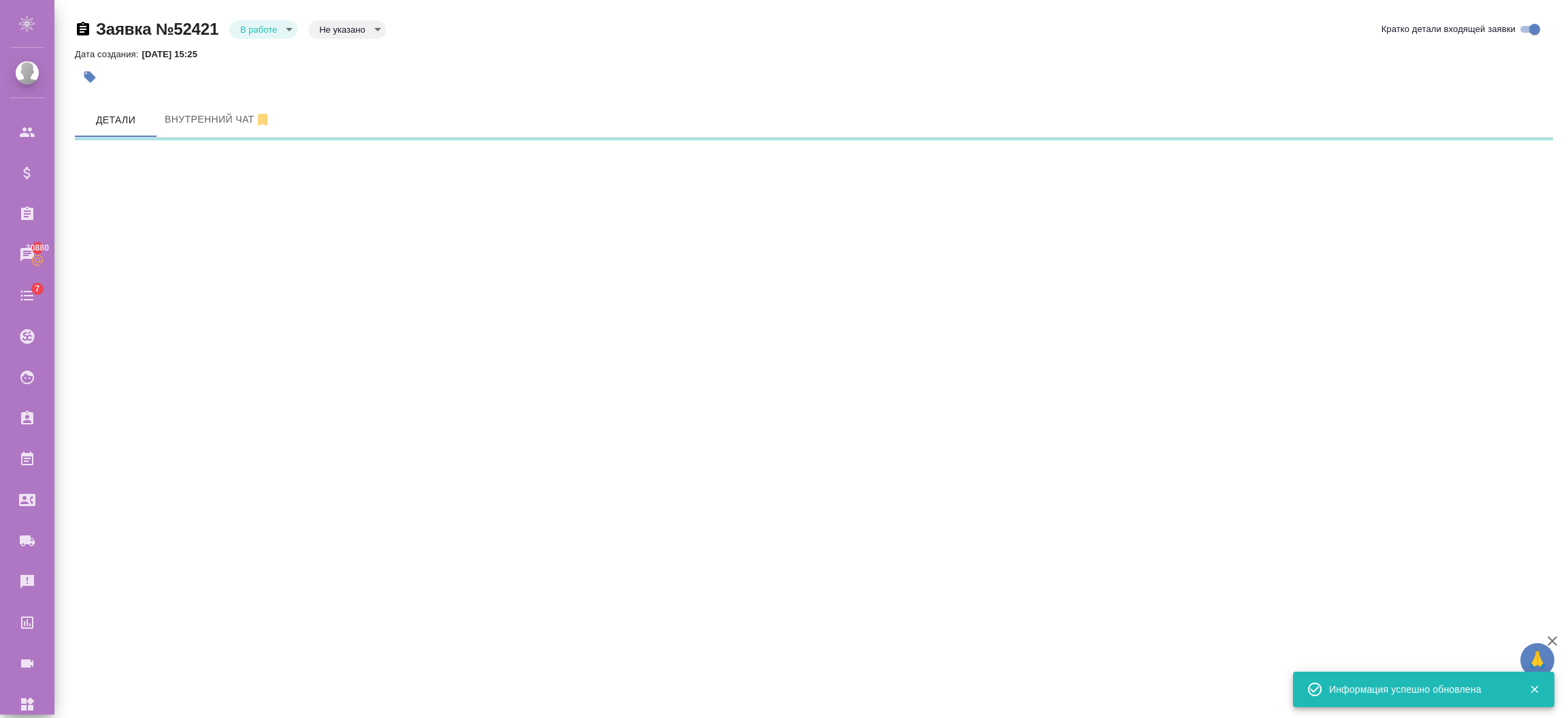
select select "RU"
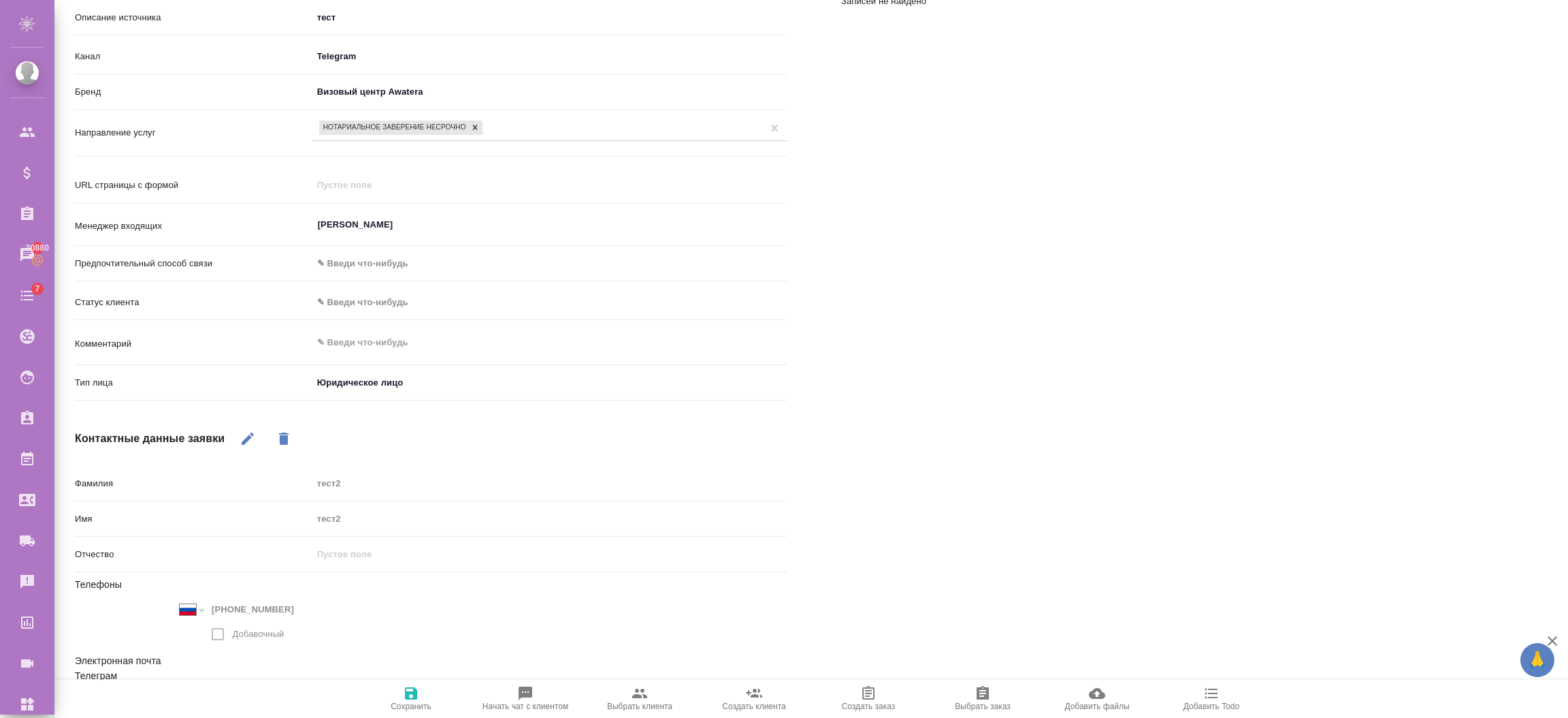
scroll to position [326, 0]
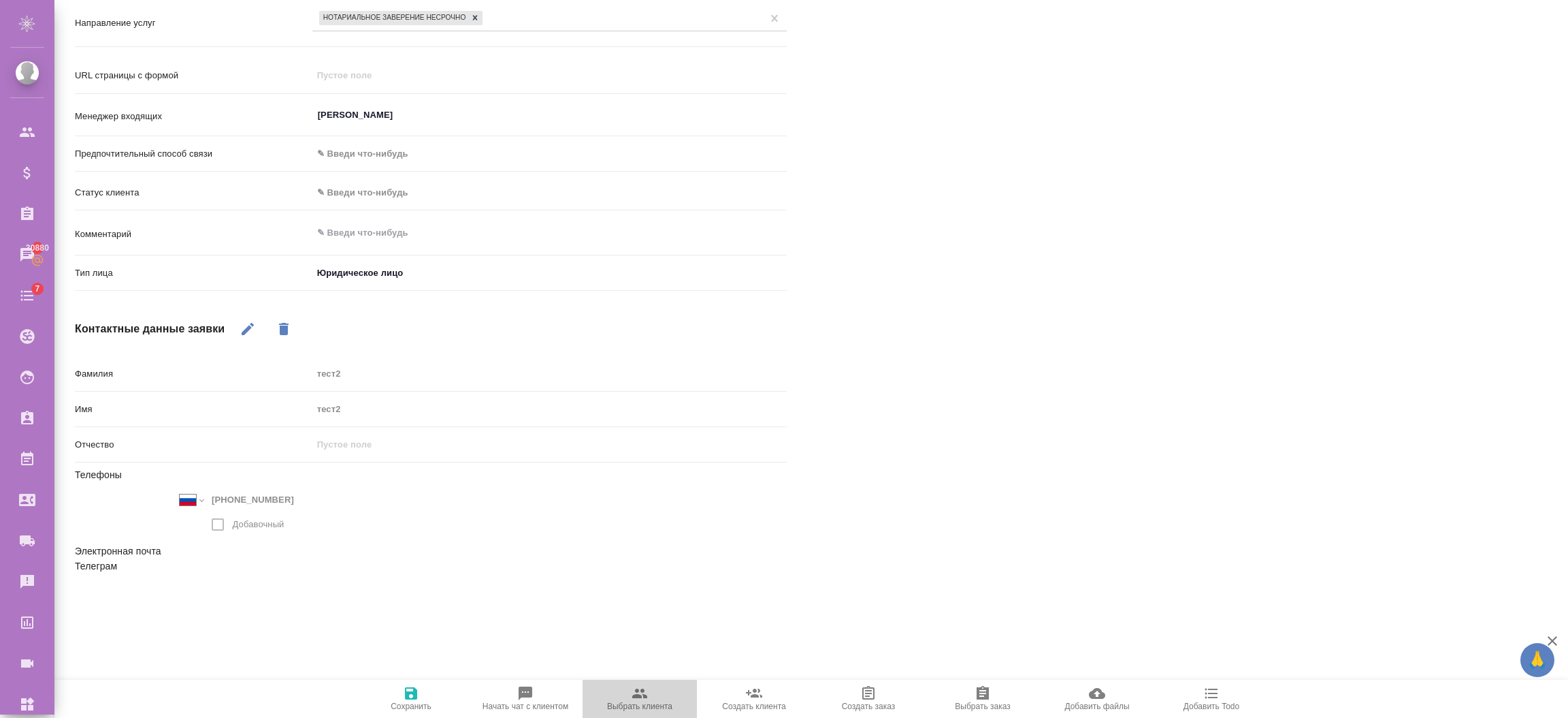
click at [639, 692] on icon "button" at bounding box center [639, 693] width 16 height 16
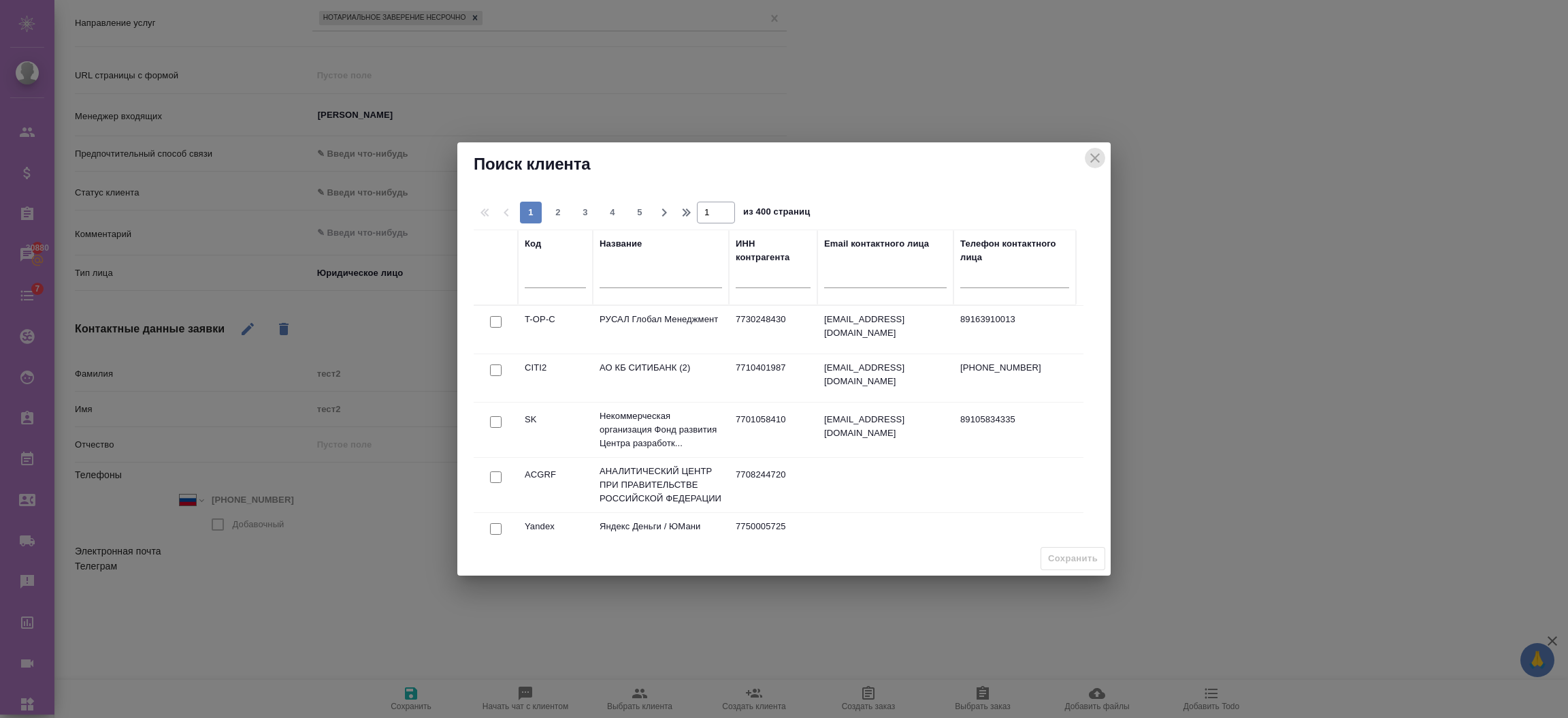
click at [1092, 154] on icon "close" at bounding box center [1095, 158] width 10 height 10
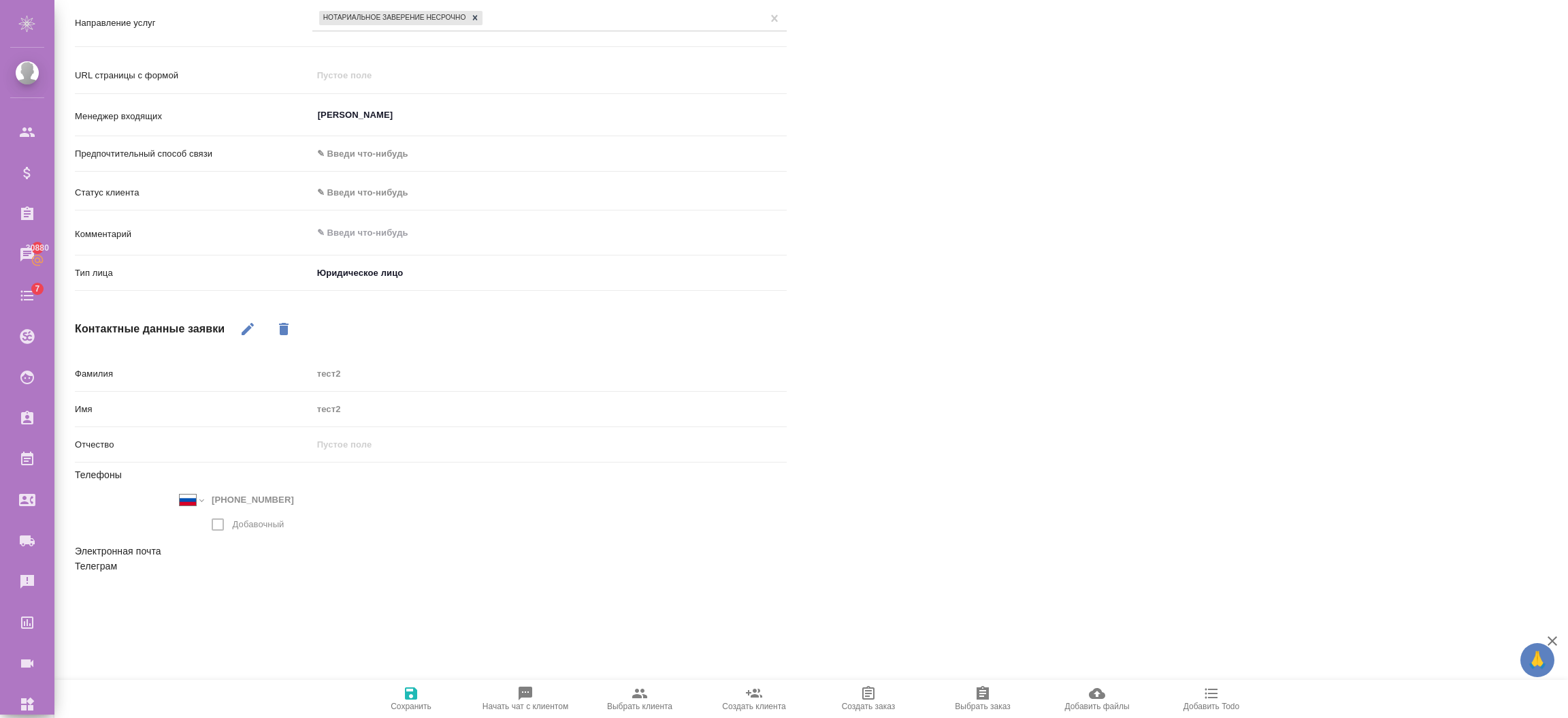
click at [754, 689] on icon "button" at bounding box center [754, 693] width 16 height 16
type textarea "x"
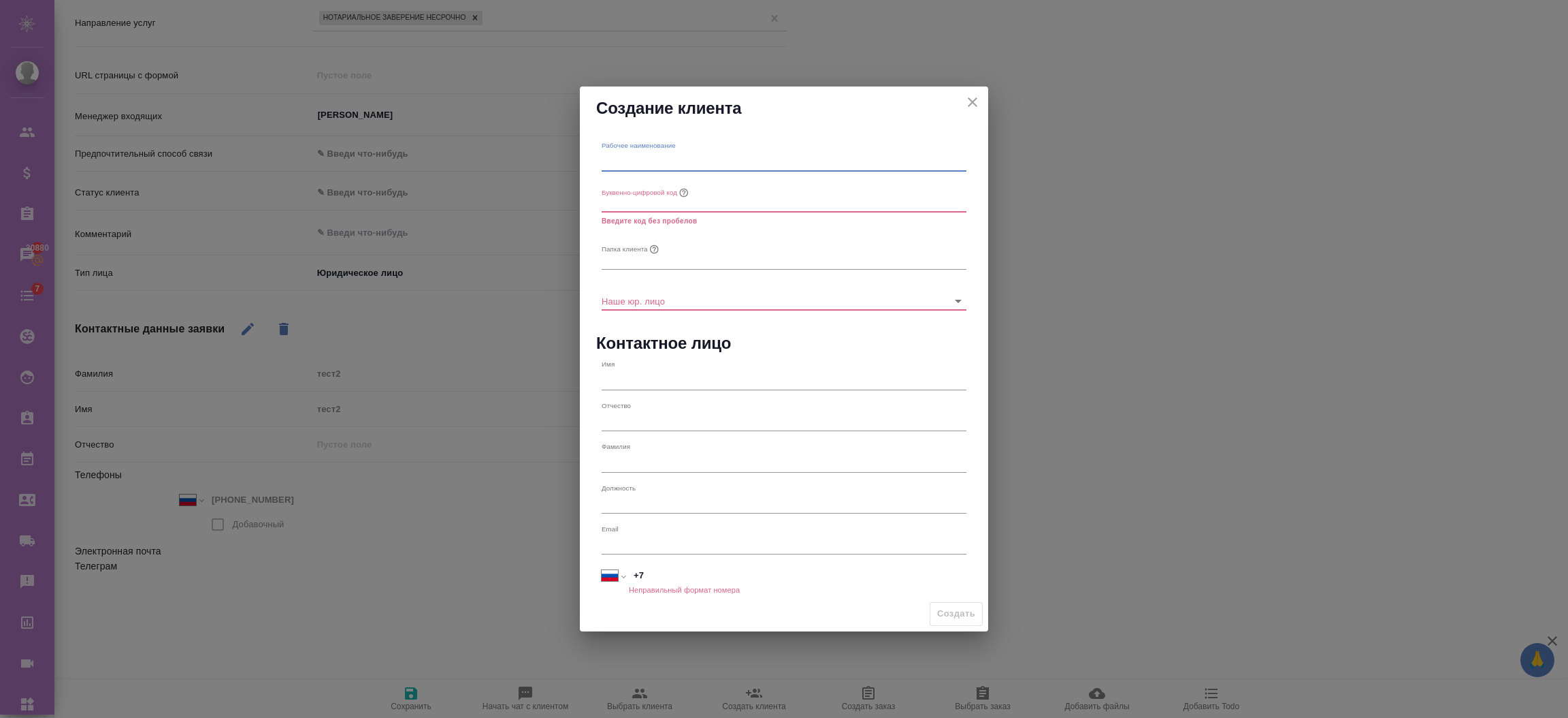
click at [652, 162] on input "text" at bounding box center [784, 161] width 365 height 19
drag, startPoint x: 691, startPoint y: 152, endPoint x: 530, endPoint y: 155, distance: 161.0
click at [532, 155] on div "Создание клиента Рабочее наименование test789 Буквенно-цифровой код Введите код…" at bounding box center [784, 359] width 1568 height 718
type input "test789"
click at [627, 198] on input "text" at bounding box center [784, 203] width 365 height 19
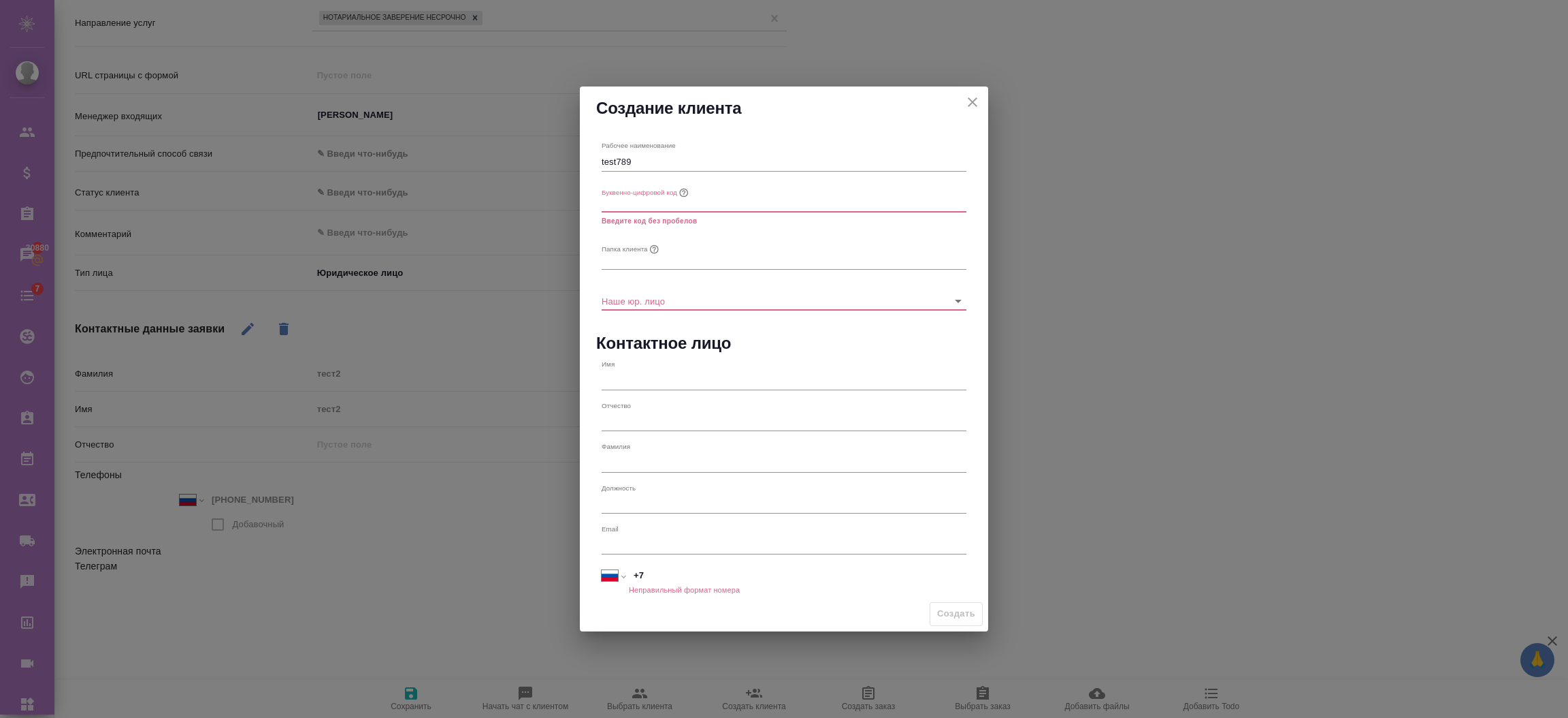
paste input "test789"
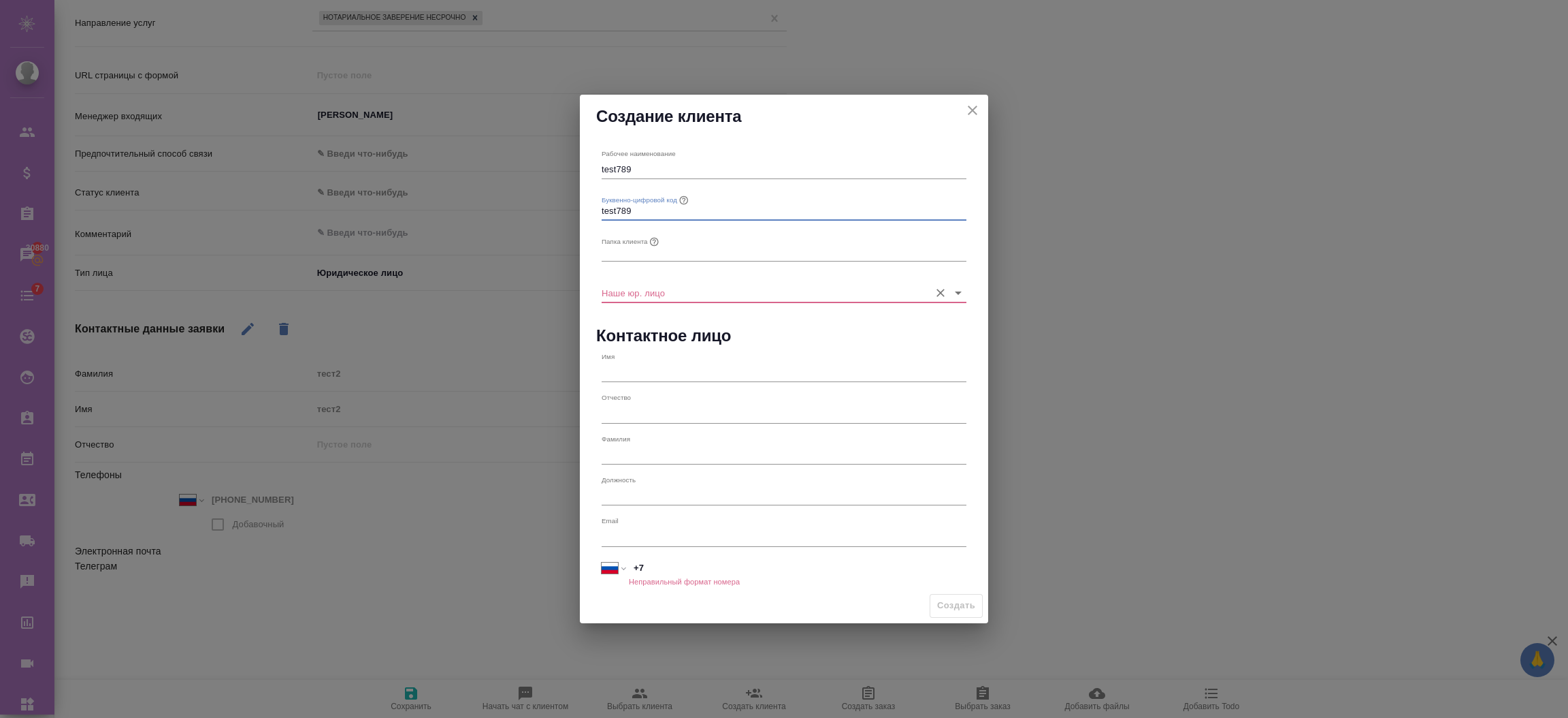
type input "test789"
click at [631, 274] on div "Наше юр. лицо" at bounding box center [784, 287] width 376 height 41
click at [631, 284] on input "Наше юр. лицо" at bounding box center [762, 292] width 322 height 18
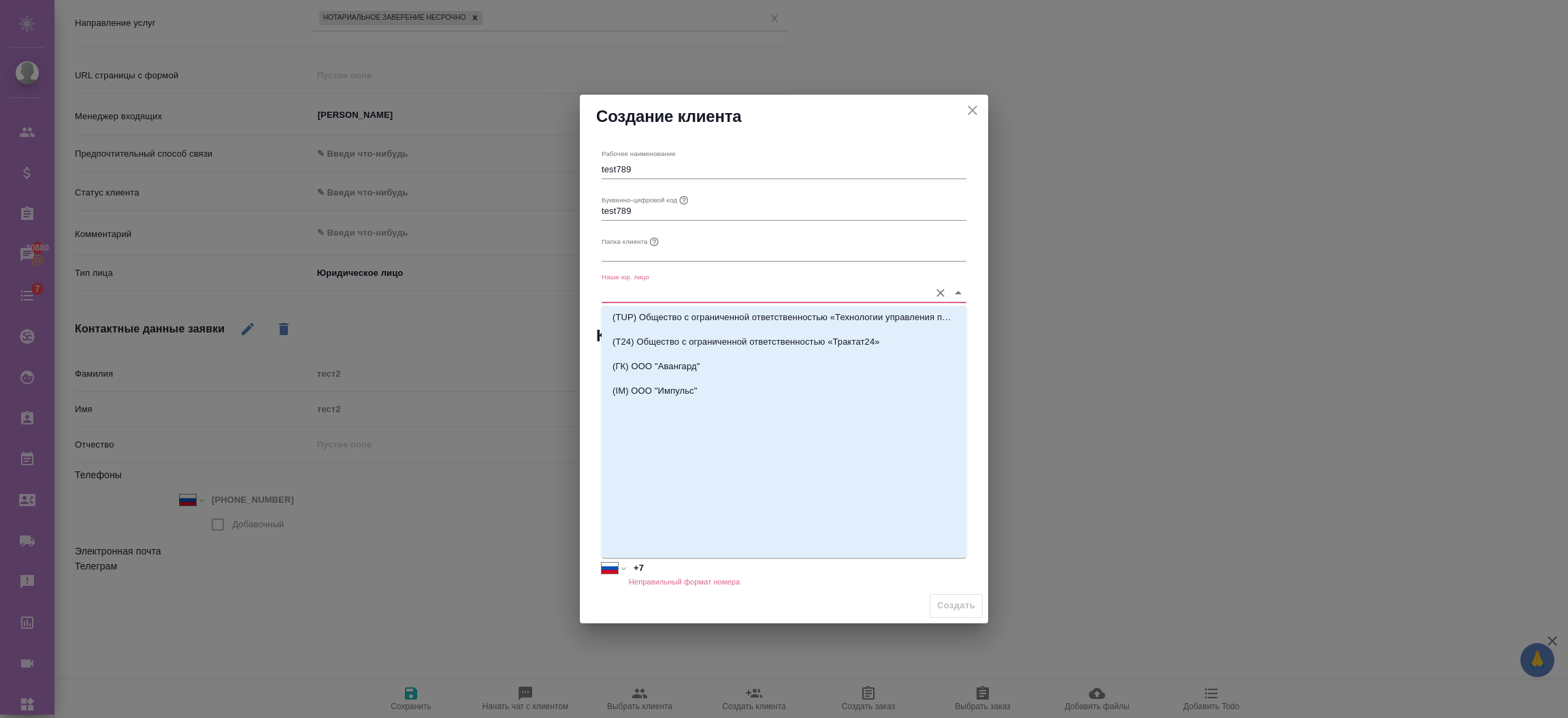
scroll to position [0, 0]
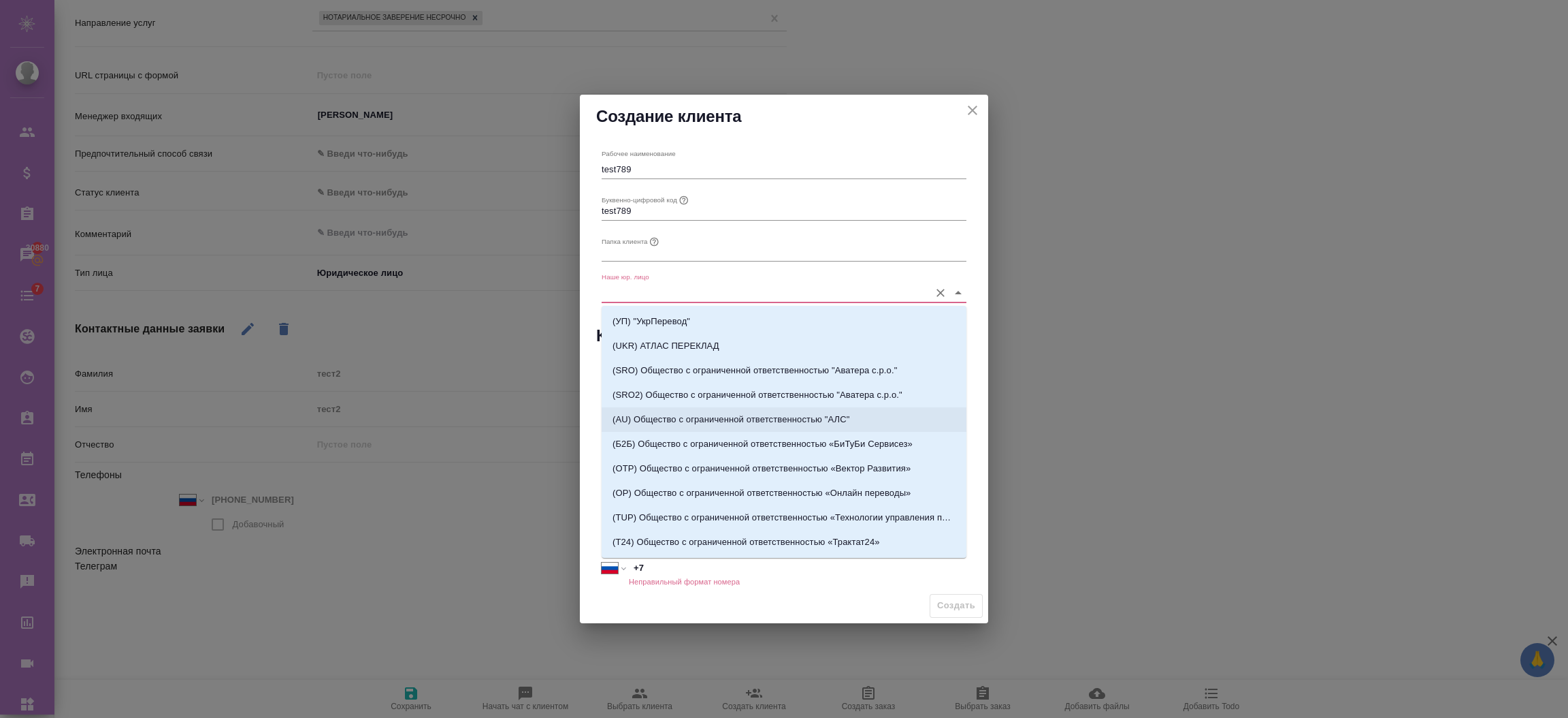
click at [633, 419] on p "(AU) Общество с ограниченной ответственностью "АЛС"" at bounding box center [730, 419] width 237 height 14
type input "(AU) Общество с ограниченной ответственностью "АЛС""
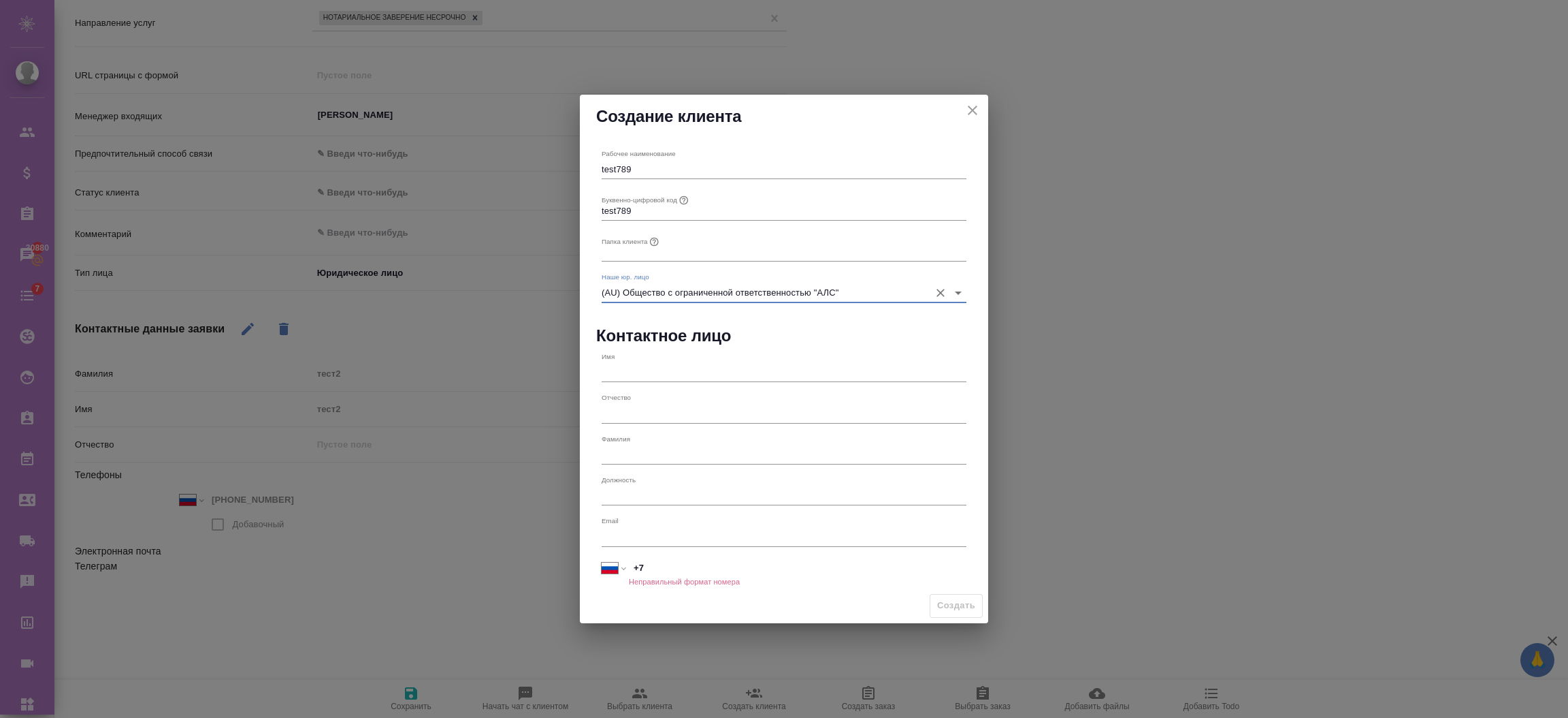
click at [652, 566] on input "+7" at bounding box center [798, 567] width 338 height 20
type input "+7 934 467 89 00"
paste input "test789"
type input "test789"
click at [954, 600] on span "Создать" at bounding box center [956, 605] width 38 height 15
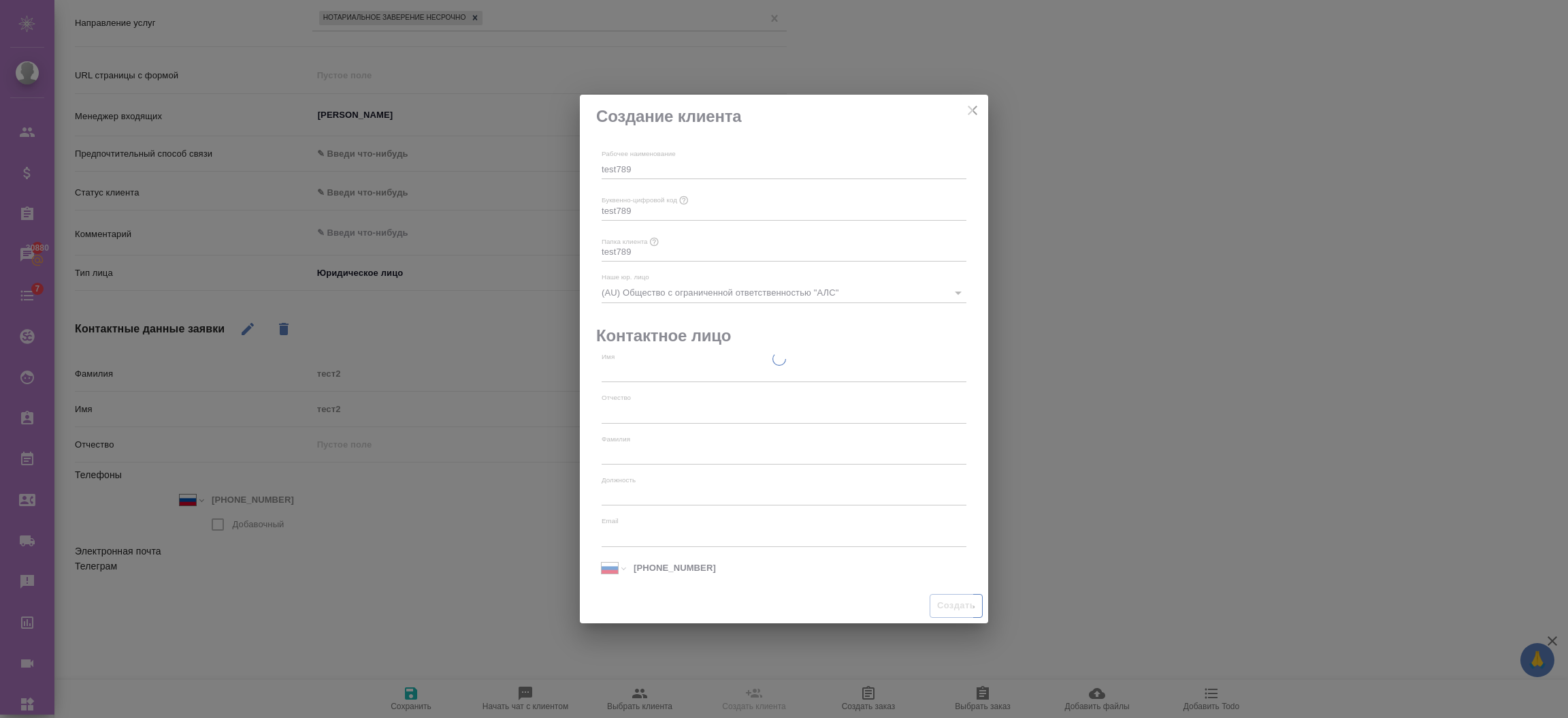
type textarea "x"
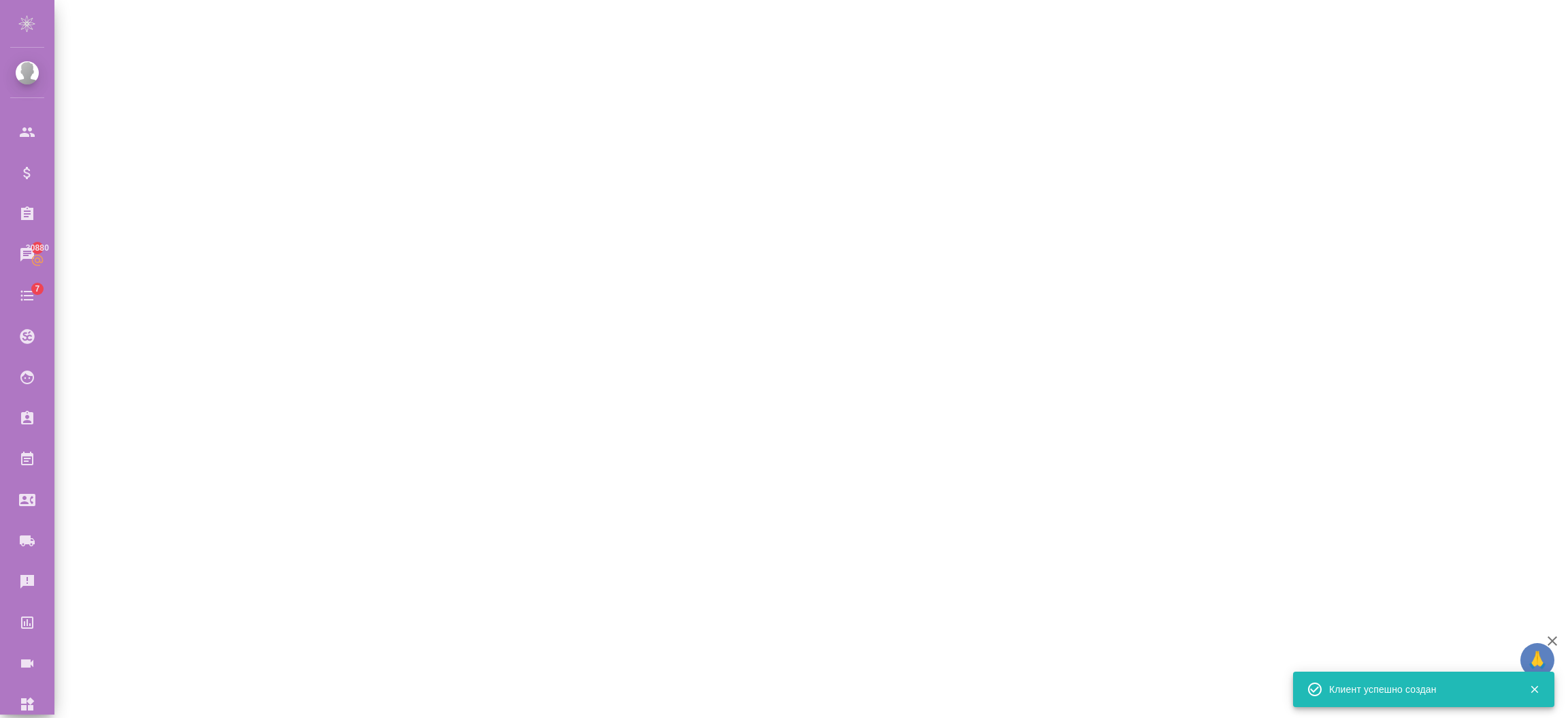
select select "RU"
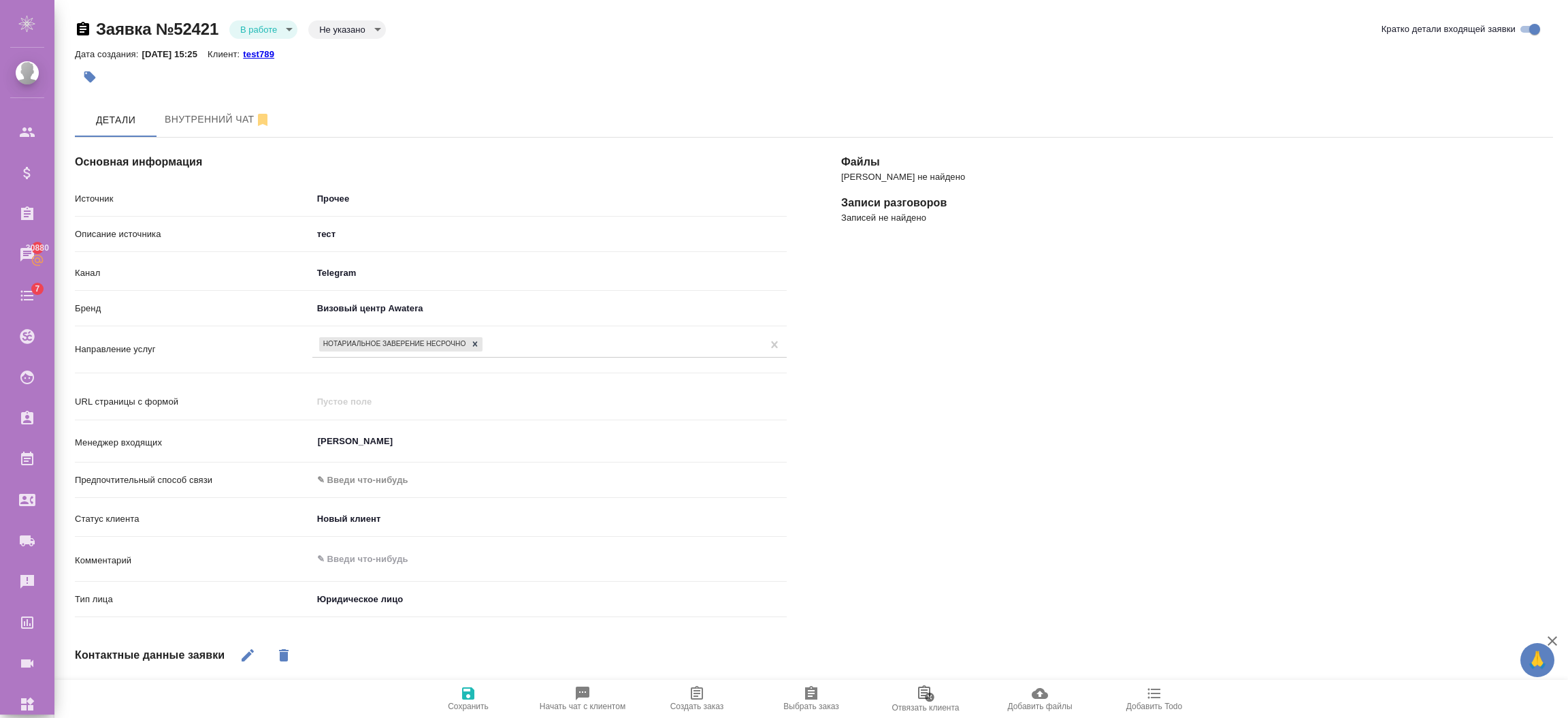
click at [688, 692] on span "Создать заказ" at bounding box center [697, 697] width 98 height 26
type textarea "x"
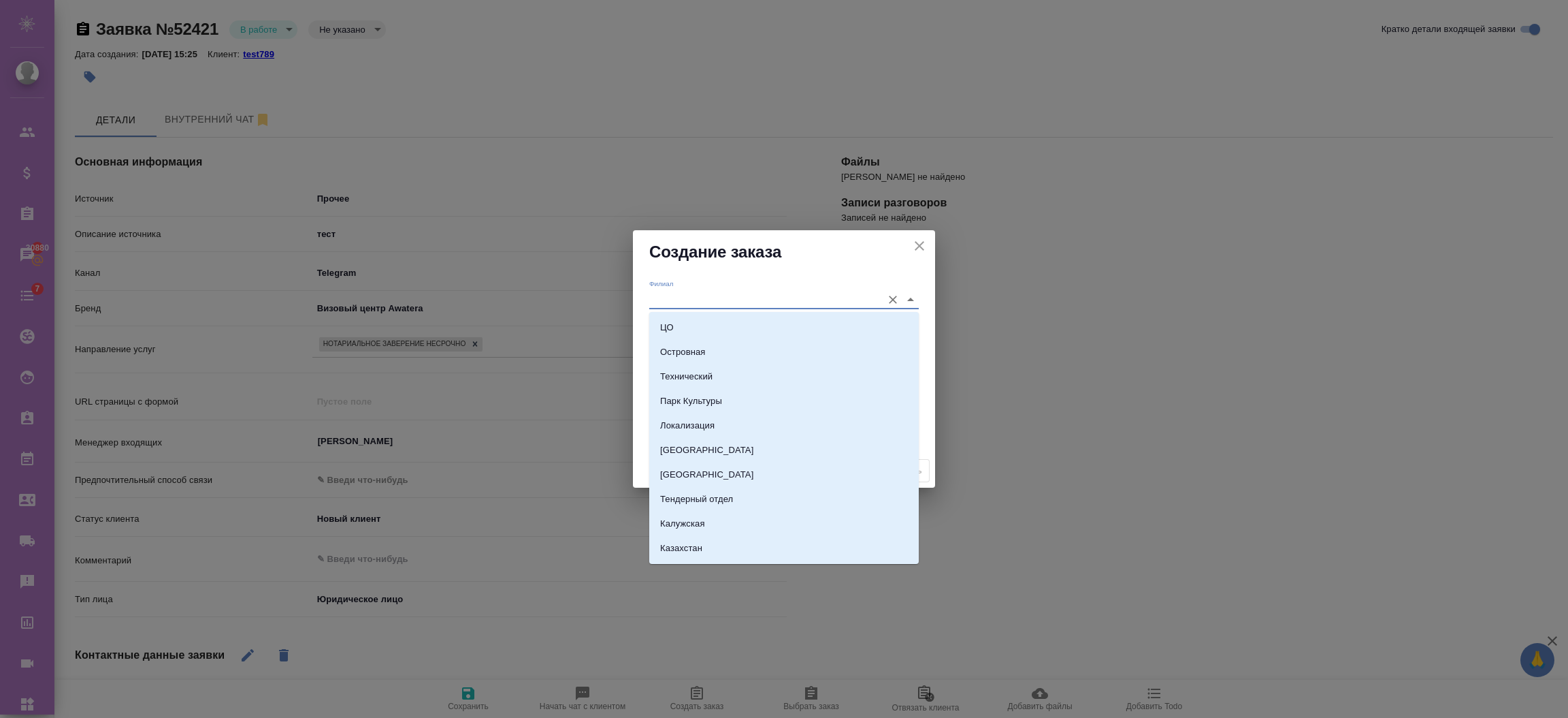
click at [691, 294] on input "Филиал" at bounding box center [762, 299] width 226 height 18
click at [691, 323] on li "ЦО" at bounding box center [784, 327] width 270 height 24
type input "ЦО"
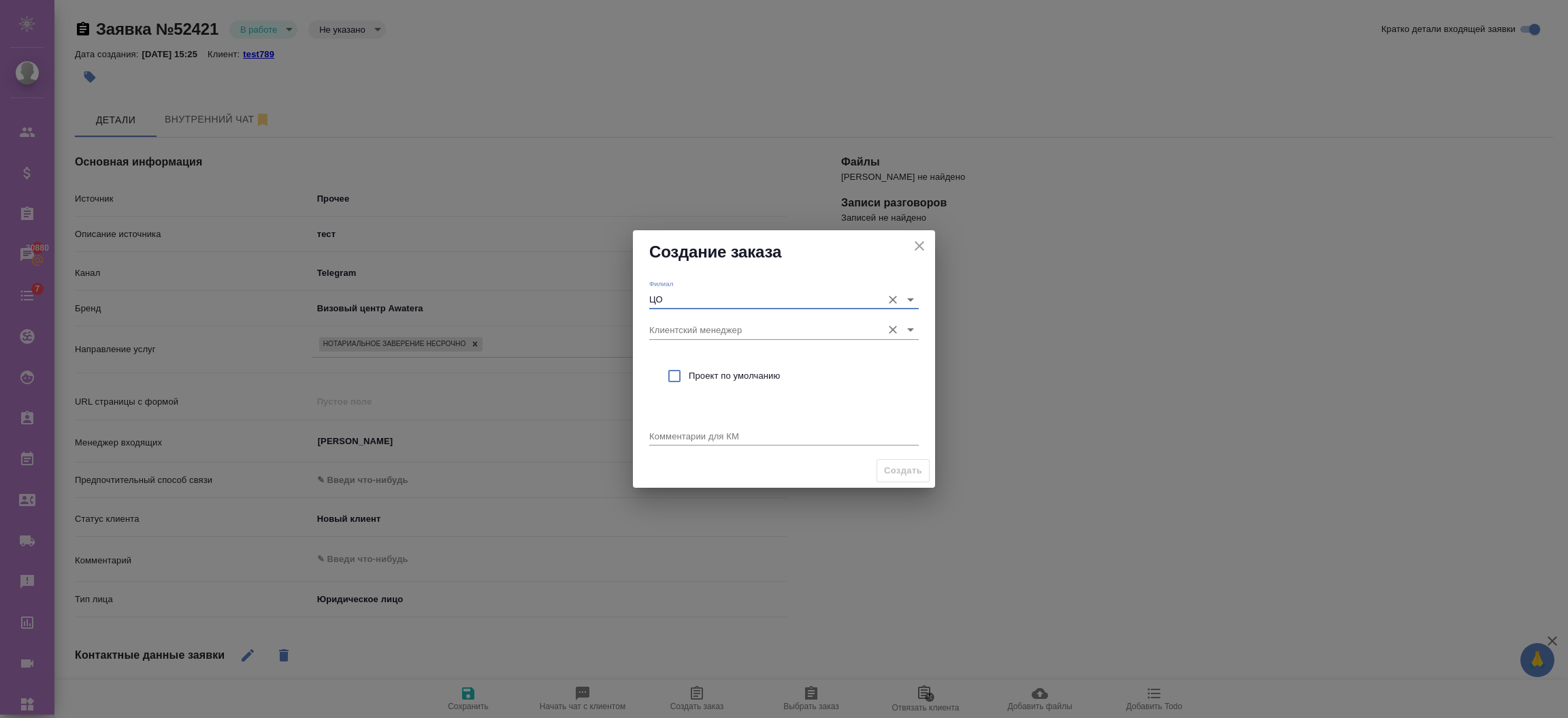
click at [721, 333] on input "Клиентский менеджер" at bounding box center [762, 329] width 226 height 18
click at [680, 383] on input "checkbox" at bounding box center [674, 375] width 29 height 29
checkbox input "true"
click at [888, 467] on span "Создать" at bounding box center [903, 470] width 38 height 15
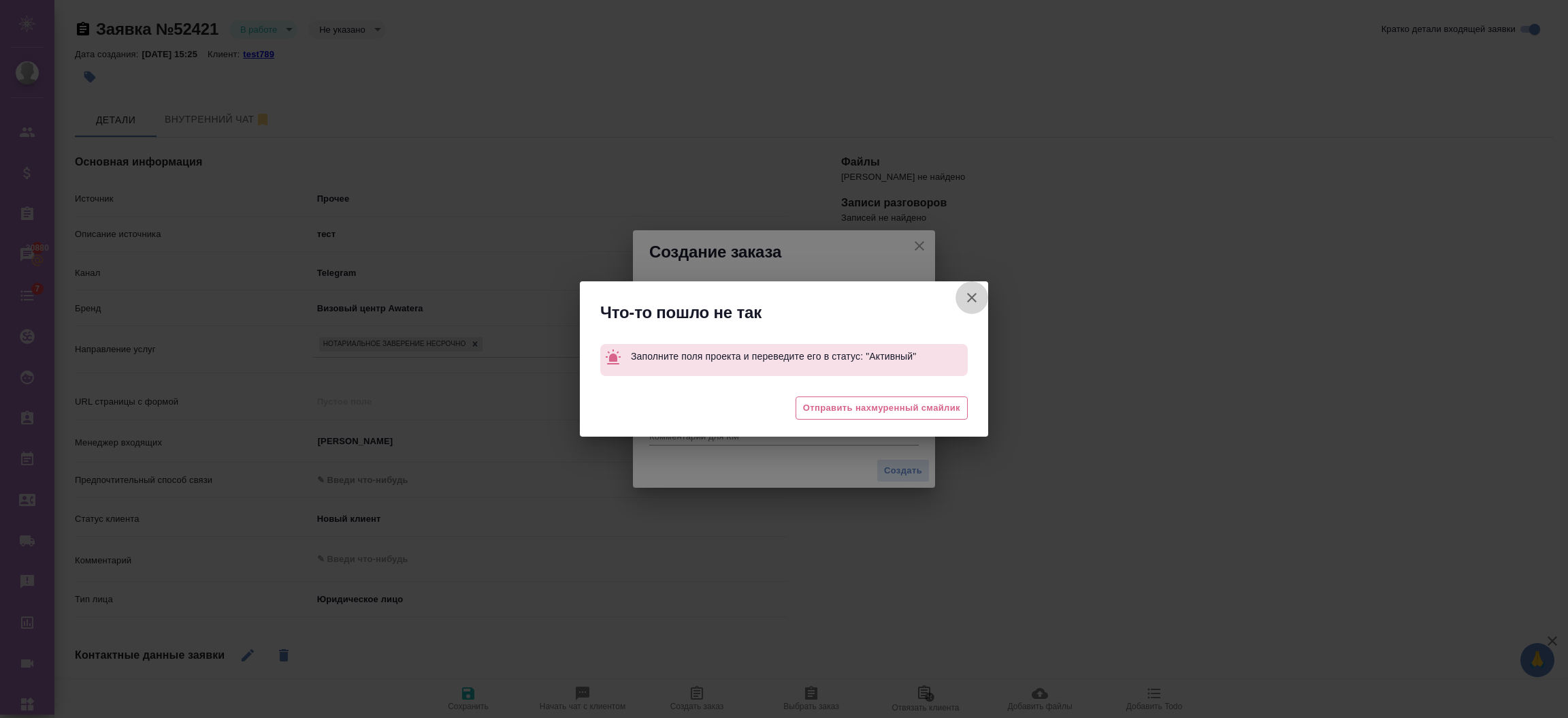
click at [978, 294] on icon "button" at bounding box center [972, 297] width 16 height 16
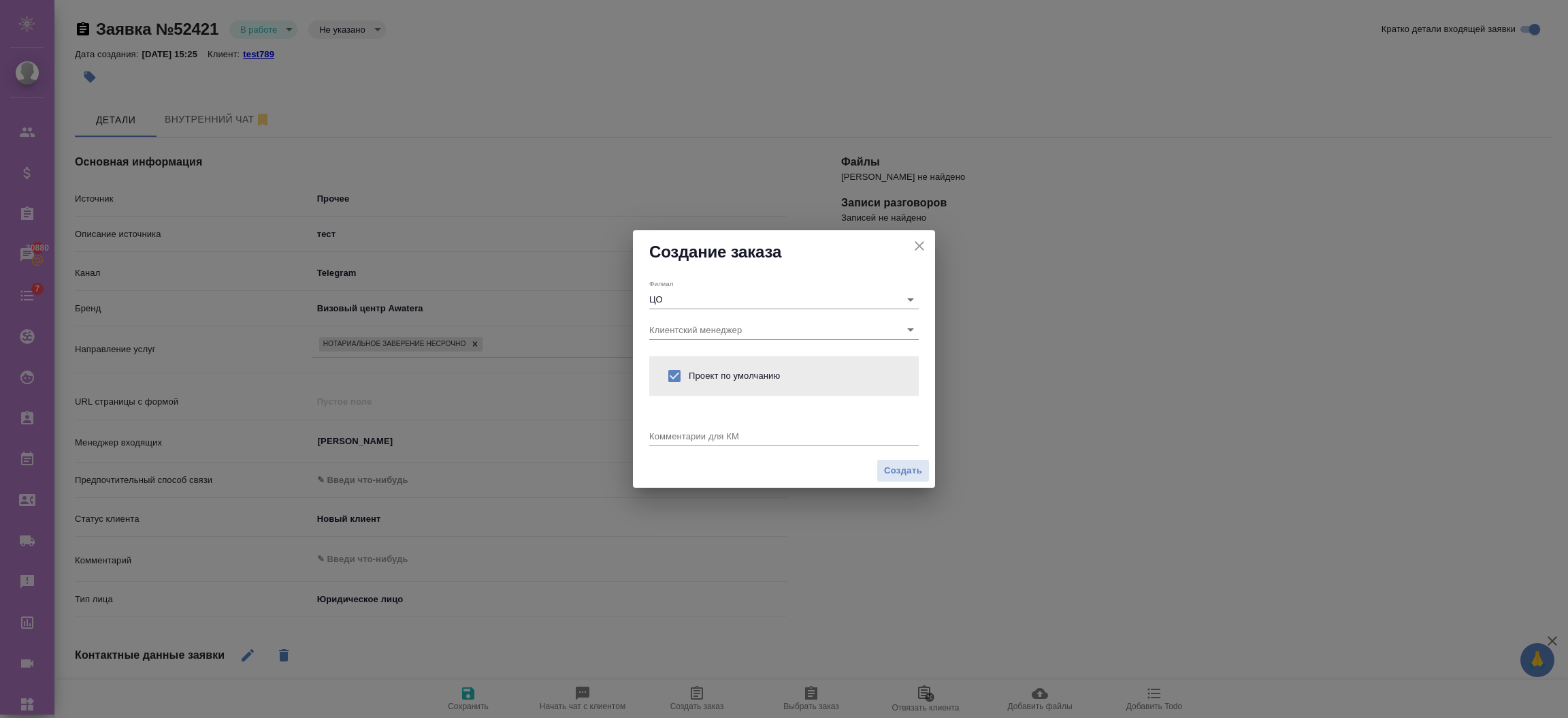
click at [916, 249] on icon "close" at bounding box center [919, 245] width 10 height 10
type textarea "x"
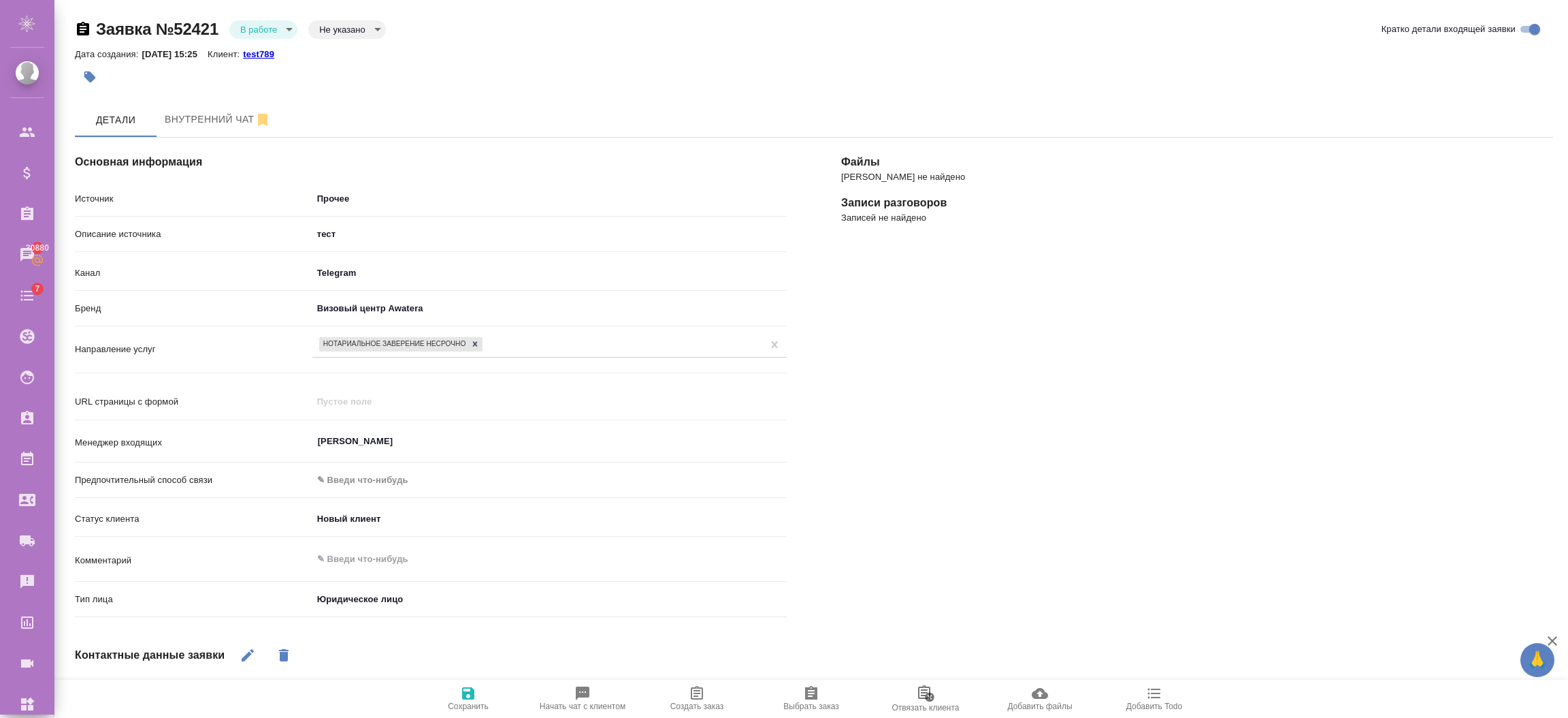
scroll to position [204, 0]
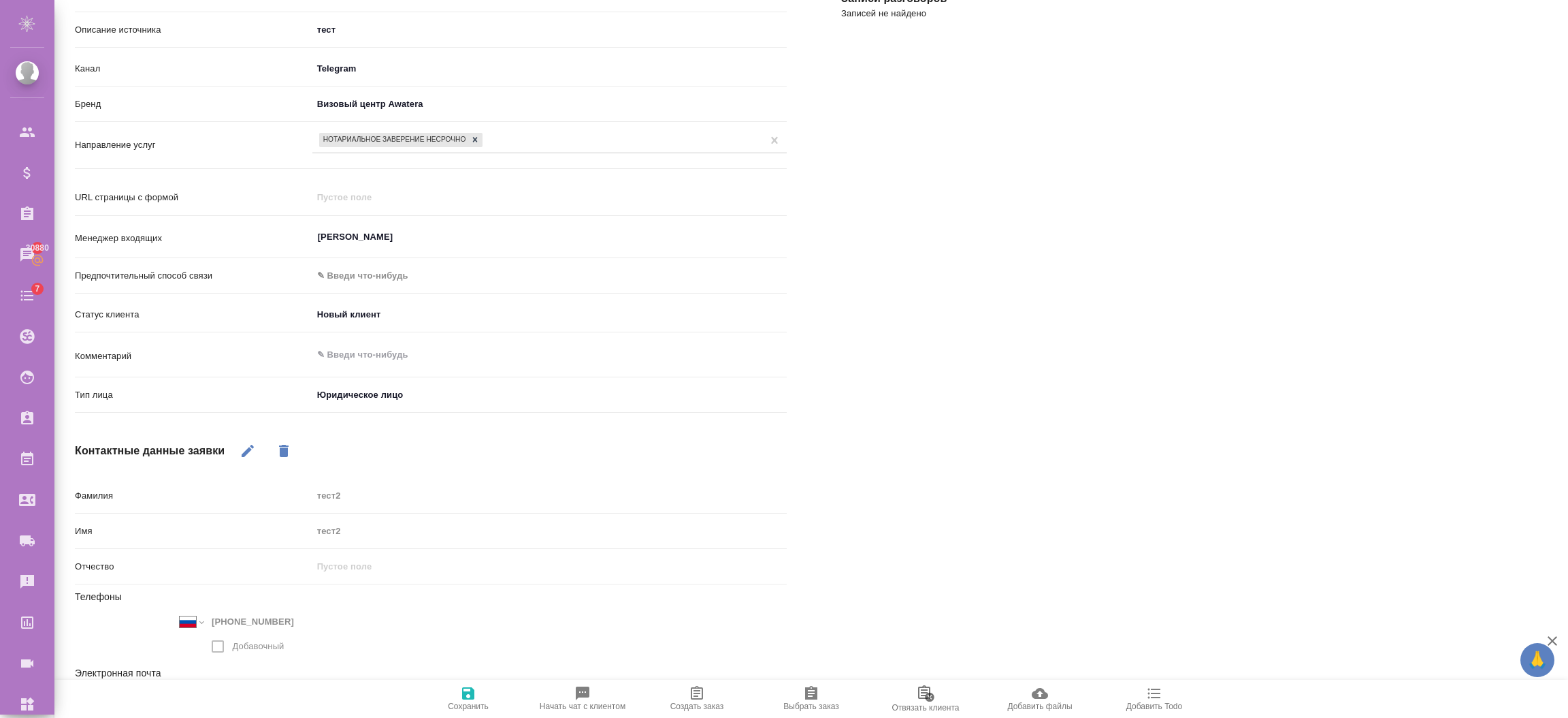
click at [694, 695] on icon "button" at bounding box center [697, 693] width 16 height 16
type textarea "x"
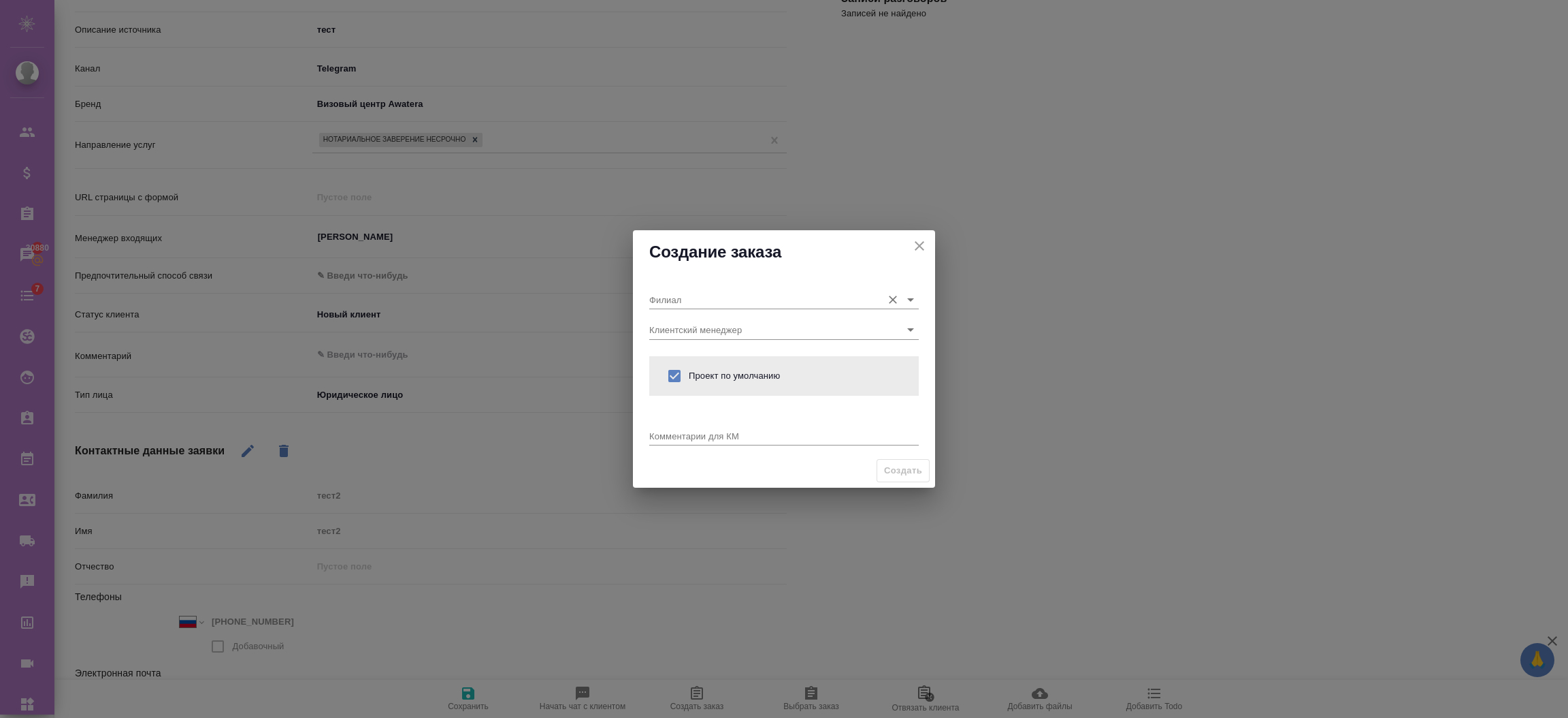
click at [707, 298] on input "Филиал" at bounding box center [762, 299] width 226 height 18
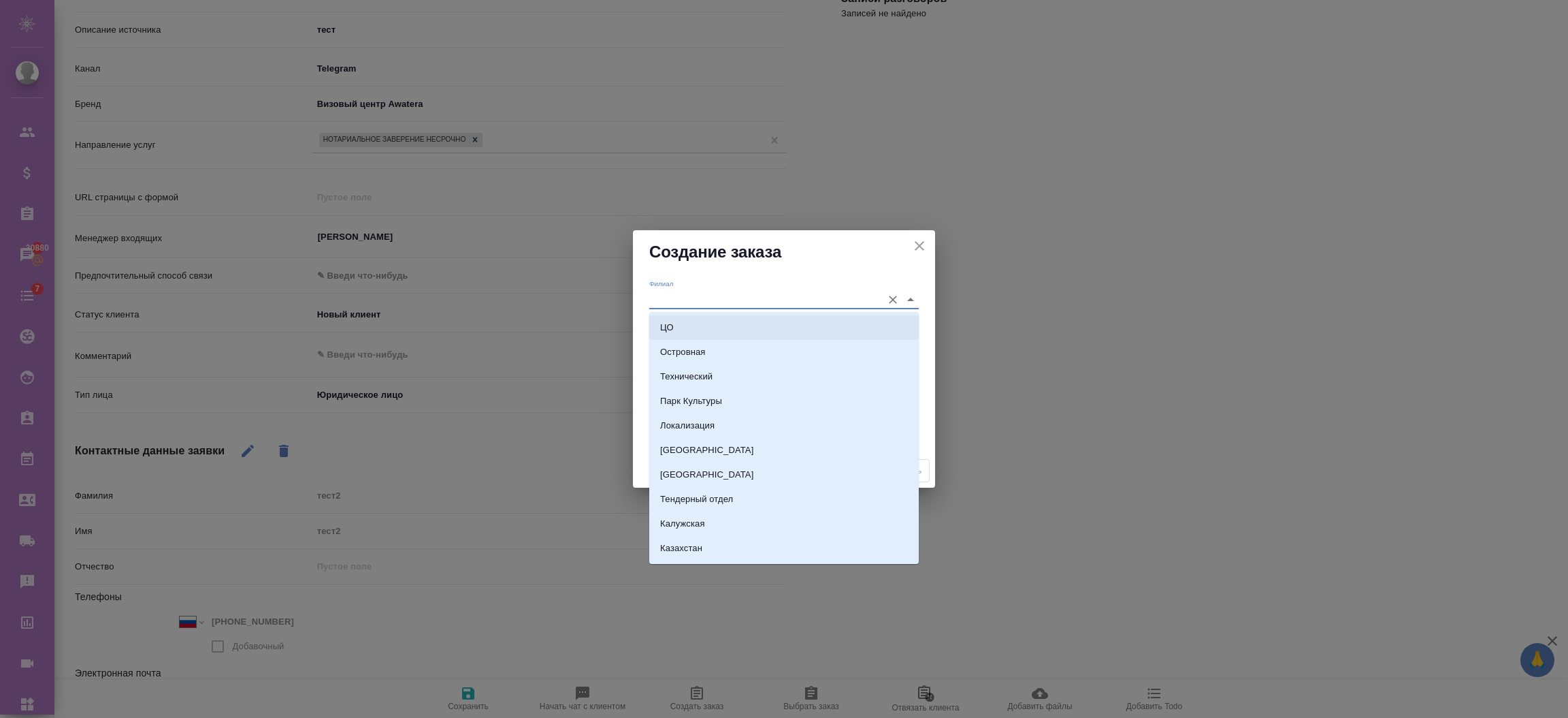
click at [685, 325] on li "ЦО" at bounding box center [784, 327] width 270 height 24
type input "ЦО"
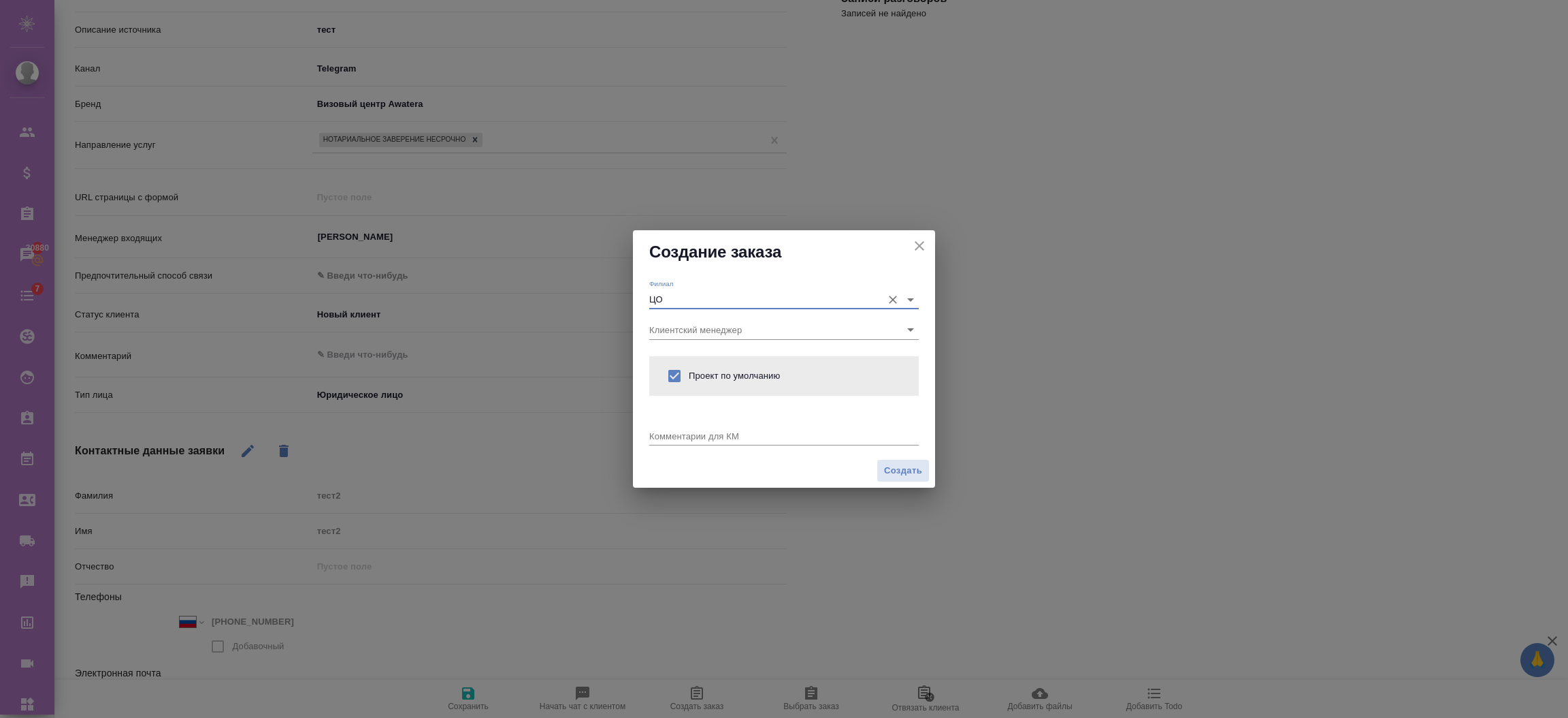
click at [883, 463] on button "Создать" at bounding box center [903, 470] width 53 height 24
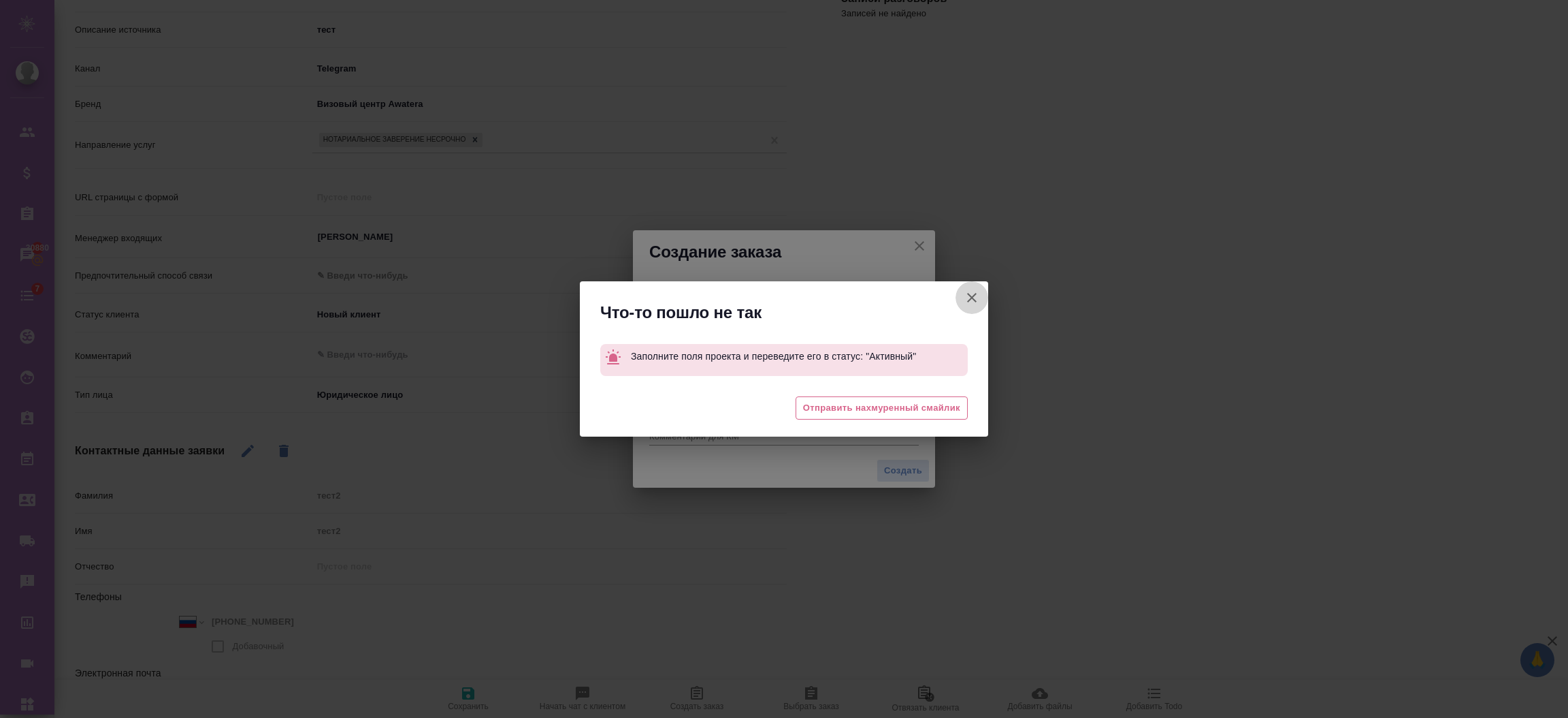
click at [971, 292] on icon "button" at bounding box center [972, 297] width 16 height 16
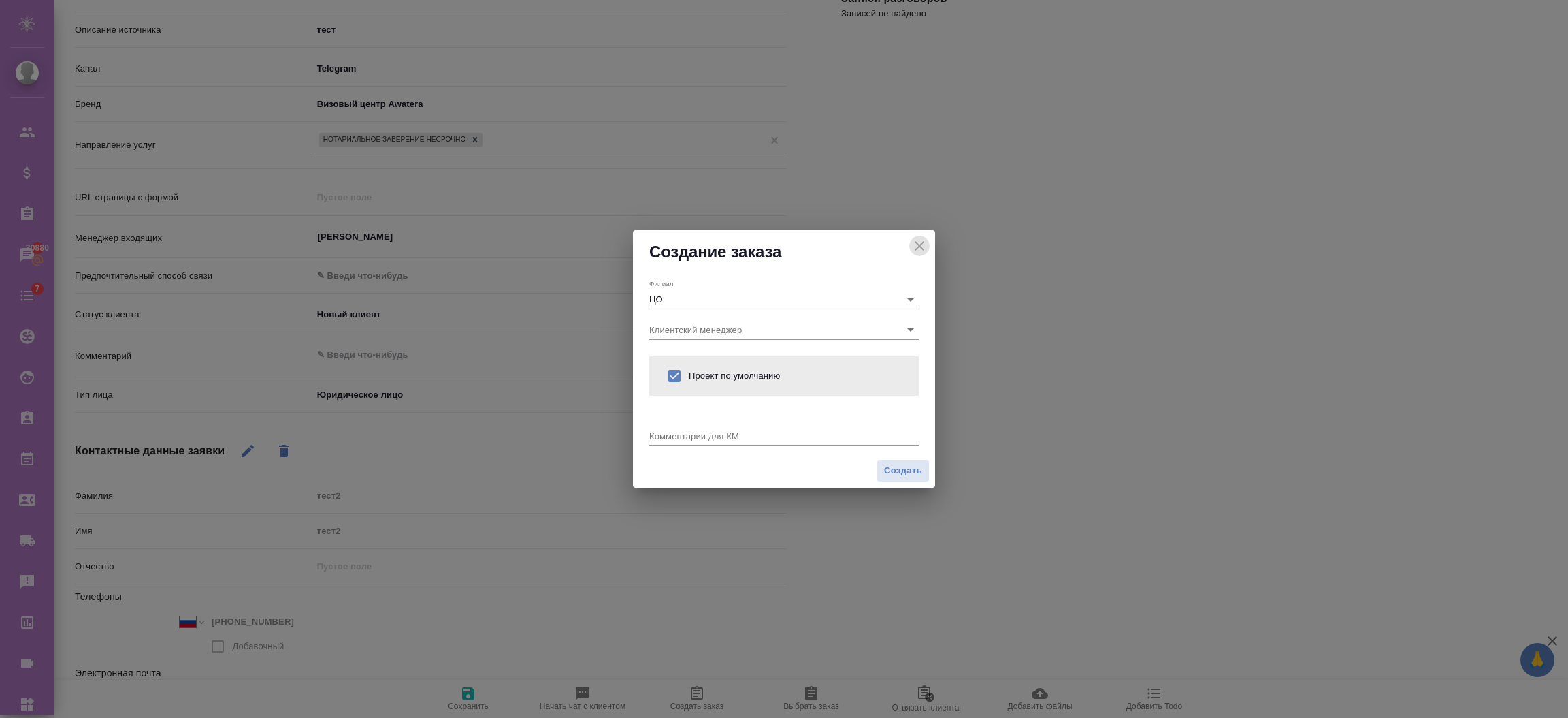
drag, startPoint x: 913, startPoint y: 240, endPoint x: 353, endPoint y: 116, distance: 573.6
click at [910, 237] on div "Создание заказа" at bounding box center [784, 251] width 302 height 43
click at [918, 248] on icon "close" at bounding box center [919, 245] width 16 height 16
type textarea "x"
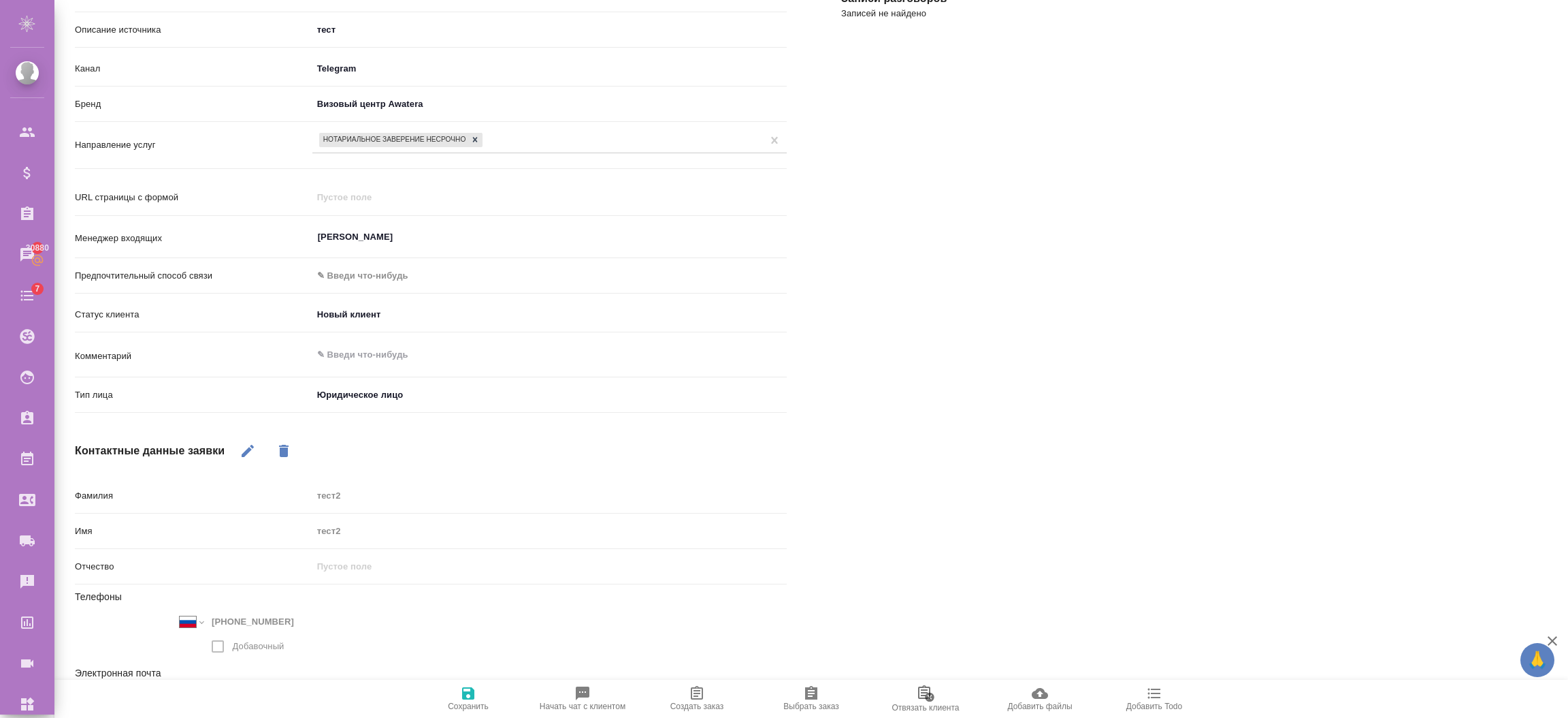
type textarea "x"
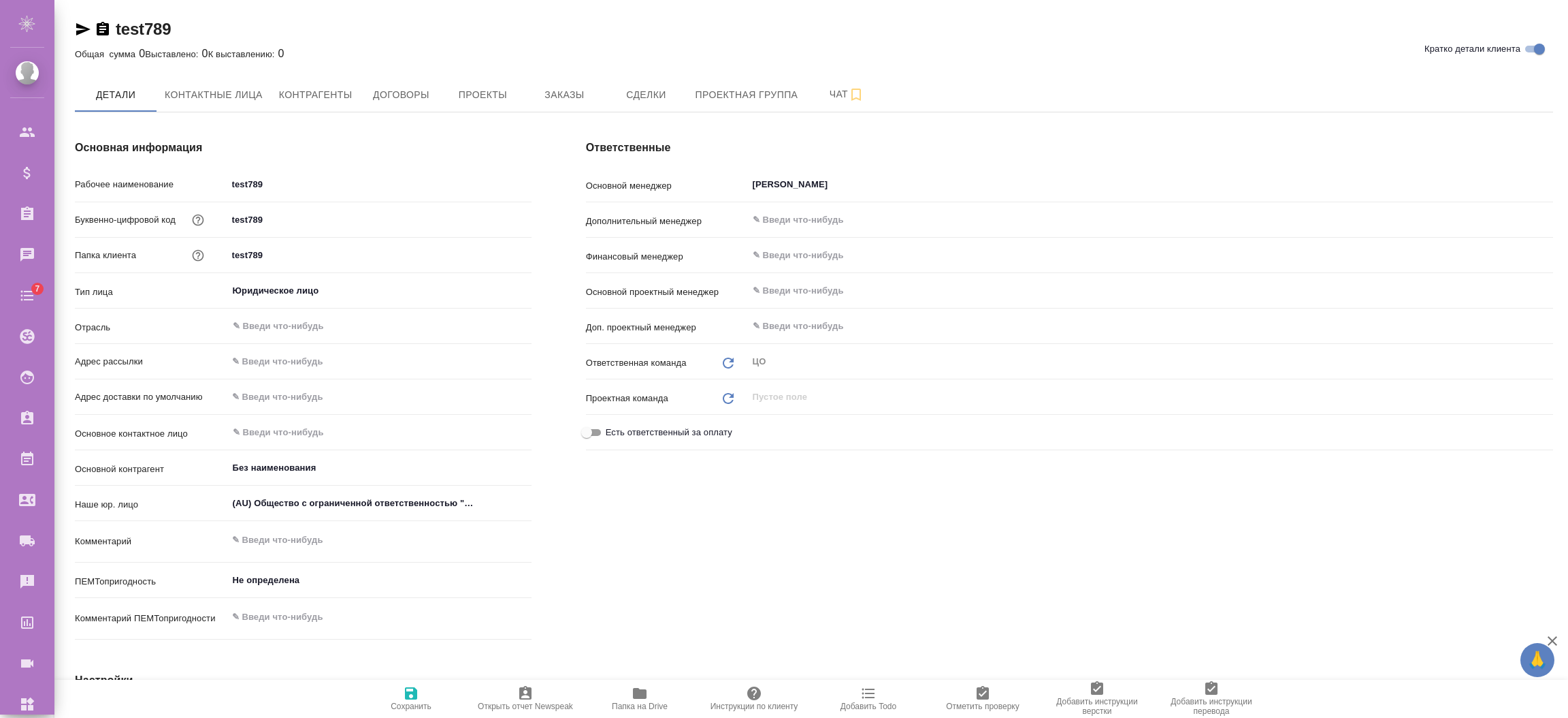
type textarea "x"
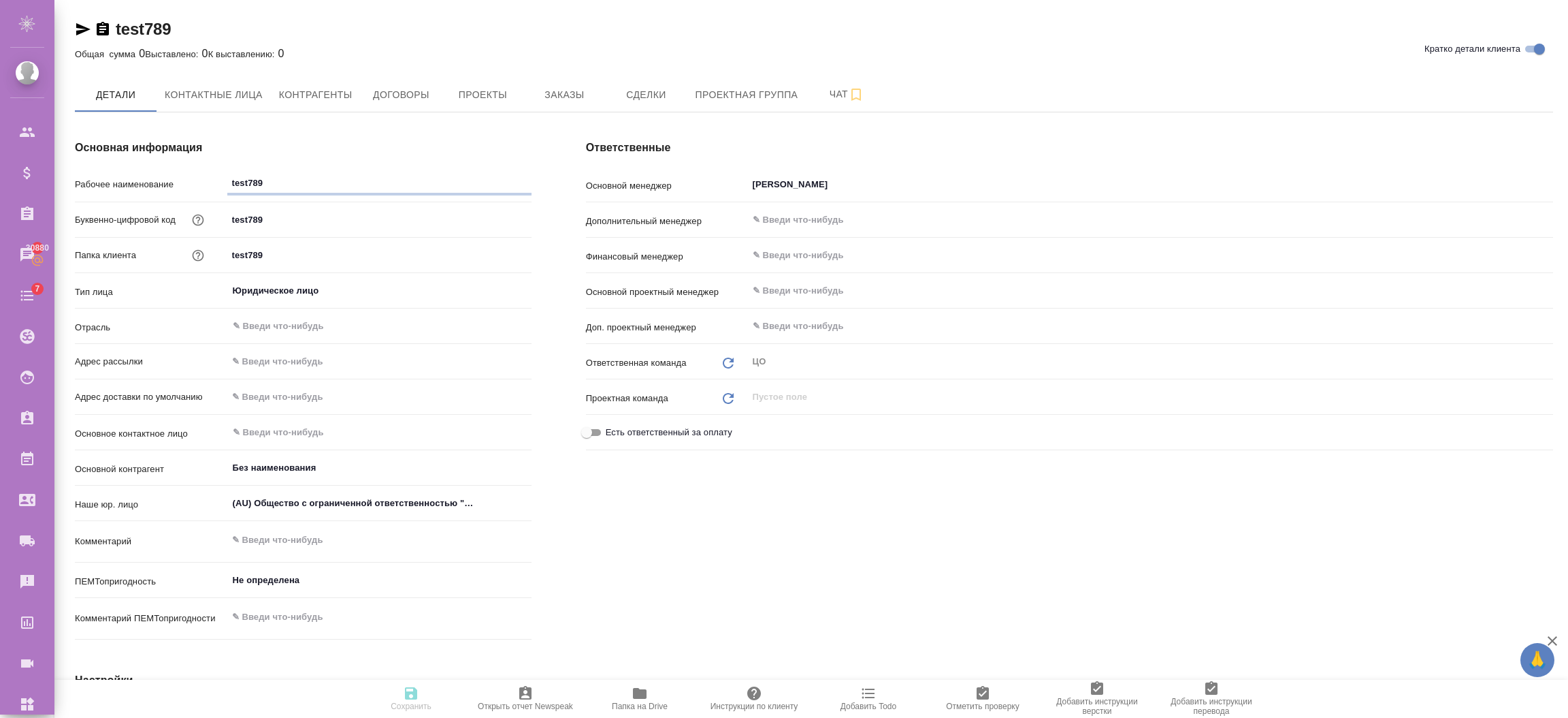
type textarea "x"
click at [503, 92] on span "Проекты" at bounding box center [482, 95] width 65 height 17
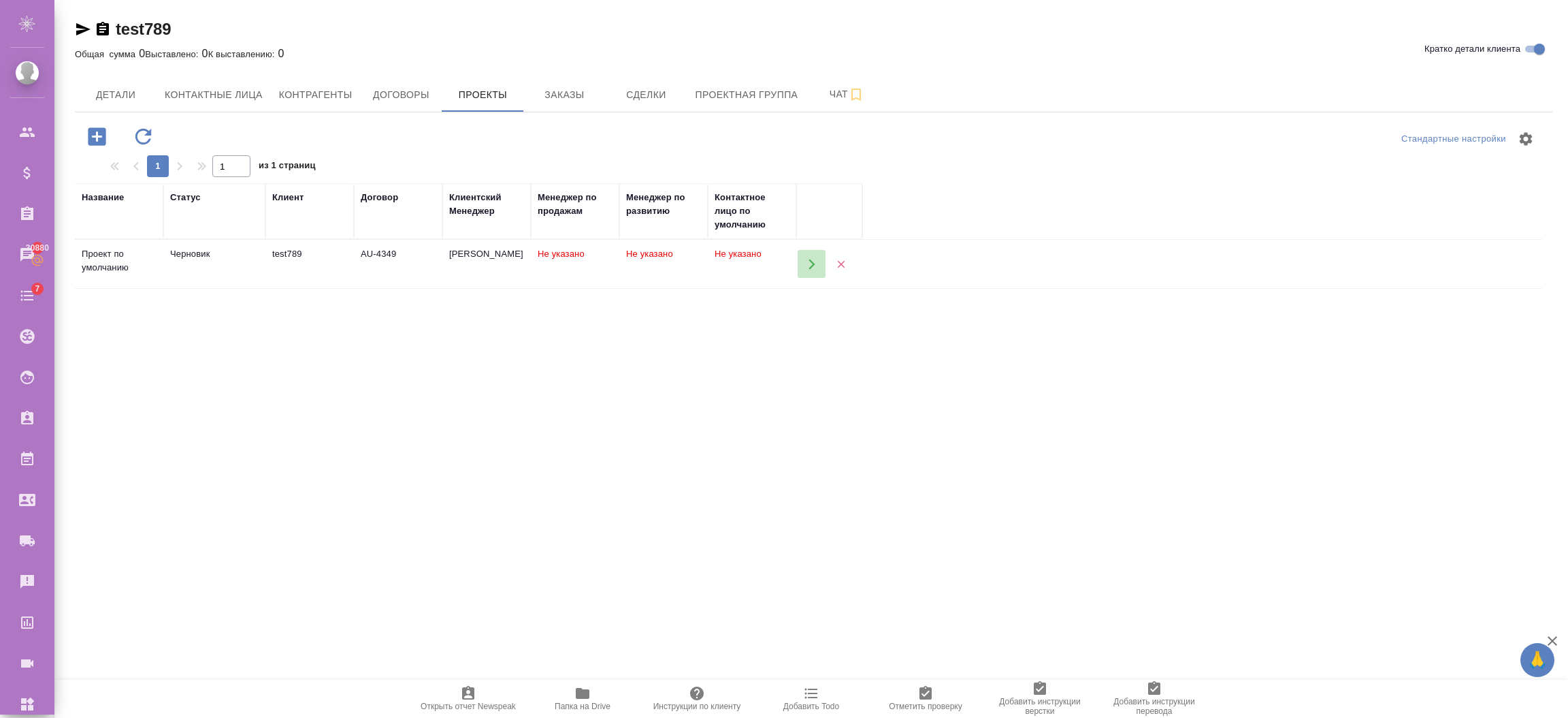
click at [814, 259] on icon "button" at bounding box center [811, 264] width 12 height 12
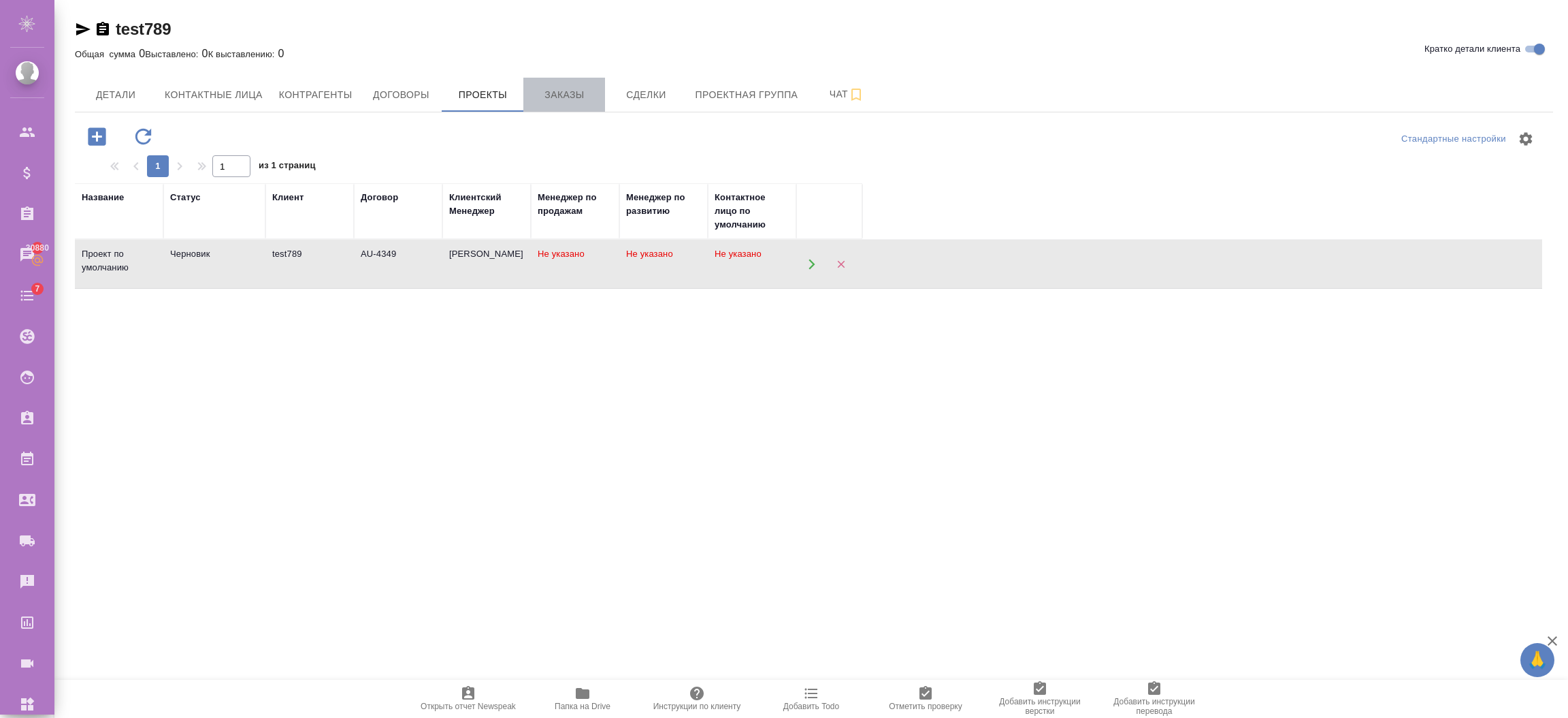
click at [565, 96] on span "Заказы" at bounding box center [564, 95] width 65 height 17
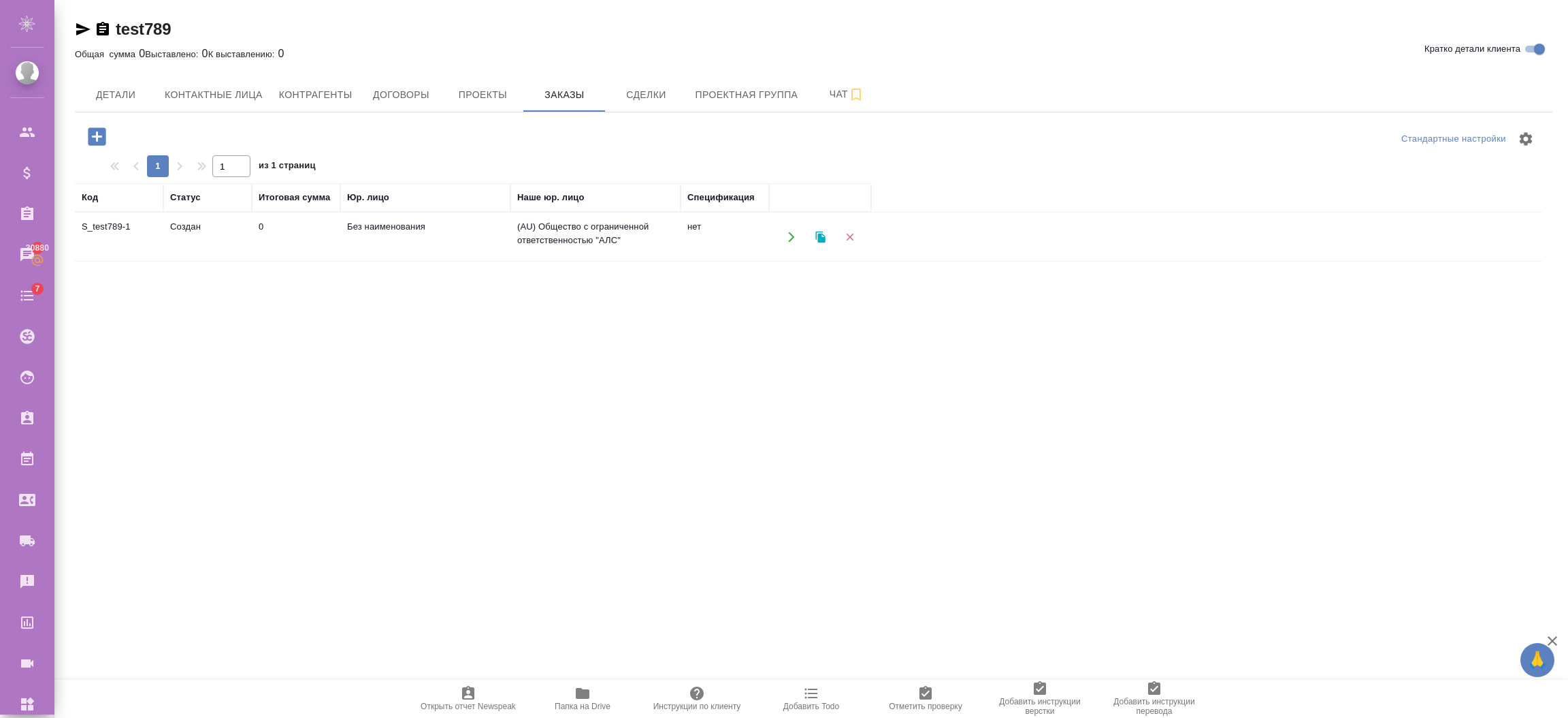
click at [95, 138] on icon "button" at bounding box center [97, 136] width 18 height 18
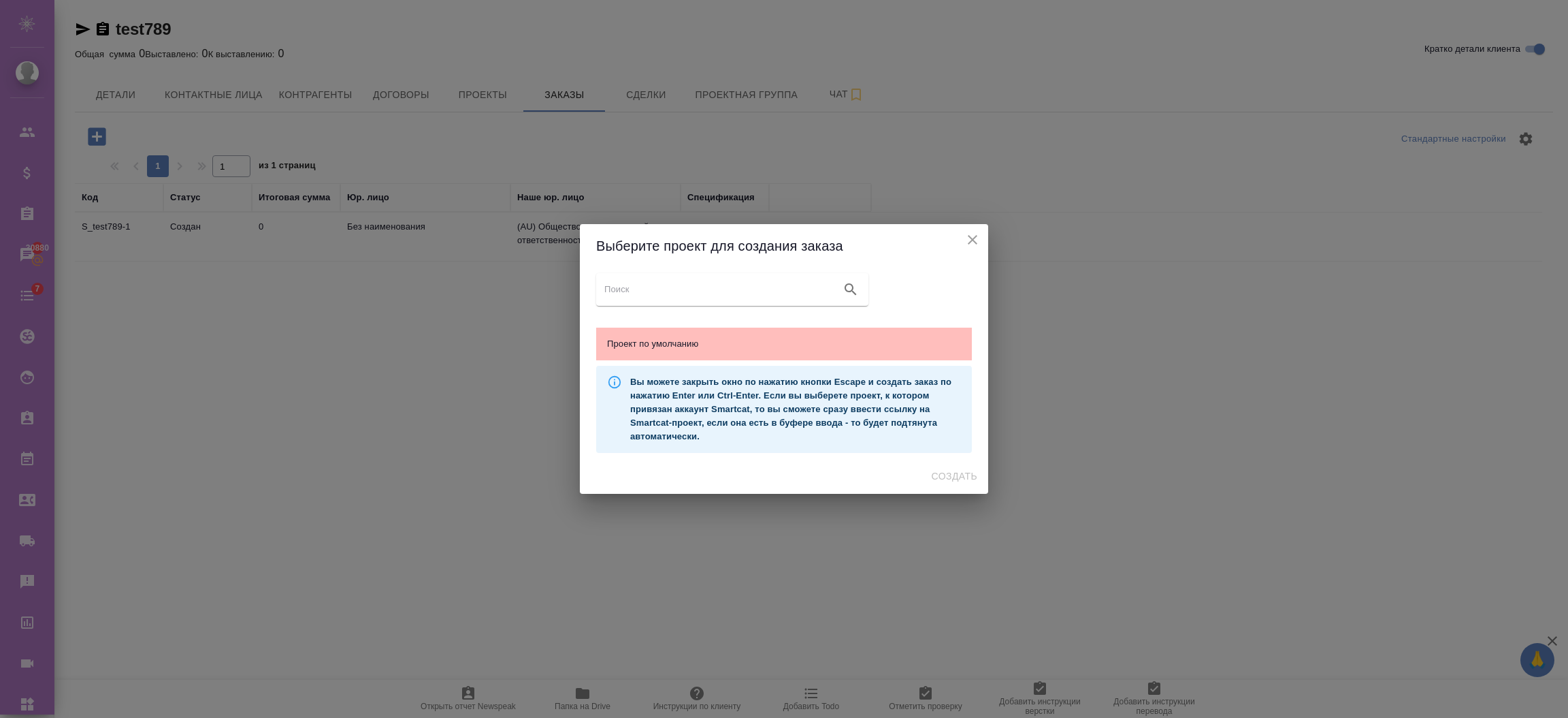
click at [814, 349] on span "Проект по умолчанию" at bounding box center [784, 344] width 354 height 14
click at [967, 472] on span "Создать" at bounding box center [954, 475] width 45 height 17
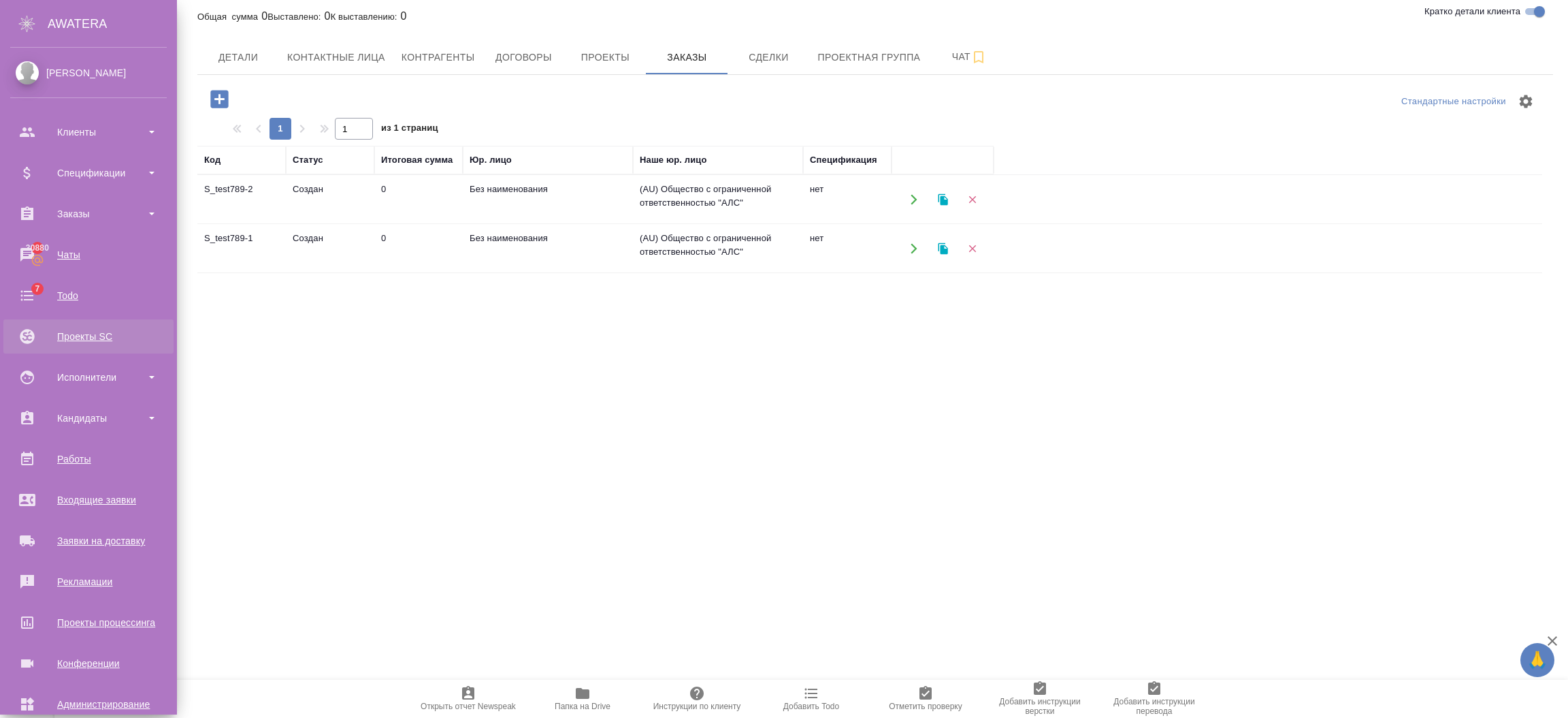
click at [105, 341] on div "Проекты SC" at bounding box center [89, 336] width 157 height 21
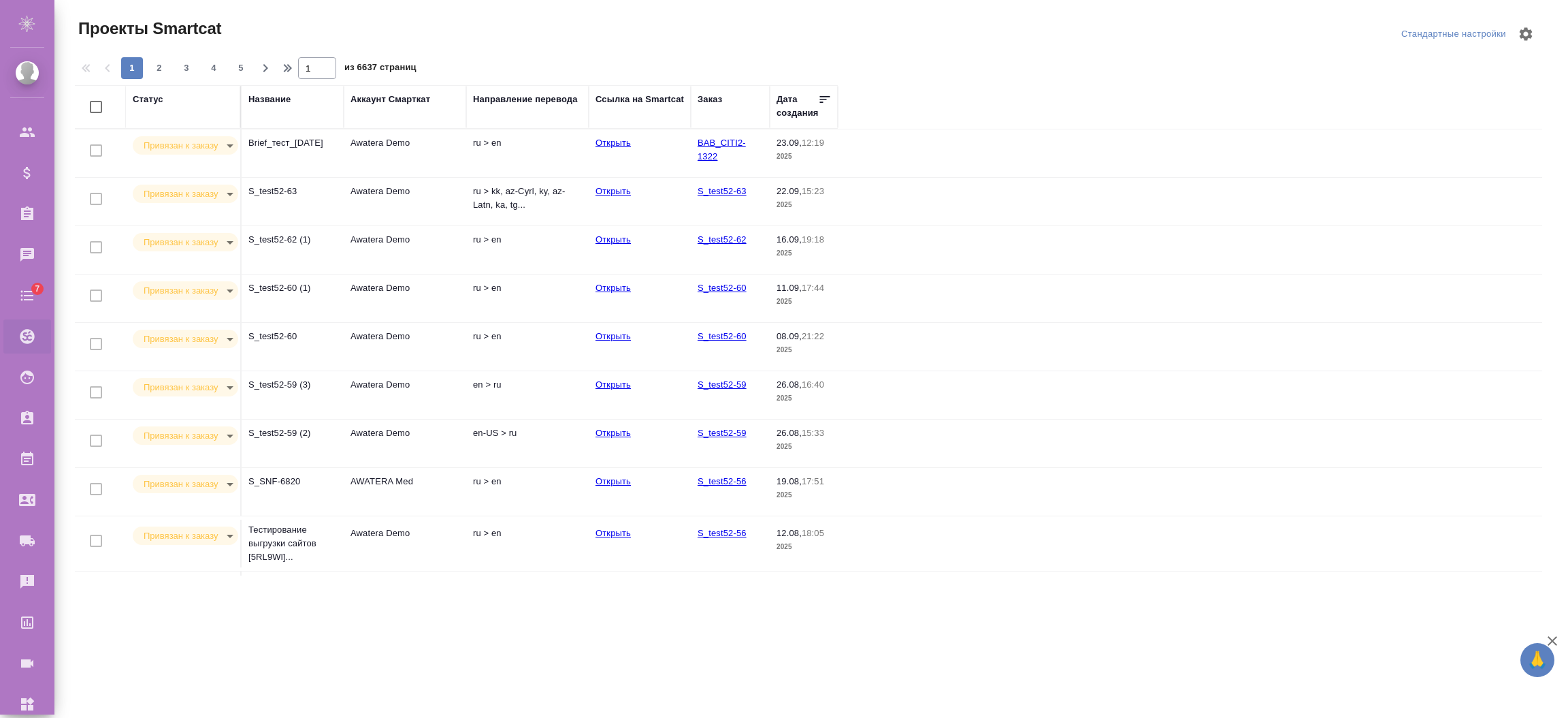
click at [401, 252] on td "Awatera Demo" at bounding box center [404, 250] width 122 height 48
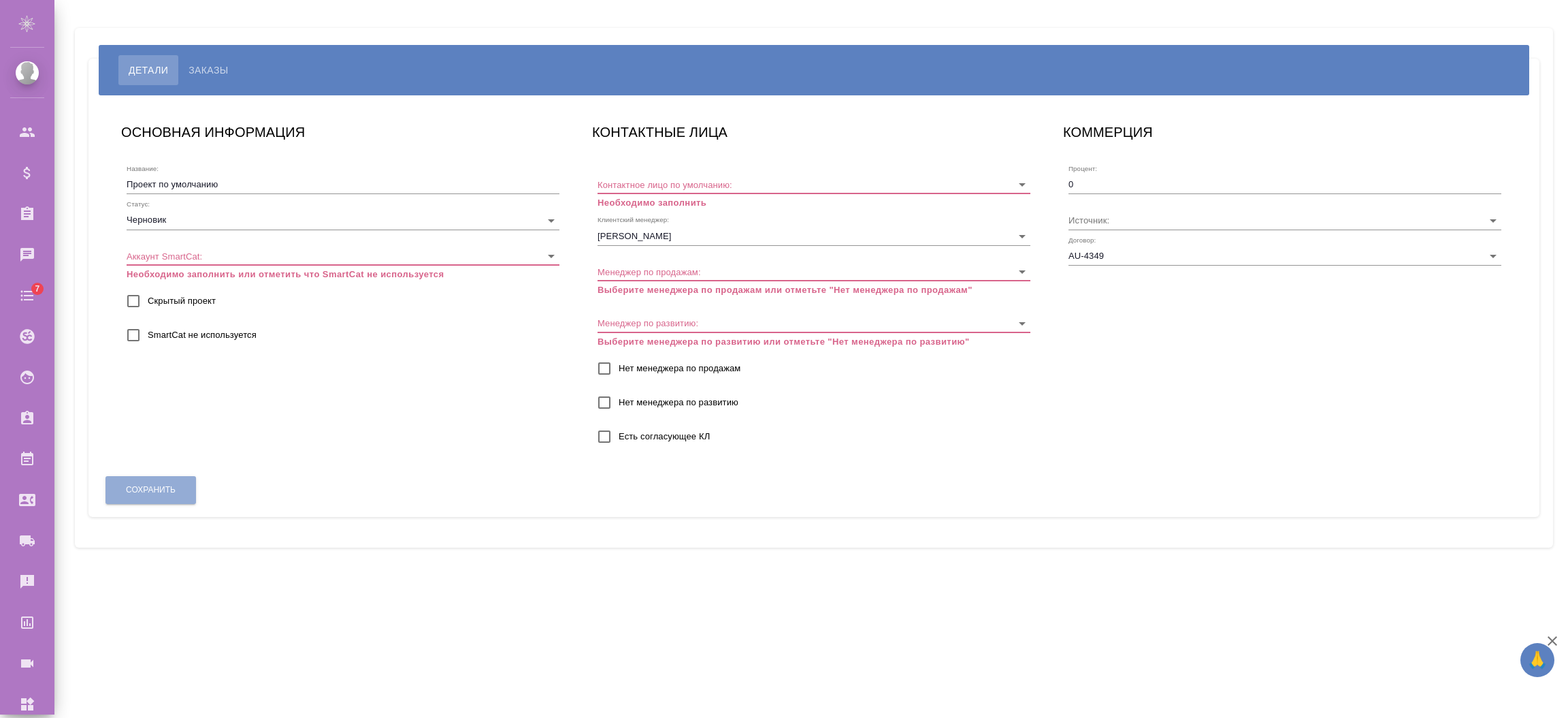
click at [247, 248] on body "🙏 .cls-1 fill:#fff; AWATERA Semenets Irina Клиенты Спецификации Заказы Чаты 7 T…" at bounding box center [784, 413] width 1568 height 827
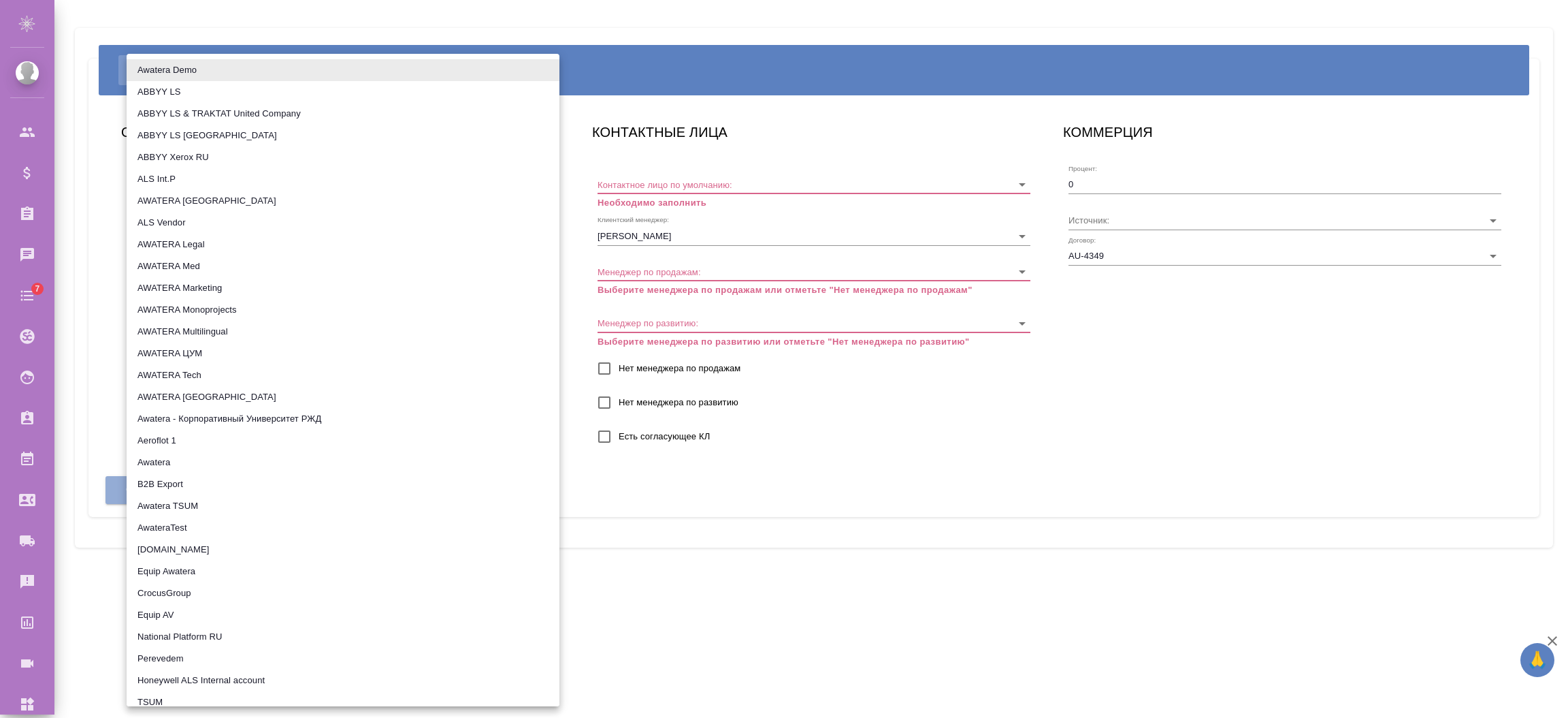
click at [108, 320] on div at bounding box center [784, 359] width 1568 height 718
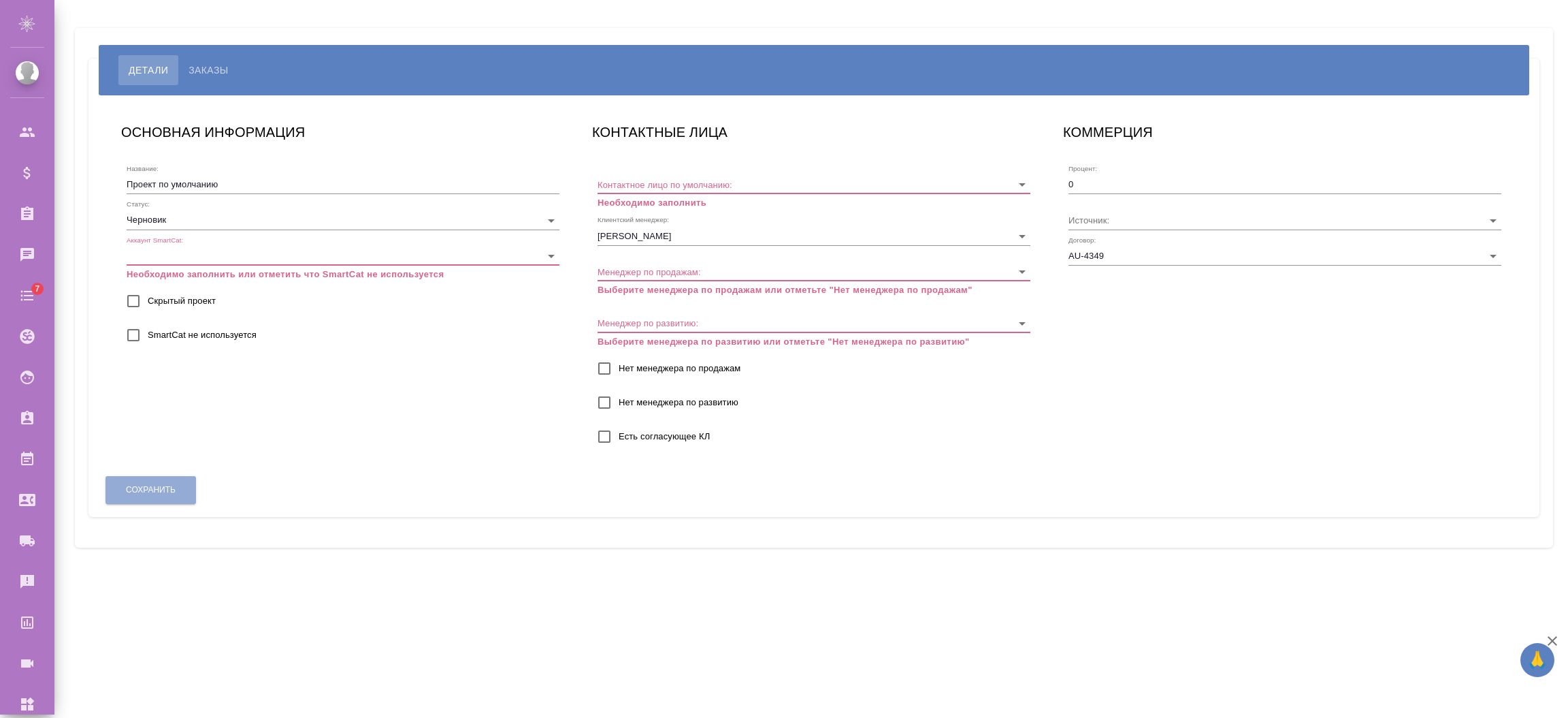
click at [123, 317] on div "Название: Проект по умолчанию Статус: Черновик draft Аккаунт SmartCat: ​ Необхо…" at bounding box center [343, 256] width 444 height 207
click at [128, 330] on input "SmartCat не используется" at bounding box center [133, 335] width 29 height 29
checkbox input "true"
drag, startPoint x: 164, startPoint y: 485, endPoint x: 502, endPoint y: 350, distance: 364.0
click at [165, 489] on div "Сохранить" at bounding box center [150, 489] width 92 height 34
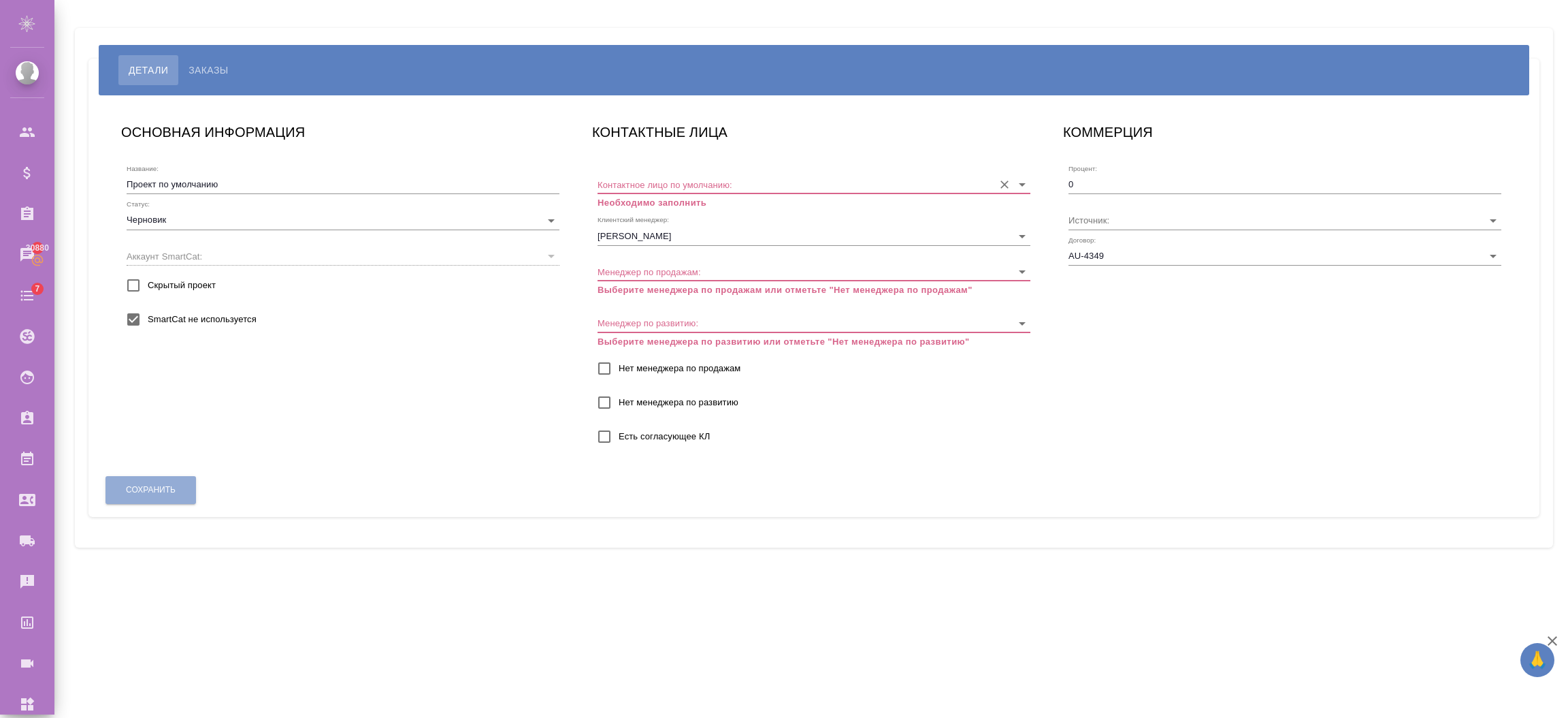
click at [676, 185] on input "Контактное лицо по умолчанию:" at bounding box center [792, 184] width 390 height 18
click at [666, 210] on li "тест2 тест2" at bounding box center [814, 212] width 433 height 24
type input "тест2 тест2"
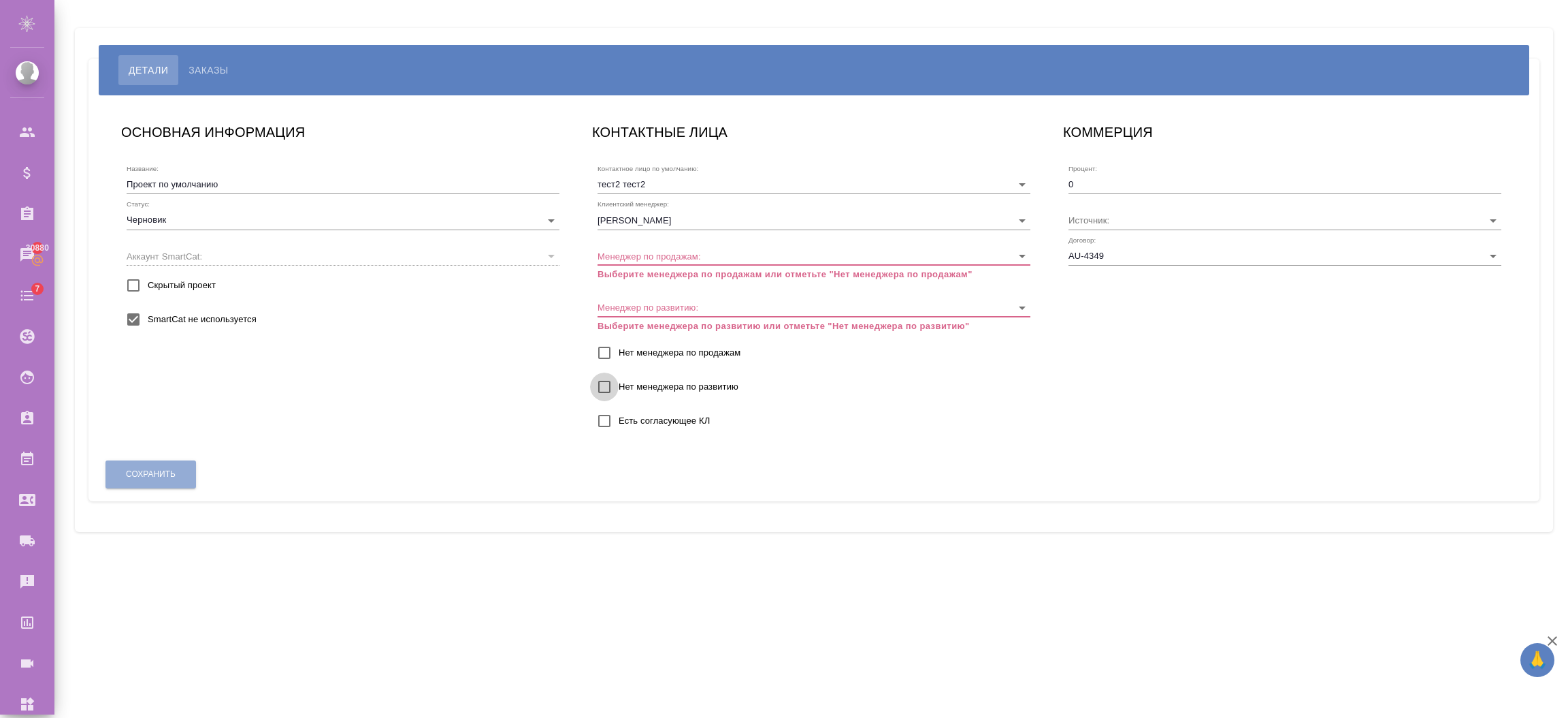
click at [607, 380] on input "Нет менеджера по развитию" at bounding box center [604, 386] width 29 height 29
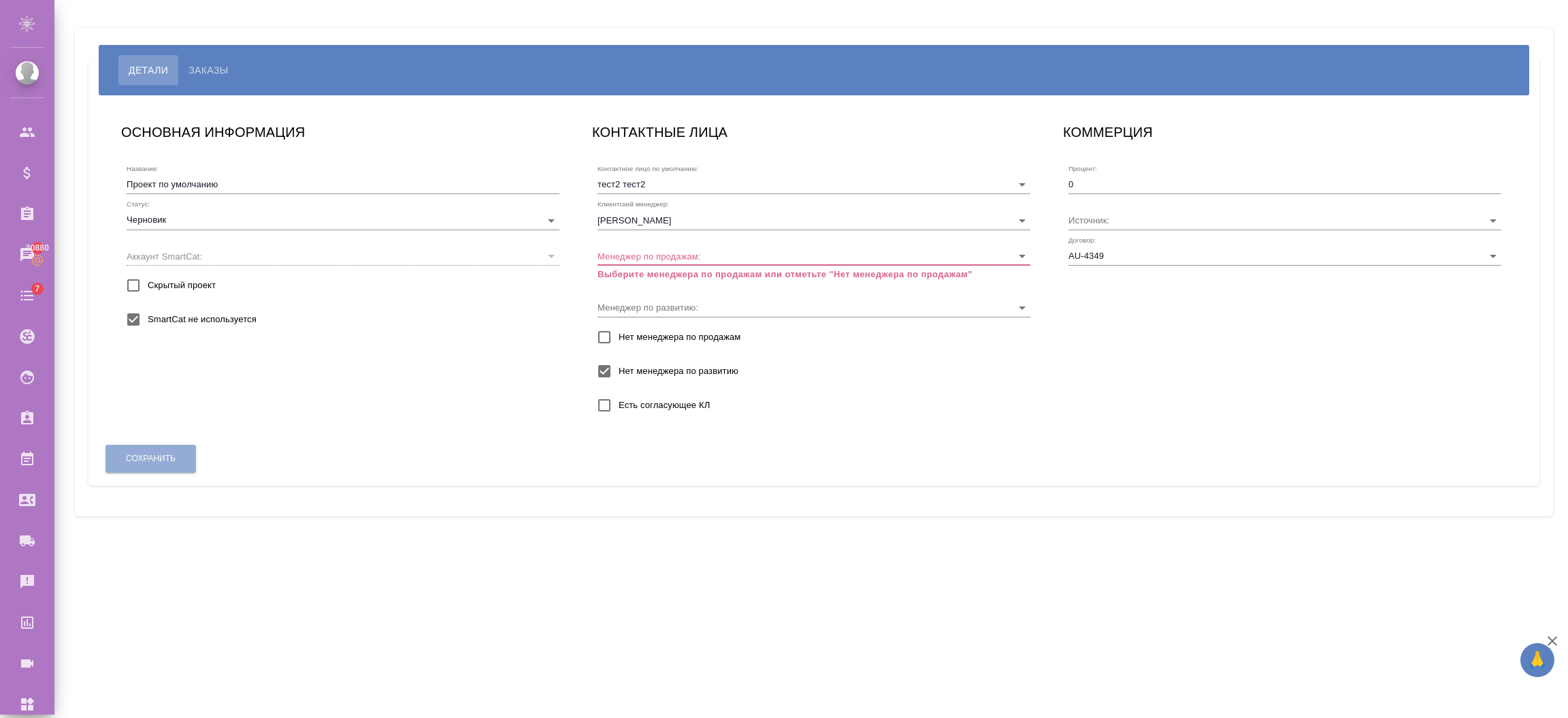
click at [611, 331] on input "Нет менеджера по продажам" at bounding box center [604, 337] width 29 height 29
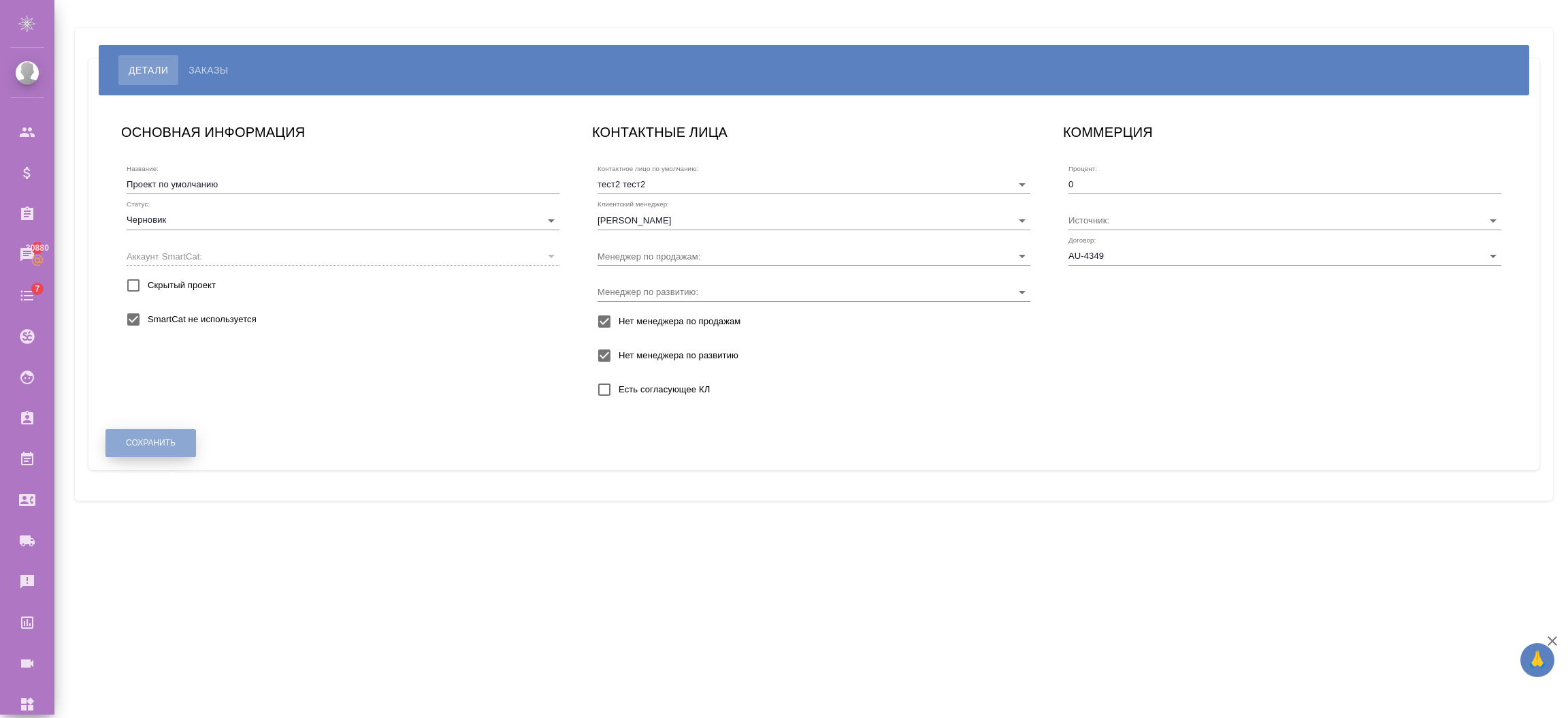
click at [185, 440] on button "Сохранить" at bounding box center [151, 443] width 91 height 28
click at [185, 215] on body "🙏 .cls-1 fill:#fff; AWATERA Semenets Irina Клиенты Спецификации Заказы 30880 Ча…" at bounding box center [784, 413] width 1568 height 827
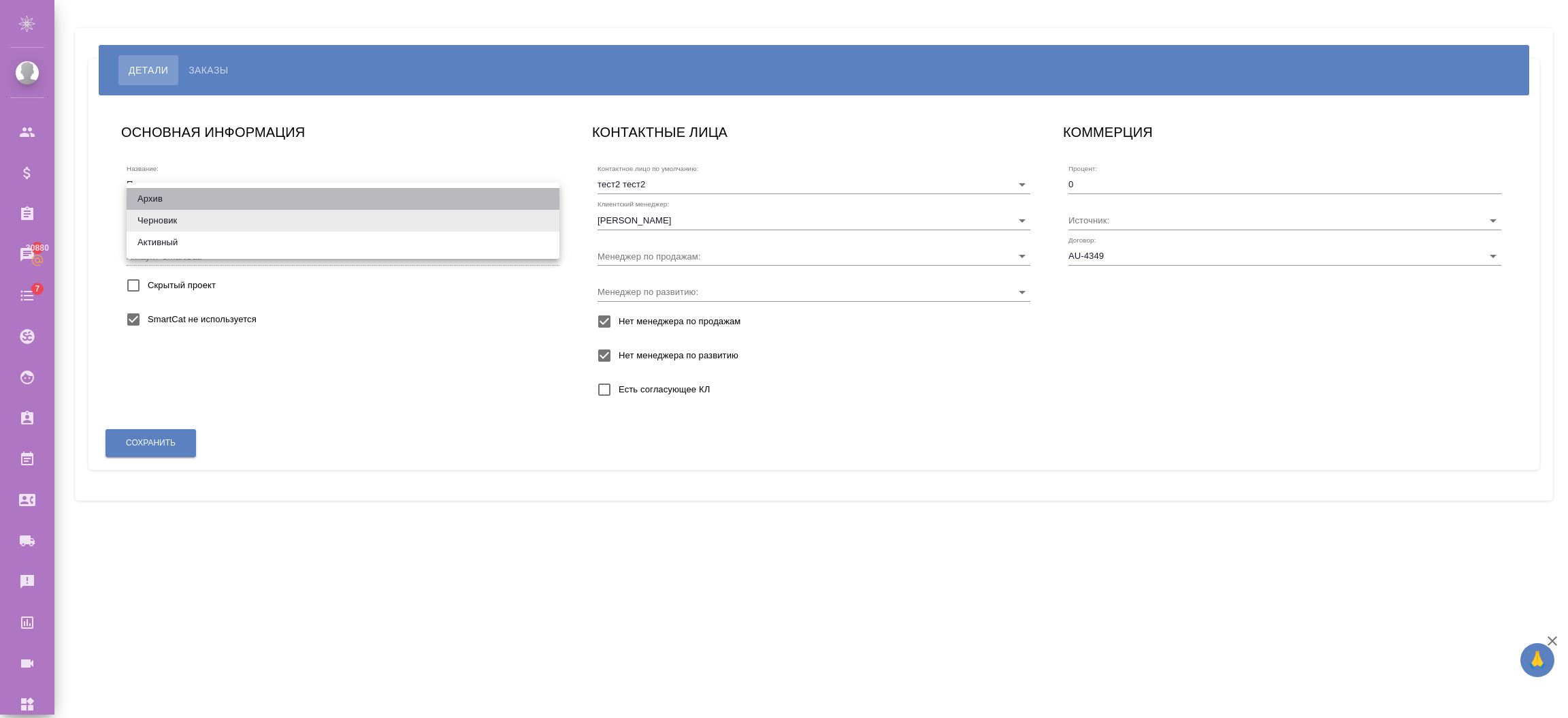
click at [177, 190] on li "Архив" at bounding box center [343, 199] width 433 height 22
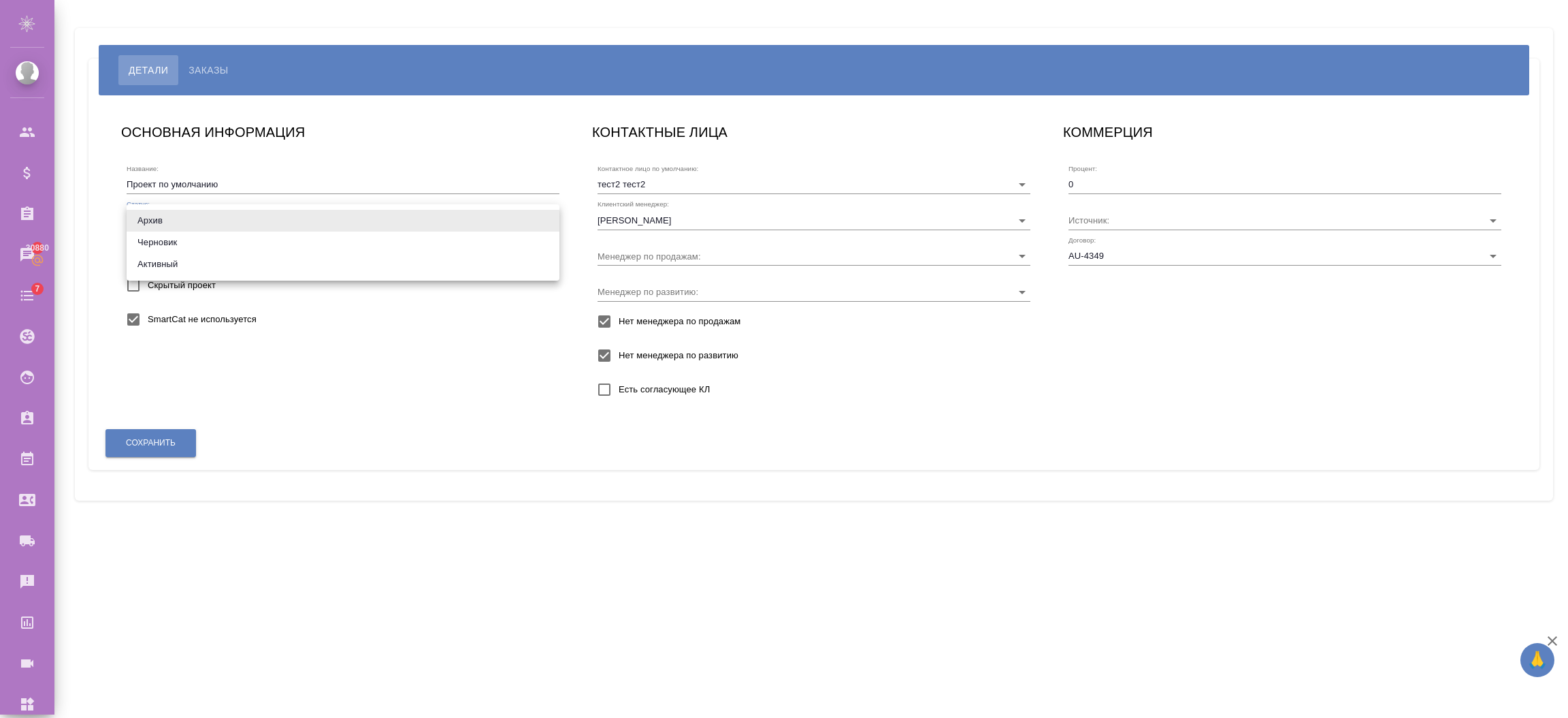
click at [182, 219] on body "🙏 .cls-1 fill:#fff; AWATERA Semenets Irina Клиенты Спецификации Заказы 30880 Ча…" at bounding box center [784, 413] width 1568 height 827
click at [168, 265] on li "Активный" at bounding box center [343, 264] width 433 height 22
type input "active"
click at [157, 440] on span "Сохранить" at bounding box center [151, 443] width 50 height 12
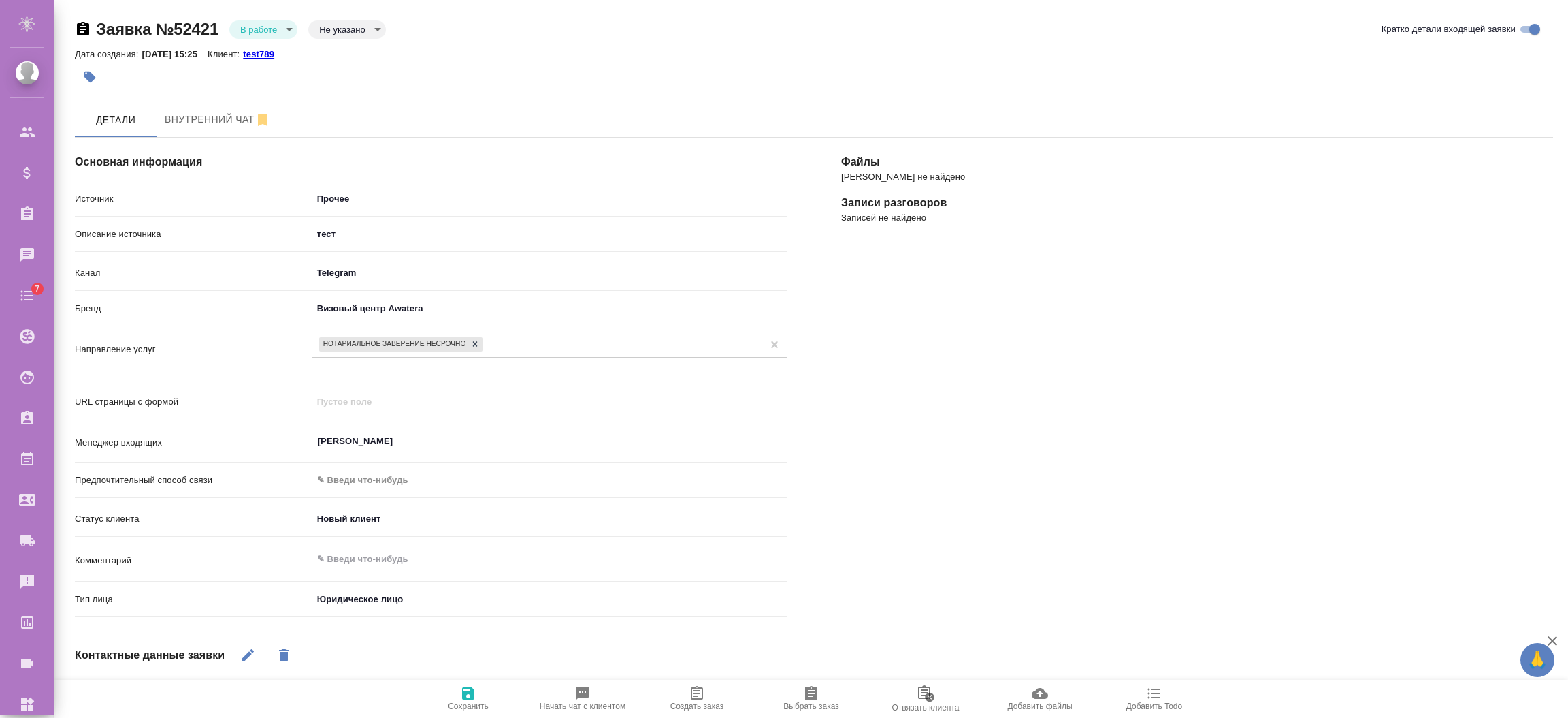
select select "RU"
click at [691, 703] on span "Создать заказ" at bounding box center [696, 706] width 53 height 10
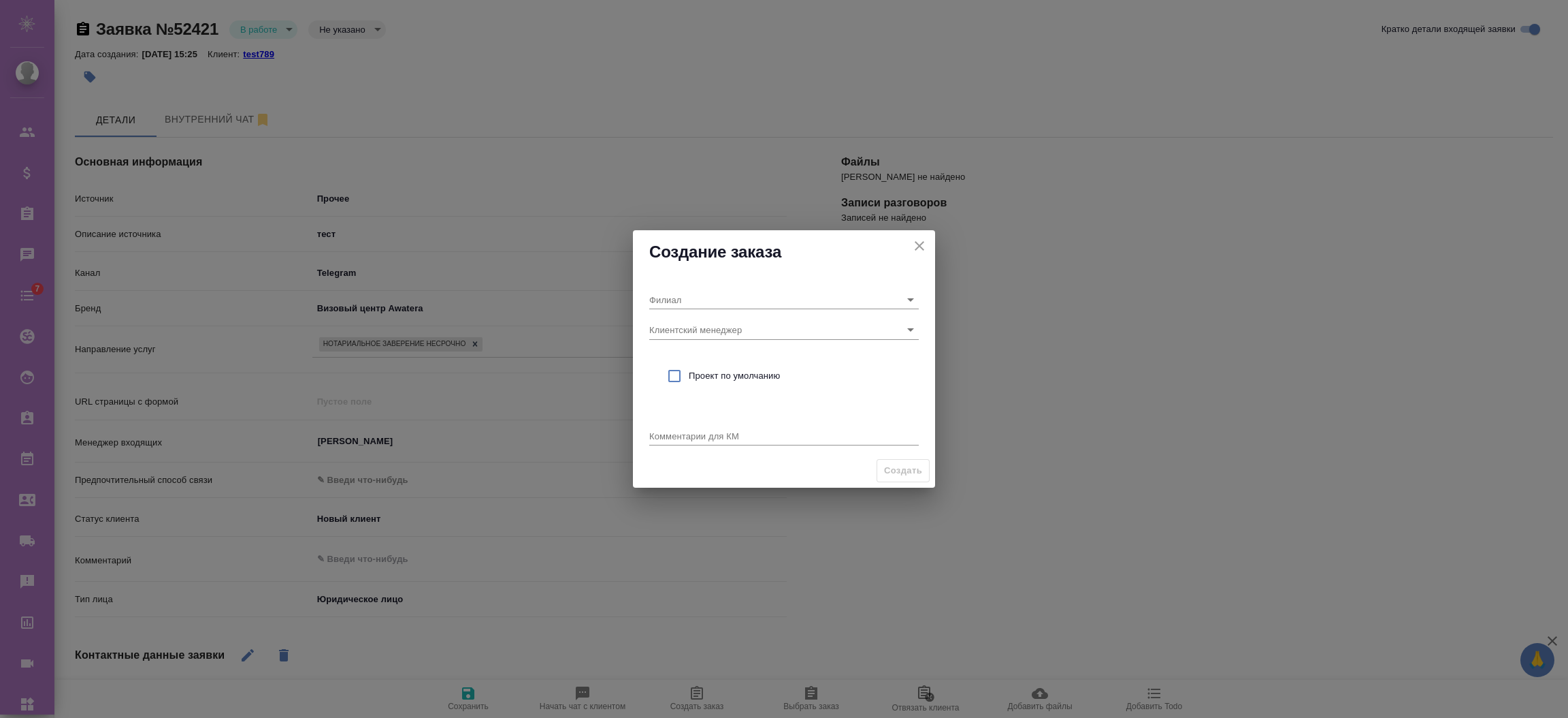
click at [703, 374] on span "Проект по умолчанию" at bounding box center [798, 376] width 219 height 14
checkbox input "true"
click at [781, 286] on div "Филиал" at bounding box center [784, 294] width 270 height 30
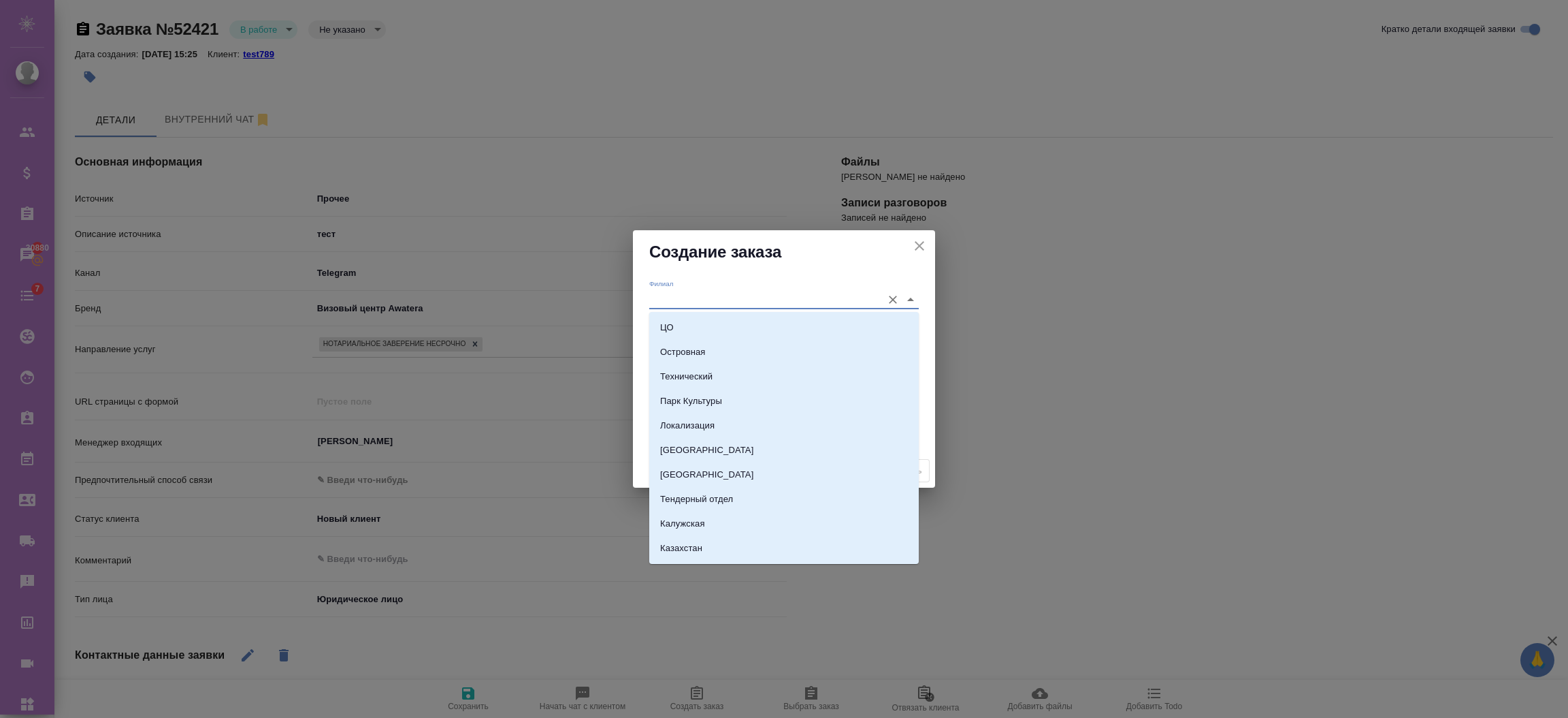
click at [776, 301] on input "Филиал" at bounding box center [762, 299] width 226 height 18
click at [763, 333] on li "ЦО" at bounding box center [784, 327] width 270 height 24
type input "ЦО"
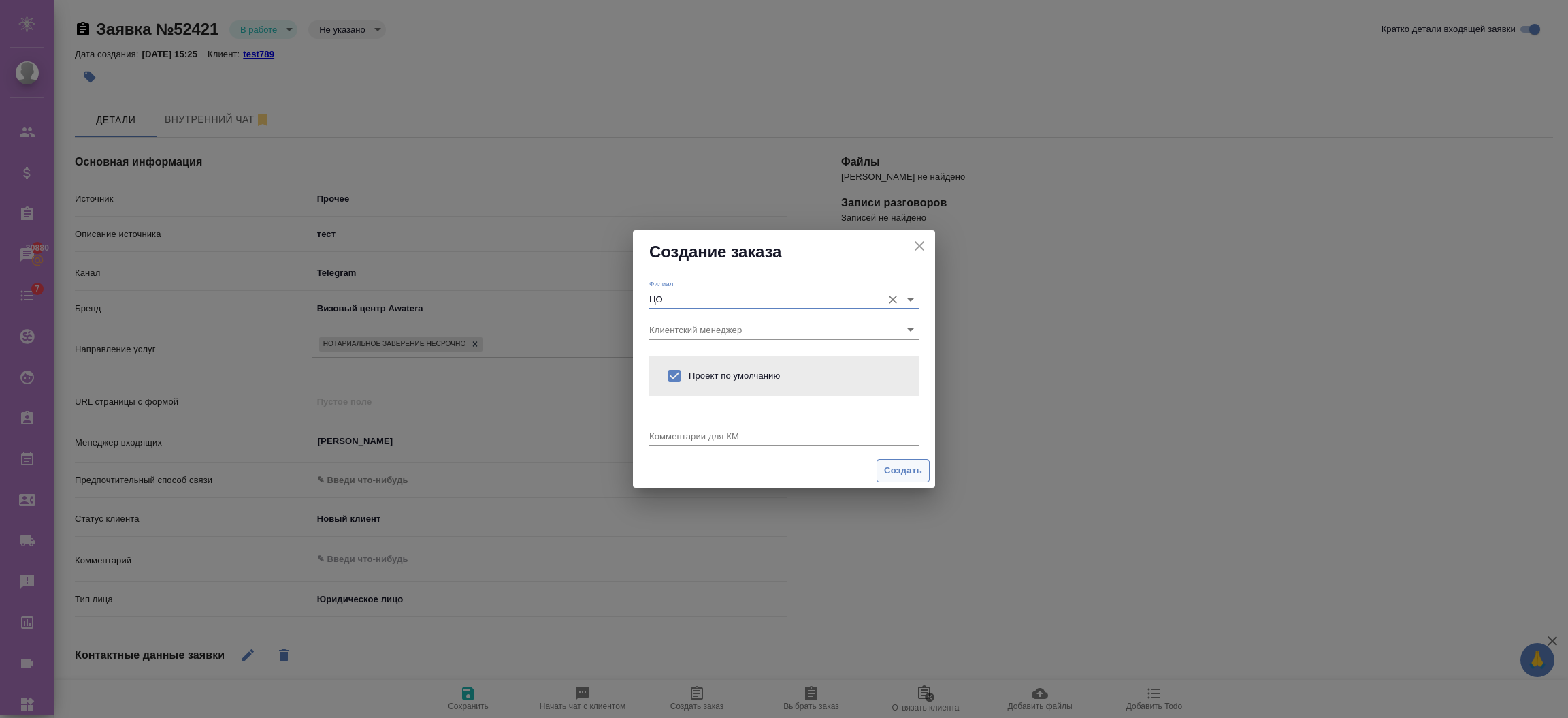
click at [885, 459] on button "Создать" at bounding box center [903, 470] width 53 height 24
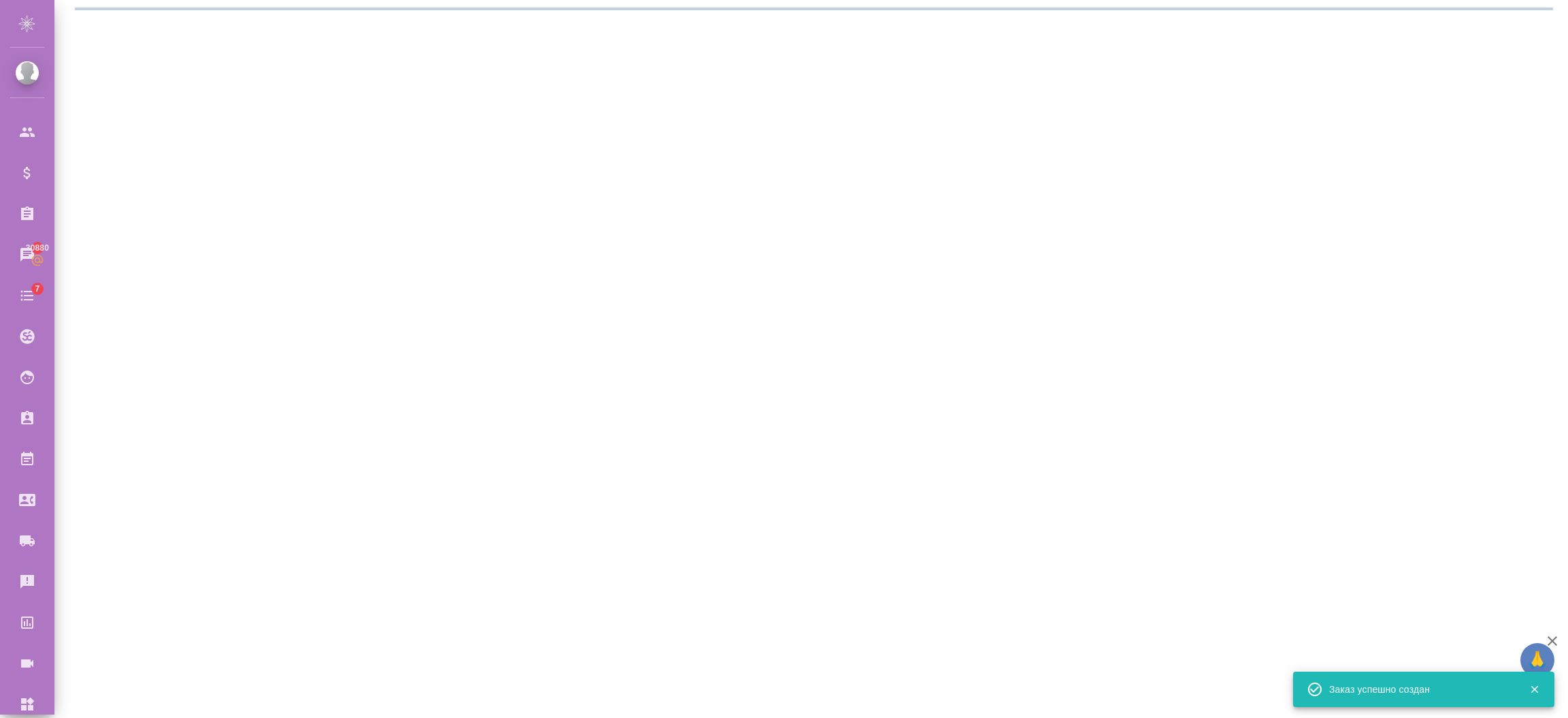
select select "RU"
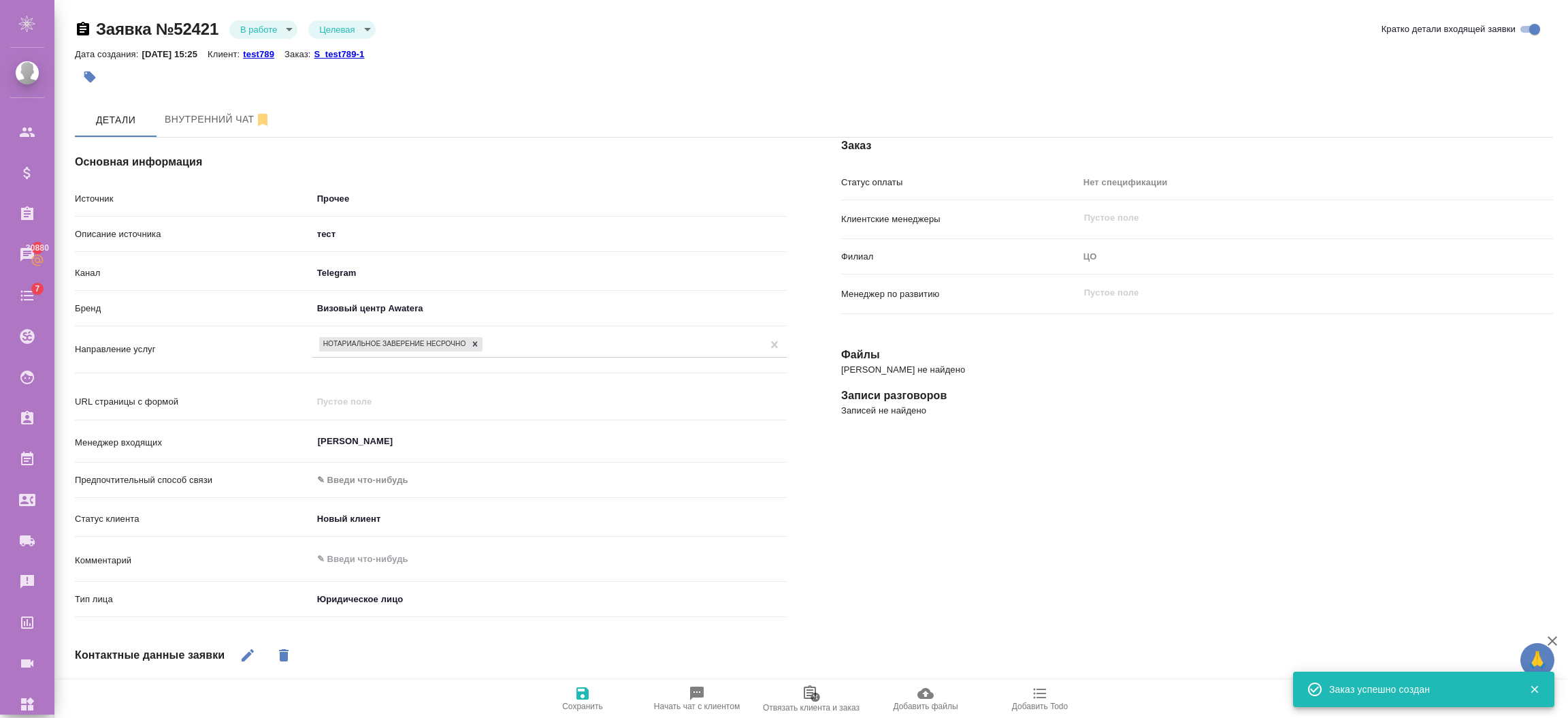
type textarea "x"
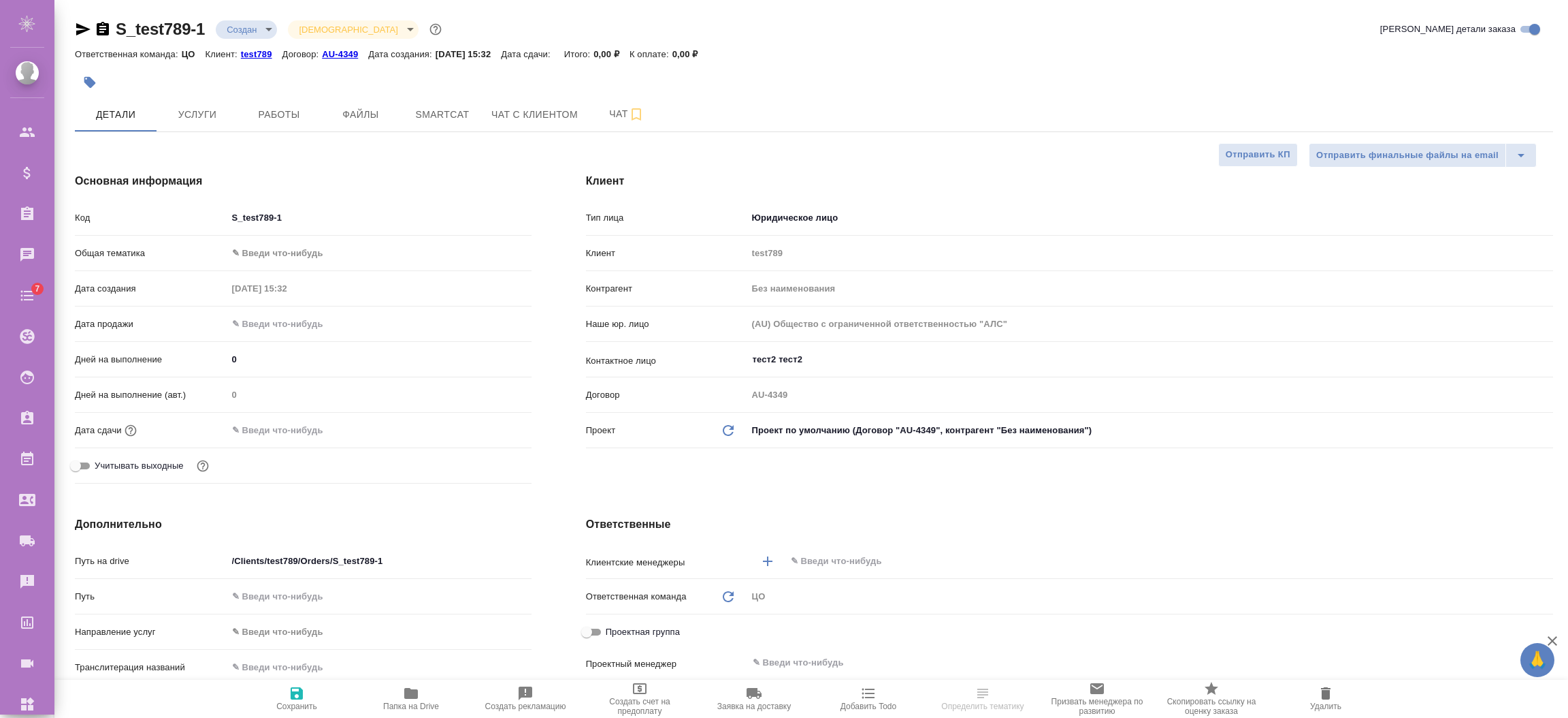
select select "RU"
type textarea "x"
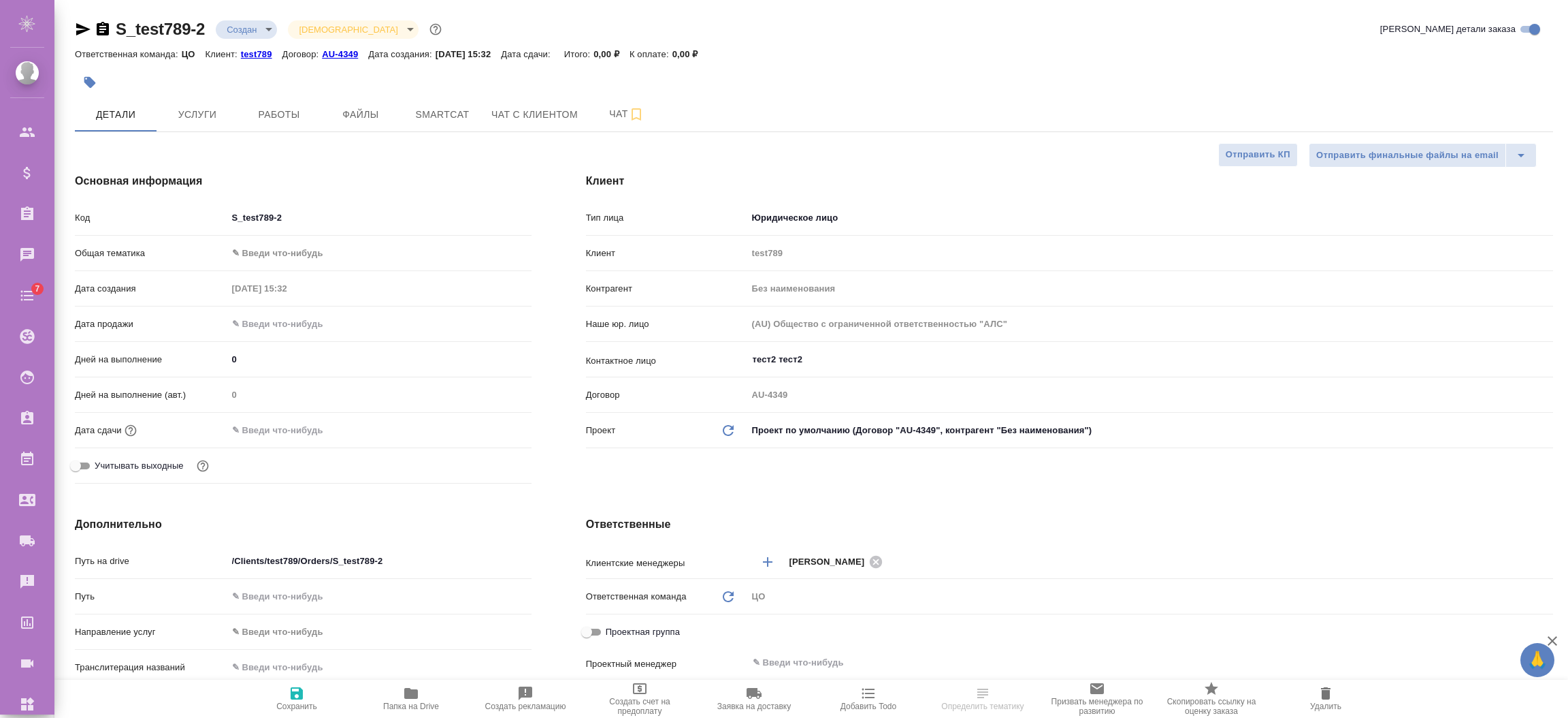
select select "RU"
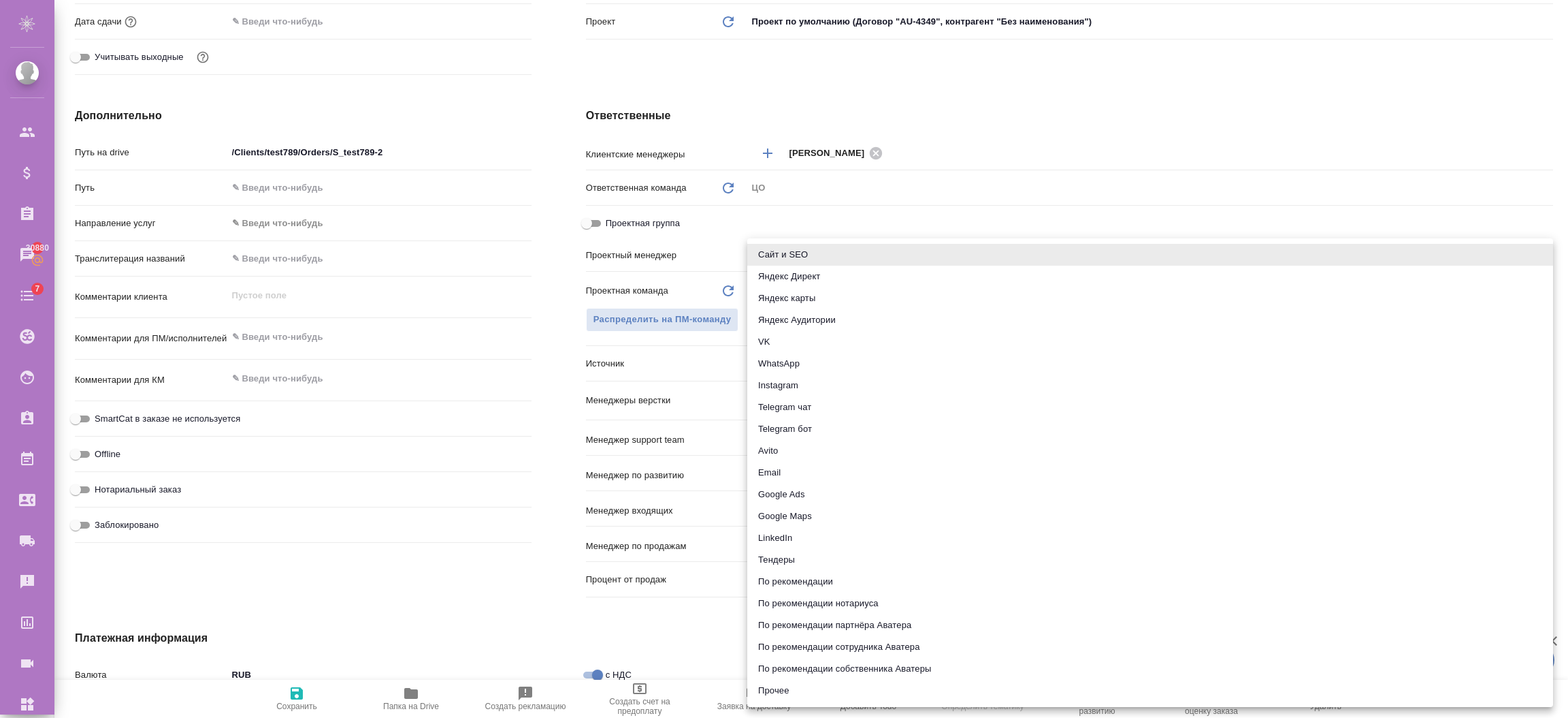
click at [789, 363] on body "🙏 .cls-1 fill:#fff; AWATERA Semenets Irina Клиенты Спецификации Заказы 30880 Ча…" at bounding box center [784, 413] width 1568 height 827
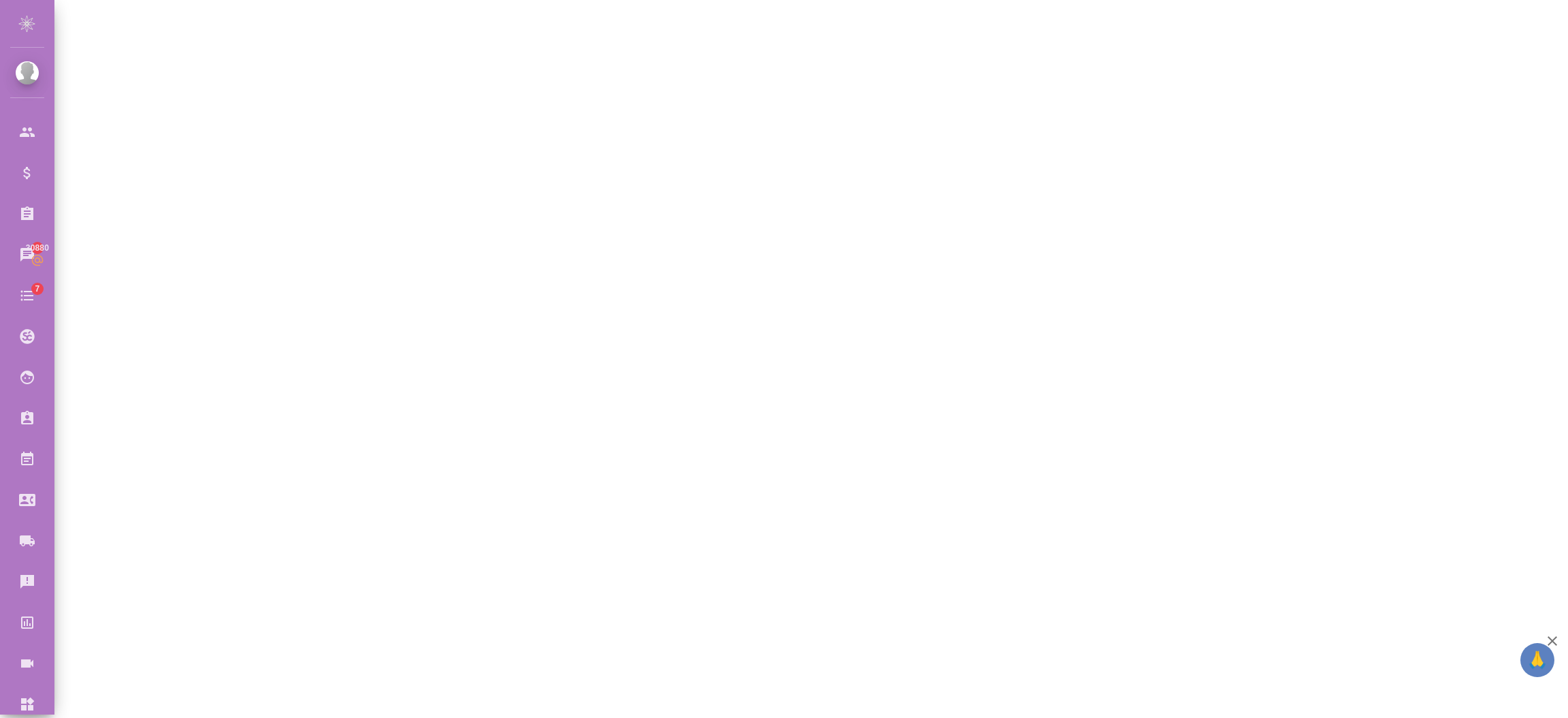
select select "RU"
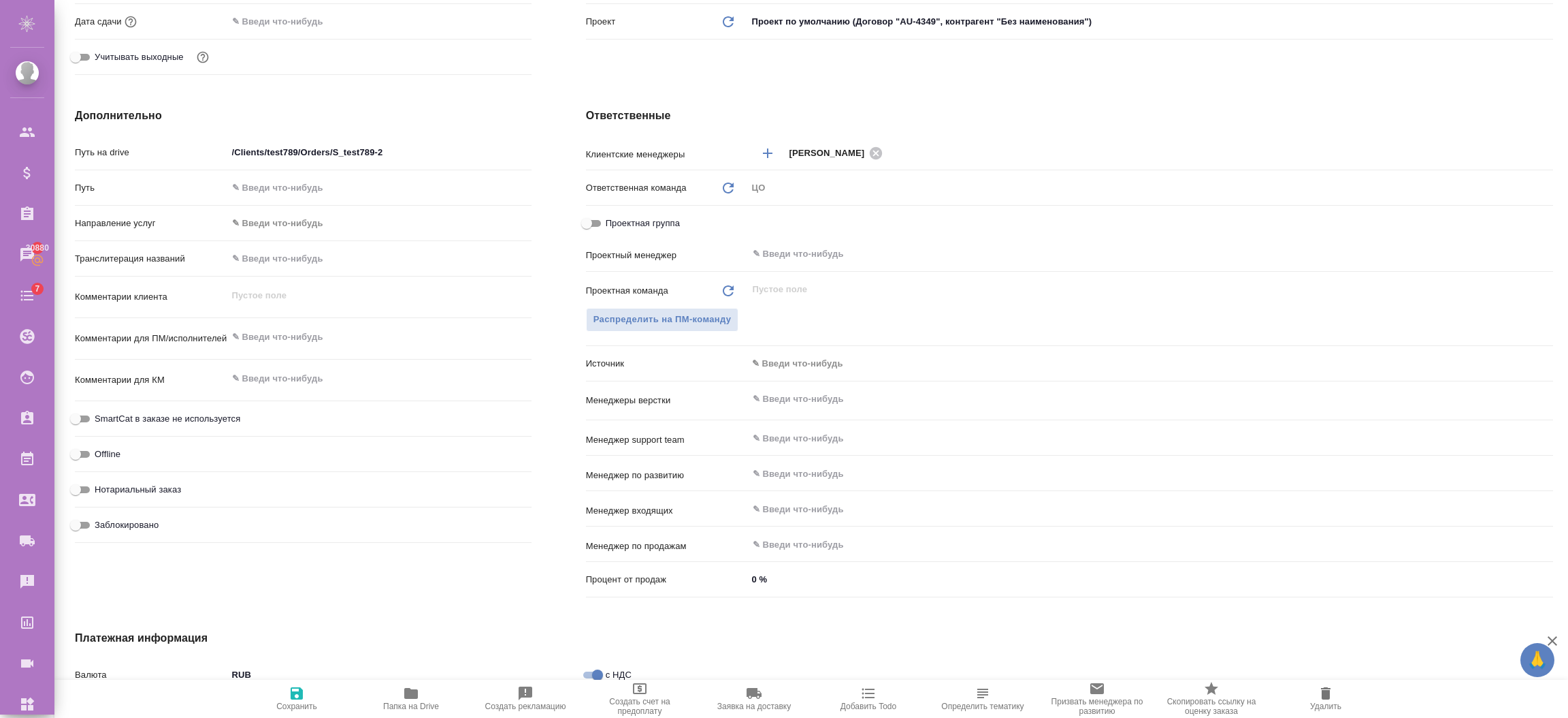
type textarea "x"
click at [497, 112] on h4 "Дополнительно" at bounding box center [303, 116] width 457 height 16
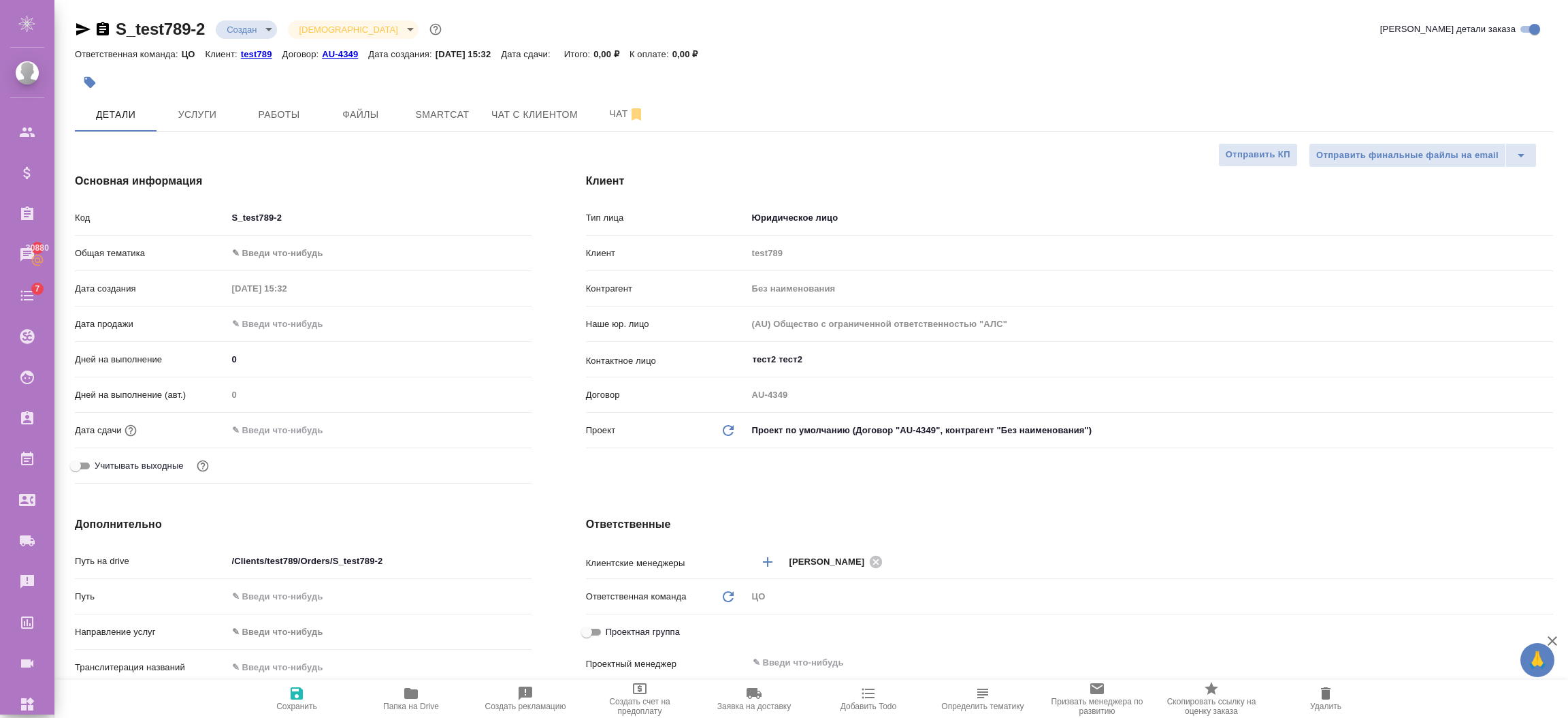
scroll to position [599, 0]
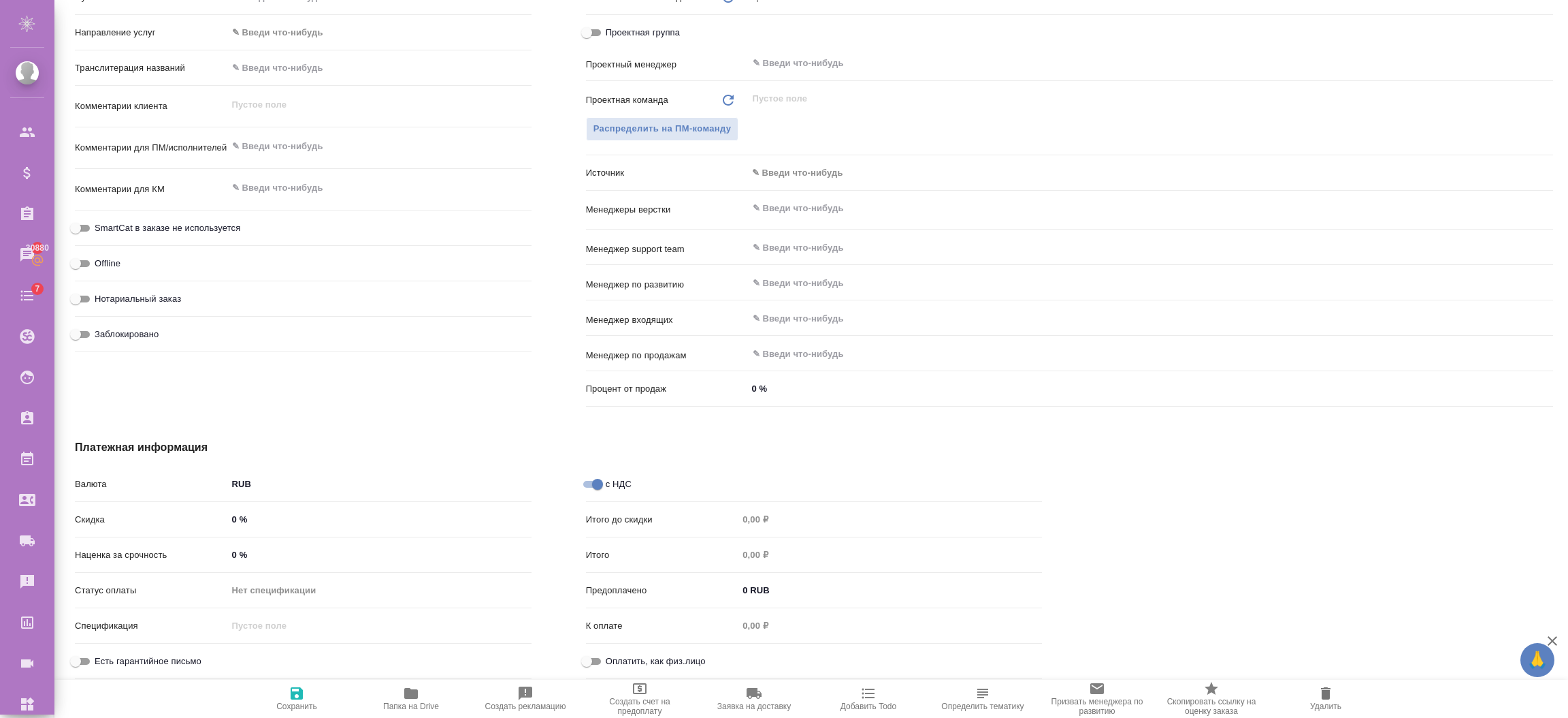
click at [289, 694] on icon "button" at bounding box center [297, 693] width 16 height 16
type textarea "x"
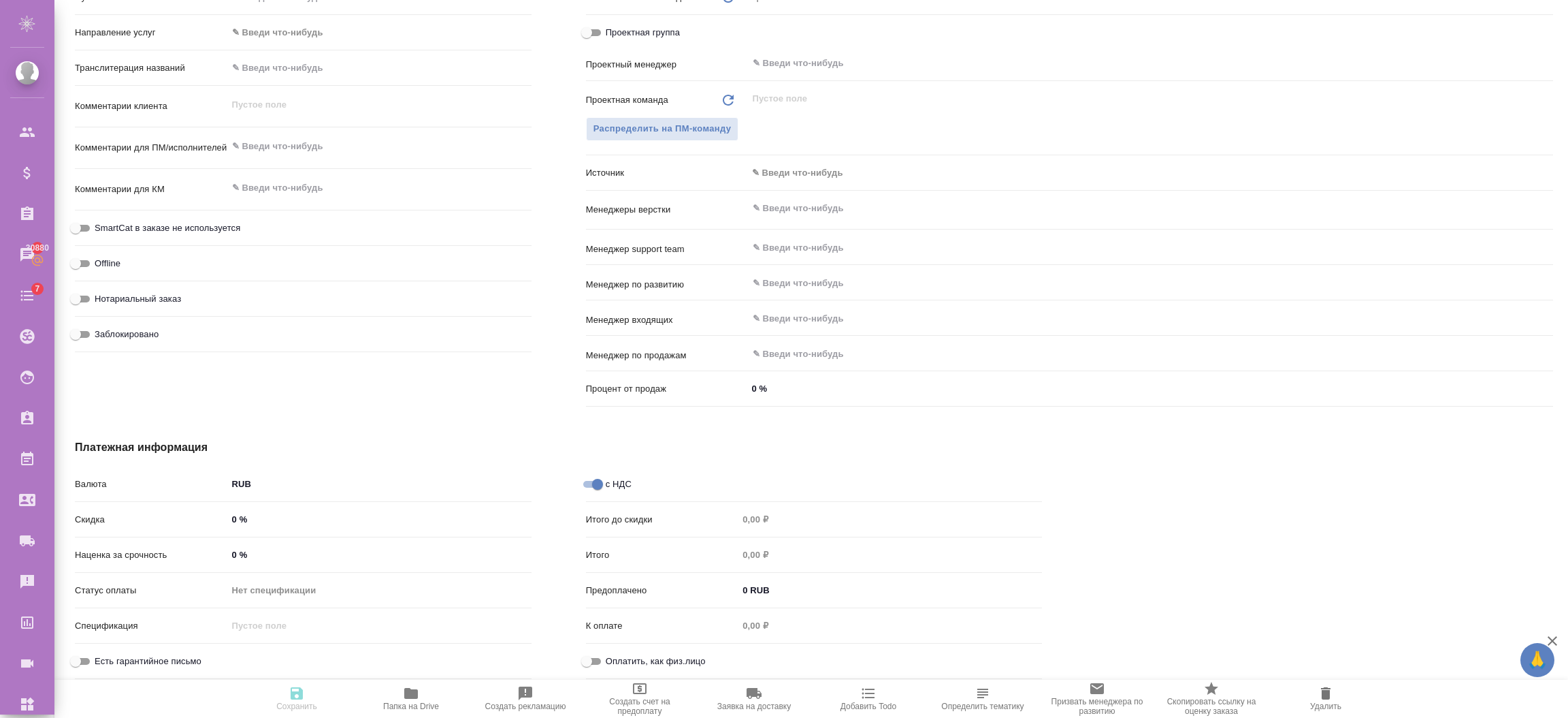
type textarea "x"
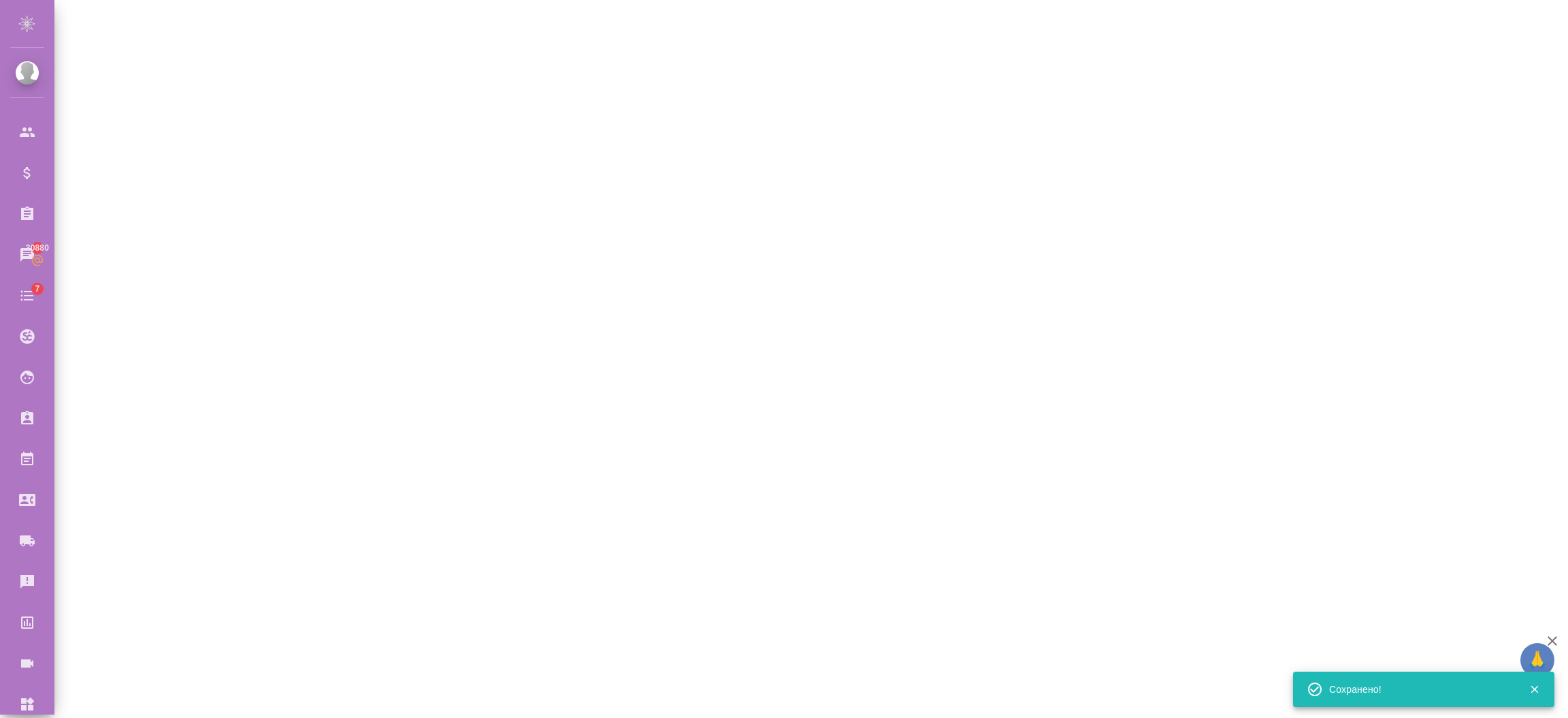
select select "RU"
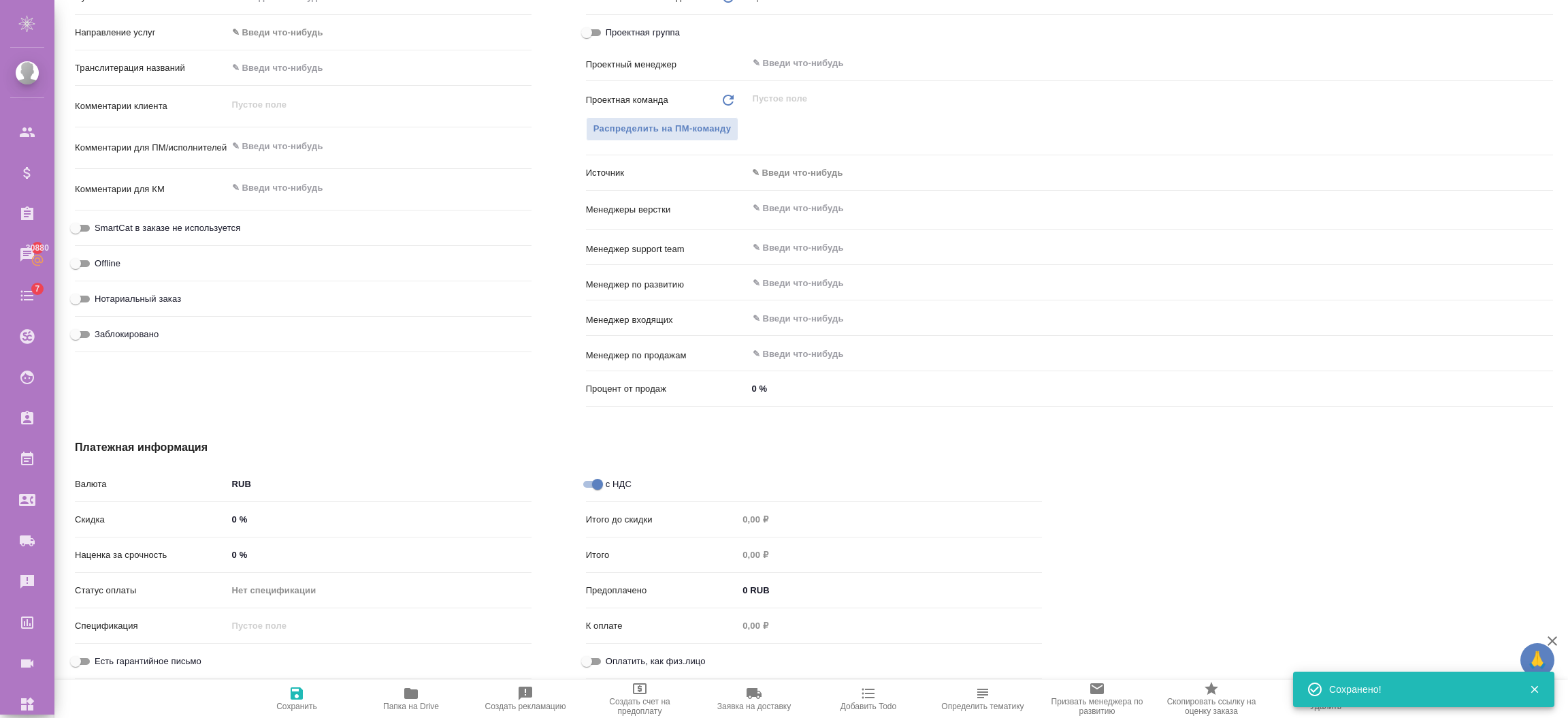
type textarea "x"
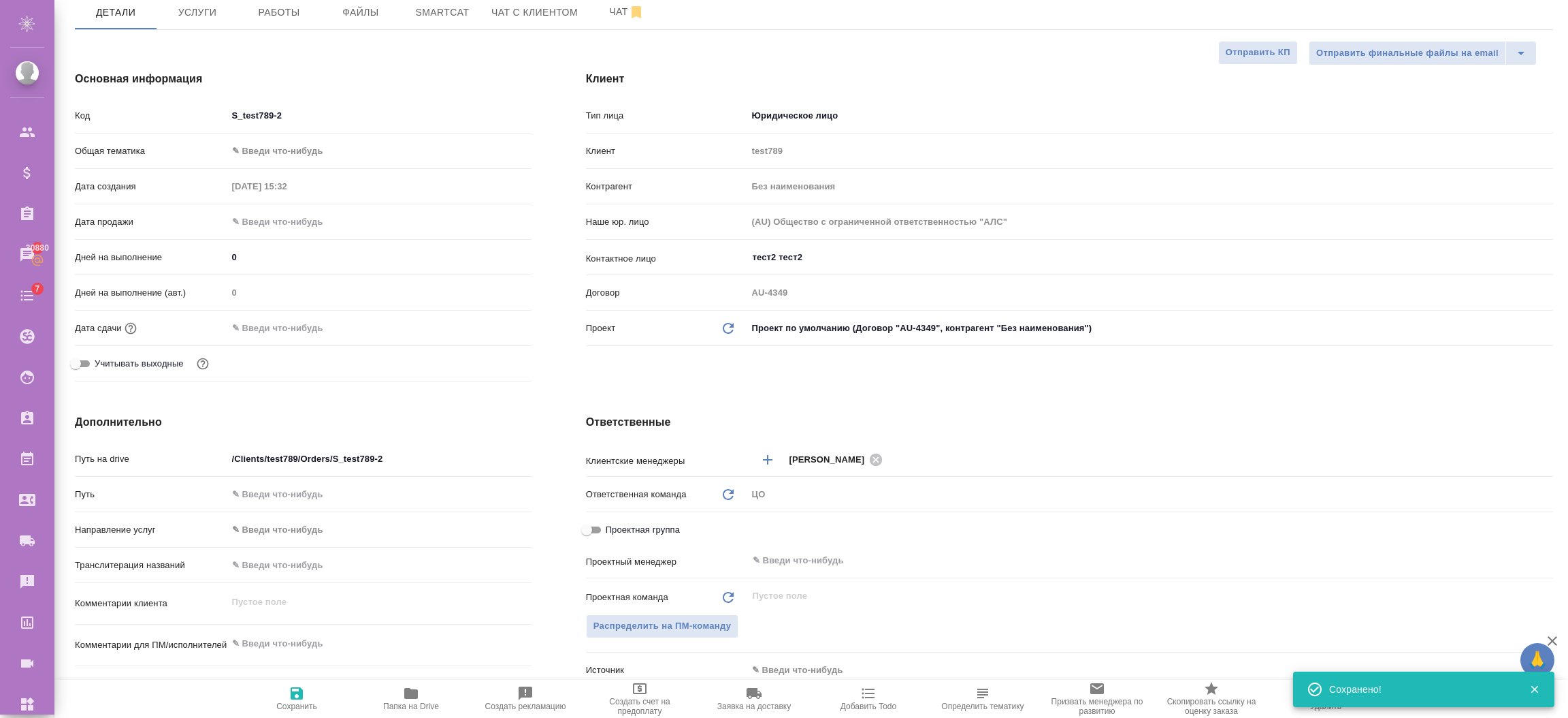
scroll to position [0, 0]
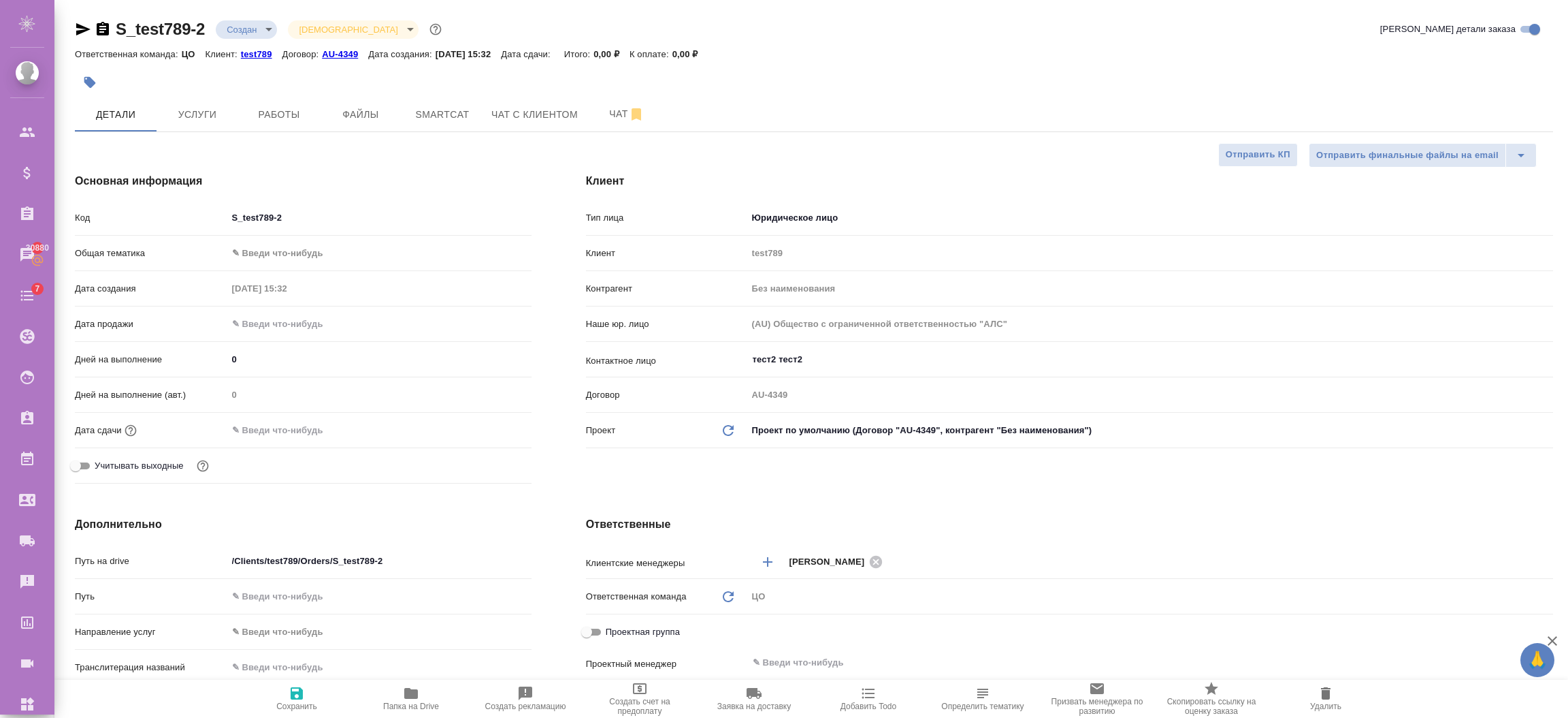
type textarea "x"
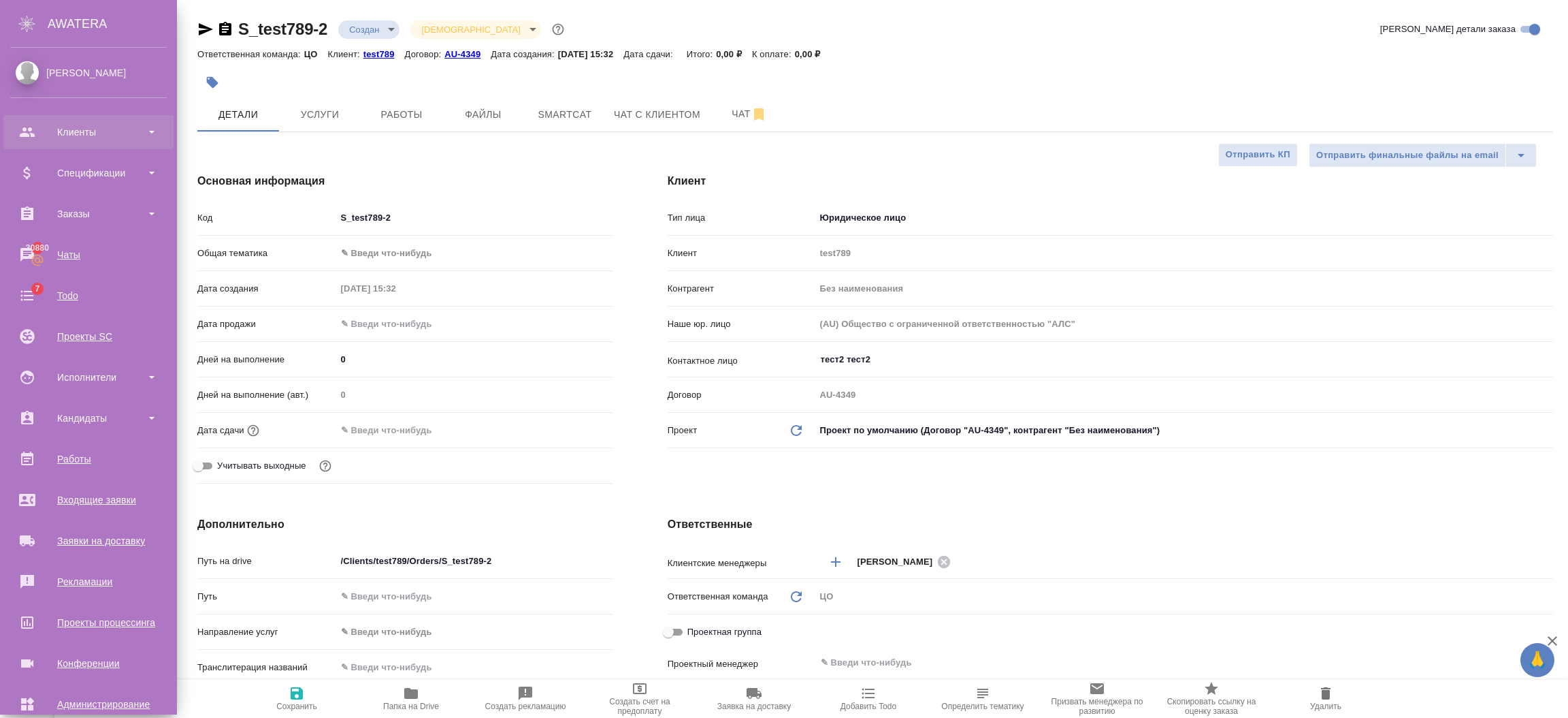
click at [36, 126] on div "Клиенты" at bounding box center [89, 132] width 157 height 21
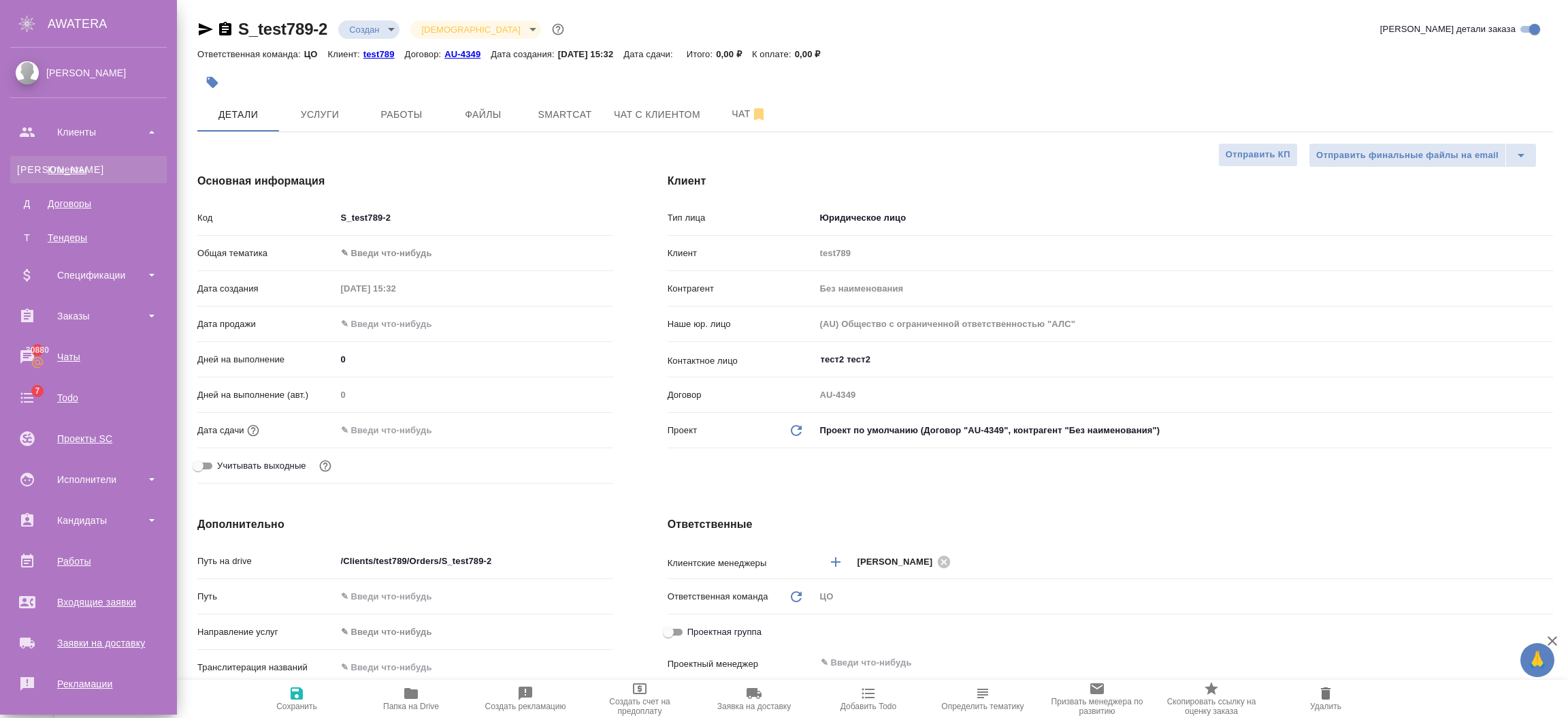
click at [55, 166] on div "Клиенты" at bounding box center [88, 169] width 143 height 14
type textarea "x"
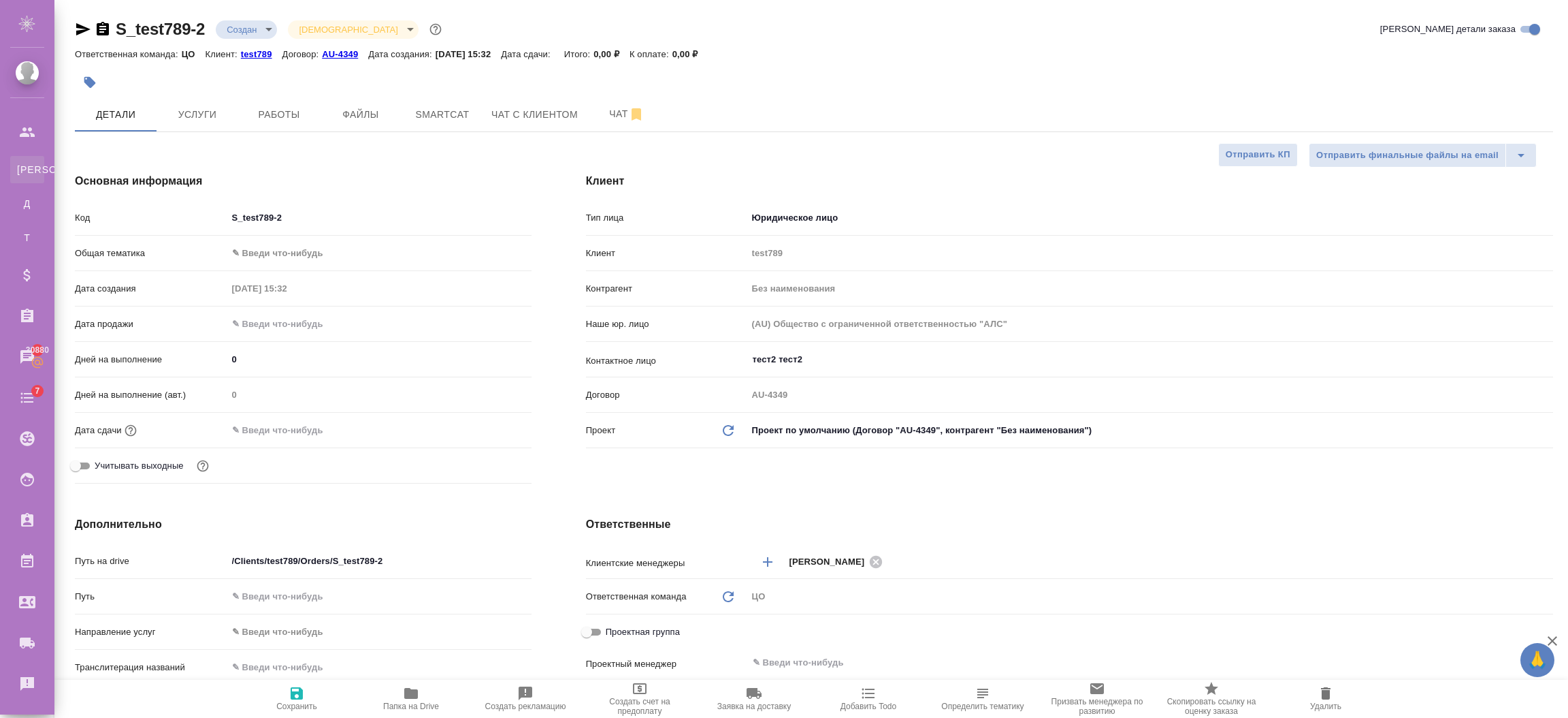
select select "RU"
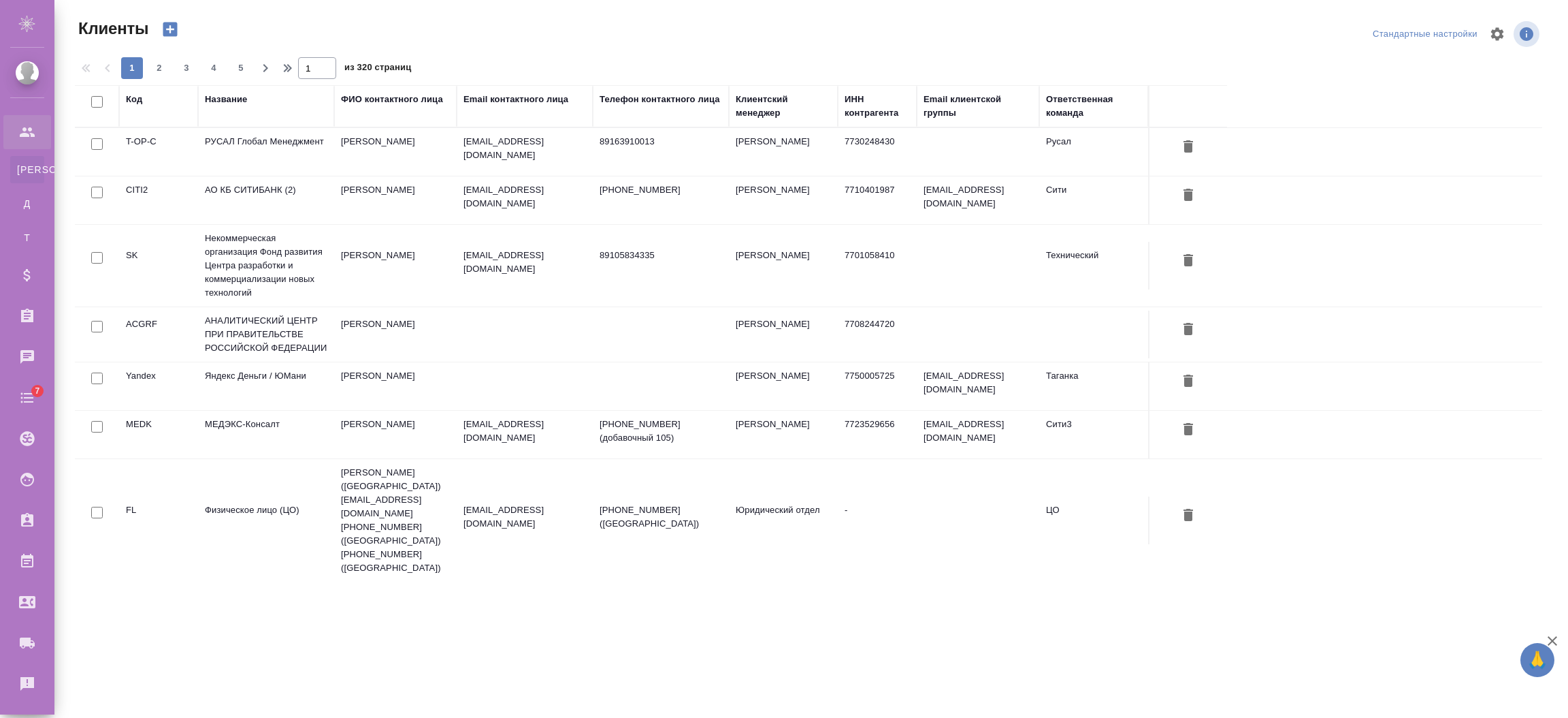
click at [273, 425] on td "МЕДЭКС-Консалт" at bounding box center [266, 434] width 136 height 48
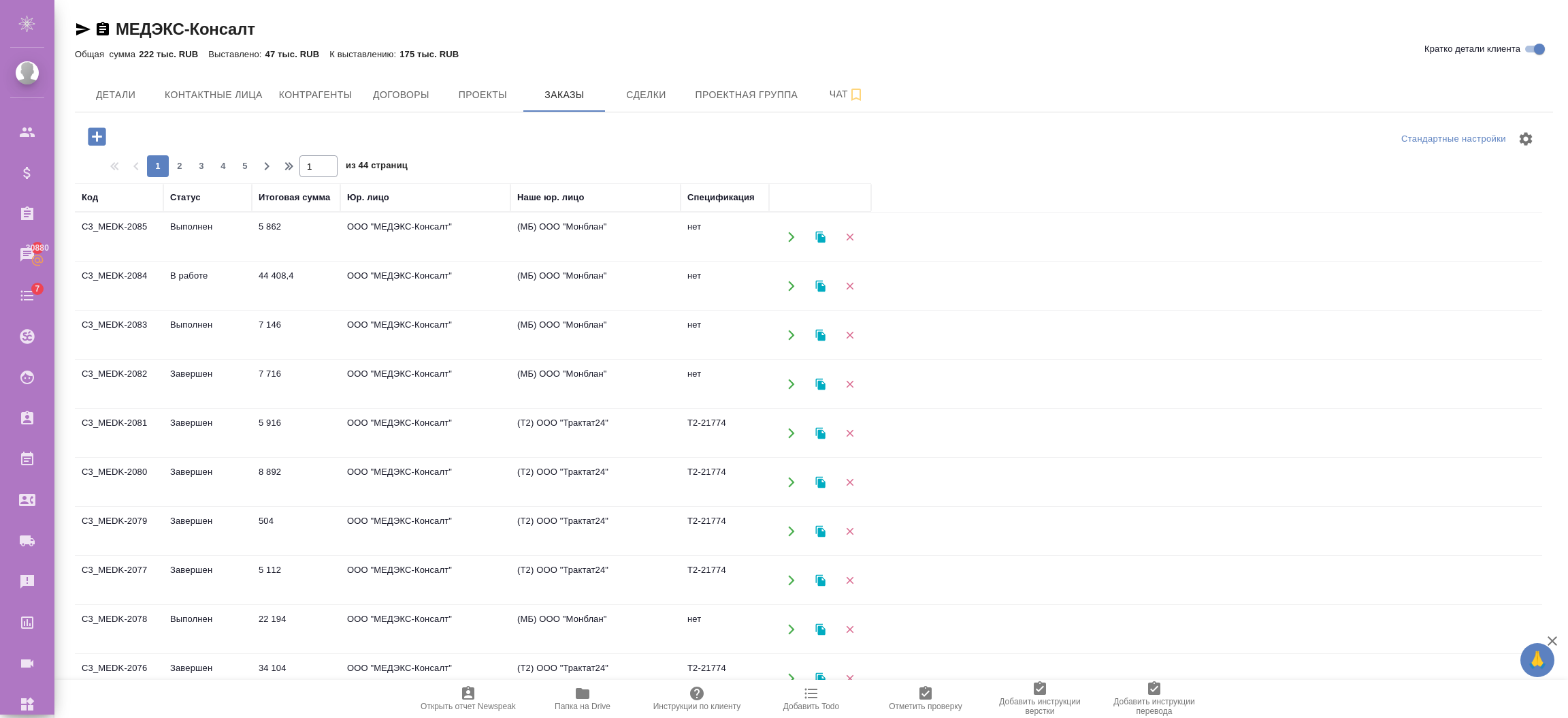
click at [91, 136] on icon "button" at bounding box center [97, 136] width 18 height 18
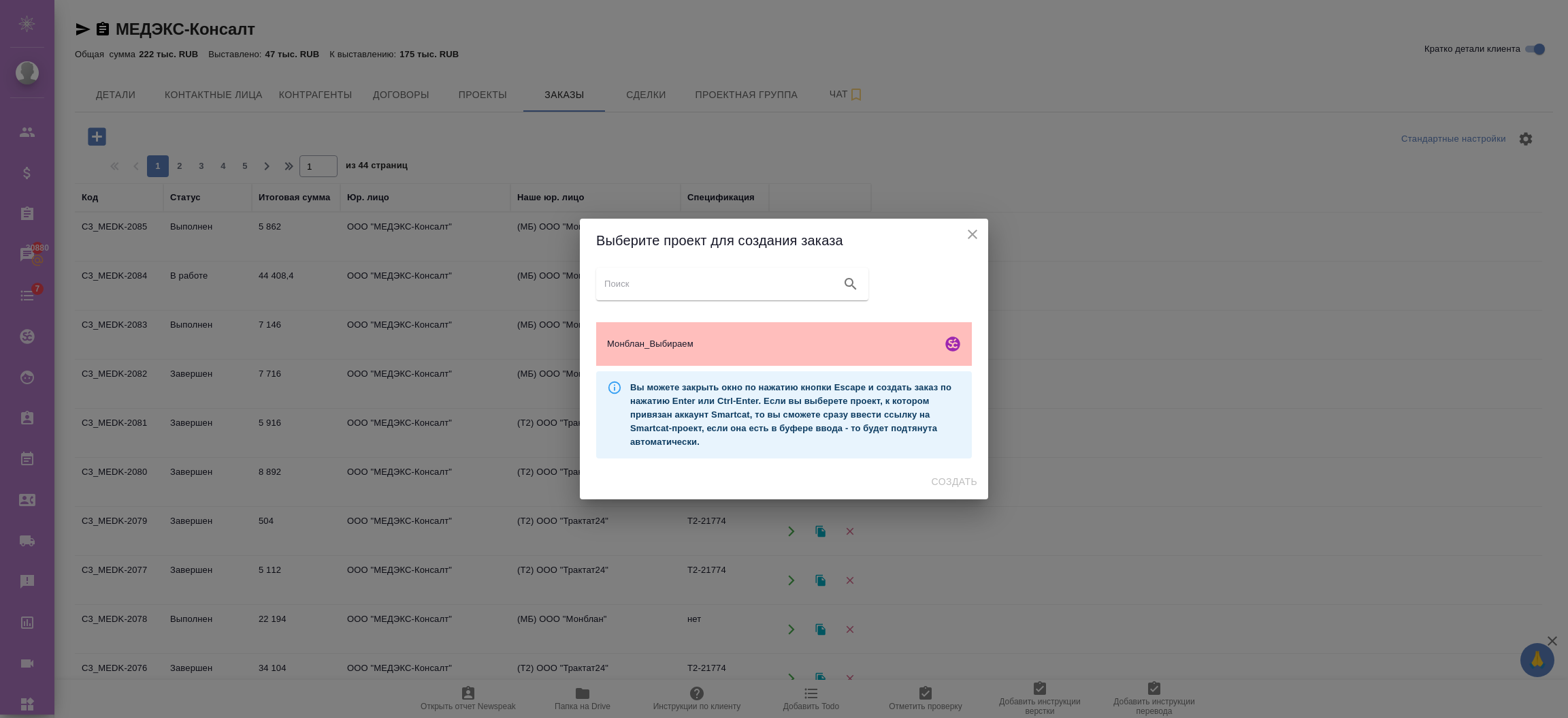
click at [732, 338] on span "Монблан_Выбираем" at bounding box center [772, 344] width 330 height 14
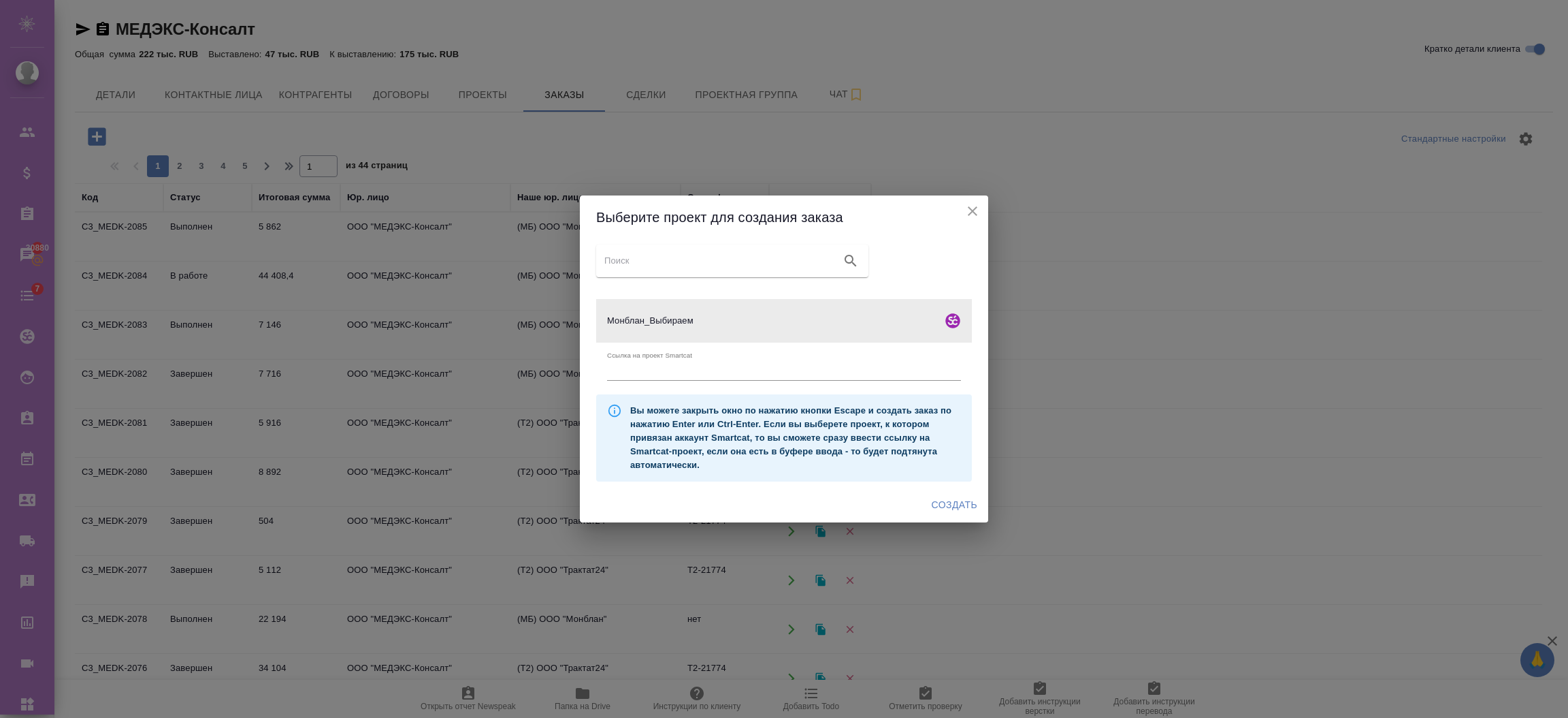
click at [944, 497] on span "Создать" at bounding box center [954, 505] width 45 height 17
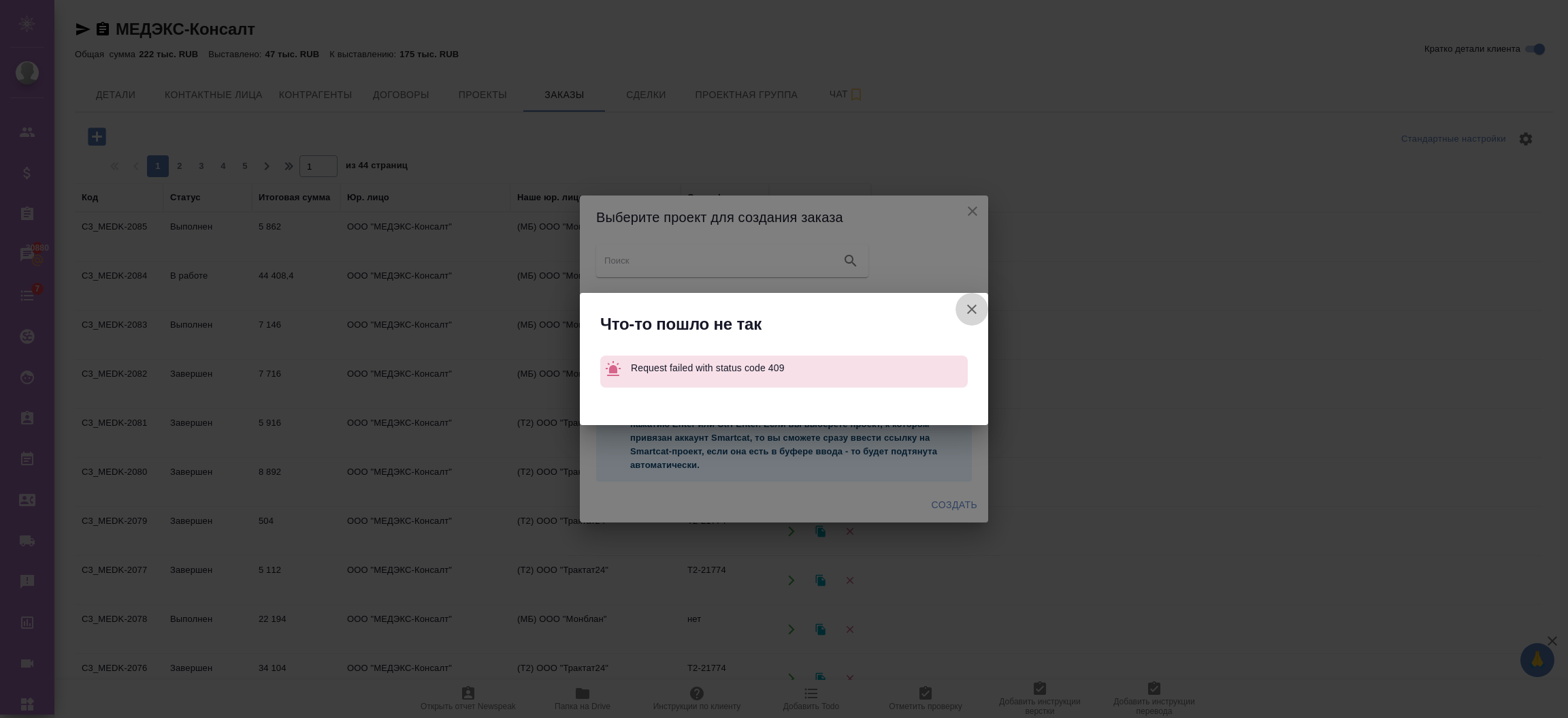
click at [977, 318] on button "Ссылка на проект Smartcat" at bounding box center [972, 309] width 33 height 33
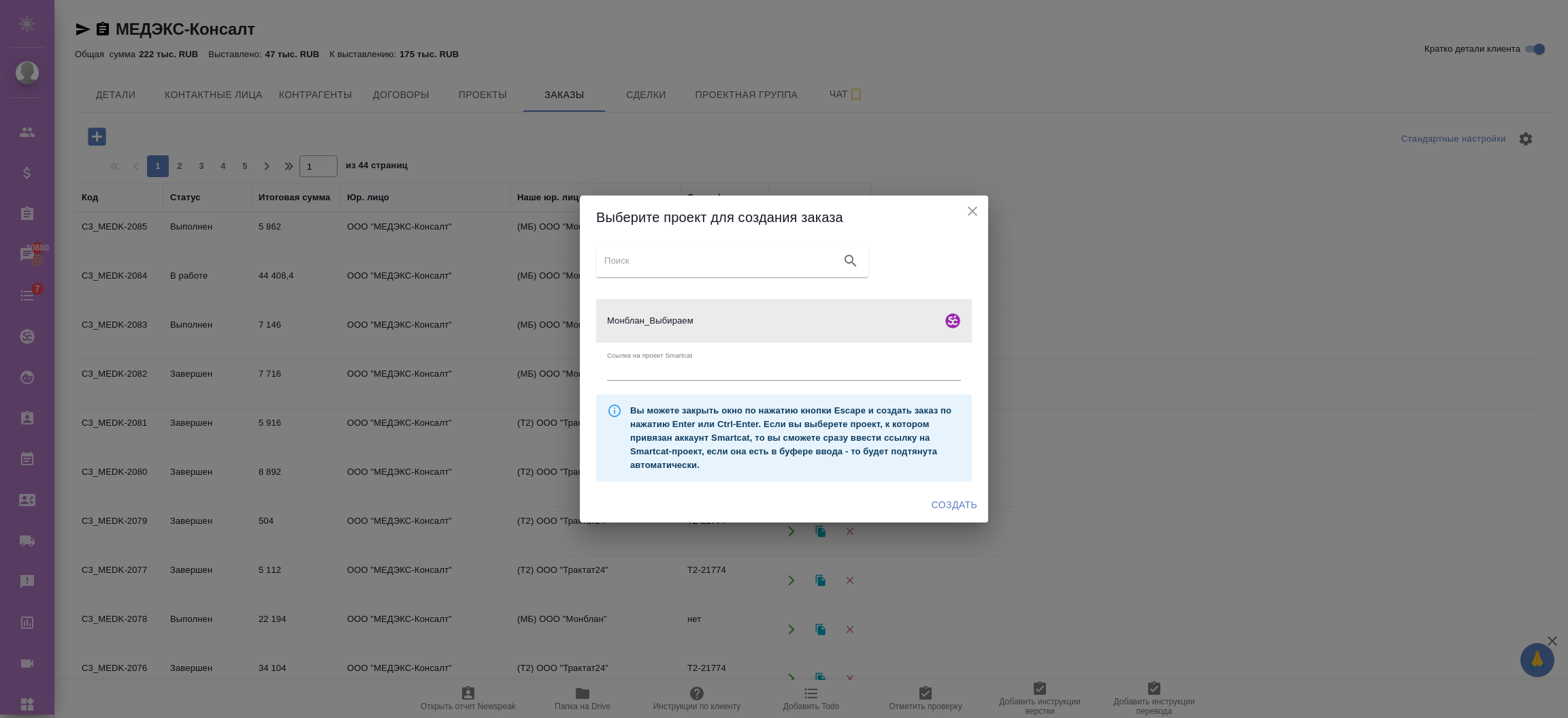
click at [977, 210] on icon "close" at bounding box center [973, 211] width 16 height 16
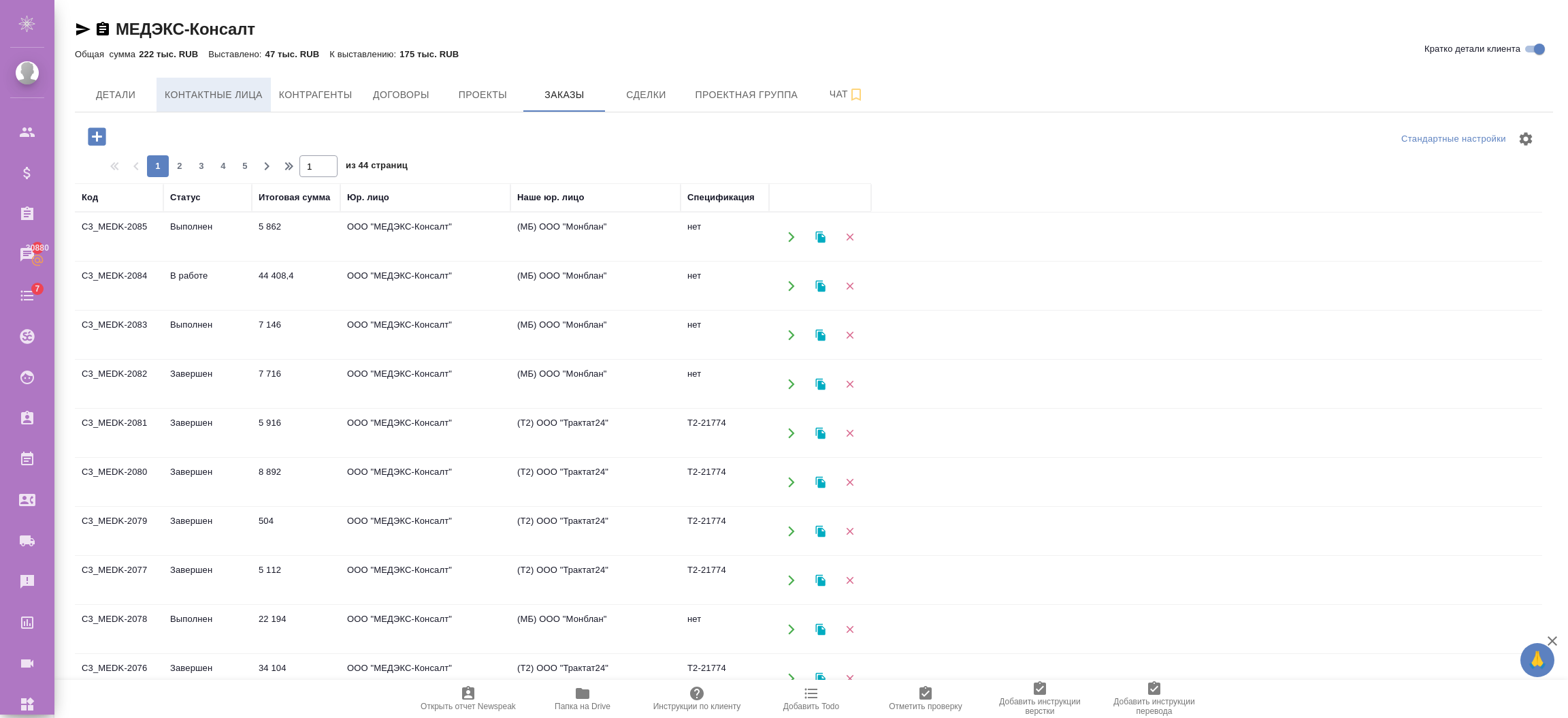
drag, startPoint x: 190, startPoint y: 90, endPoint x: 180, endPoint y: 90, distance: 10.0
click at [190, 90] on span "Контактные лица" at bounding box center [214, 95] width 98 height 17
click at [95, 89] on span "Детали" at bounding box center [115, 95] width 65 height 17
select select "RU"
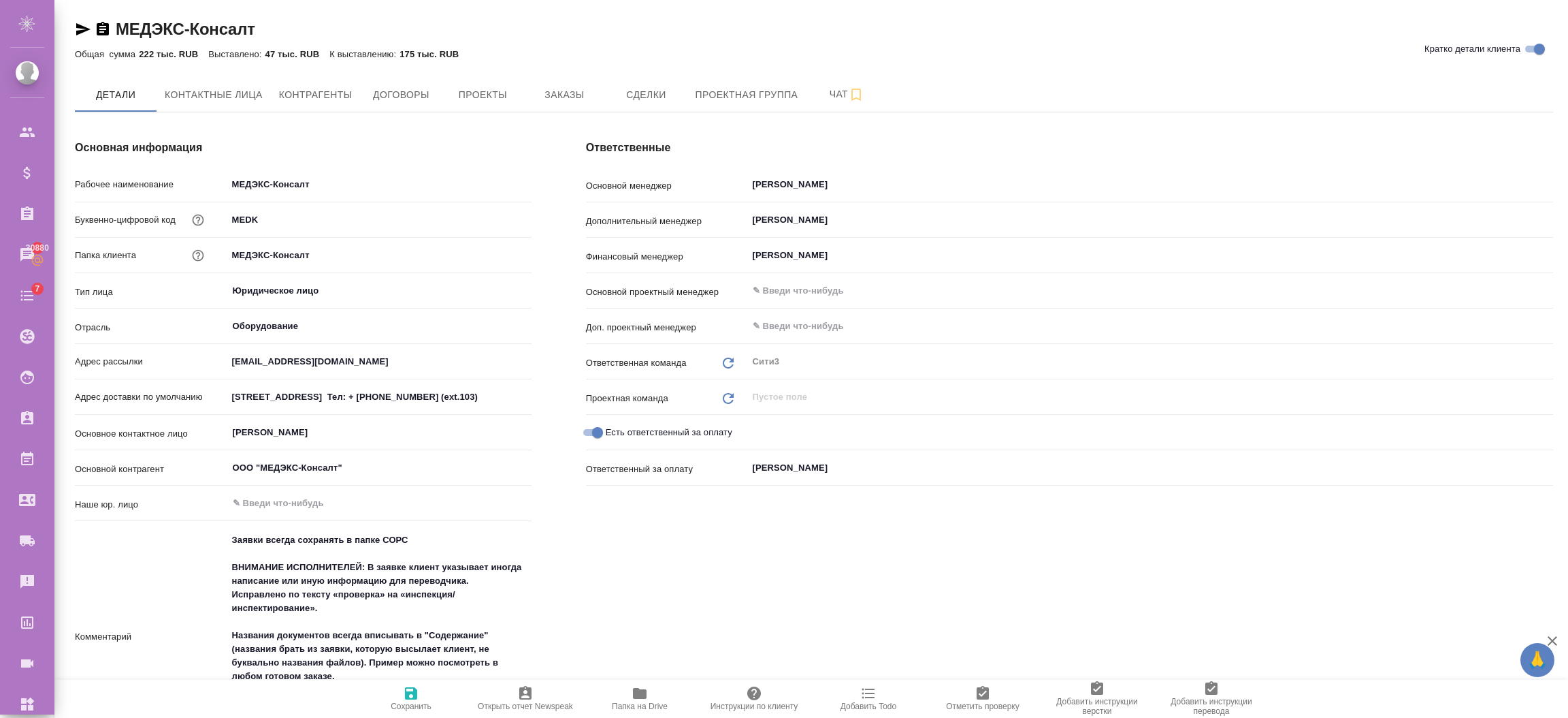
type textarea "x"
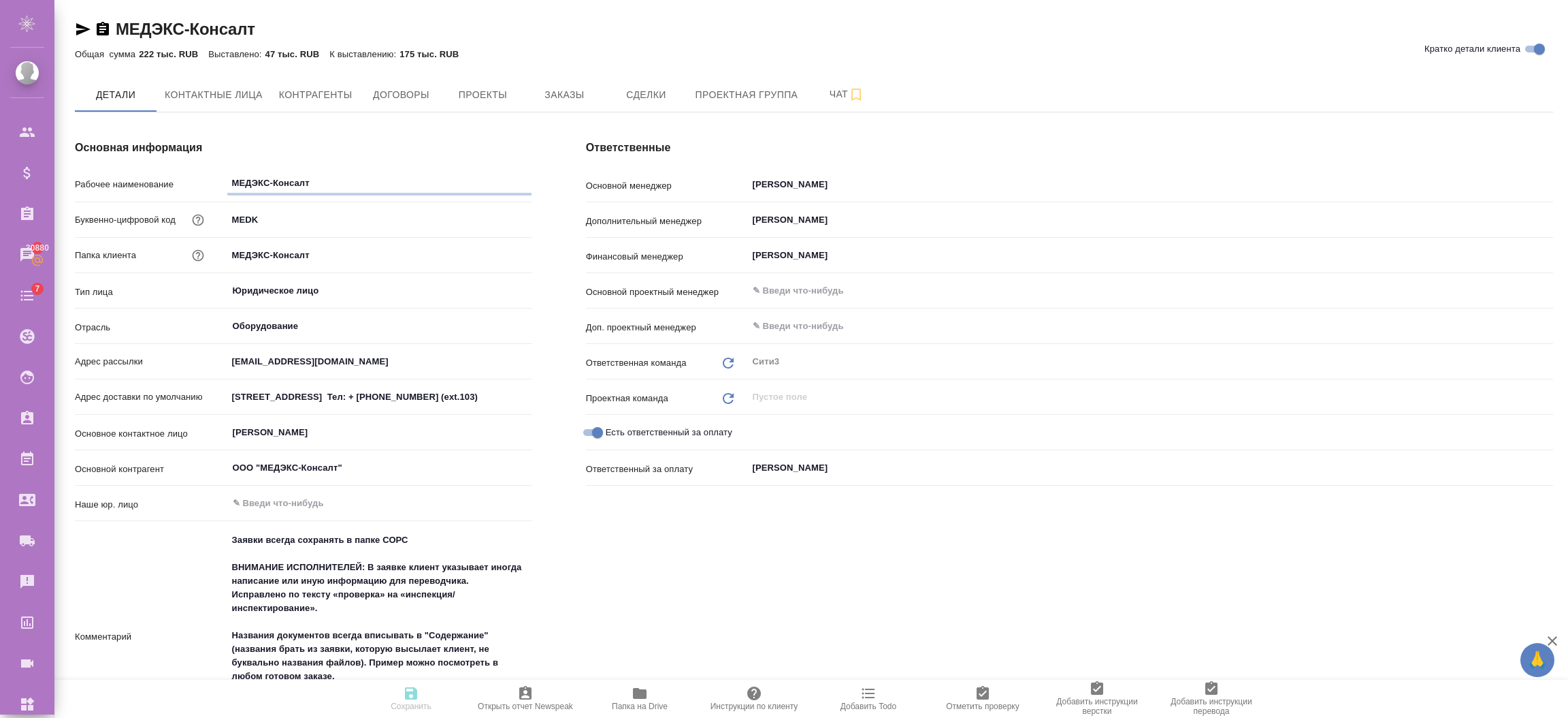
type textarea "x"
click at [277, 228] on input "MEDK" at bounding box center [379, 219] width 304 height 20
type input "MEDK1"
type textarea "x"
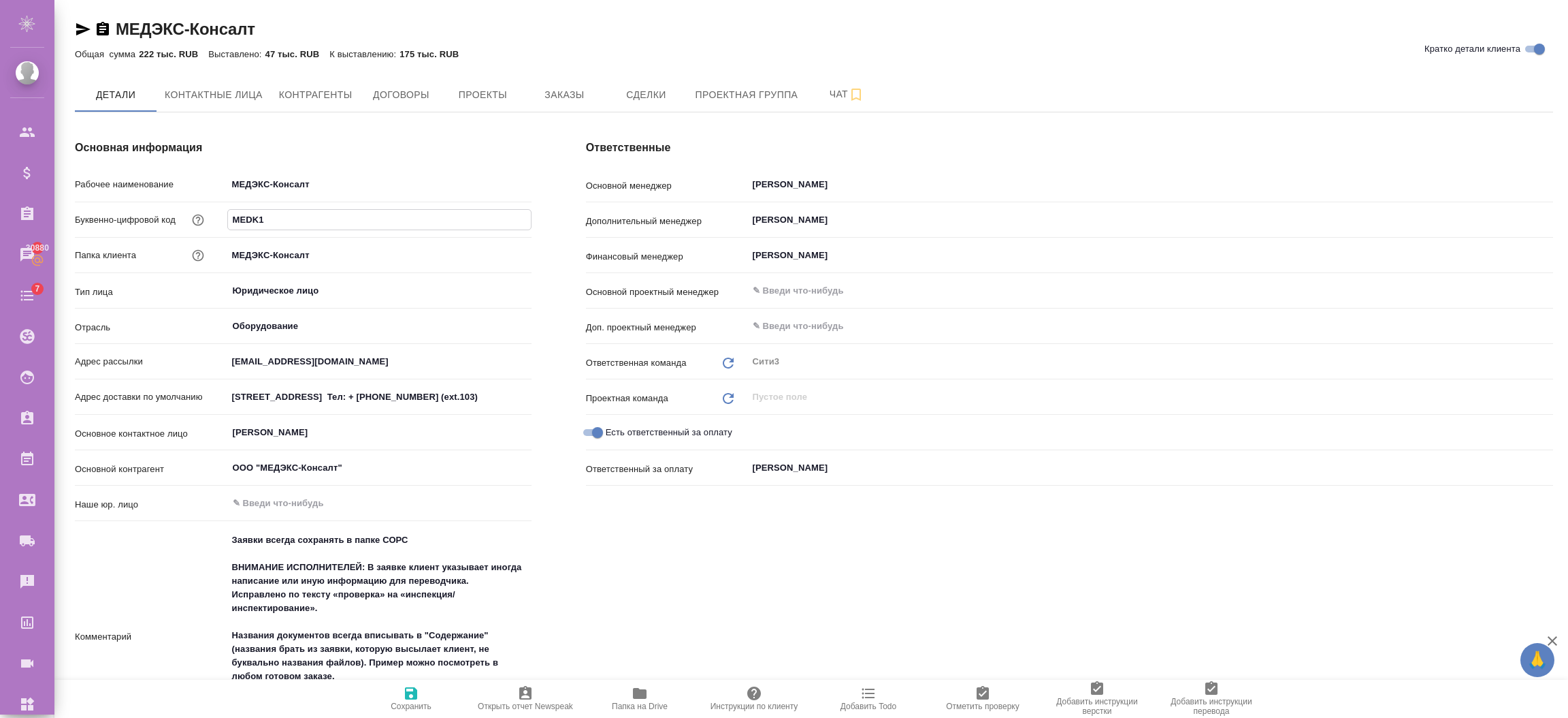
type input "MEDK1"
click at [403, 698] on icon "button" at bounding box center [411, 693] width 16 height 16
type textarea "x"
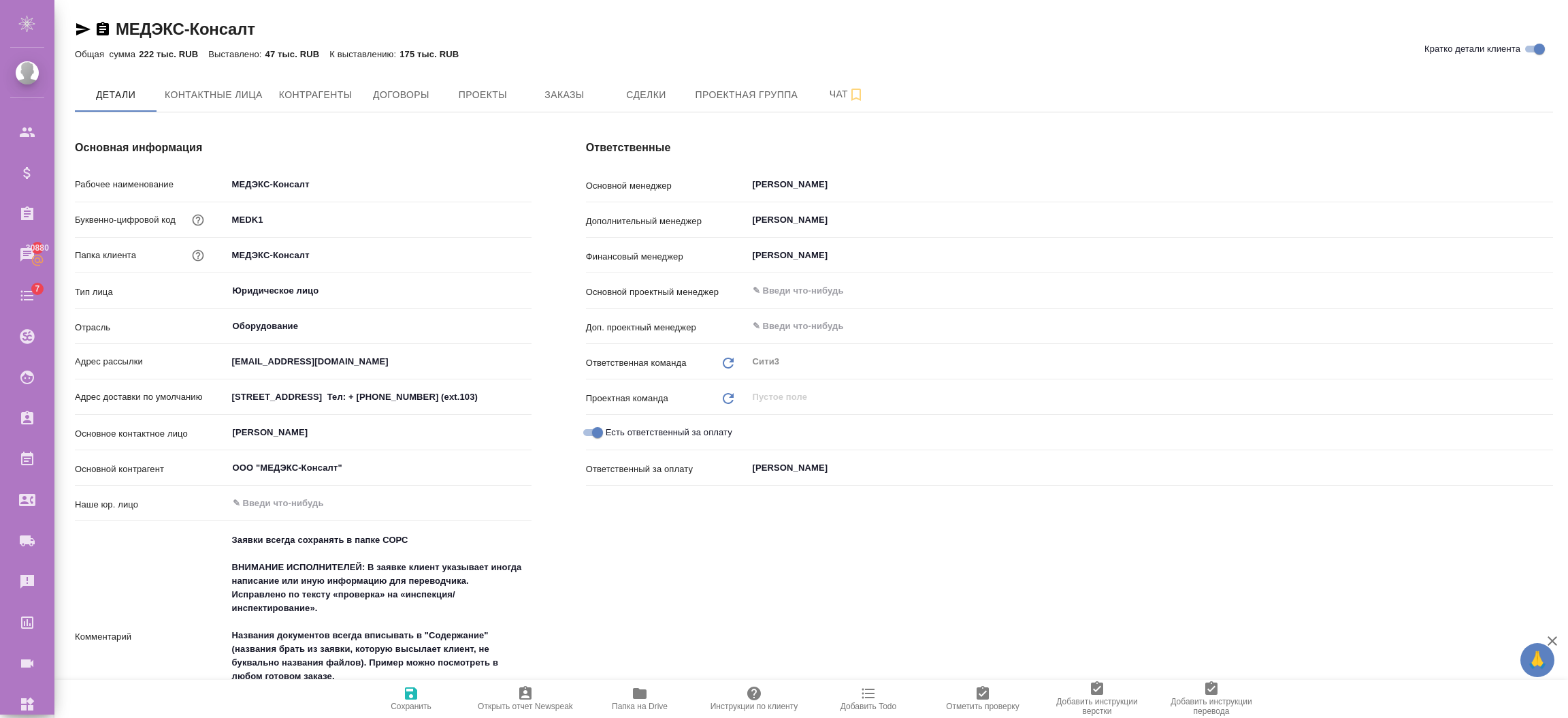
type textarea "x"
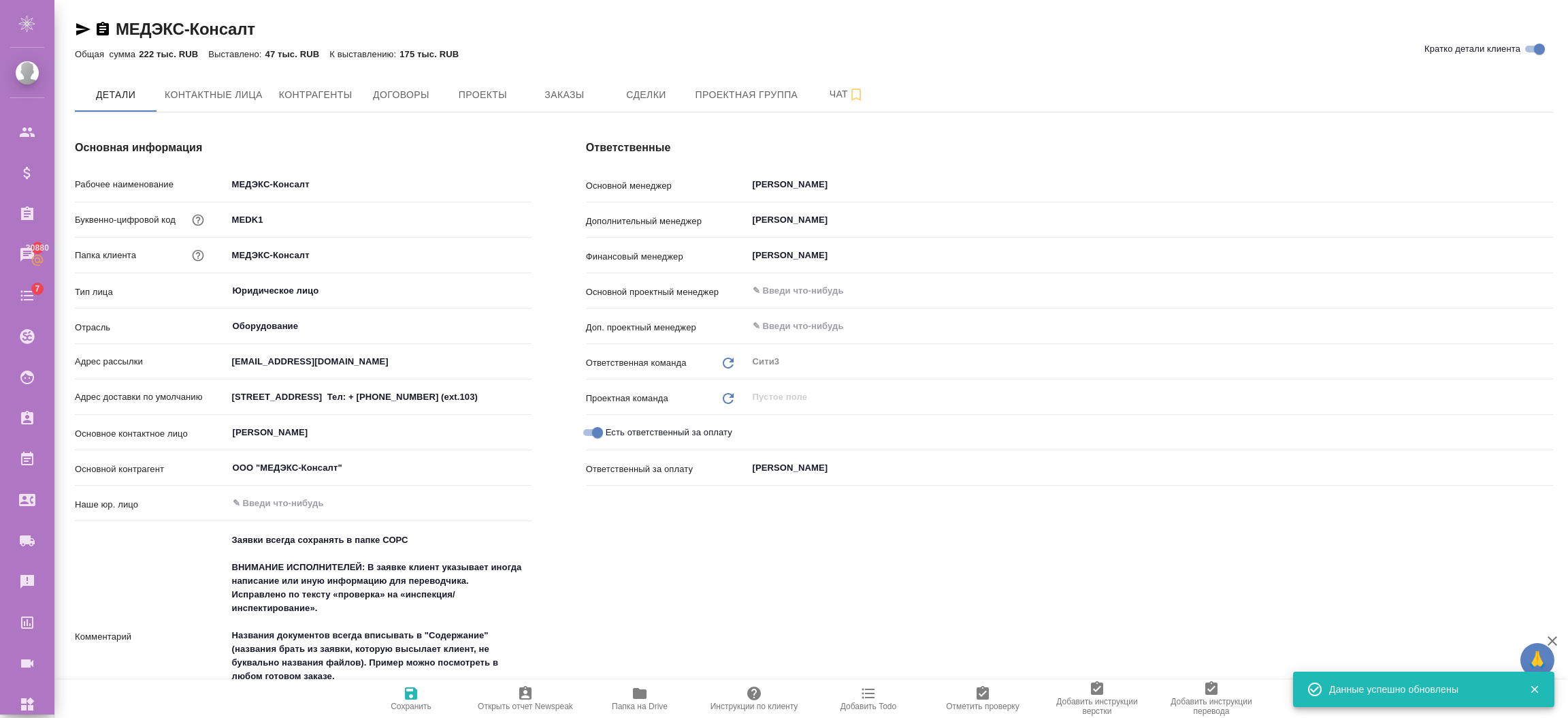
type textarea "x"
click at [551, 95] on span "Заказы" at bounding box center [564, 95] width 65 height 17
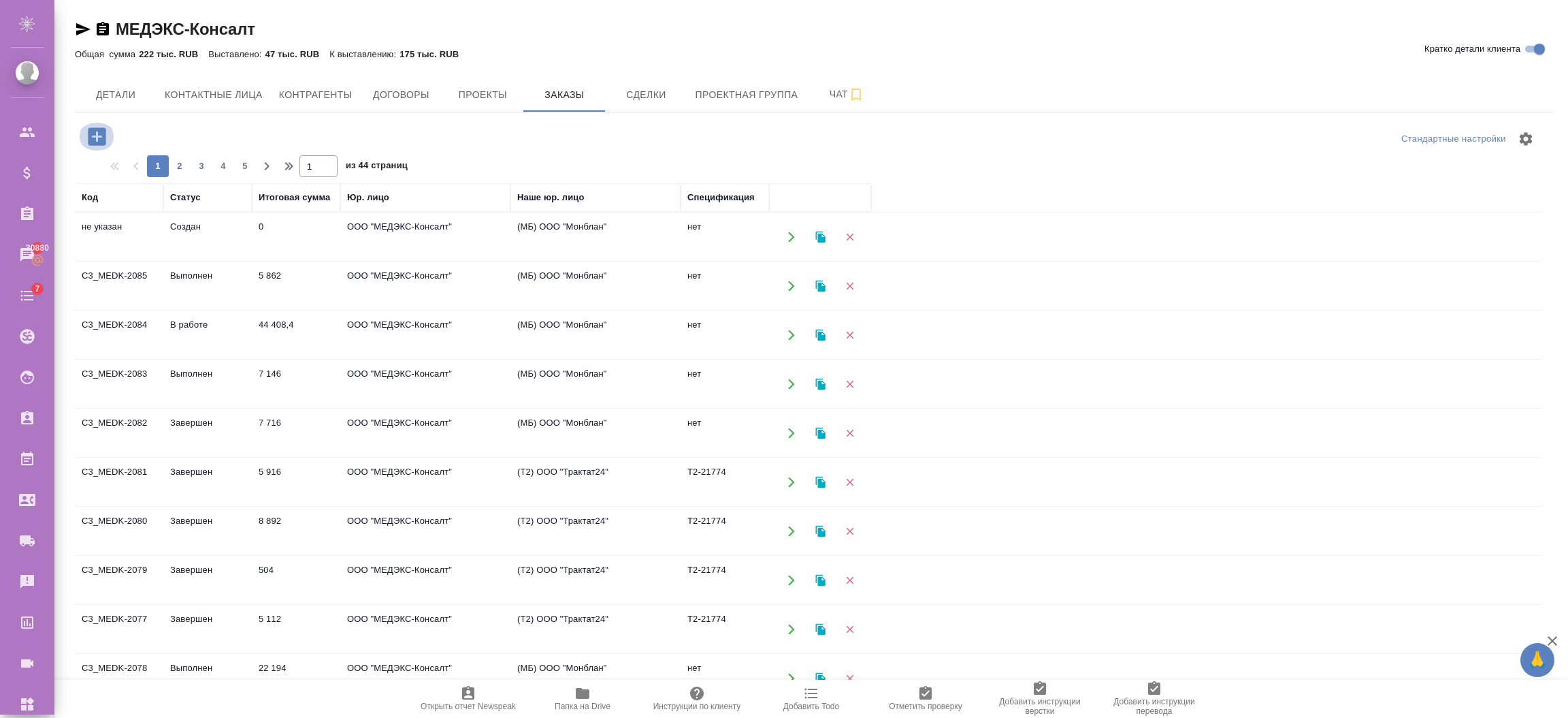
click at [95, 130] on icon "button" at bounding box center [97, 136] width 18 height 18
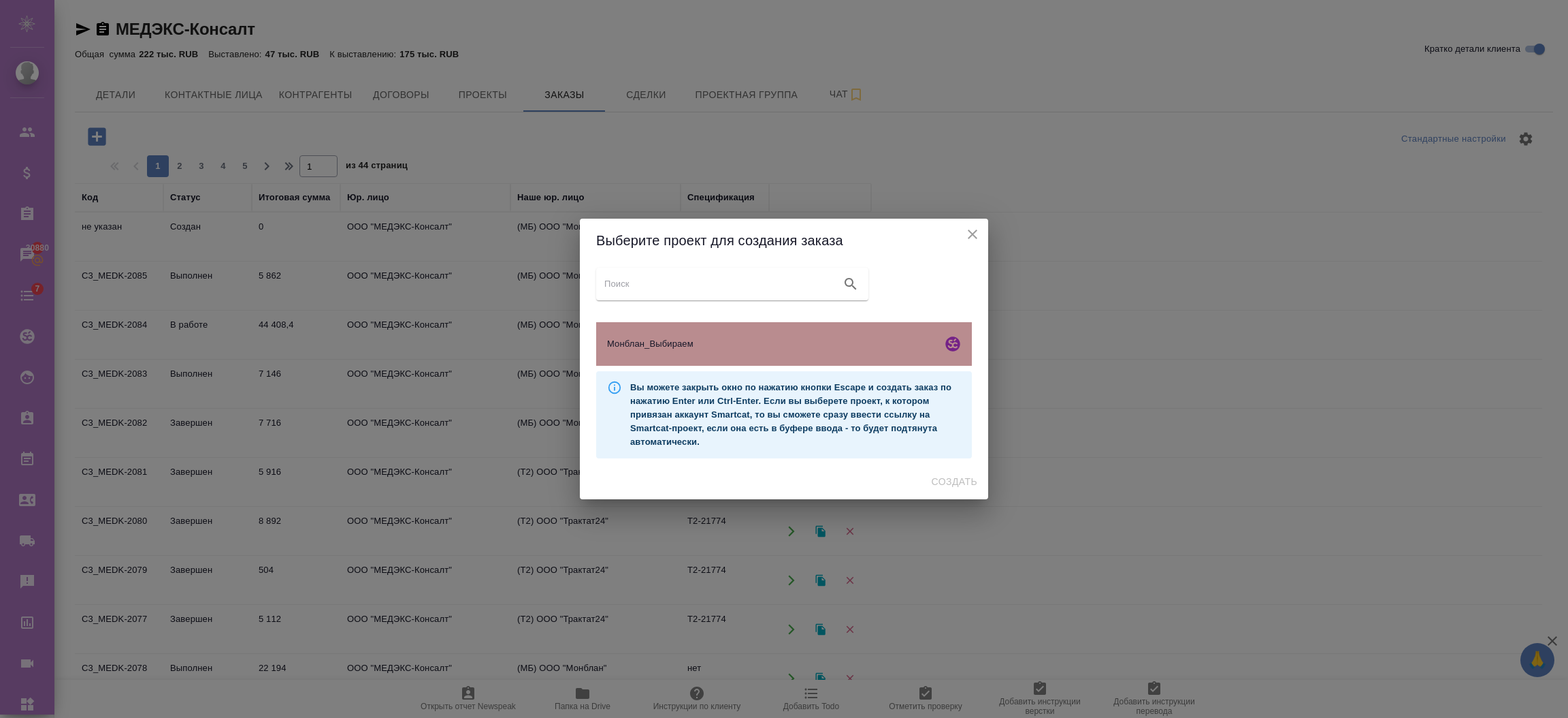
click at [880, 327] on div "Монблан_Выбираем" at bounding box center [784, 344] width 376 height 43
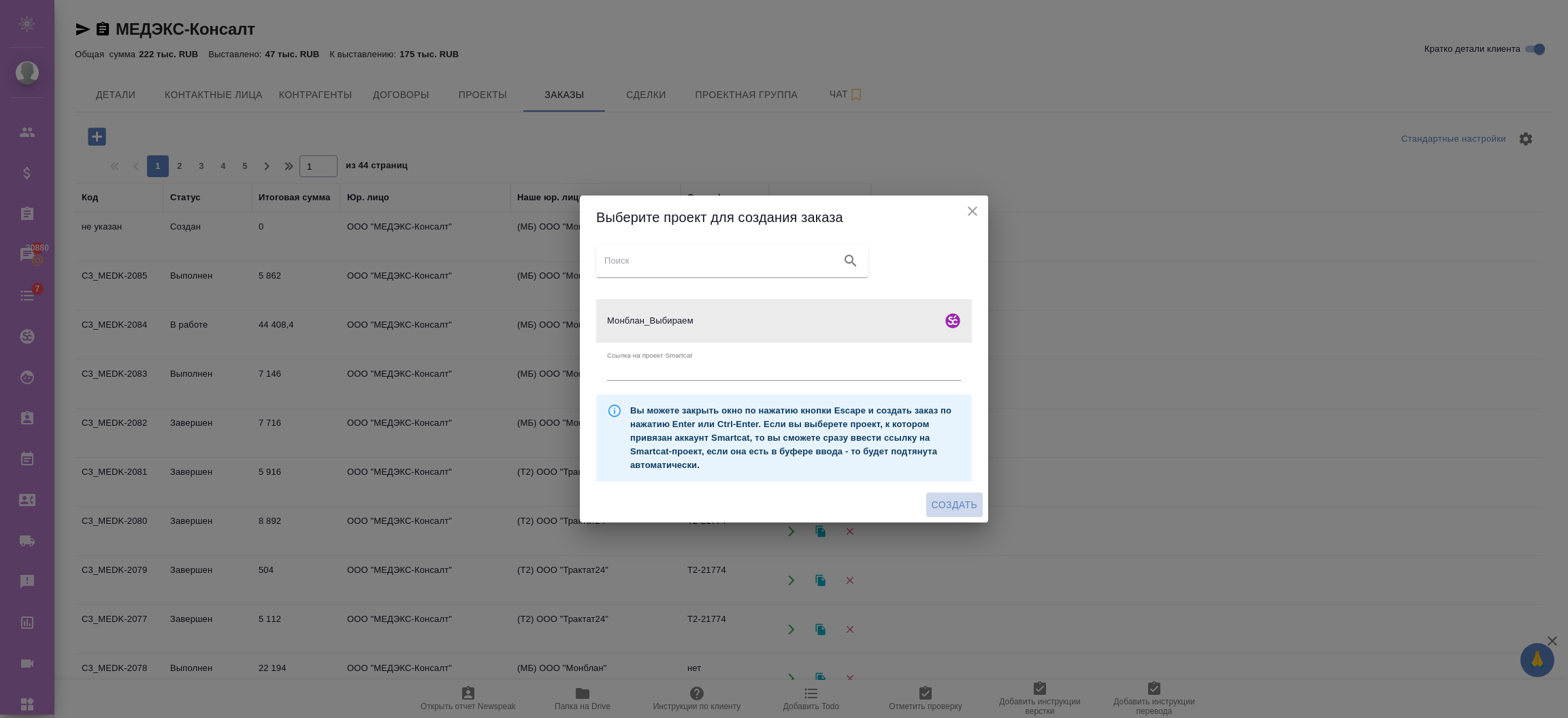
click at [973, 508] on span "Создать" at bounding box center [954, 505] width 45 height 17
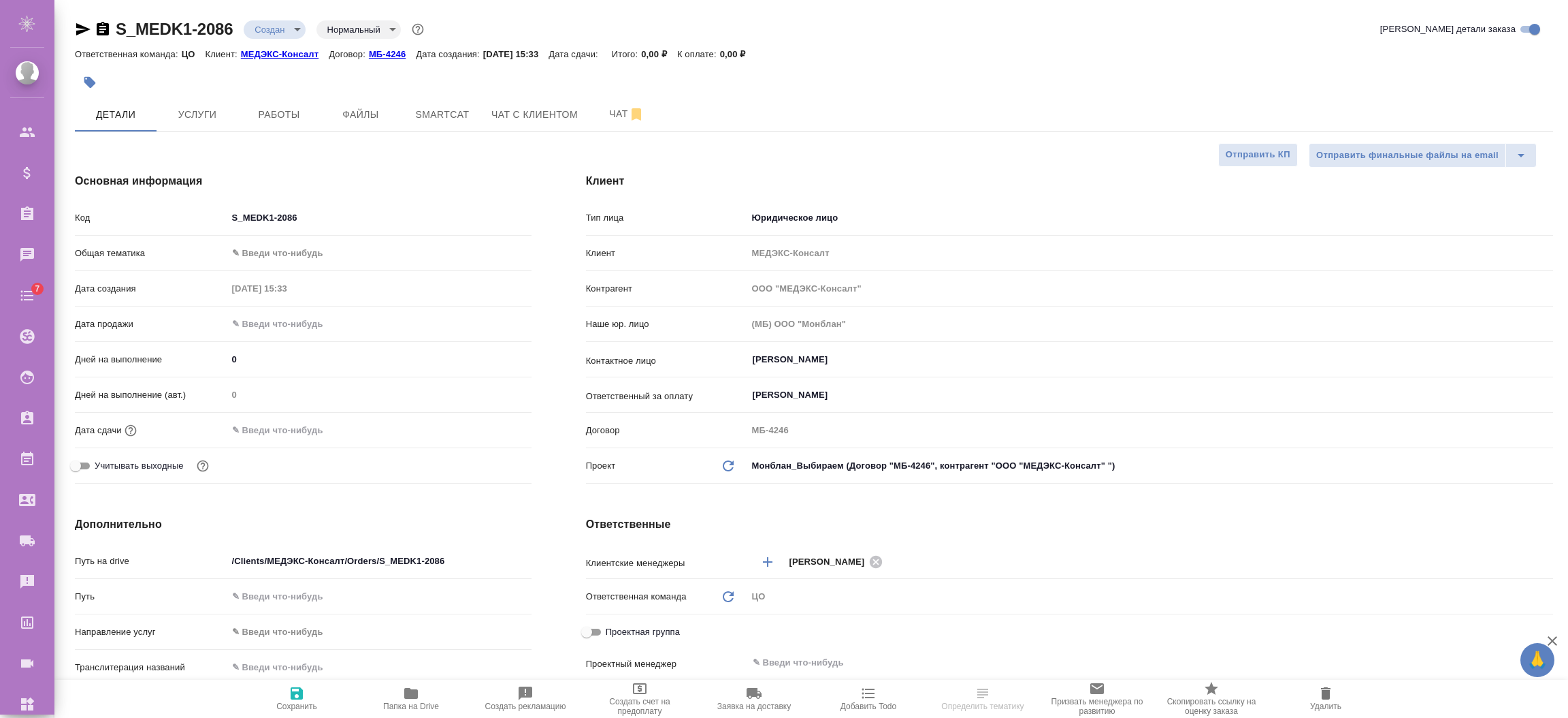
select select "RU"
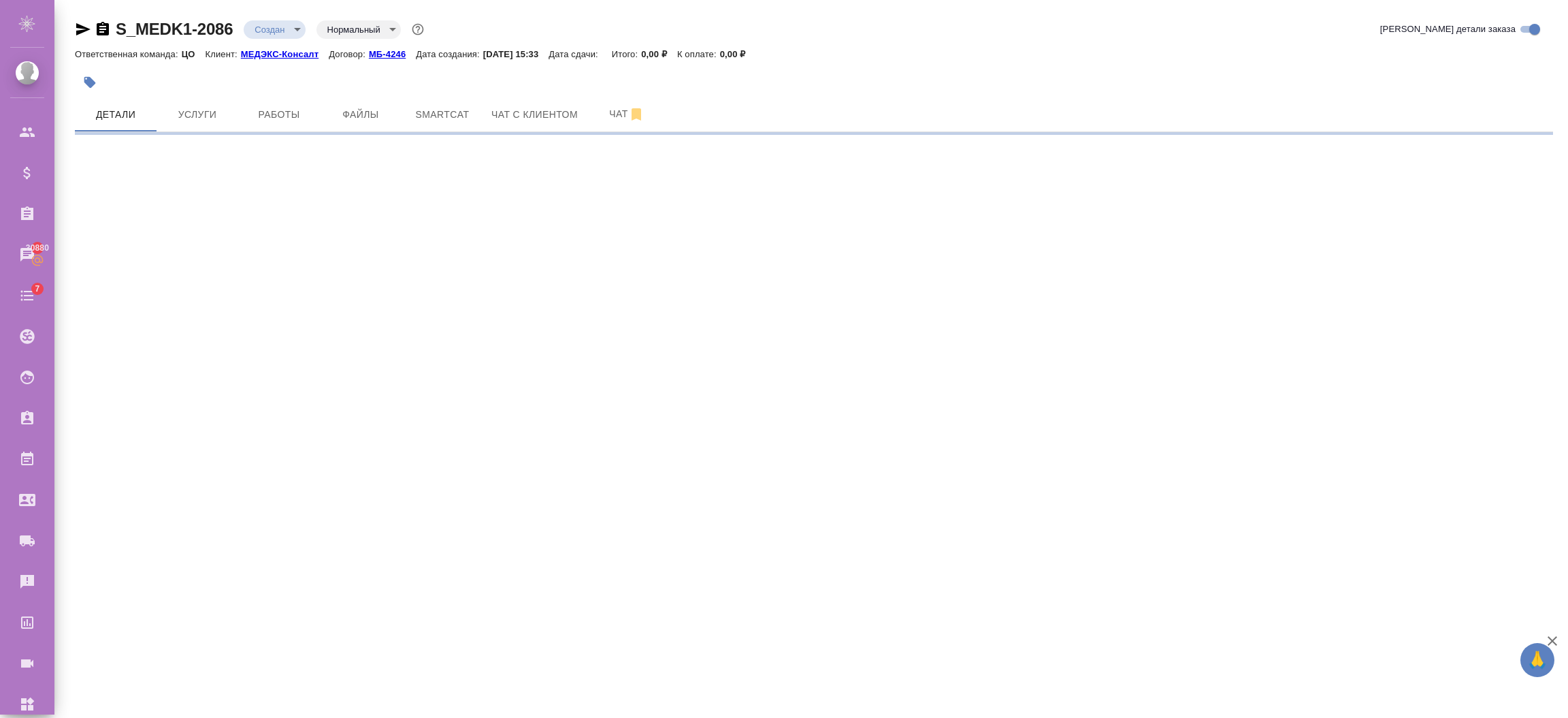
select select "RU"
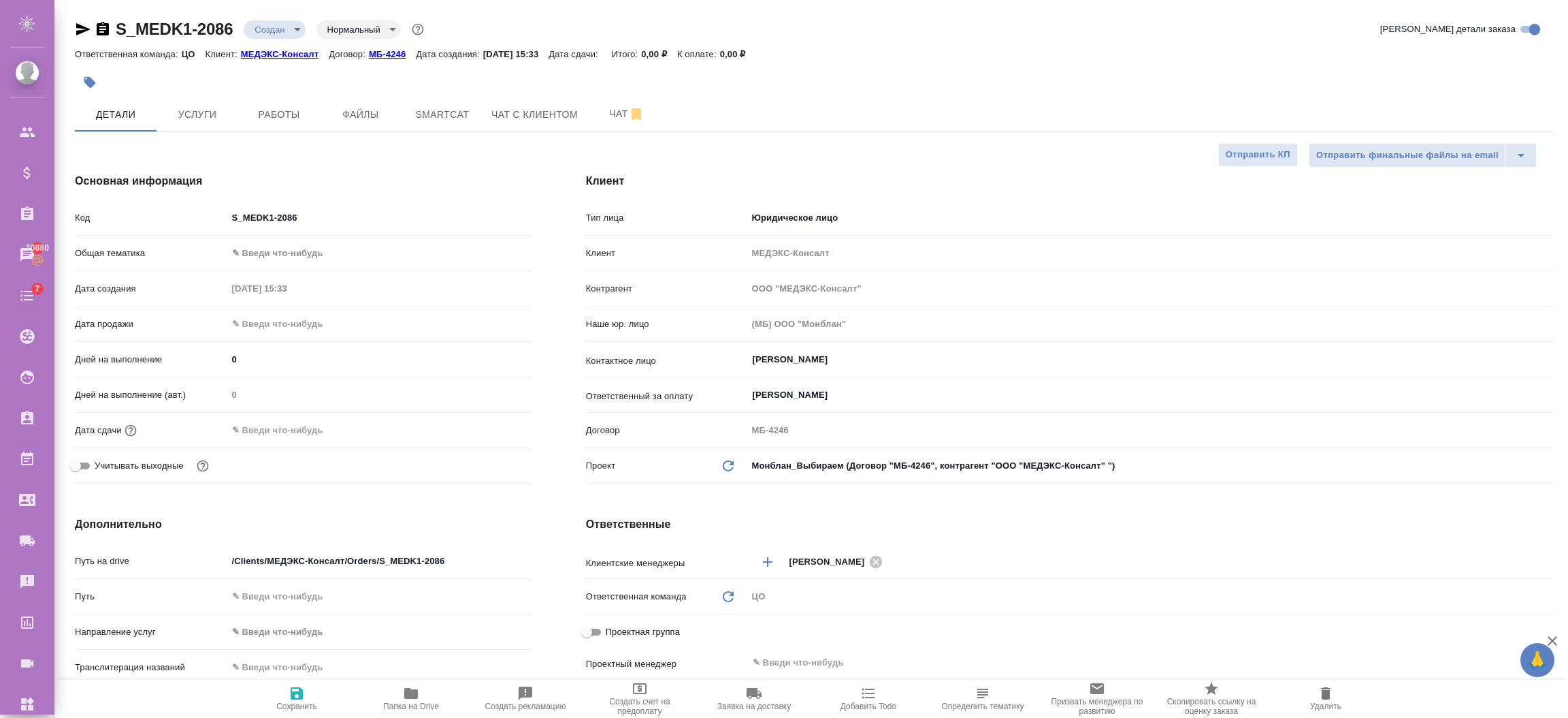
type textarea "x"
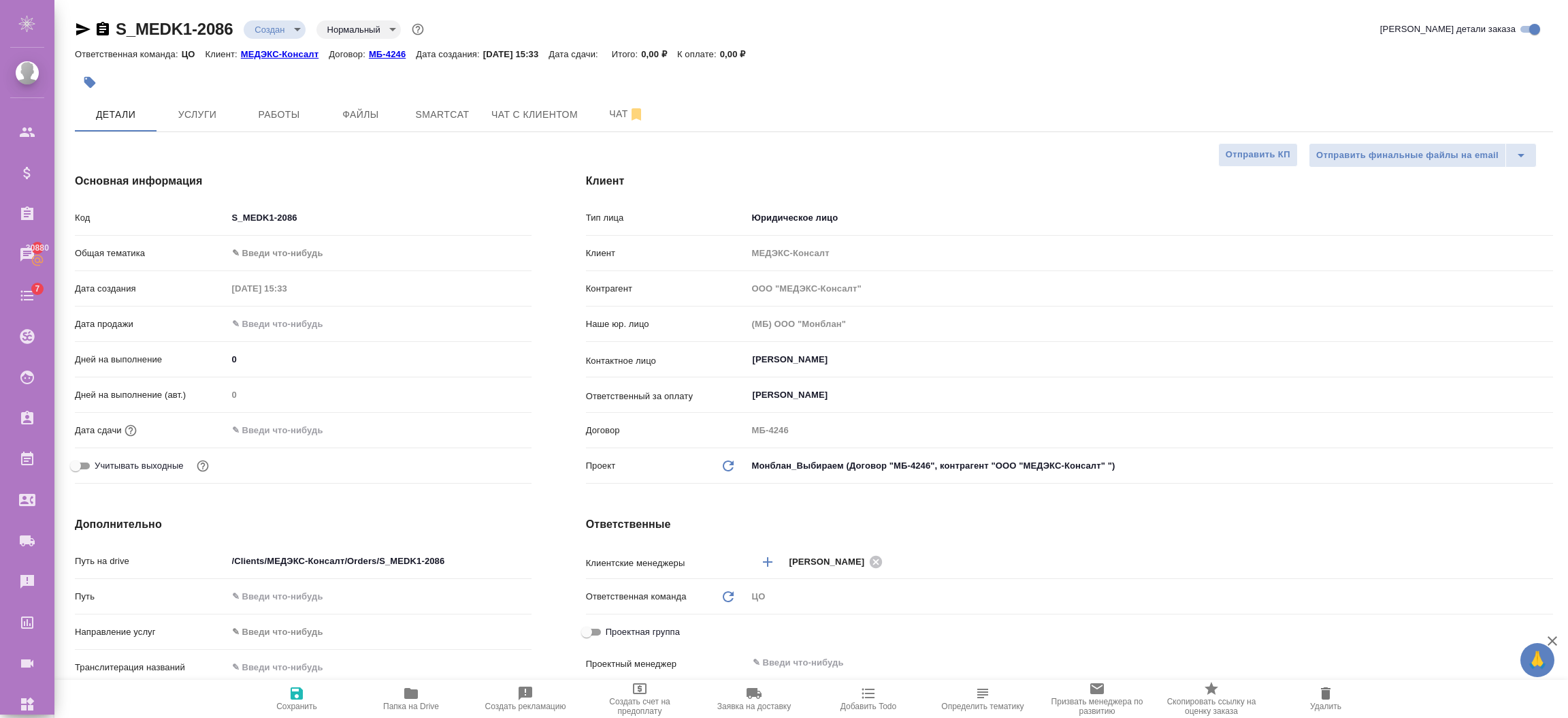
type textarea "x"
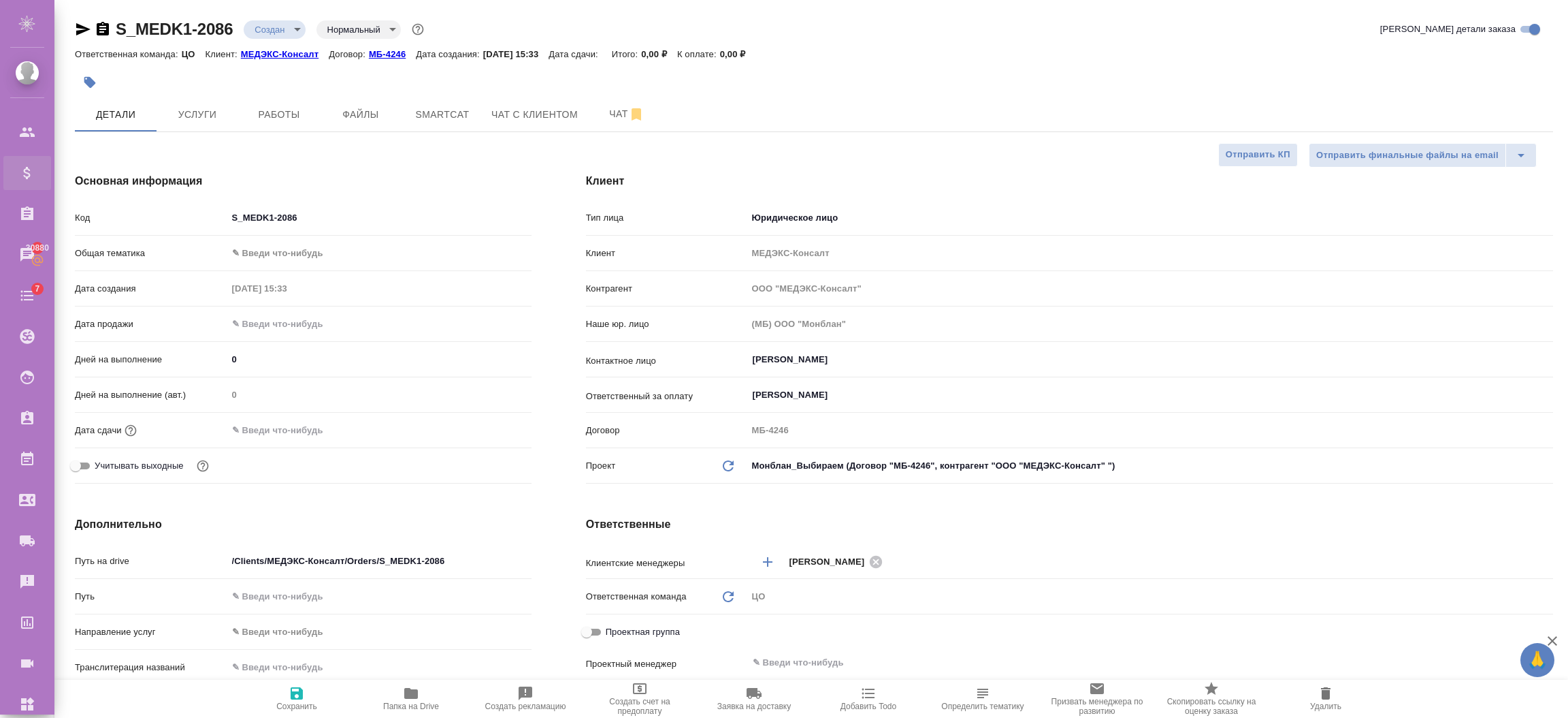
type textarea "x"
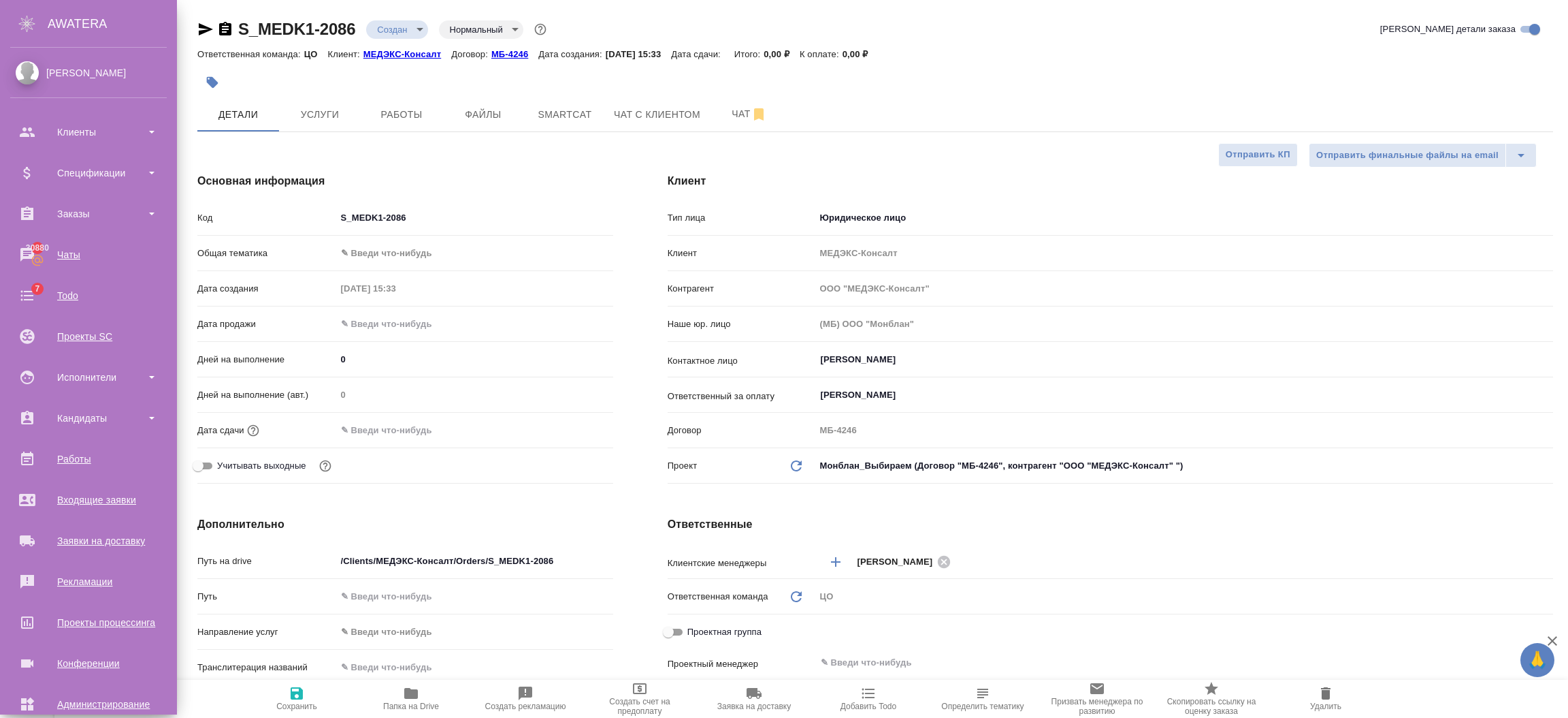
type textarea "x"
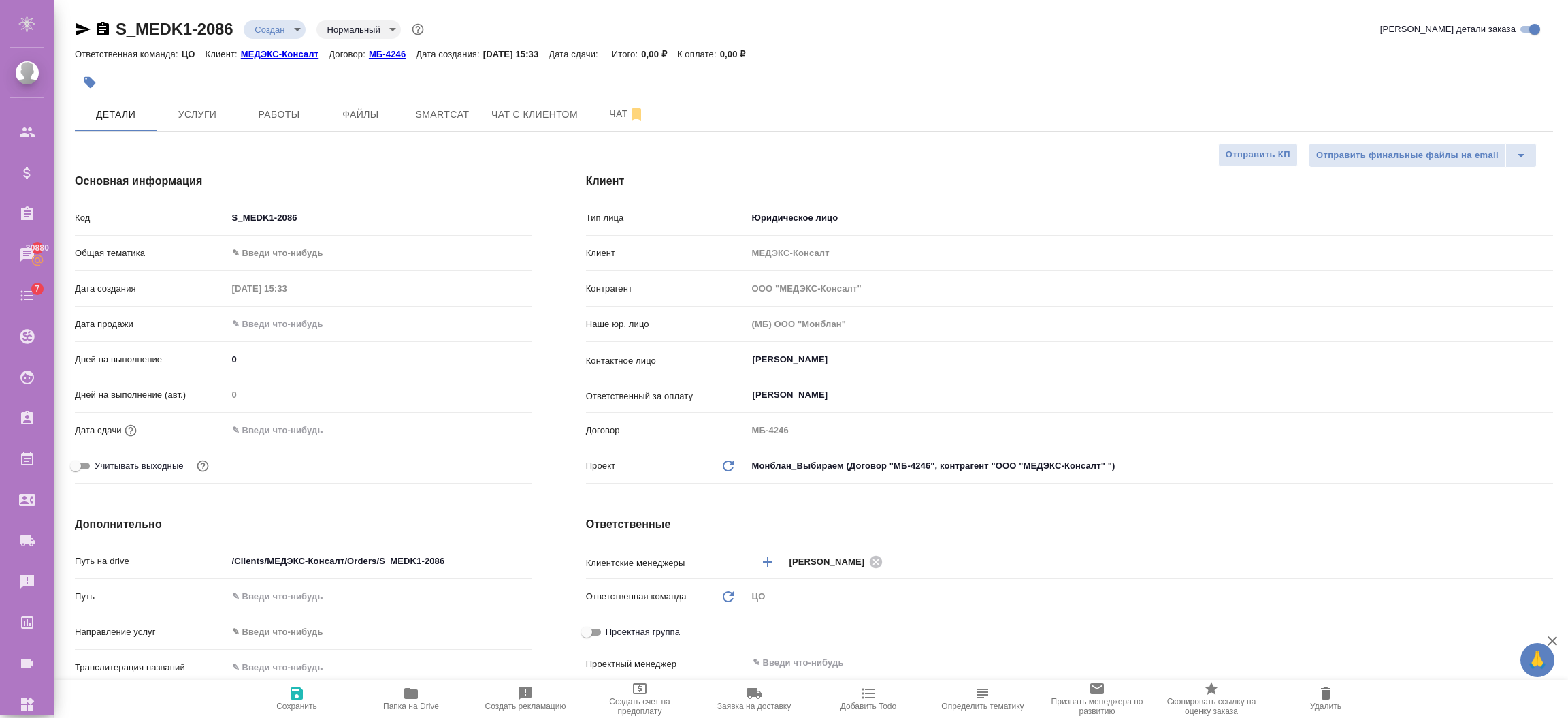
type textarea "x"
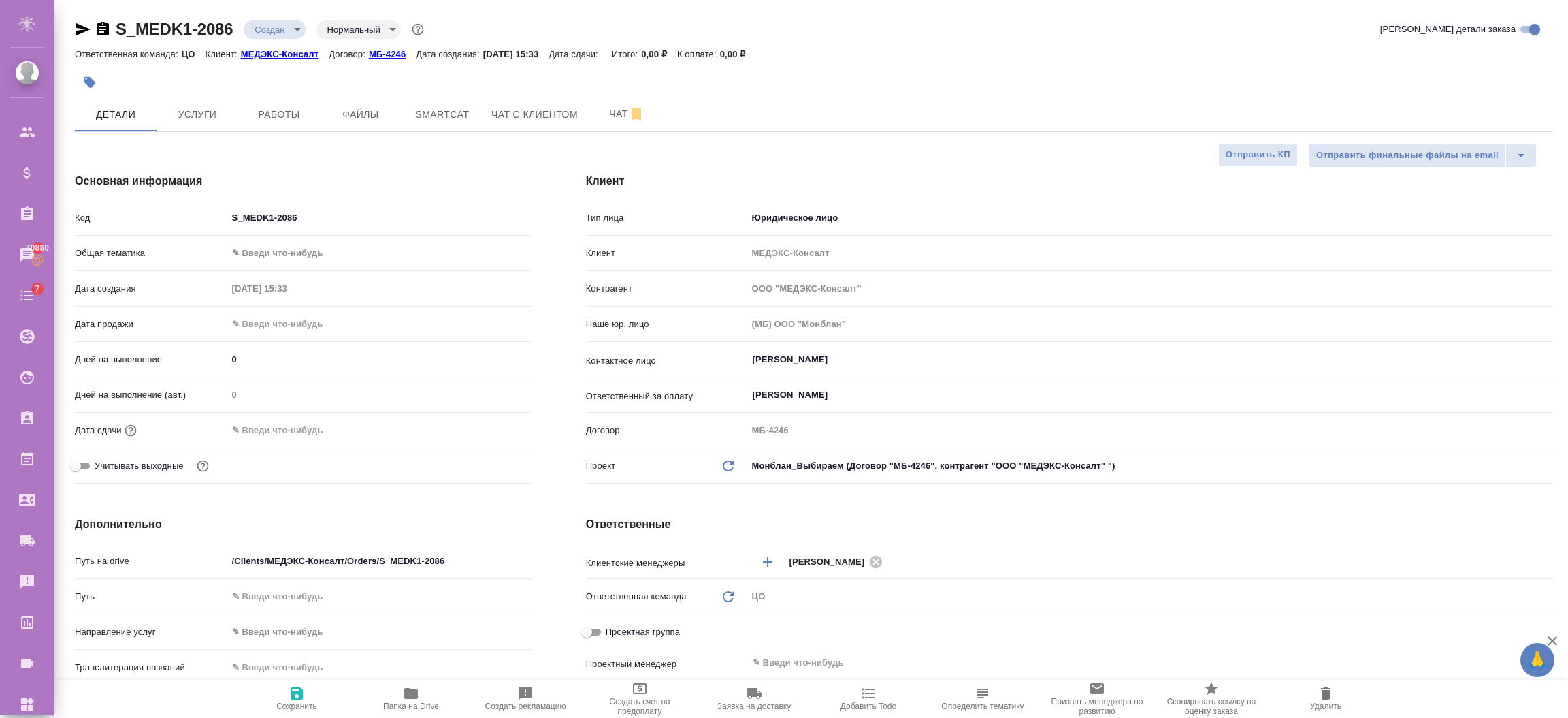
type textarea "x"
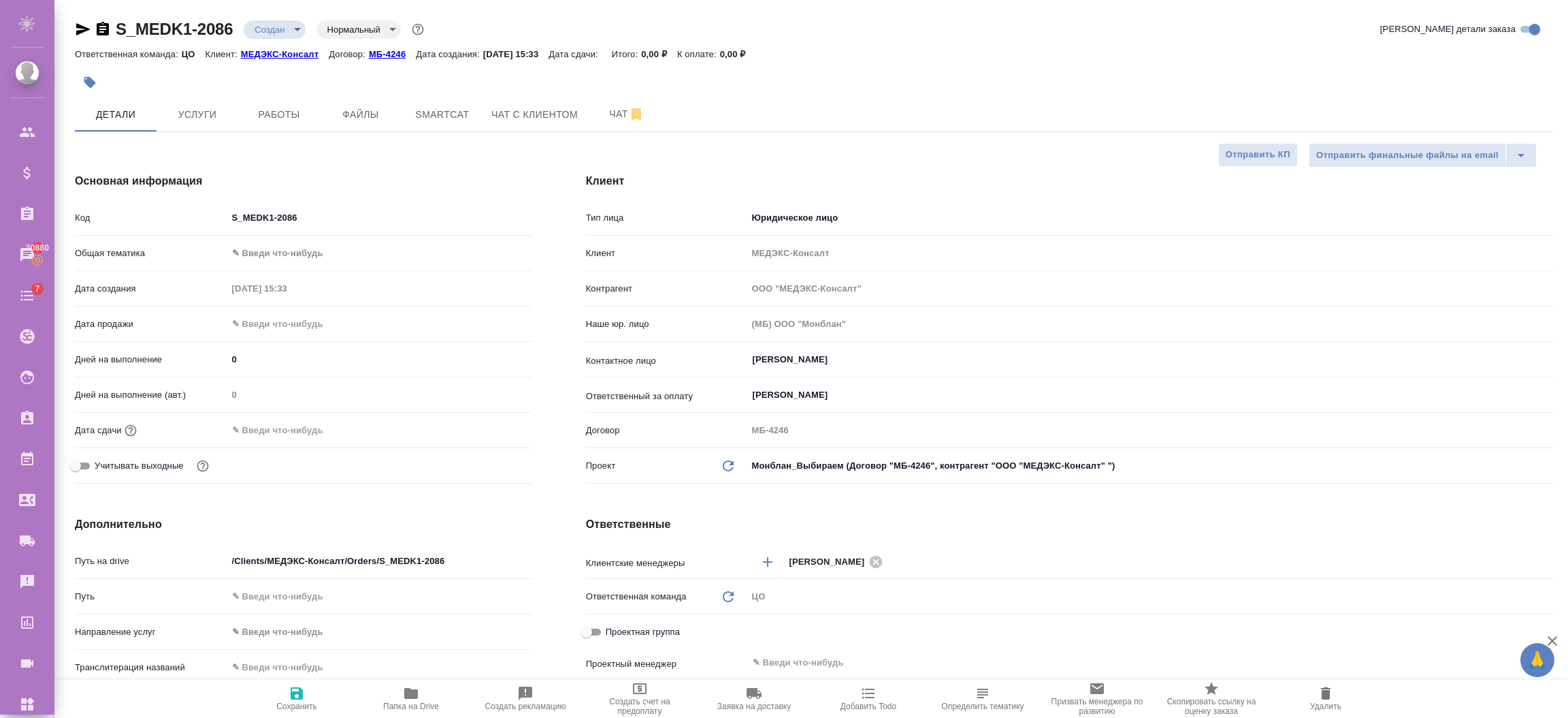
type textarea "x"
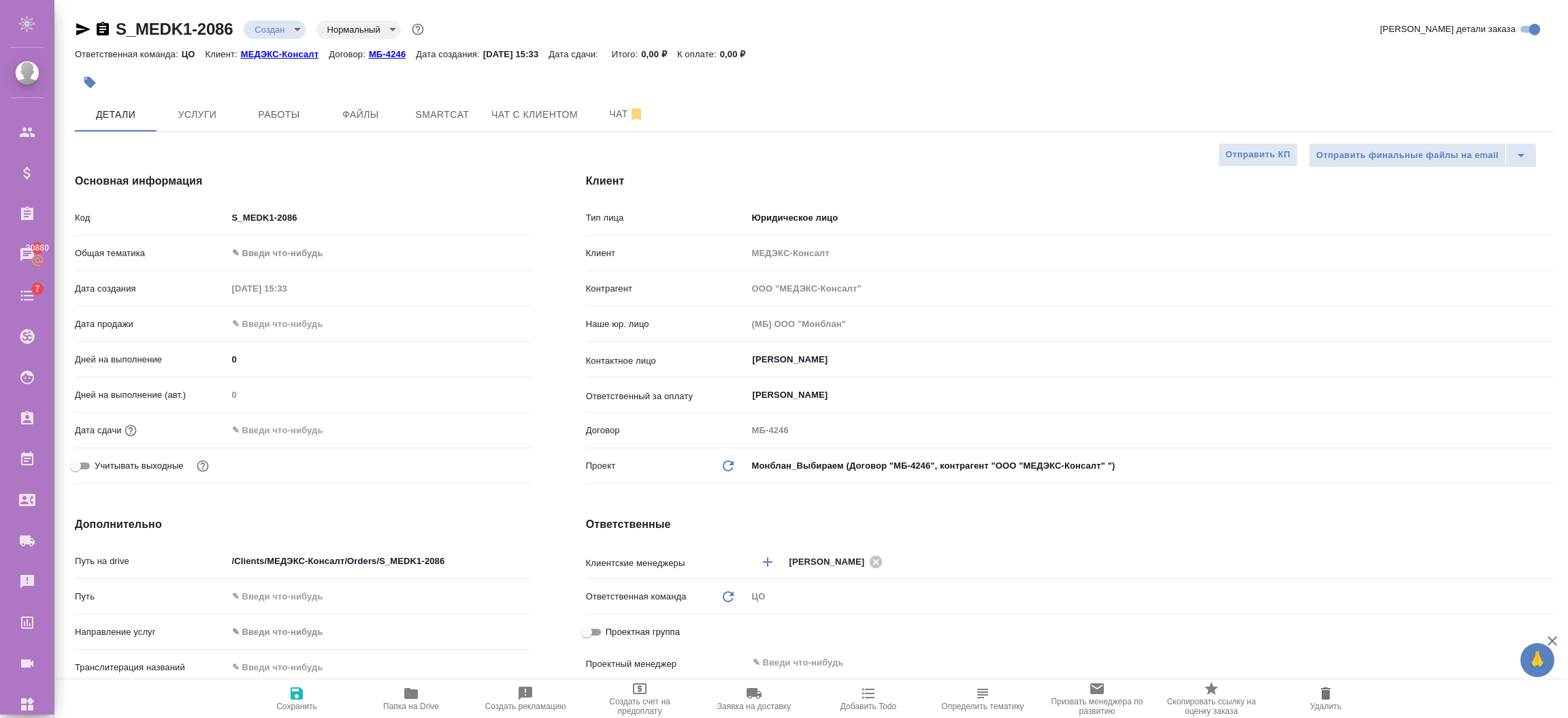
type textarea "x"
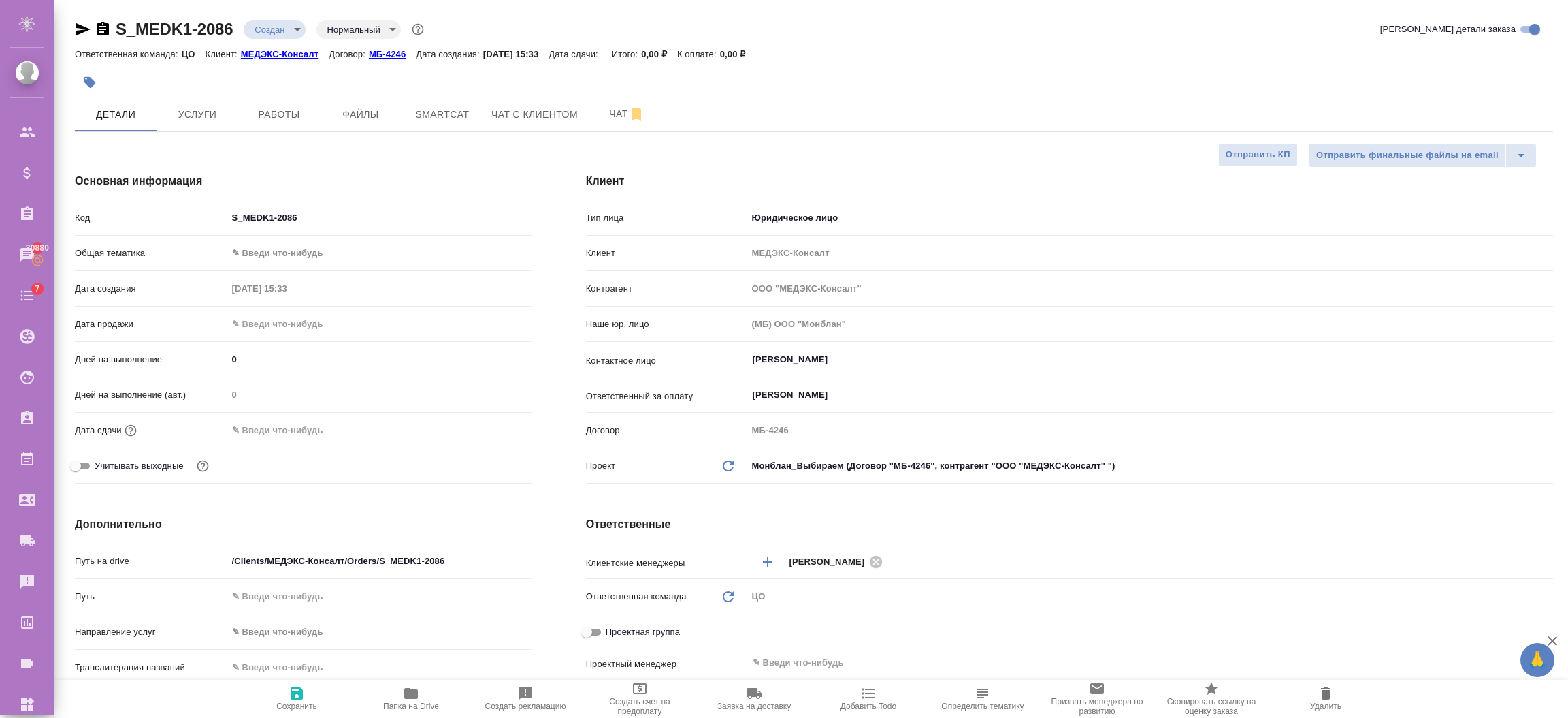
type textarea "x"
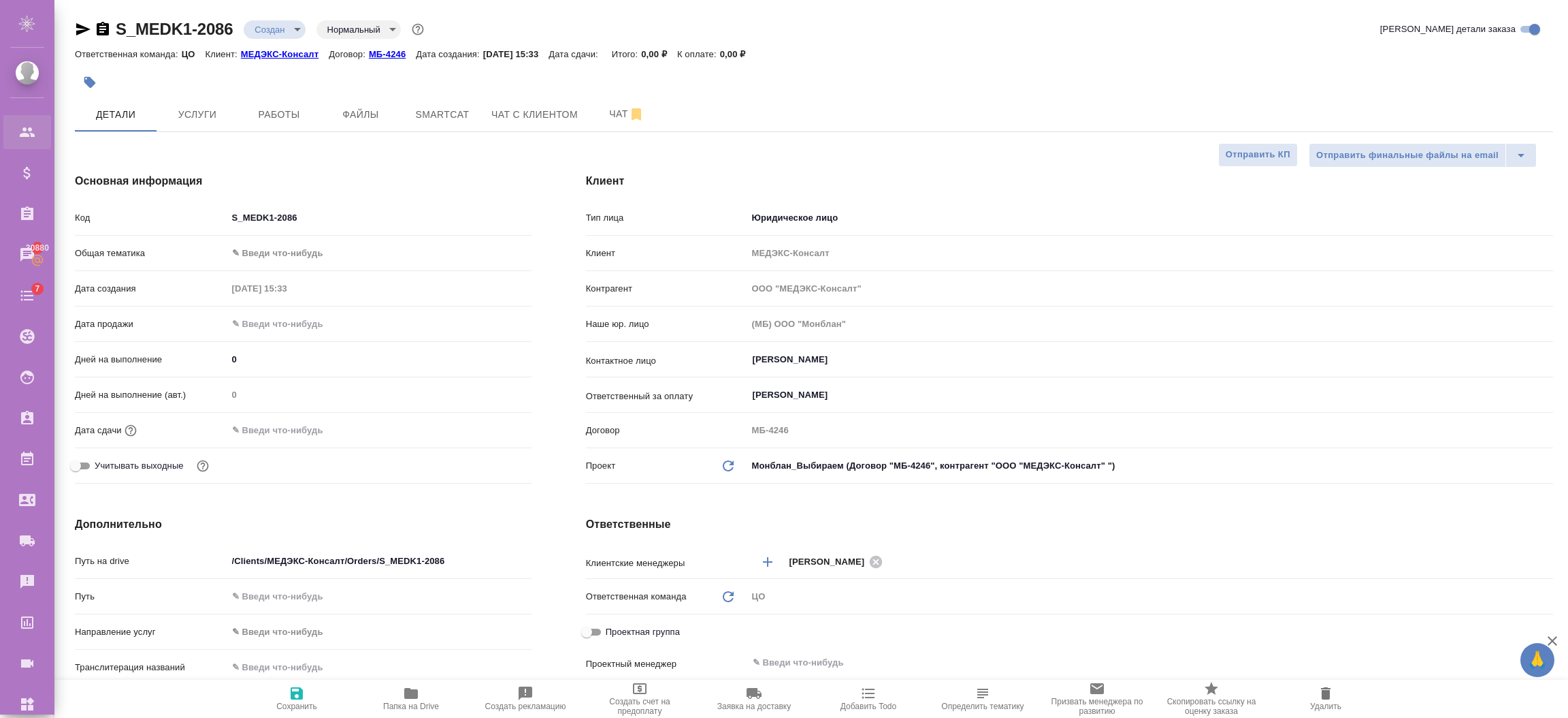
type textarea "x"
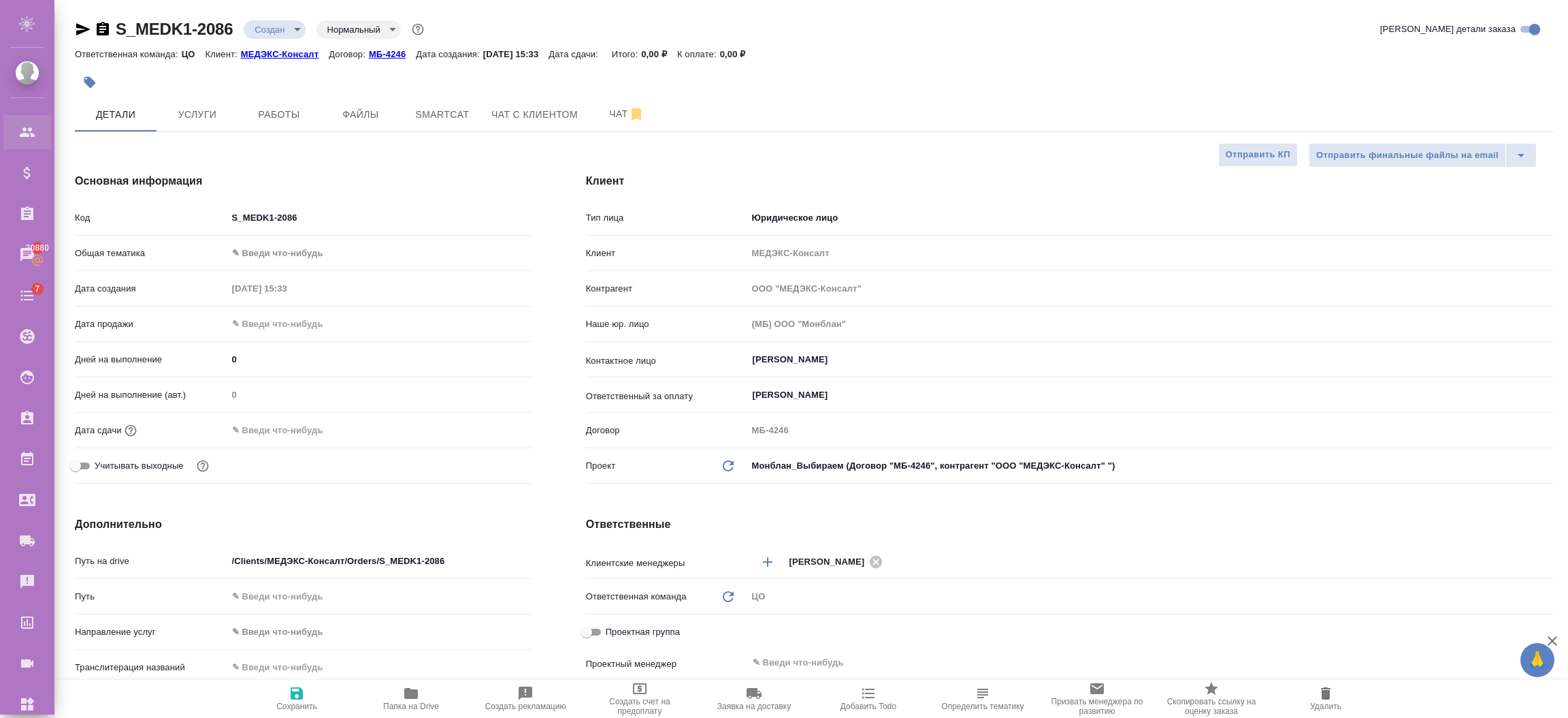
type textarea "x"
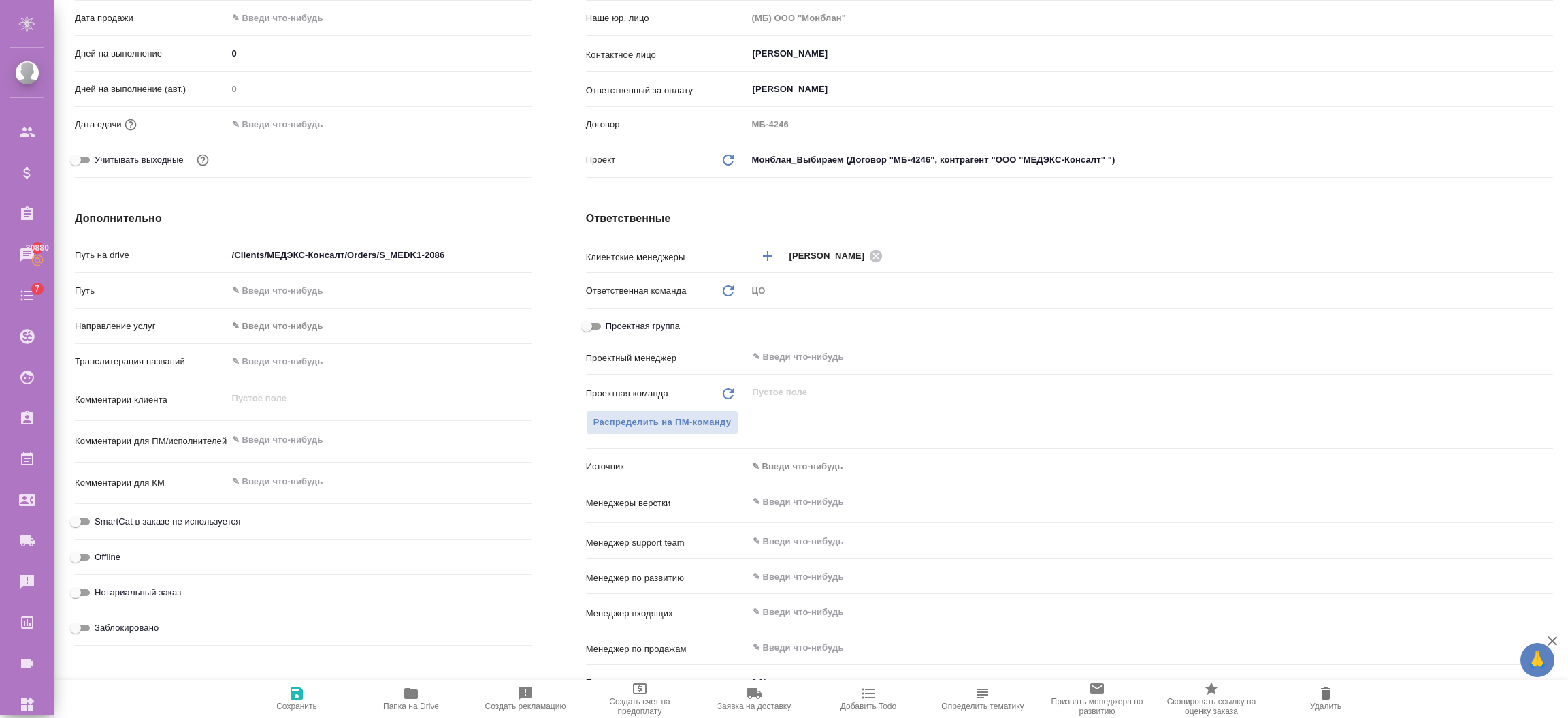
click at [727, 457] on div "Источник ✎ Введи что-нибудь" at bounding box center [1069, 466] width 967 height 24
click at [761, 454] on body "🙏 .cls-1 fill:#fff; AWATERA Semenets Irina Клиенты Спецификации Заказы 30880 Ча…" at bounding box center [784, 413] width 1568 height 827
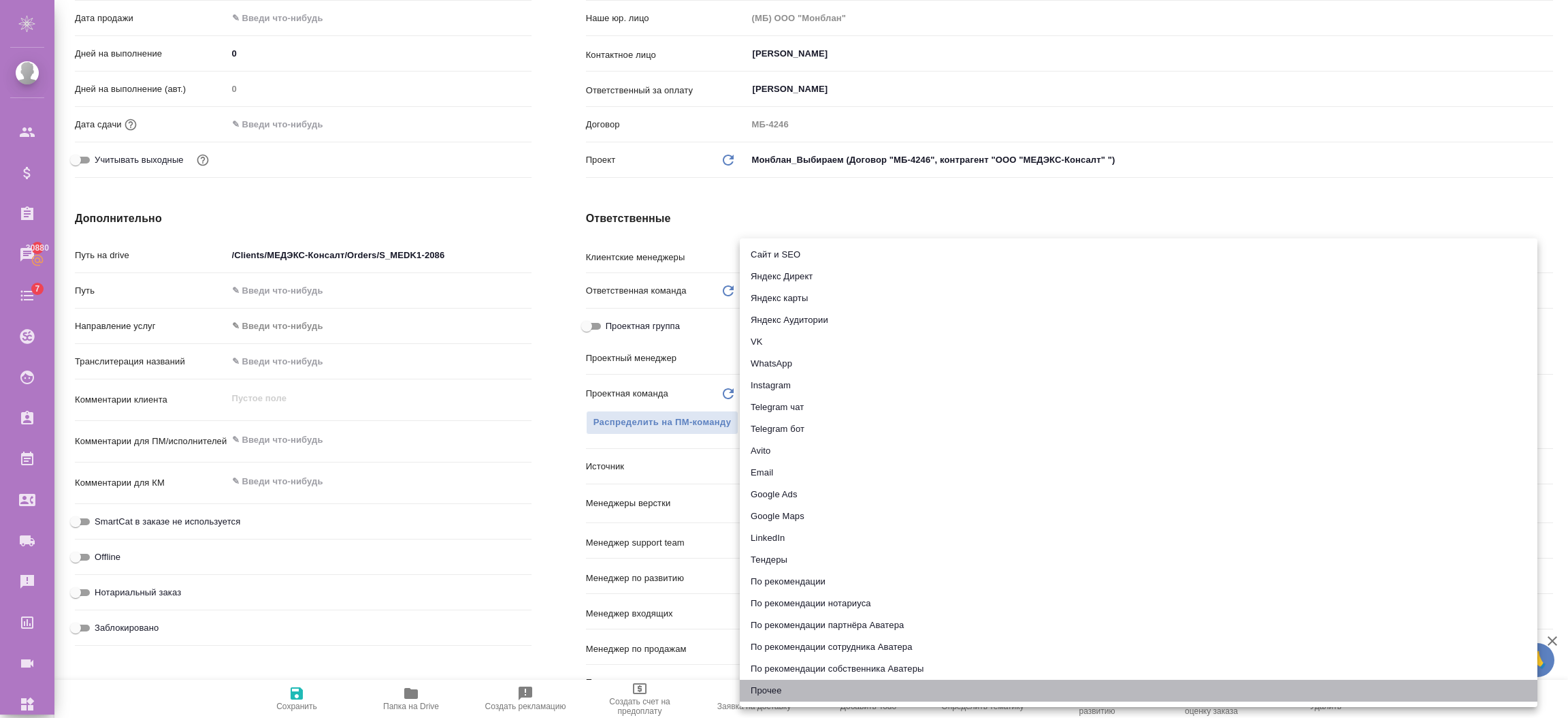
click at [776, 685] on li "Прочее" at bounding box center [1138, 691] width 798 height 22
type textarea "x"
type input "other"
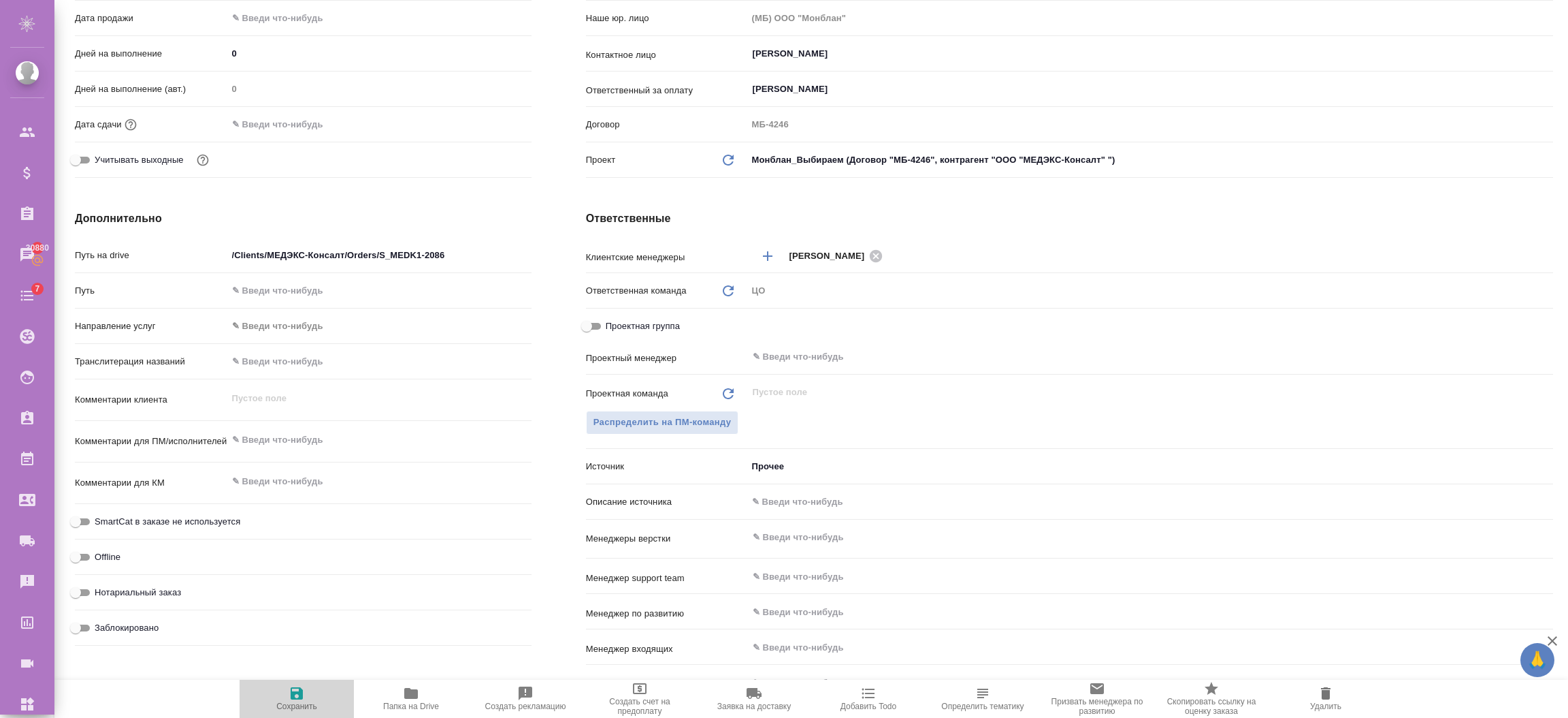
click at [303, 688] on icon "button" at bounding box center [297, 693] width 16 height 16
type textarea "x"
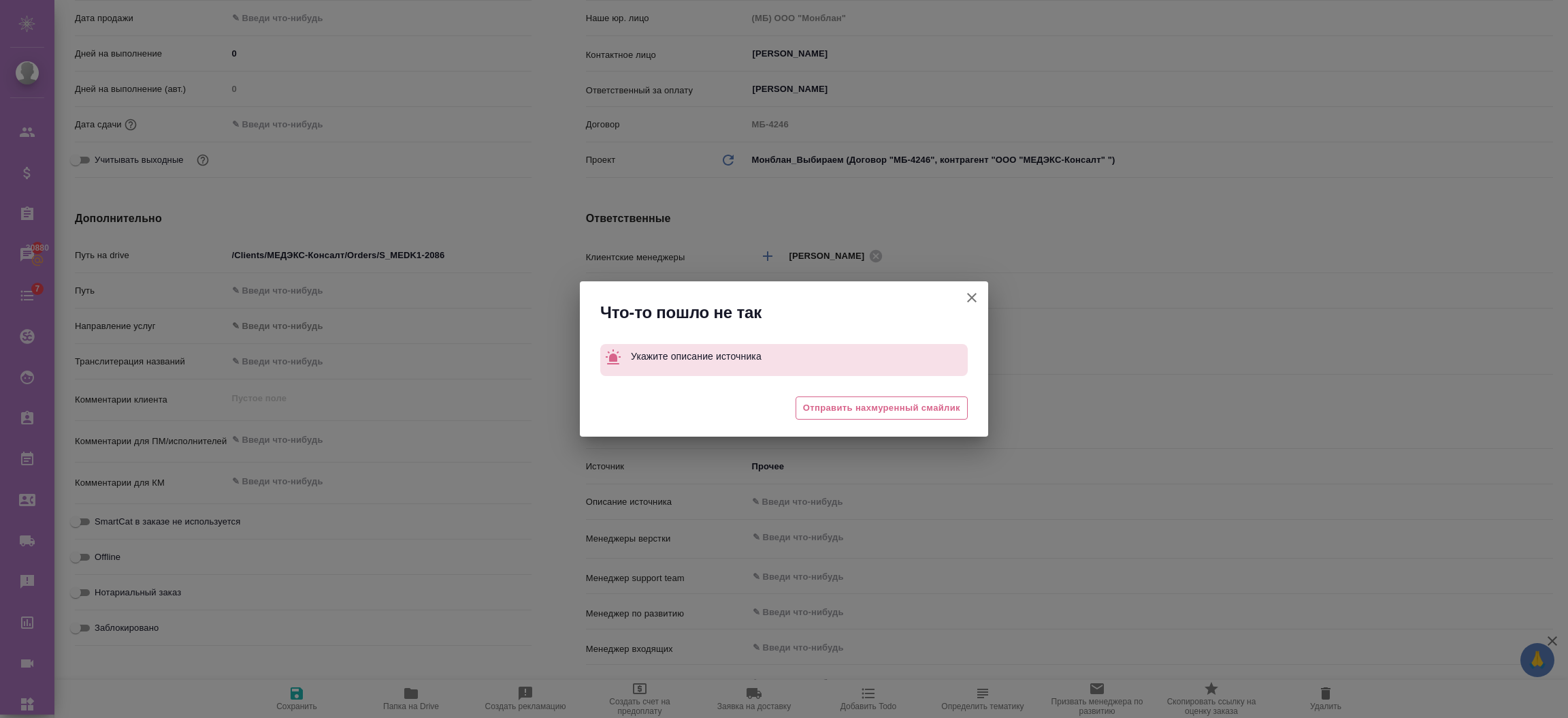
click at [977, 305] on icon "button" at bounding box center [972, 297] width 16 height 16
type textarea "x"
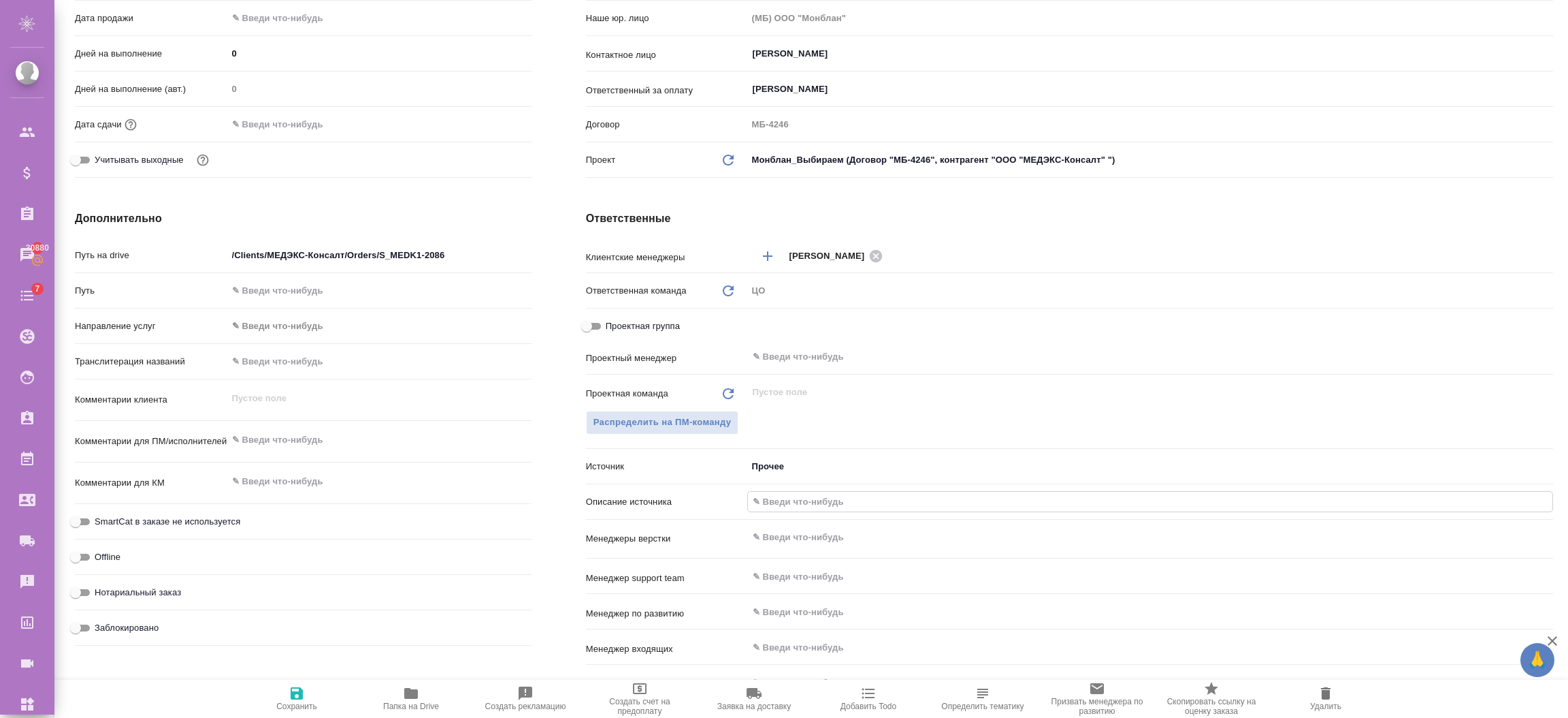
click at [766, 500] on input "text" at bounding box center [1150, 501] width 805 height 20
type input "тест"
type textarea "x"
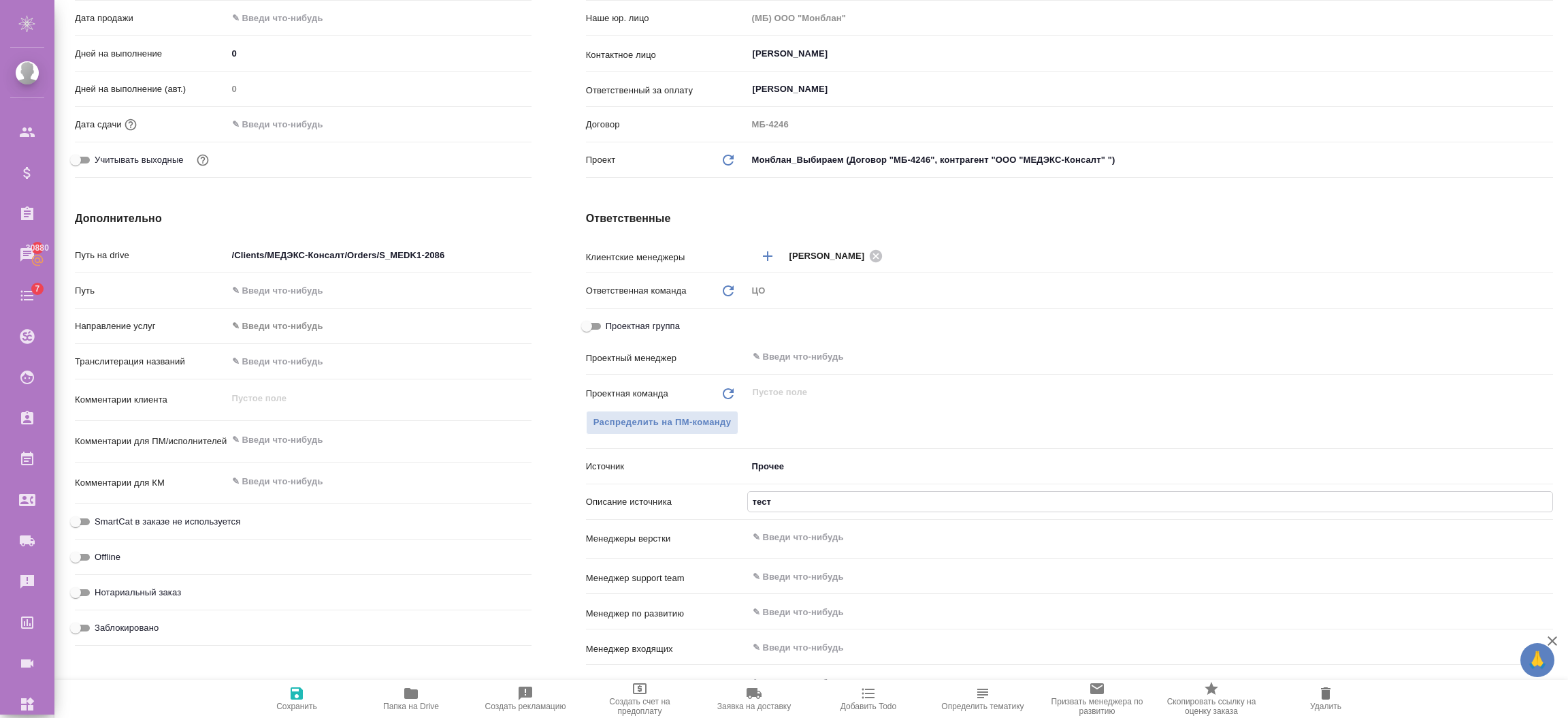
click at [309, 705] on span "Сохранить" at bounding box center [297, 706] width 41 height 10
type textarea "x"
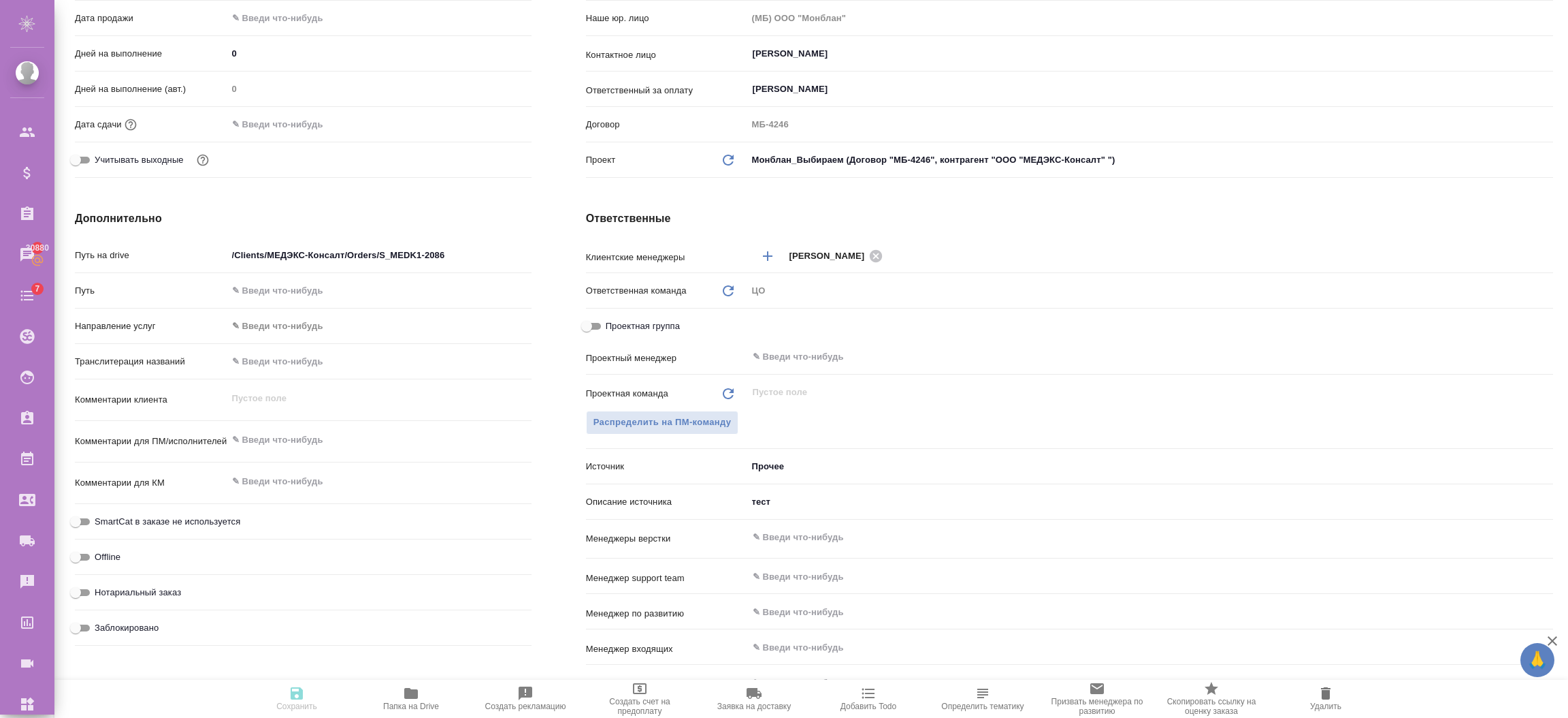
type textarea "x"
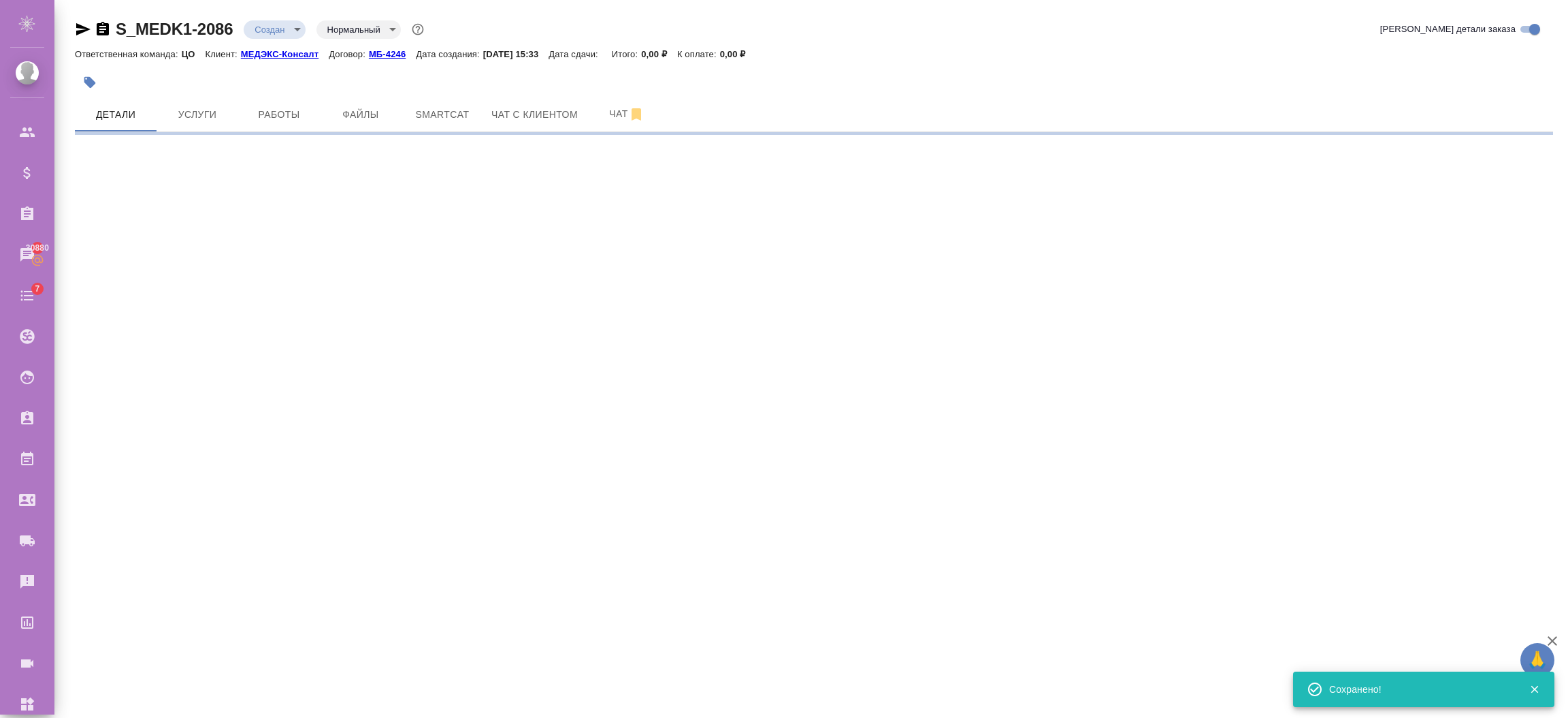
select select "RU"
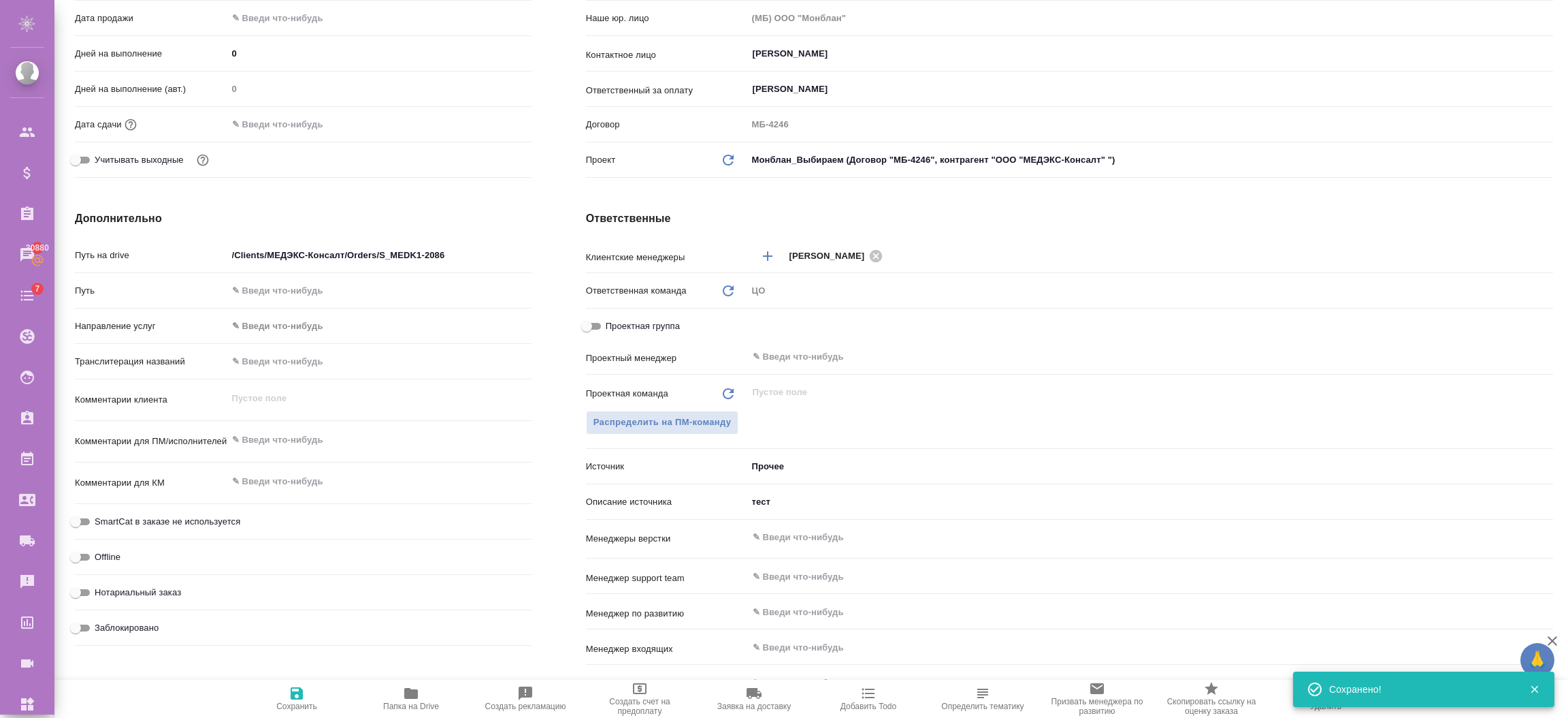
type textarea "x"
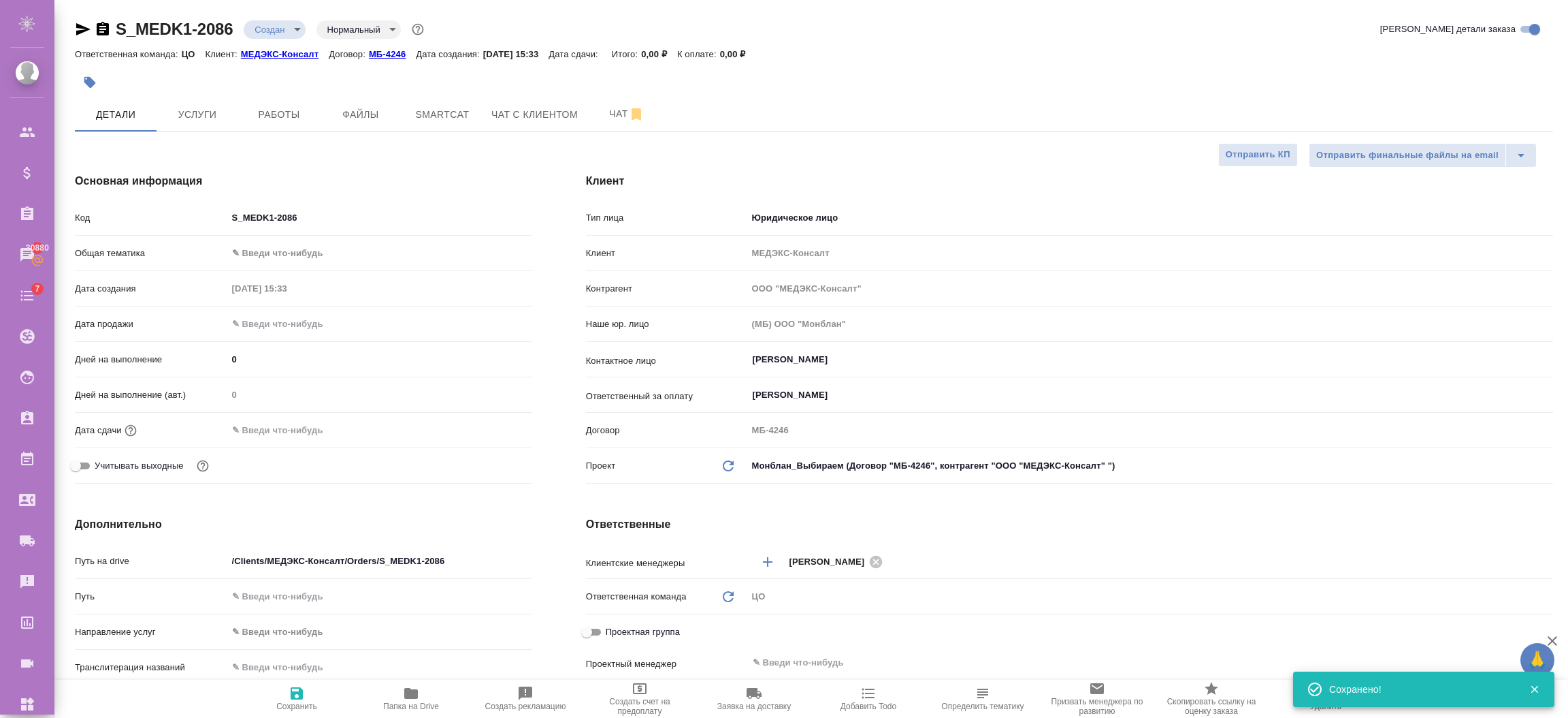
click at [303, 435] on input "text" at bounding box center [286, 429] width 119 height 20
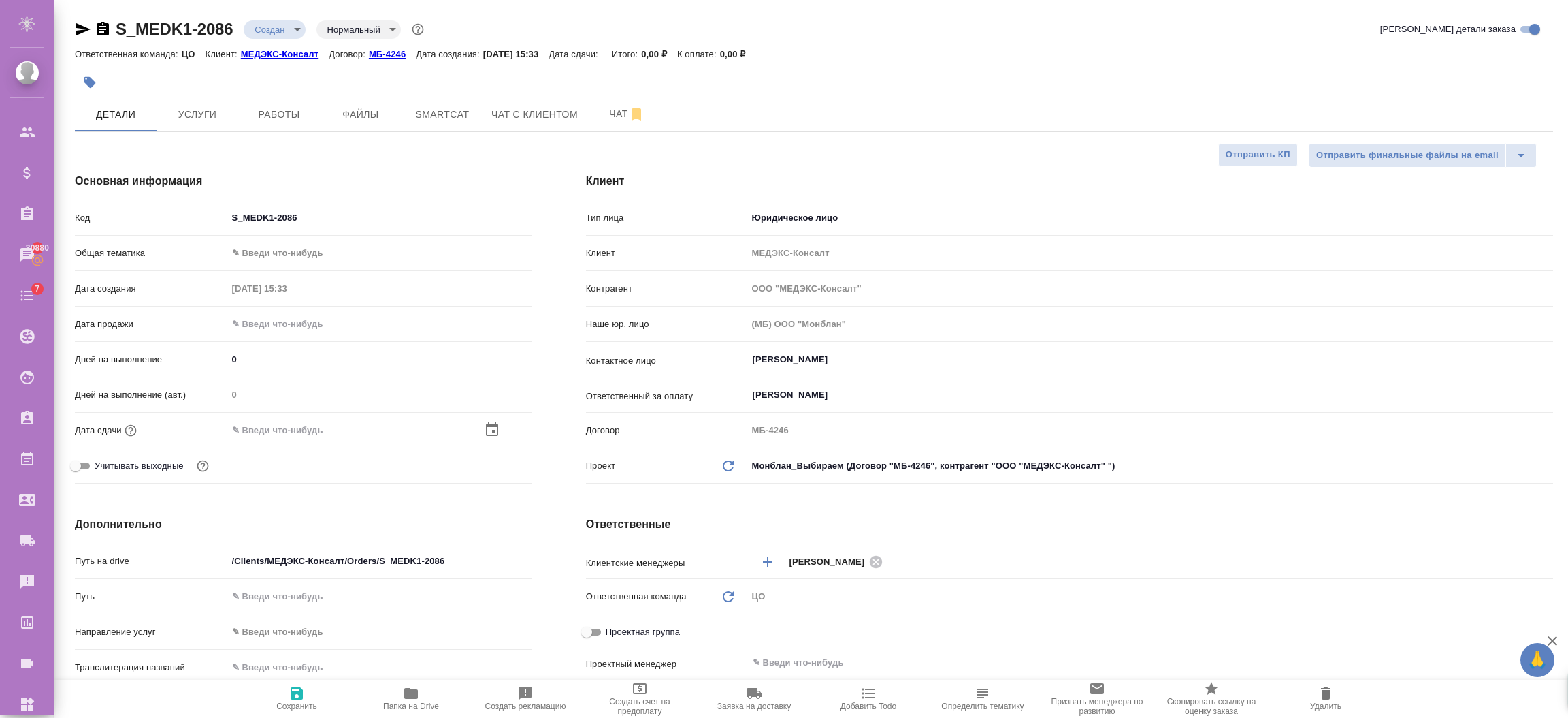
click at [477, 426] on div at bounding box center [379, 429] width 304 height 20
click at [455, 426] on div at bounding box center [379, 429] width 304 height 20
click at [486, 428] on icon "button" at bounding box center [492, 429] width 16 height 16
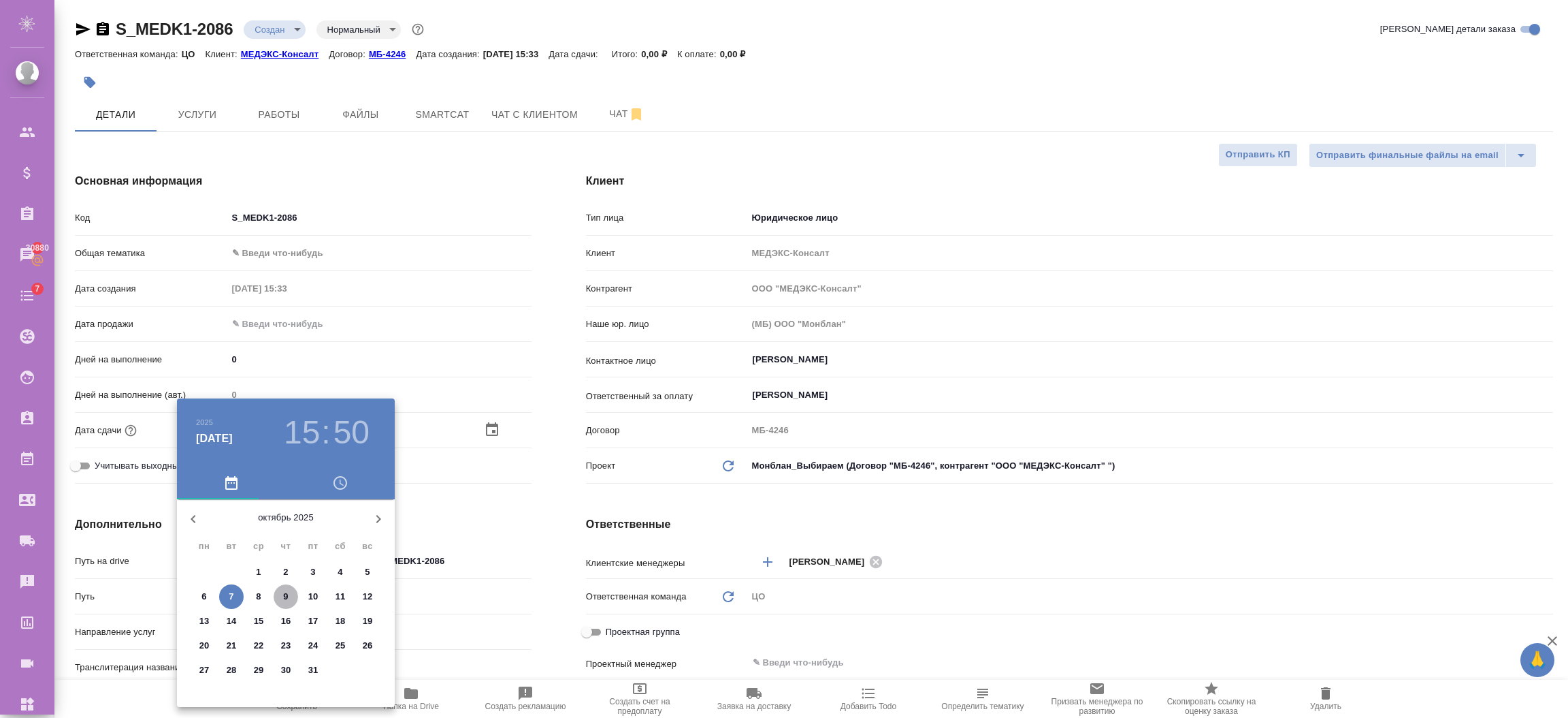
click at [294, 590] on span "9" at bounding box center [286, 596] width 24 height 14
type input "09.10.2025 15:50"
type textarea "x"
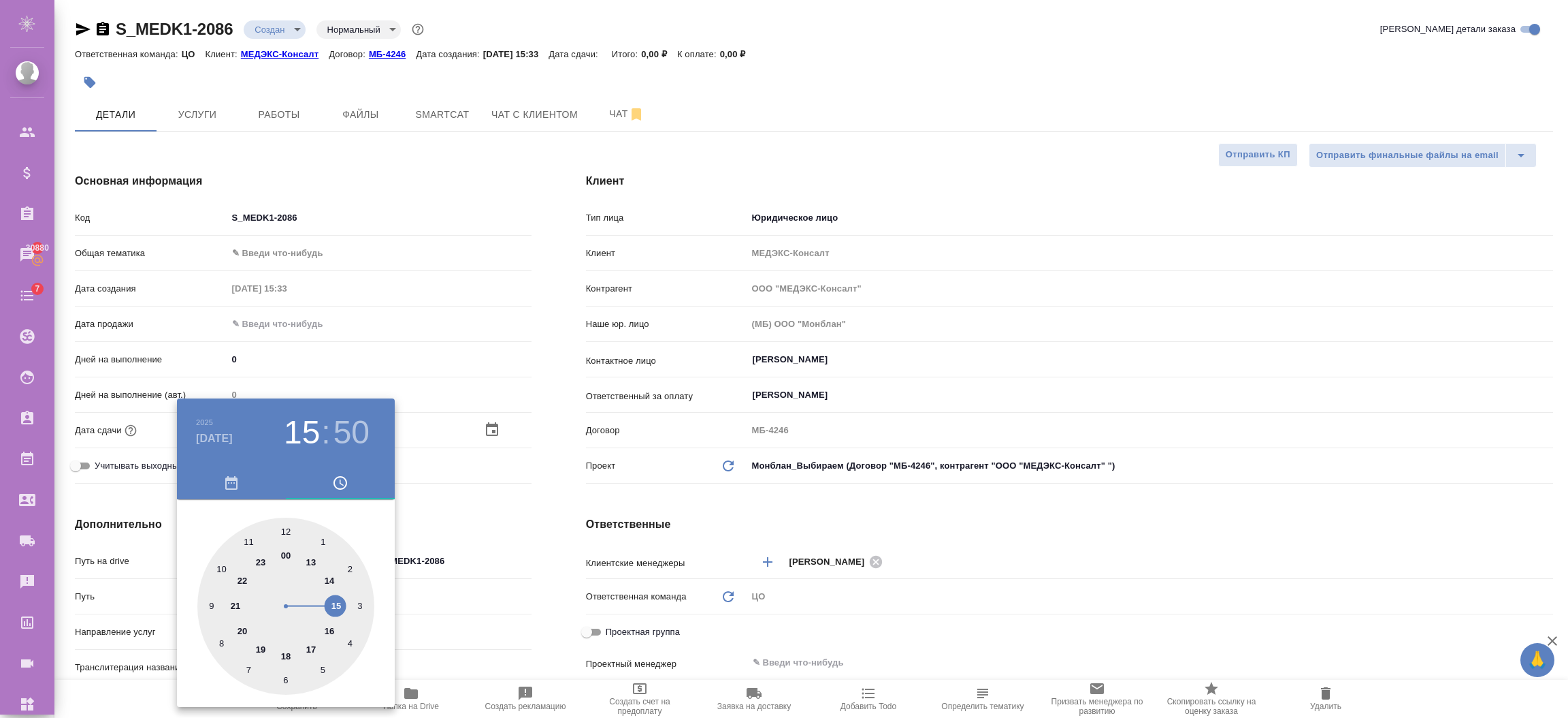
click at [492, 522] on div at bounding box center [784, 359] width 1568 height 718
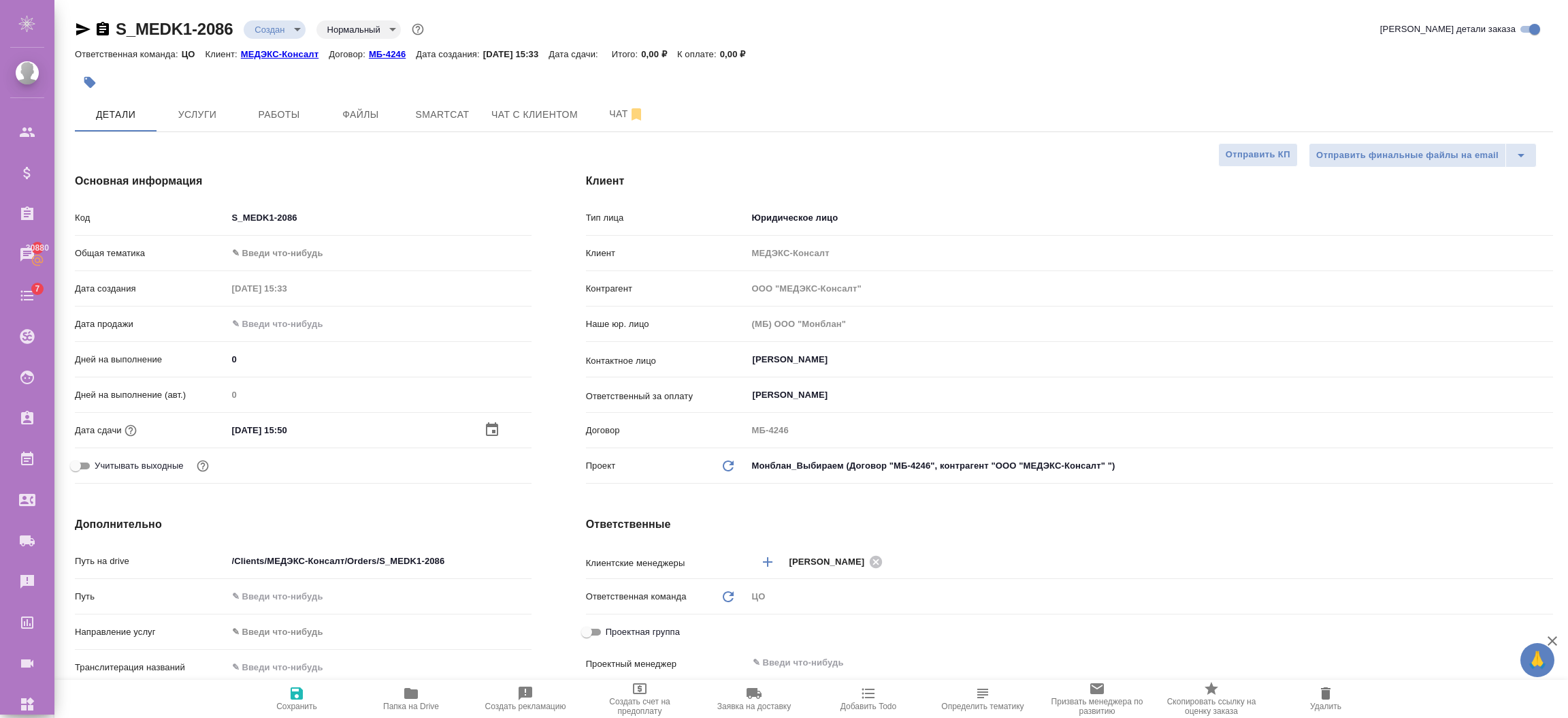
click at [308, 692] on span "Сохранить" at bounding box center [297, 697] width 98 height 26
type textarea "x"
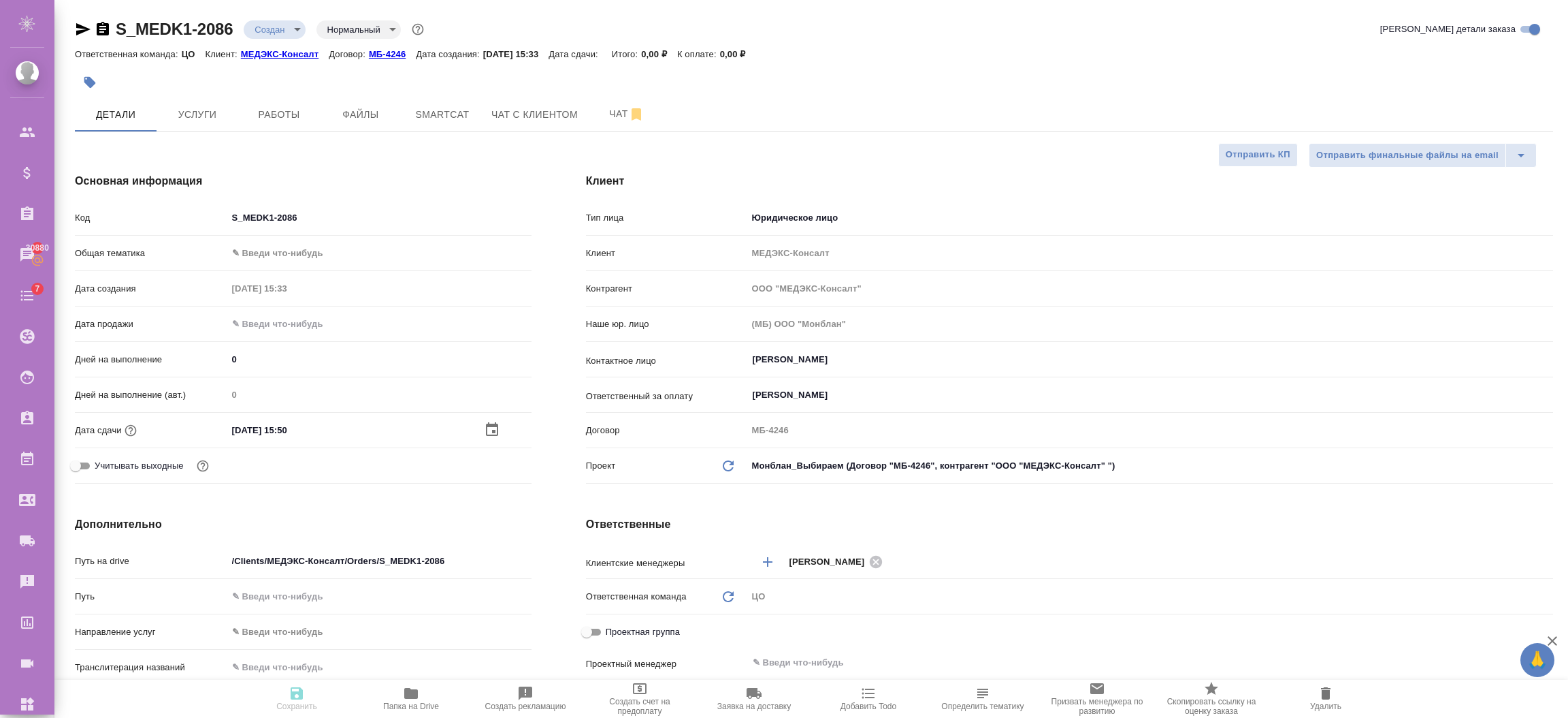
type textarea "x"
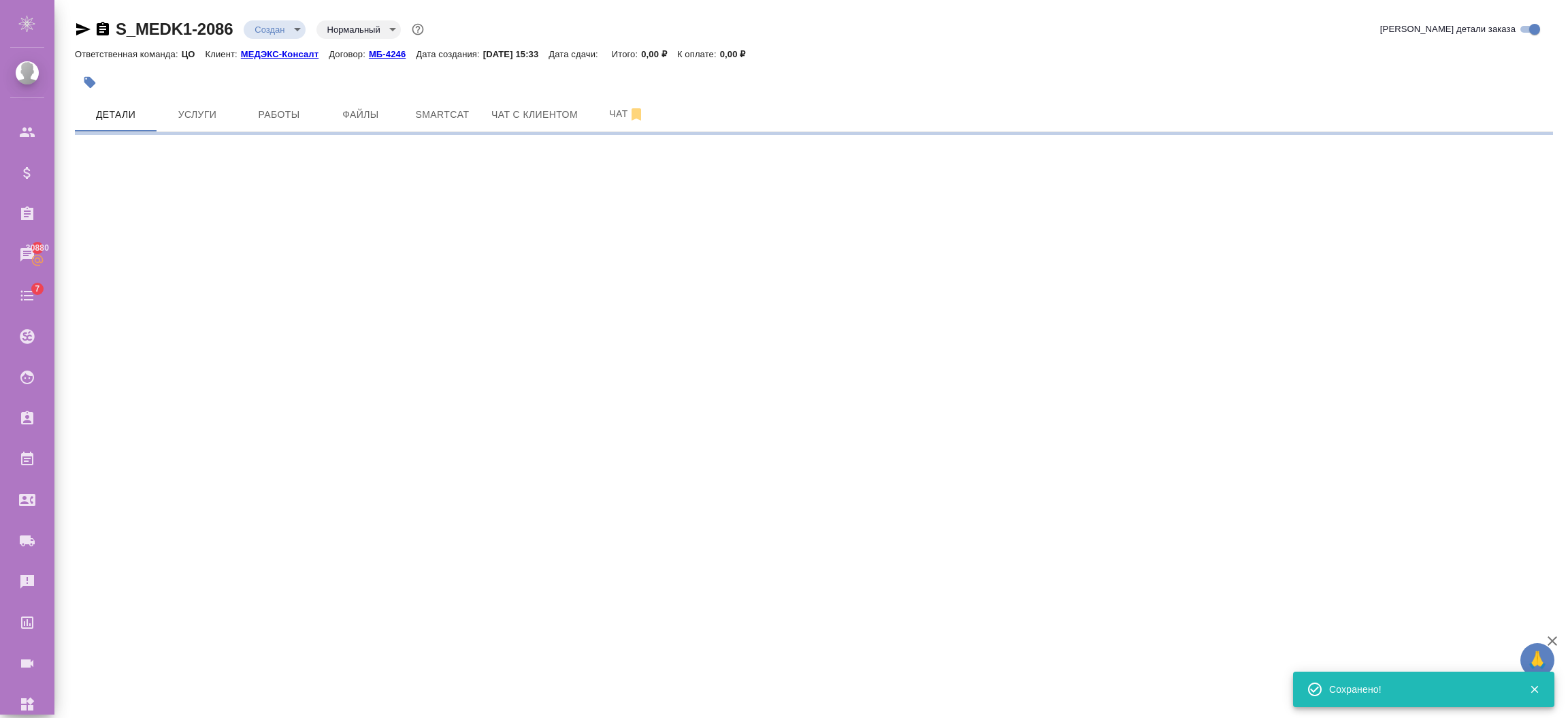
select select "RU"
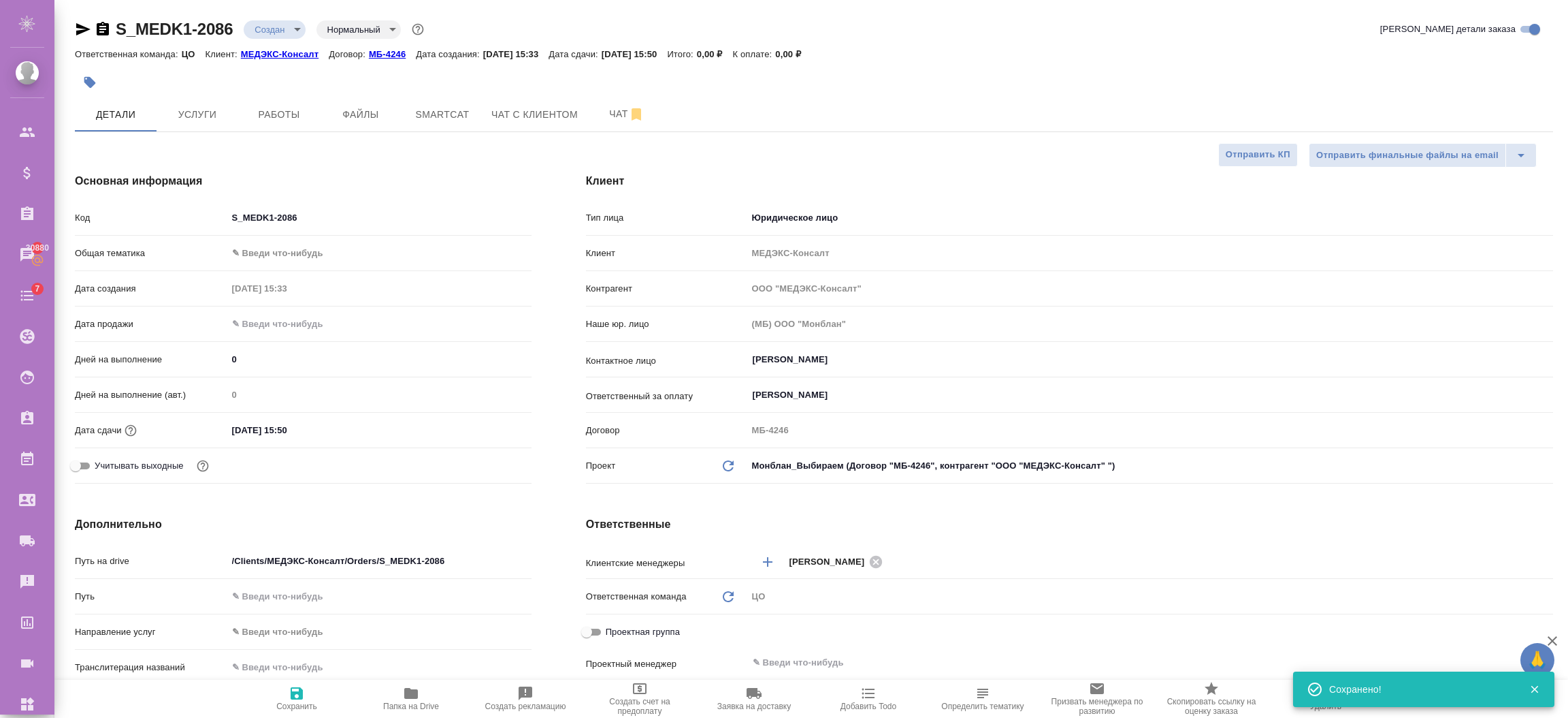
type textarea "x"
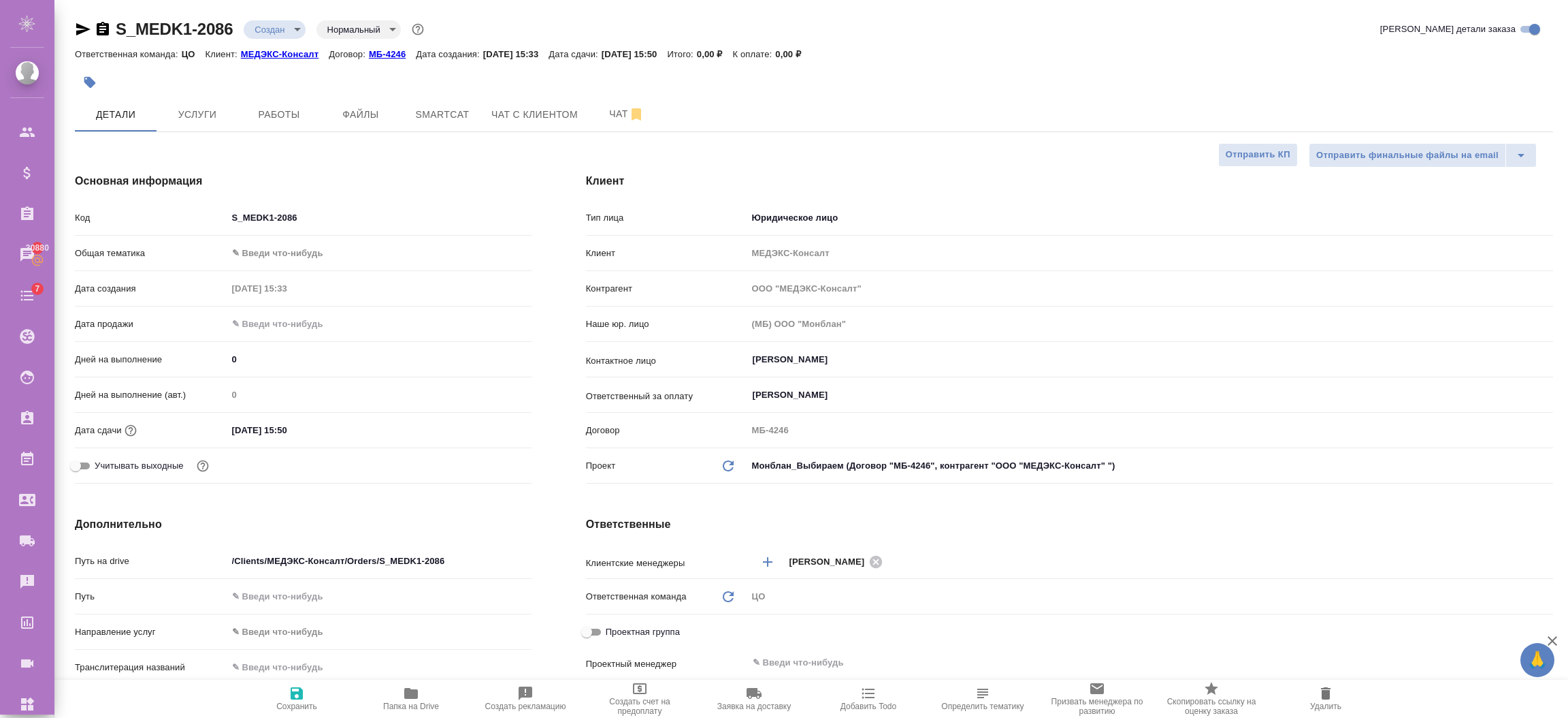
click at [997, 63] on div at bounding box center [814, 64] width 1479 height 3
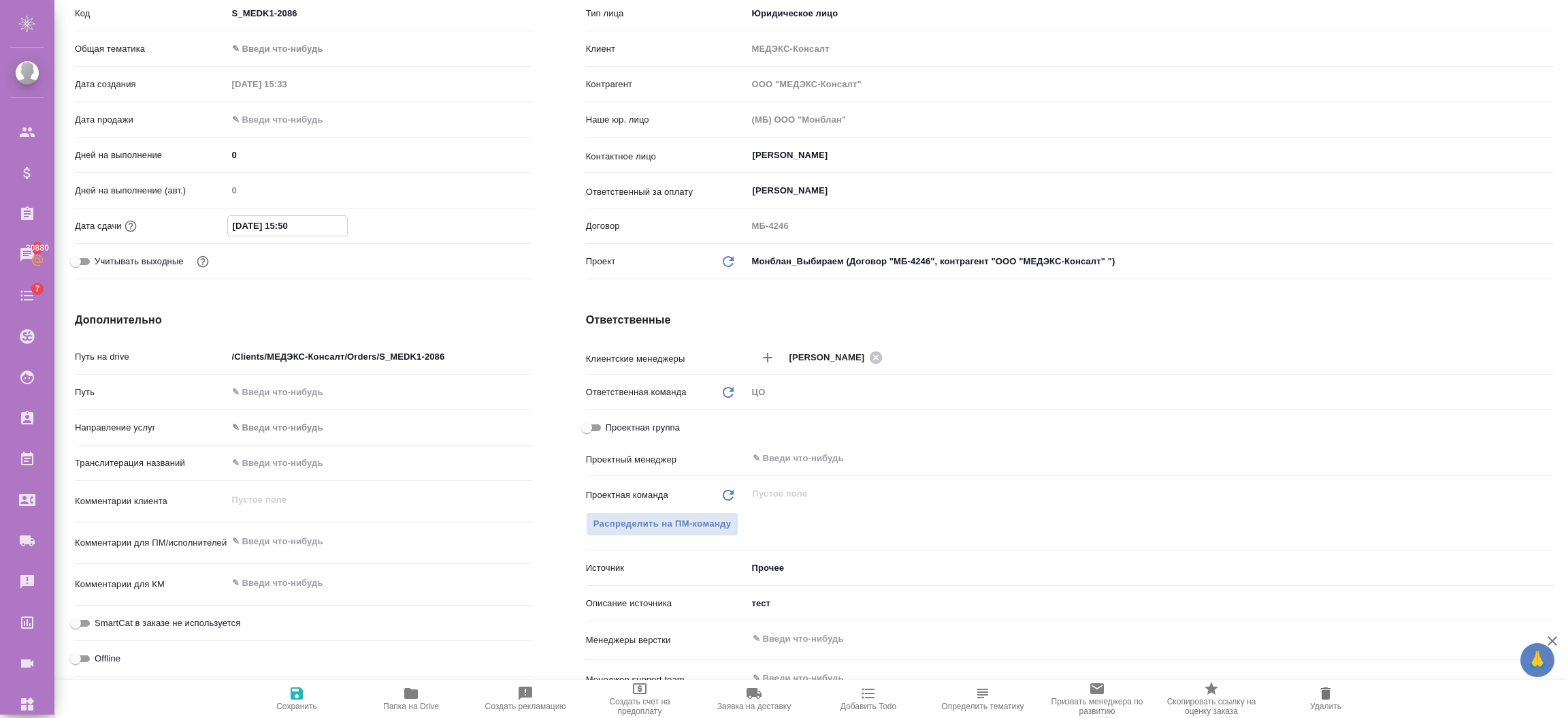
drag, startPoint x: 333, startPoint y: 223, endPoint x: 332, endPoint y: 216, distance: 7.1
click at [332, 216] on input "09.10.2025 15:50" at bounding box center [287, 226] width 119 height 20
click at [488, 223] on icon "button" at bounding box center [492, 225] width 16 height 16
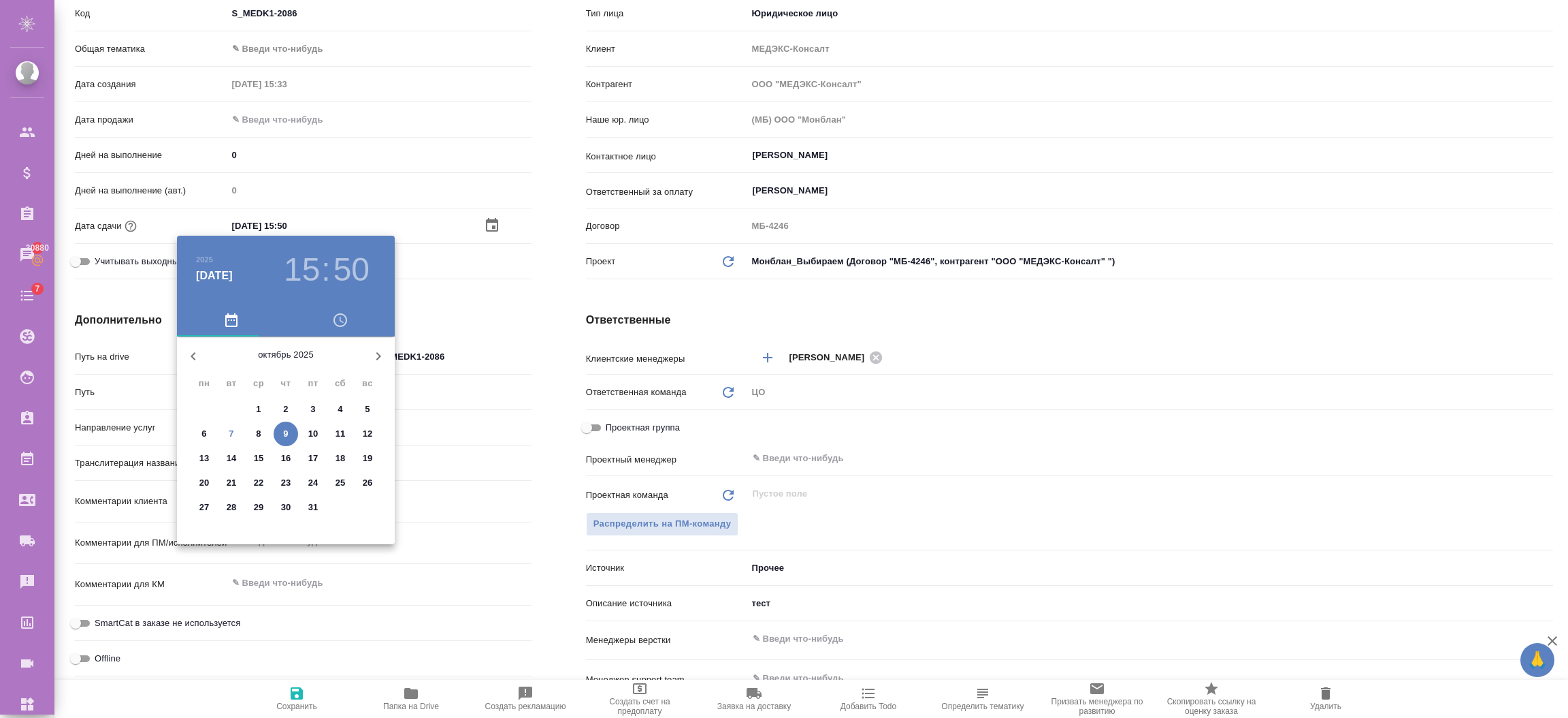
click at [291, 506] on span "30" at bounding box center [286, 507] width 24 height 14
type input "30.10.2025 15:50"
type textarea "x"
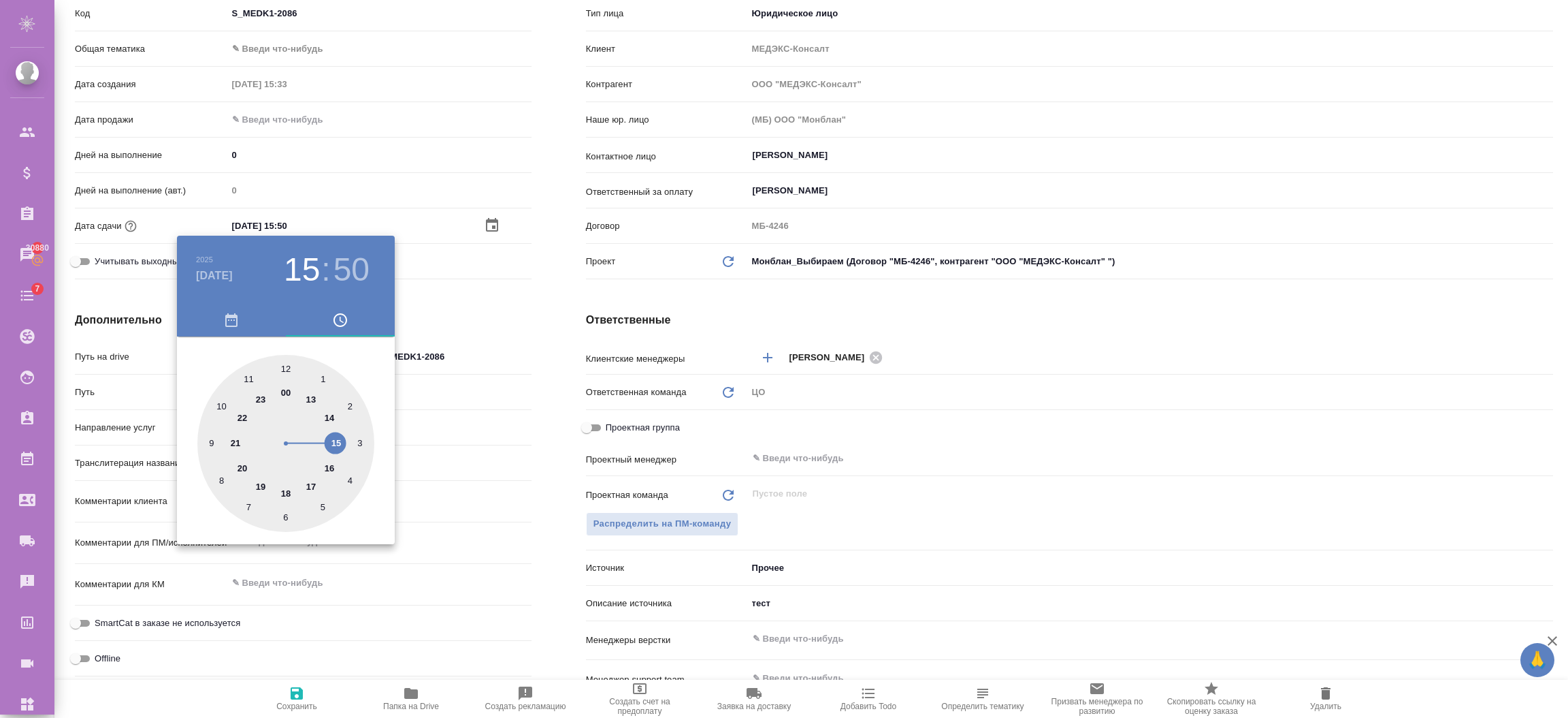
click at [516, 353] on div at bounding box center [784, 359] width 1568 height 718
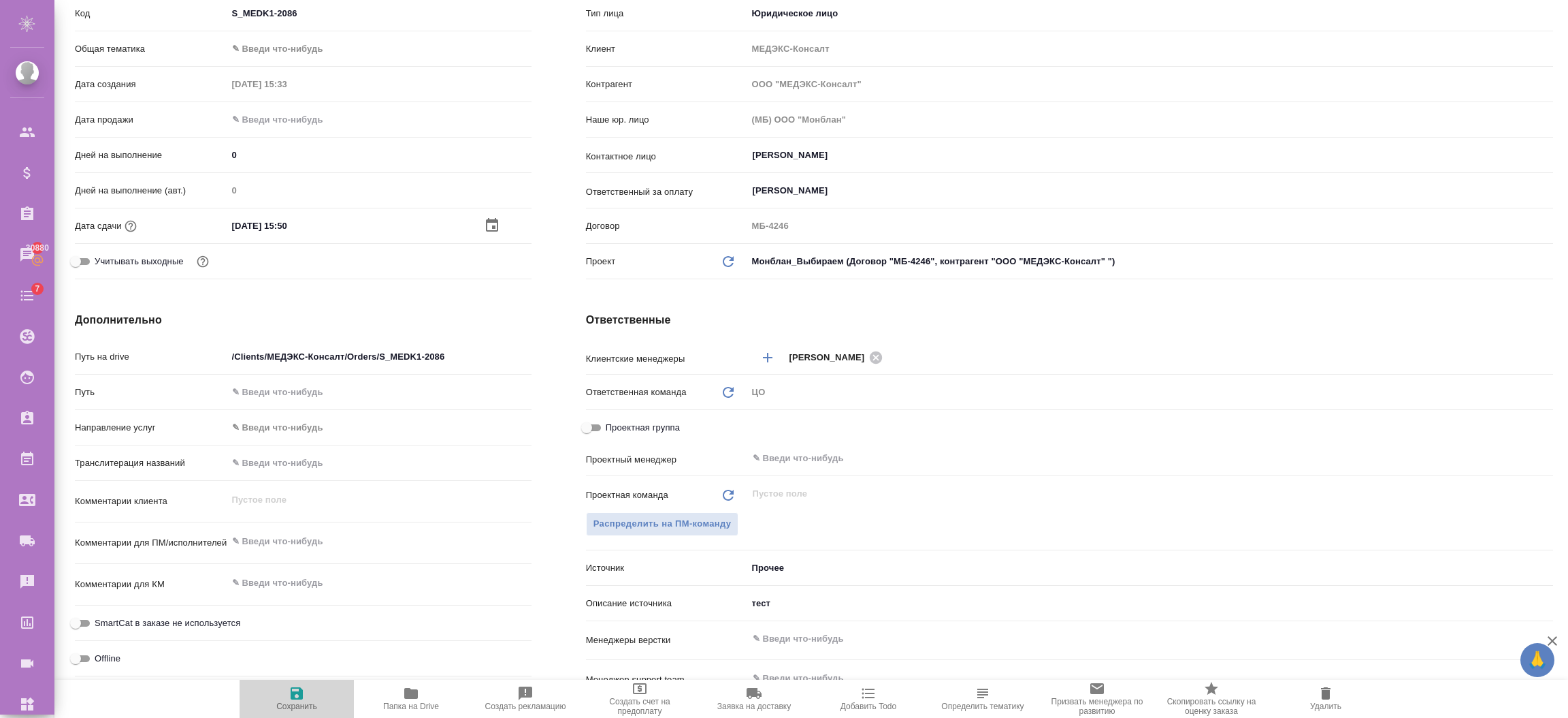
click at [303, 697] on icon "button" at bounding box center [297, 693] width 16 height 16
type textarea "x"
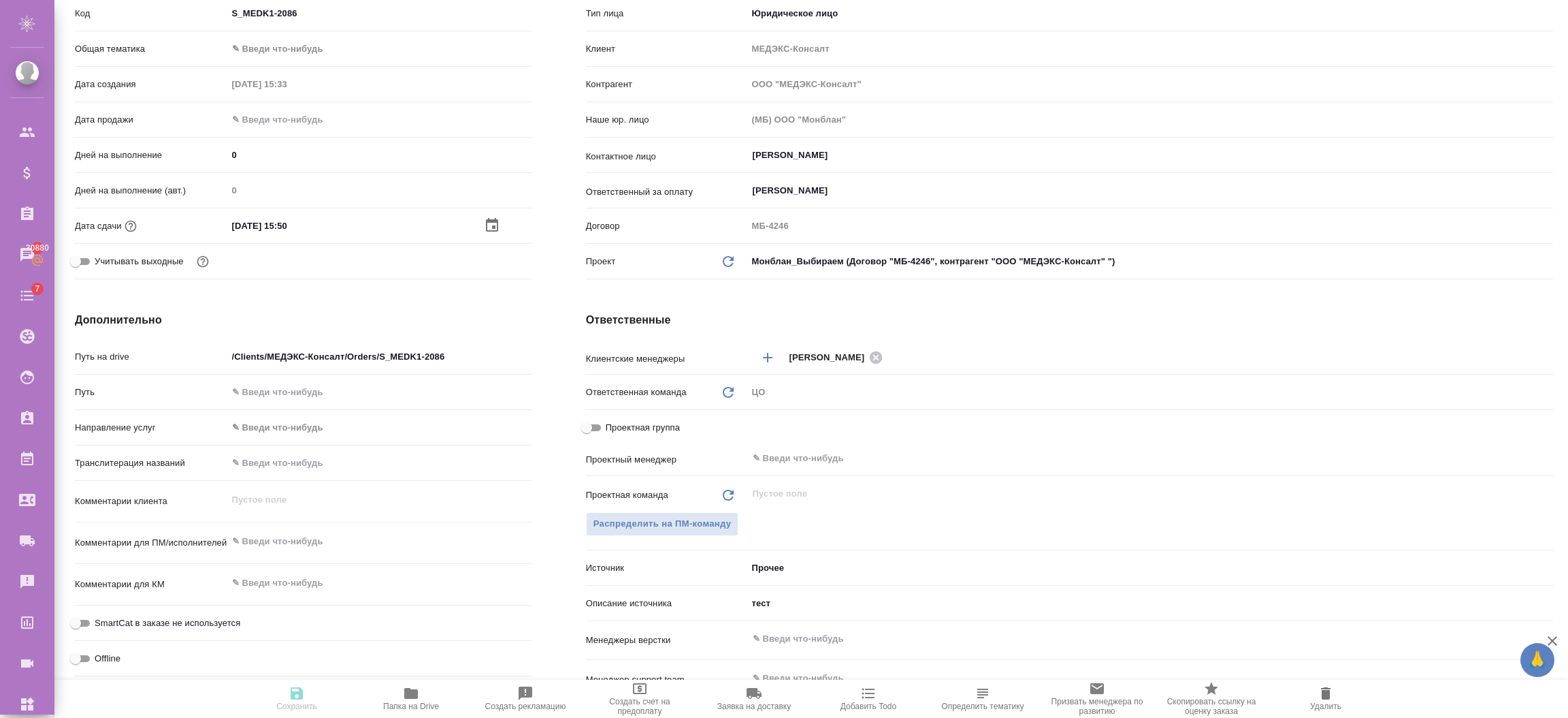
type textarea "x"
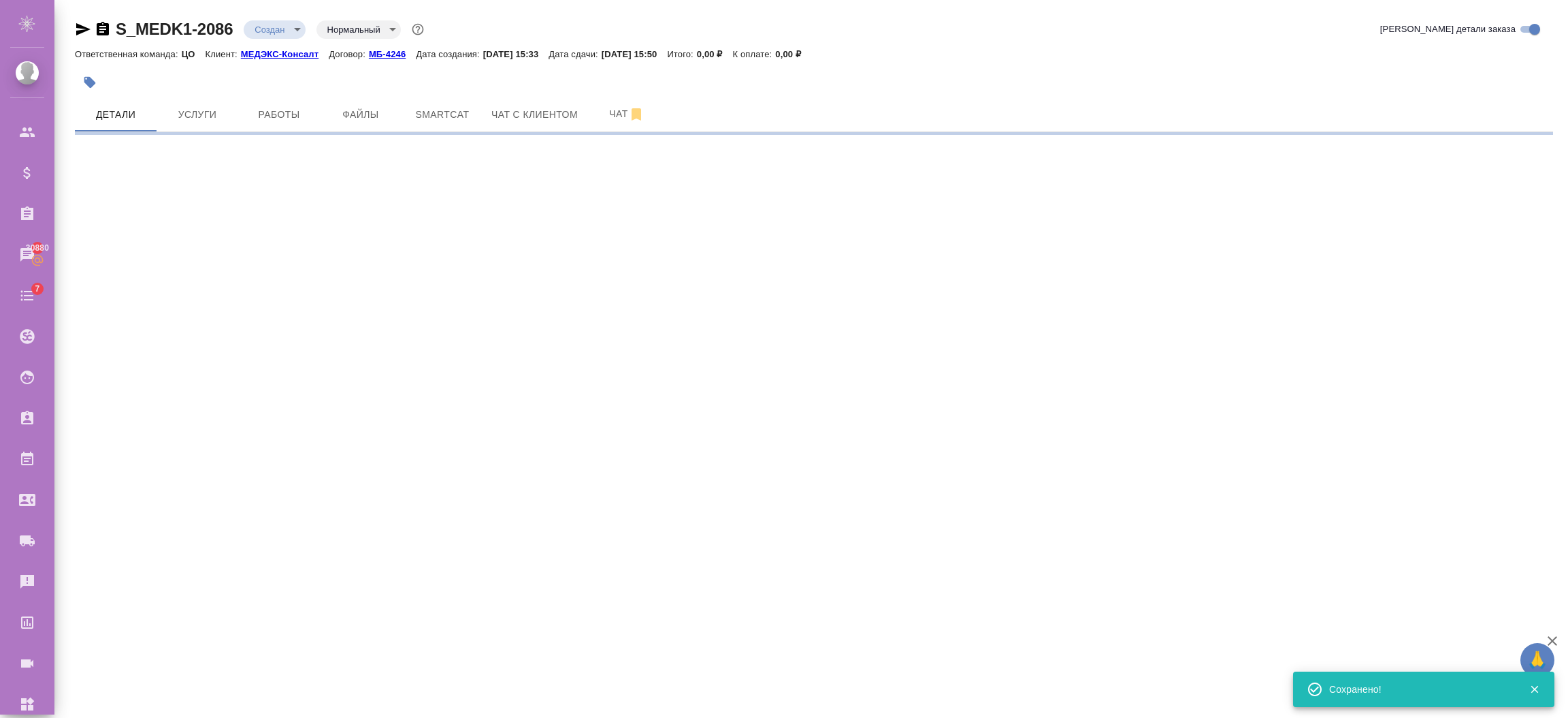
scroll to position [193, 0]
select select "RU"
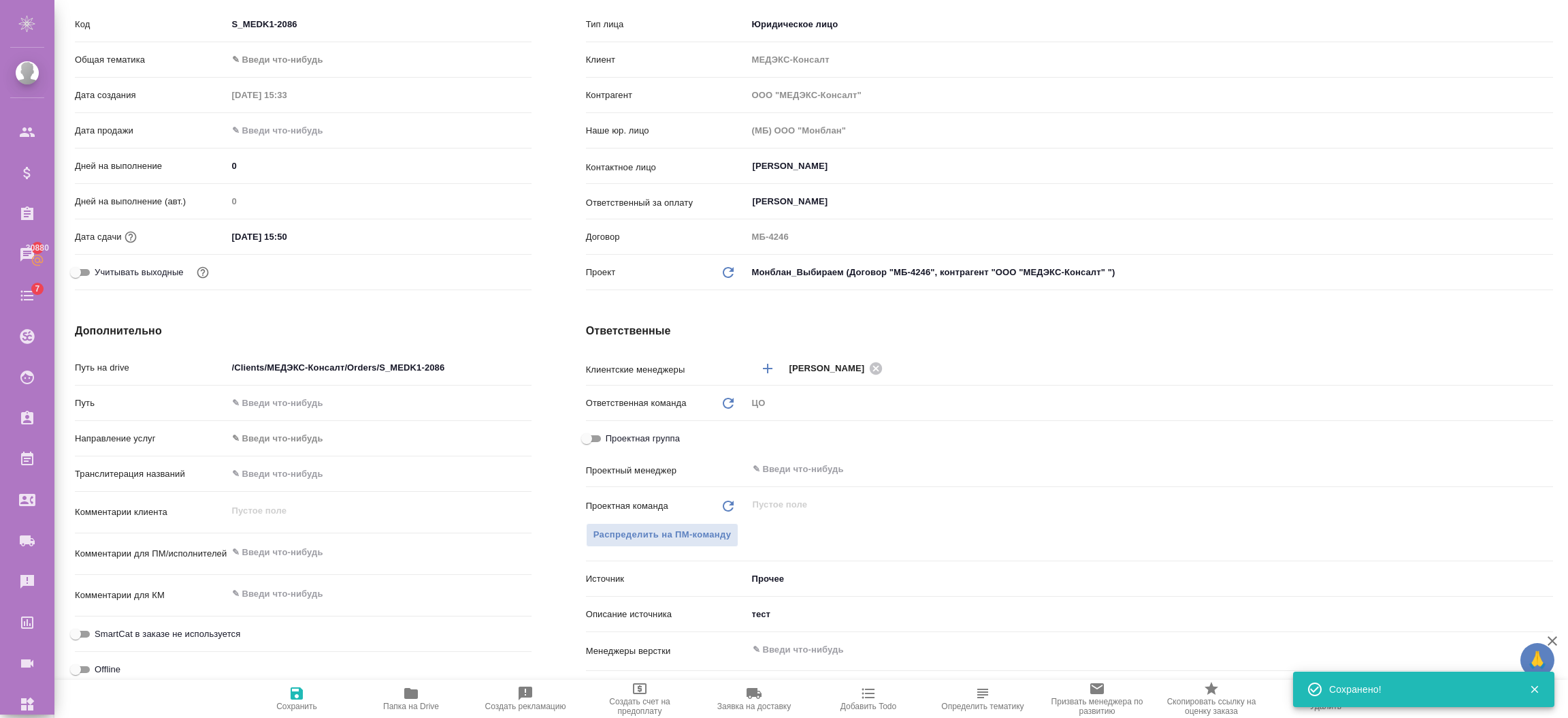
type textarea "x"
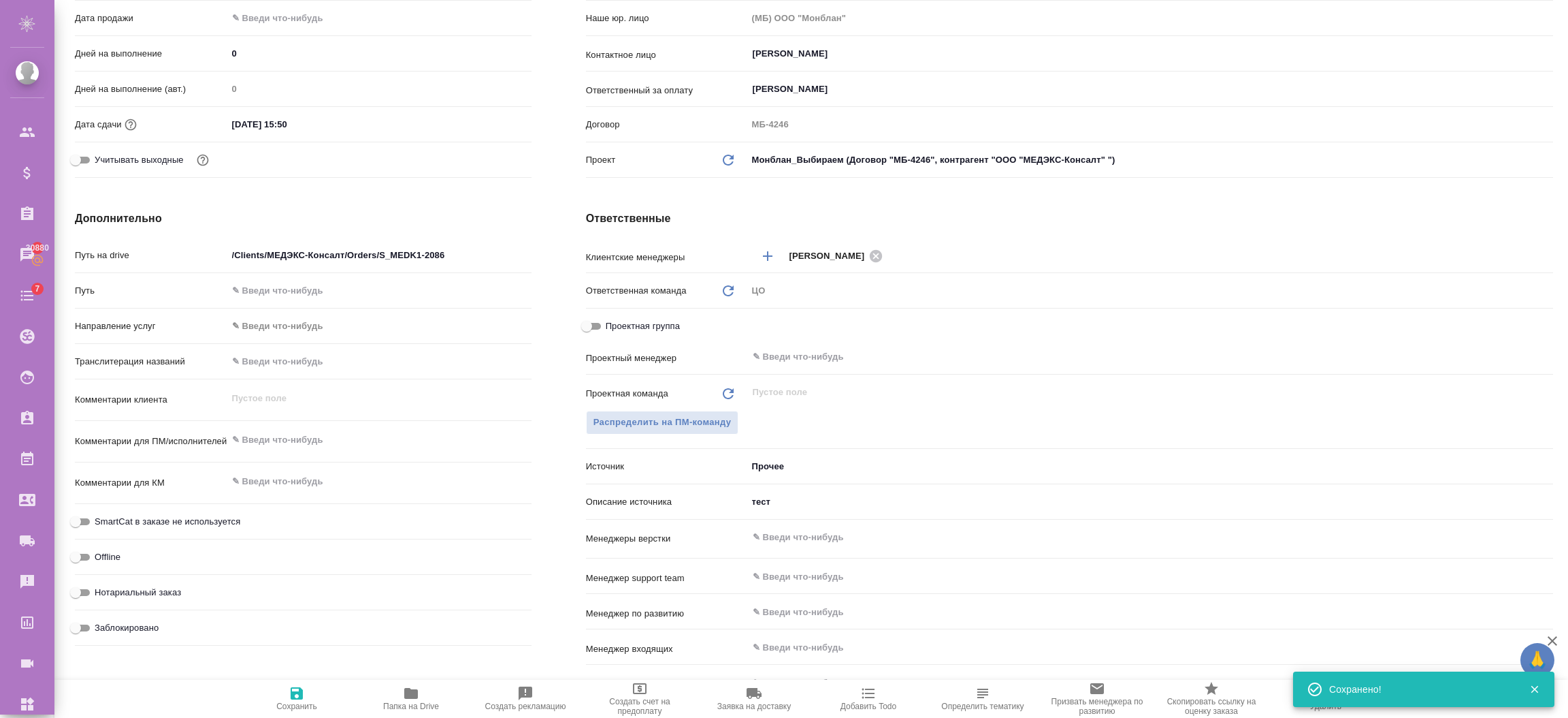
scroll to position [409, 0]
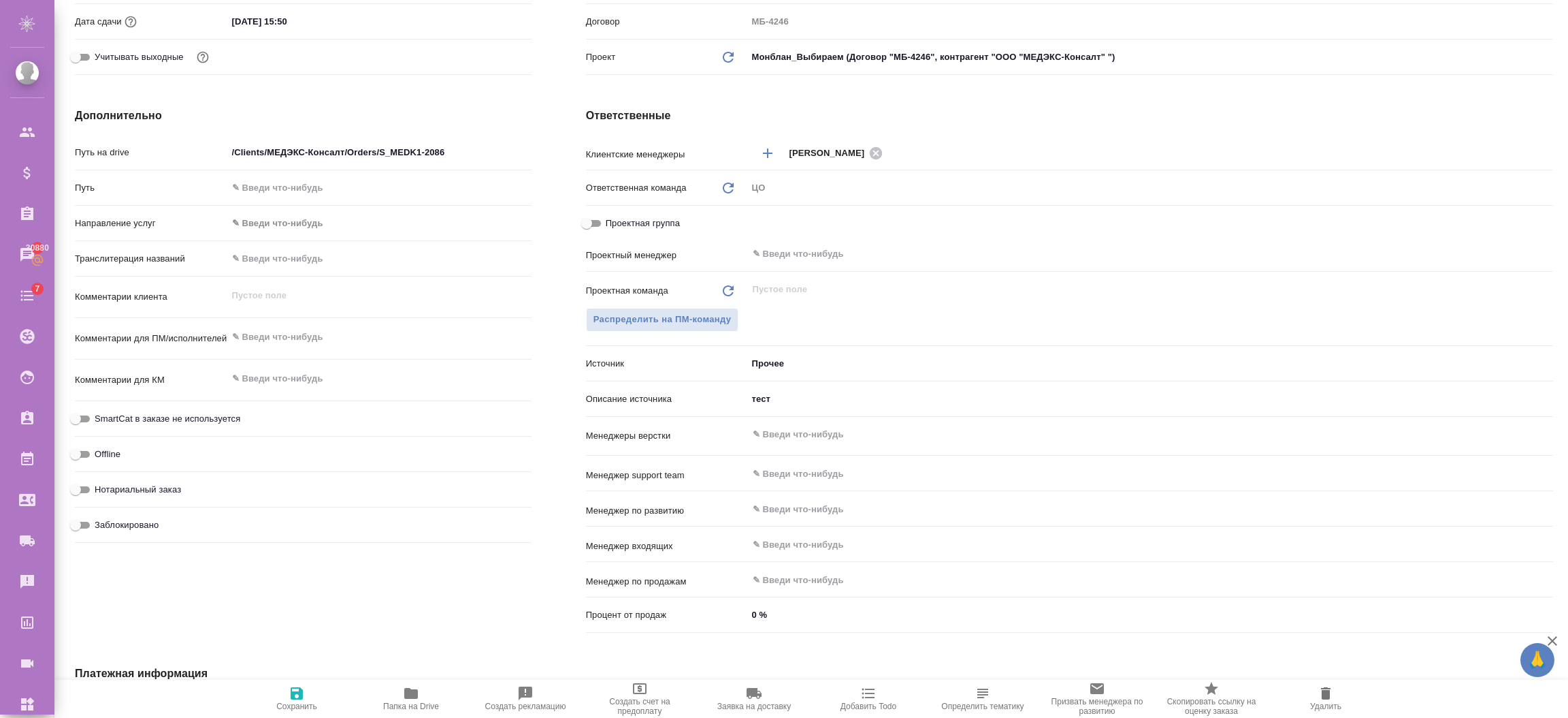
type textarea "x"
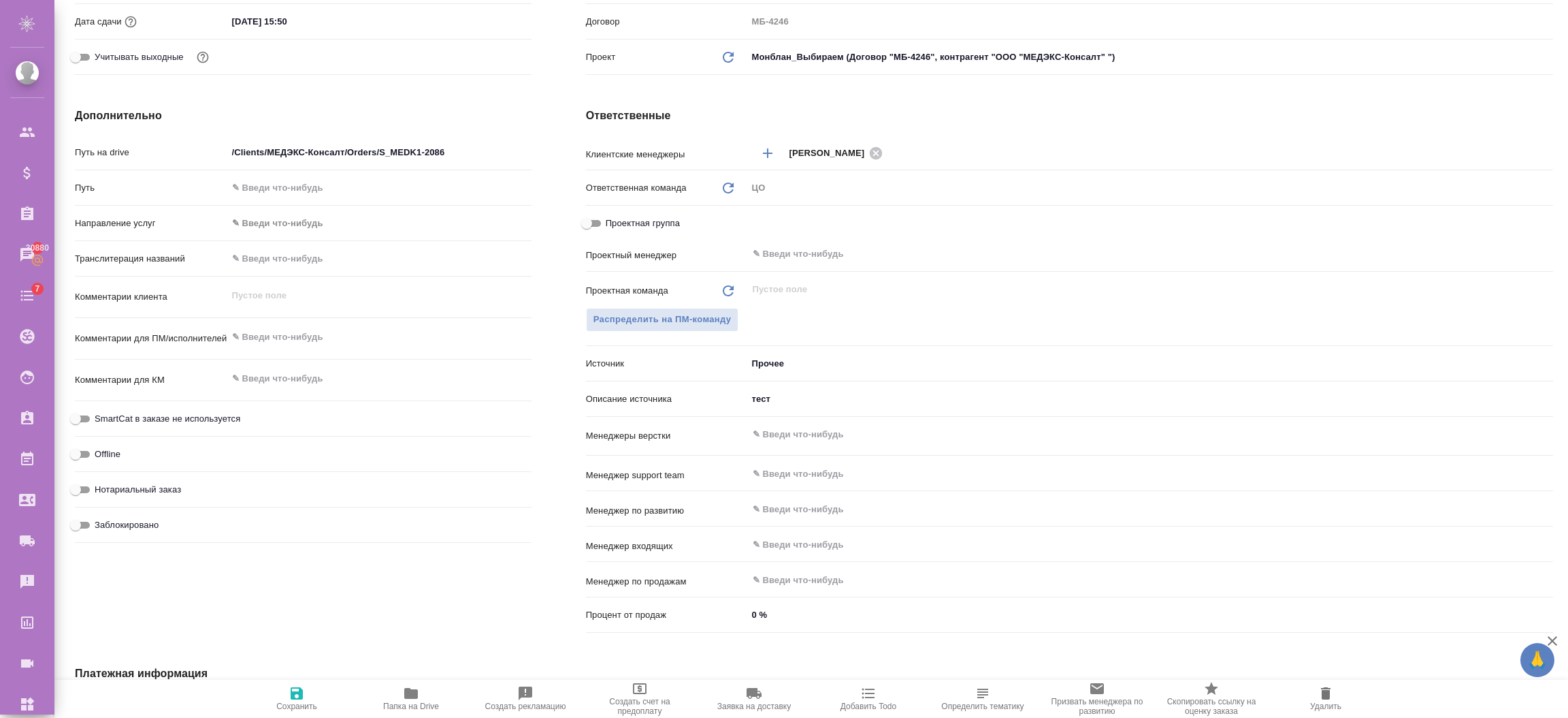
type textarea "x"
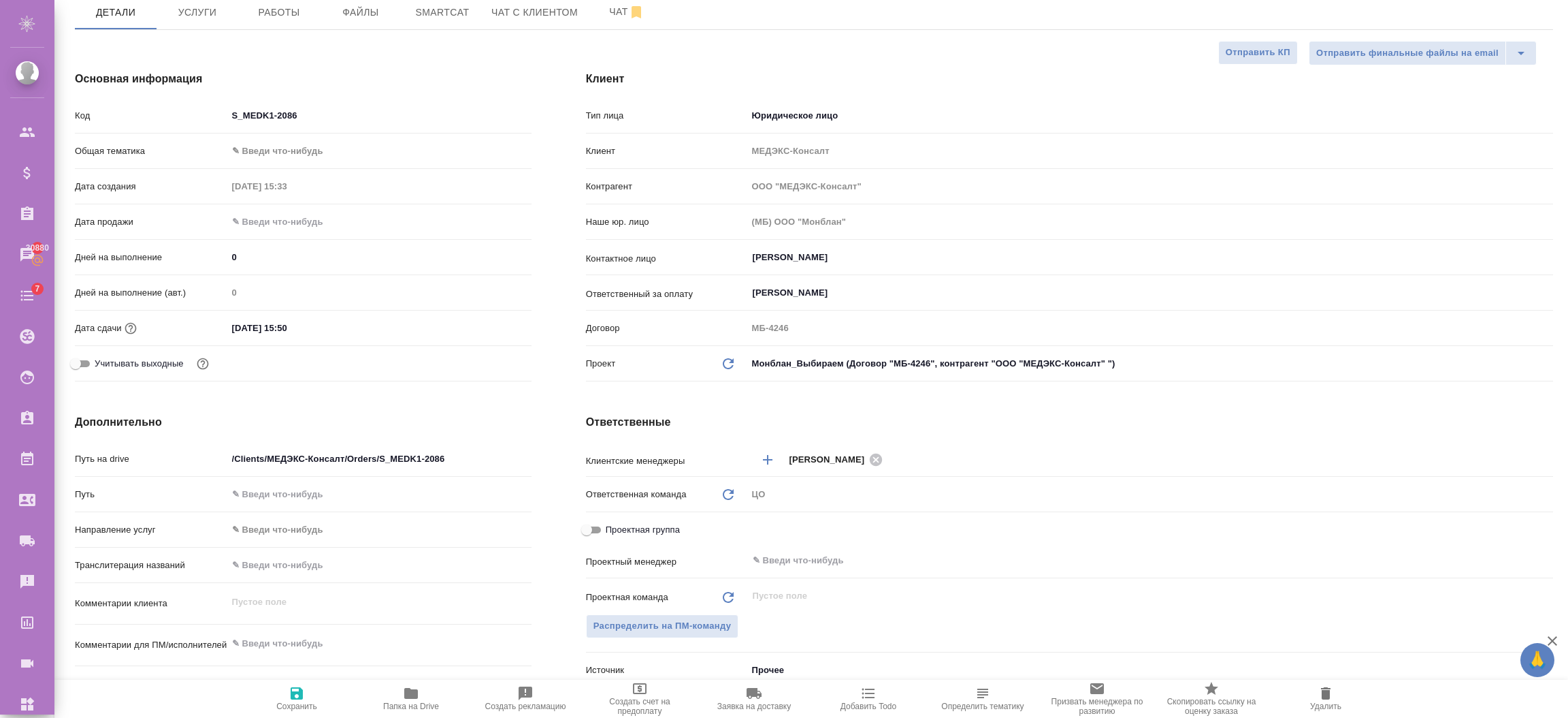
scroll to position [0, 0]
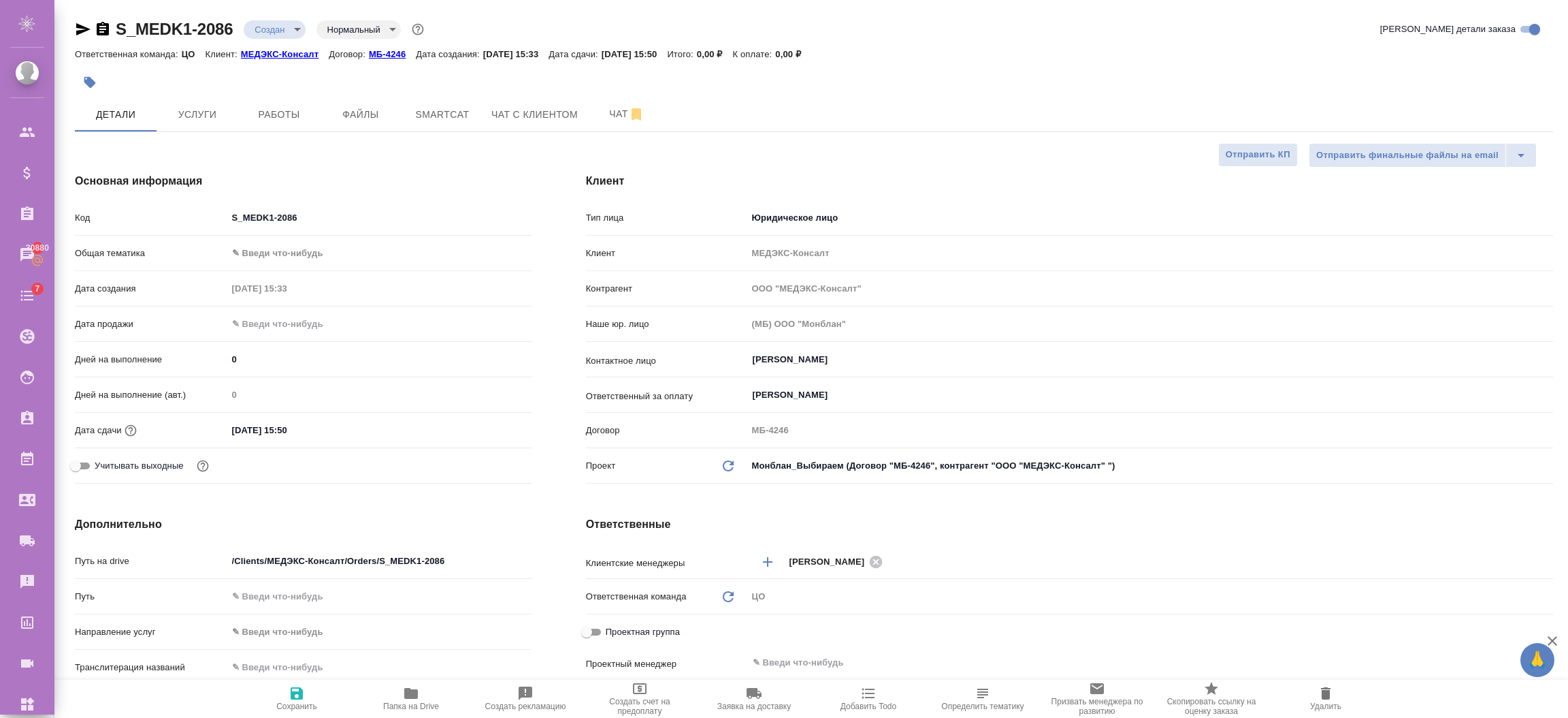
type textarea "x"
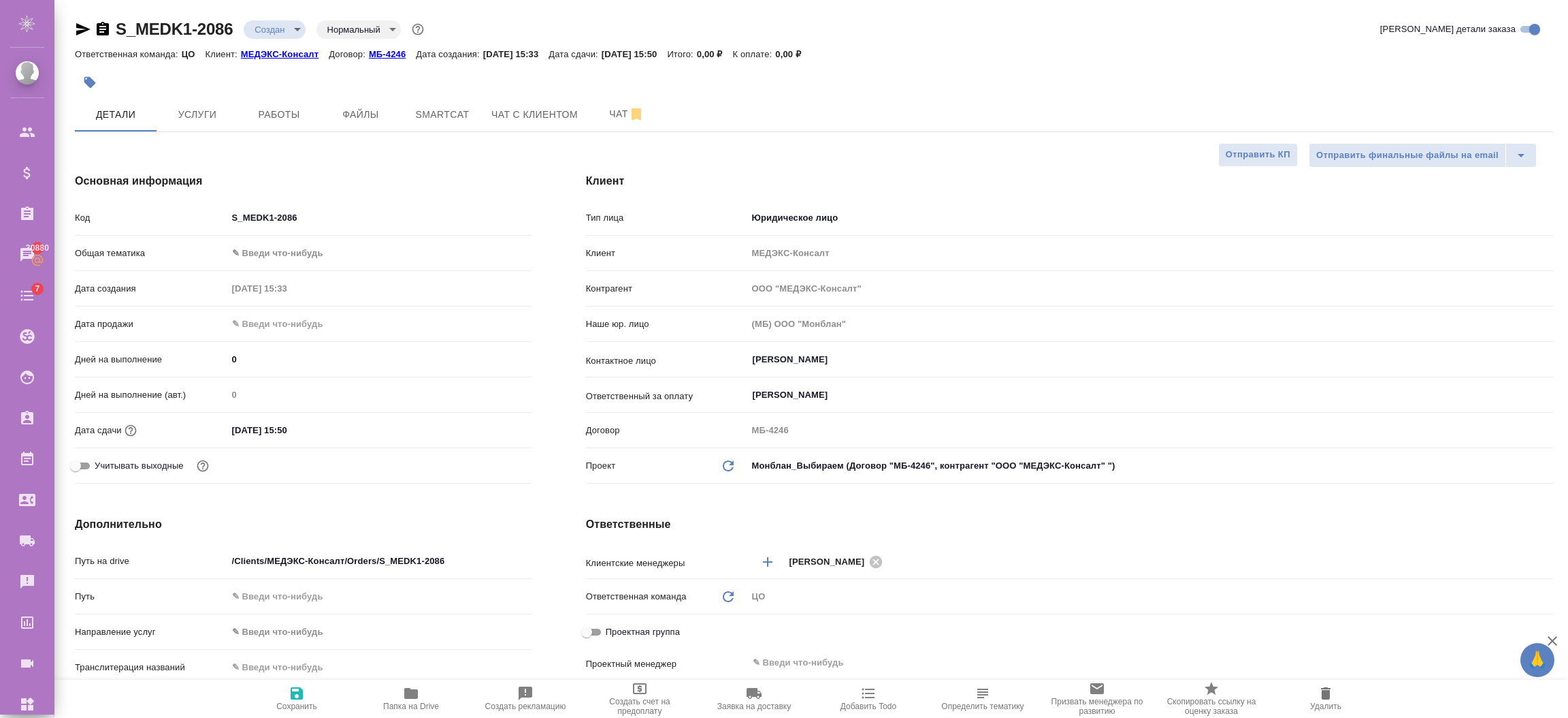
type textarea "x"
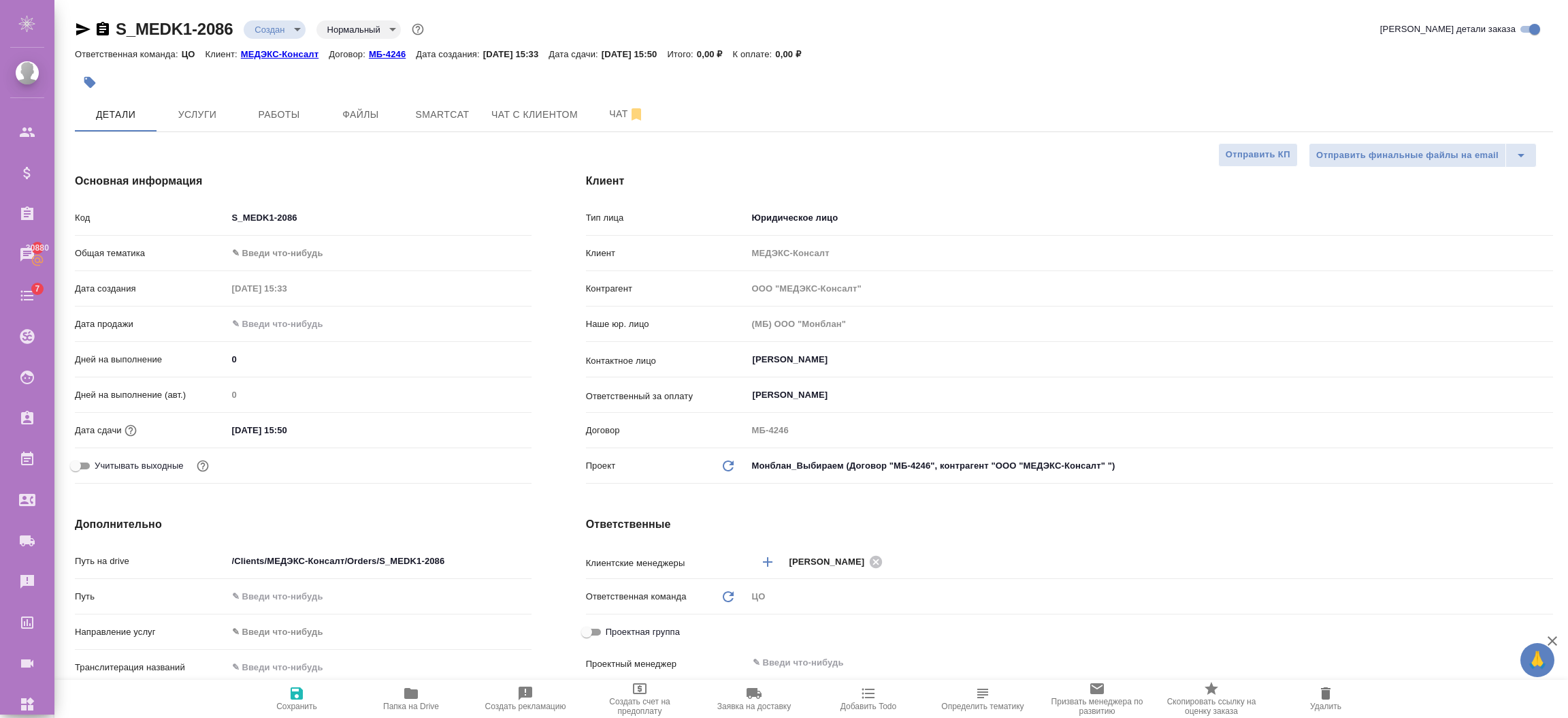
type textarea "x"
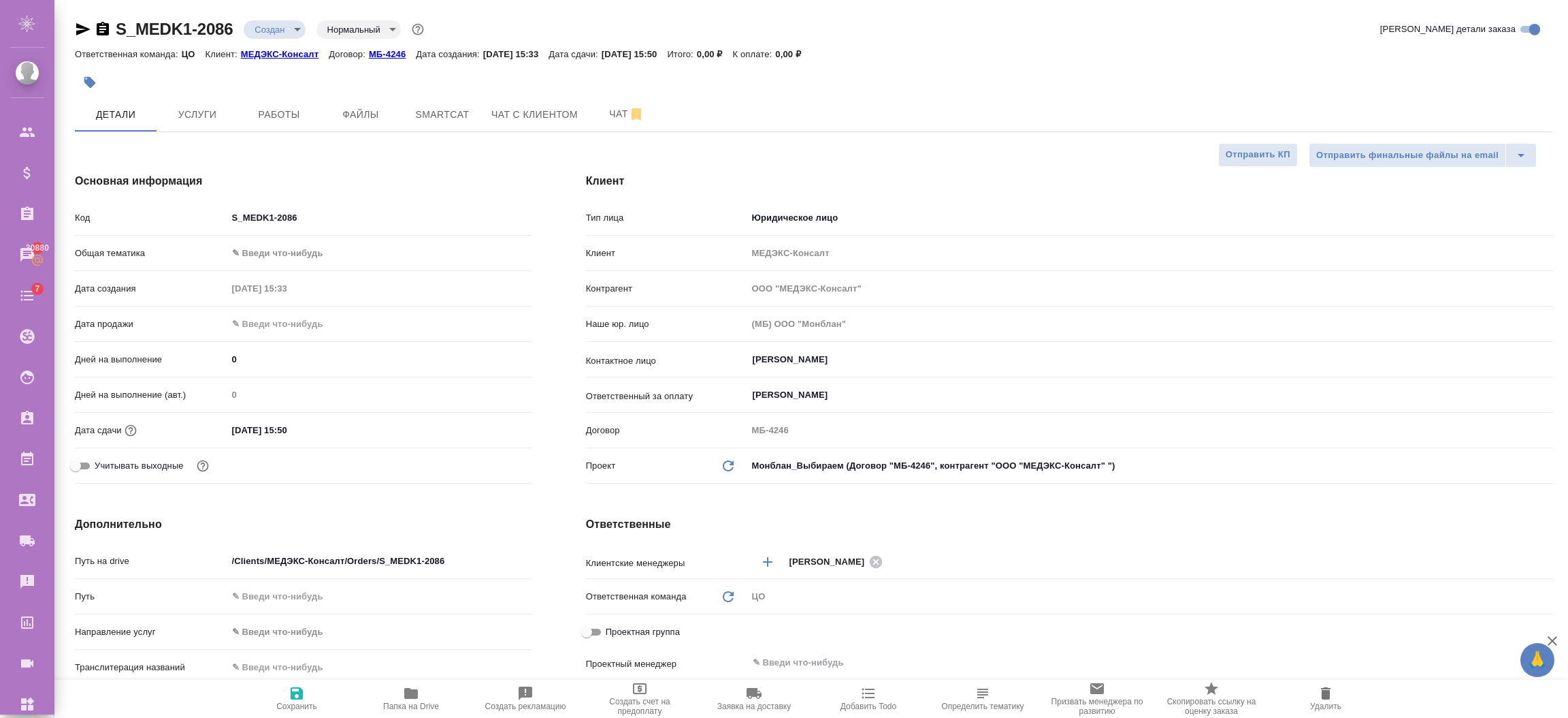
type textarea "x"
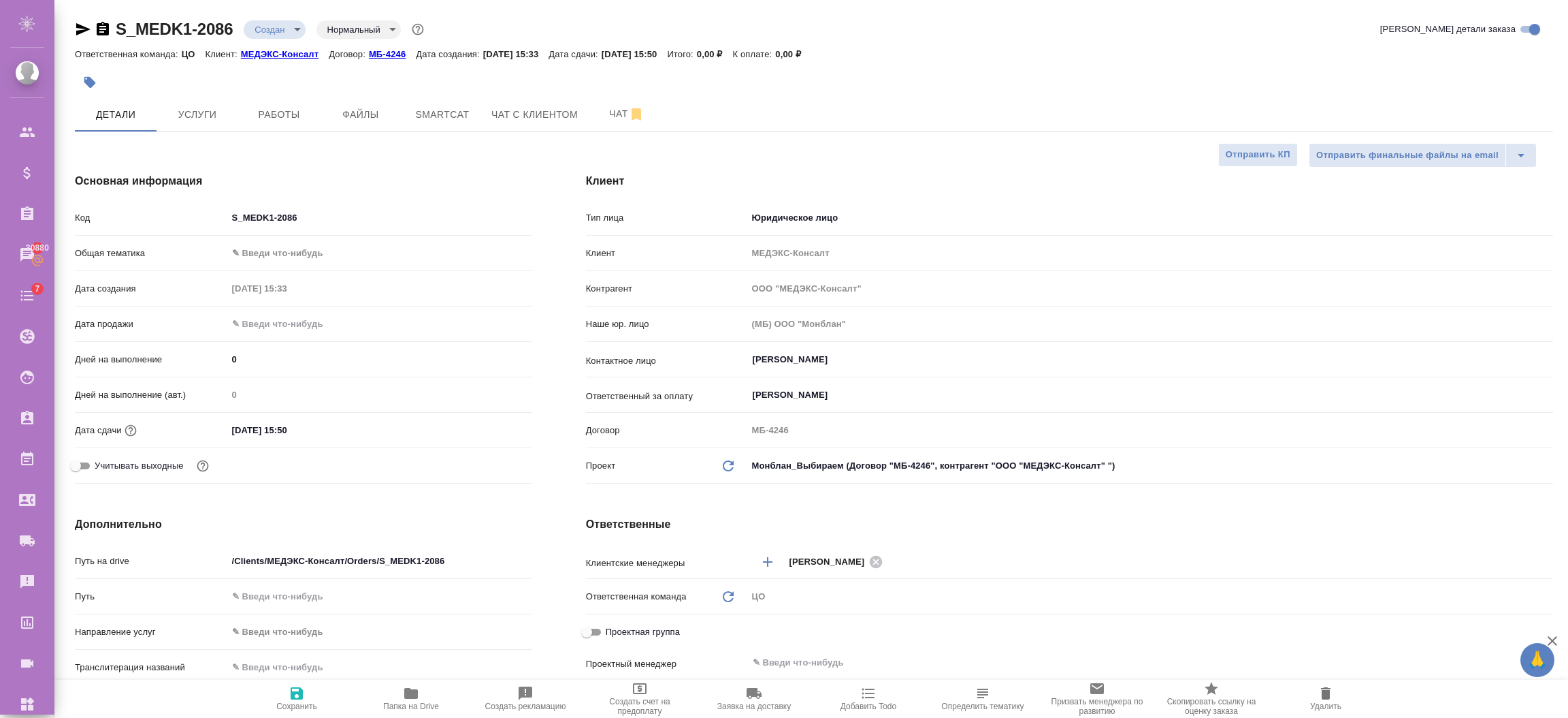
type textarea "x"
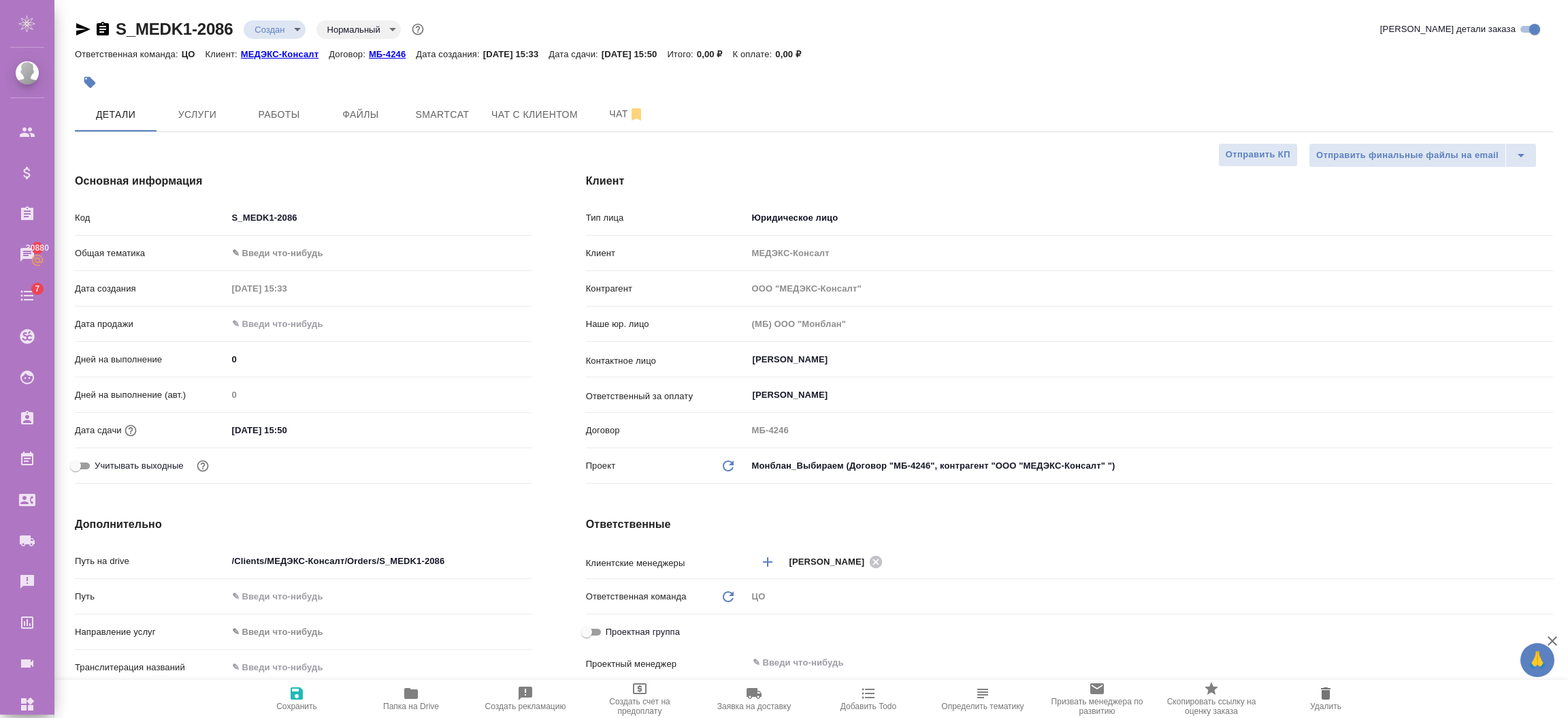
type textarea "x"
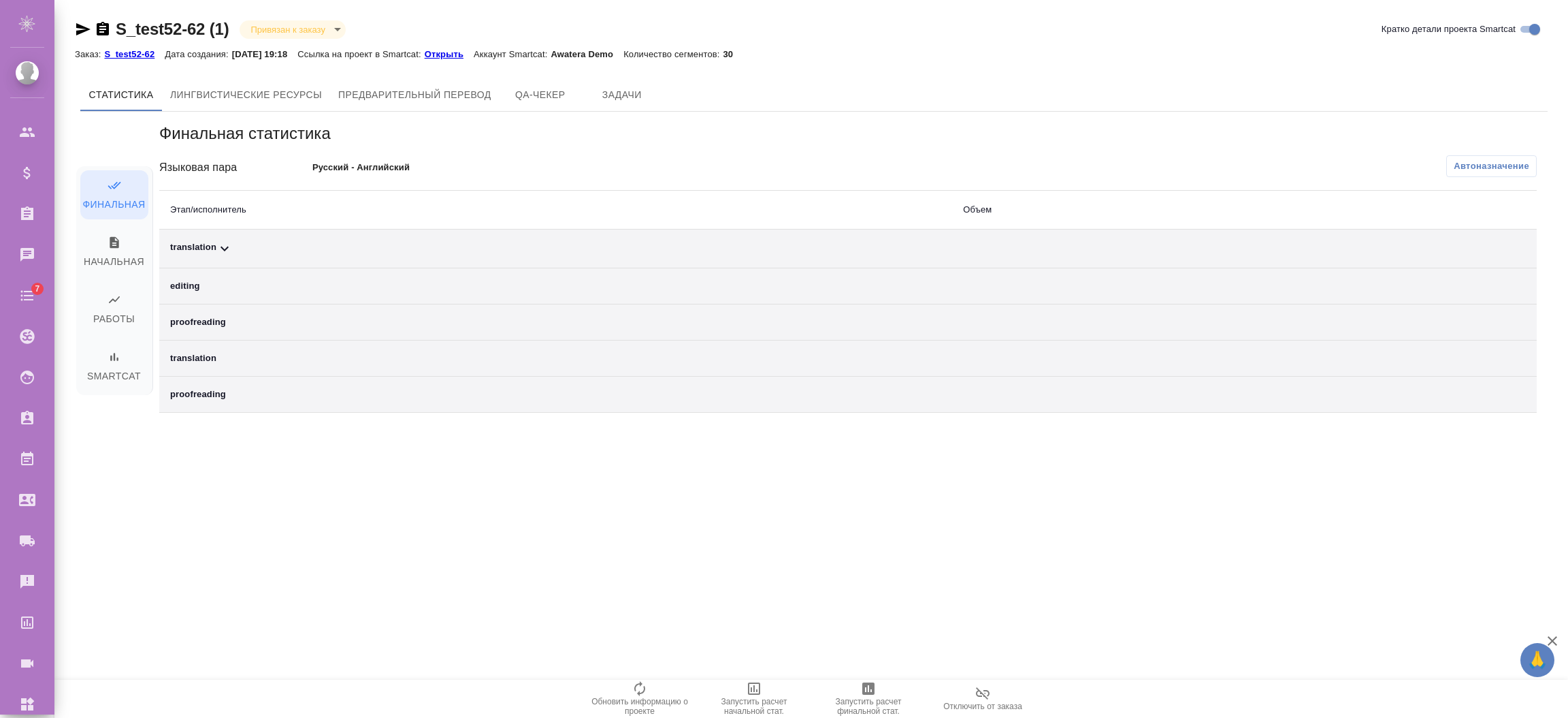
click at [1463, 167] on span "Автоназначение" at bounding box center [1491, 166] width 75 height 14
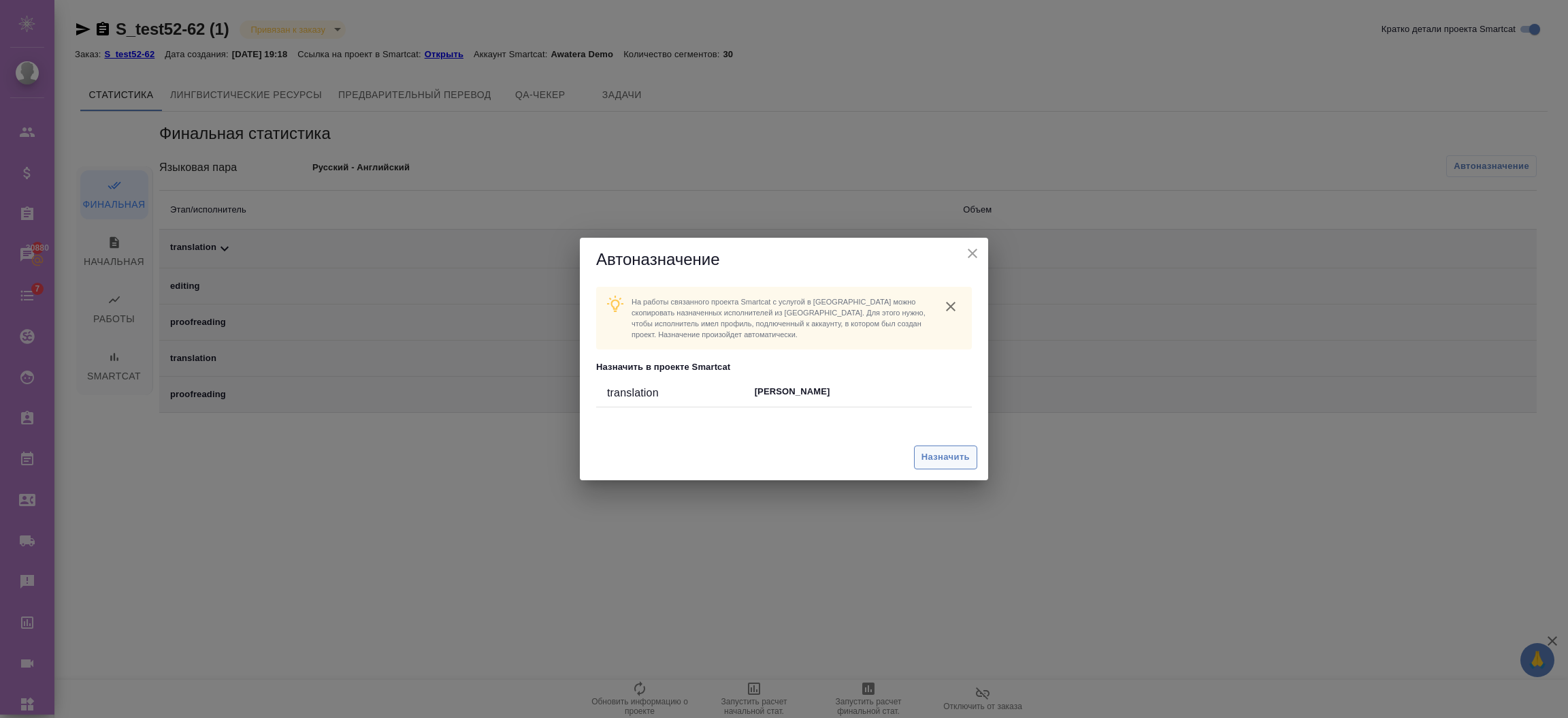
click at [929, 454] on span "Назначить" at bounding box center [945, 456] width 48 height 15
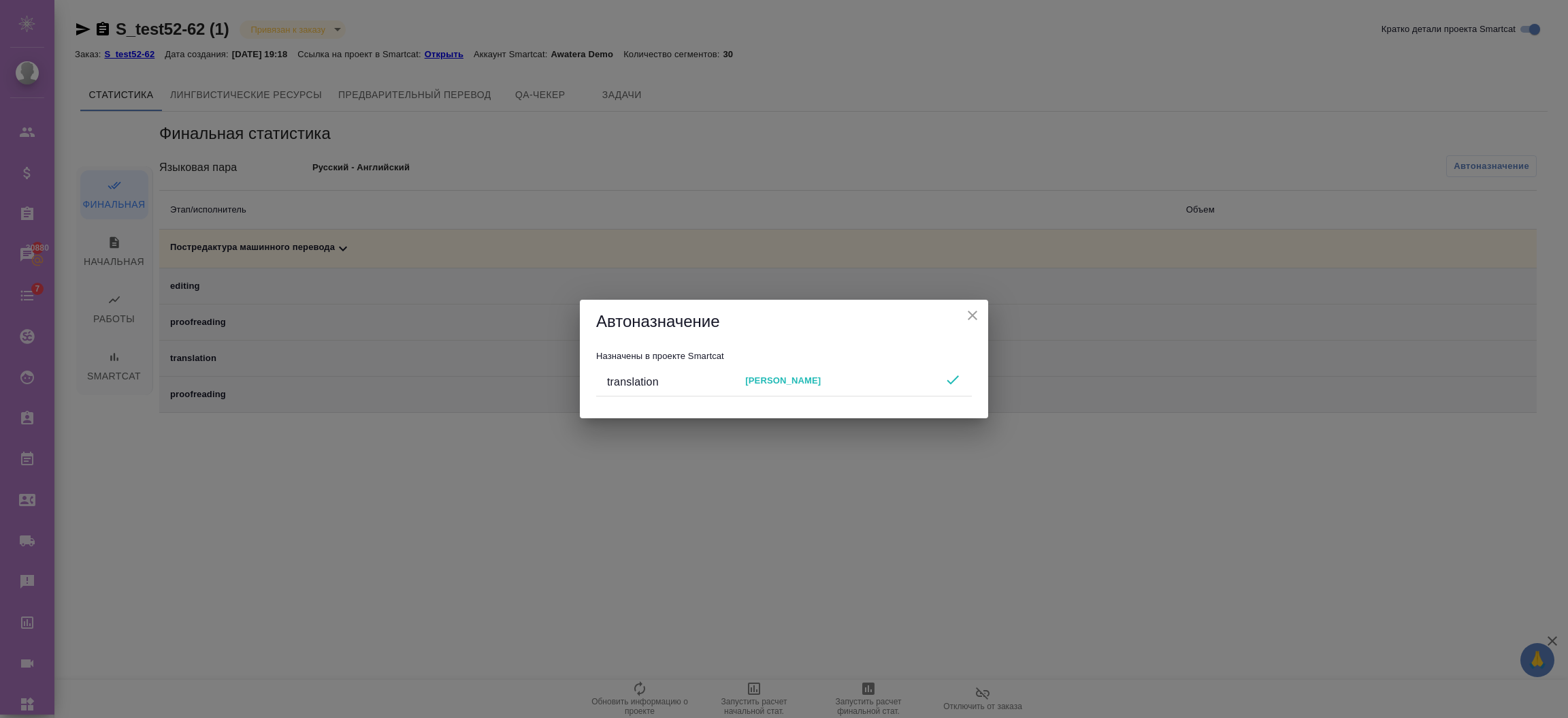
click at [983, 314] on div "Автоназначение" at bounding box center [784, 321] width 409 height 43
click at [975, 313] on icon "close" at bounding box center [973, 315] width 10 height 10
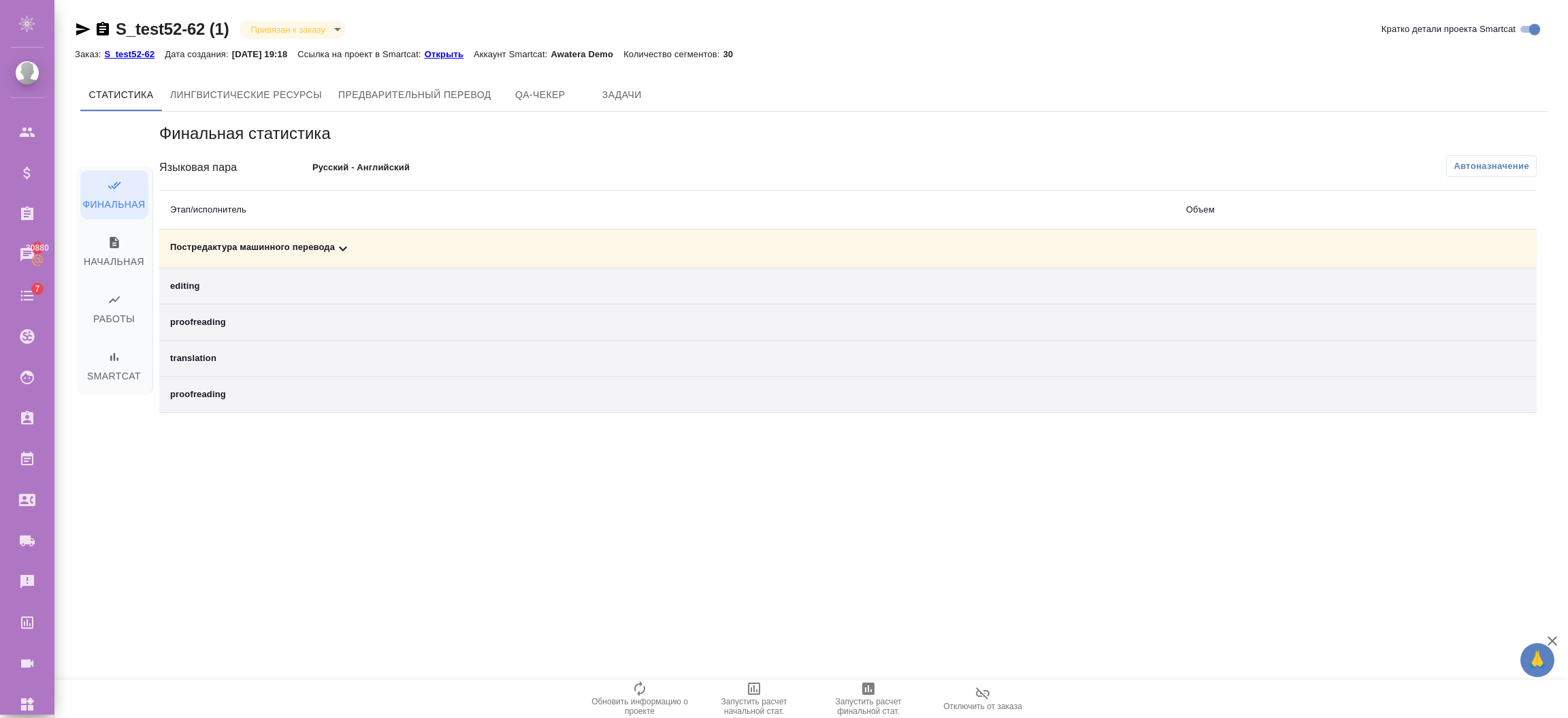
click at [342, 251] on icon at bounding box center [343, 248] width 16 height 16
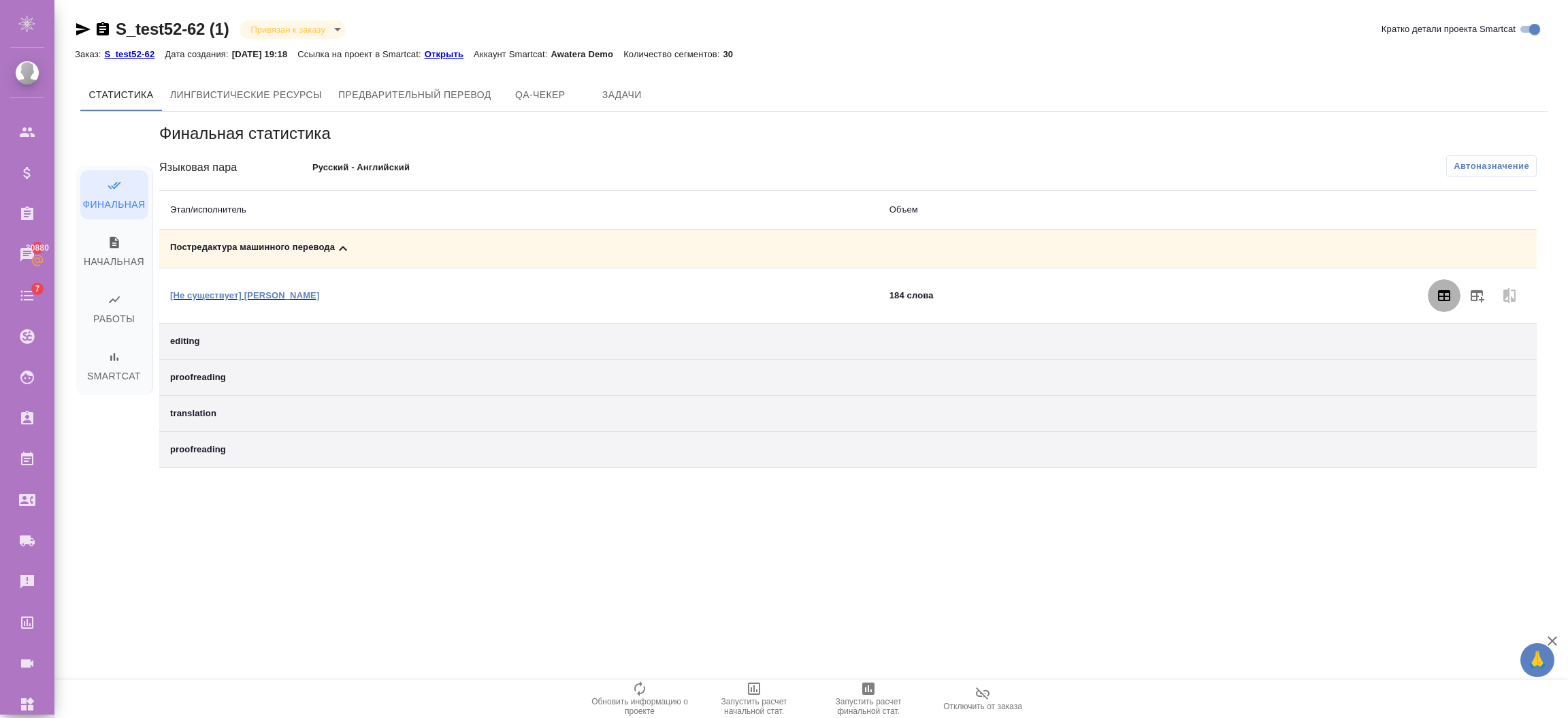
click at [1441, 295] on icon "button" at bounding box center [1444, 295] width 16 height 16
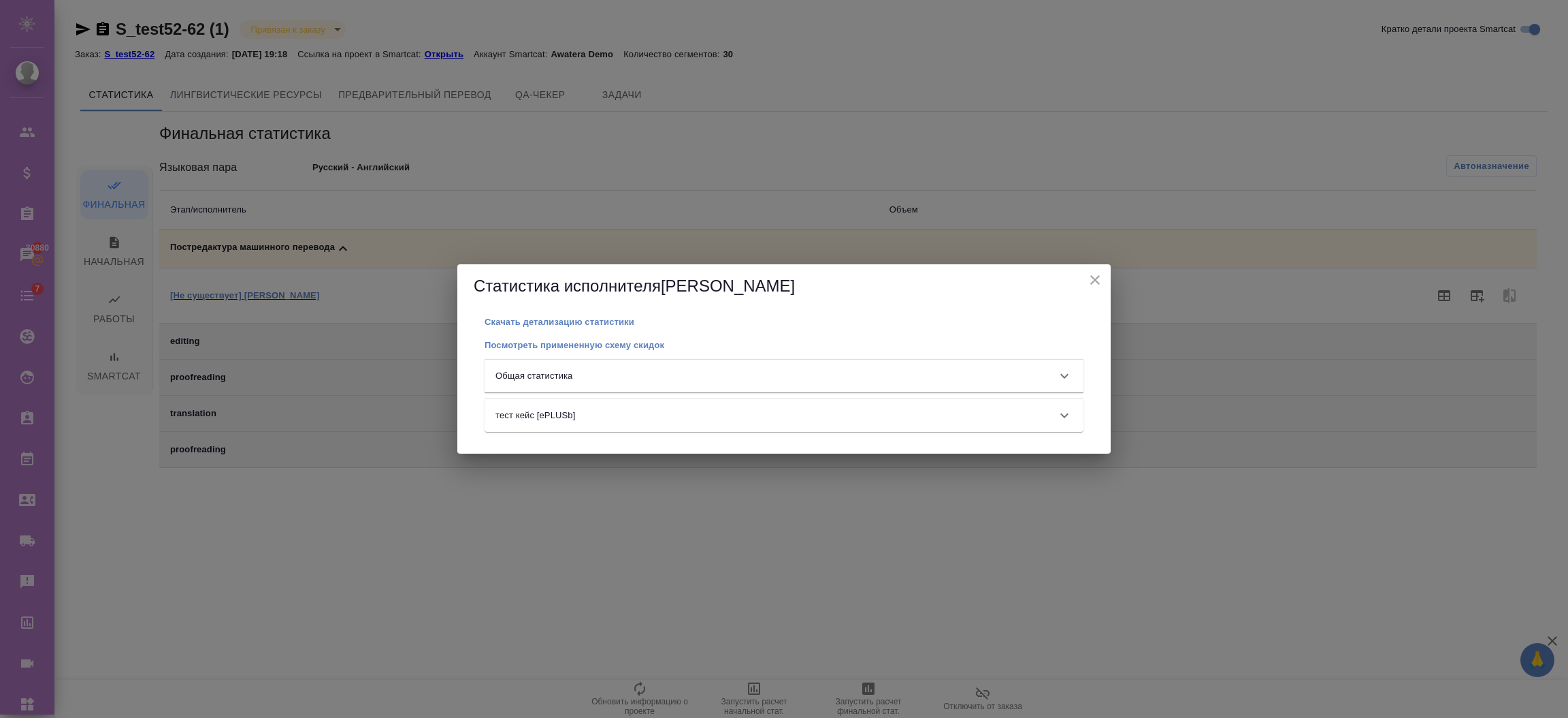
click at [675, 371] on div "Общая статистика" at bounding box center [772, 376] width 553 height 14
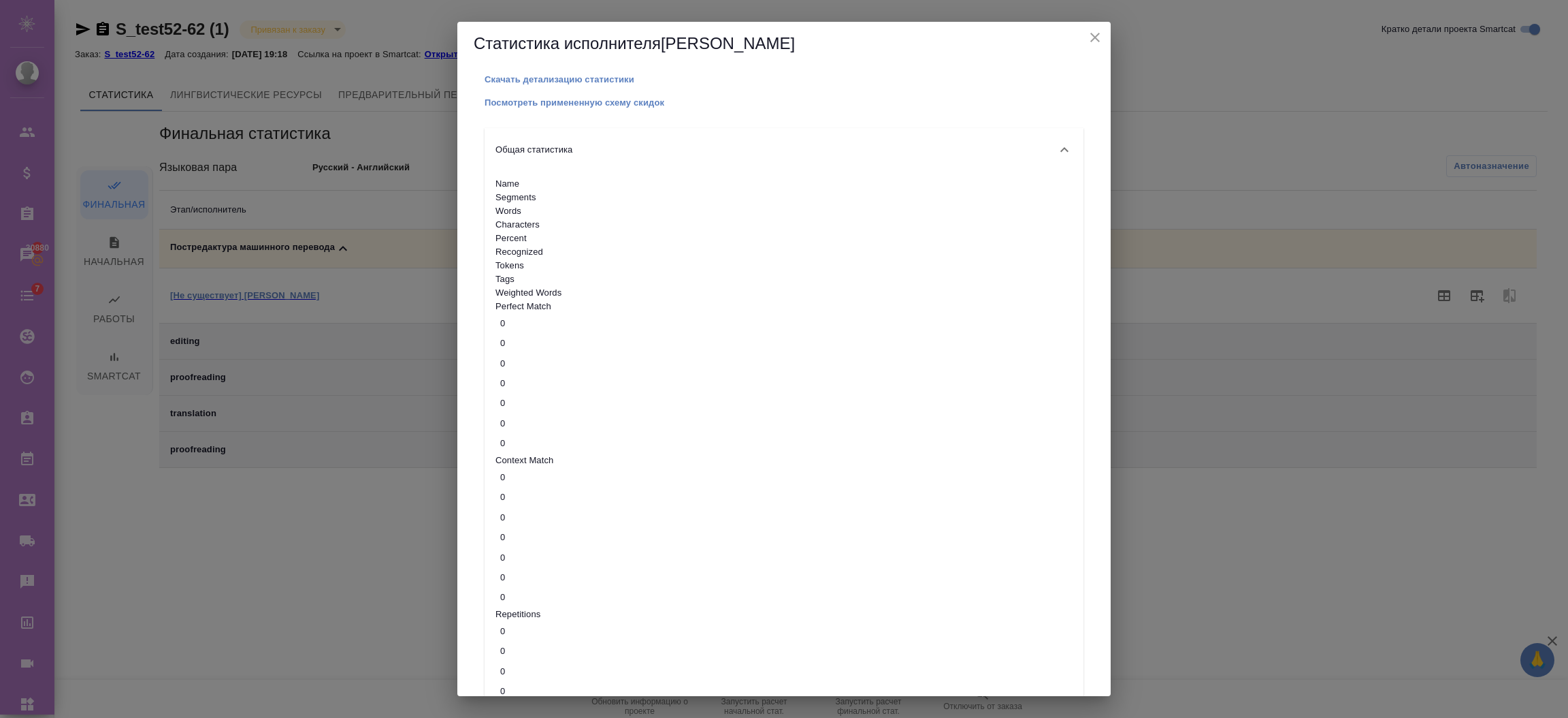
click at [535, 98] on p "Посмотреть примененную схему скидок" at bounding box center [574, 103] width 179 height 10
click at [561, 81] on p "Скачать детализацию статистики" at bounding box center [560, 79] width 149 height 10
drag, startPoint x: 1093, startPoint y: 40, endPoint x: 1298, endPoint y: 4, distance: 208.1
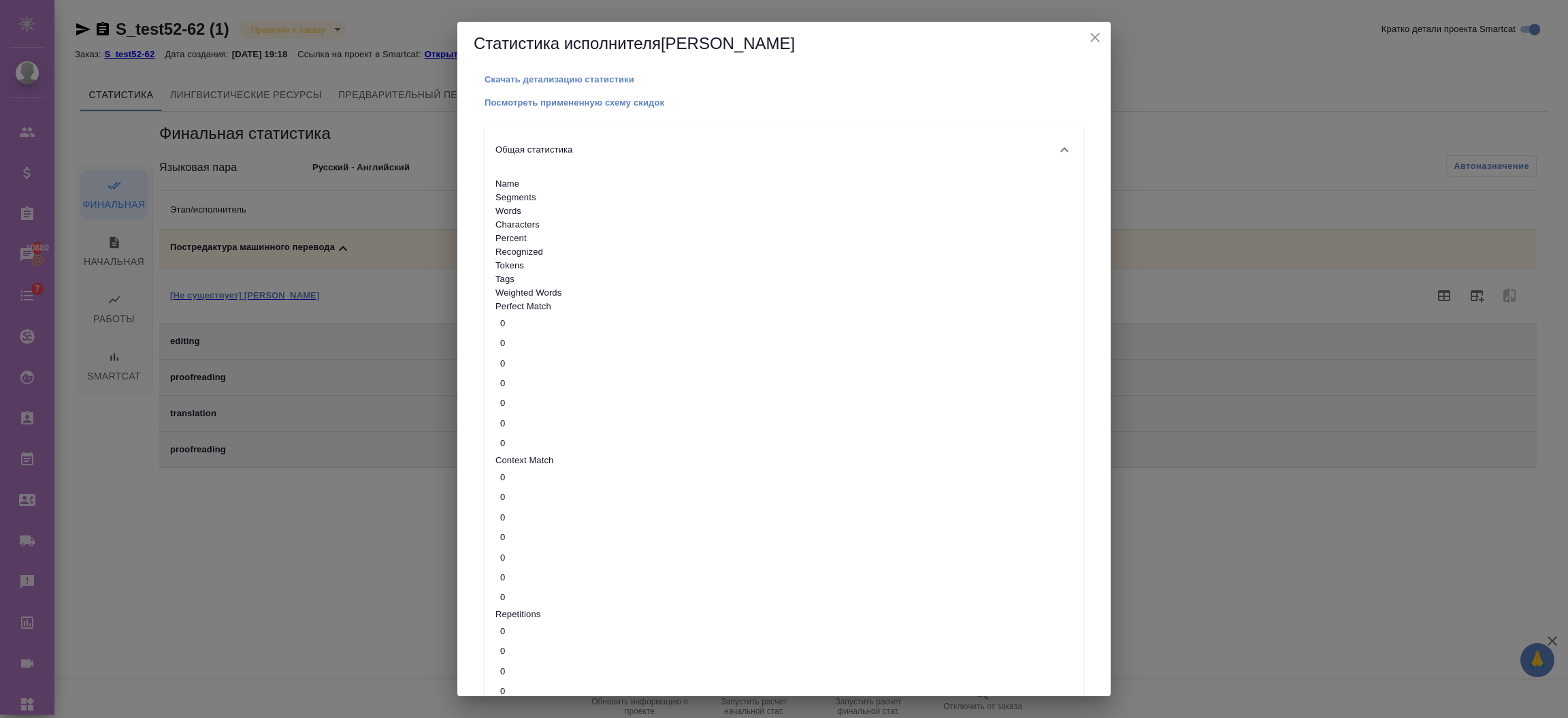
click at [1093, 39] on icon "close" at bounding box center [1095, 37] width 10 height 10
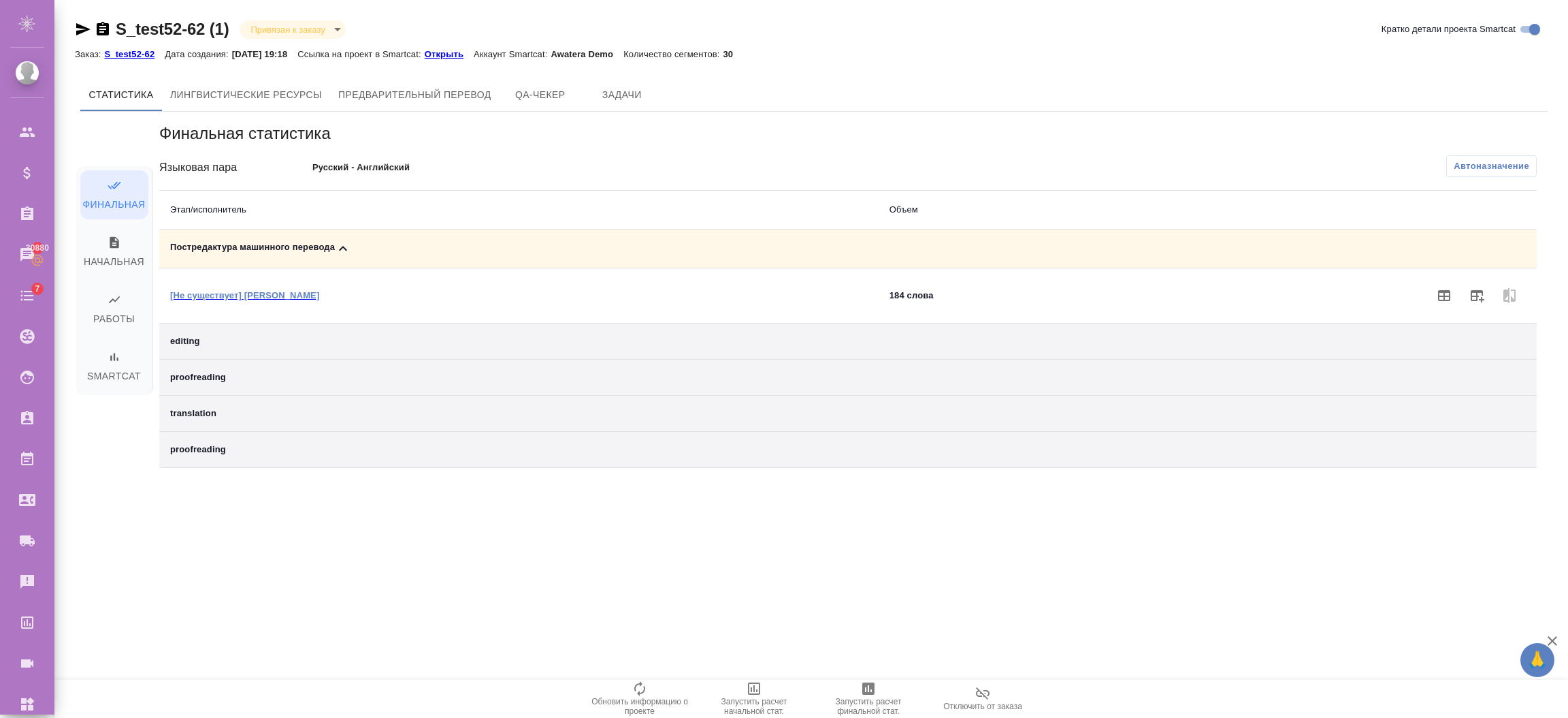
click at [219, 295] on p "[Не существует] [PERSON_NAME]" at bounding box center [245, 295] width 149 height 10
click at [469, 155] on div "Языковая пара Русский - Английский" at bounding box center [388, 167] width 459 height 24
click at [431, 169] on p "Русский - Английский" at bounding box center [466, 167] width 306 height 14
click at [407, 169] on p "Русский - Английский" at bounding box center [466, 167] width 306 height 14
click at [865, 692] on icon "button" at bounding box center [869, 688] width 16 height 16
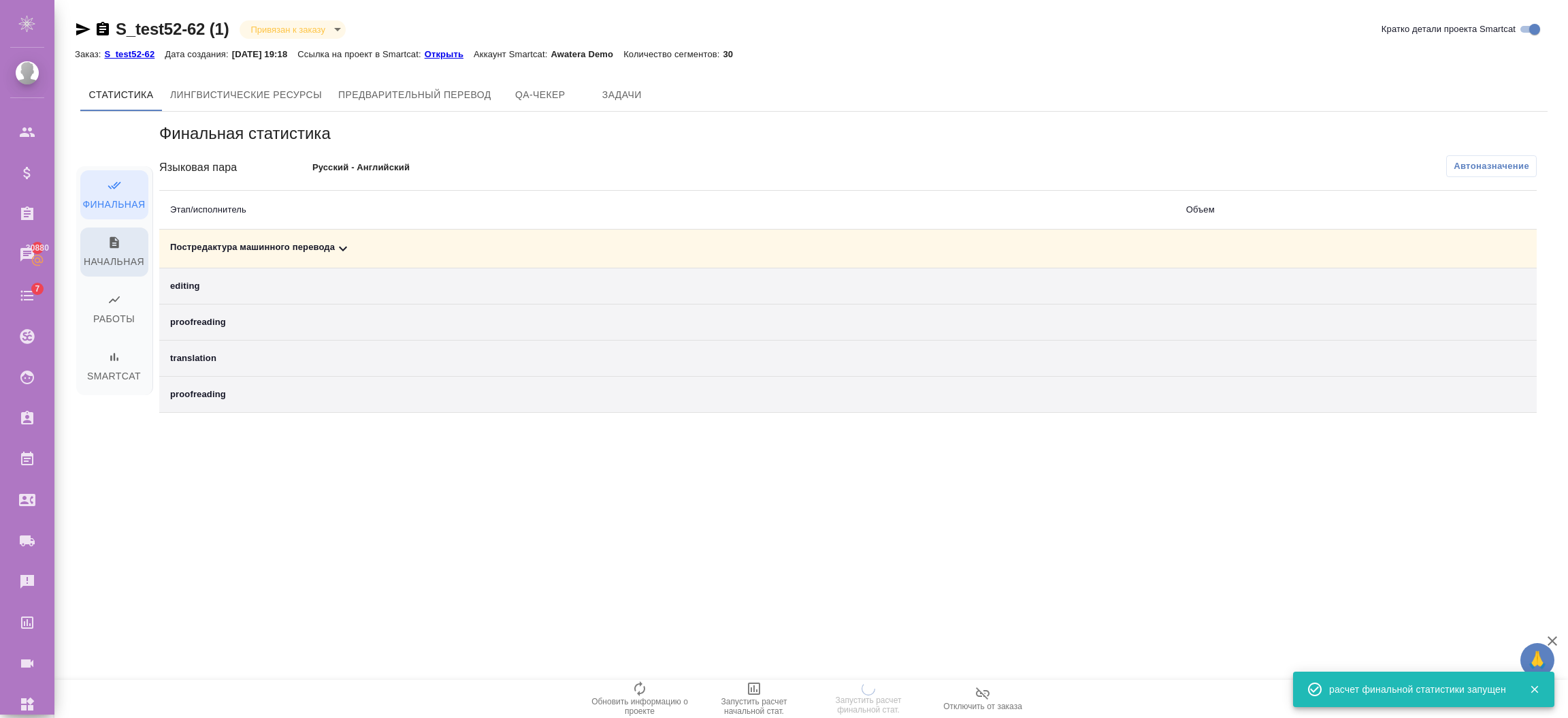
click at [108, 241] on icon "button" at bounding box center [114, 243] width 14 height 14
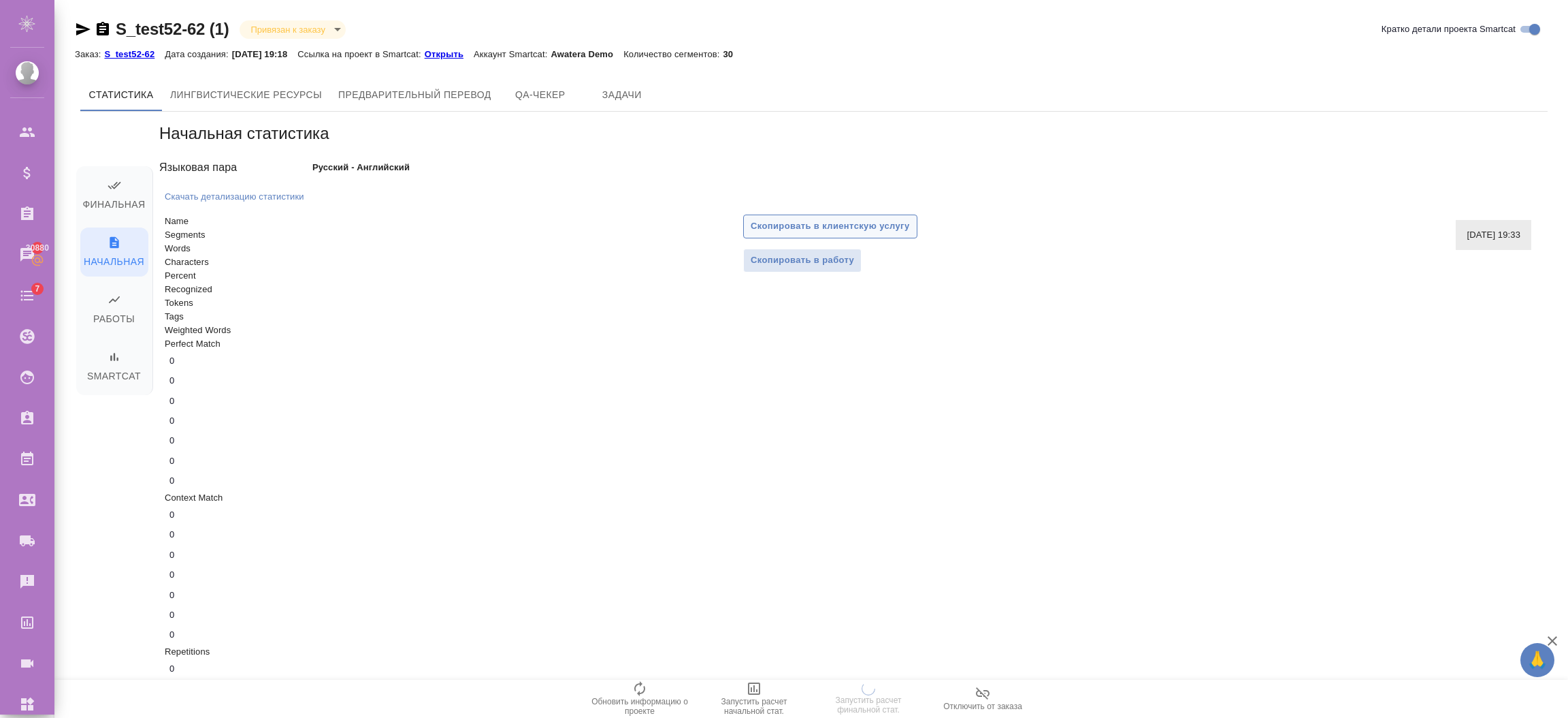
click at [874, 228] on span "Скопировать в клиентскую услугу" at bounding box center [830, 226] width 159 height 15
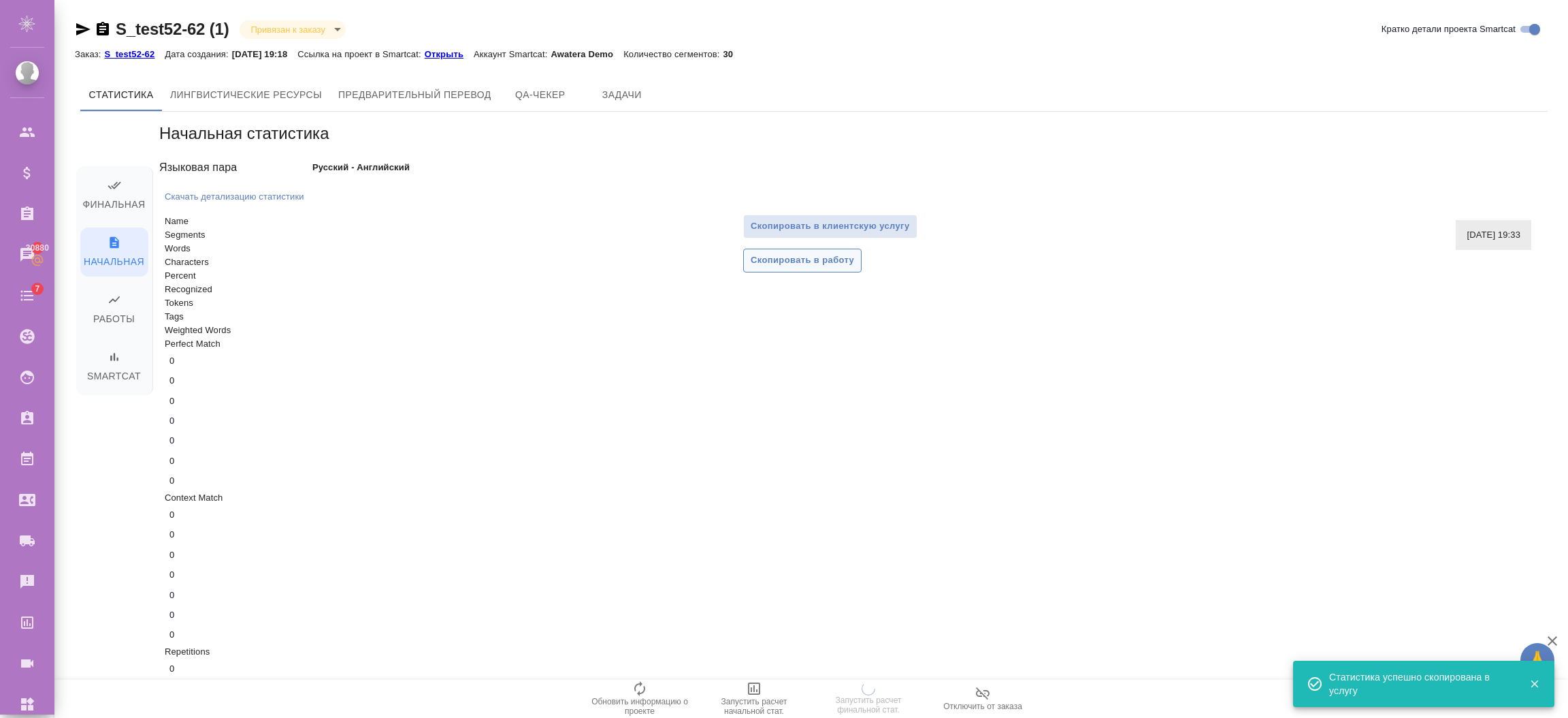
click at [825, 261] on span "Скопировать в работу" at bounding box center [802, 260] width 103 height 15
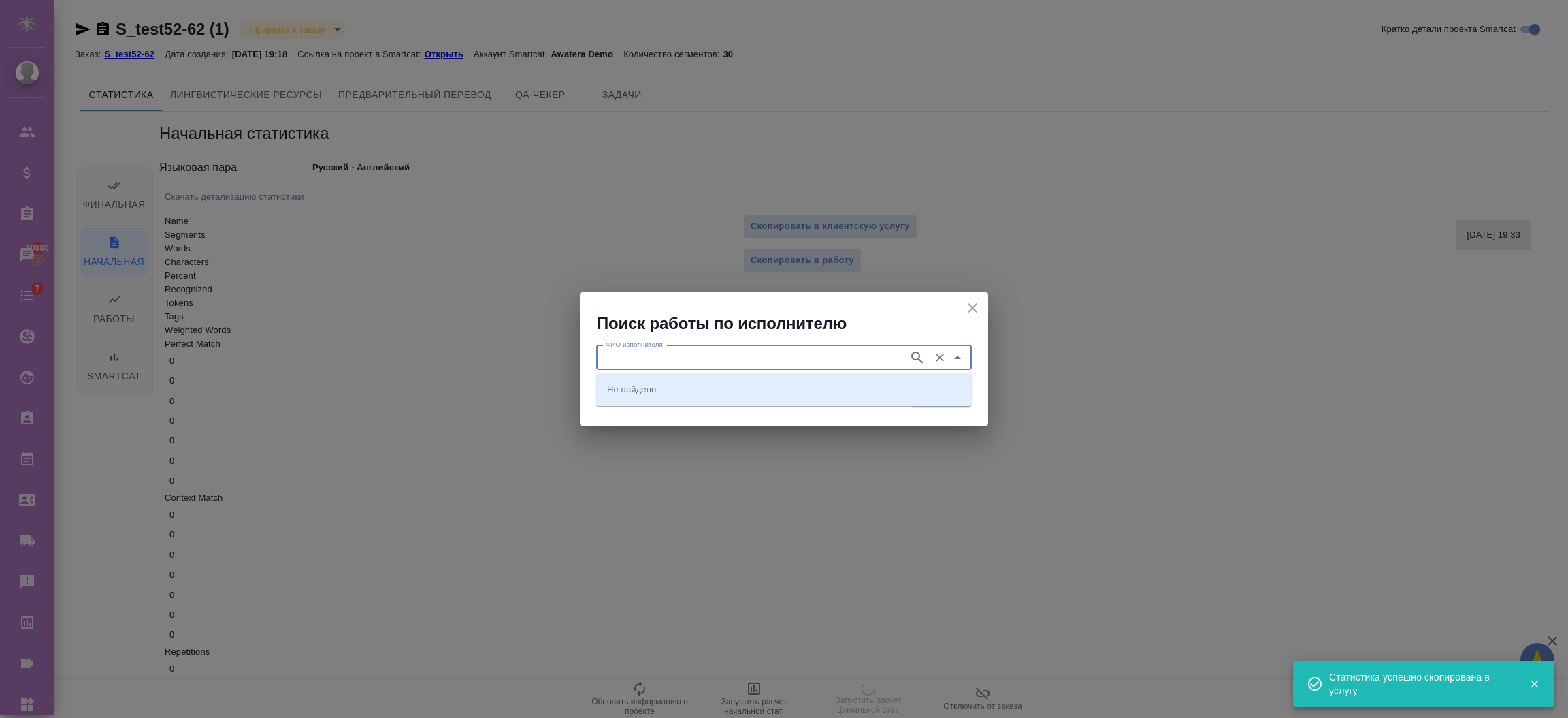
click at [819, 349] on input "ФИО исполнителя" at bounding box center [751, 358] width 302 height 16
click at [921, 355] on icon "button" at bounding box center [918, 358] width 16 height 16
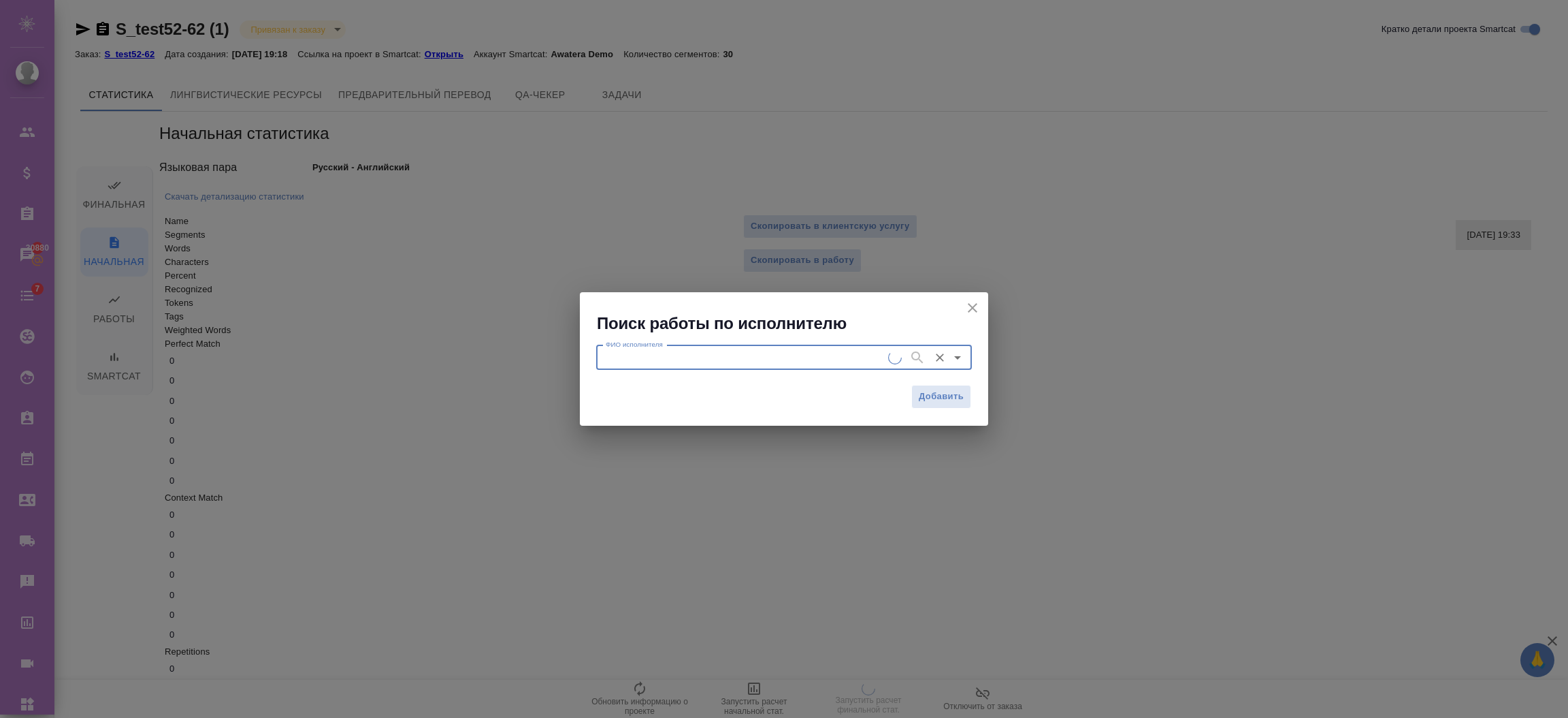
click at [824, 360] on input "ФИО исполнителя" at bounding box center [744, 358] width 288 height 16
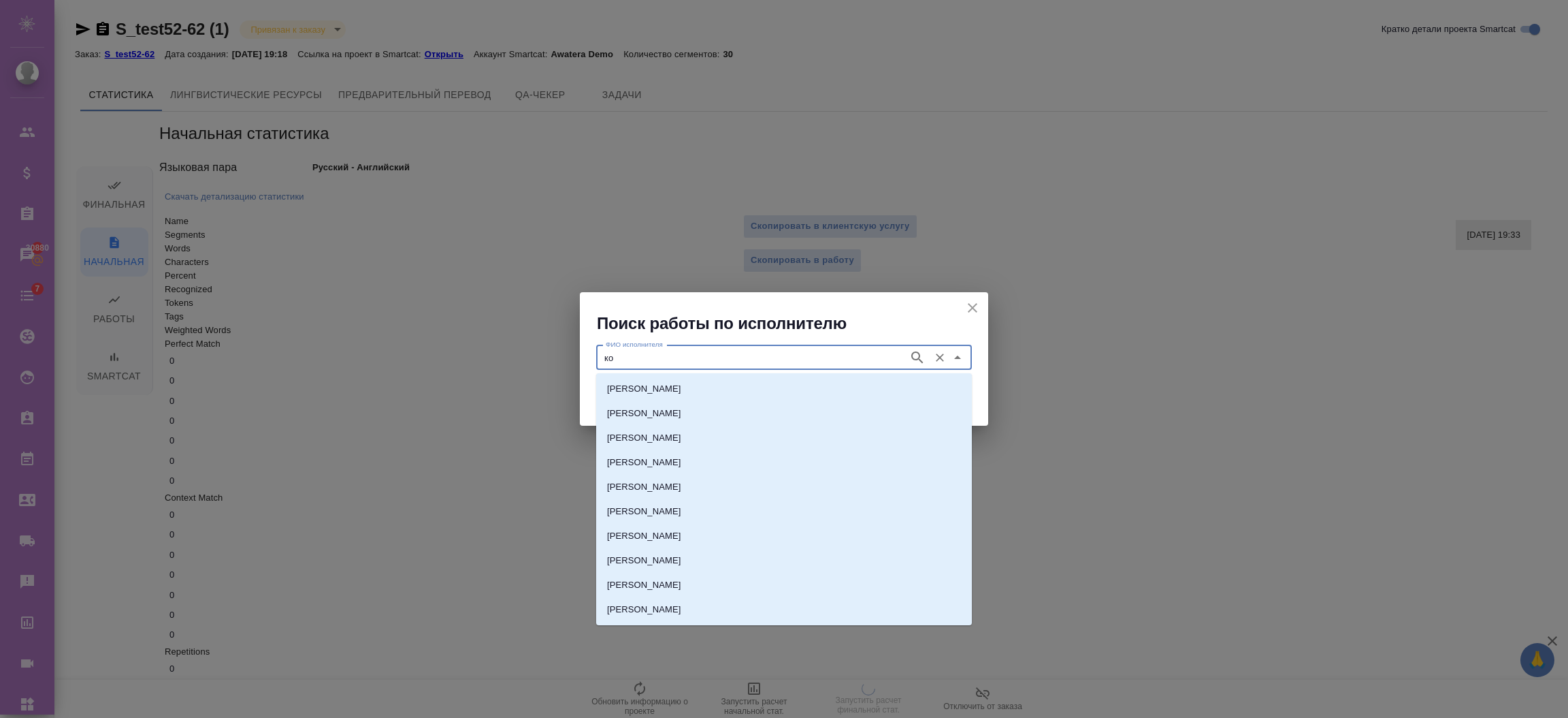
type input "к"
type input "семен"
drag, startPoint x: 672, startPoint y: 355, endPoint x: 332, endPoint y: 342, distance: 340.2
click at [332, 343] on div "Поиск работы по исполнителю ФИО исполнителя семен ФИО исполнителя Добавить" at bounding box center [784, 359] width 1568 height 718
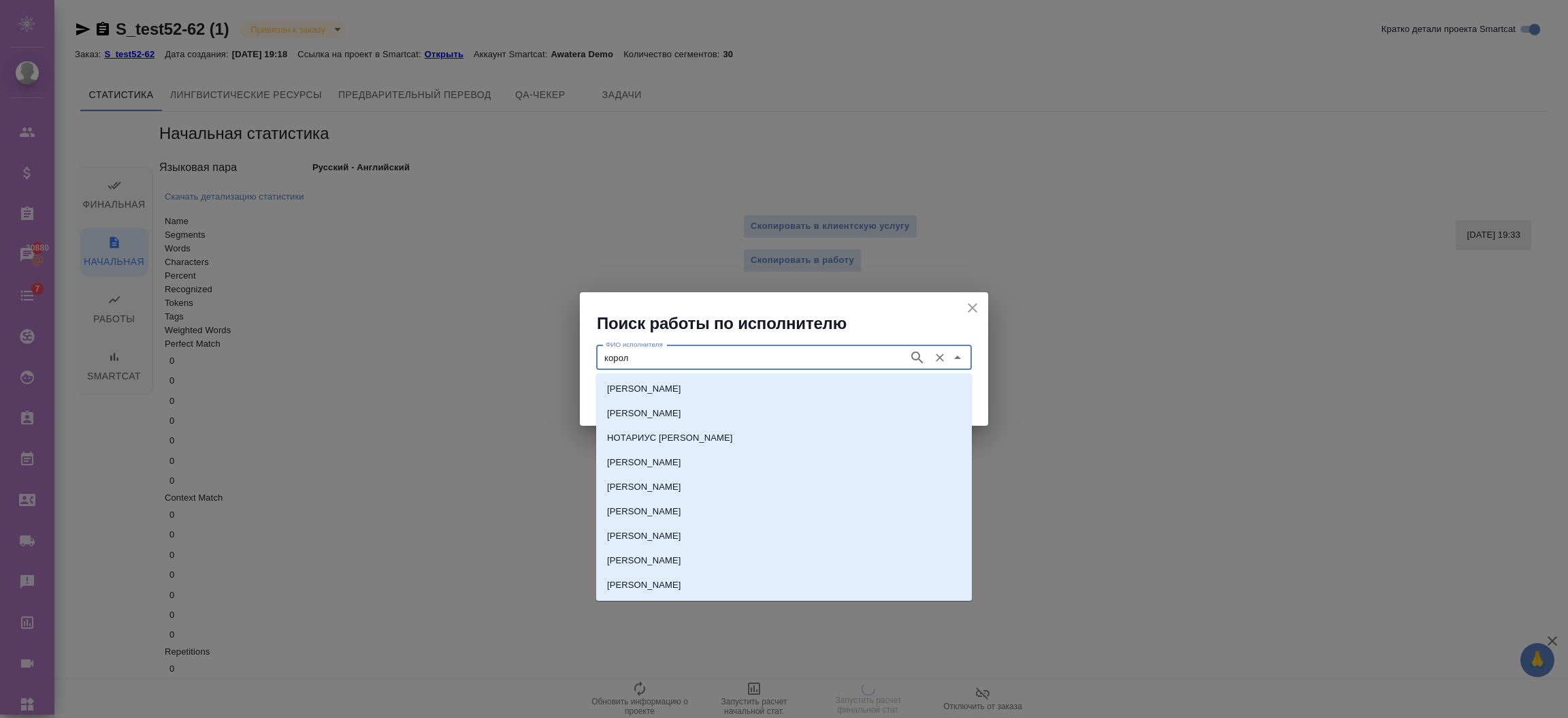
type input "король"
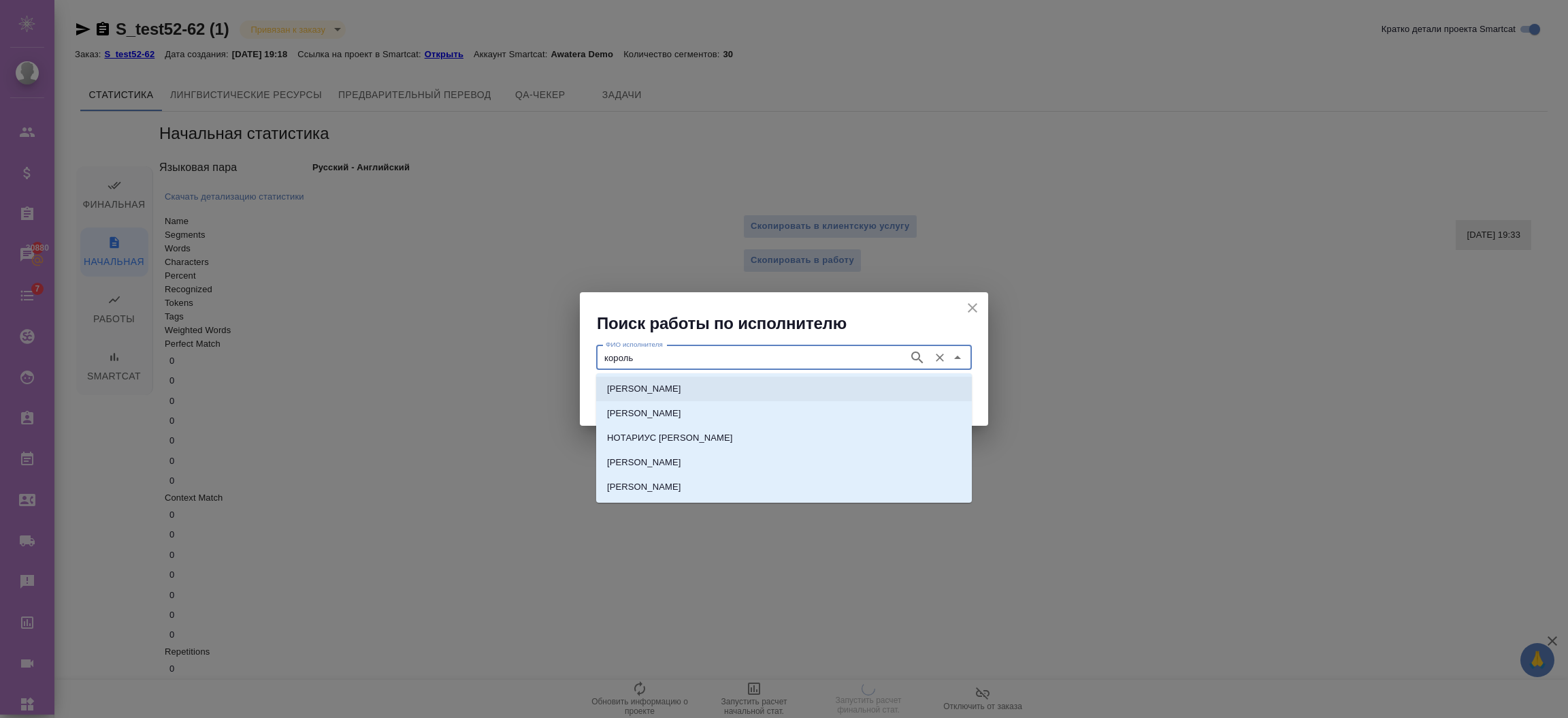
click at [911, 353] on icon "button" at bounding box center [918, 358] width 16 height 16
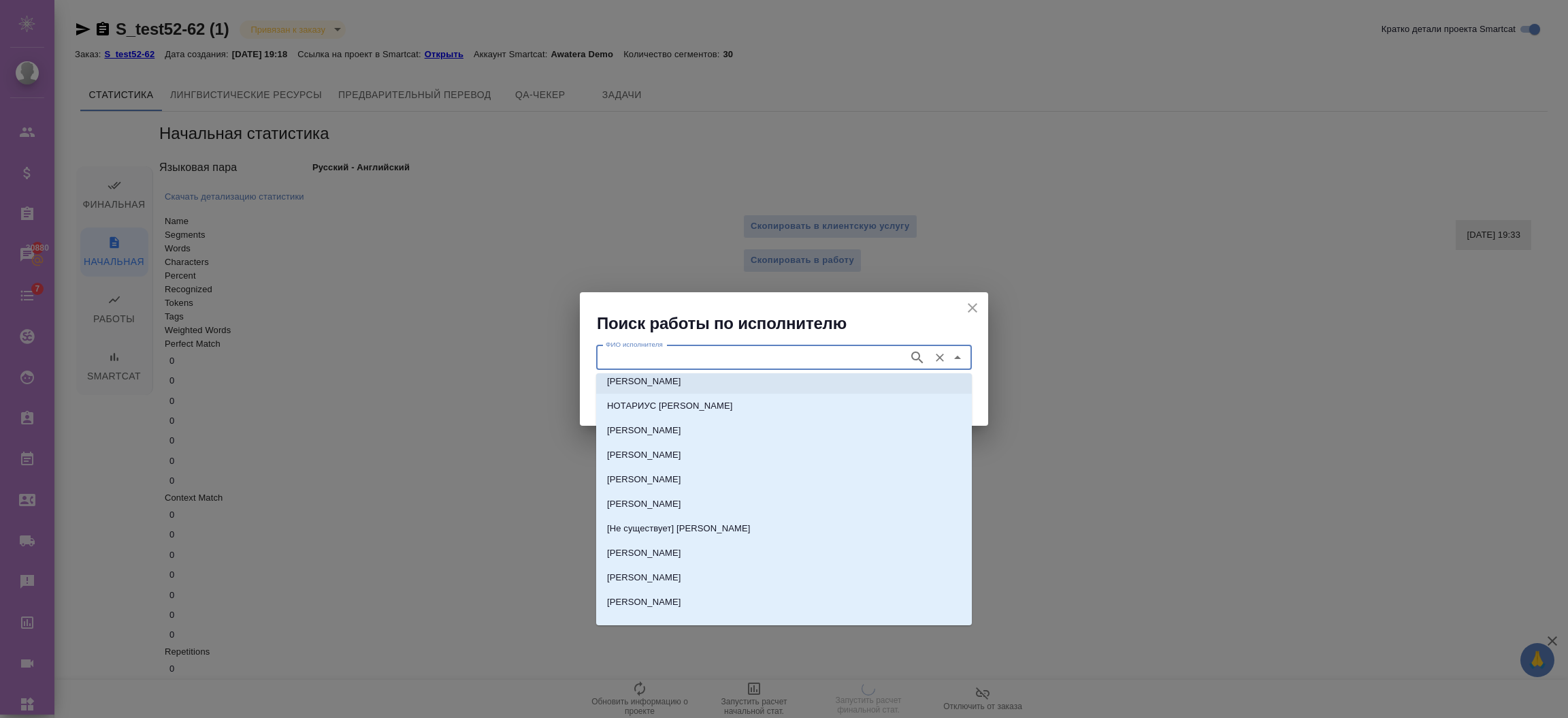
scroll to position [46, 0]
click at [685, 510] on p "[Не существует] [PERSON_NAME]" at bounding box center [678, 514] width 143 height 14
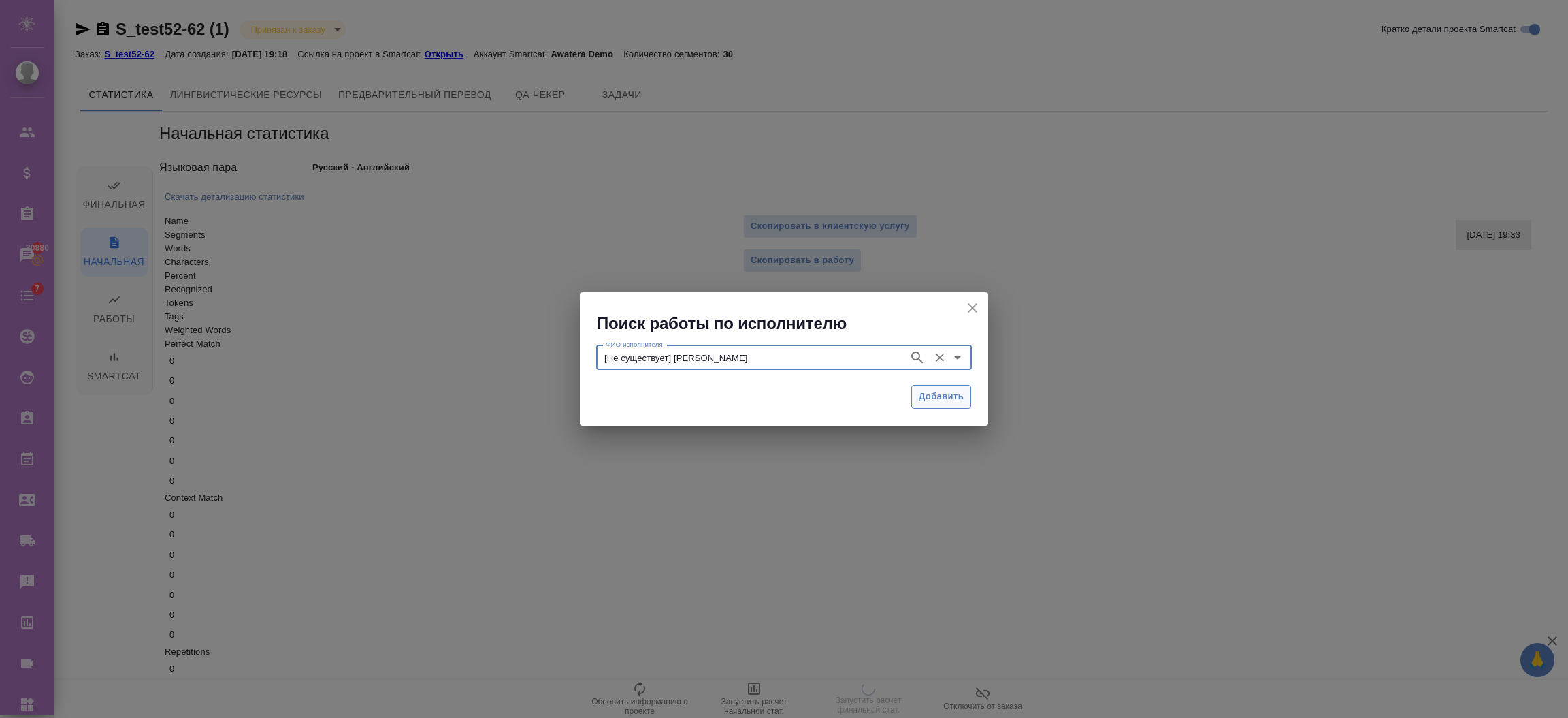
type input "[Не существует] [PERSON_NAME]"
click at [949, 392] on span "Добавить" at bounding box center [941, 396] width 45 height 15
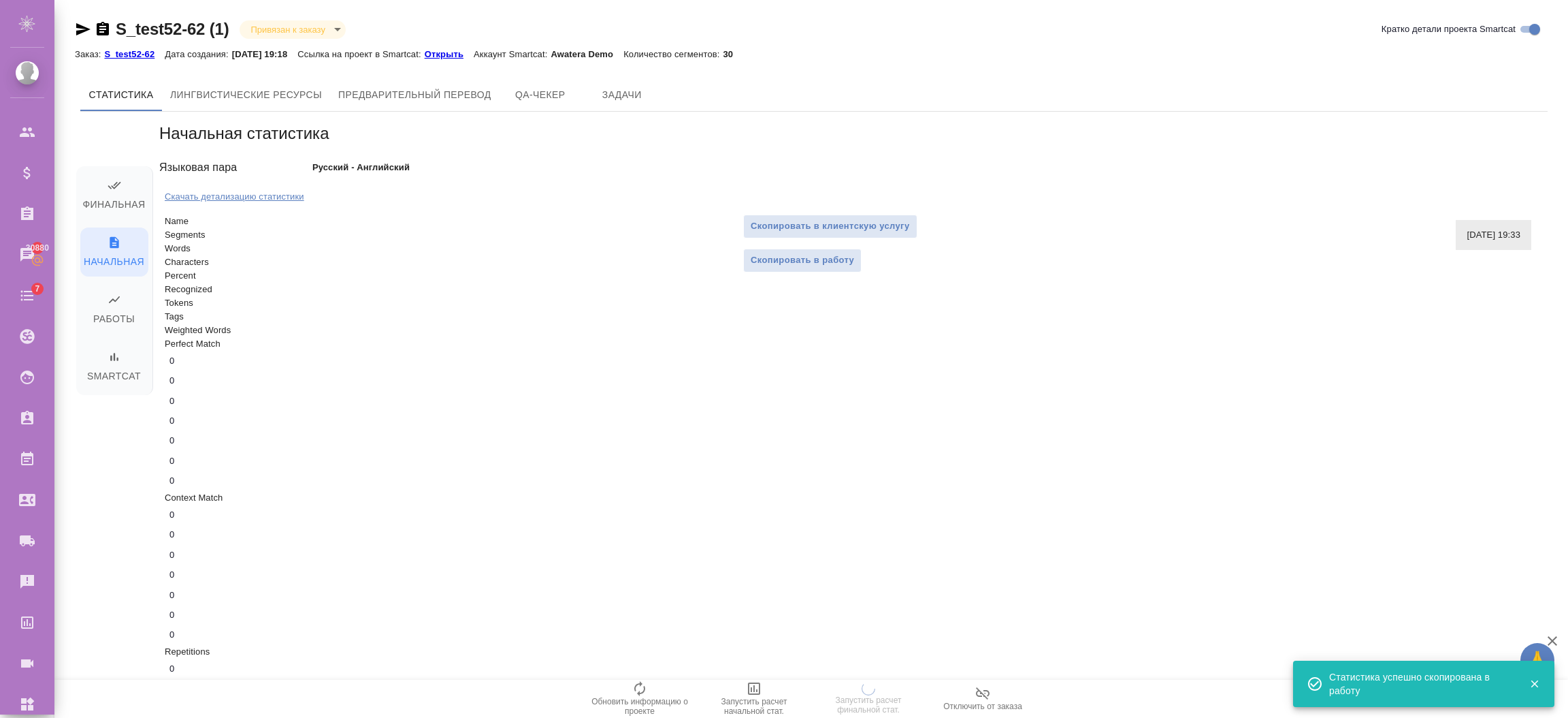
click at [242, 198] on p "Скачать детализацию статистики" at bounding box center [234, 196] width 140 height 10
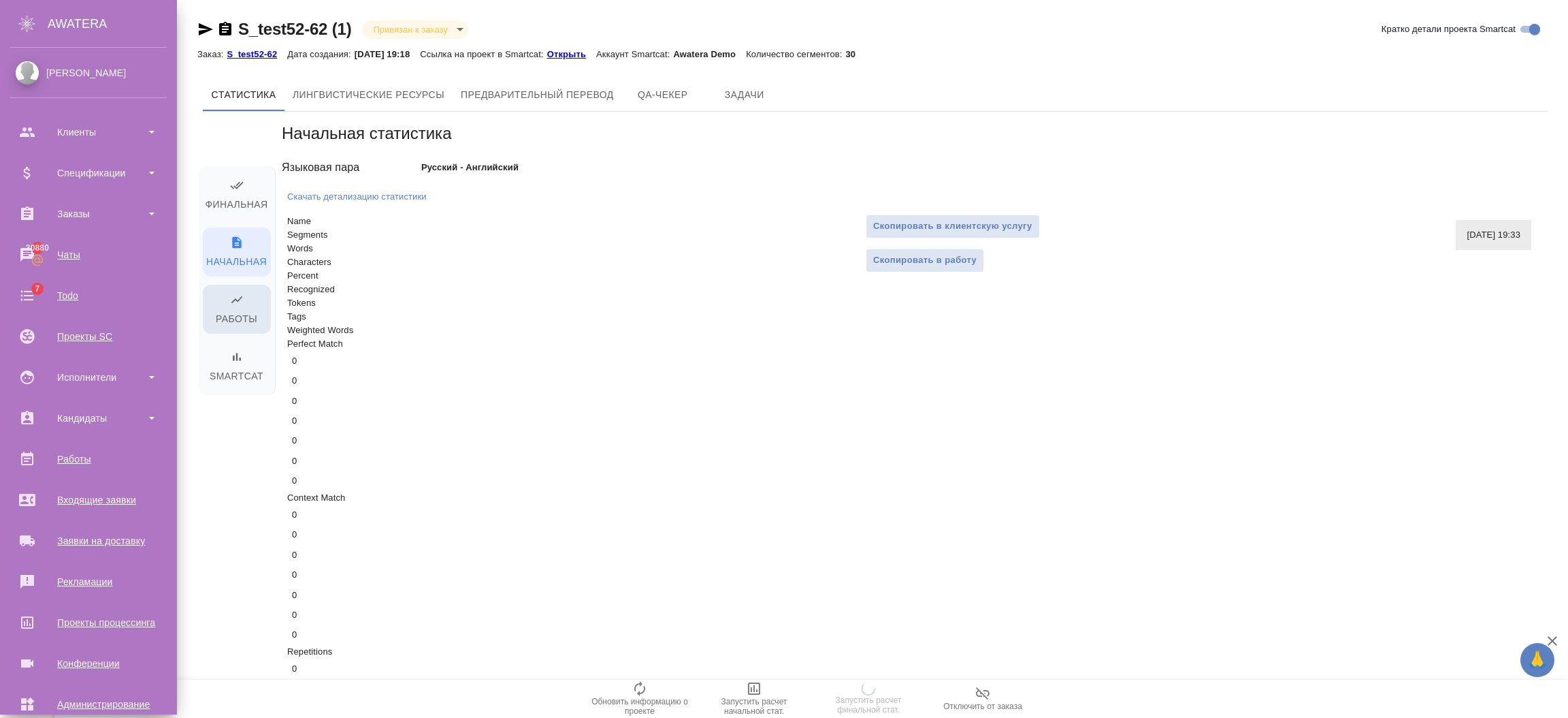
click at [211, 317] on span "Работы" at bounding box center [237, 310] width 52 height 34
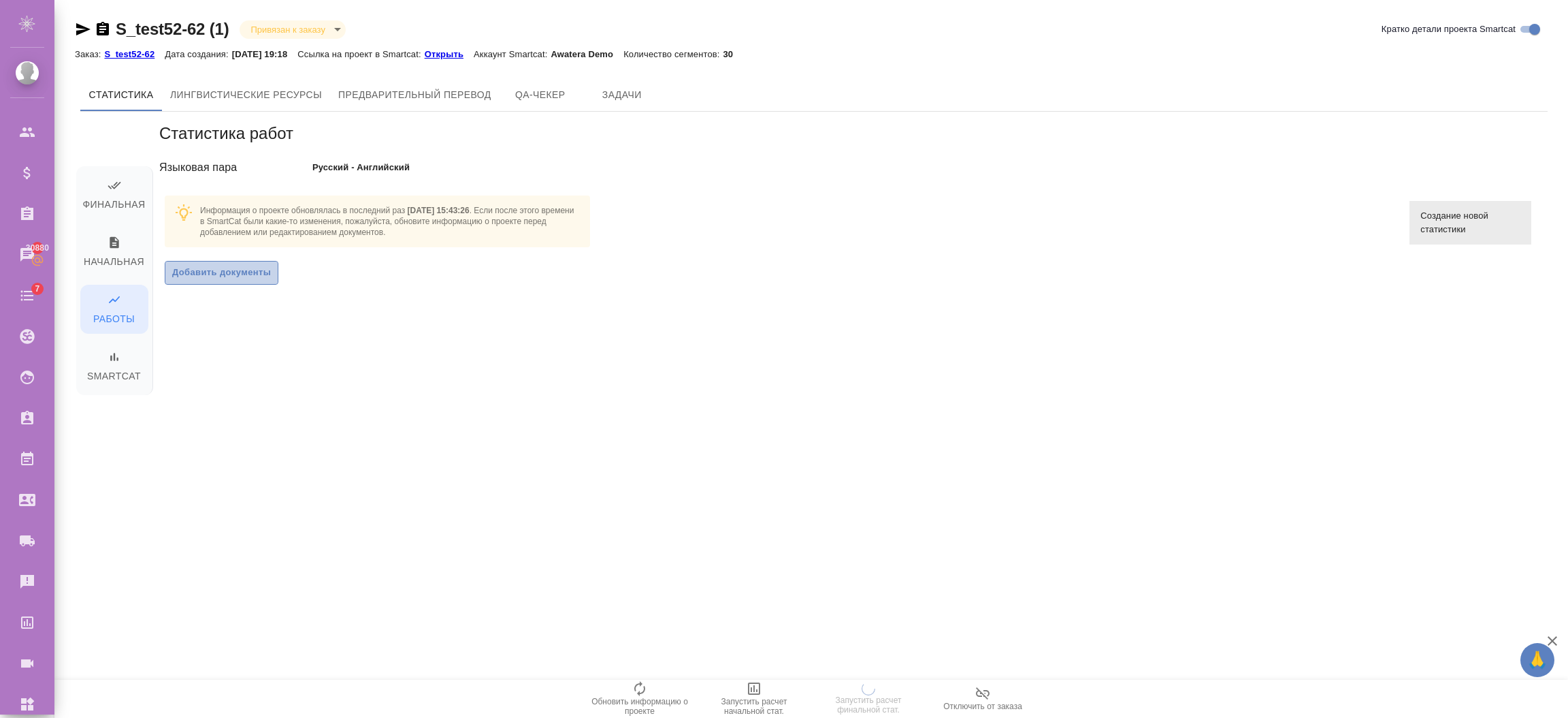
click at [218, 270] on span "Добавить документы" at bounding box center [221, 273] width 99 height 15
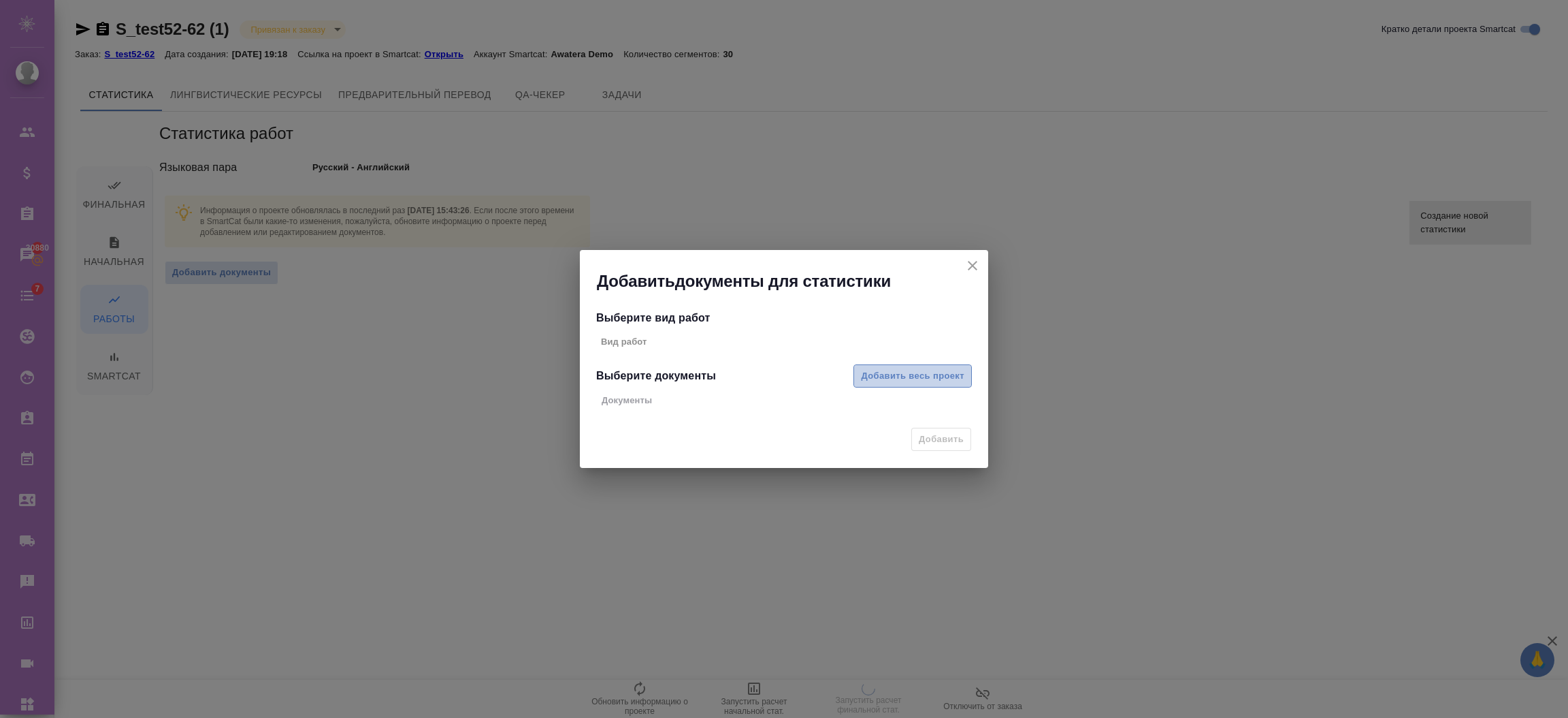
click at [873, 373] on span "Добавить весь проект" at bounding box center [913, 376] width 103 height 15
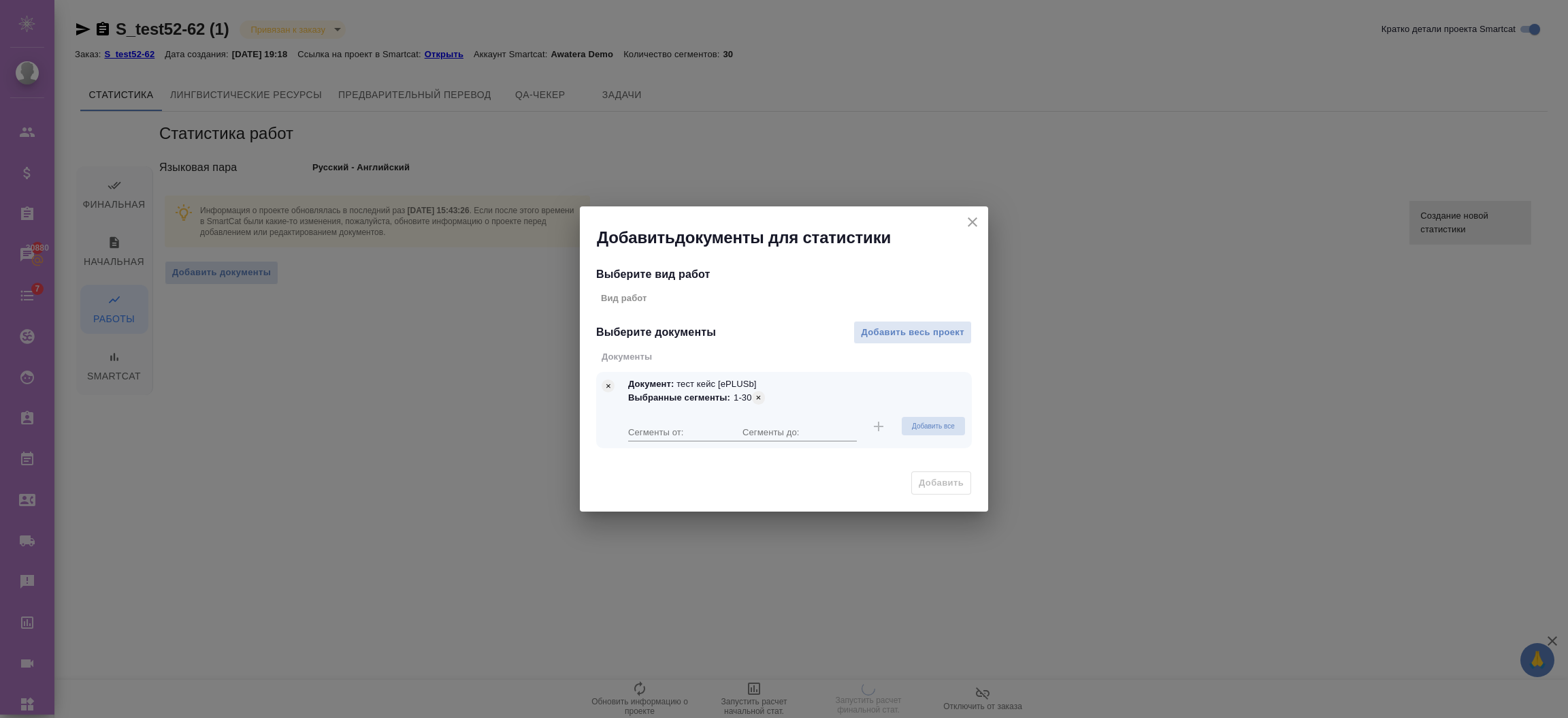
click at [647, 419] on div "Сегменты от:" at bounding box center [685, 426] width 114 height 30
click at [648, 439] on input "number" at bounding box center [685, 432] width 114 height 19
click at [660, 434] on input "number" at bounding box center [685, 432] width 114 height 19
type input "1"
click at [748, 427] on input "number" at bounding box center [800, 432] width 114 height 19
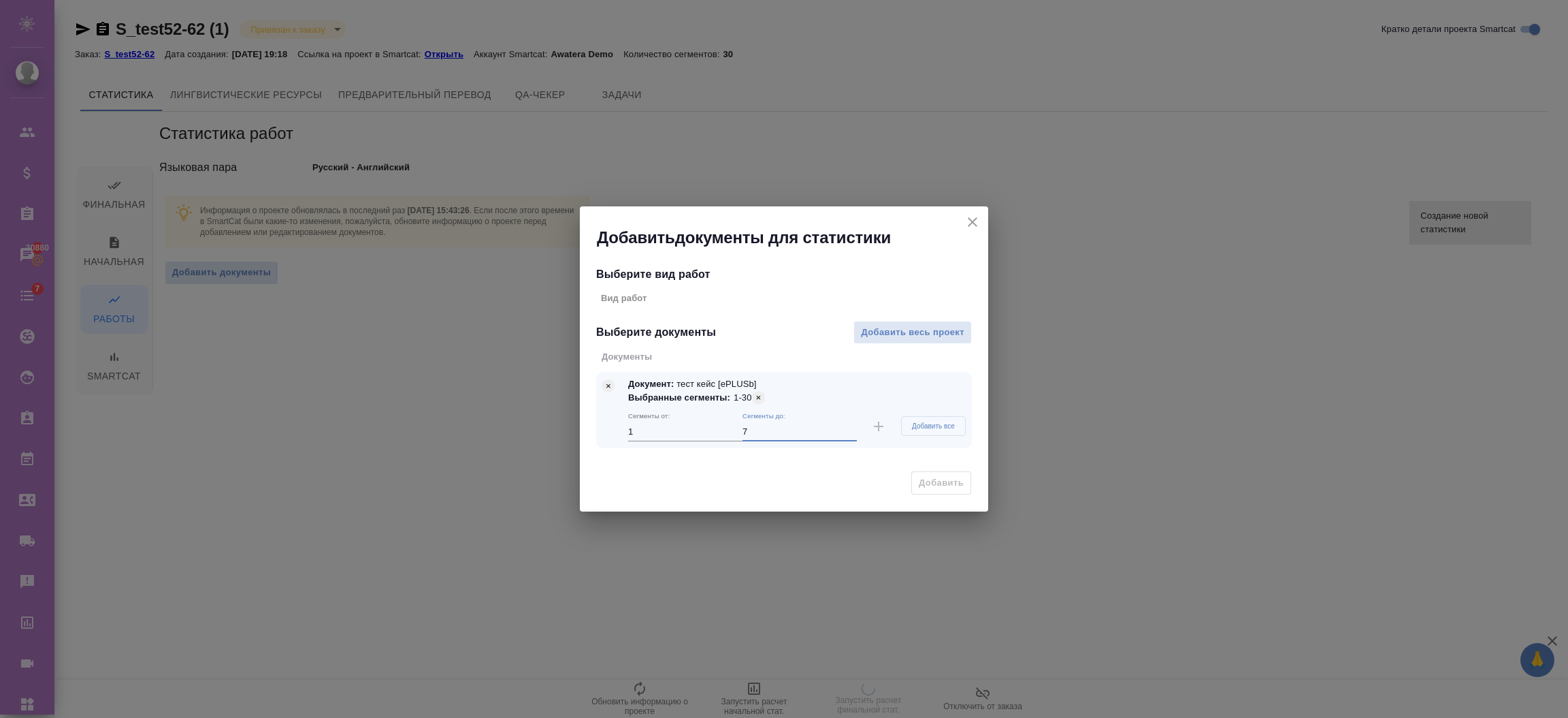
type input "7"
click at [912, 425] on span "Добавить все" at bounding box center [933, 426] width 43 height 7
click at [921, 426] on span "Добавить все" at bounding box center [933, 426] width 43 height 7
click at [909, 344] on div "​" at bounding box center [784, 355] width 376 height 24
click at [906, 334] on span "Добавить весь проект" at bounding box center [913, 332] width 103 height 15
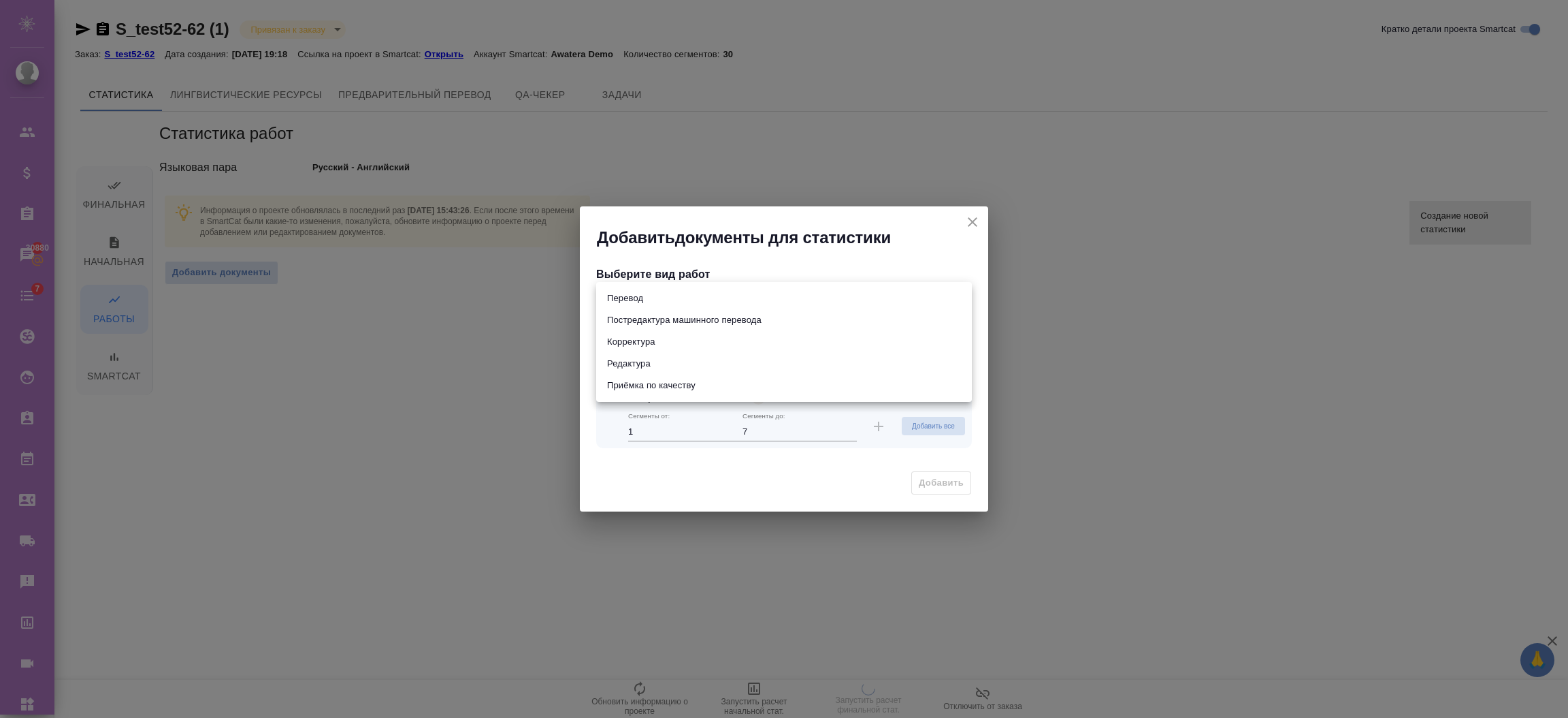
drag, startPoint x: 664, startPoint y: 297, endPoint x: 642, endPoint y: 296, distance: 22.0
click at [660, 297] on body "🙏 .cls-1 fill:#fff; AWATERA Semenets Irina Клиенты Спецификации Заказы 30880 Ча…" at bounding box center [784, 413] width 1568 height 827
click at [654, 316] on li "Постредактура машинного перевода" at bounding box center [784, 320] width 376 height 22
type input "68c98da56744f5ad765de330"
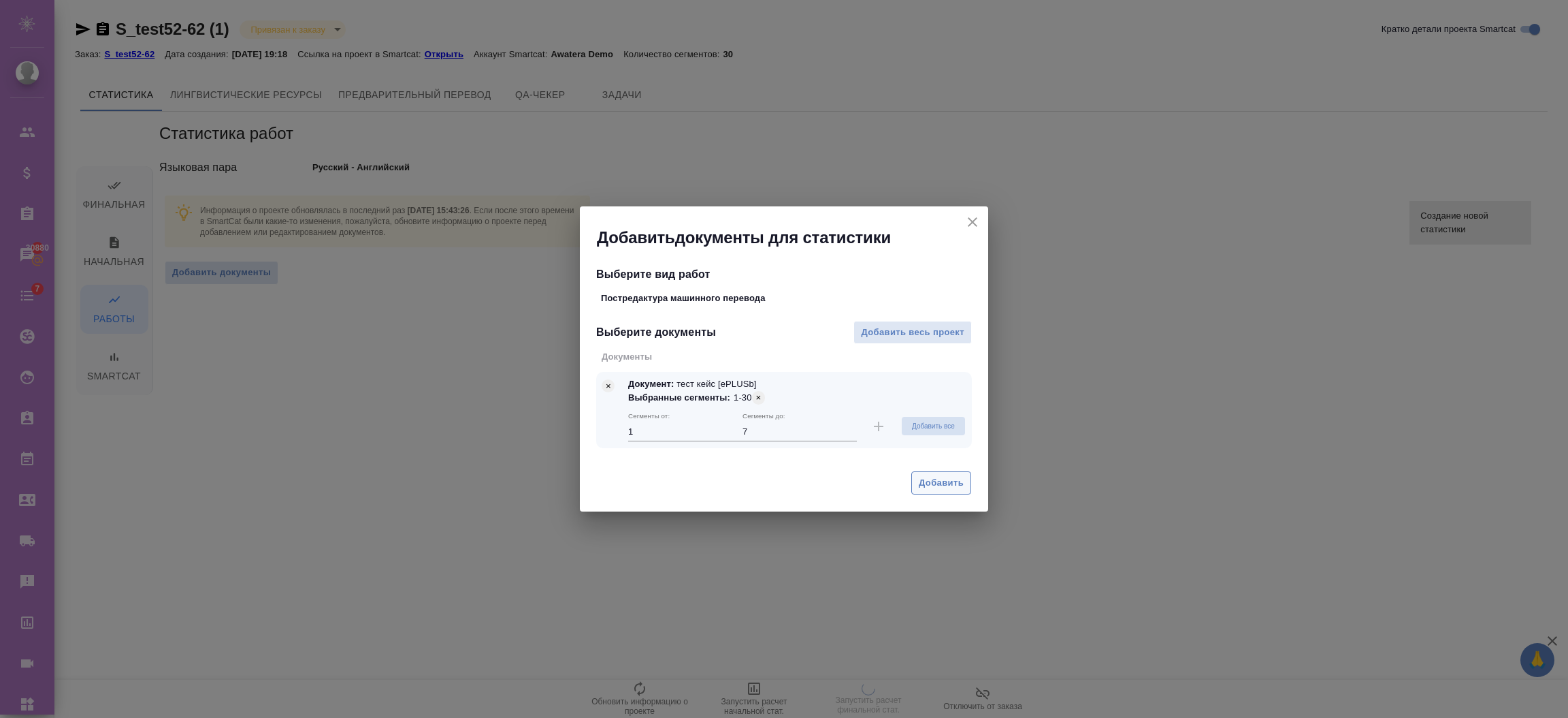
click at [938, 486] on span "Добавить" at bounding box center [941, 483] width 45 height 15
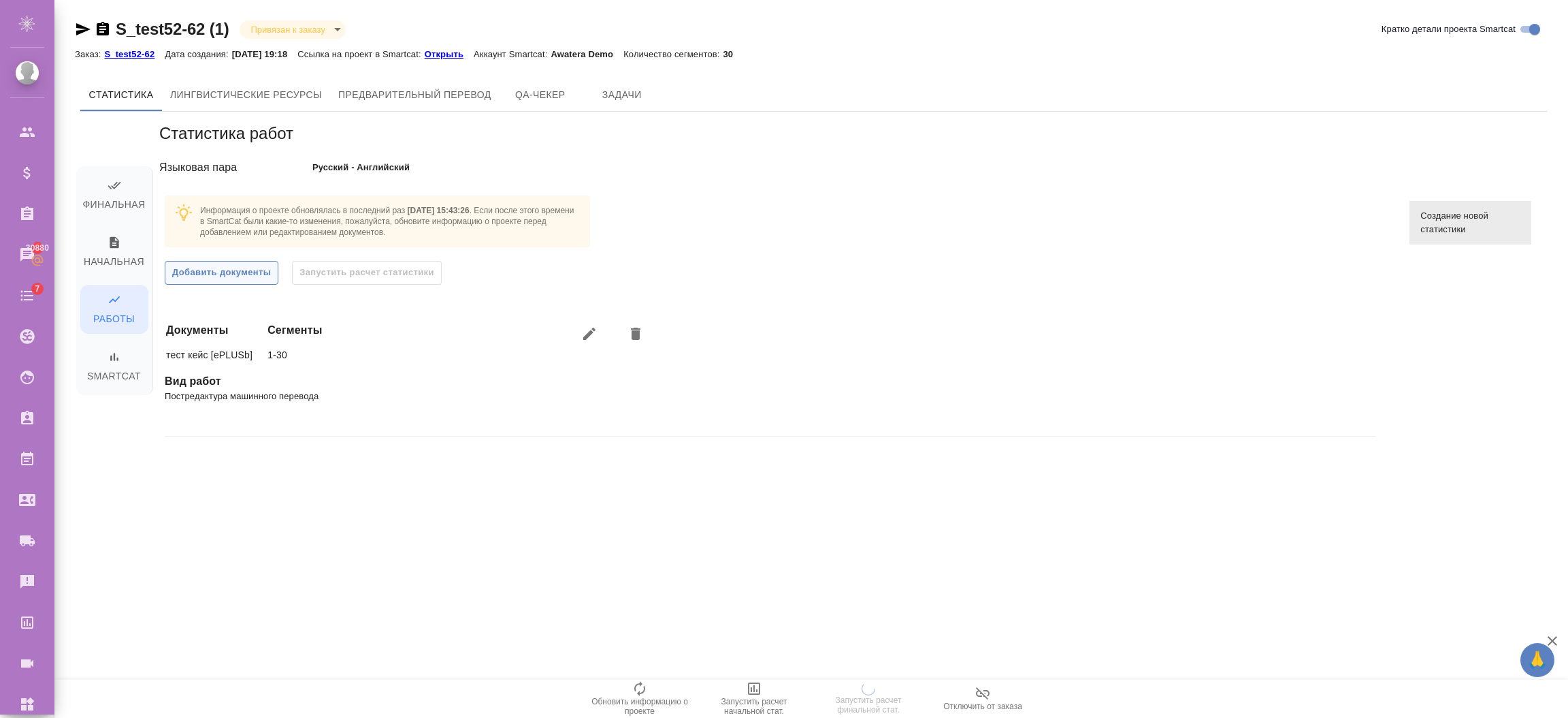
click at [228, 267] on span "Добавить документы" at bounding box center [221, 273] width 99 height 15
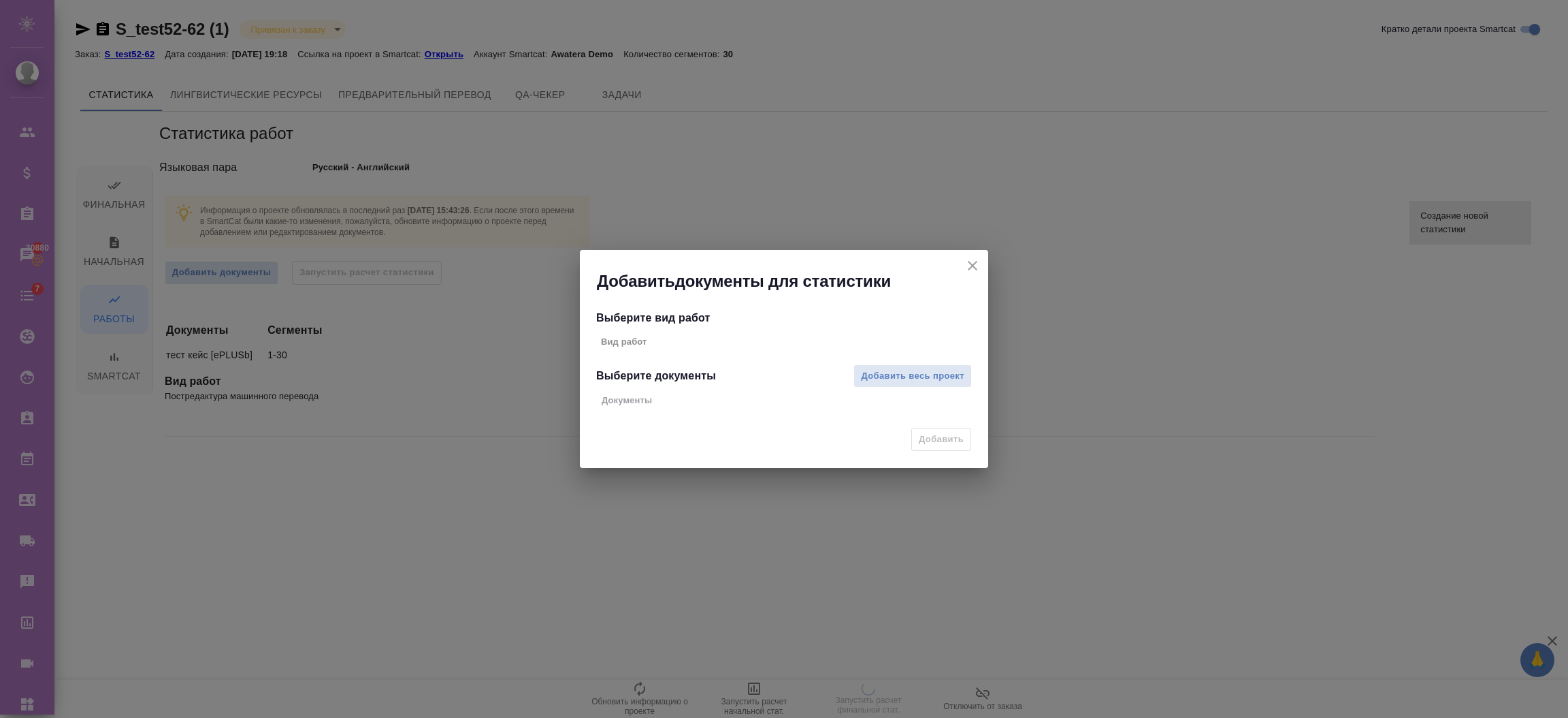
click at [970, 261] on icon "close" at bounding box center [973, 265] width 16 height 16
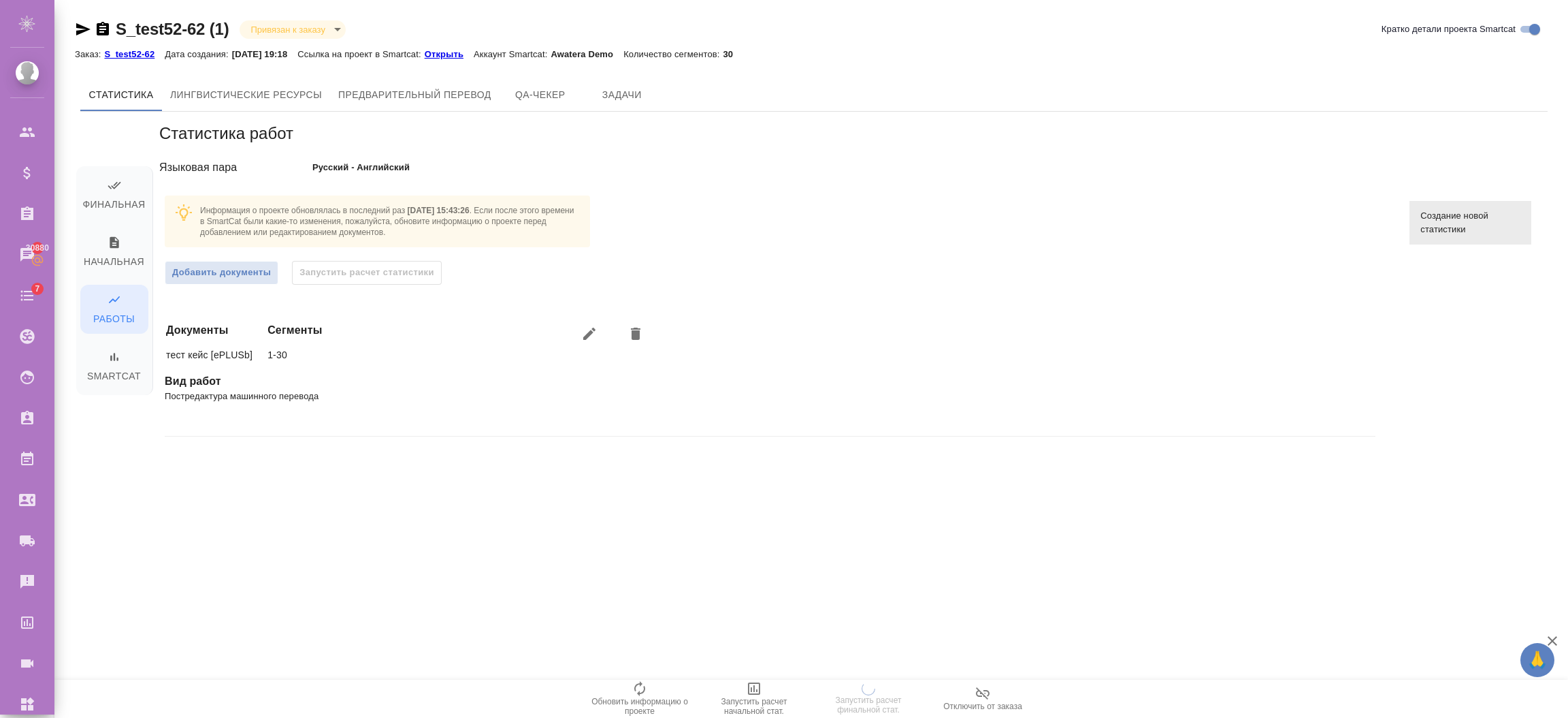
click at [1435, 218] on span "Создание новой статистики" at bounding box center [1471, 222] width 100 height 27
click at [125, 360] on span "Smartcat" at bounding box center [114, 367] width 52 height 34
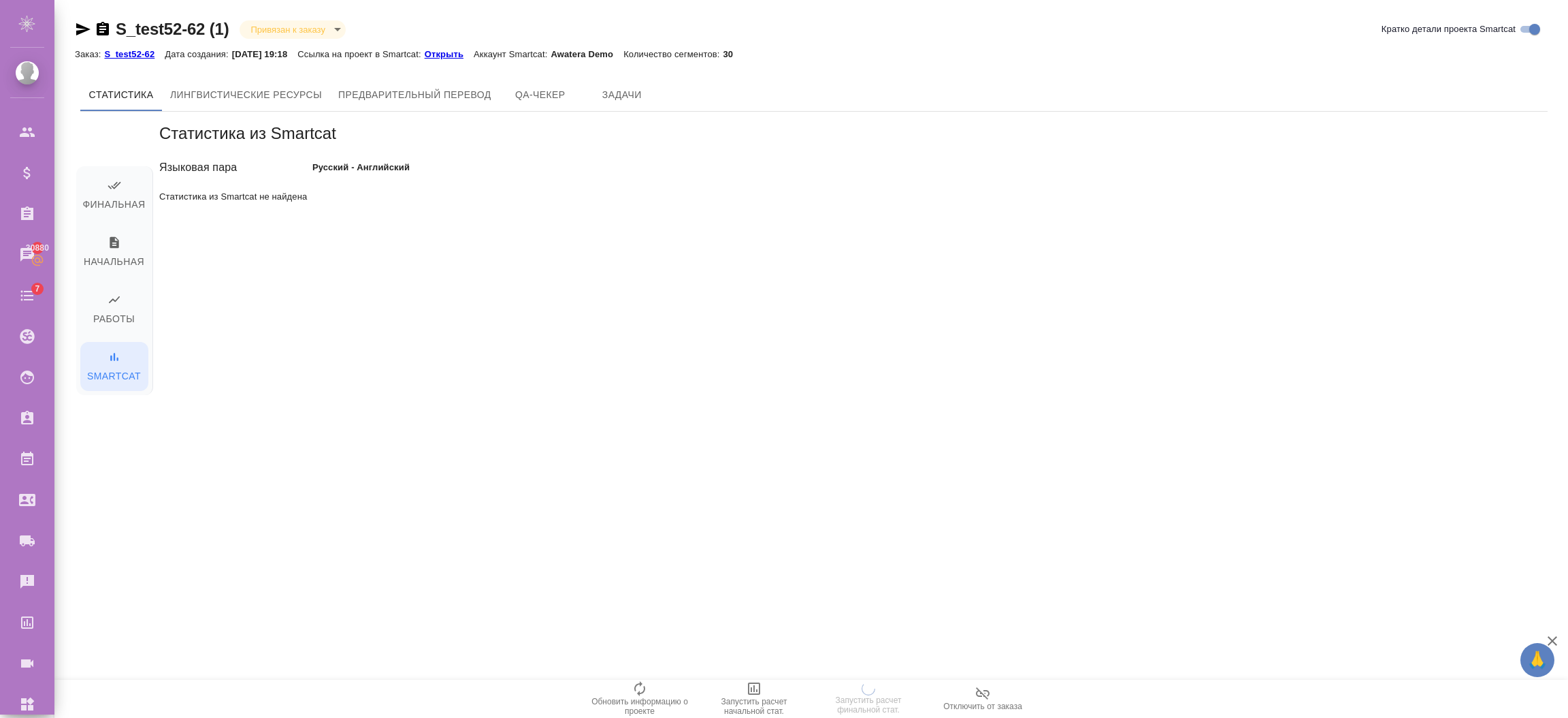
click at [230, 201] on p "Статистика из Smartcat не найдена" at bounding box center [847, 196] width 1378 height 14
click at [657, 684] on span "Обновить информацию о проекте" at bounding box center [640, 697] width 98 height 35
click at [622, 83] on button "Задачи" at bounding box center [623, 95] width 82 height 33
